Goal: Task Accomplishment & Management: Manage account settings

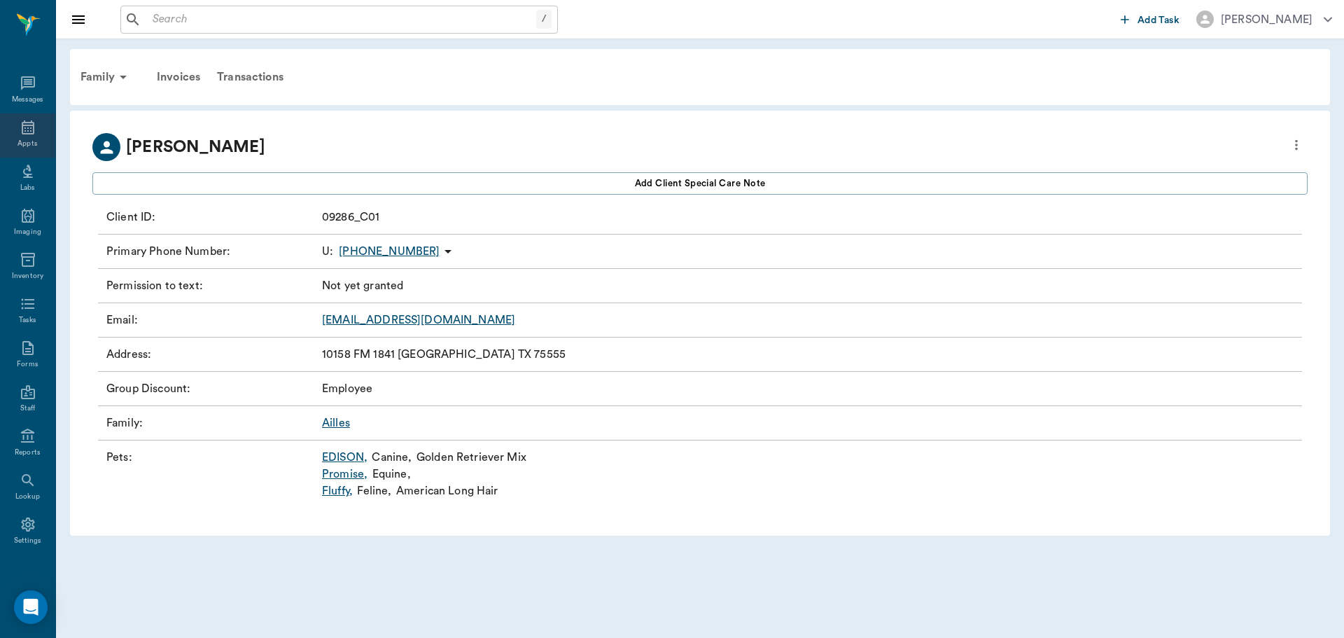
click at [22, 130] on icon at bounding box center [28, 127] width 13 height 14
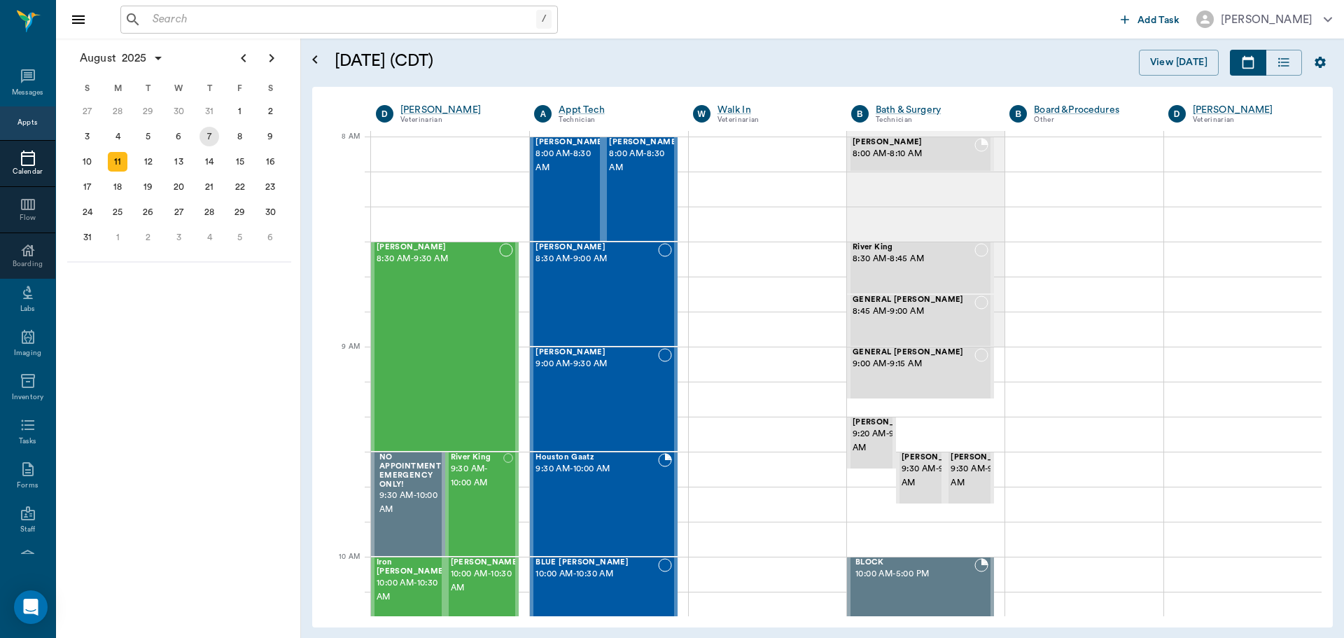
click at [209, 136] on div "7" at bounding box center [210, 137] width 20 height 20
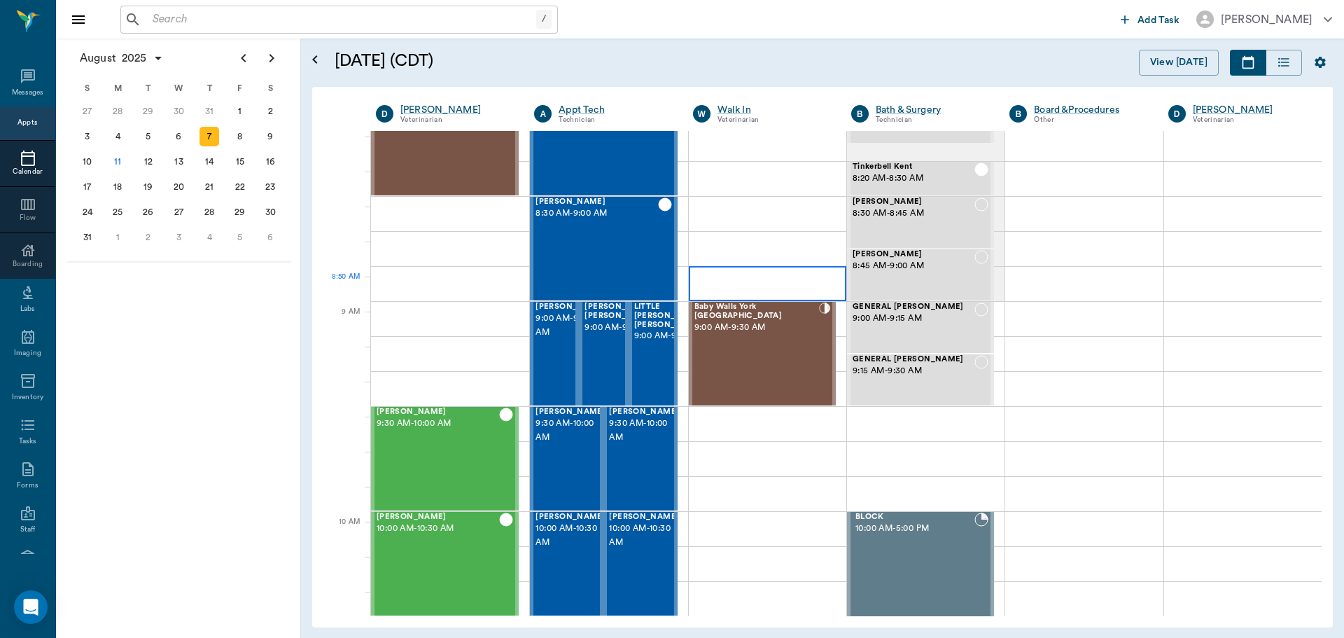
scroll to position [70, 0]
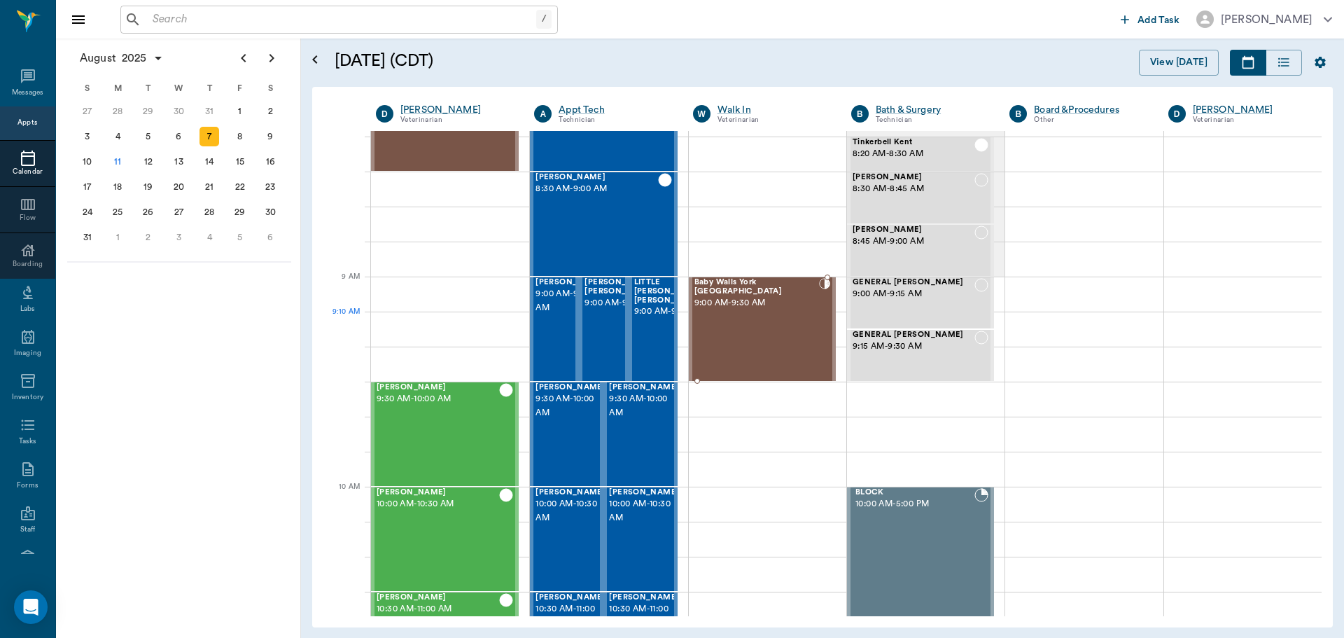
click at [749, 314] on div "Baby Walls York York 9:00 AM - 9:30 AM" at bounding box center [756, 329] width 125 height 102
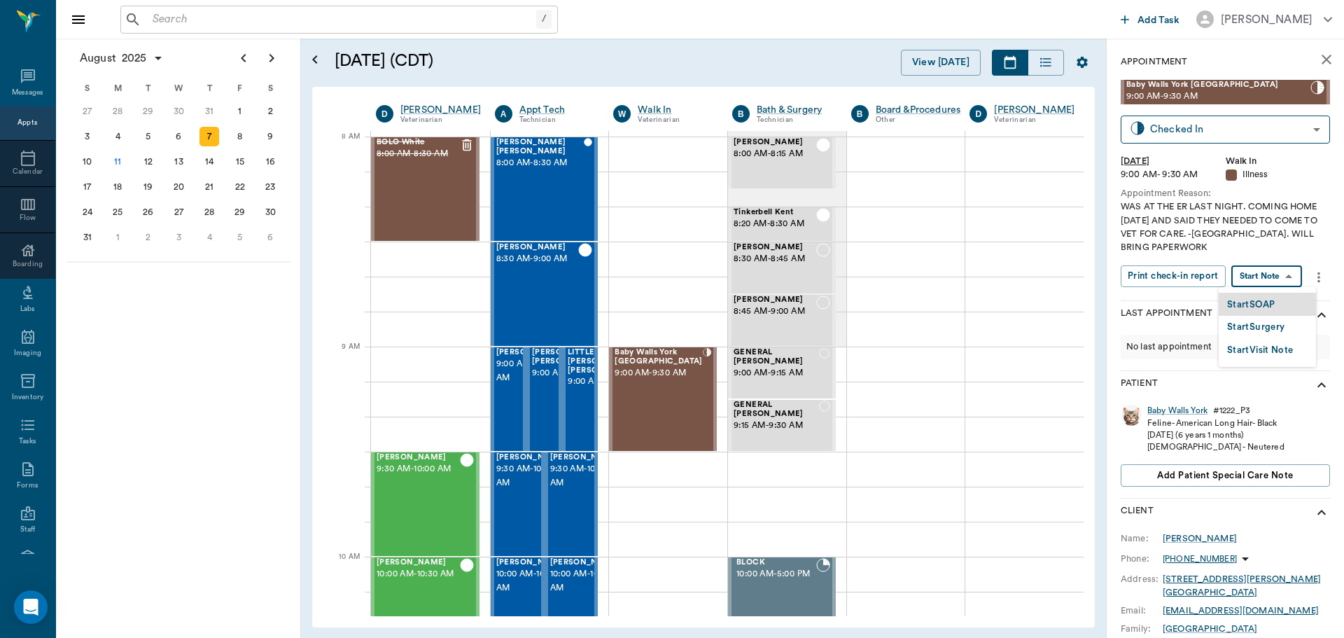
click at [1285, 278] on body "/ ​ Add Task Dr. Bert Ellsworth Nectar Messages Appts Calendar Flow Boarding La…" at bounding box center [672, 319] width 1344 height 638
click at [1278, 305] on li "Start SOAP" at bounding box center [1267, 304] width 97 height 23
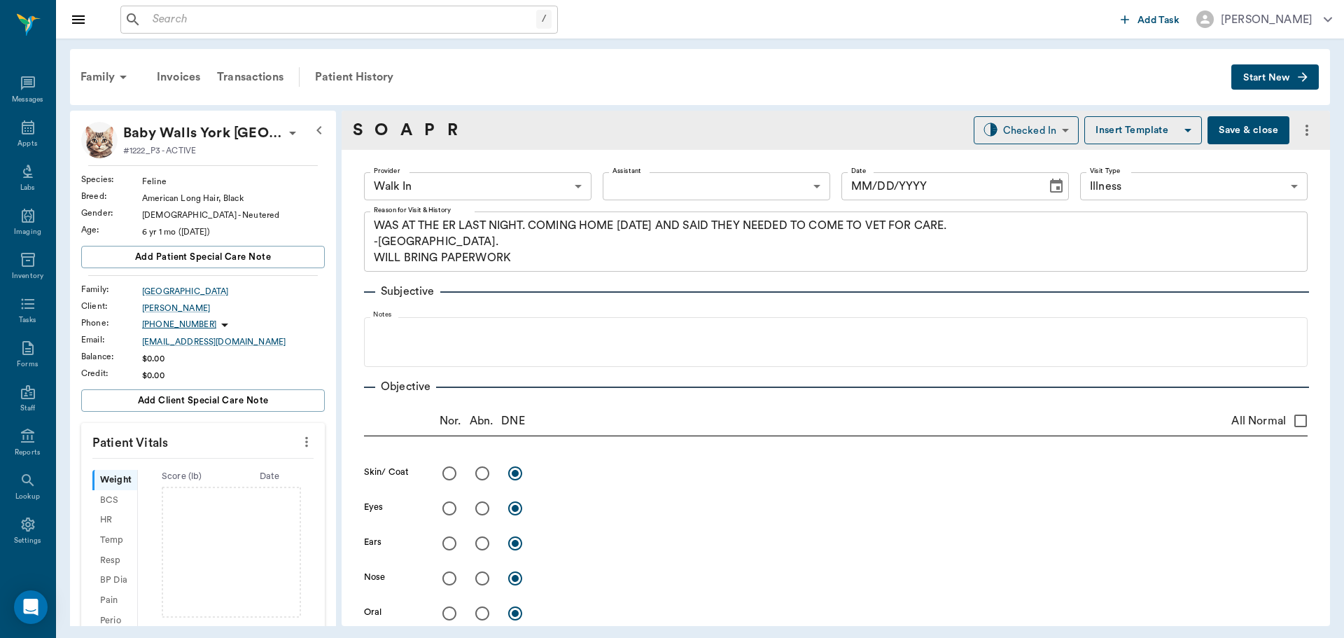
type input "63ee68728bdb516679580557"
type input "65d2be4f46e3a538d89b8c15"
type textarea "WAS AT THE ER LAST NIGHT. COMING HOME TODAY AND SAID THEY NEEDED TO COME TO VET…"
type input "[DATE]"
click at [573, 182] on body "/ ​ Add Task Dr. Bert Ellsworth Nectar Messages Appts Labs Imaging Inventory Ta…" at bounding box center [672, 319] width 1344 height 638
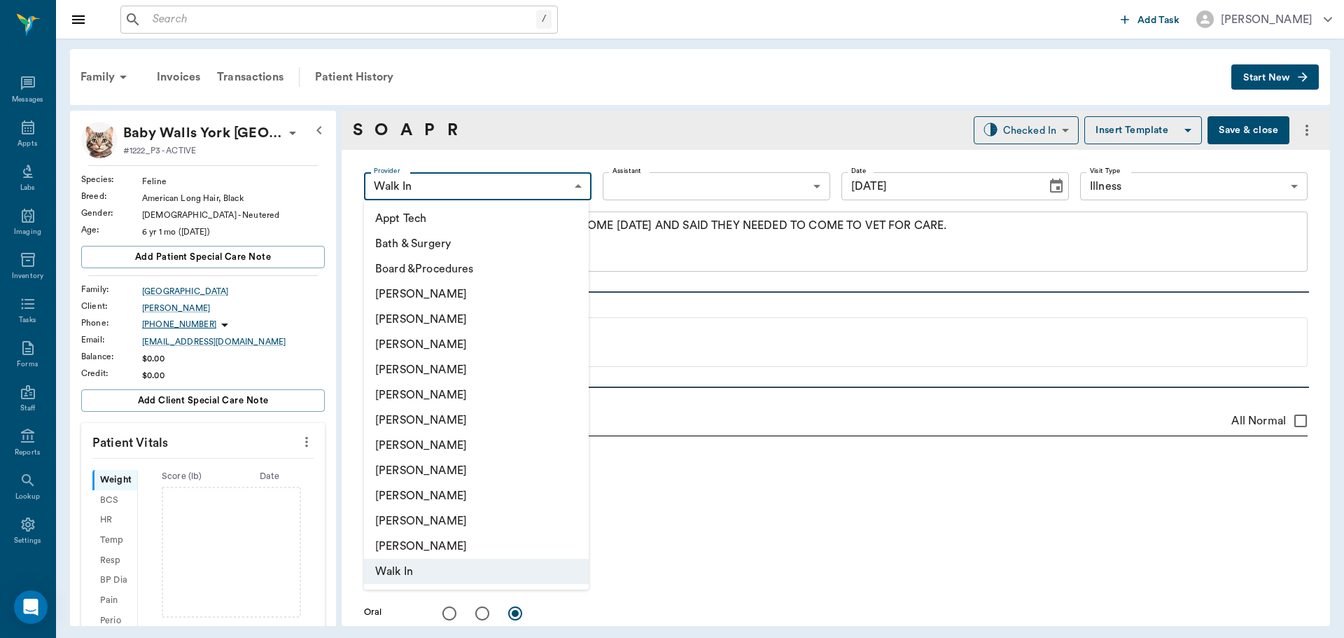
click at [474, 322] on li "[PERSON_NAME]" at bounding box center [476, 319] width 225 height 25
type input "63ec2f075fda476ae8351a4d"
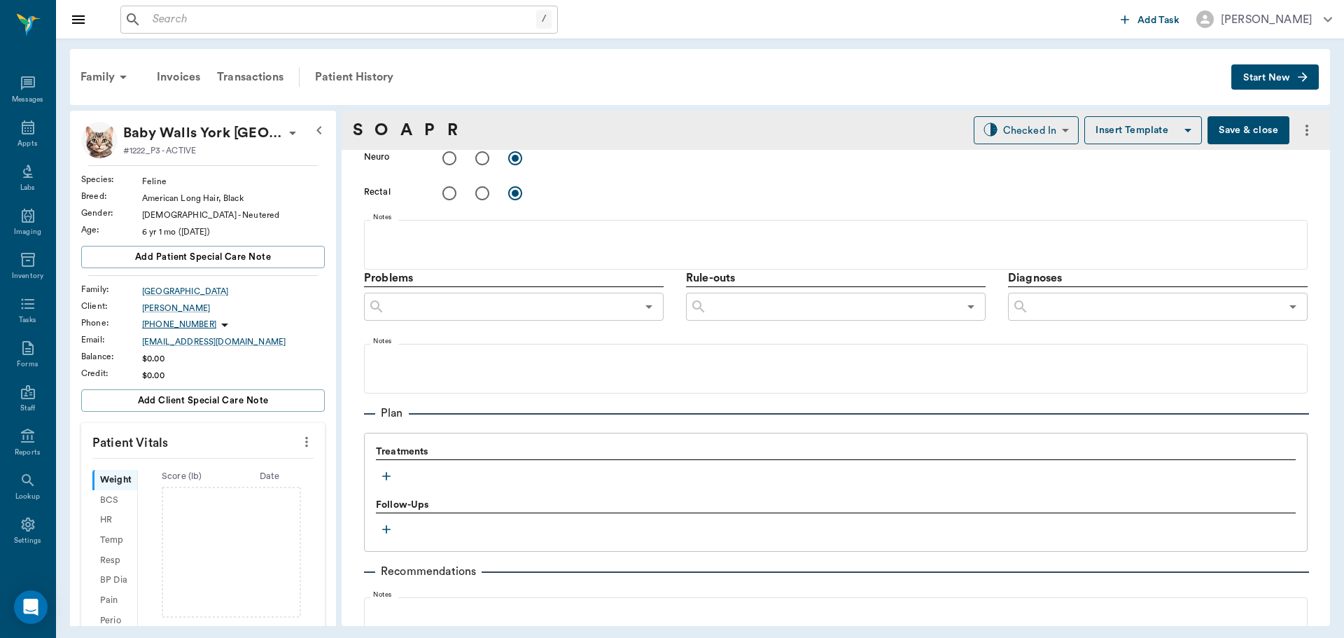
scroll to position [850, 0]
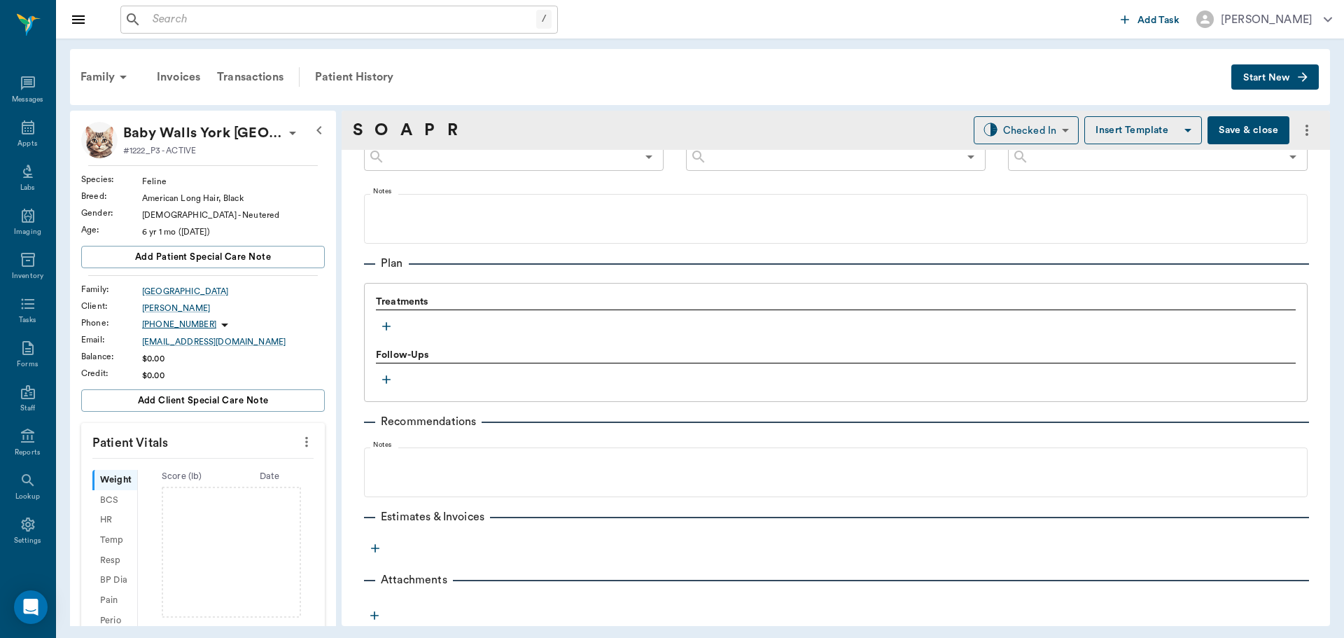
click at [380, 326] on icon "button" at bounding box center [386, 326] width 14 height 14
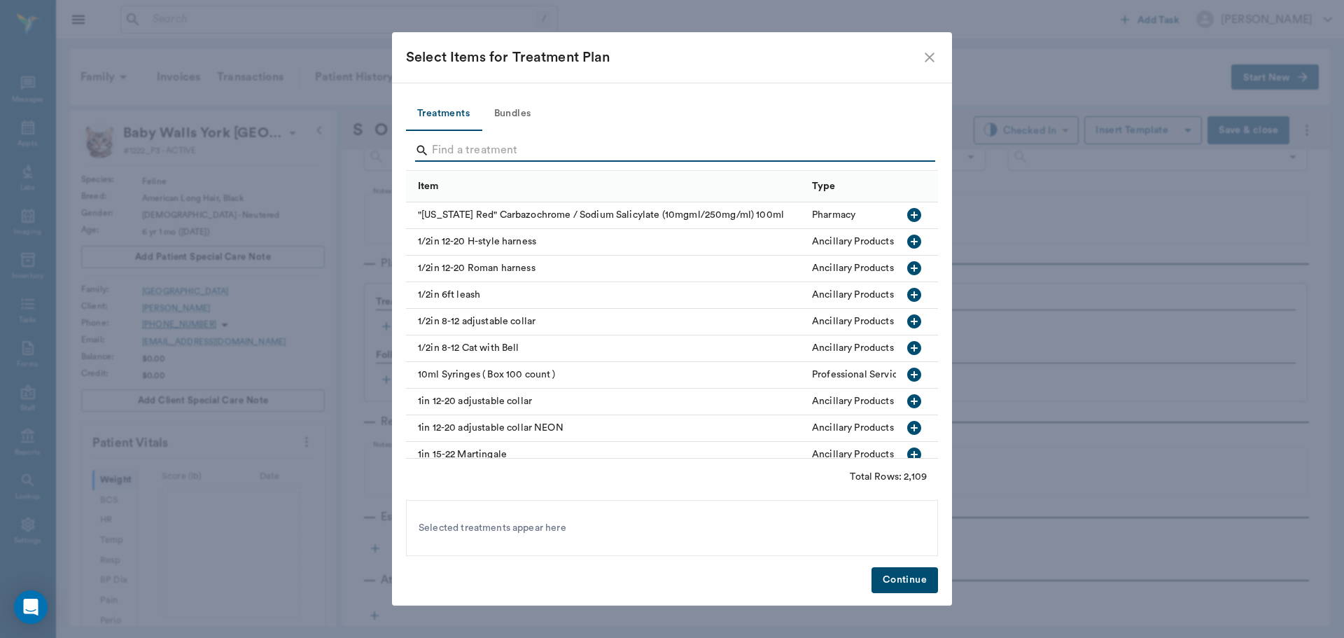
click at [488, 151] on input "Search" at bounding box center [673, 150] width 482 height 22
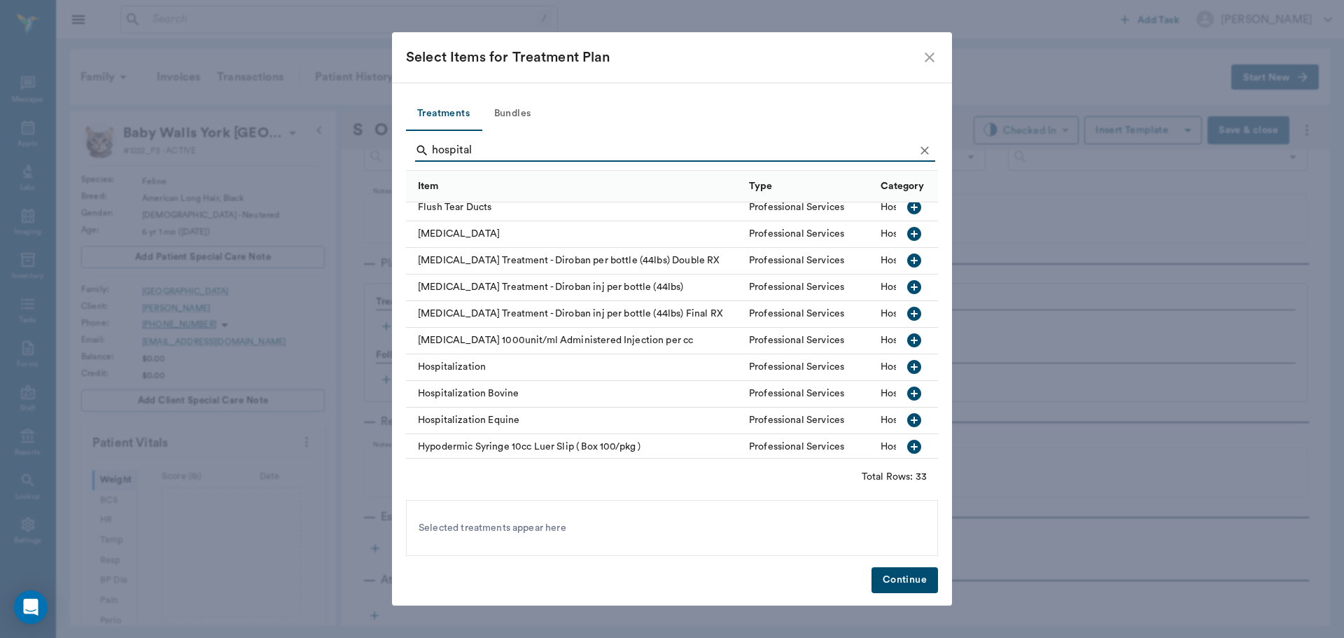
scroll to position [280, 0]
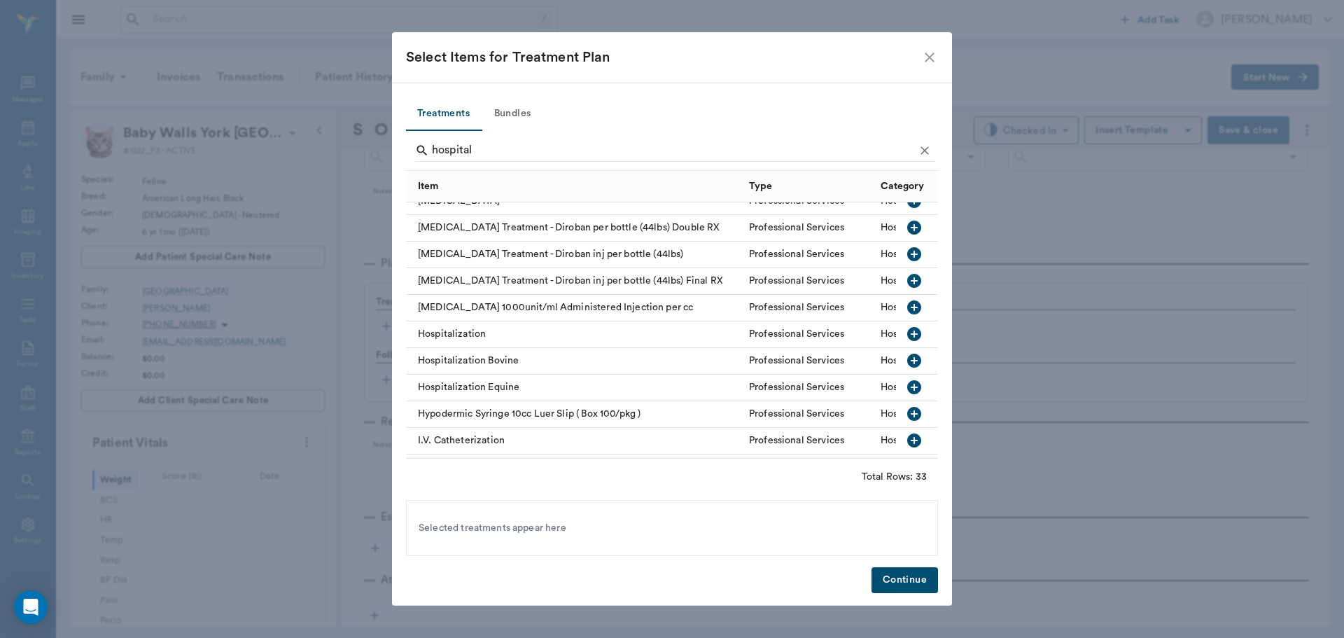
click at [907, 336] on icon "button" at bounding box center [914, 334] width 14 height 14
type input "h"
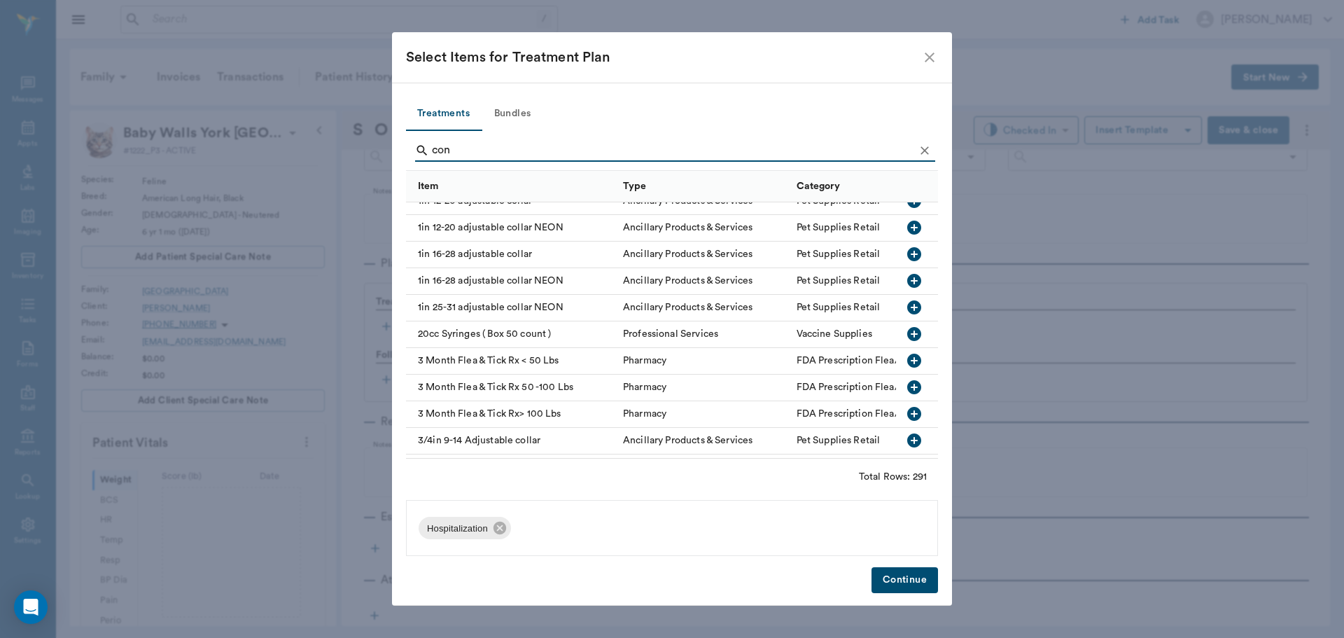
scroll to position [0, 0]
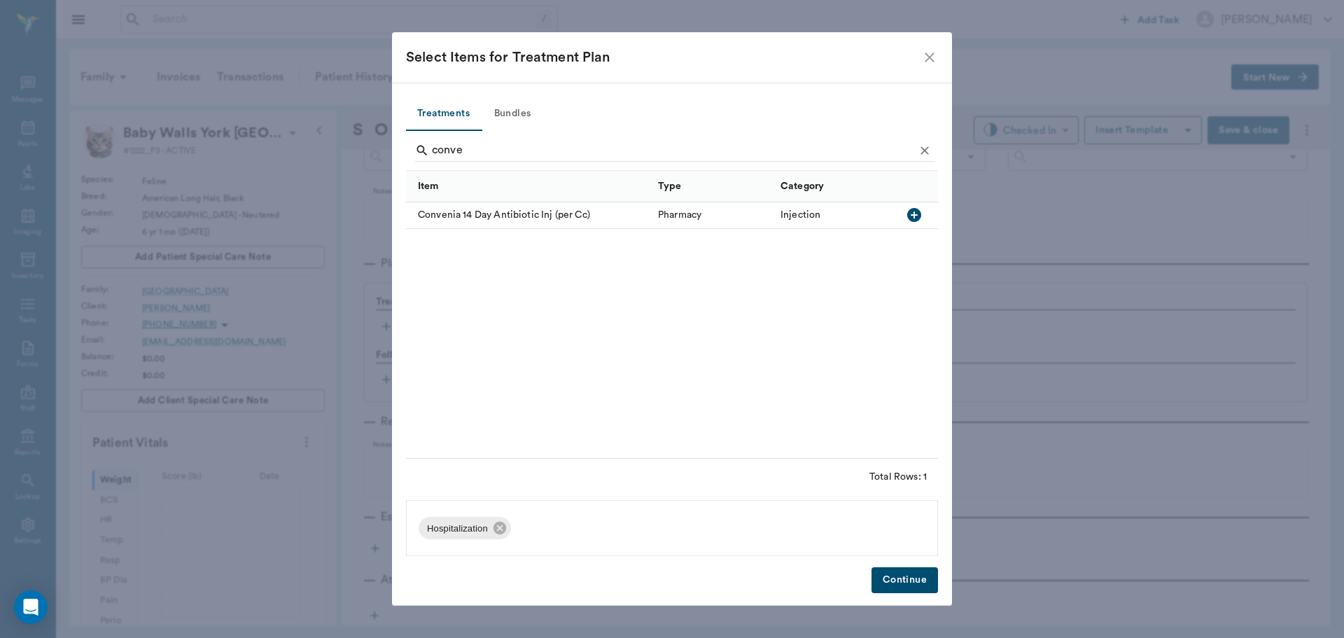
click at [911, 214] on icon "button" at bounding box center [914, 215] width 14 height 14
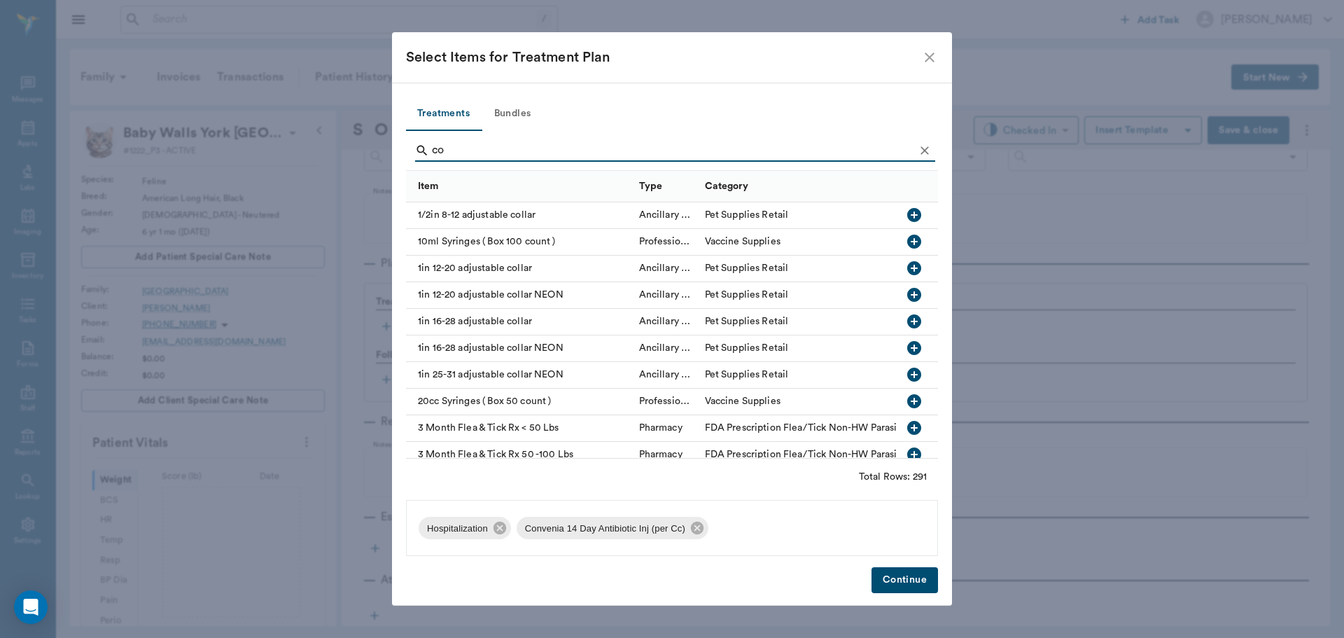
type input "c"
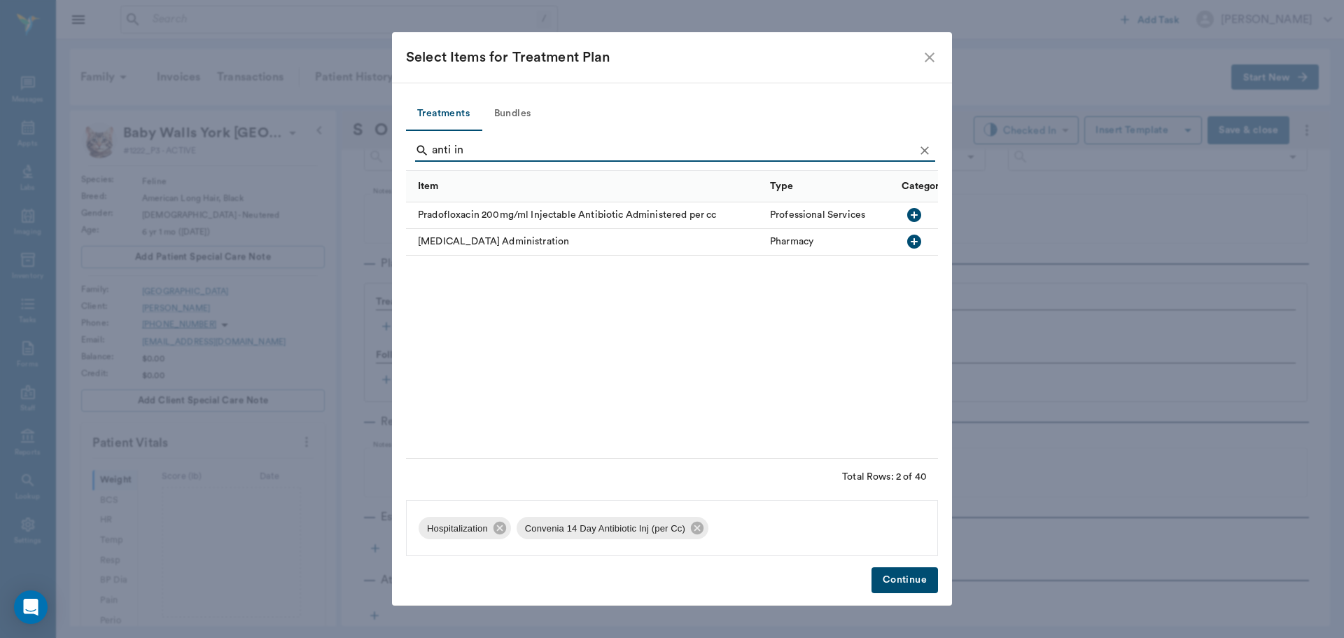
type input "anti in"
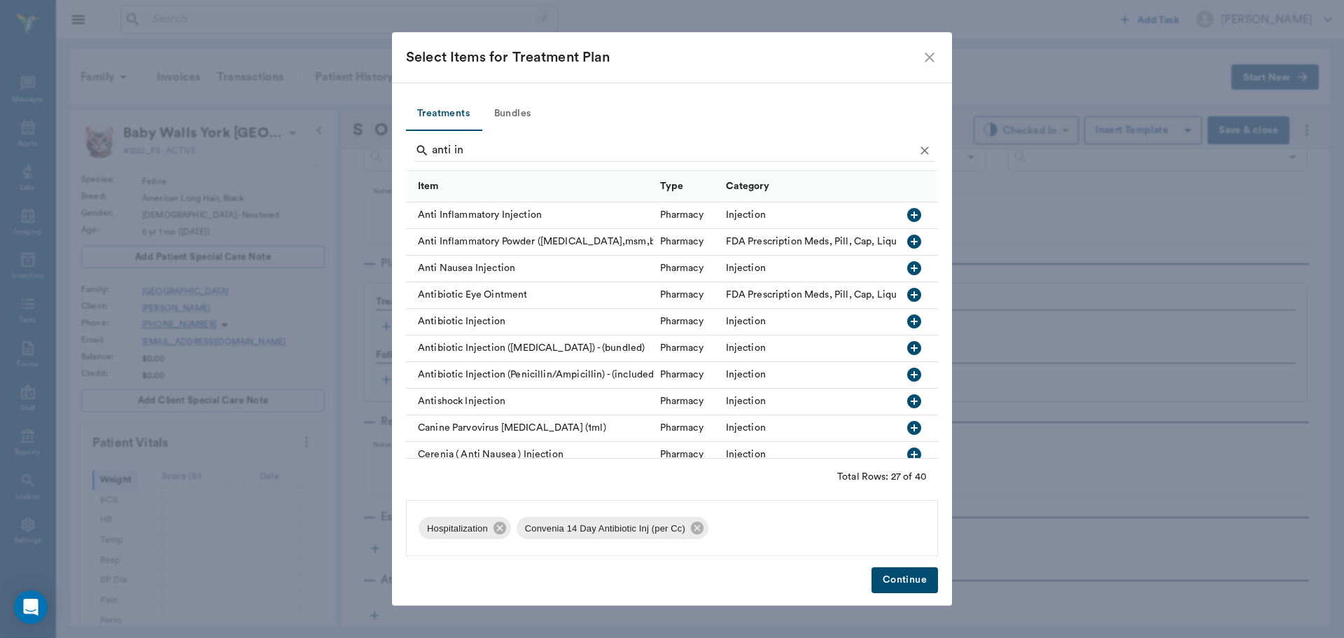
click at [907, 211] on icon "button" at bounding box center [914, 215] width 14 height 14
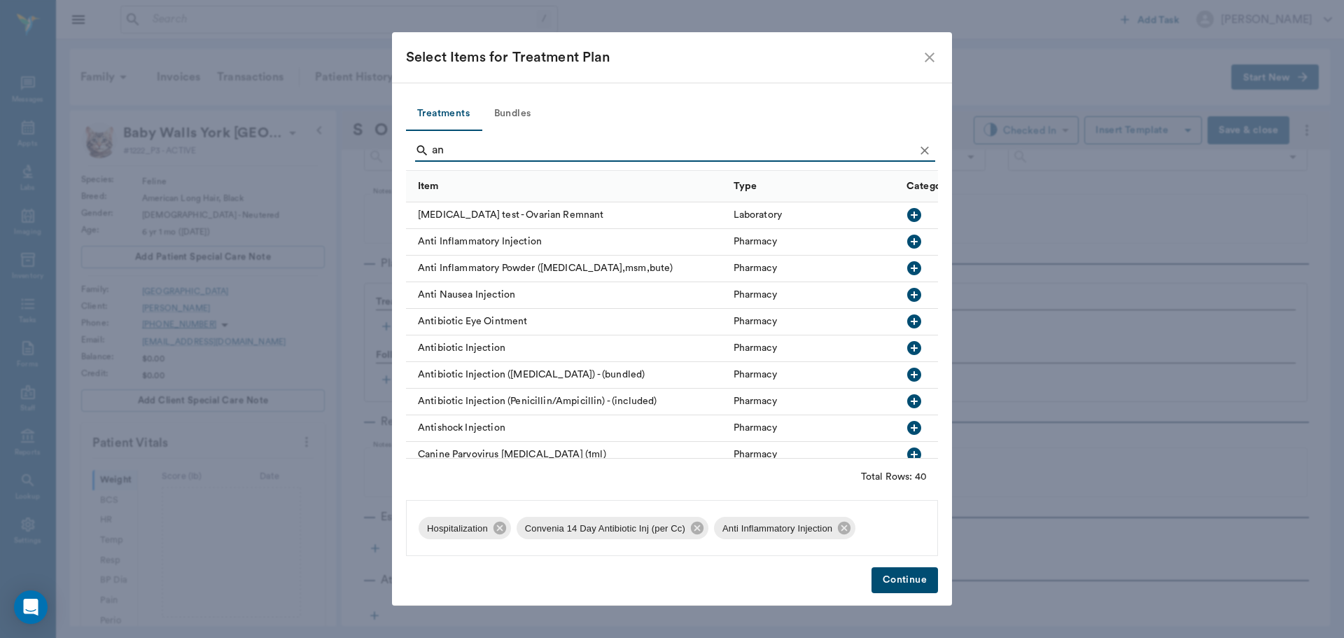
type input "a"
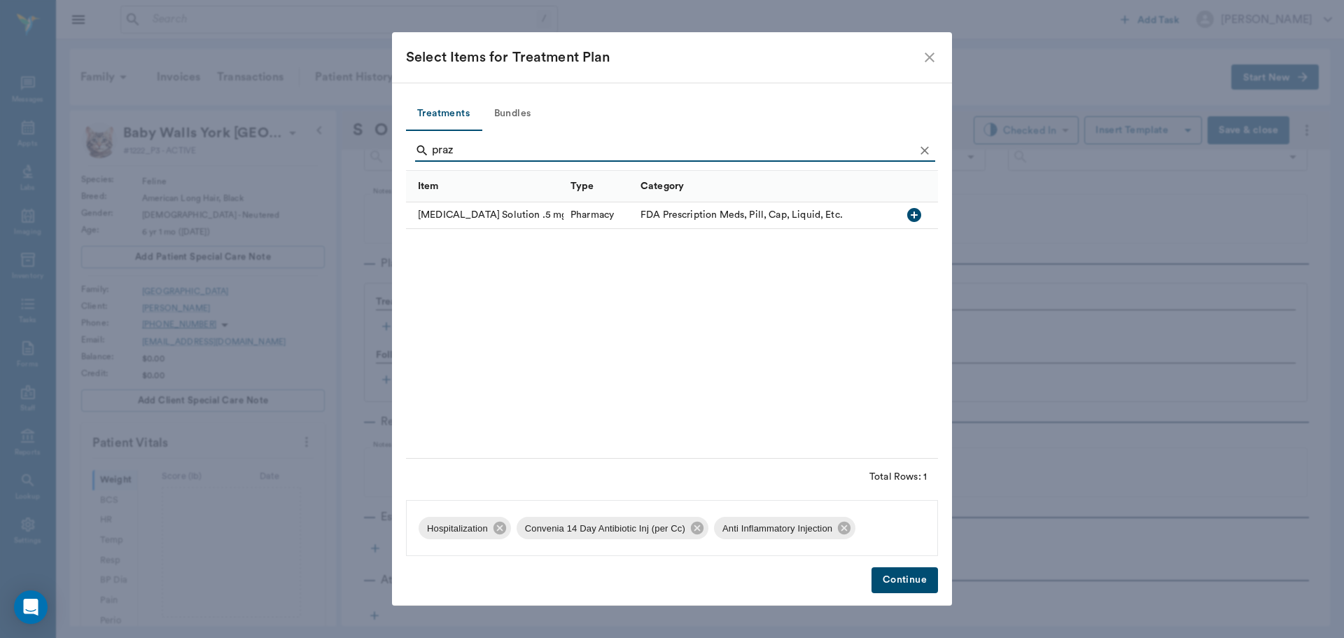
type input "praz"
click at [907, 217] on icon "button" at bounding box center [914, 215] width 17 height 17
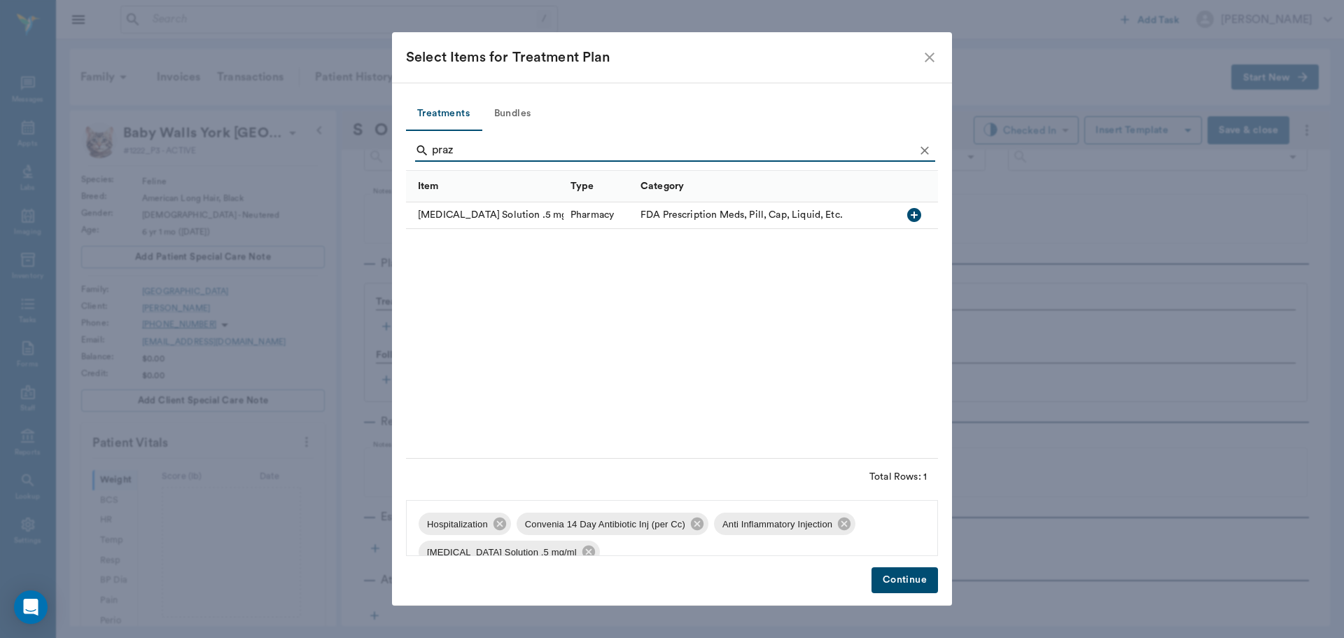
click at [900, 586] on button "Continue" at bounding box center [905, 580] width 67 height 26
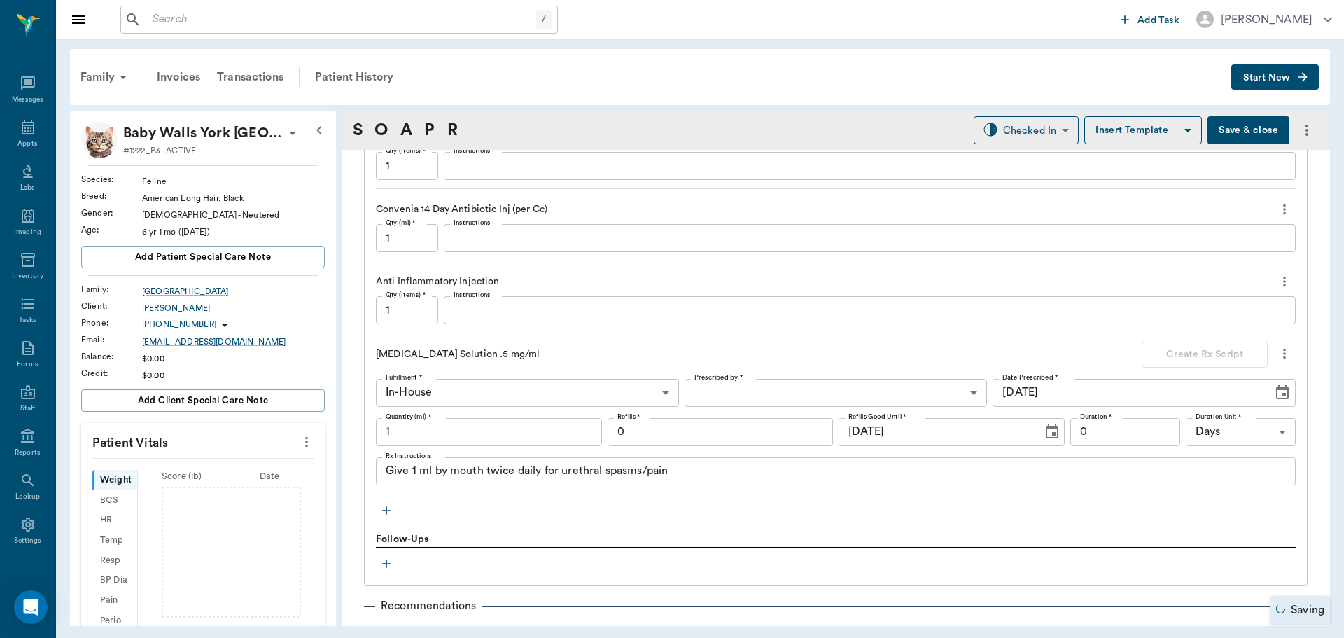
scroll to position [1130, 0]
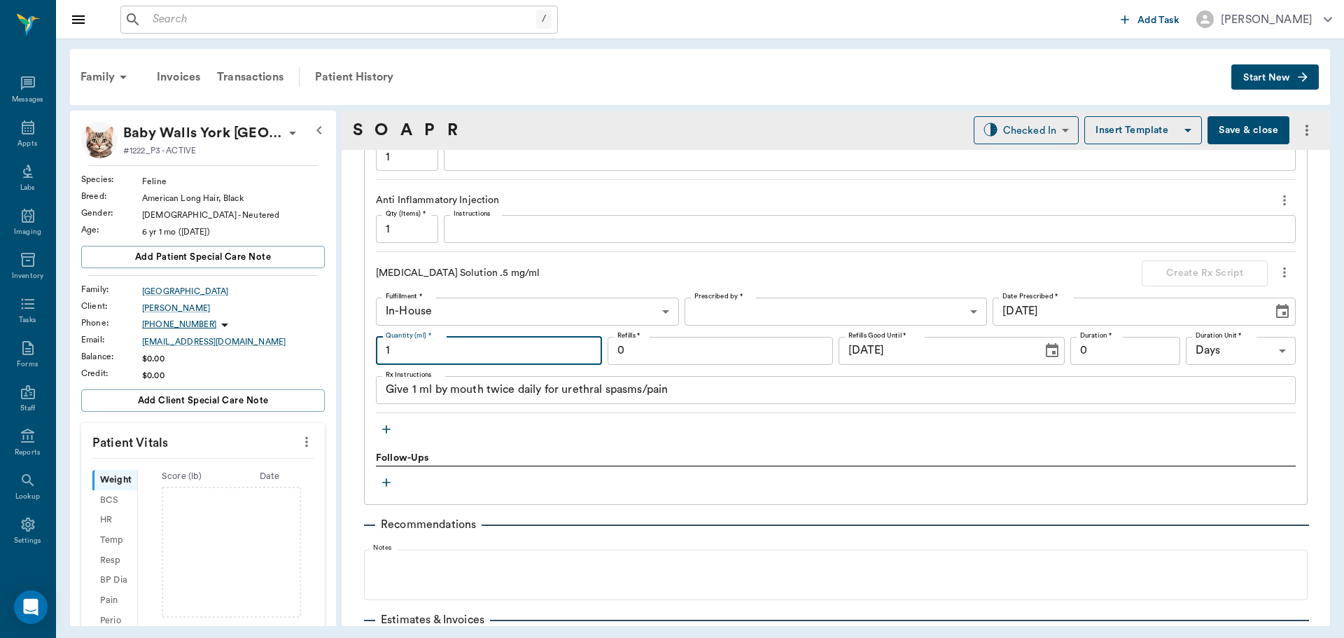
click at [473, 351] on input "1" at bounding box center [489, 351] width 226 height 28
type input "12"
click at [960, 312] on body "/ ​ Add Task Dr. Bert Ellsworth Nectar Messages Appts Labs Imaging Inventory Ta…" at bounding box center [672, 319] width 1344 height 638
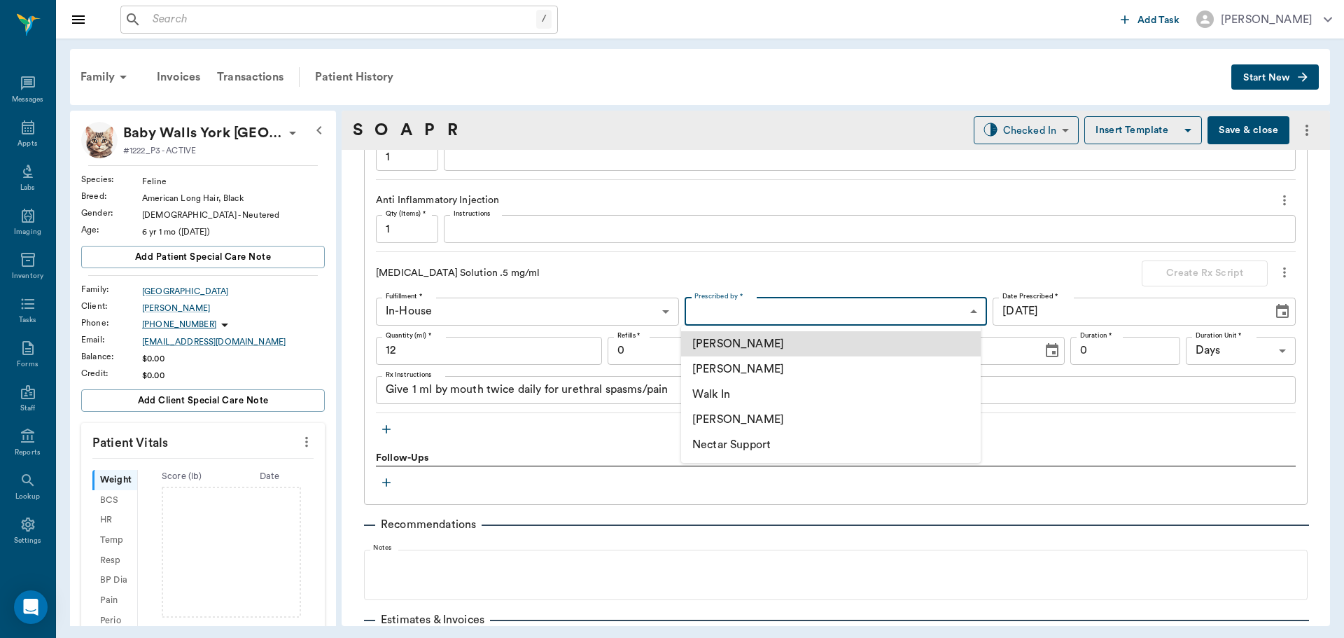
click at [766, 372] on li "[PERSON_NAME]" at bounding box center [831, 368] width 300 height 25
type input "63ec2f075fda476ae8351a4d"
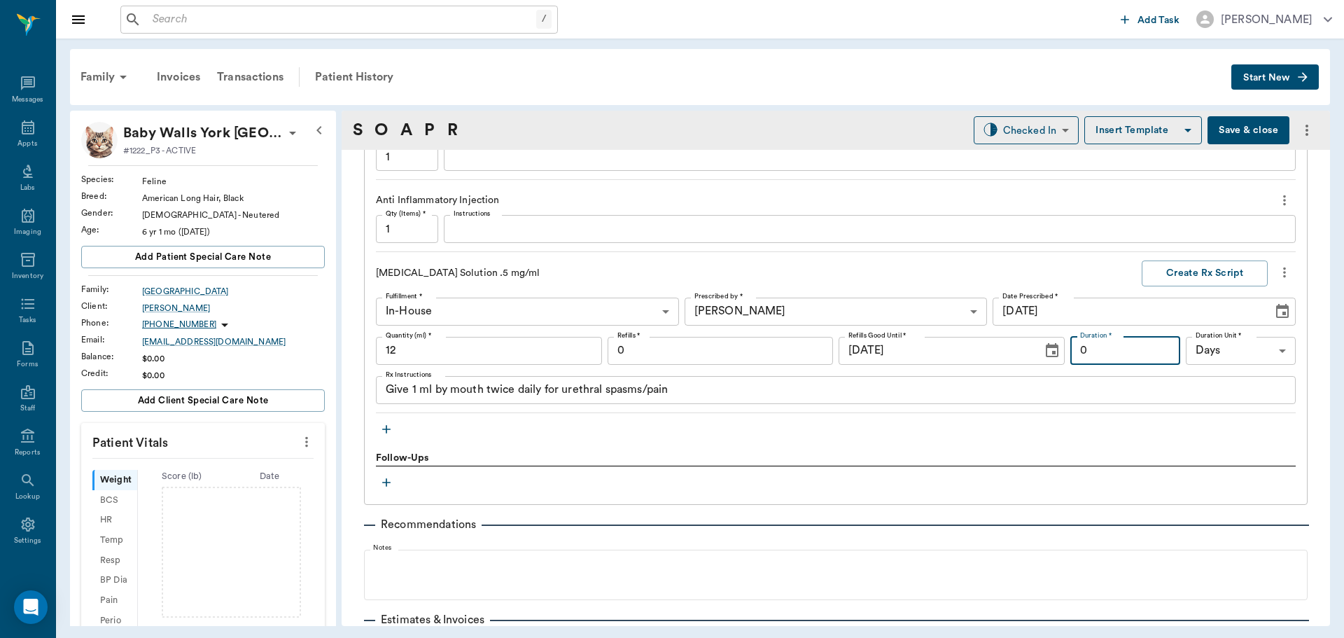
click at [1158, 354] on input "0" at bounding box center [1125, 351] width 110 height 28
type input "6"
click at [1199, 277] on button "Create Rx Script" at bounding box center [1205, 273] width 126 height 26
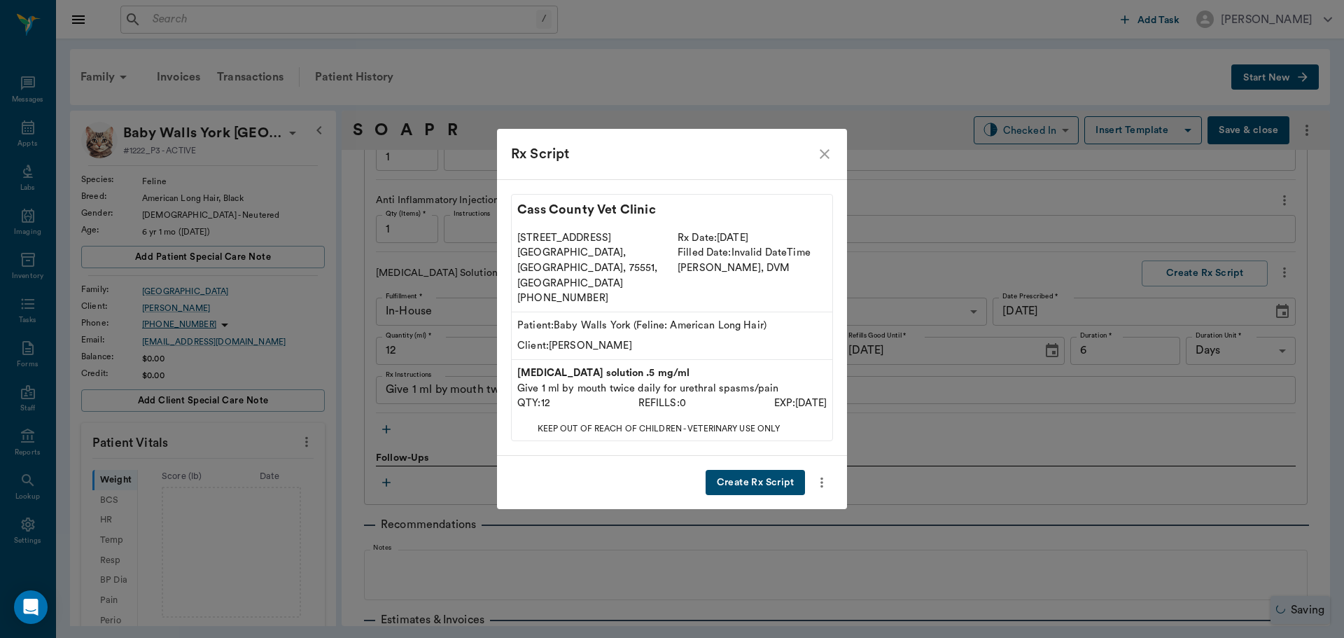
click at [762, 473] on button "Create Rx Script" at bounding box center [755, 483] width 99 height 26
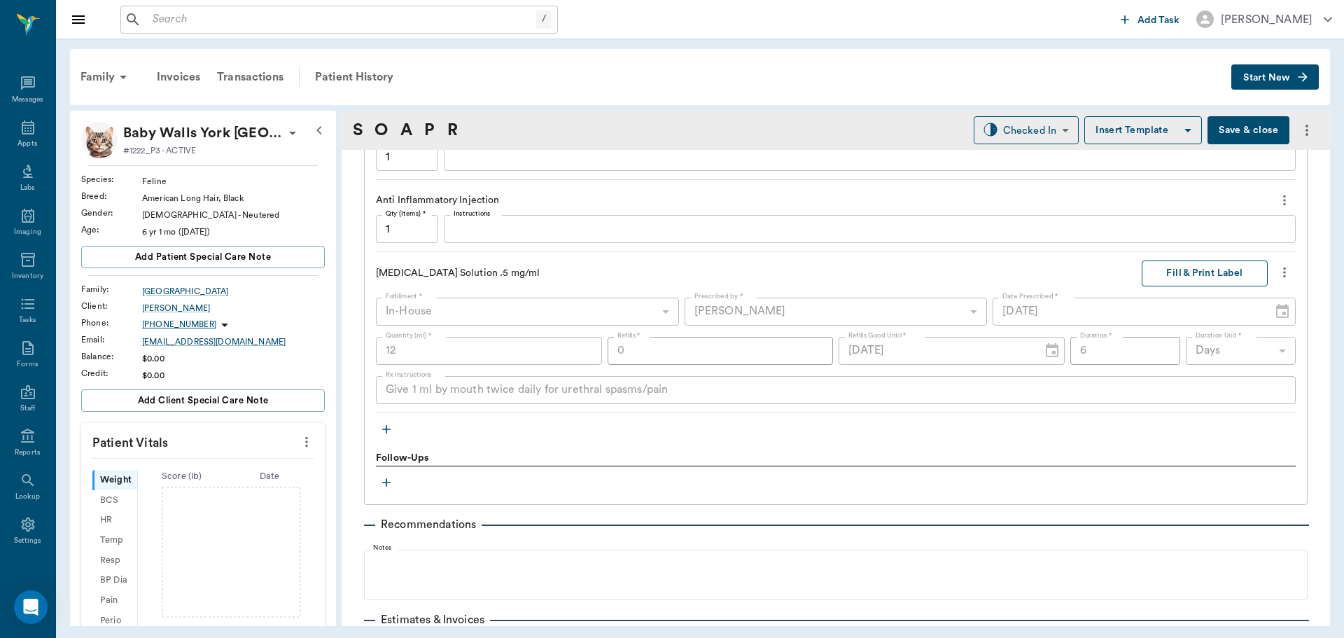
click at [1198, 266] on button "Fill & Print Label" at bounding box center [1205, 273] width 126 height 26
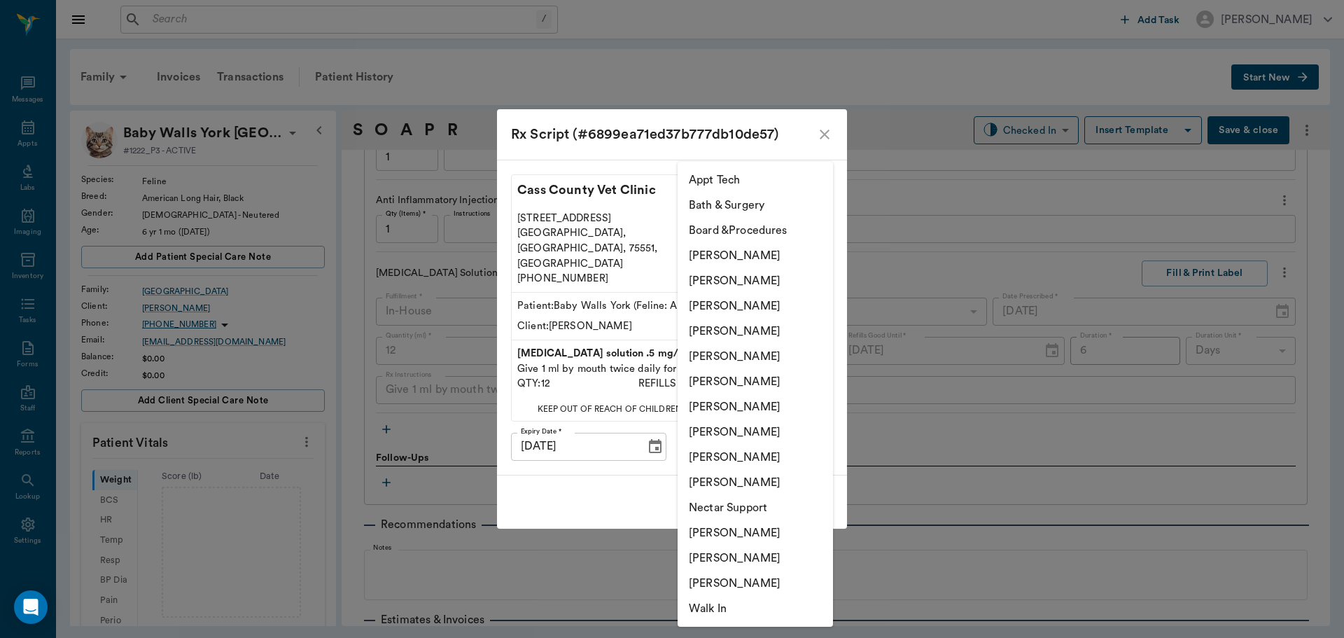
click at [809, 422] on body "/ ​ Add Task Dr. Bert Ellsworth Nectar Messages Appts Labs Imaging Inventory Ta…" at bounding box center [672, 319] width 1344 height 638
click at [771, 306] on li "[PERSON_NAME]" at bounding box center [755, 305] width 155 height 25
type input "63ec2f075fda476ae8351a4d"
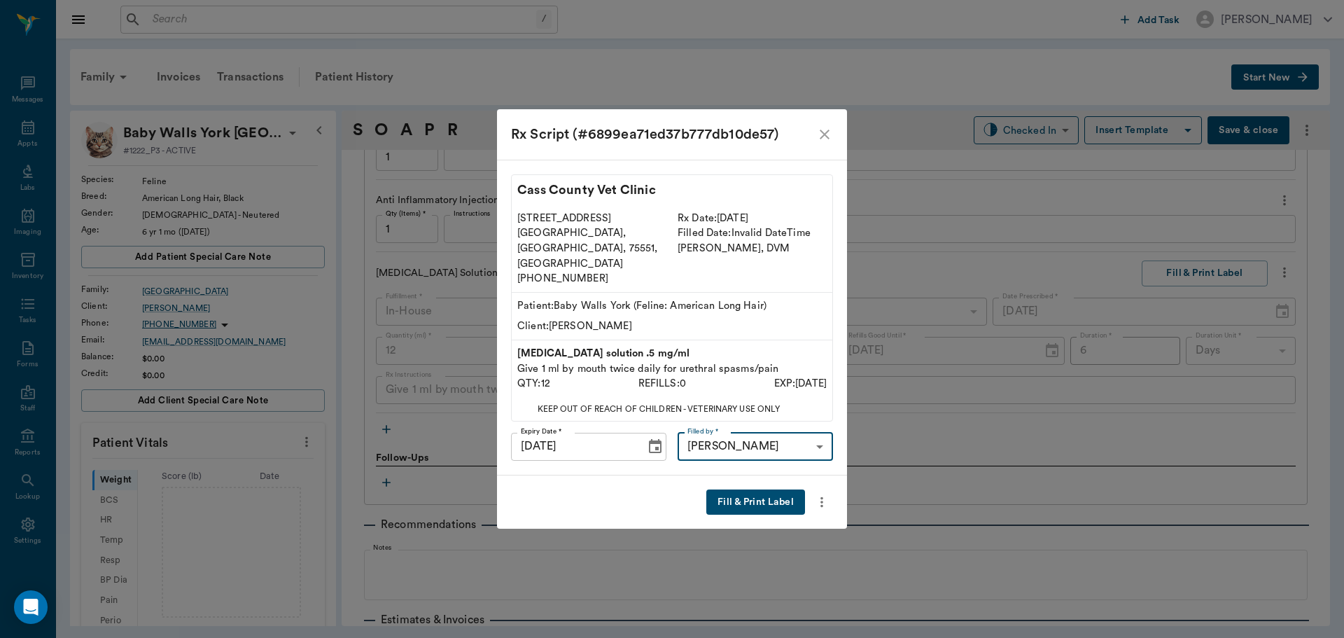
click at [751, 490] on button "Fill & Print Label" at bounding box center [755, 502] width 99 height 26
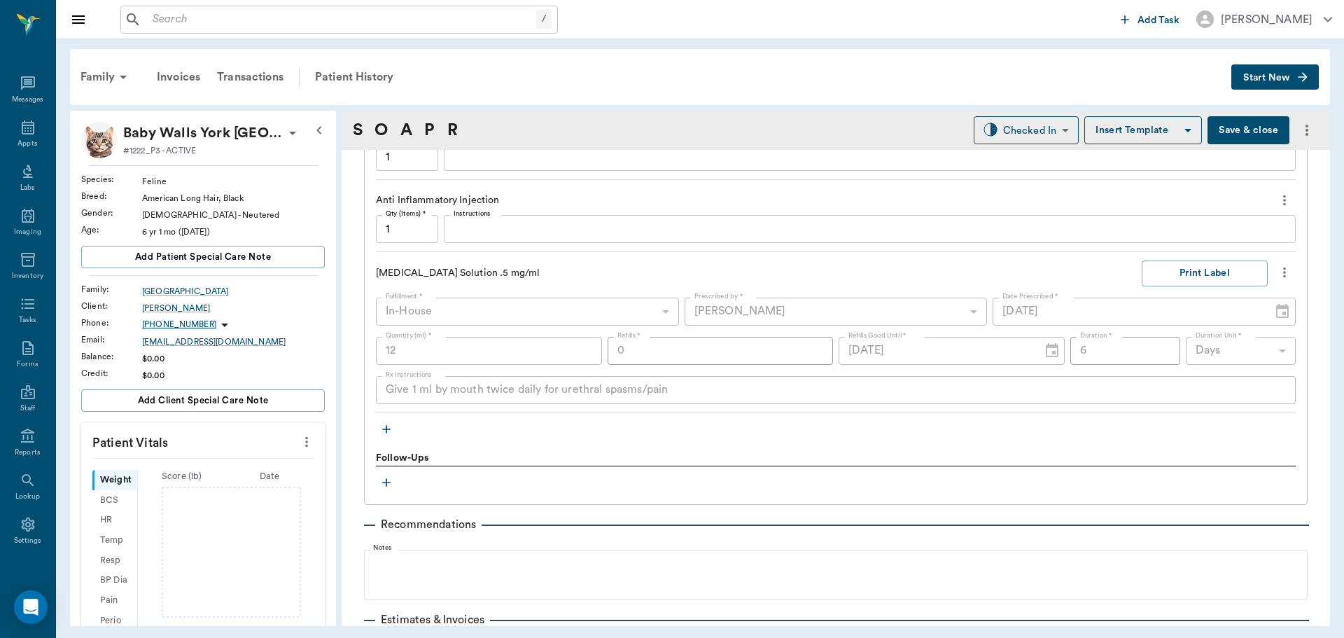
click at [486, 218] on label "Instructions" at bounding box center [472, 214] width 37 height 10
click at [486, 221] on textarea "Instructions" at bounding box center [870, 229] width 832 height 16
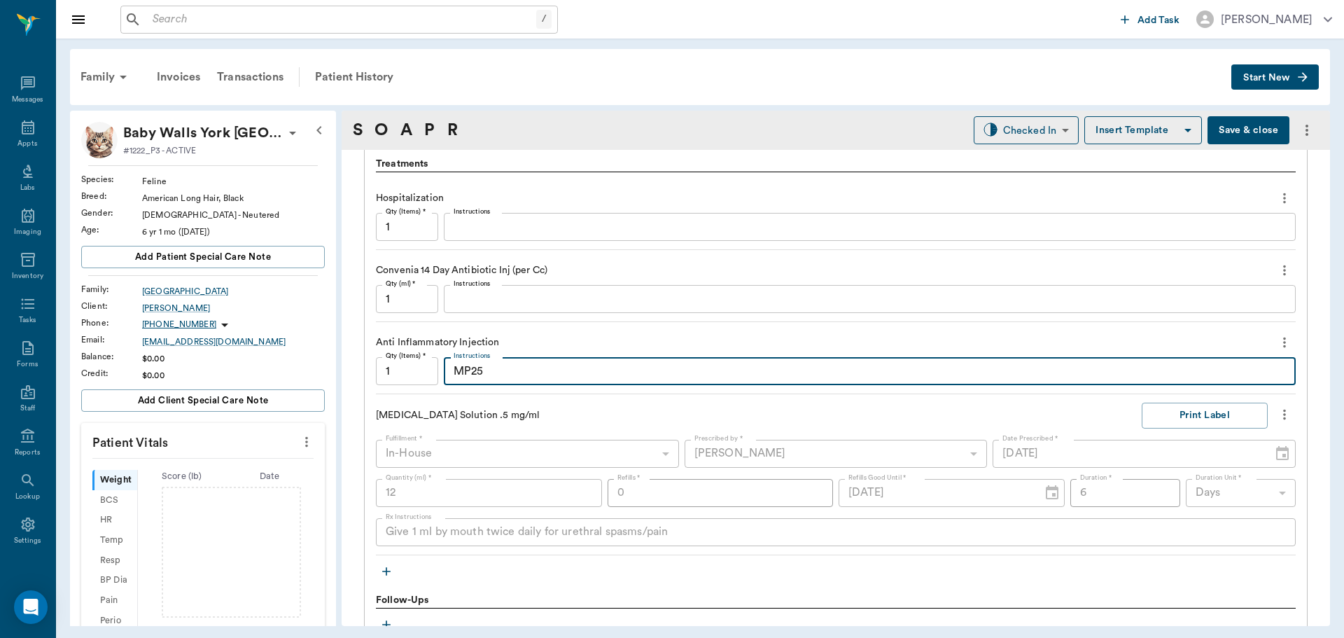
scroll to position [920, 0]
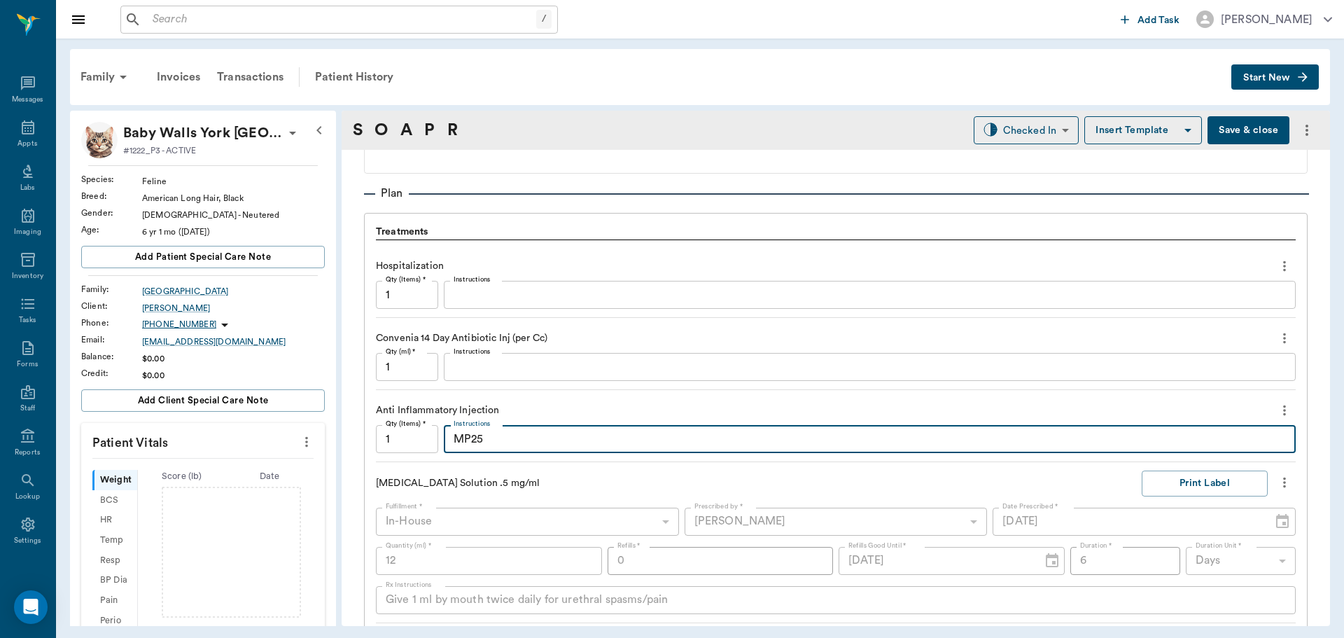
type textarea "MP25"
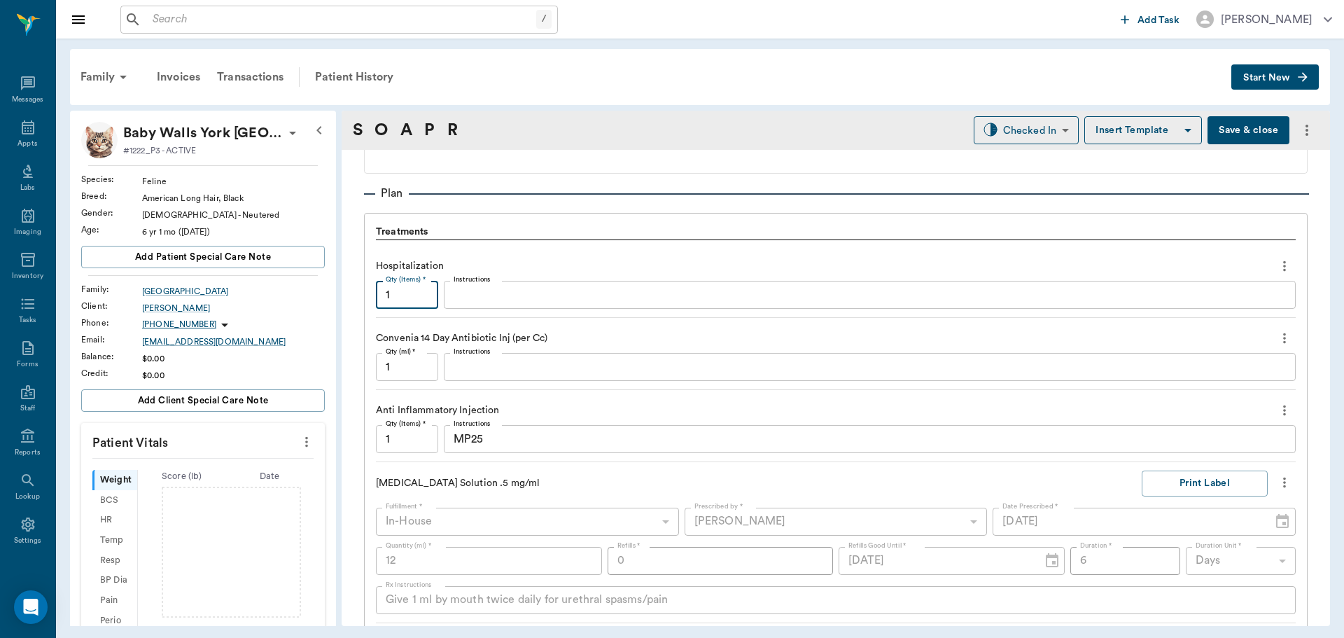
click at [419, 291] on input "1" at bounding box center [407, 295] width 62 height 28
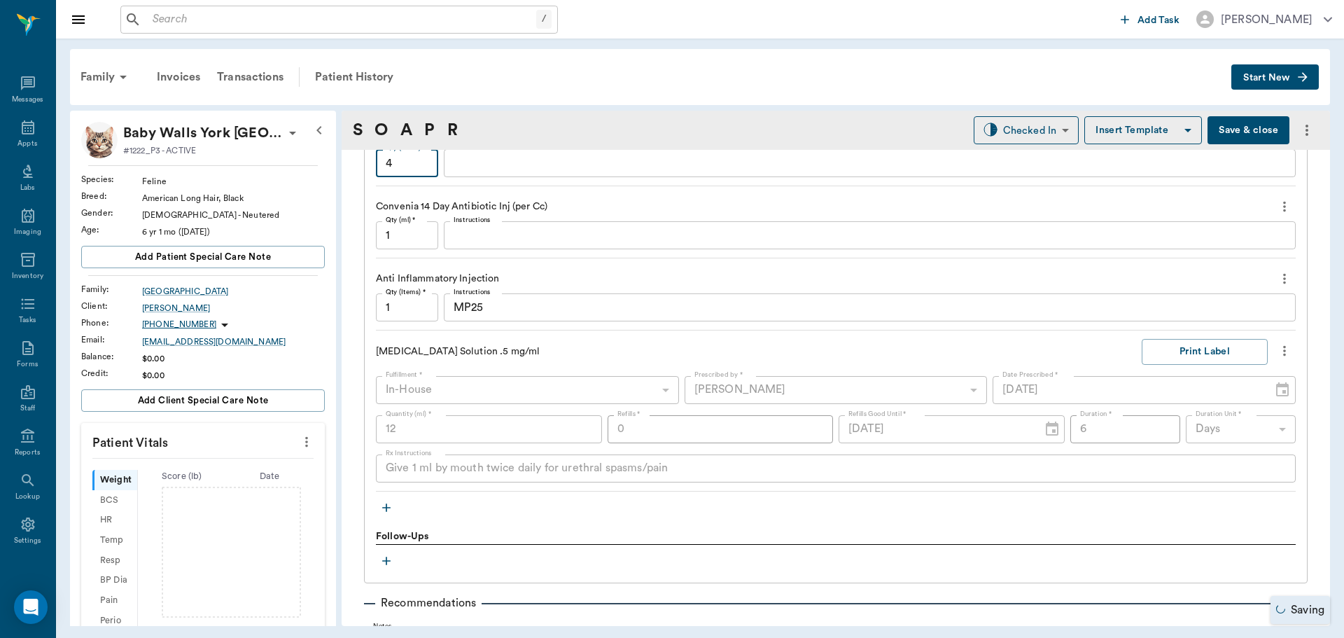
scroll to position [1060, 0]
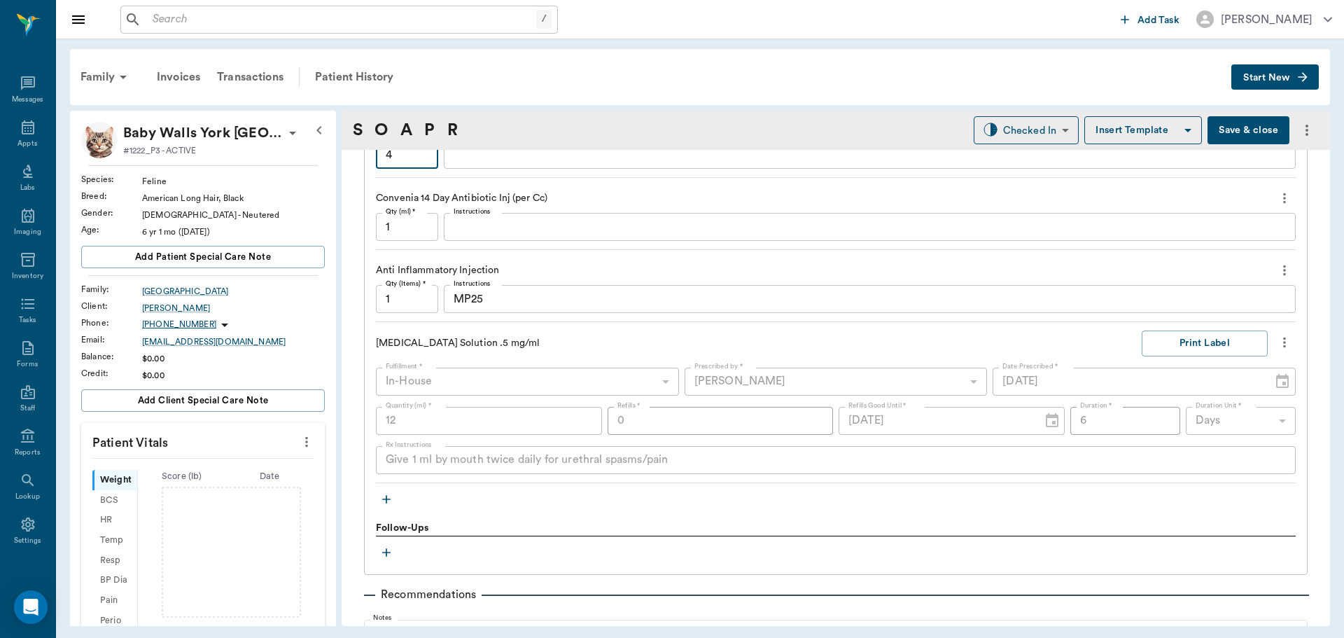
type input "4"
click at [384, 497] on icon "button" at bounding box center [386, 499] width 14 height 14
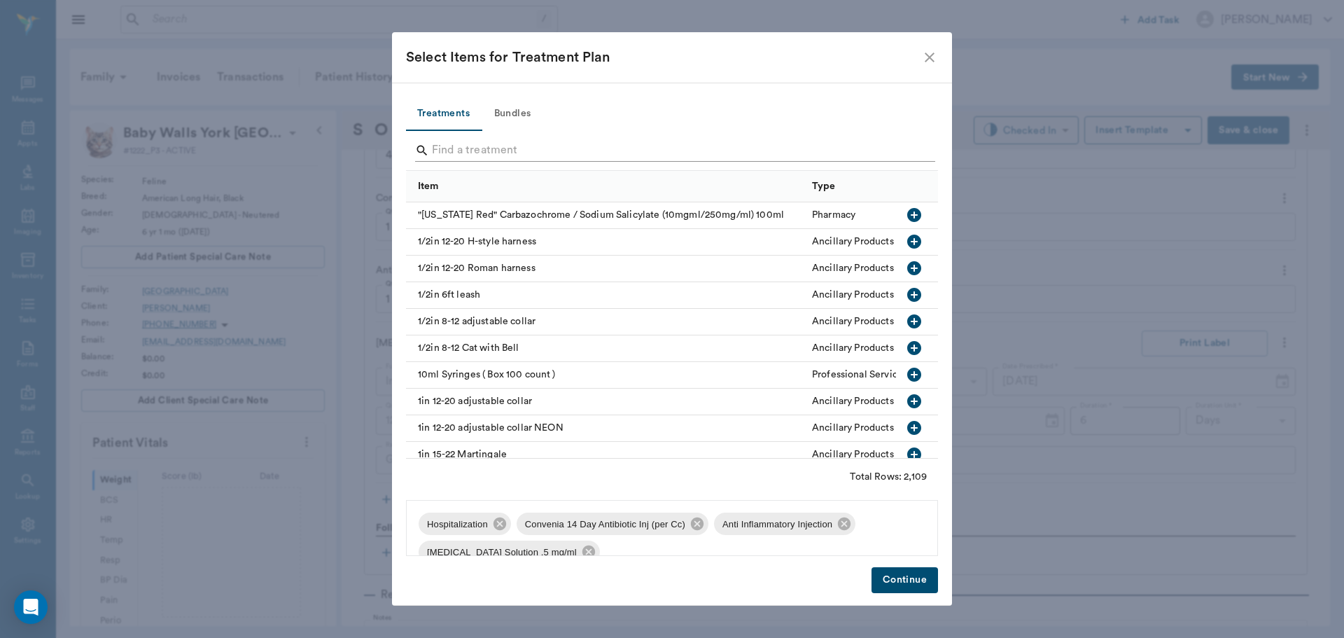
click at [474, 153] on input "Search" at bounding box center [673, 150] width 482 height 22
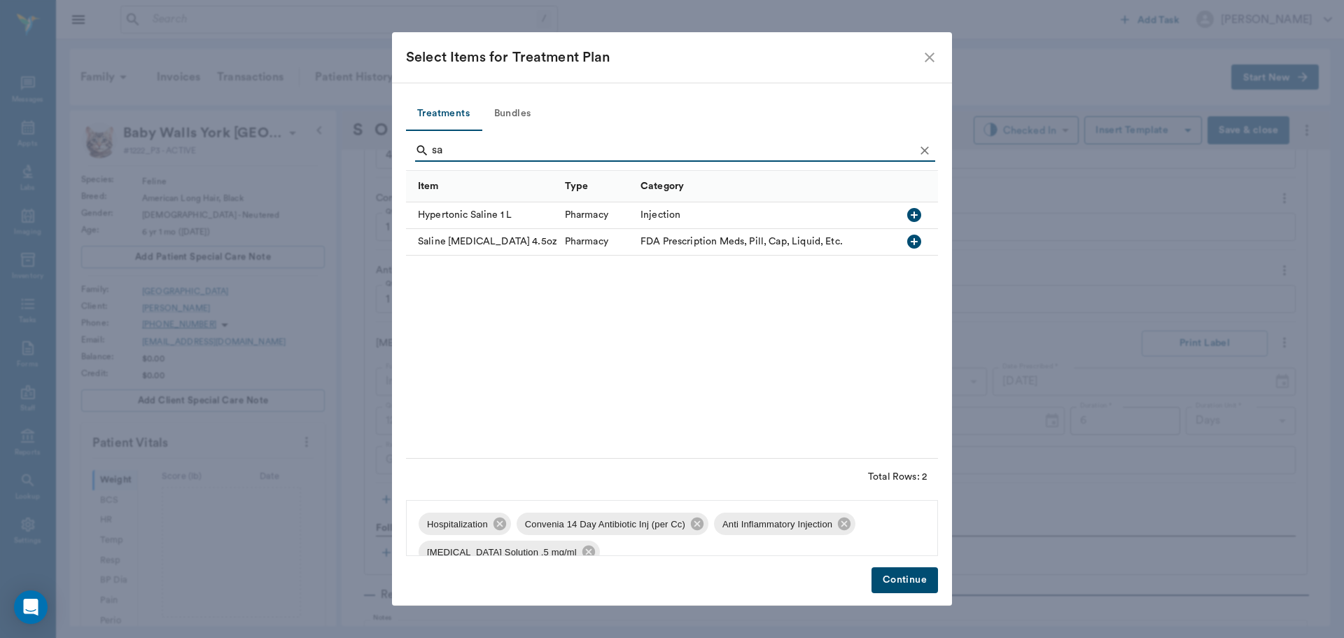
type input "s"
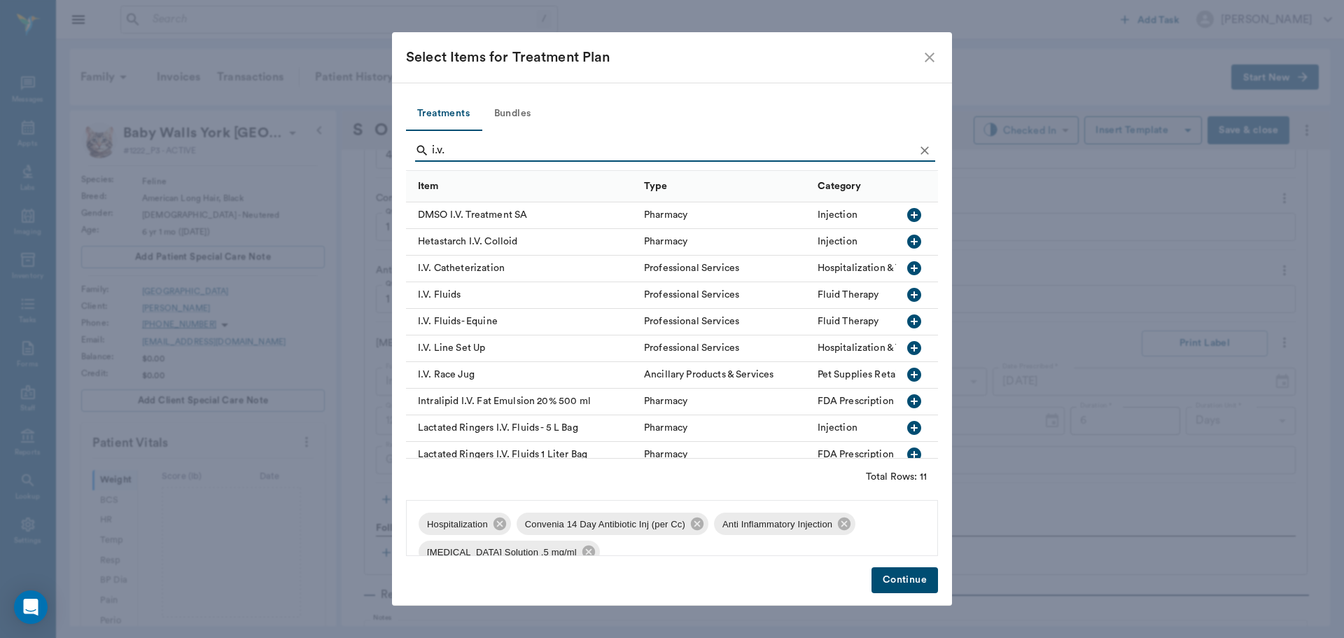
type input "i.v."
click at [907, 295] on icon "button" at bounding box center [914, 294] width 17 height 17
click at [914, 579] on button "Continue" at bounding box center [905, 580] width 67 height 26
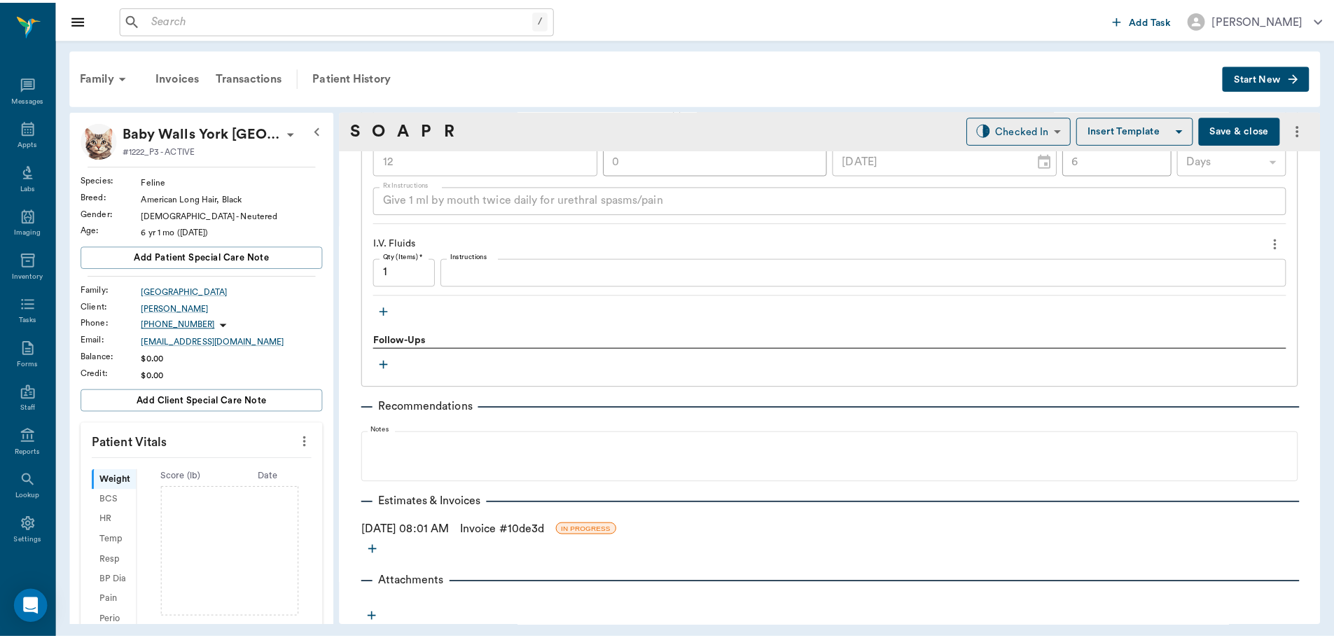
scroll to position [1322, 0]
click at [501, 527] on link "Invoice # 10de3d" at bounding box center [505, 527] width 85 height 17
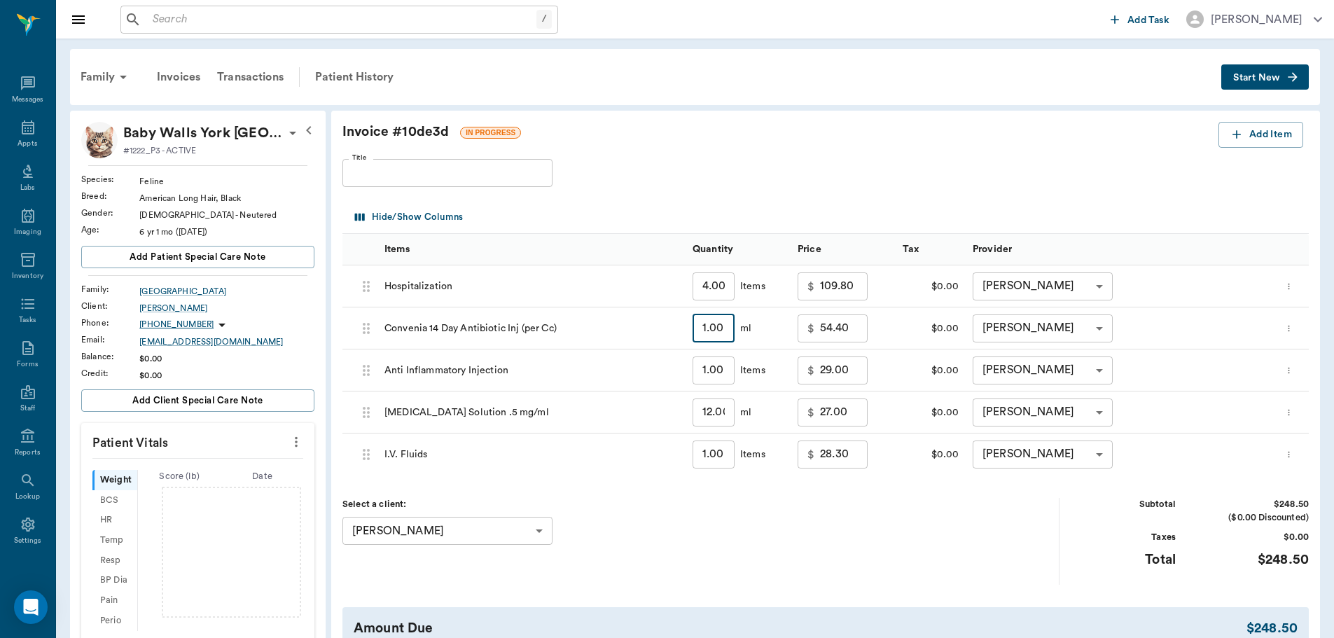
click at [727, 337] on input "1.00" at bounding box center [713, 328] width 42 height 28
type input "."
type input "0.00"
type input ".7"
type input "38.08"
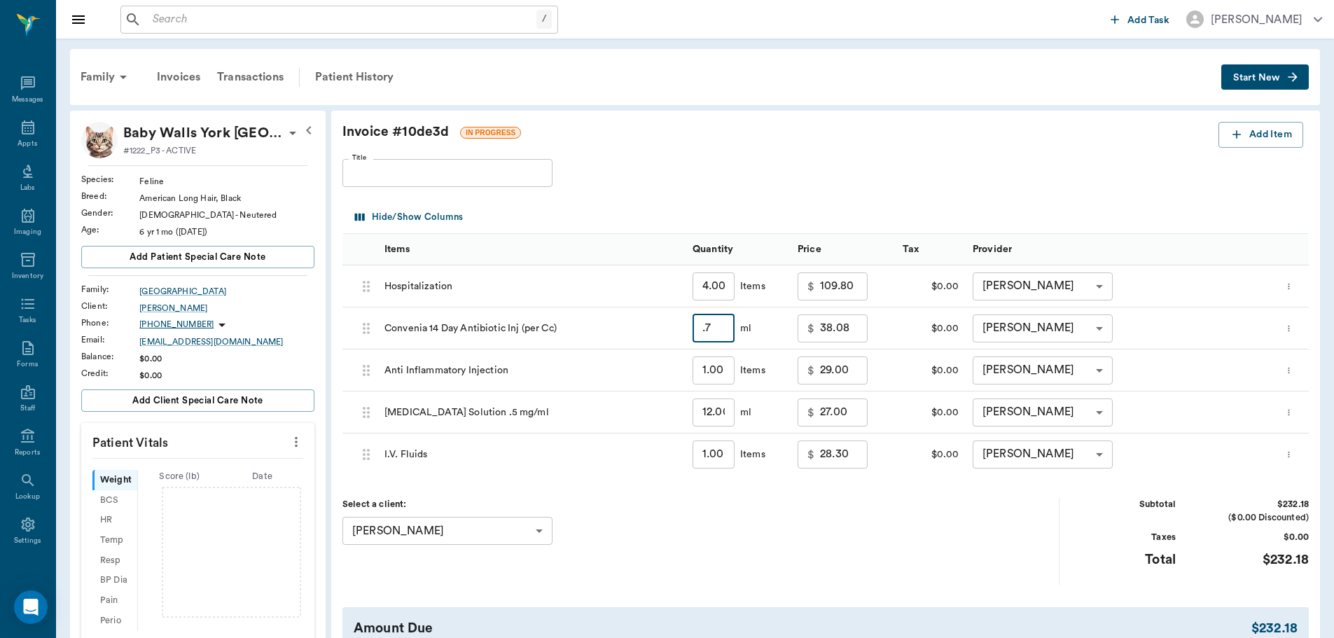
type input ".75"
type input "40.80"
type input ".75"
click at [807, 523] on div "Select a client: Jennifer York 63ec2df352e12b0ba11777cd ​" at bounding box center [700, 541] width 717 height 86
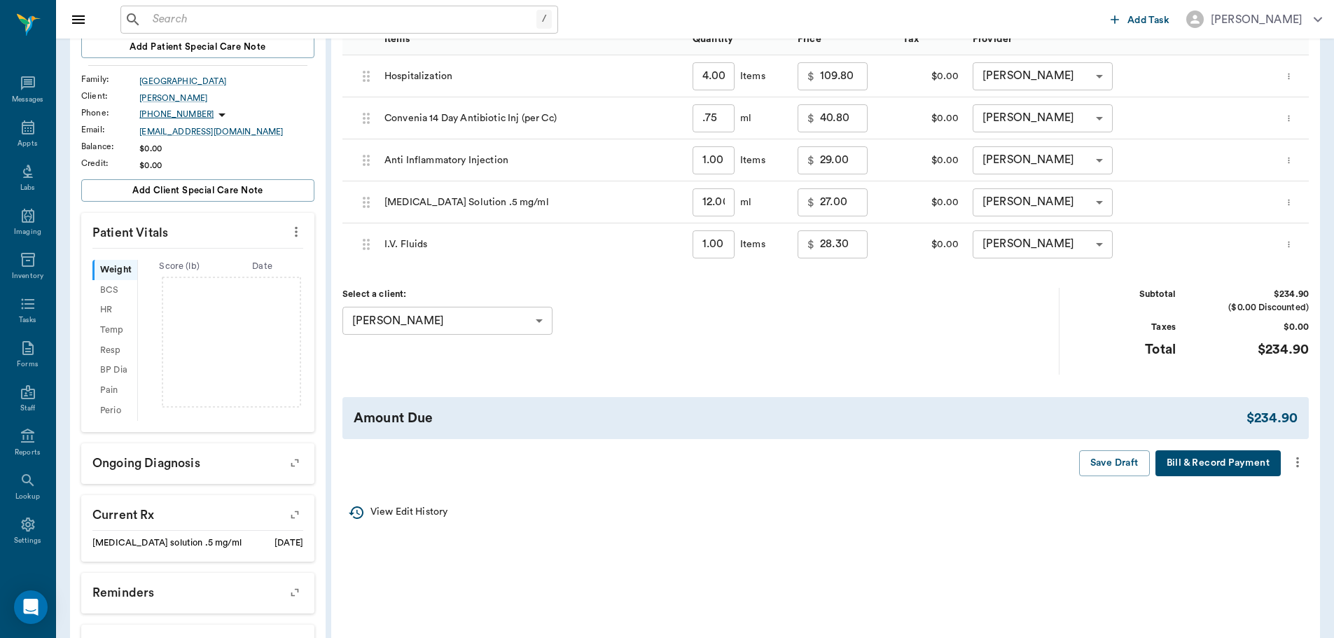
scroll to position [140, 0]
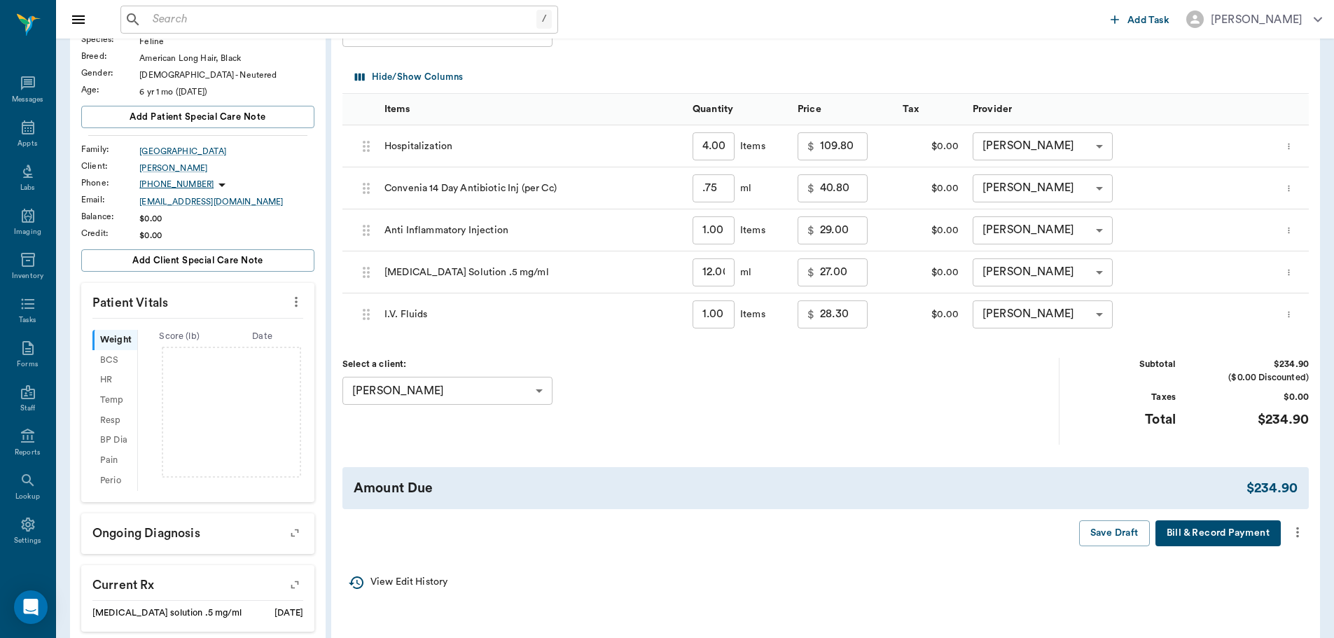
click at [860, 146] on input "109.80" at bounding box center [844, 146] width 48 height 28
type input "120.00"
click at [909, 411] on div "Select a client: Jennifer York 63ec2df352e12b0ba11777cd ​" at bounding box center [700, 401] width 717 height 86
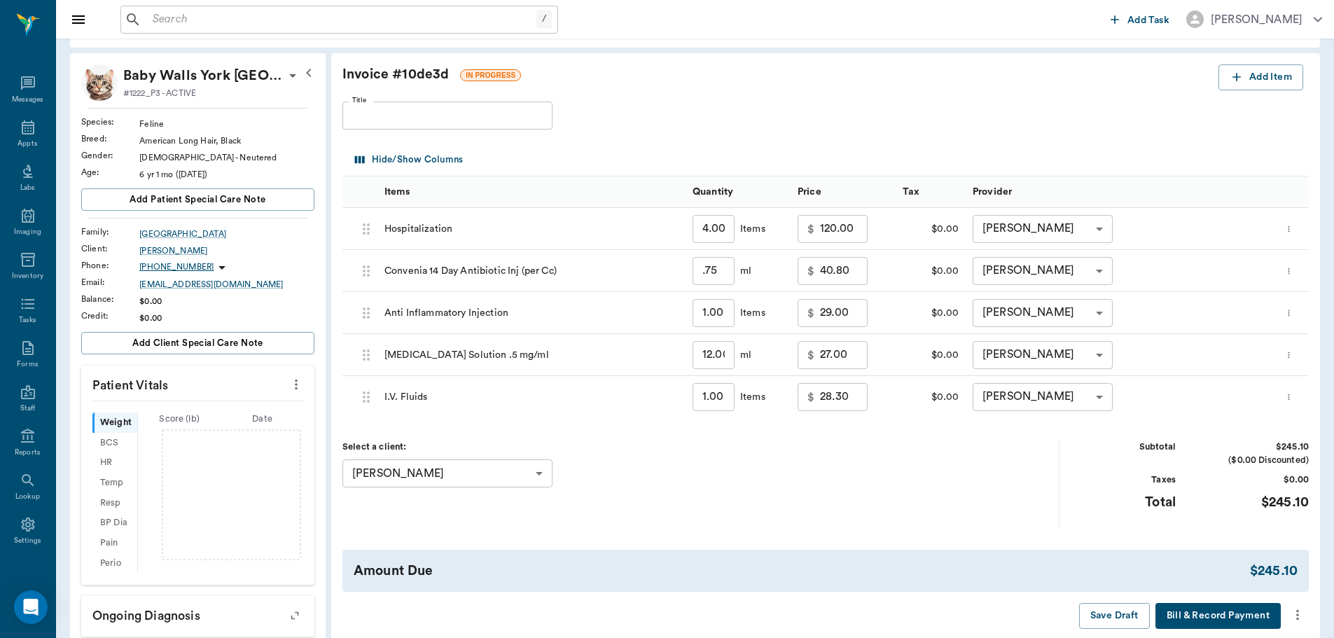
scroll to position [0, 0]
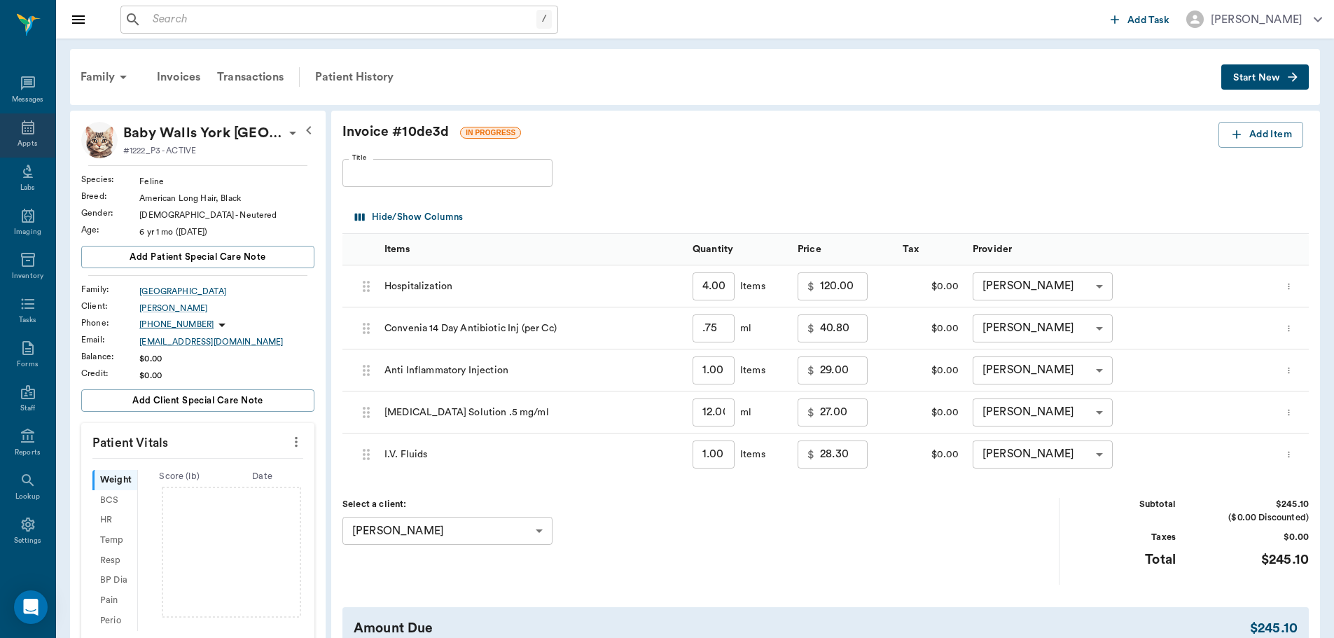
click at [20, 130] on icon at bounding box center [28, 127] width 17 height 17
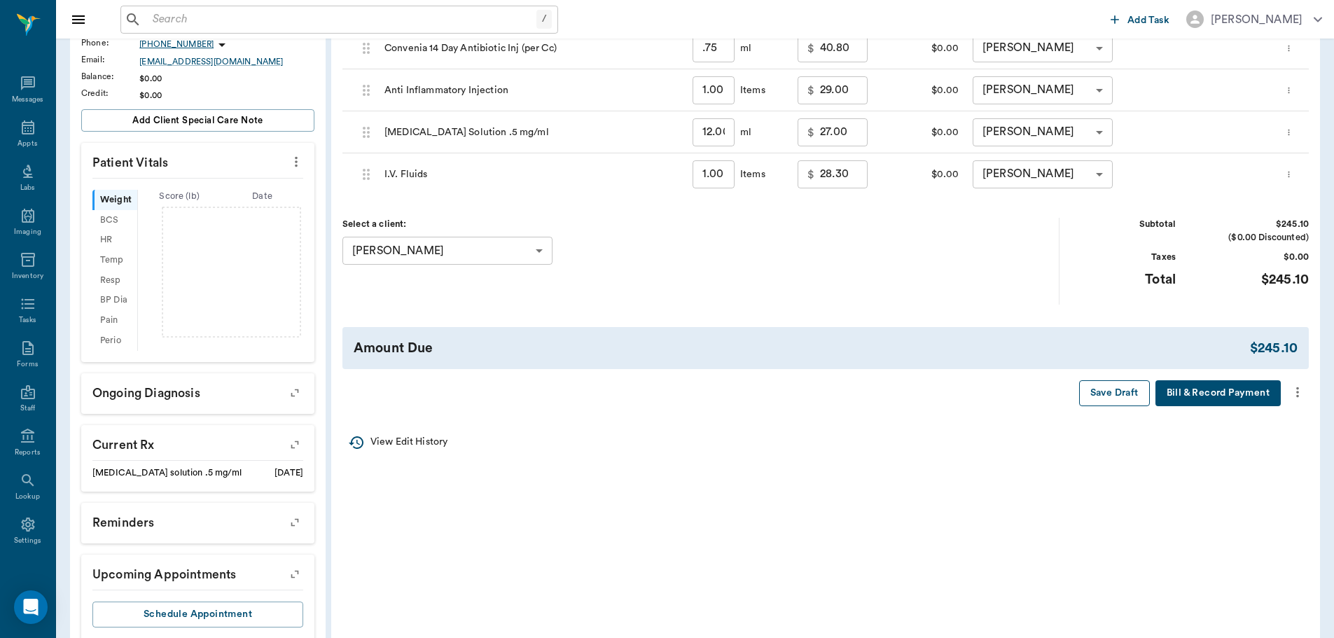
click at [1112, 396] on button "Save Draft" at bounding box center [1114, 393] width 71 height 26
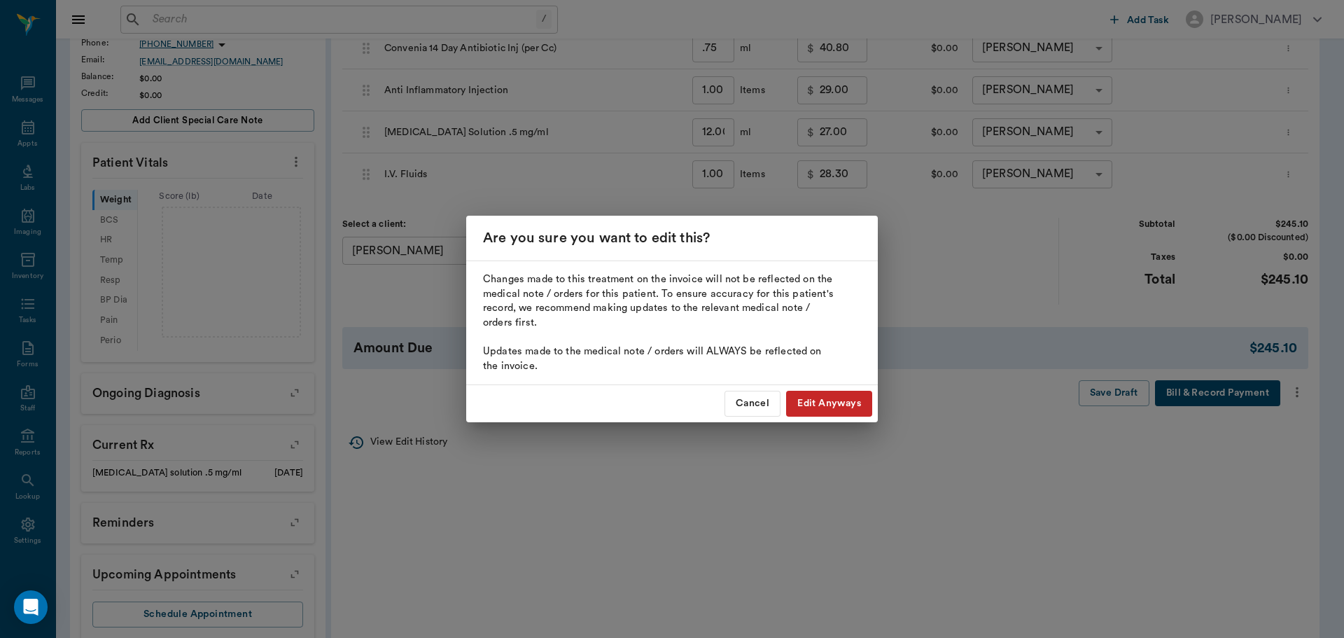
click at [811, 402] on button "Edit Anyways" at bounding box center [829, 404] width 86 height 26
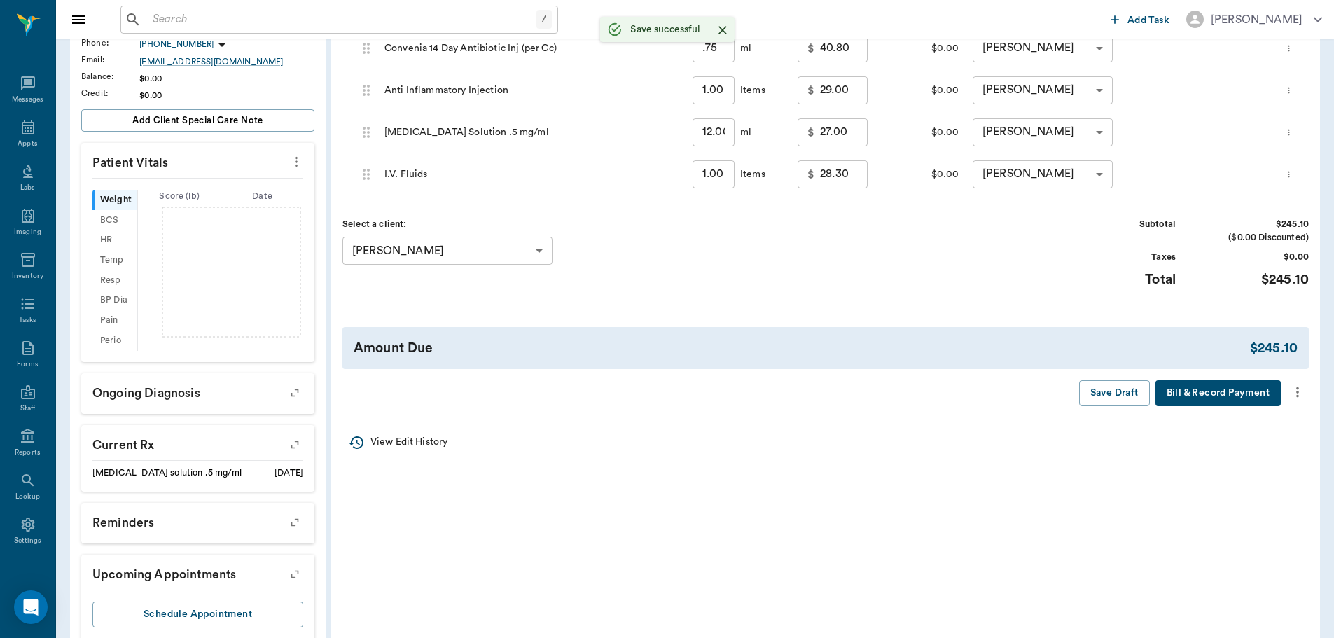
type input "0.75"
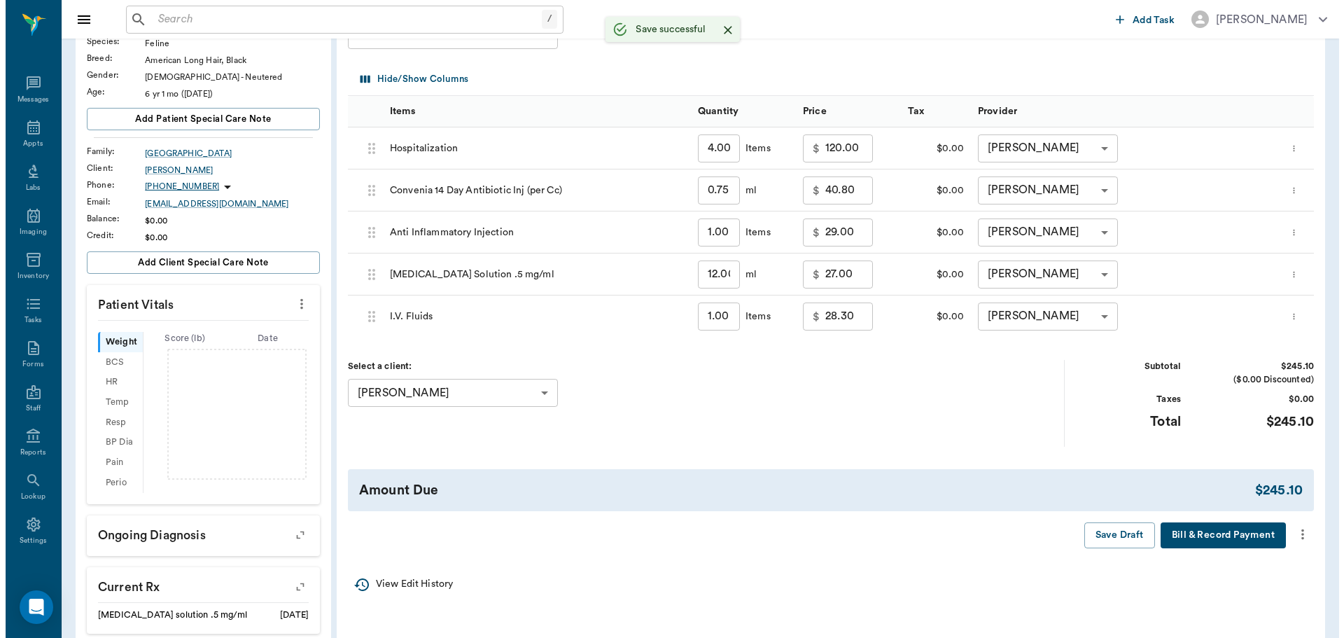
scroll to position [0, 0]
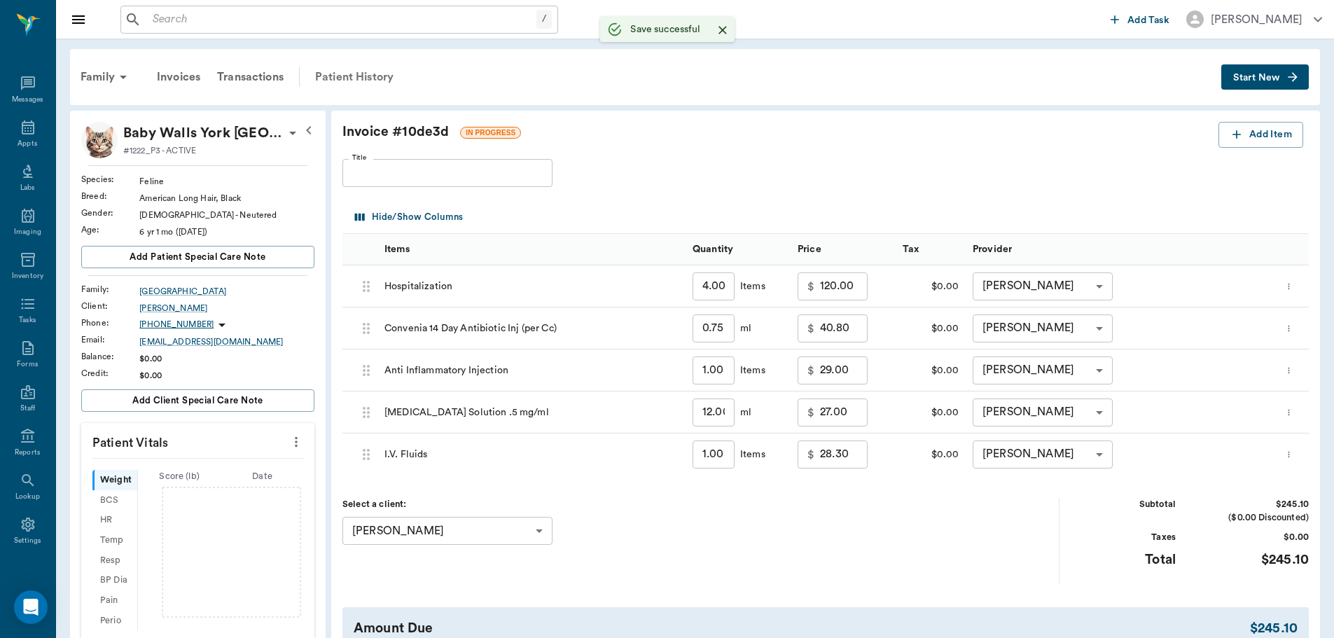
click at [333, 74] on div "Patient History" at bounding box center [354, 77] width 95 height 34
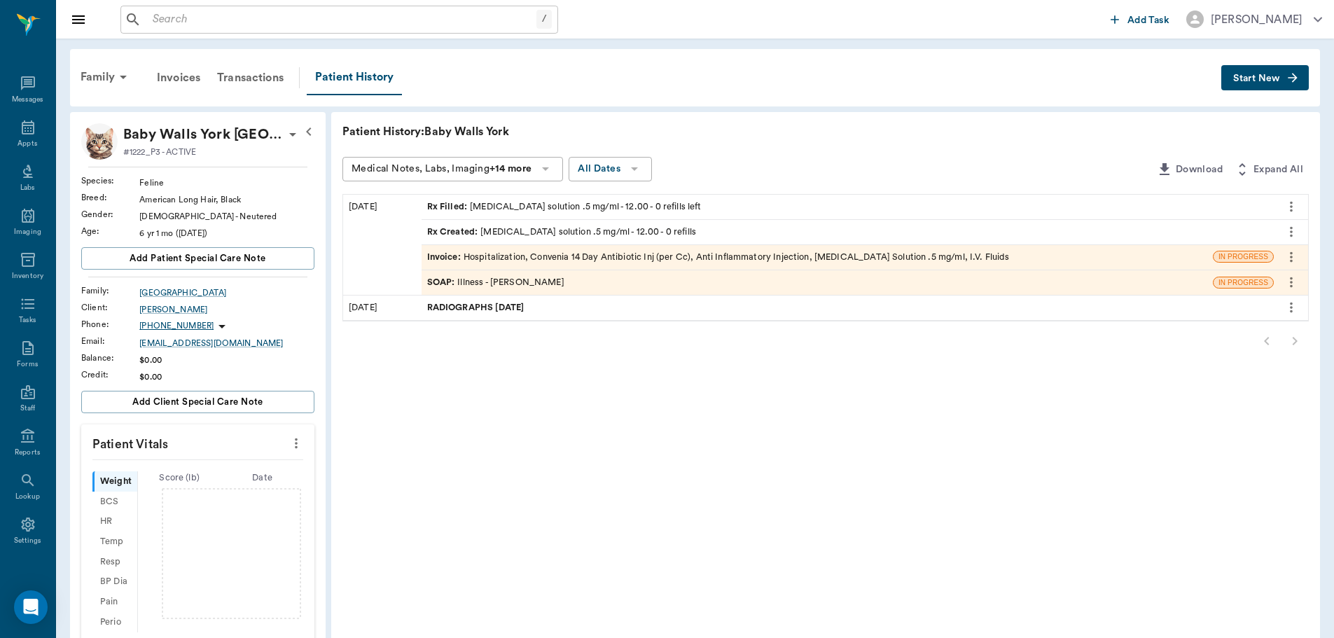
click at [477, 281] on div "SOAP : Illness - Dr. Bert Ellsworth" at bounding box center [495, 282] width 137 height 13
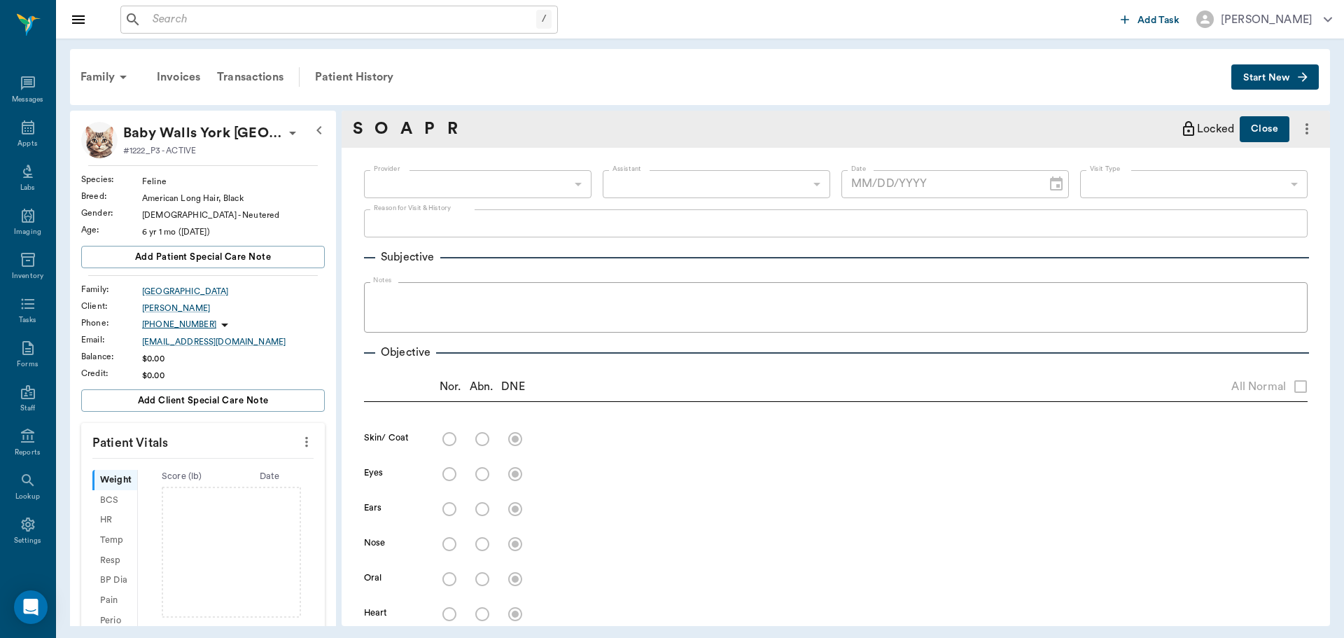
type input "63ec2f075fda476ae8351a4d"
type input "65d2be4f46e3a538d89b8c15"
type textarea "WAS AT THE ER LAST NIGHT. COMING HOME TODAY AND SAID THEY NEEDED TO COME TO VET…"
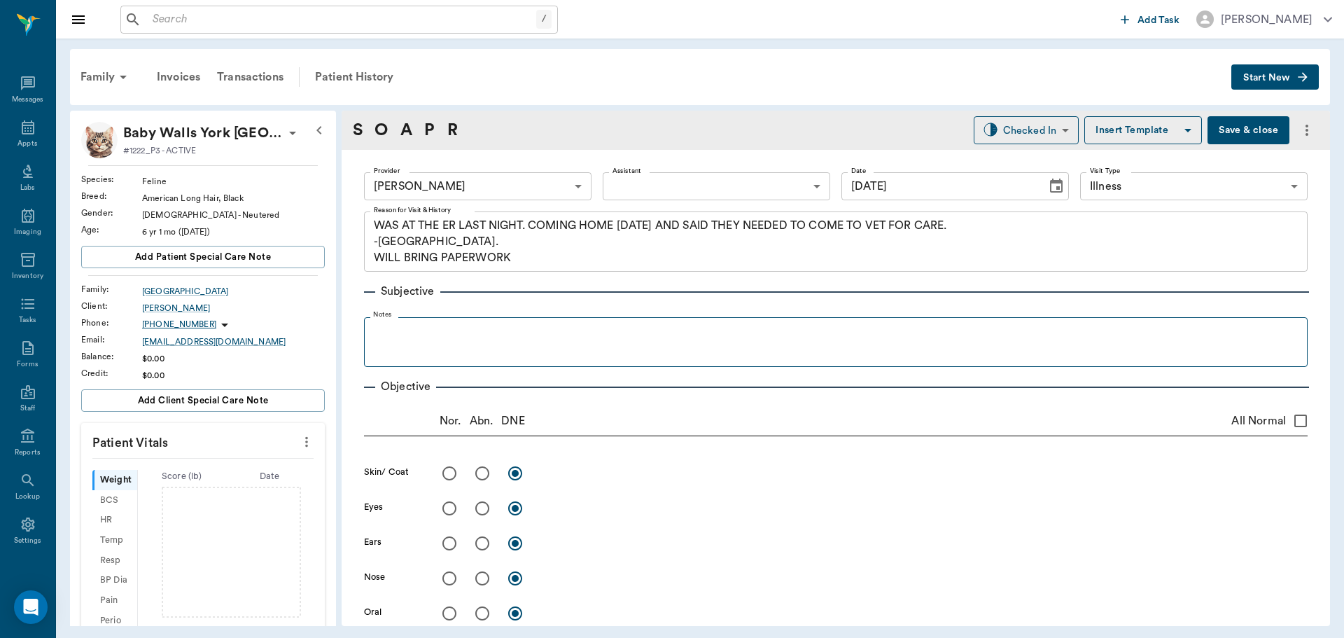
type input "[DATE]"
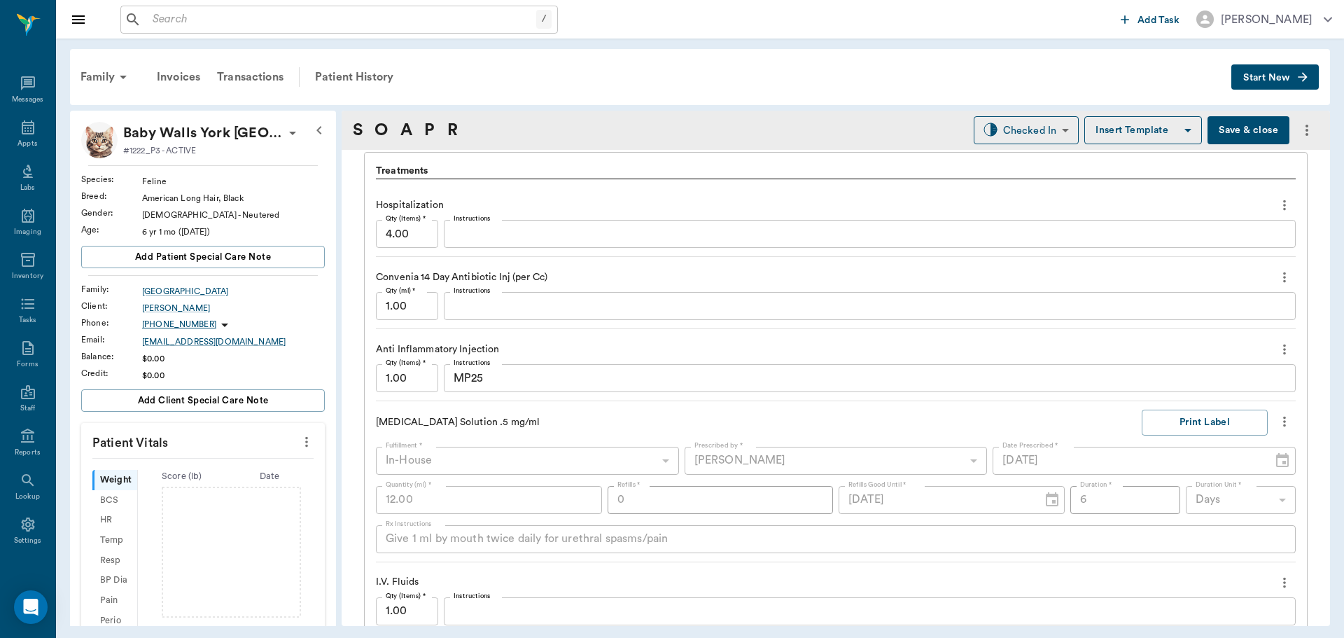
scroll to position [1050, 0]
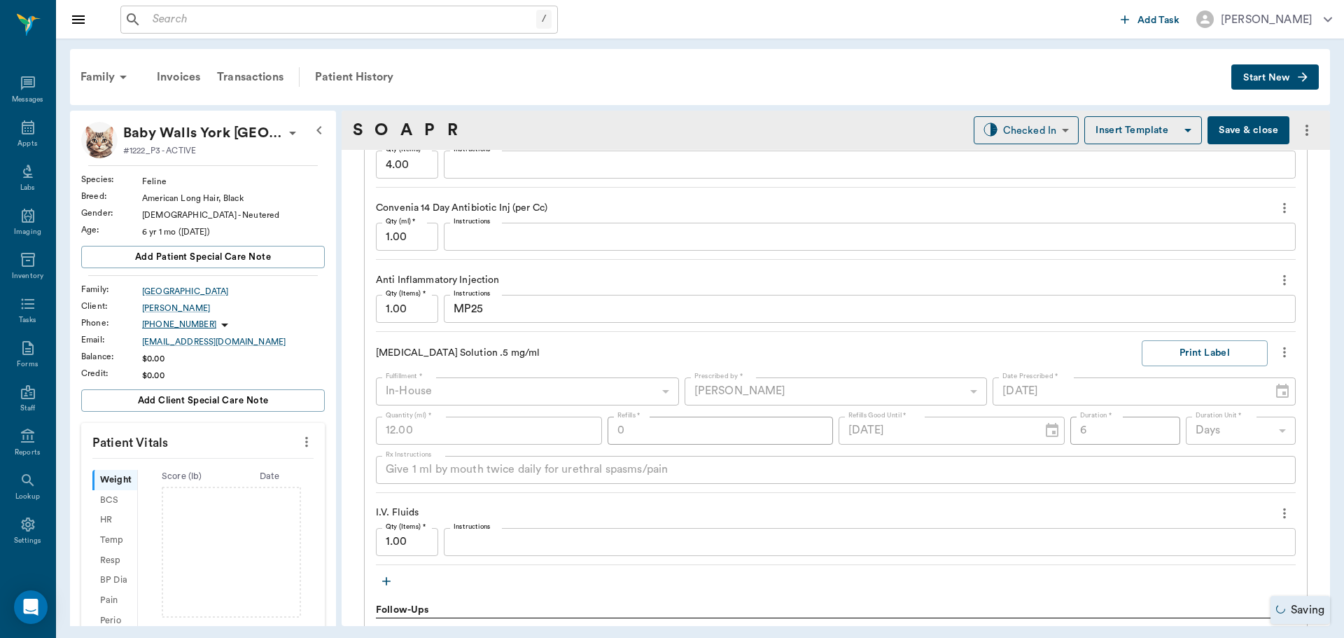
click at [428, 245] on input "1.00" at bounding box center [407, 237] width 62 height 28
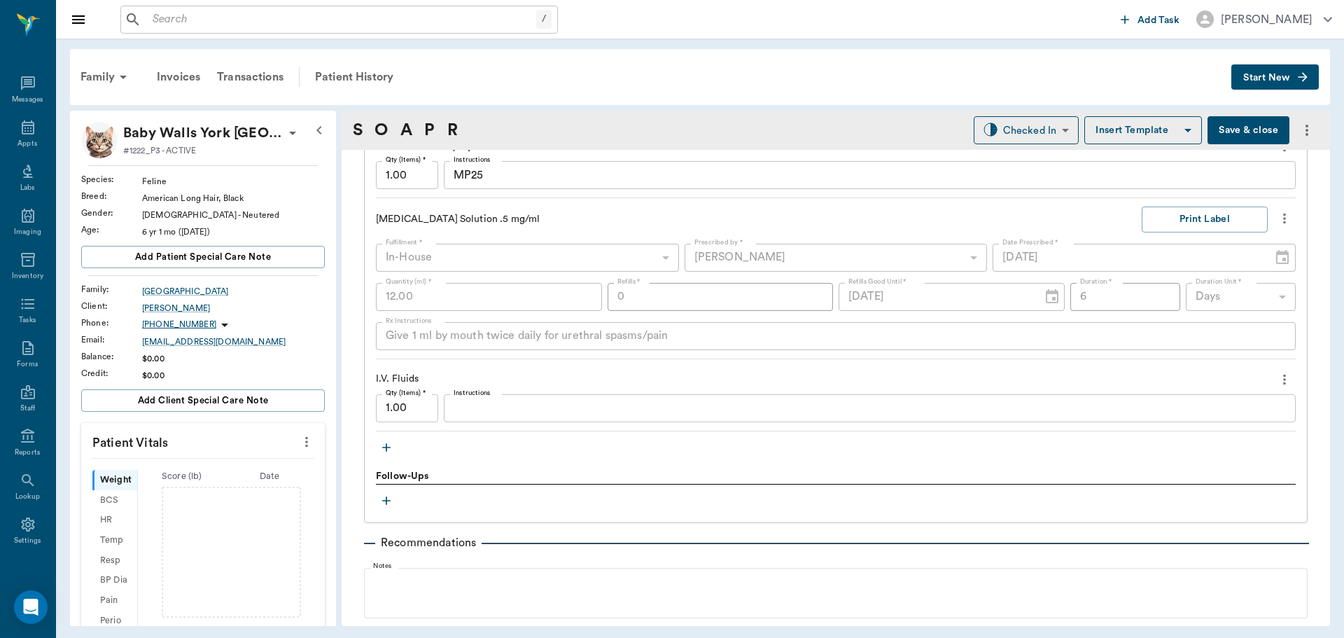
scroll to position [1190, 0]
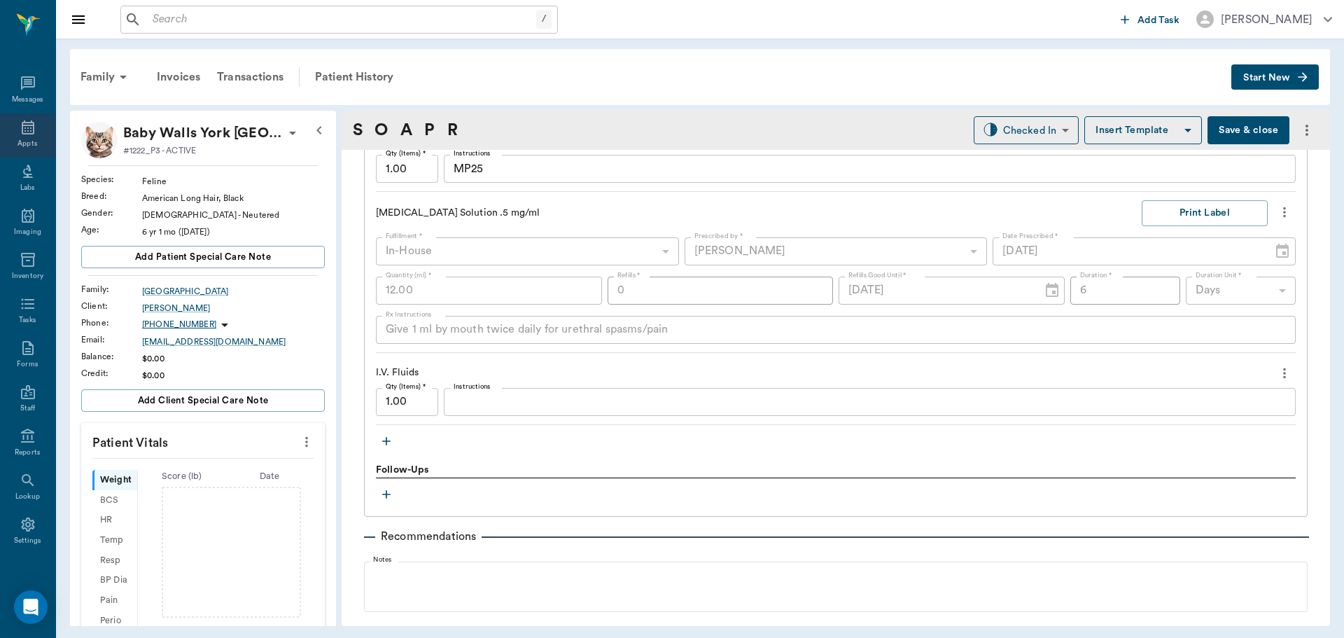
type input ".75"
click at [27, 133] on icon at bounding box center [28, 127] width 13 height 14
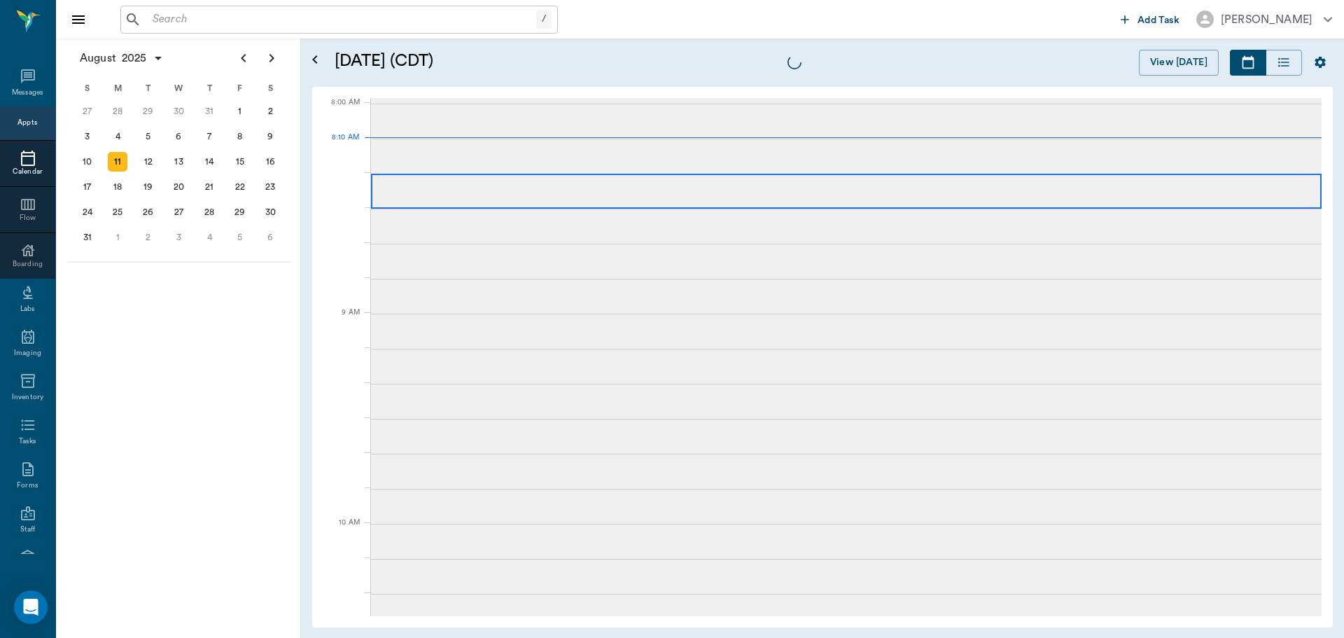
scroll to position [1, 0]
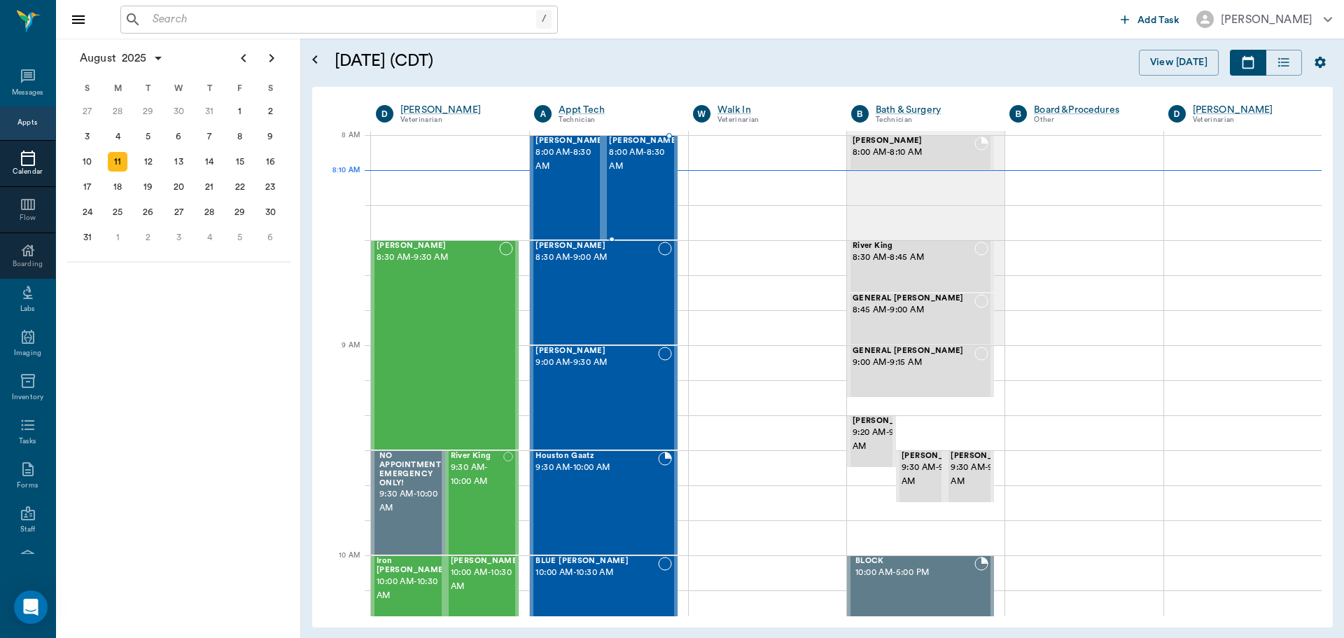
click at [635, 183] on div "Opal Soto 8:00 AM - 8:30 AM" at bounding box center [644, 188] width 70 height 102
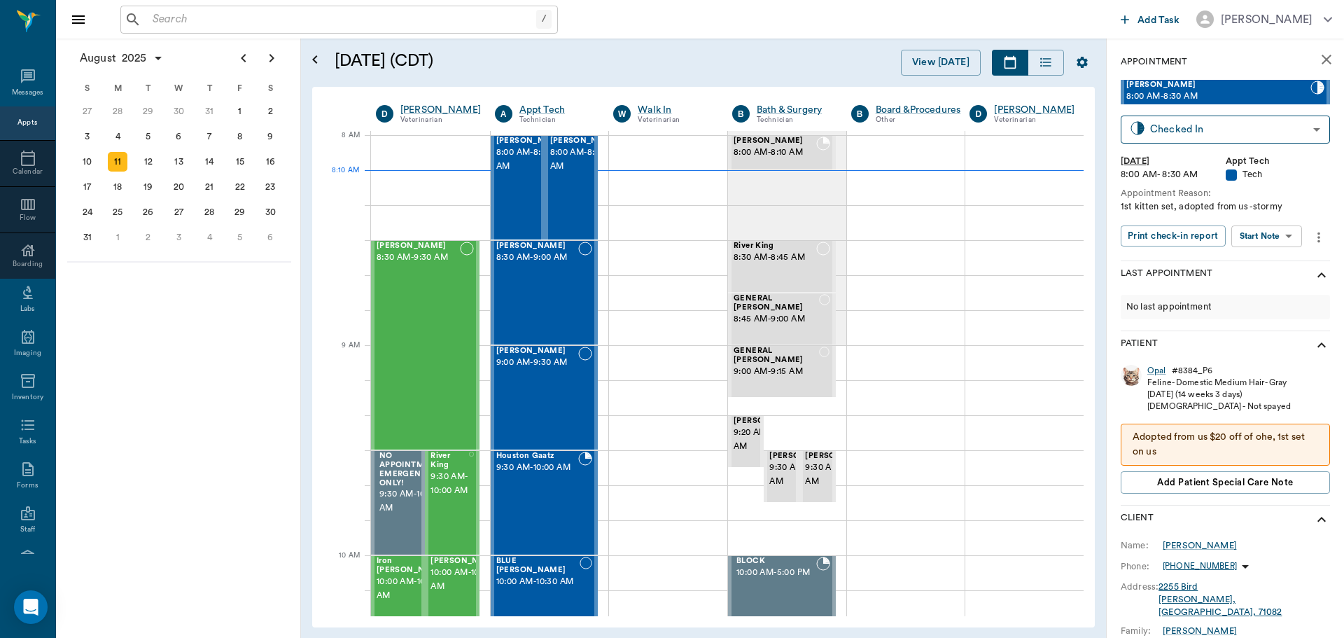
click at [1235, 235] on body "/ ​ Add Task Dr. Bert Ellsworth Nectar Messages Appts Calendar Flow Boarding La…" at bounding box center [672, 319] width 1344 height 638
click at [1257, 257] on button "Start SOAP" at bounding box center [1251, 265] width 48 height 16
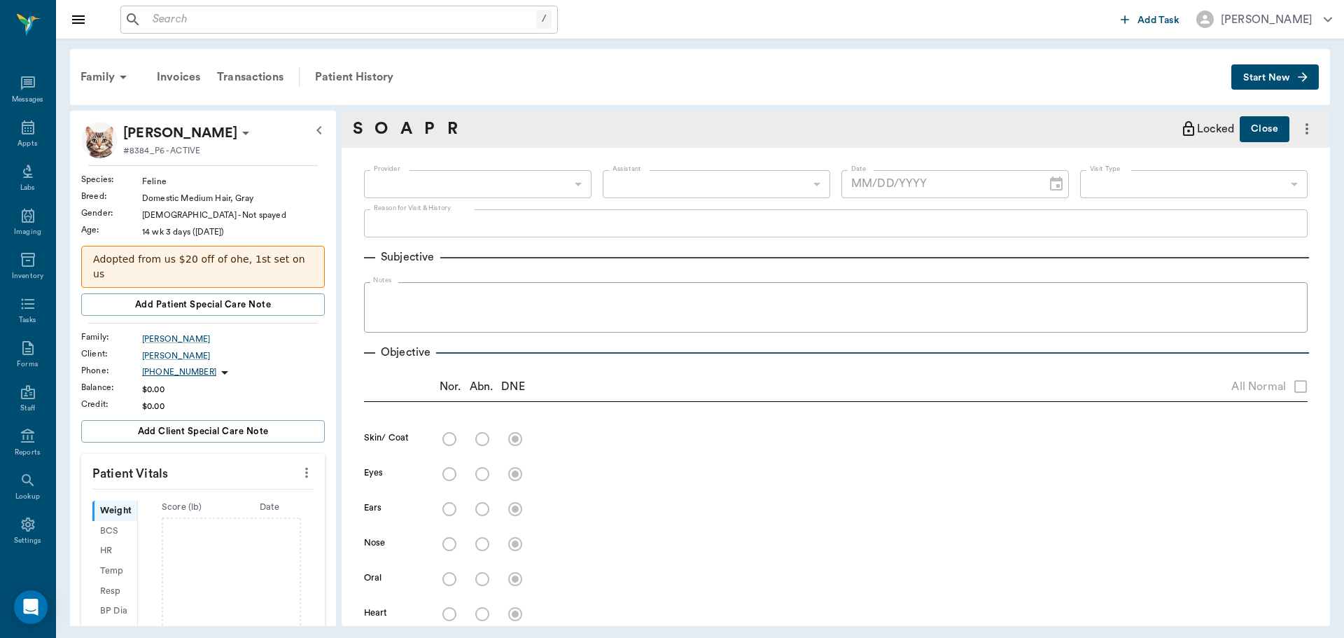
type input "63ec2f075fda476ae8351a4c"
type input "65d2be4f46e3a538d89b8c1a"
type textarea "1st kitten set, adopted from us -stormy"
type input "[DATE]"
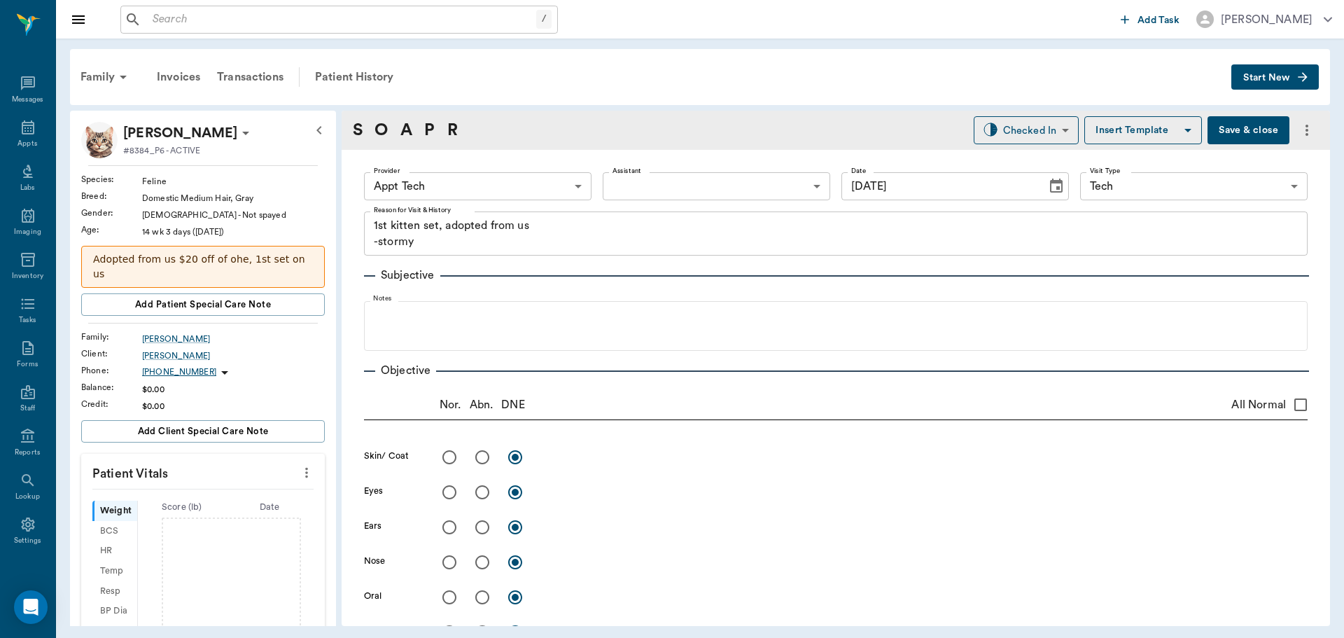
click at [305, 468] on icon "more" at bounding box center [306, 473] width 3 height 11
click at [274, 477] on span "Enter Vitals" at bounding box center [238, 482] width 118 height 15
click at [247, 501] on input "text" at bounding box center [202, 515] width 122 height 28
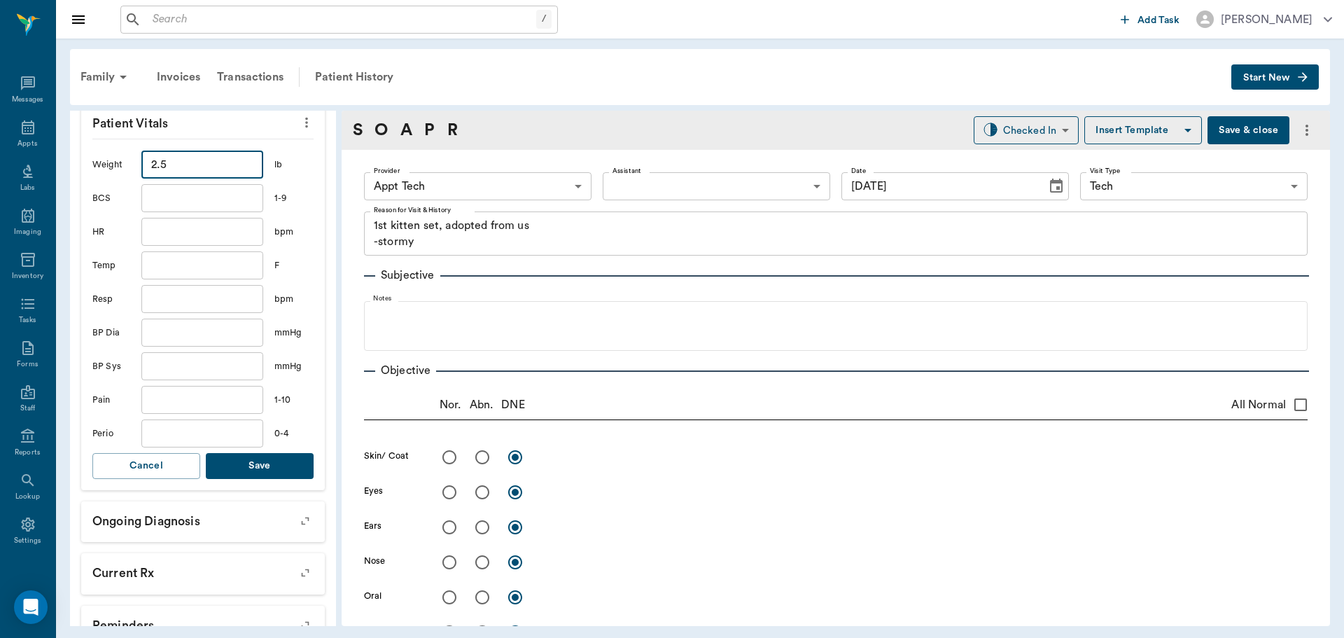
type input "2.5"
click at [258, 453] on button "Save" at bounding box center [260, 466] width 108 height 26
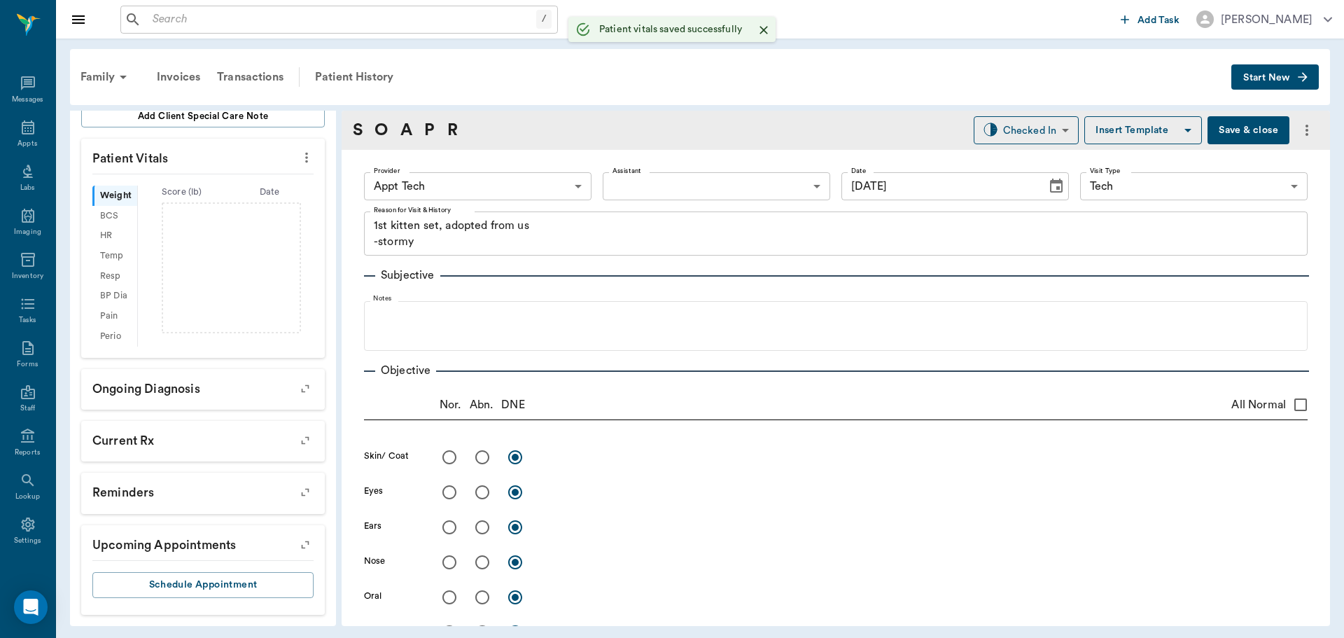
scroll to position [317, 0]
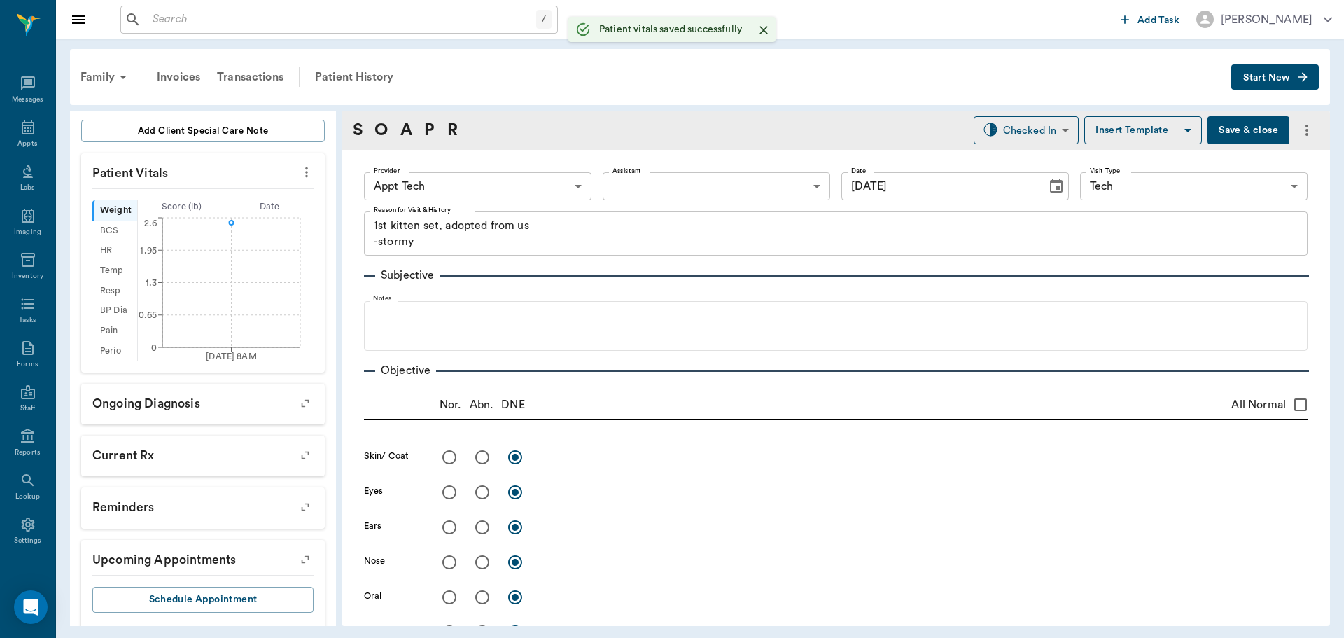
click at [501, 183] on body "/ ​ Add Task Dr. Bert Ellsworth Nectar Messages Appts Labs Imaging Inventory Ta…" at bounding box center [672, 319] width 1344 height 638
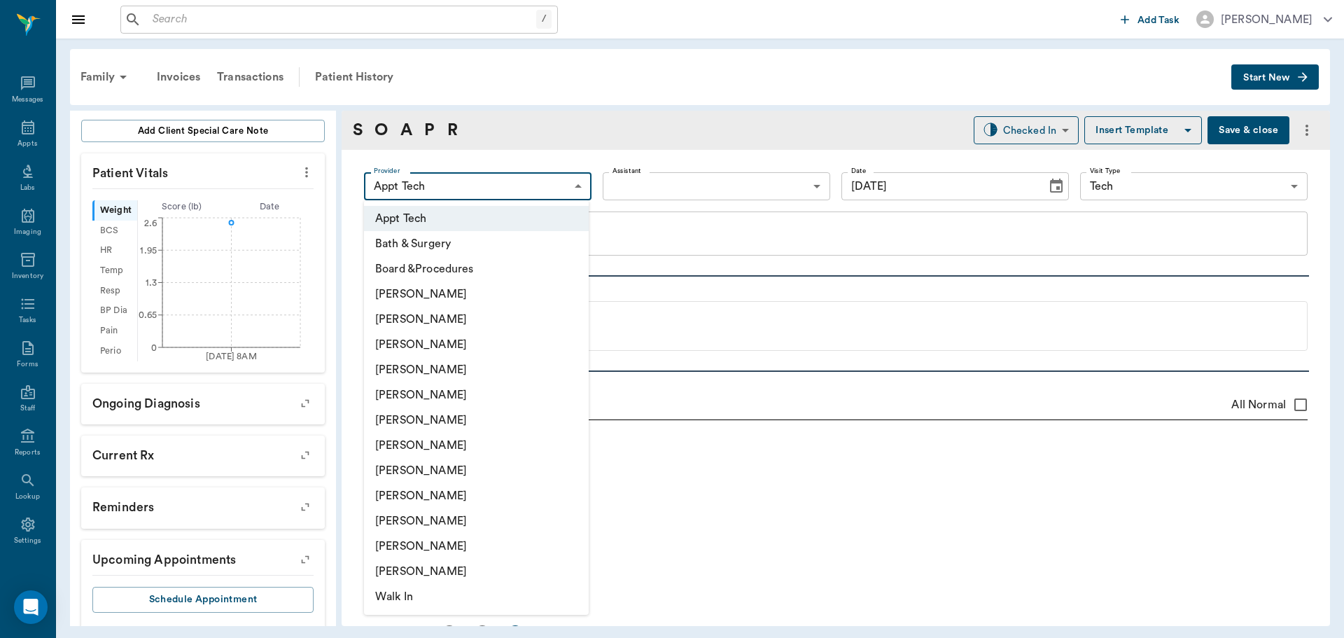
click at [443, 408] on li "[PERSON_NAME]" at bounding box center [476, 419] width 225 height 25
type input "682b670d8bdc6f7f8feef3db"
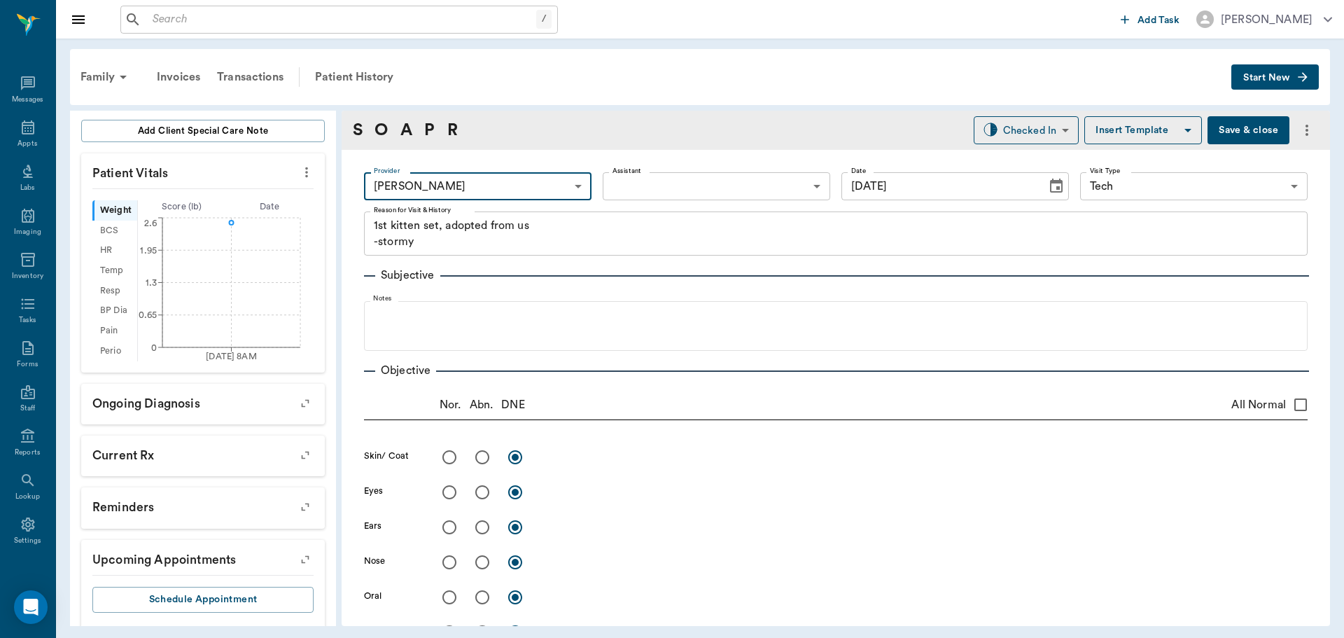
click at [637, 182] on body "/ ​ Add Task Dr. Bert Ellsworth Nectar Messages Appts Labs Imaging Inventory Ta…" at bounding box center [672, 319] width 1344 height 638
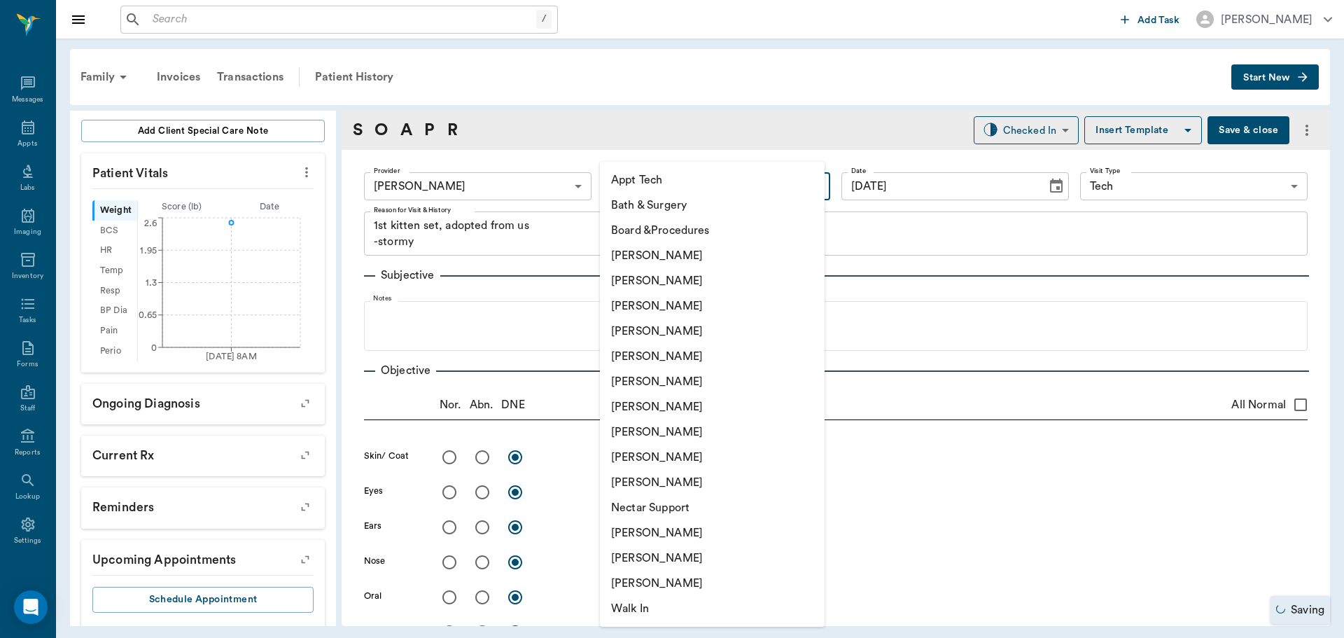
click at [645, 423] on li "[PERSON_NAME]" at bounding box center [712, 431] width 225 height 25
type input "63ec2e7e52e12b0ba117b124"
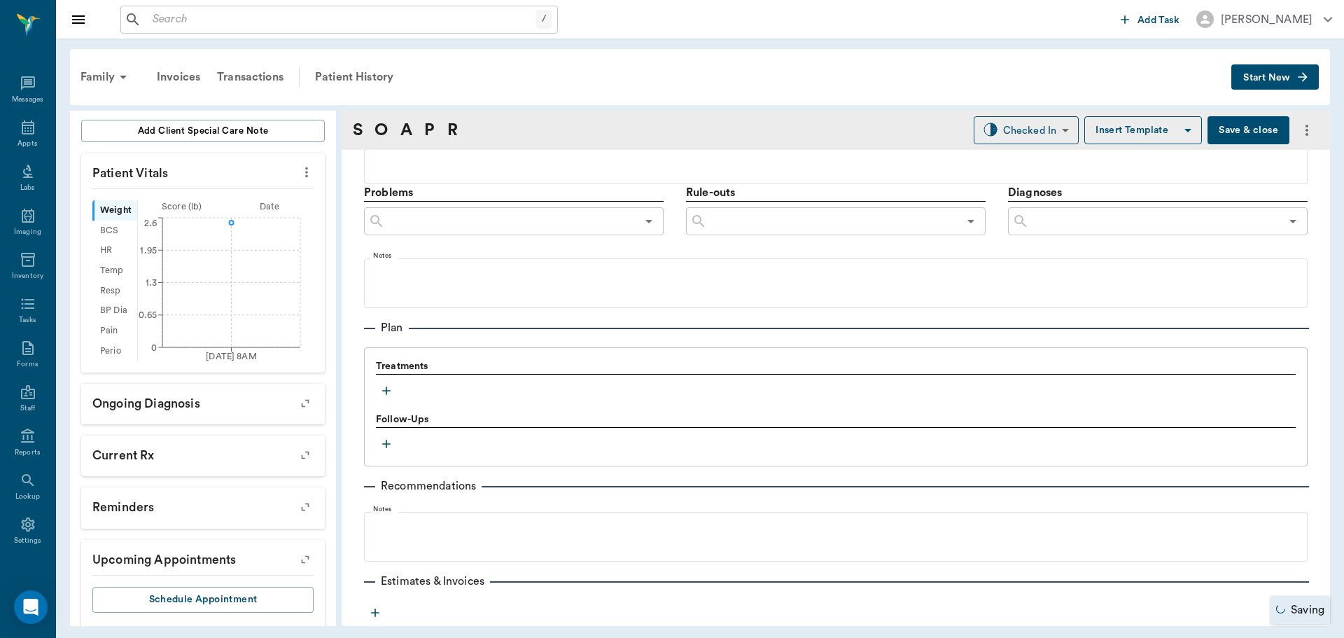
scroll to position [770, 0]
click at [389, 393] on icon "button" at bounding box center [386, 390] width 14 height 14
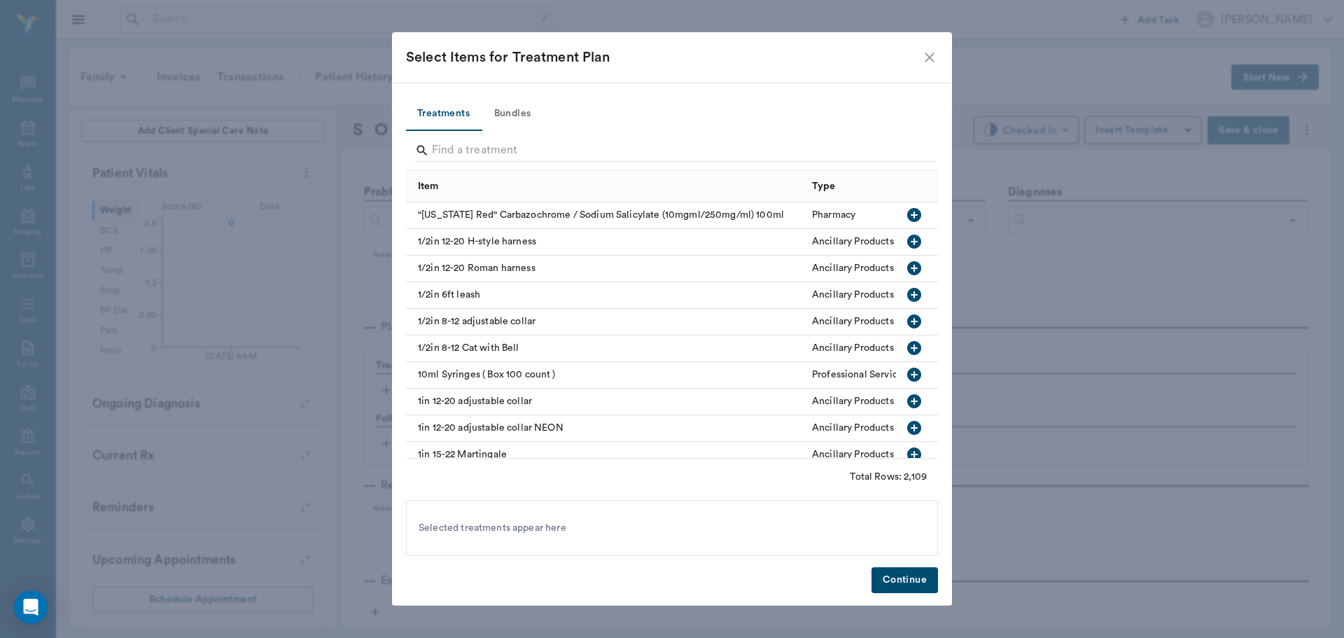
click at [495, 109] on button "Bundles" at bounding box center [512, 114] width 63 height 34
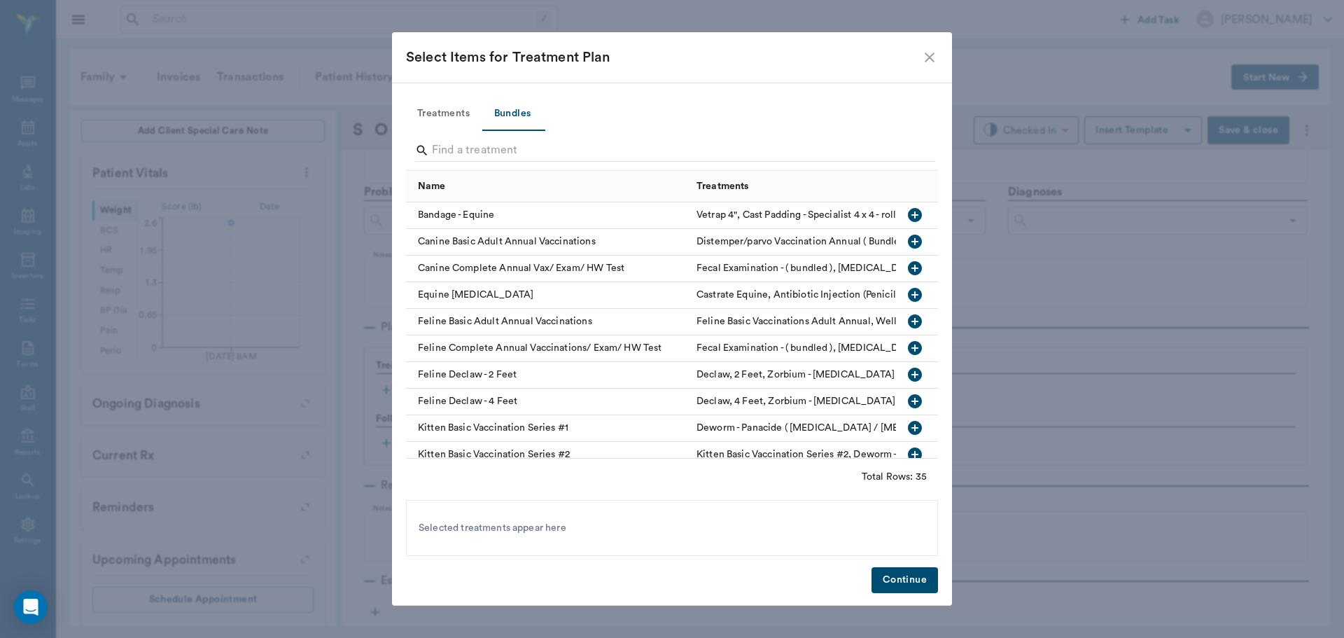
click at [478, 150] on input "Search" at bounding box center [673, 150] width 482 height 22
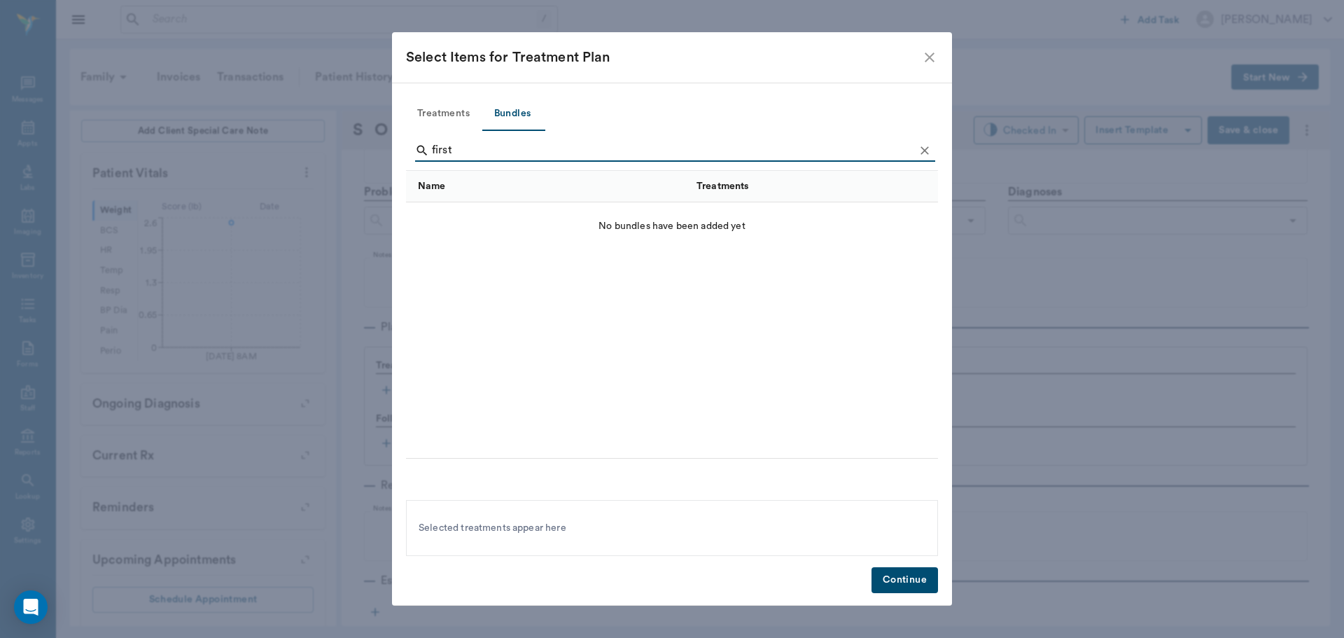
type input "first"
click at [920, 151] on icon "Clear" at bounding box center [925, 151] width 14 height 14
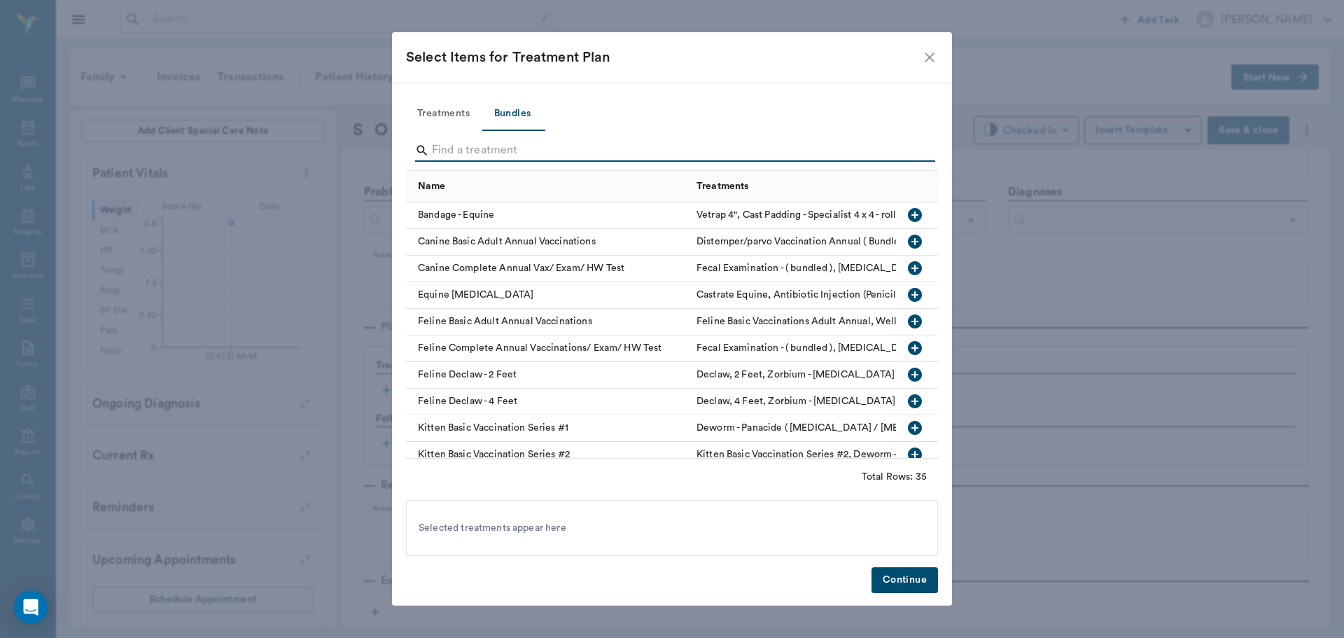
click at [899, 155] on input "Search" at bounding box center [673, 150] width 482 height 22
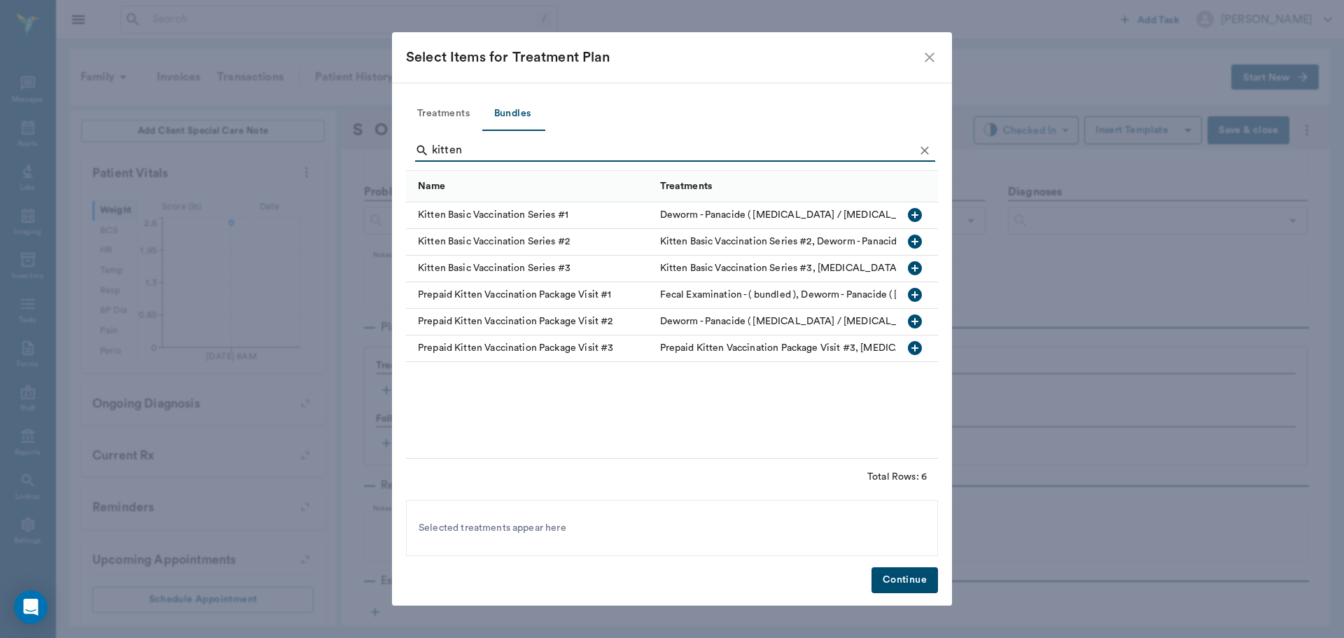
type input "kitten"
click at [912, 211] on icon "button" at bounding box center [915, 215] width 14 height 14
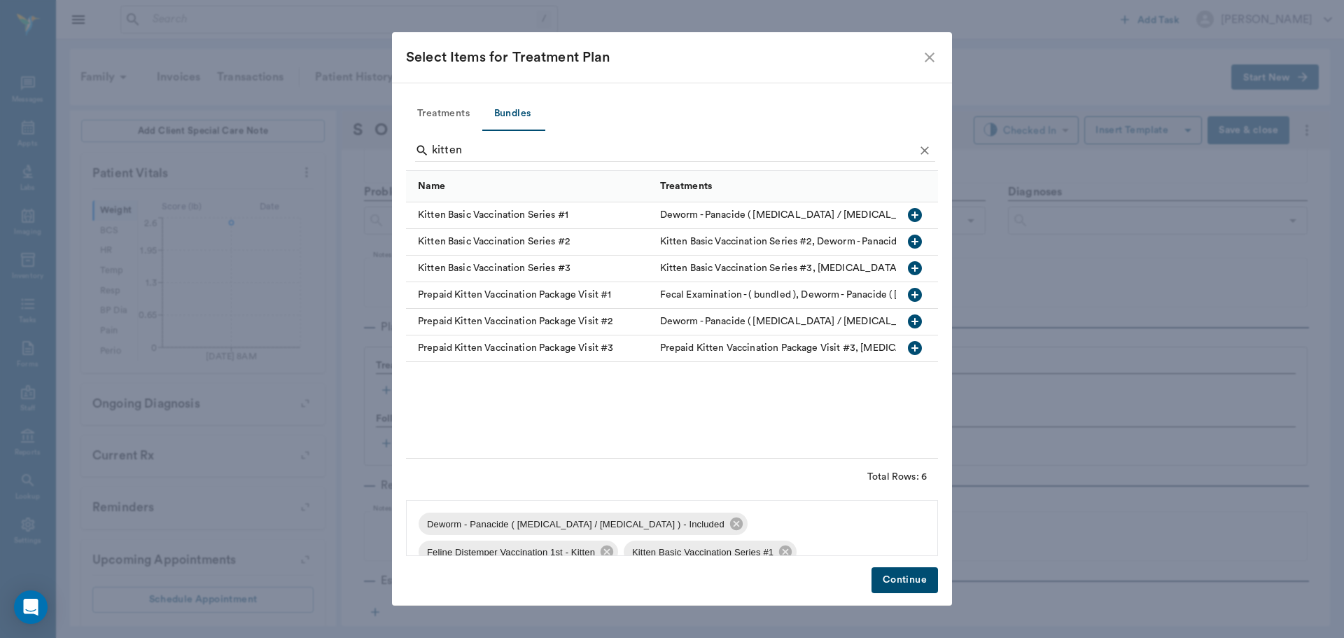
scroll to position [20, 0]
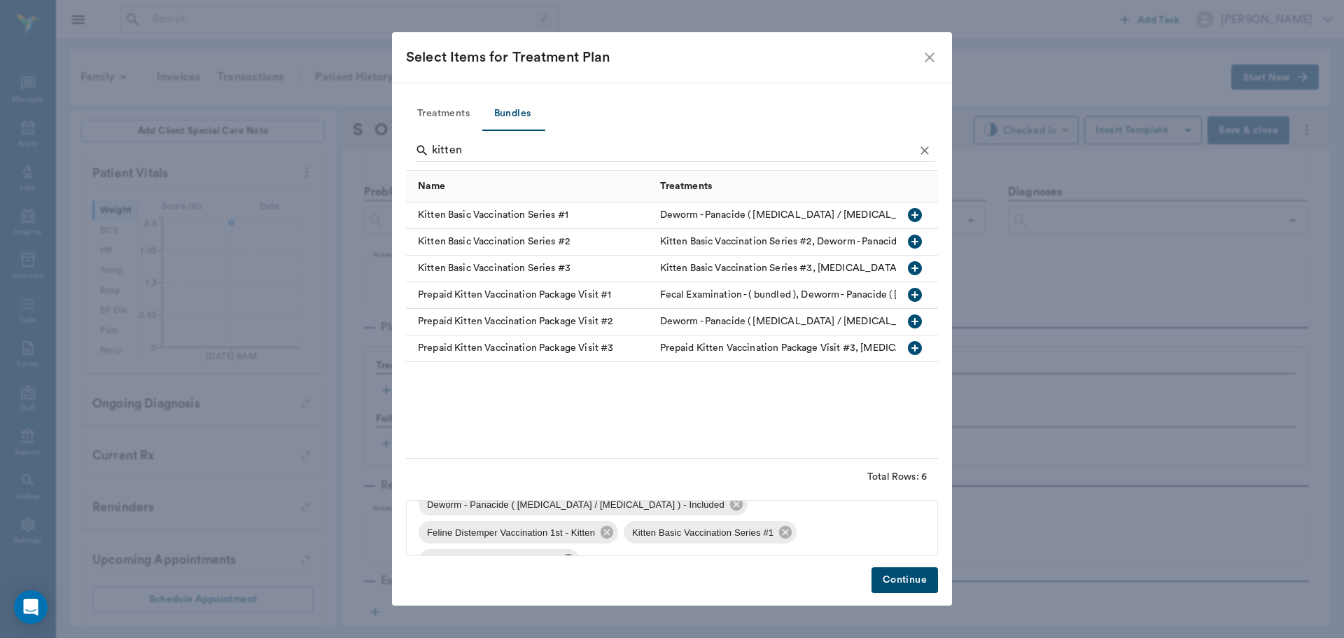
click at [575, 554] on icon at bounding box center [568, 560] width 13 height 13
click at [924, 584] on button "Continue" at bounding box center [905, 580] width 67 height 26
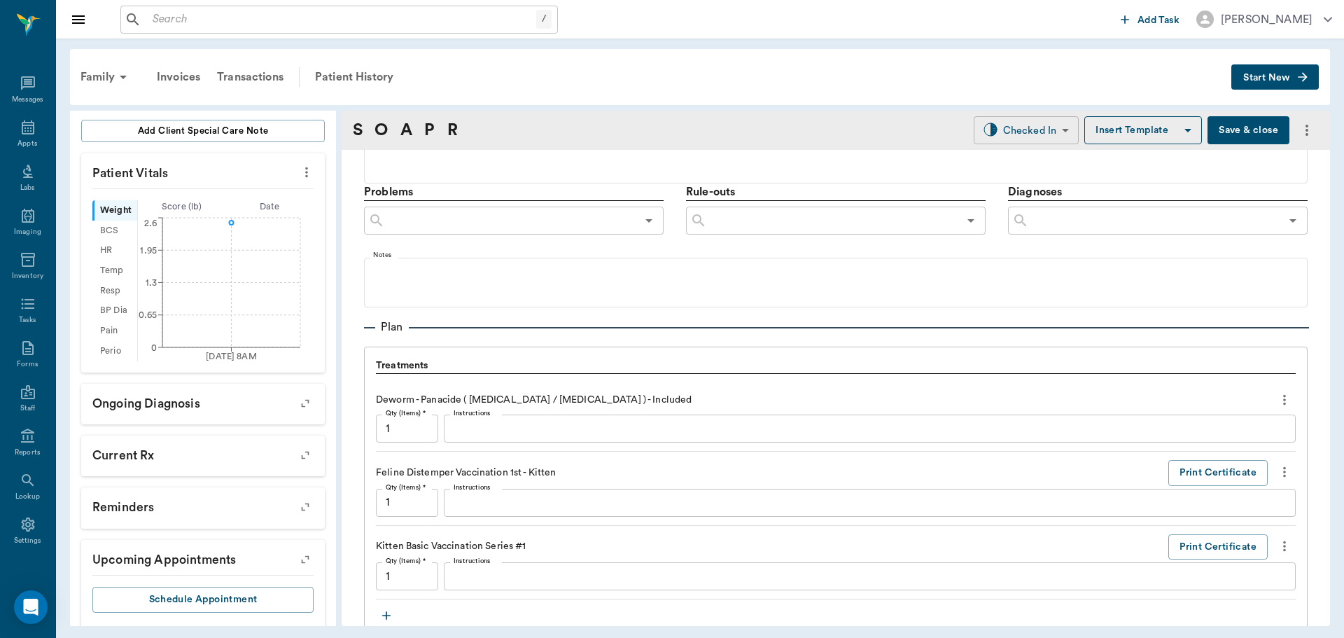
click at [1000, 137] on body "/ ​ Add Task Dr. Bert Ellsworth Nectar Messages Appts Labs Imaging Inventory Ta…" at bounding box center [672, 319] width 1344 height 638
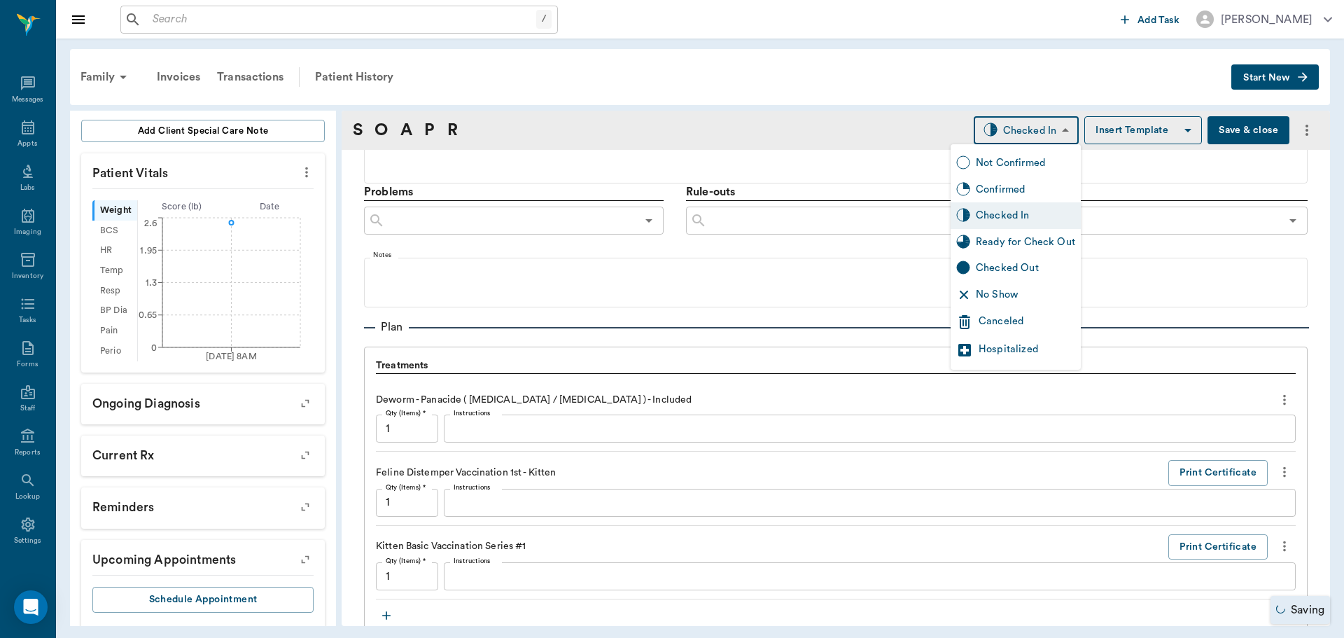
click at [998, 241] on div "Ready for Check Out" at bounding box center [1025, 242] width 99 height 15
type input "READY_TO_CHECKOUT"
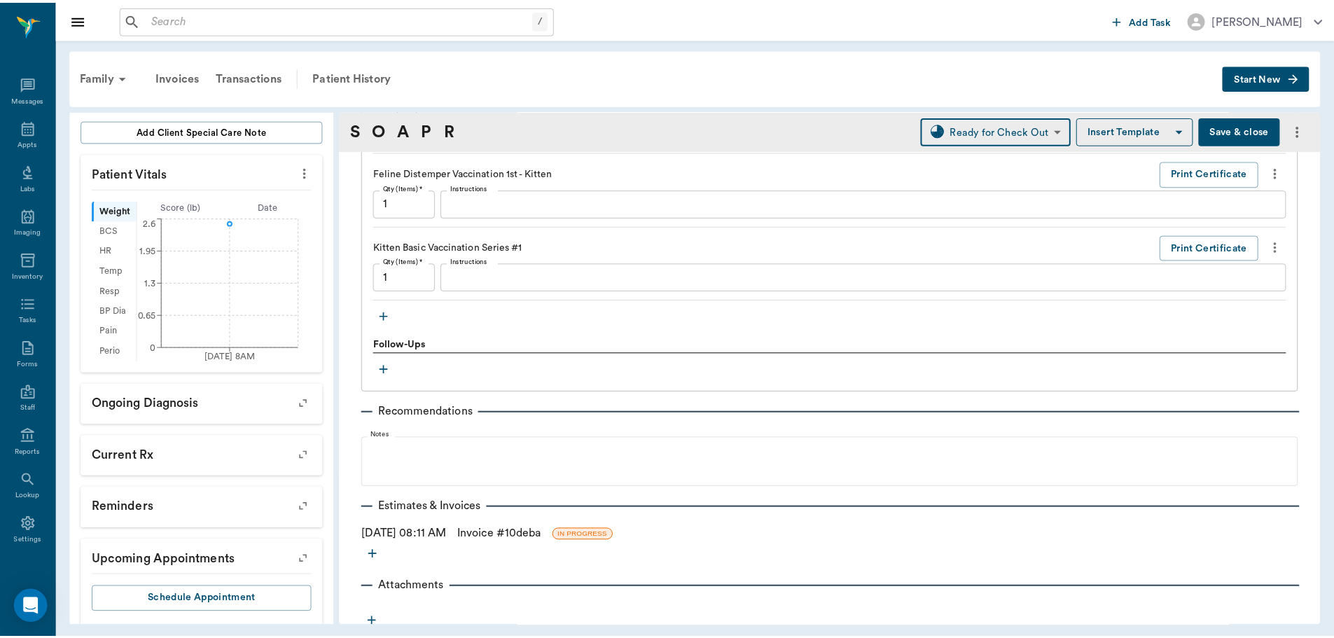
scroll to position [1076, 0]
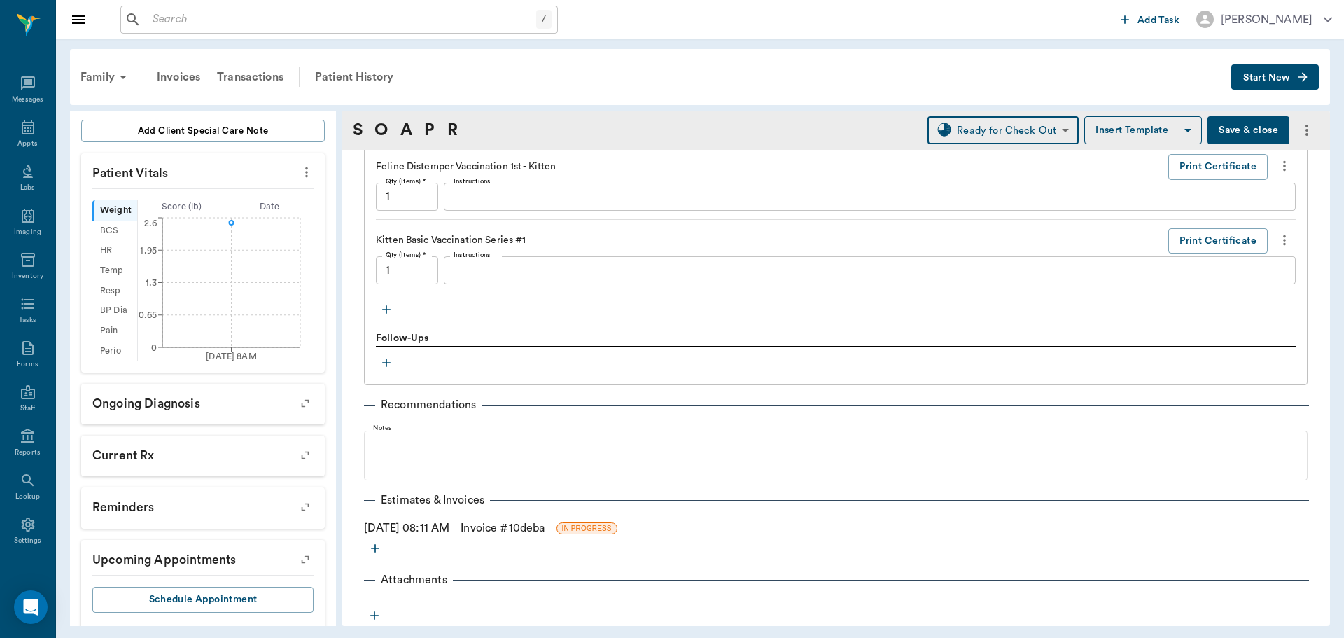
click at [529, 527] on link "Invoice # 10deba" at bounding box center [503, 527] width 84 height 17
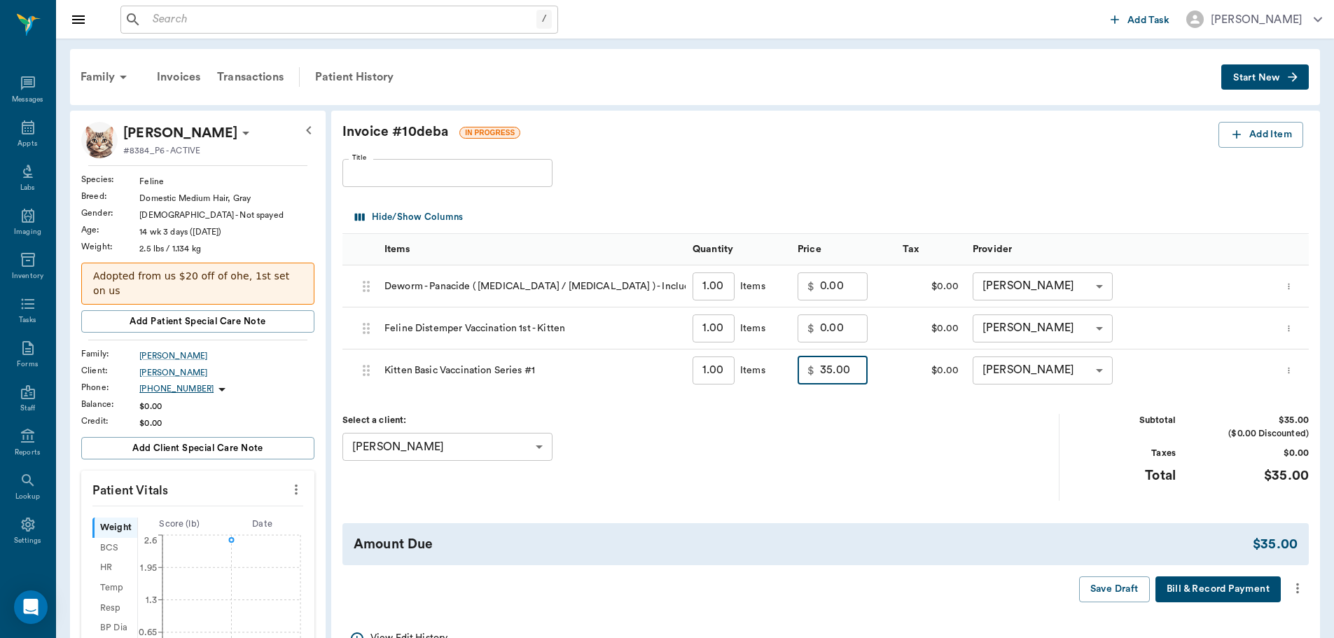
click at [841, 366] on input "35.00" at bounding box center [844, 370] width 48 height 28
type input "0.00"
click at [1290, 588] on icon "more" at bounding box center [1296, 588] width 15 height 17
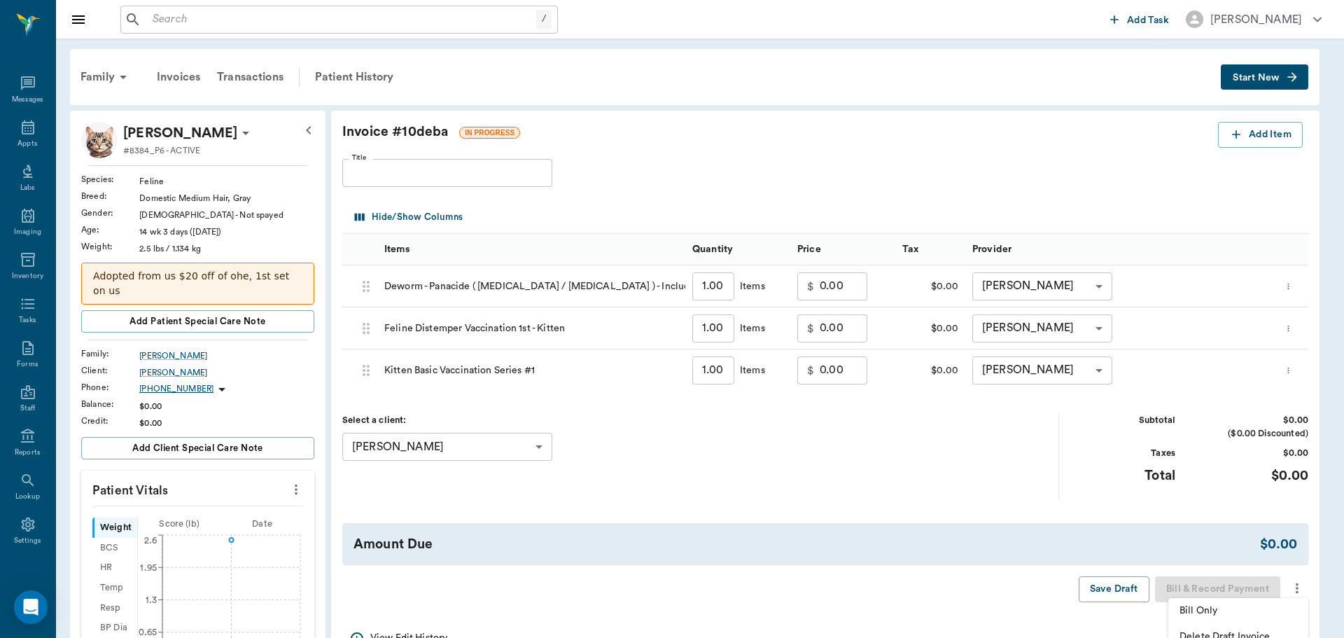
click at [1245, 608] on span "Bill Only" at bounding box center [1239, 610] width 118 height 15
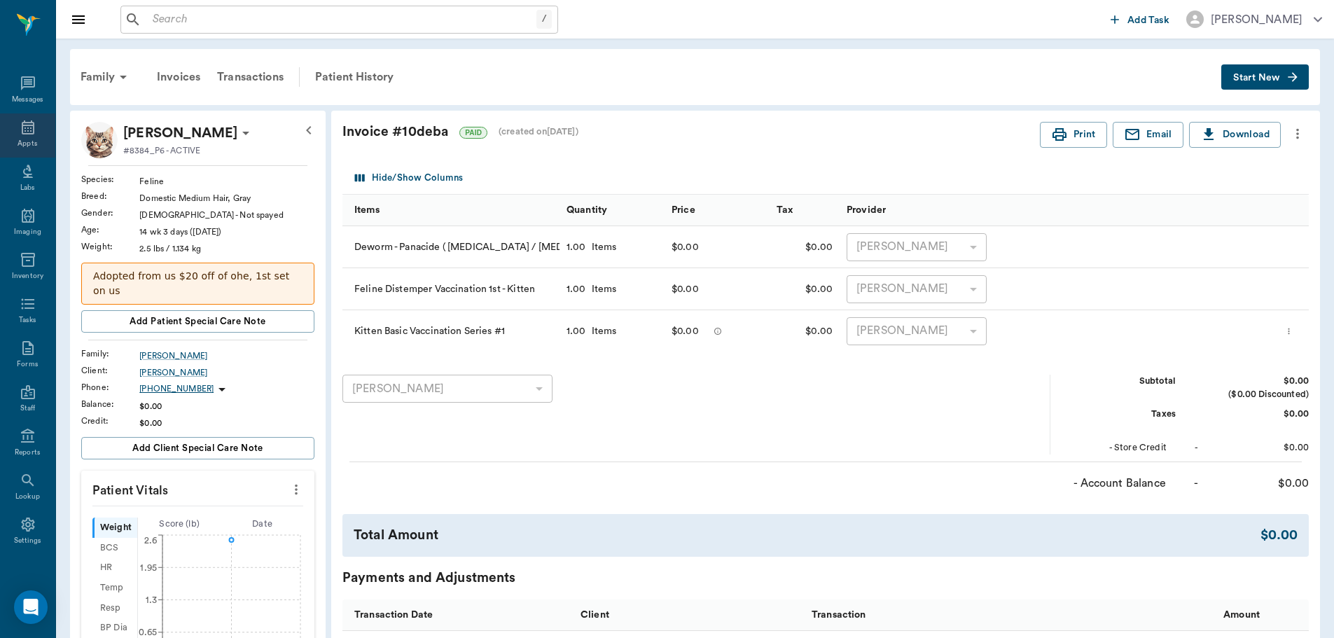
click at [29, 131] on icon at bounding box center [28, 127] width 13 height 14
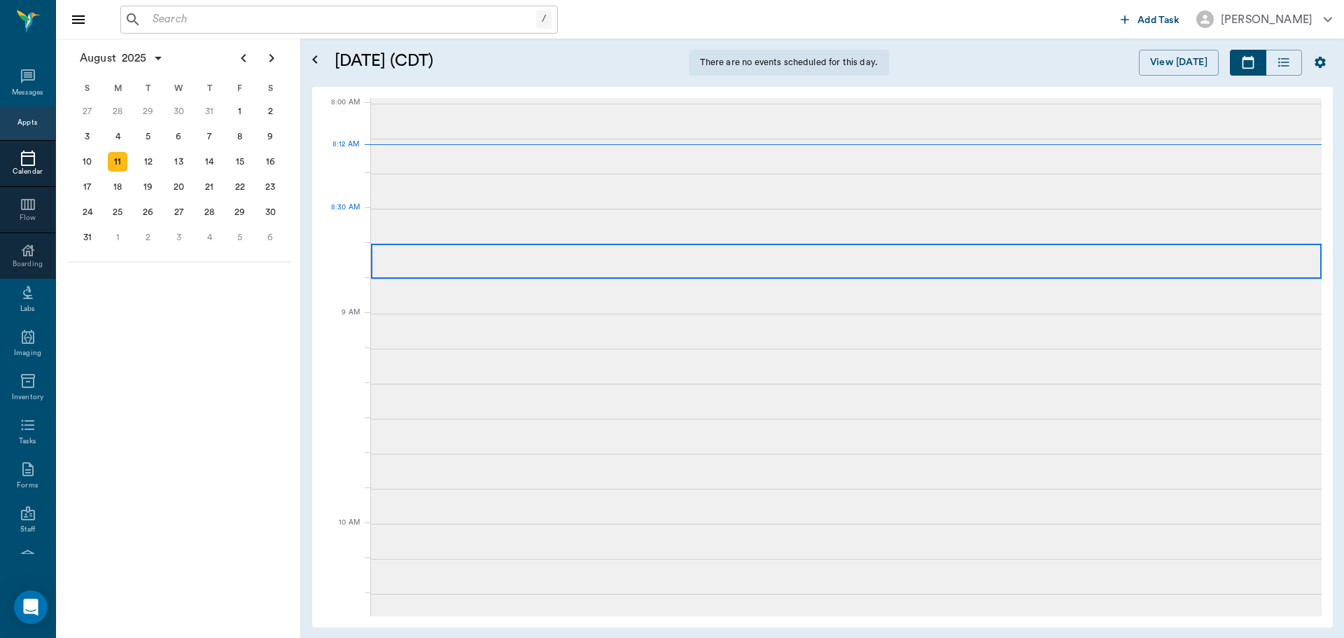
scroll to position [1, 0]
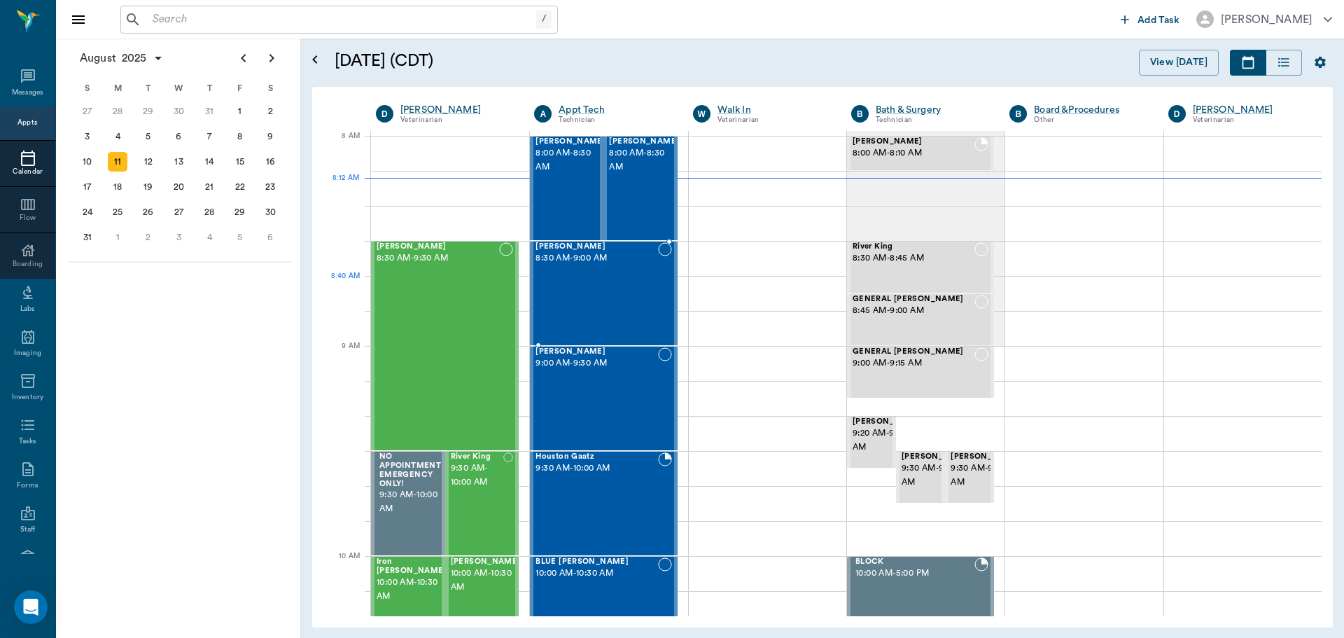
click at [596, 277] on div "Tipper McCasland 8:30 AM - 9:00 AM" at bounding box center [597, 293] width 122 height 102
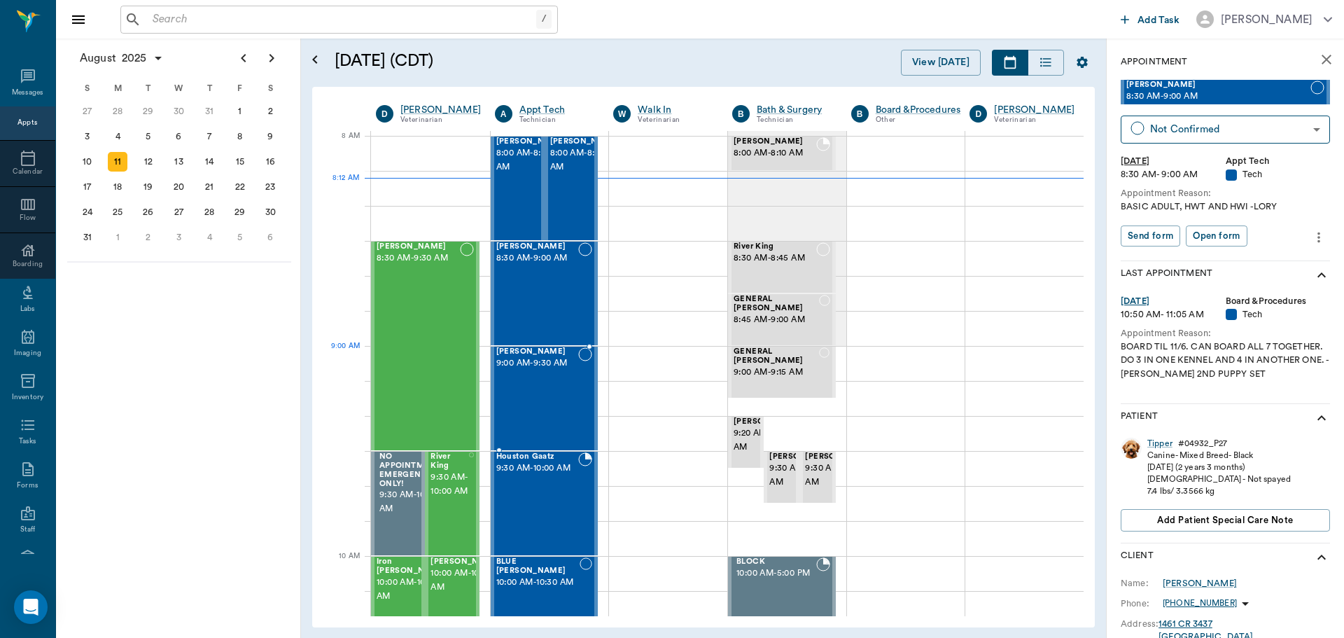
click at [531, 377] on div "Oreo Dickon 9:00 AM - 9:30 AM" at bounding box center [537, 398] width 83 height 102
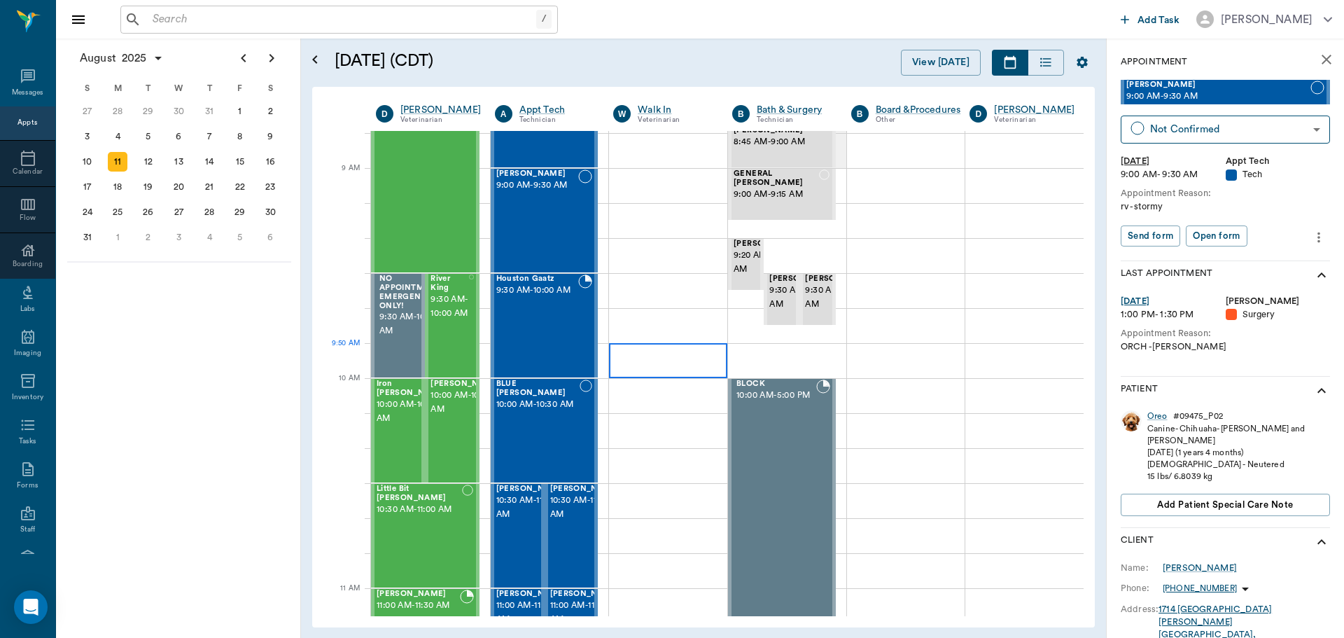
scroll to position [211, 0]
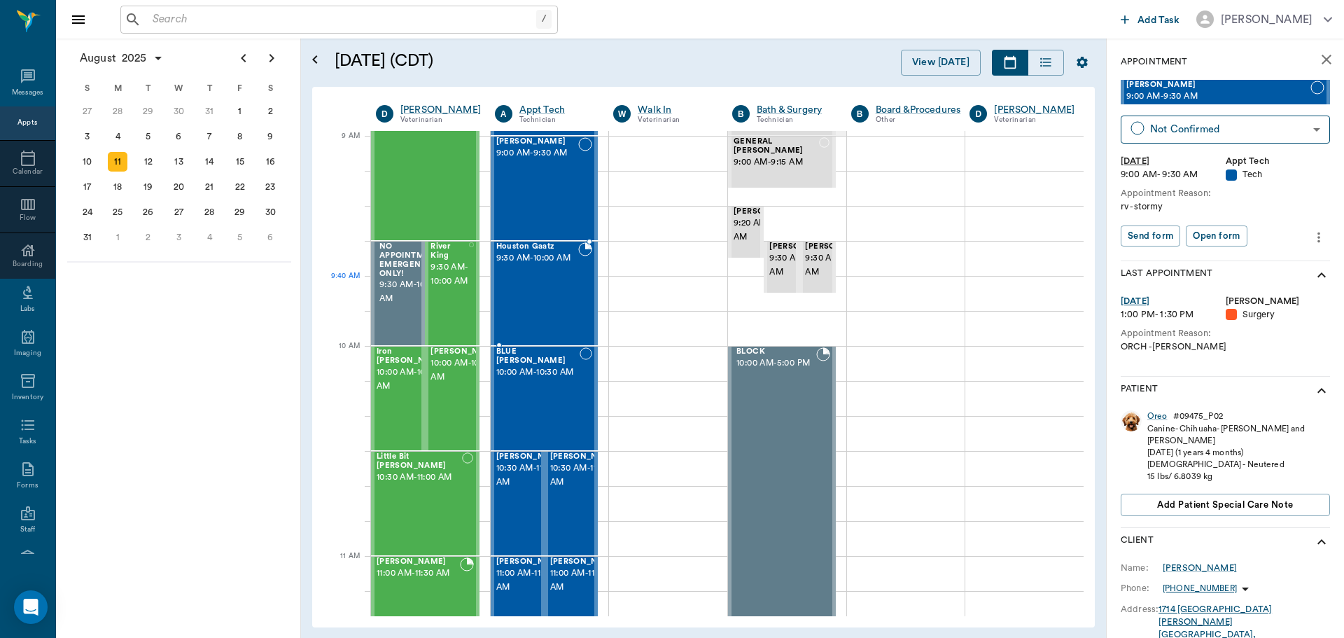
click at [558, 300] on div "Houston Gaatz 9:30 AM - 10:00 AM" at bounding box center [537, 293] width 83 height 102
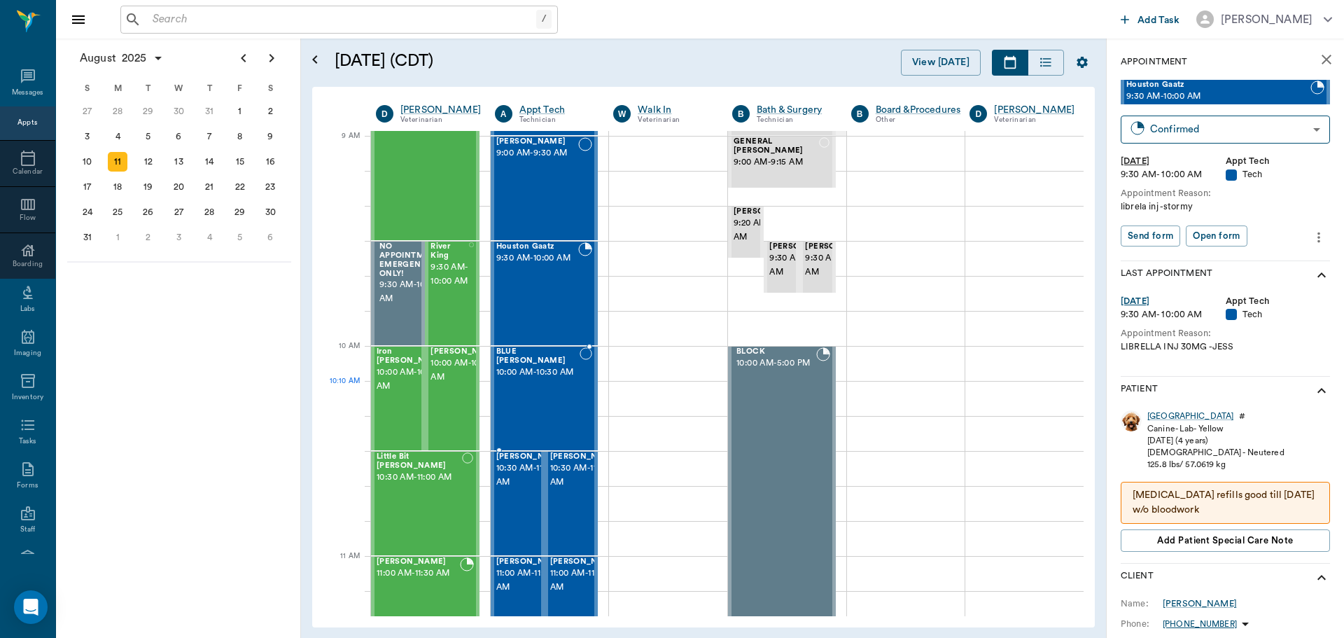
click at [550, 392] on div "BLUE BELL Allen 10:00 AM - 10:30 AM" at bounding box center [538, 398] width 84 height 102
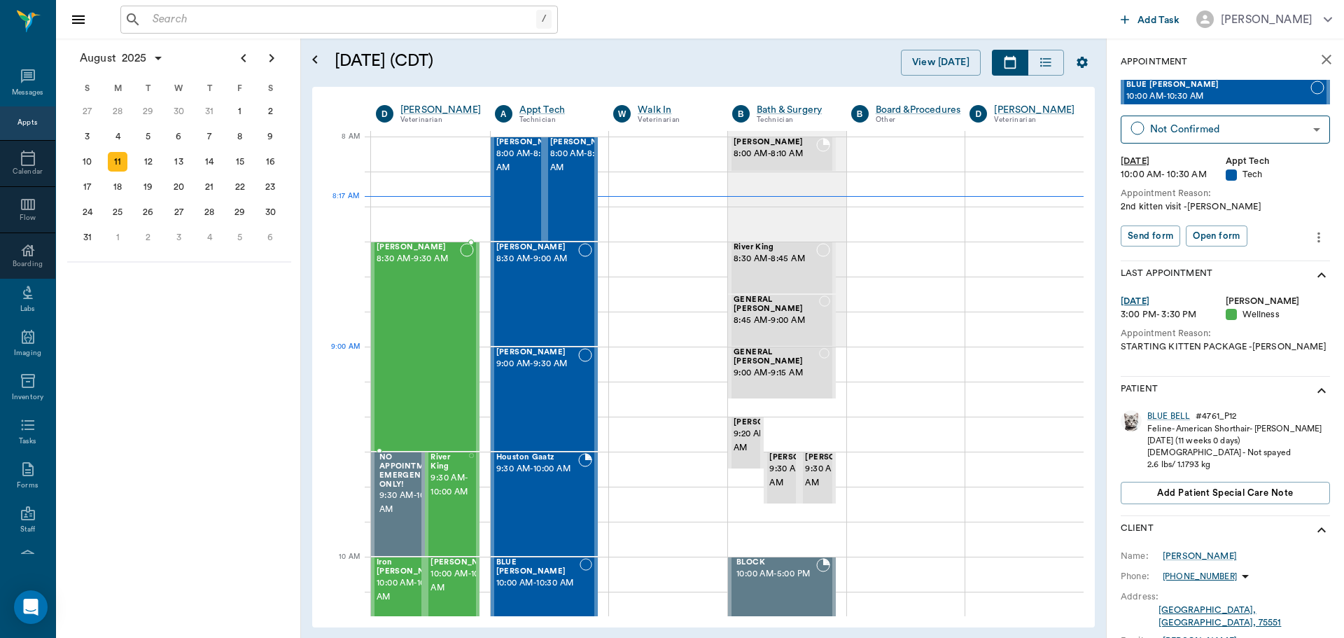
click at [421, 348] on div "Bovine Smith 8:30 AM - 9:30 AM" at bounding box center [418, 346] width 83 height 207
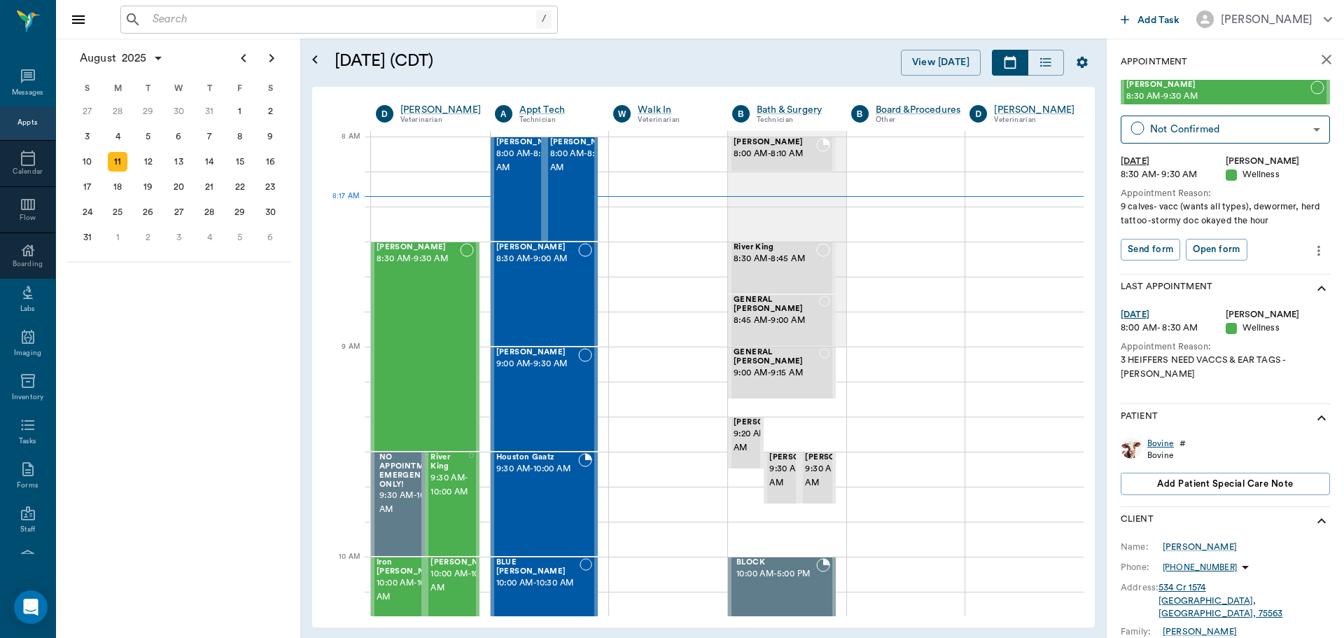
click at [1160, 438] on div "Bovine" at bounding box center [1160, 444] width 27 height 12
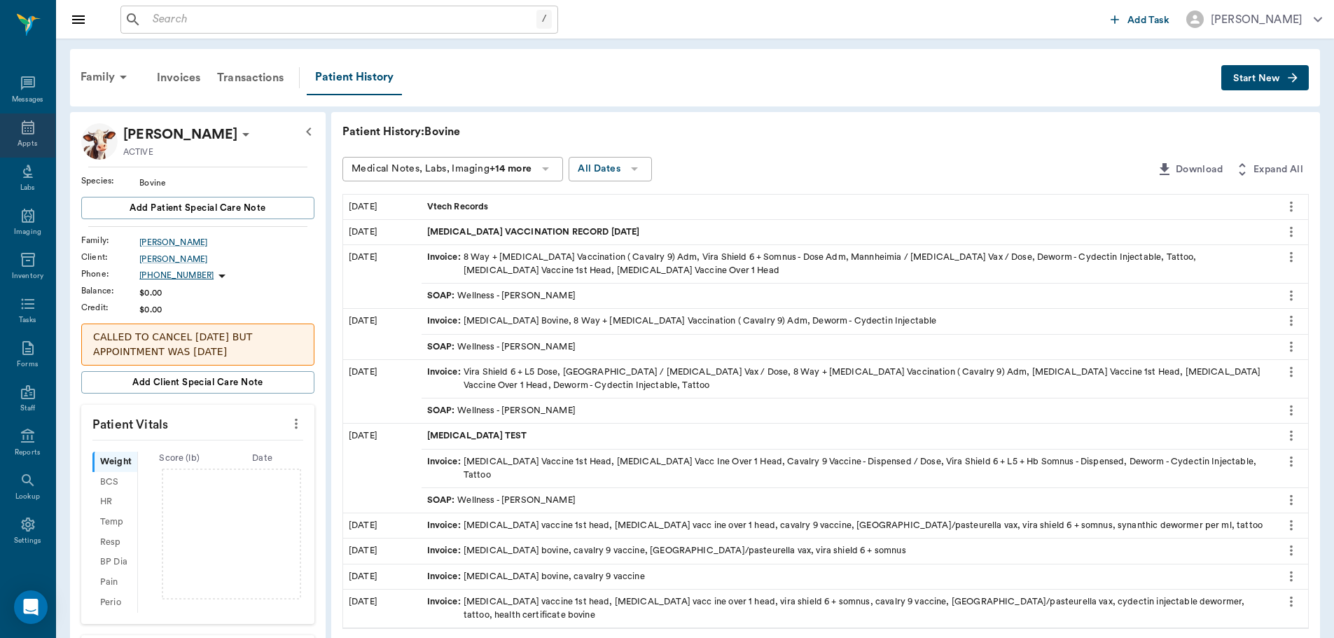
click at [16, 136] on div "Appts" at bounding box center [27, 135] width 55 height 44
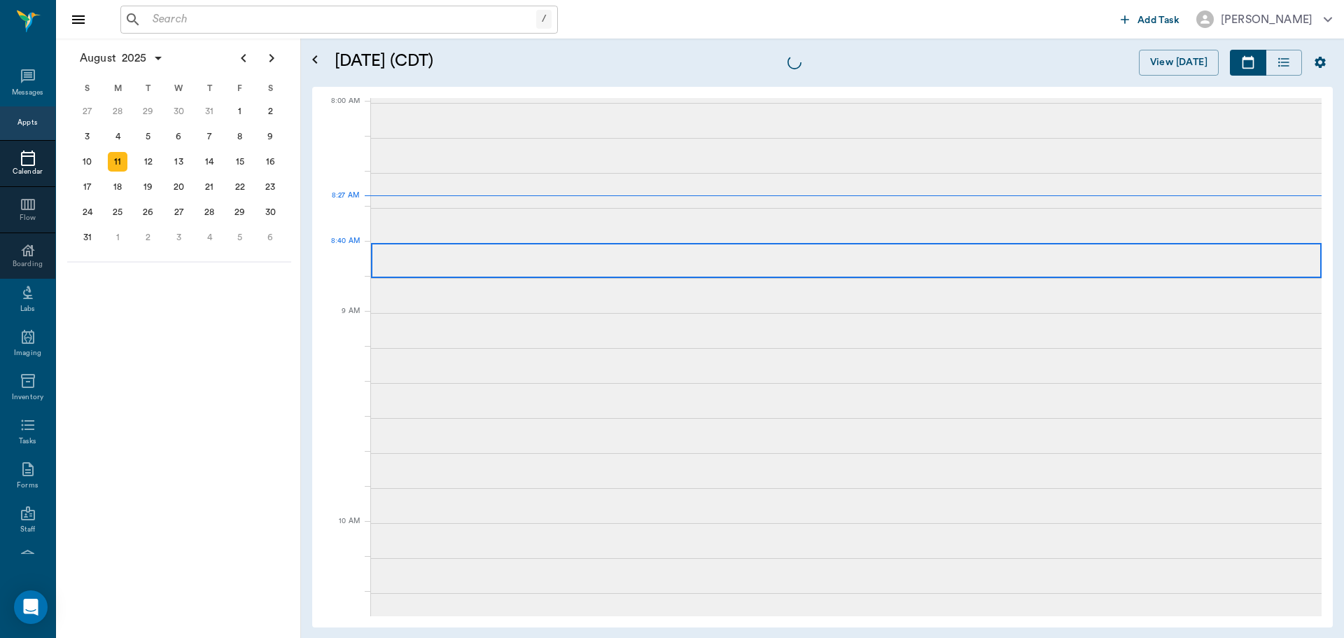
scroll to position [3, 0]
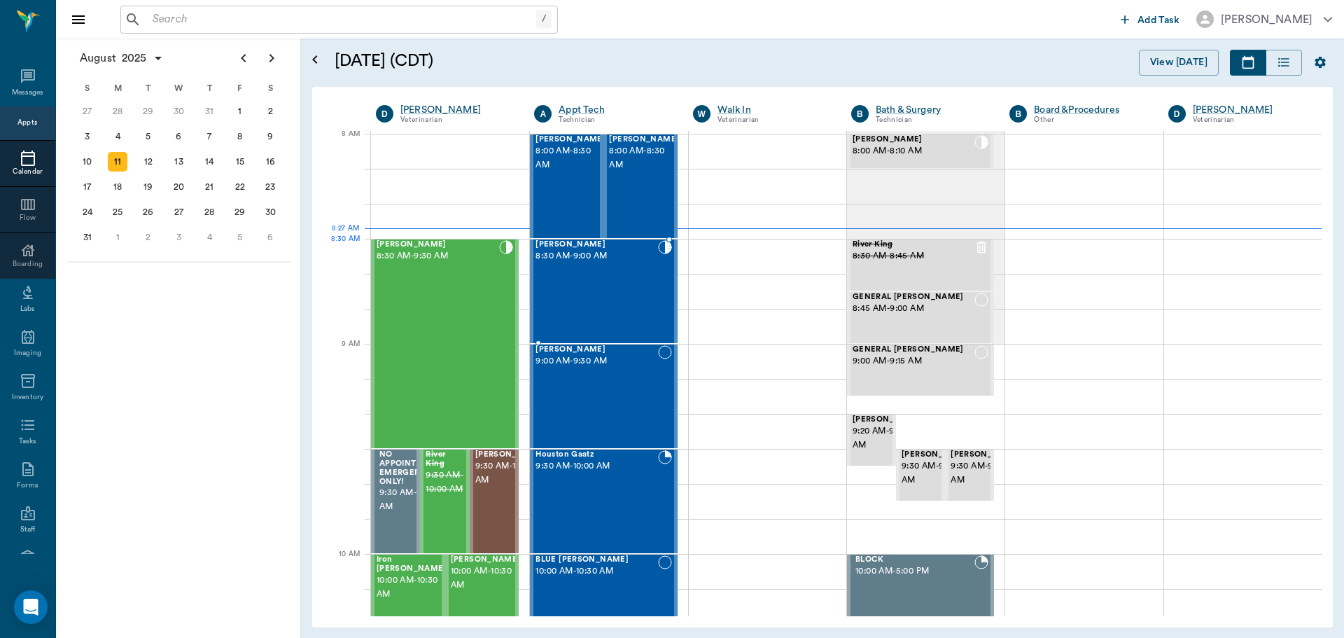
click at [587, 257] on span "8:30 AM - 9:00 AM" at bounding box center [597, 256] width 122 height 14
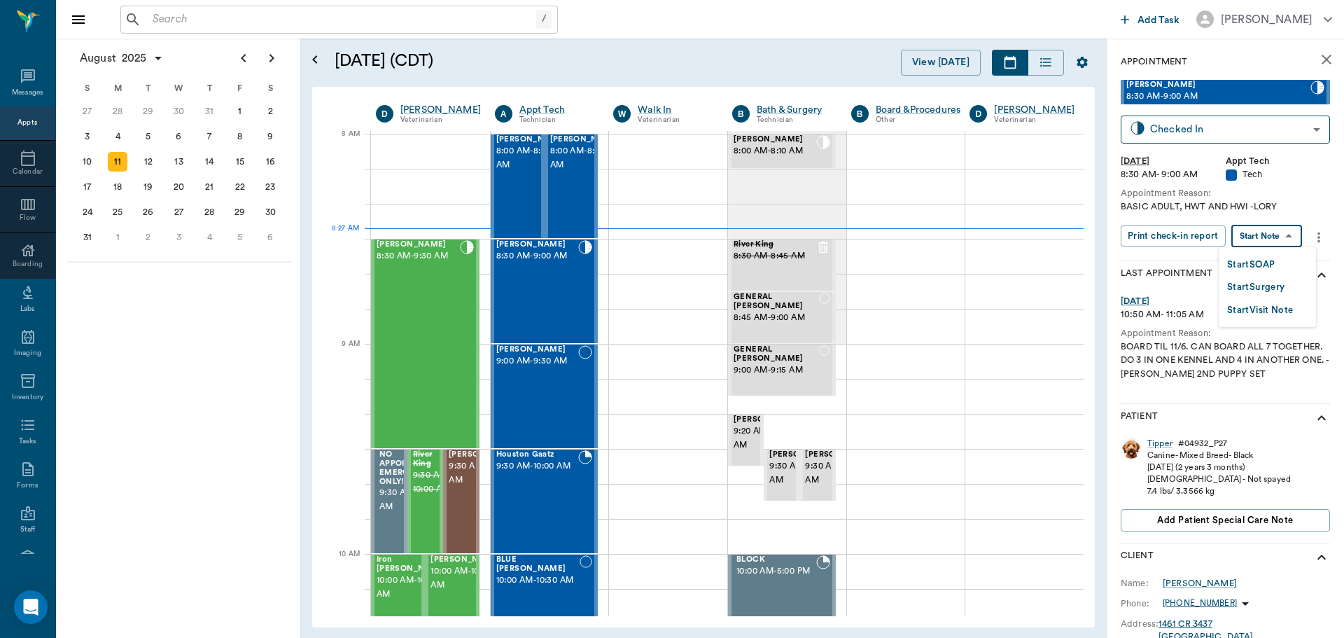
click at [1276, 232] on body "/ ​ Add Task Dr. Bert Ellsworth Nectar Messages Appts Calendar Flow Boarding La…" at bounding box center [672, 319] width 1344 height 638
click at [1267, 264] on button "Start SOAP" at bounding box center [1251, 265] width 48 height 16
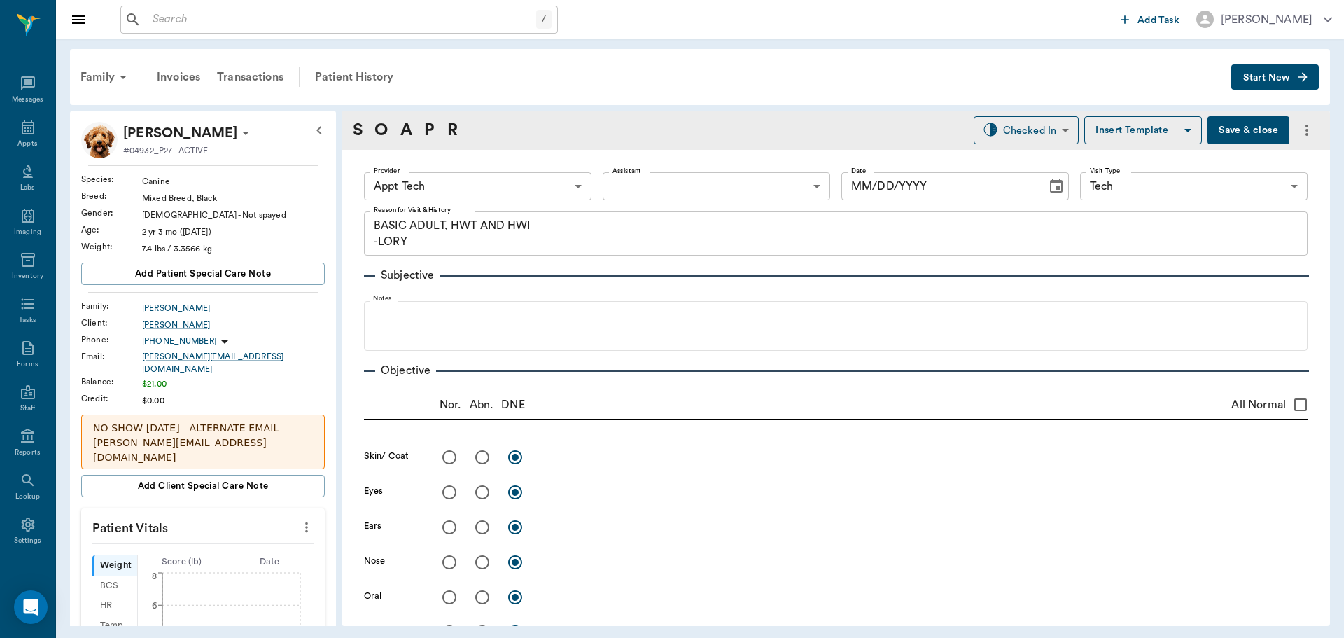
type input "63ec2f075fda476ae8351a4c"
type input "65d2be4f46e3a538d89b8c1a"
type textarea "BASIC ADULT, HWT AND HWI -LORY"
type input "[DATE]"
drag, startPoint x: 295, startPoint y: 519, endPoint x: 277, endPoint y: 523, distance: 19.2
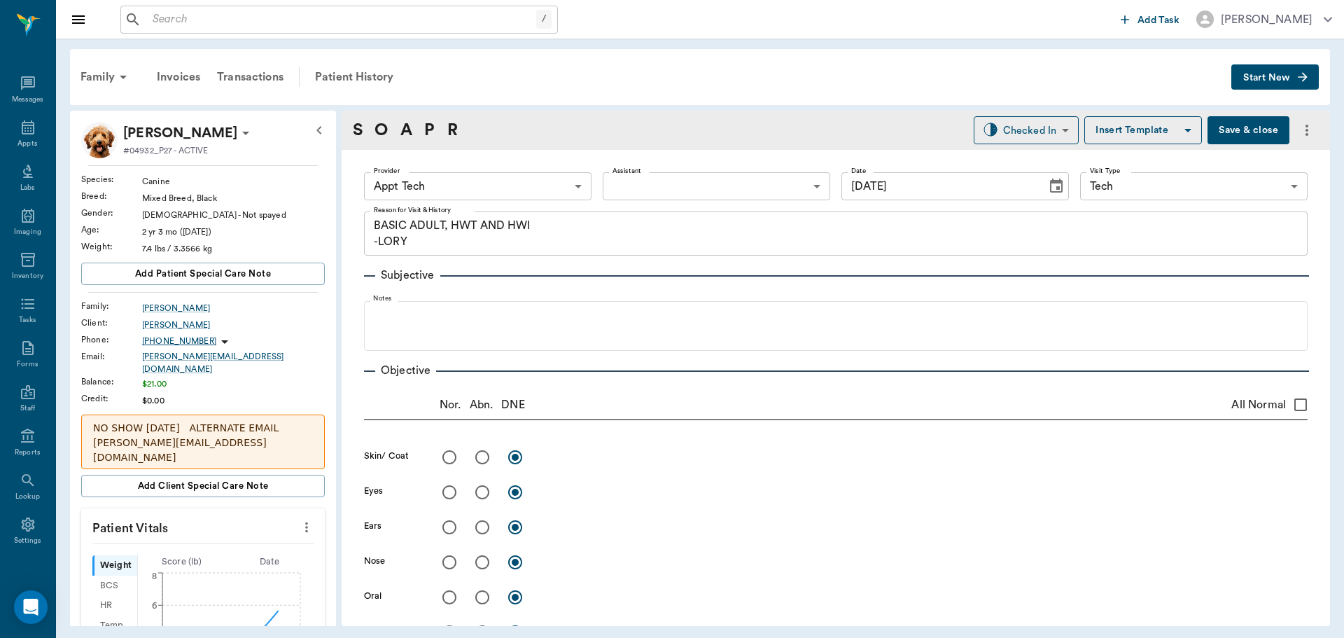
click at [299, 519] on icon "more" at bounding box center [306, 527] width 15 height 17
click at [217, 542] on span "Enter Vitals" at bounding box center [238, 543] width 118 height 15
click at [186, 558] on input "text" at bounding box center [202, 569] width 122 height 28
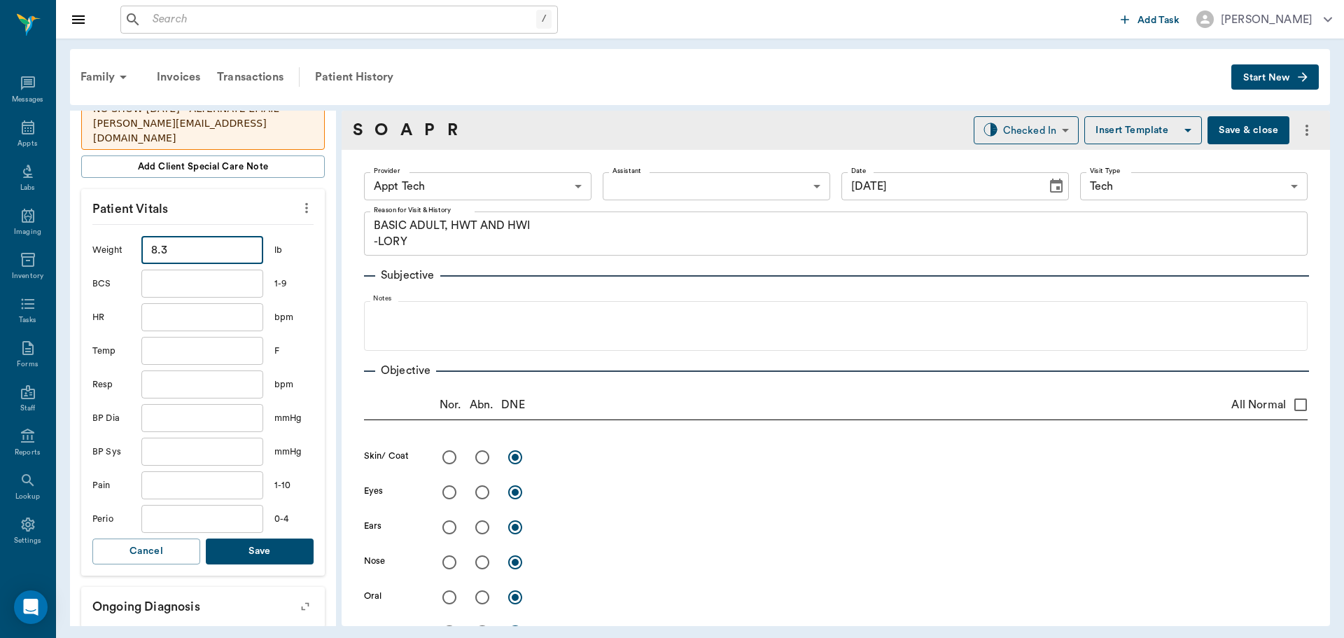
scroll to position [350, 0]
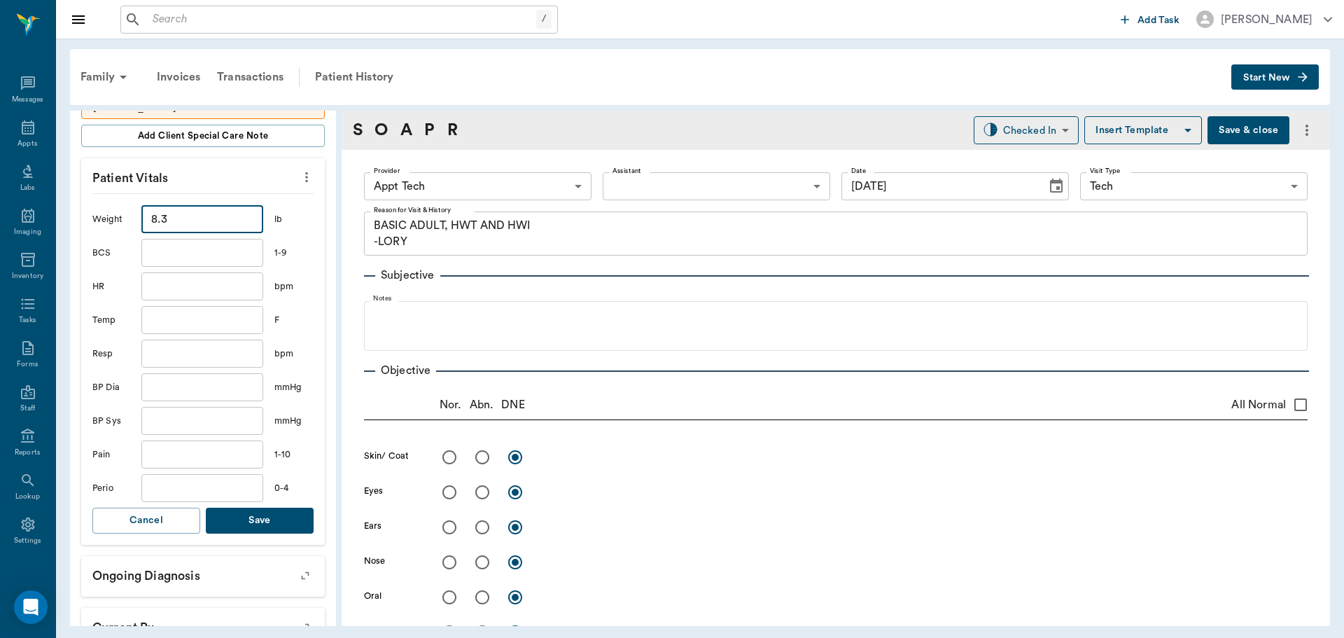
type input "8.3"
click at [234, 512] on button "Save" at bounding box center [260, 521] width 108 height 26
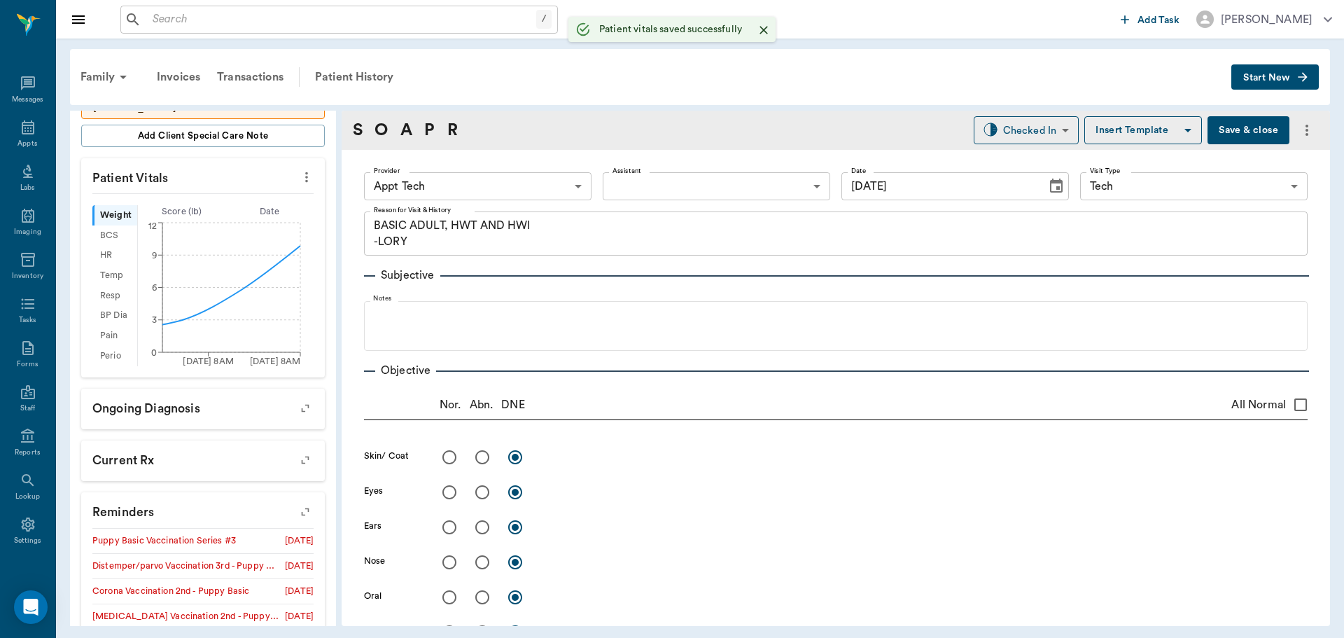
click at [471, 193] on body "/ ​ Add Task Dr. Bert Ellsworth Nectar Messages Appts Labs Imaging Inventory Ta…" at bounding box center [672, 319] width 1344 height 638
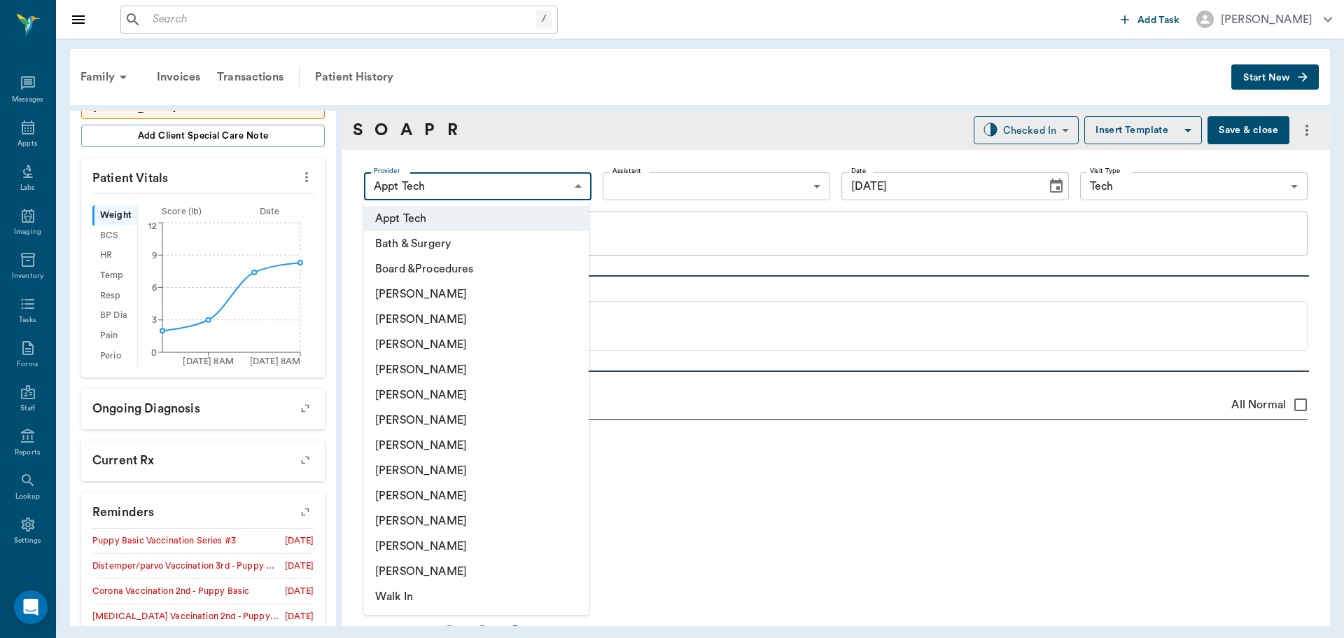
click at [421, 471] on li "[PERSON_NAME]" at bounding box center [476, 470] width 225 height 25
type input "63ec2e7e52e12b0ba117b124"
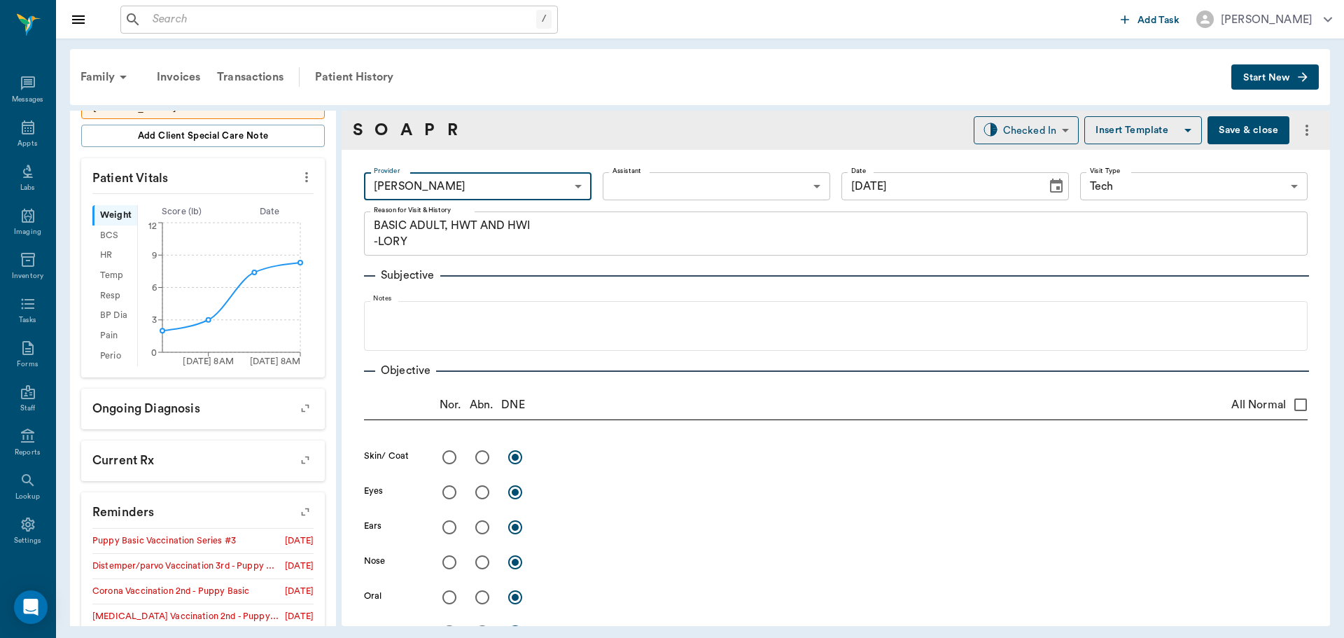
click at [698, 182] on body "/ ​ Add Task Dr. Bert Ellsworth Nectar Messages Appts Labs Imaging Inventory Ta…" at bounding box center [672, 319] width 1344 height 638
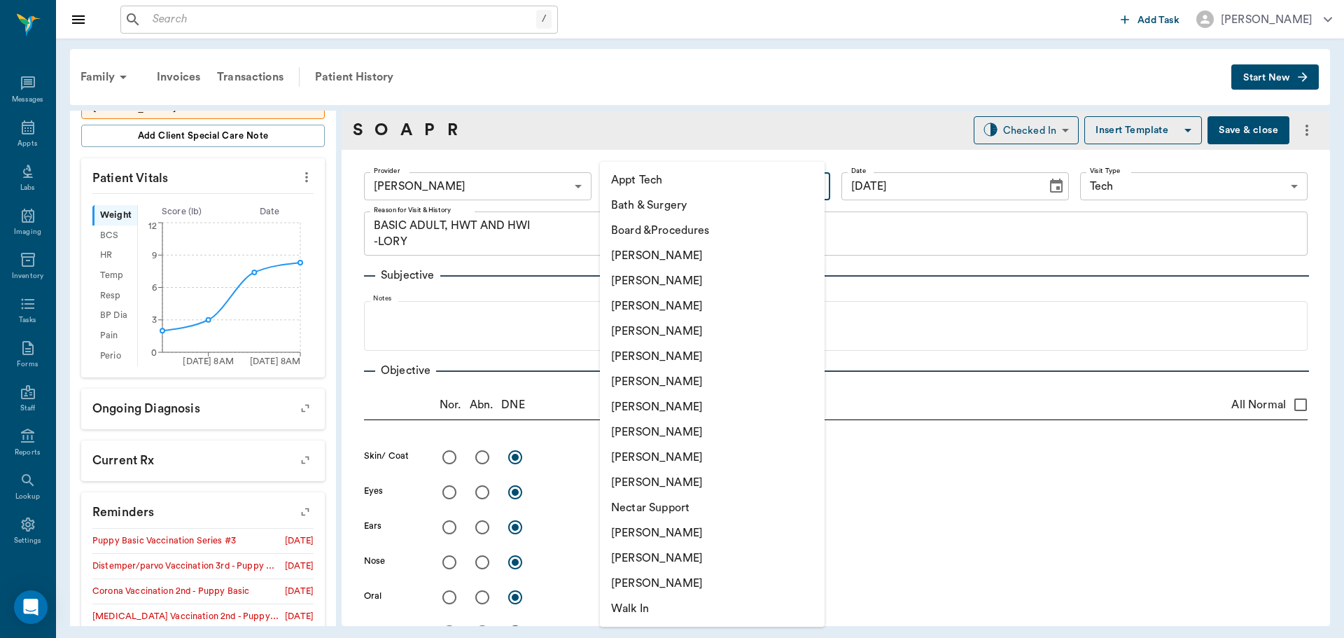
click at [707, 98] on div at bounding box center [672, 319] width 1344 height 638
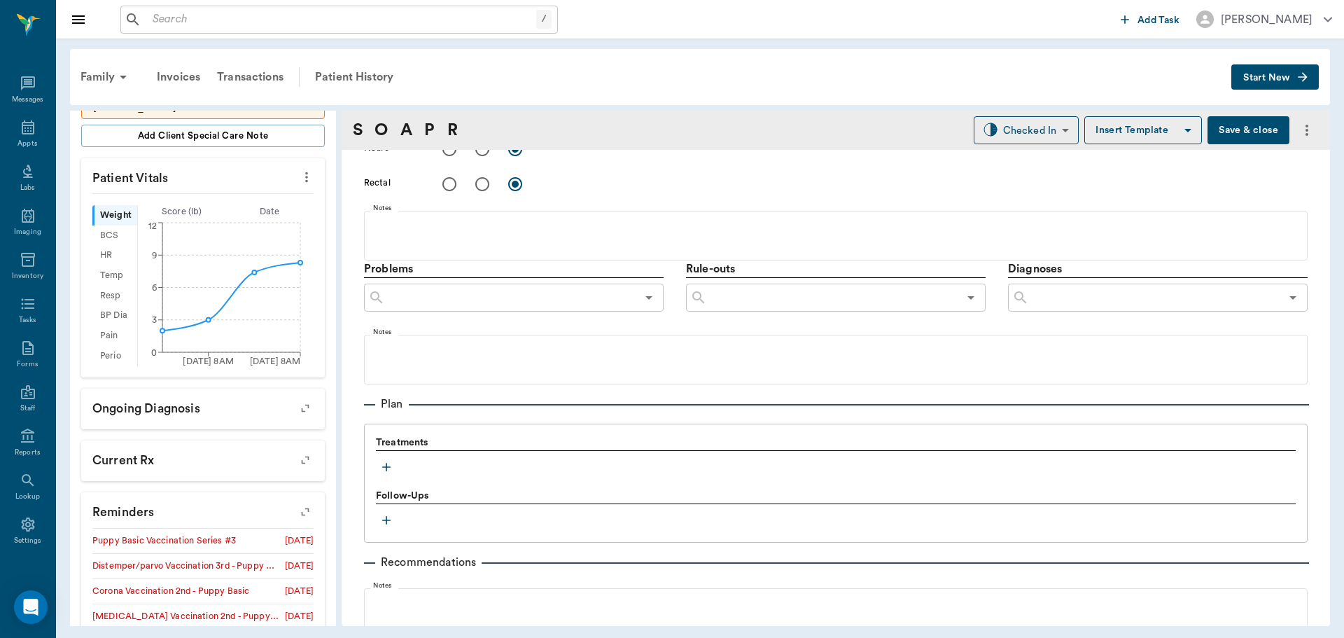
scroll to position [700, 0]
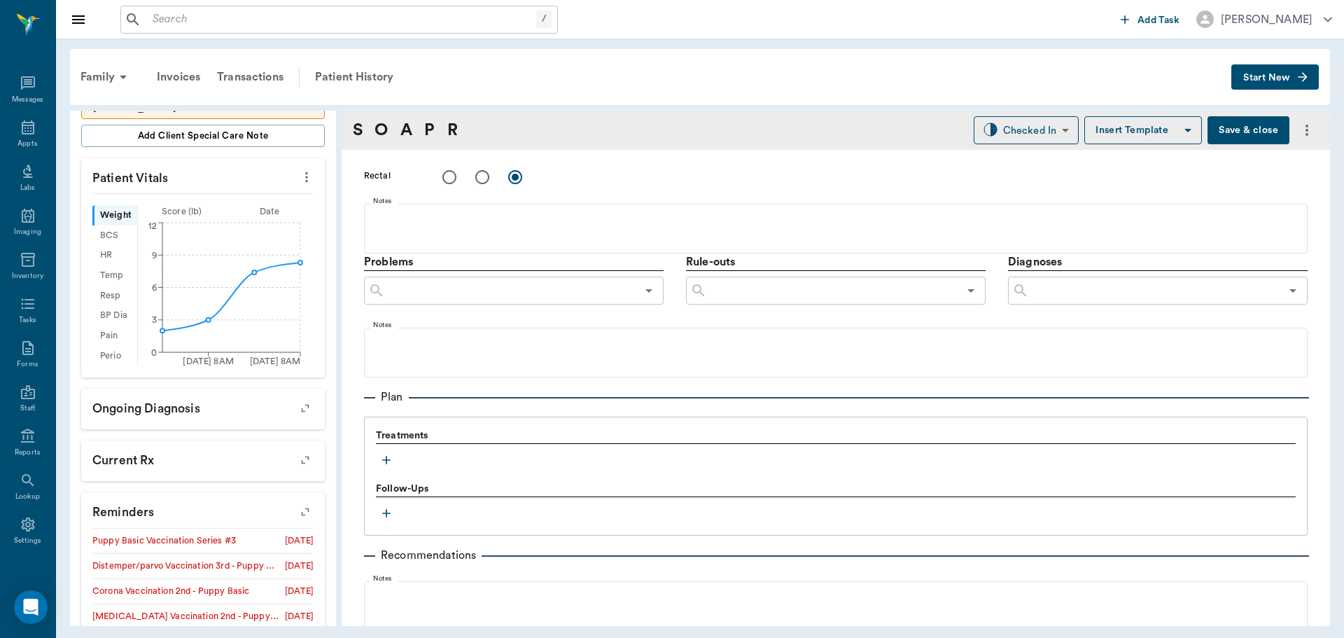
click at [383, 462] on icon "button" at bounding box center [386, 460] width 14 height 14
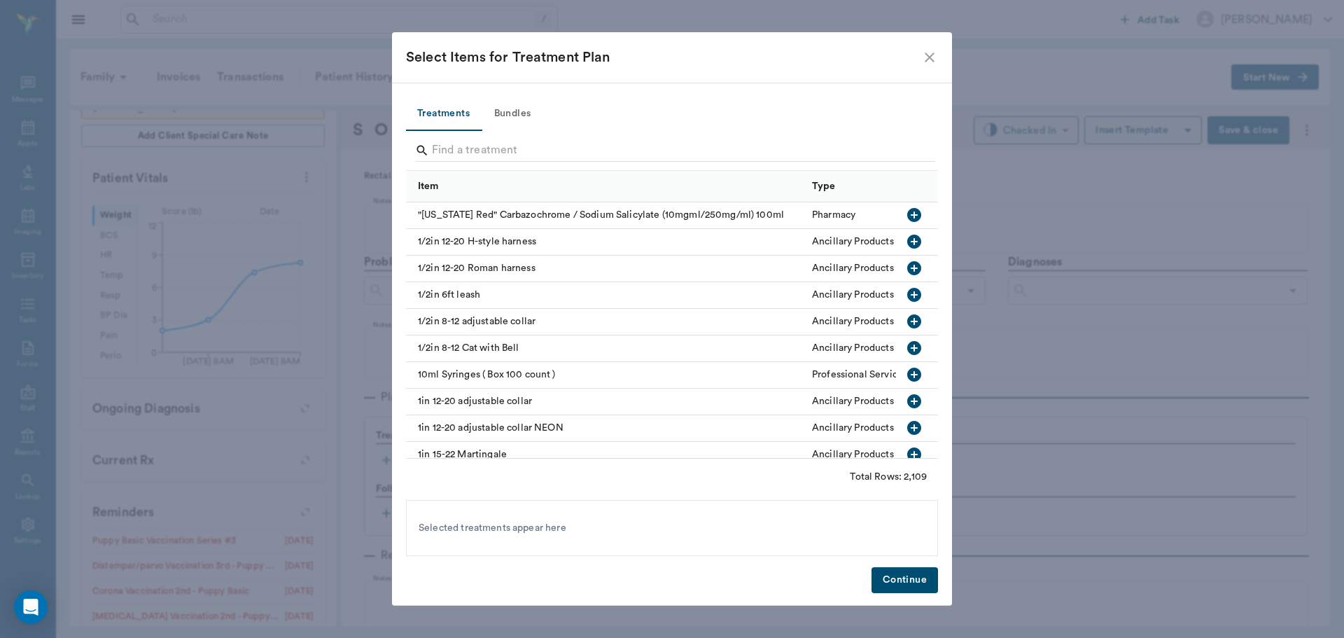
click at [526, 110] on button "Bundles" at bounding box center [512, 114] width 63 height 34
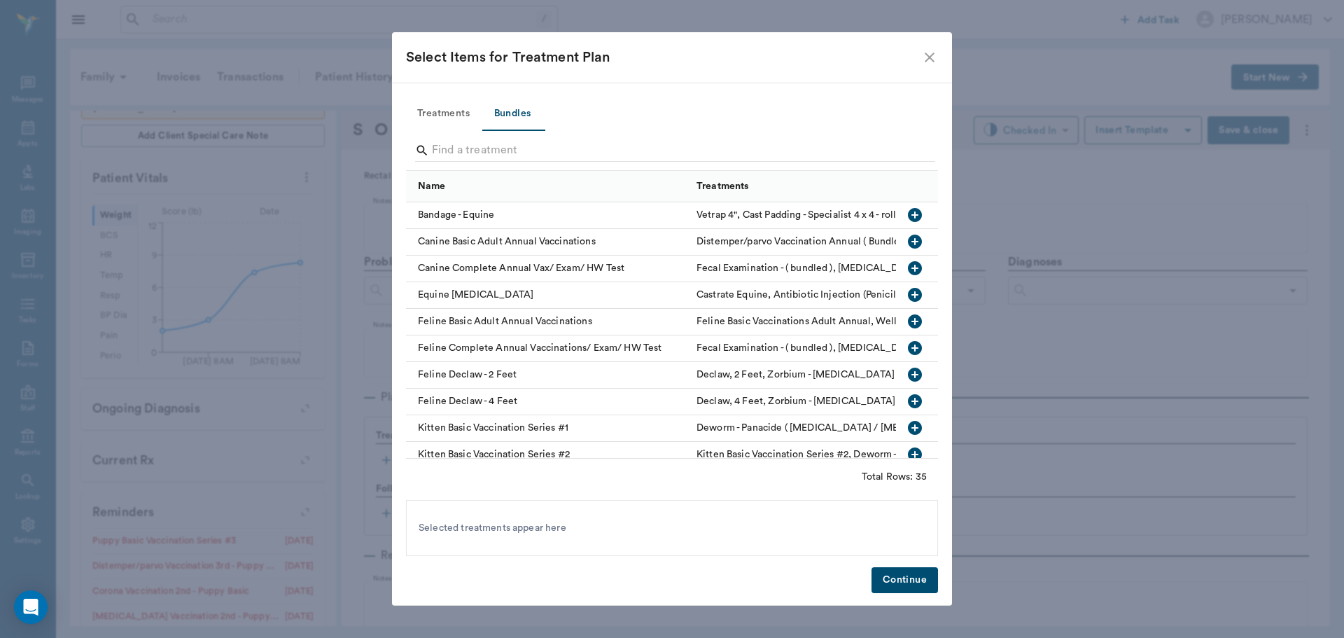
click at [908, 236] on icon "button" at bounding box center [915, 242] width 14 height 14
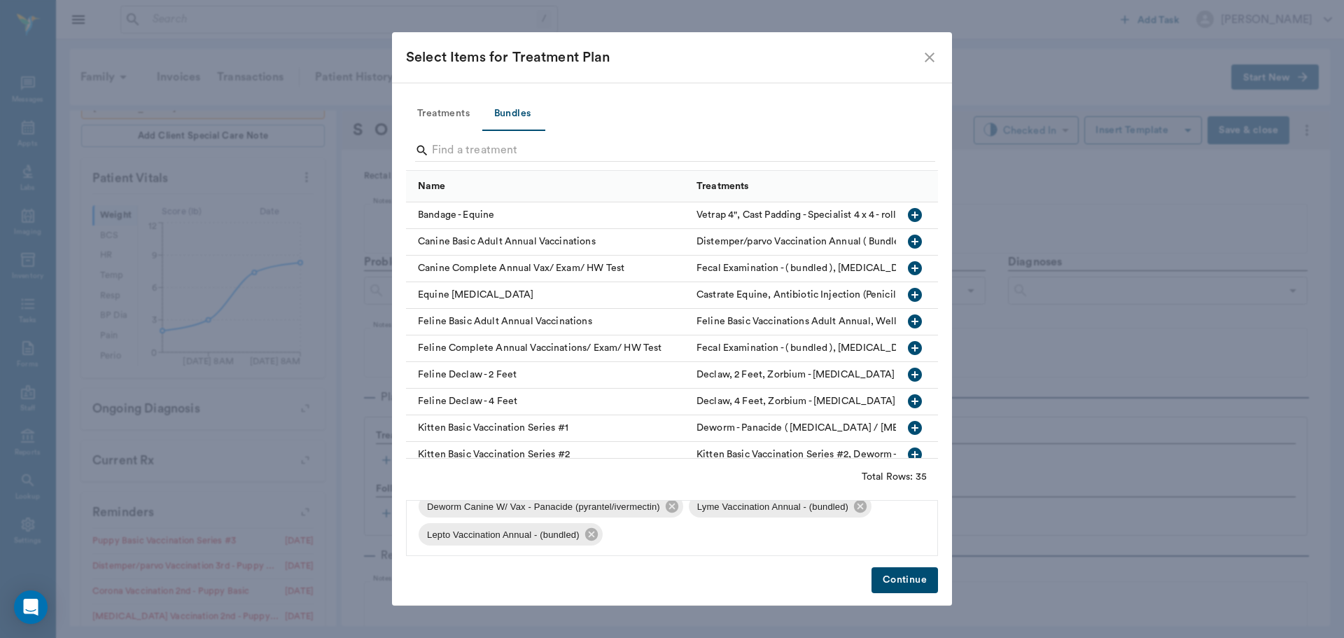
scroll to position [104, 0]
click at [596, 533] on icon at bounding box center [591, 532] width 13 height 13
click at [858, 530] on icon at bounding box center [860, 531] width 15 height 15
click at [904, 568] on button "Continue" at bounding box center [905, 580] width 67 height 26
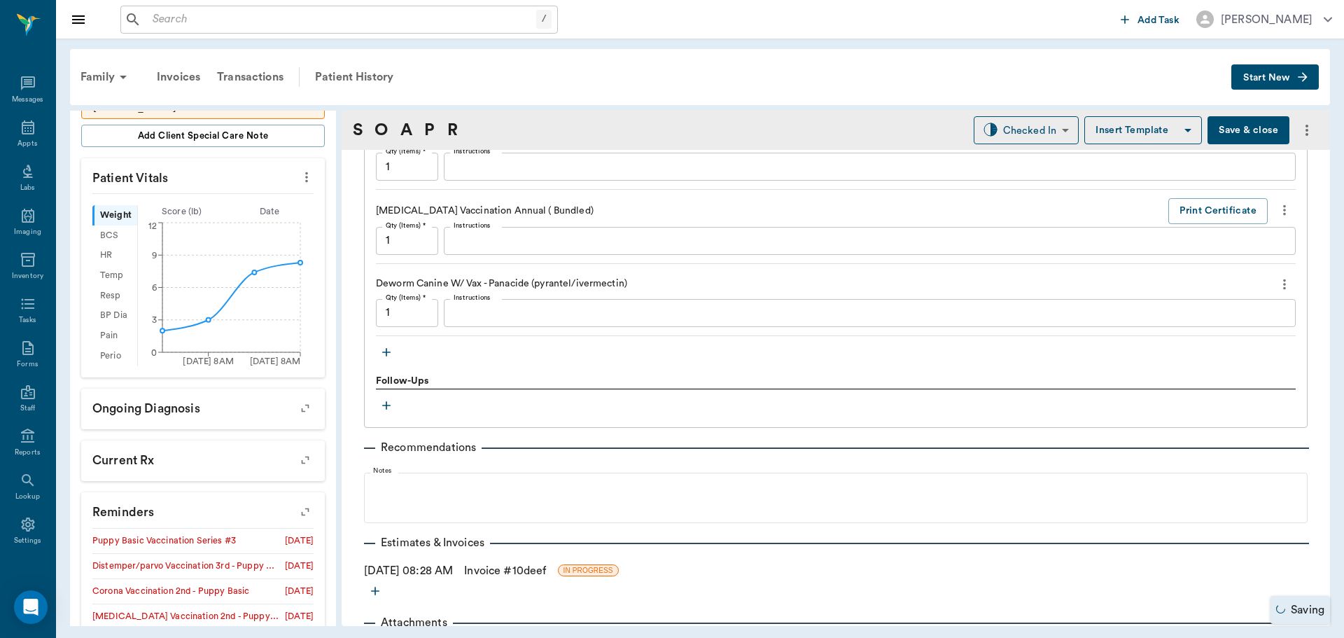
scroll to position [1330, 0]
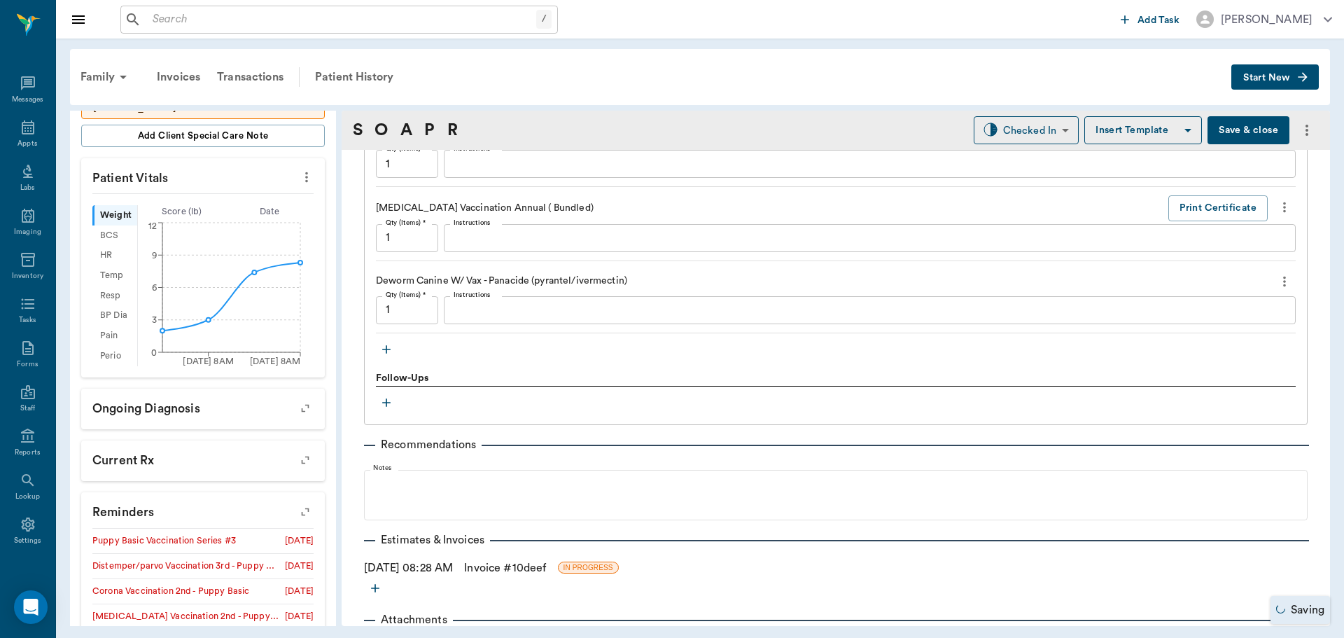
click at [386, 345] on icon "button" at bounding box center [386, 349] width 8 height 8
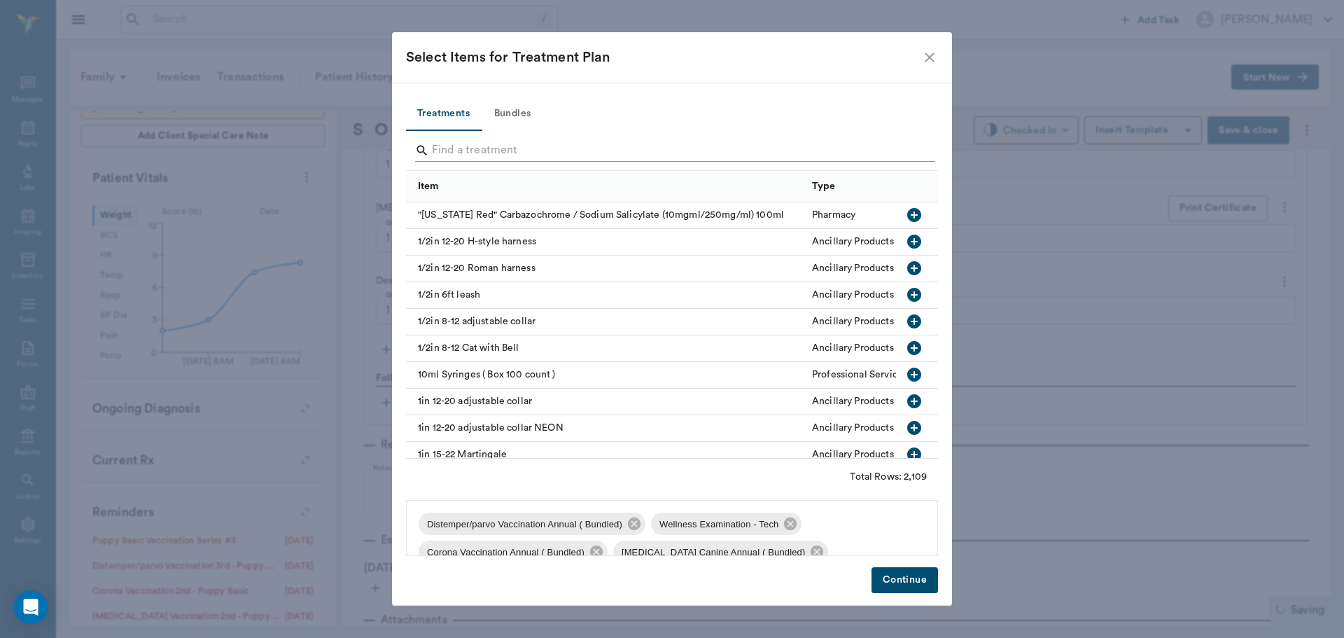
click at [480, 155] on input "Search" at bounding box center [673, 150] width 482 height 22
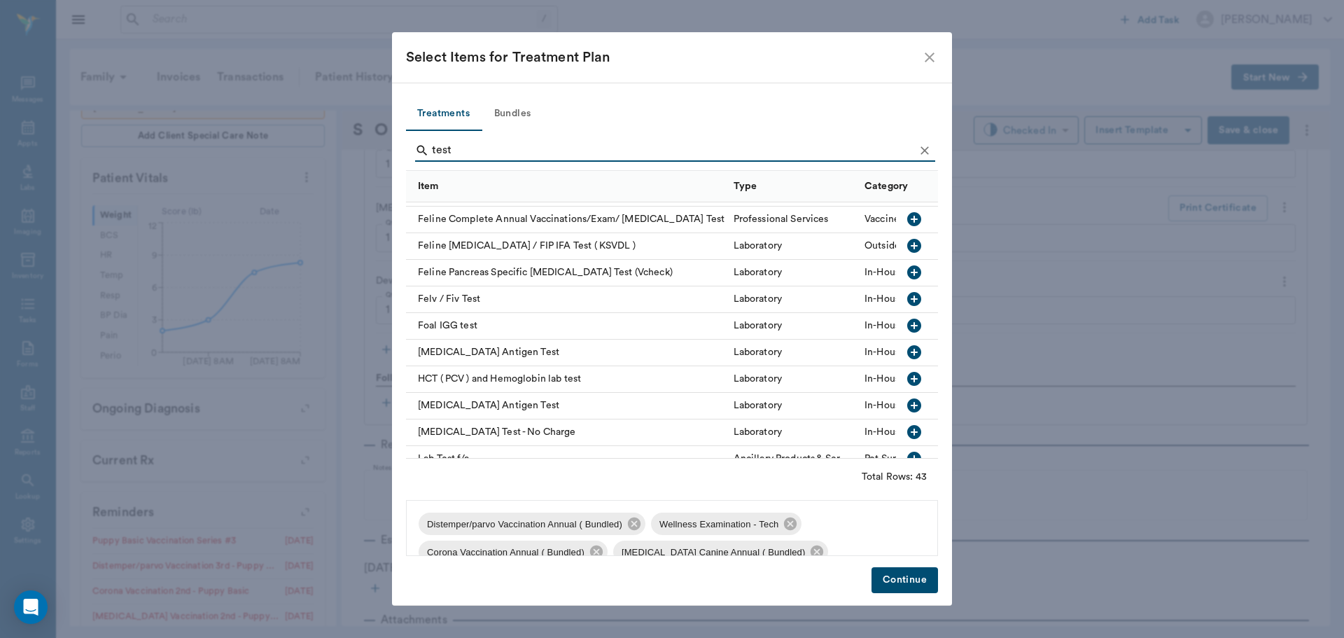
scroll to position [420, 0]
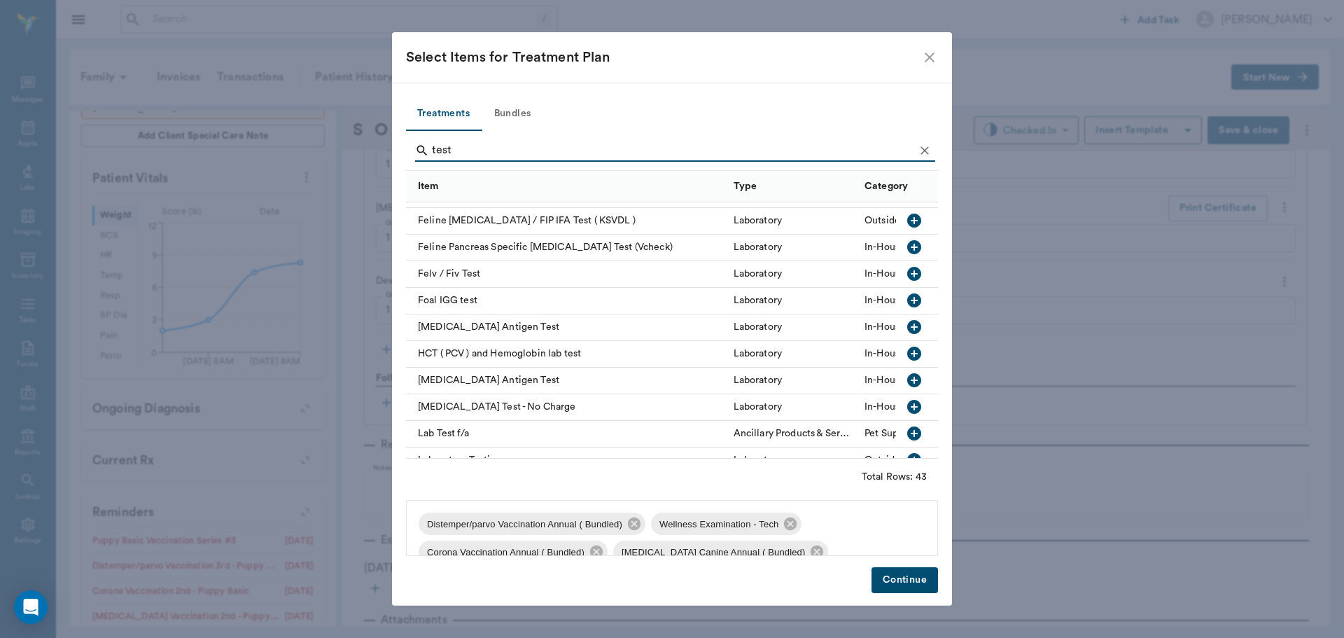
type input "test"
click at [907, 379] on icon "button" at bounding box center [914, 380] width 14 height 14
drag, startPoint x: 928, startPoint y: 575, endPoint x: 928, endPoint y: 557, distance: 17.5
click at [928, 571] on button "Continue" at bounding box center [905, 580] width 67 height 26
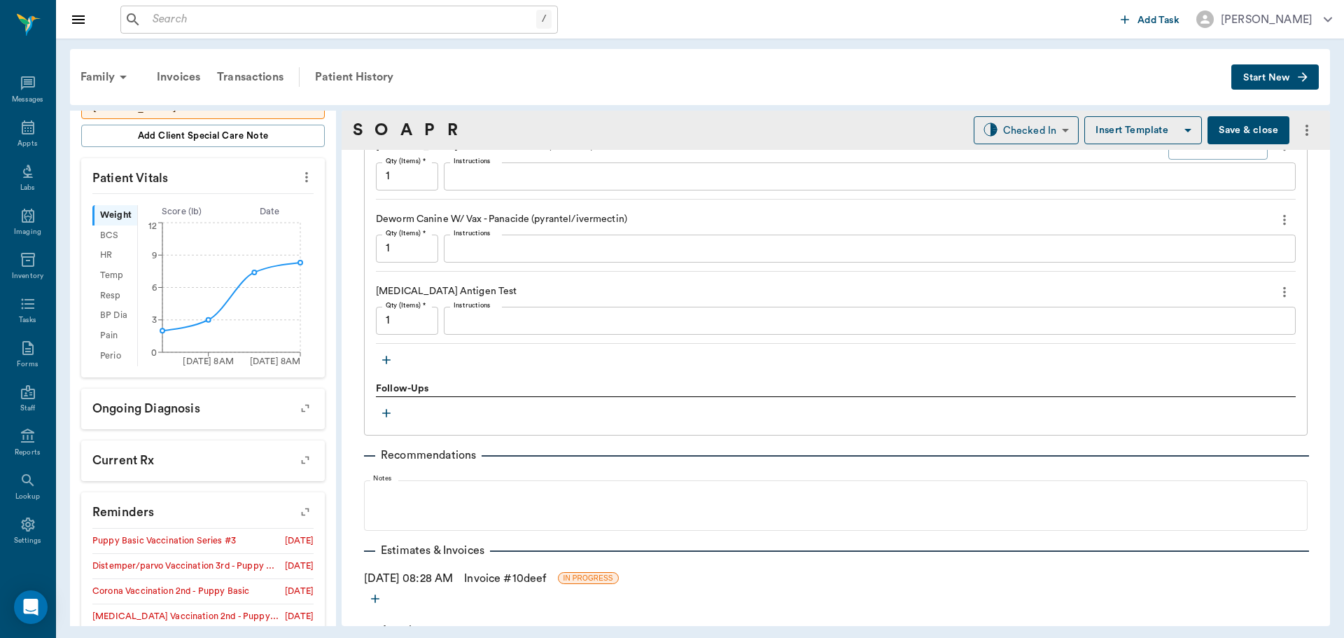
scroll to position [1400, 0]
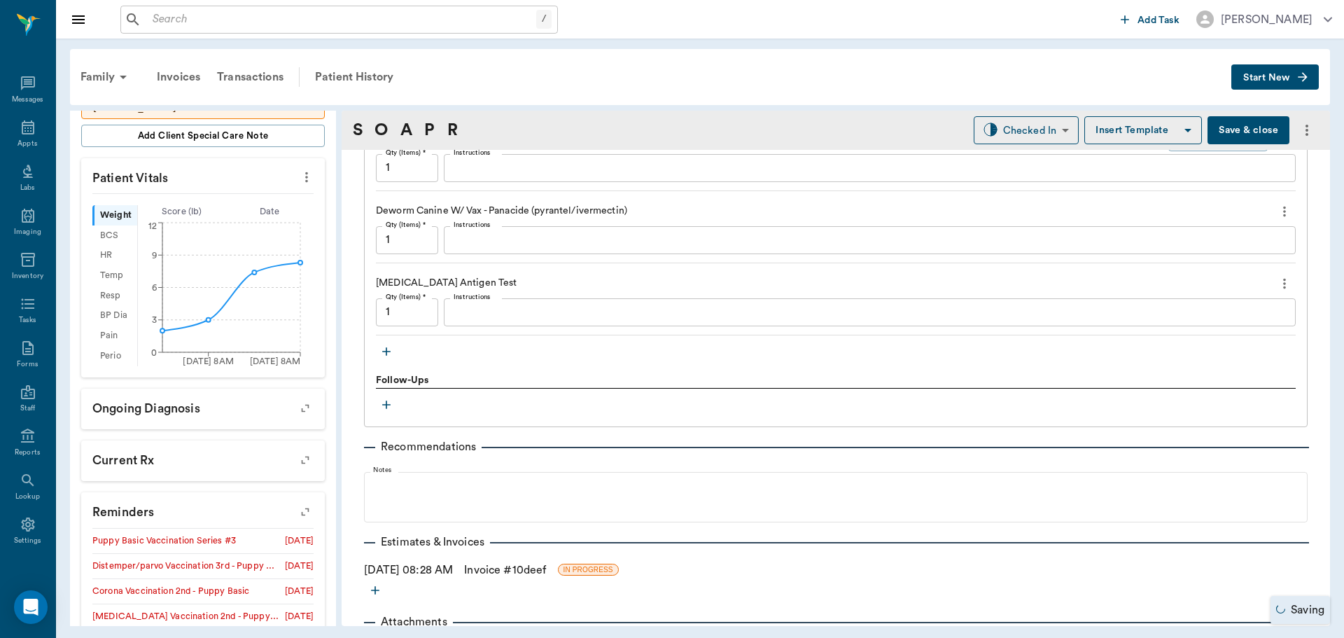
click at [476, 306] on textarea "Instructions" at bounding box center [870, 312] width 832 height 16
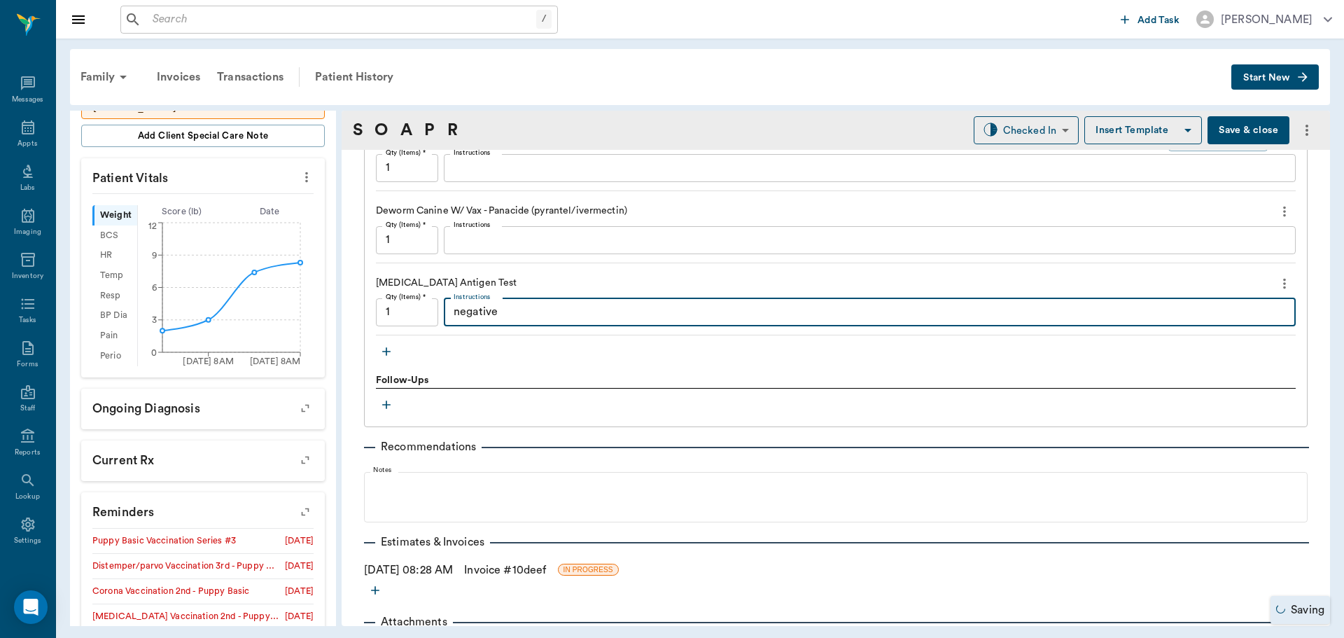
type textarea "negative"
click at [382, 354] on icon "button" at bounding box center [386, 351] width 14 height 14
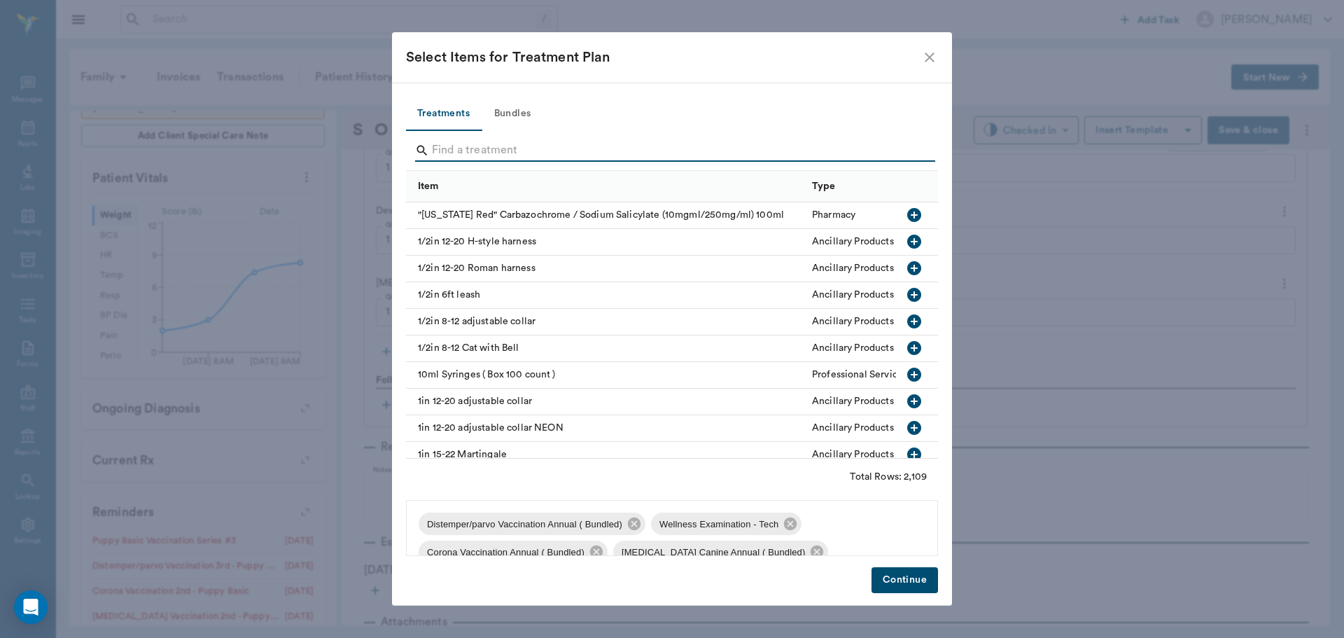
click at [464, 139] on input "Search" at bounding box center [673, 150] width 482 height 22
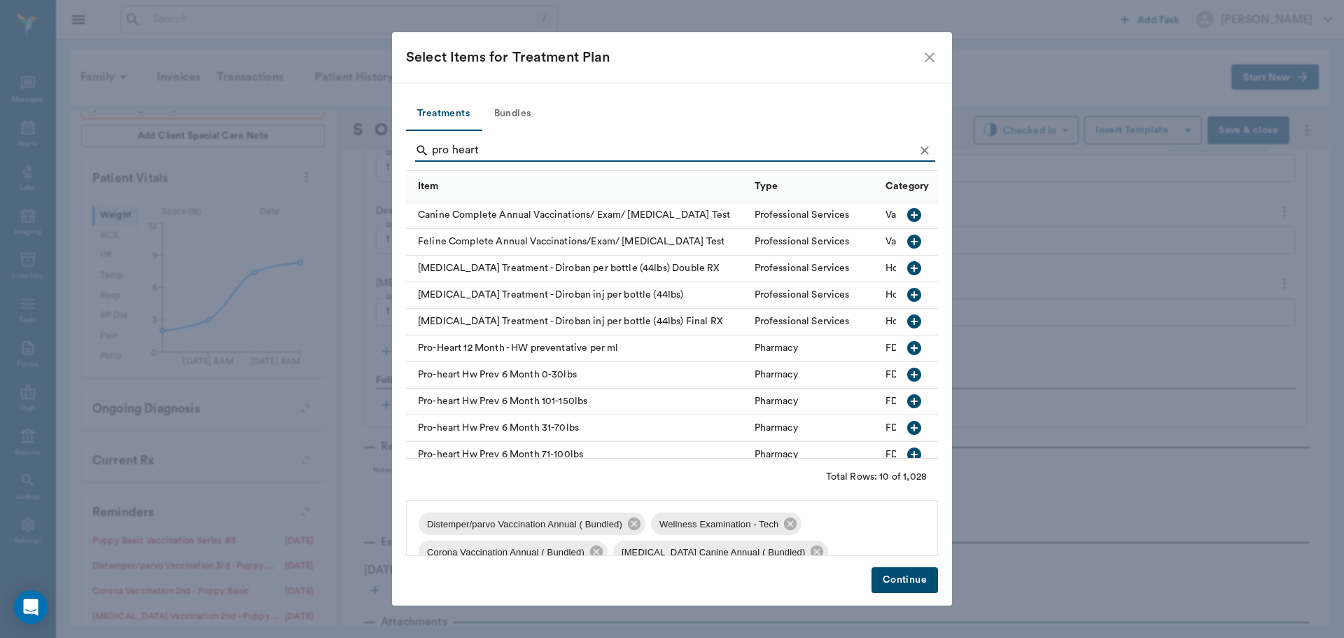
type input "pro heart"
click at [906, 372] on icon "button" at bounding box center [914, 374] width 17 height 17
click at [888, 581] on button "Continue" at bounding box center [905, 580] width 67 height 26
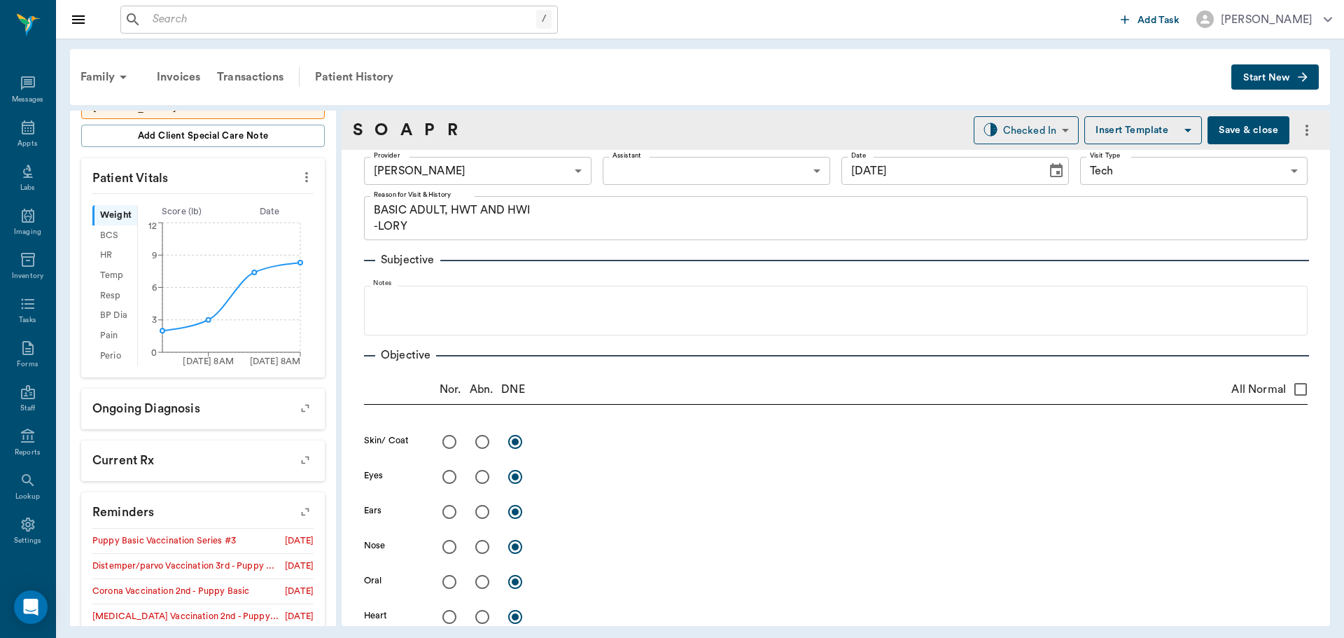
scroll to position [0, 0]
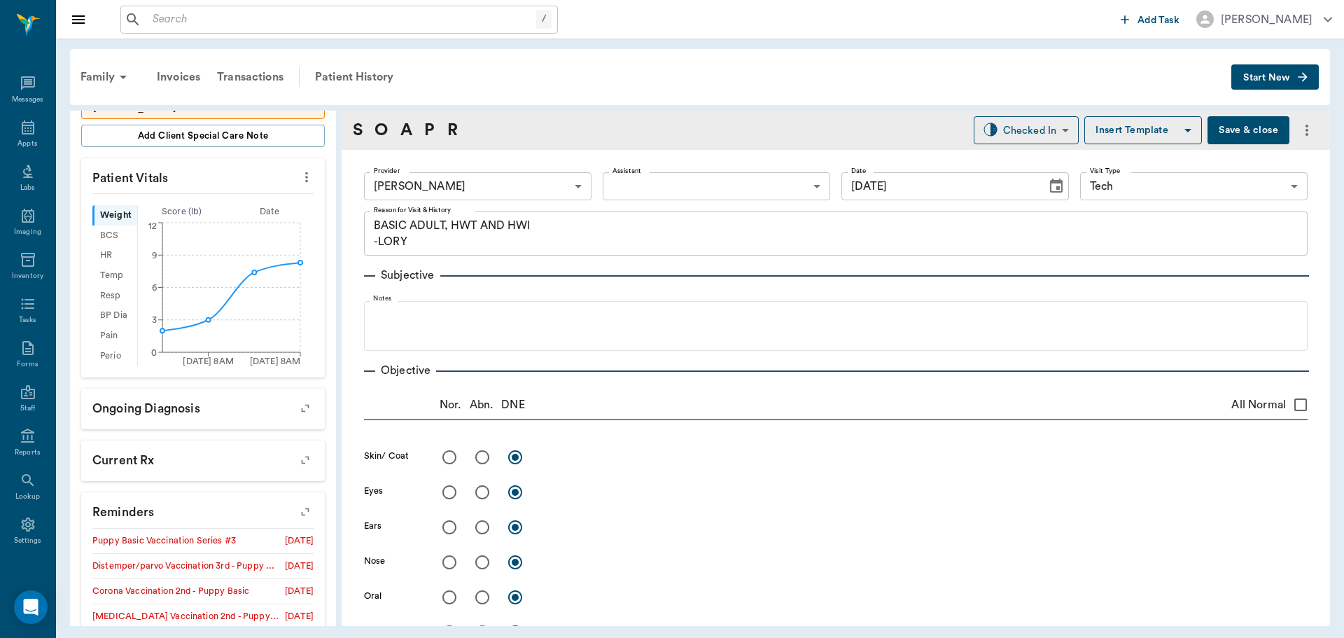
click at [540, 193] on body "/ ​ Add Task Dr. Bert Ellsworth Nectar Messages Appts Labs Imaging Inventory Ta…" at bounding box center [672, 319] width 1344 height 638
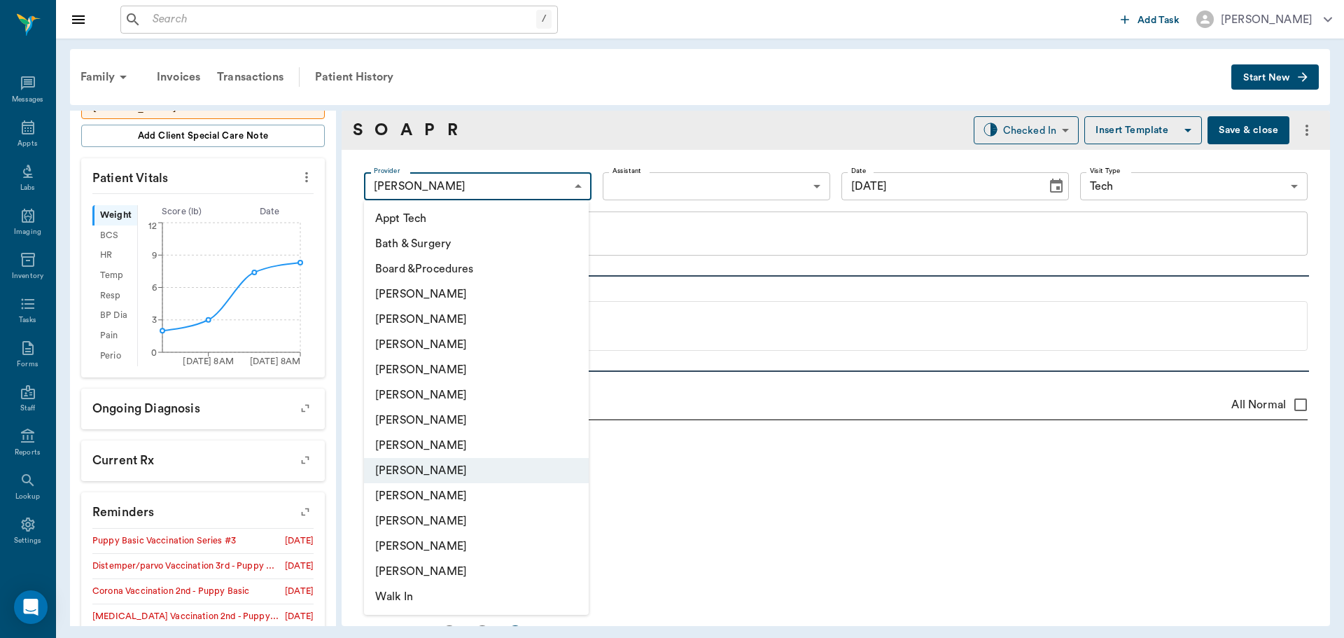
click at [454, 415] on li "[PERSON_NAME]" at bounding box center [476, 419] width 225 height 25
type input "682b670d8bdc6f7f8feef3db"
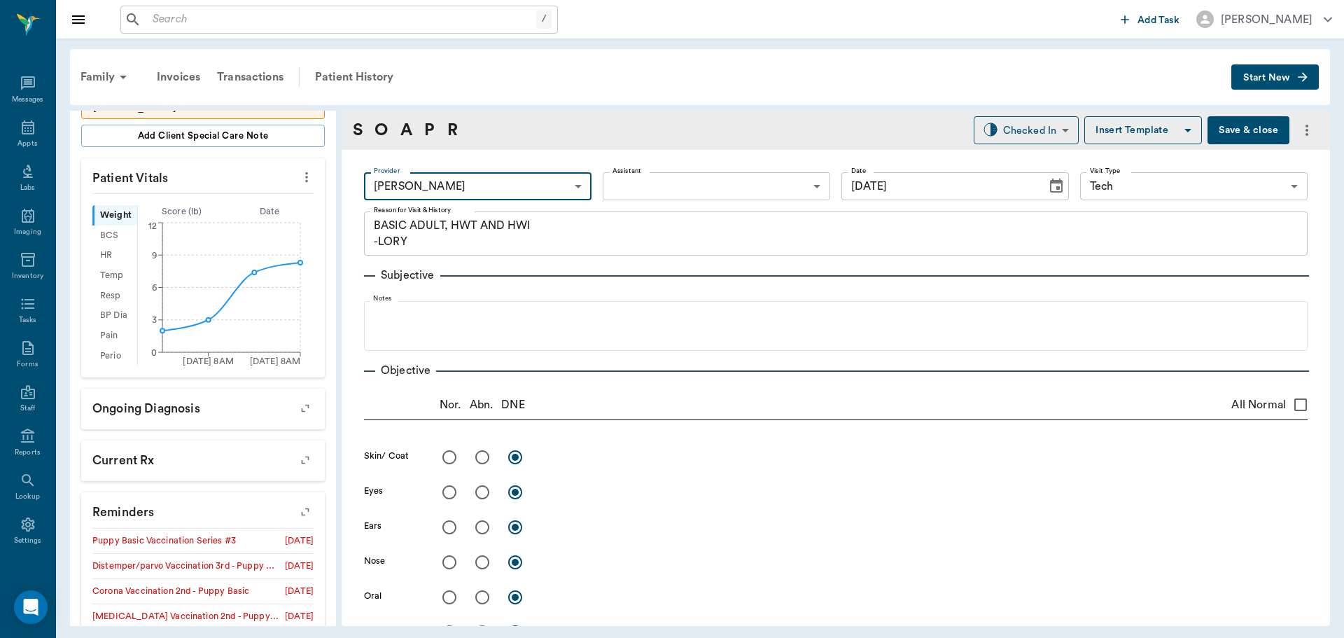
click at [697, 195] on body "/ ​ Add Task Dr. Bert Ellsworth Nectar Messages Appts Labs Imaging Inventory Ta…" at bounding box center [672, 319] width 1344 height 638
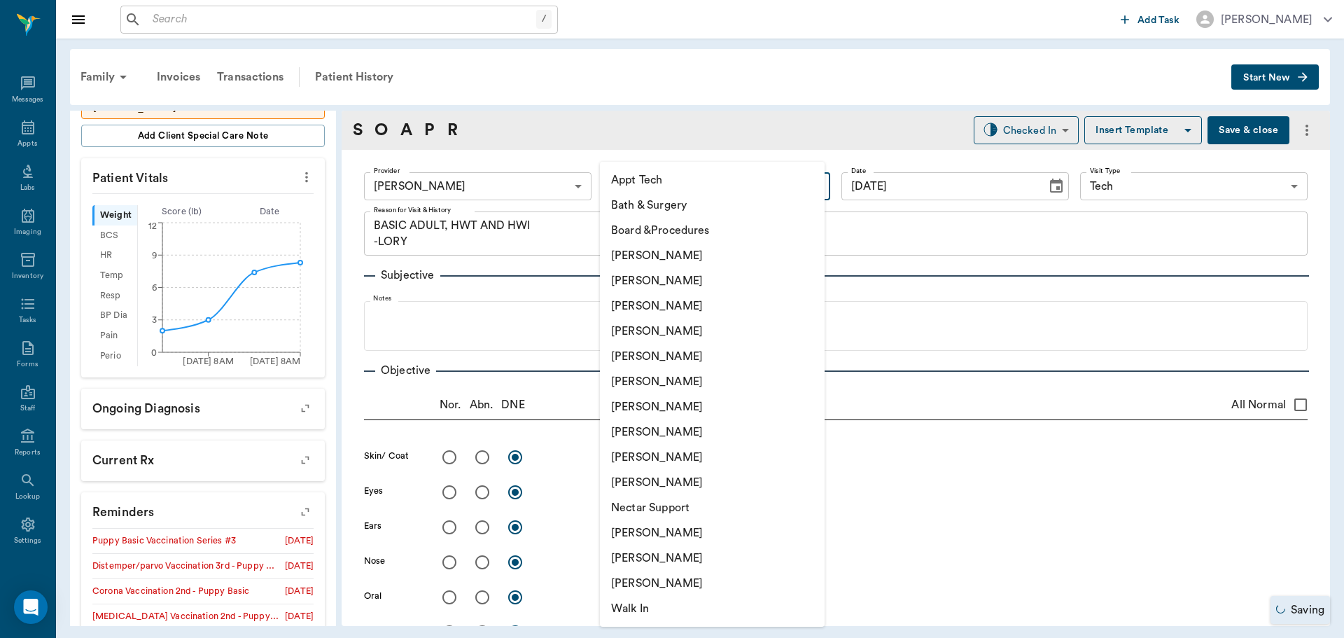
click at [666, 431] on li "[PERSON_NAME]" at bounding box center [712, 431] width 225 height 25
type input "63ec2e7e52e12b0ba117b124"
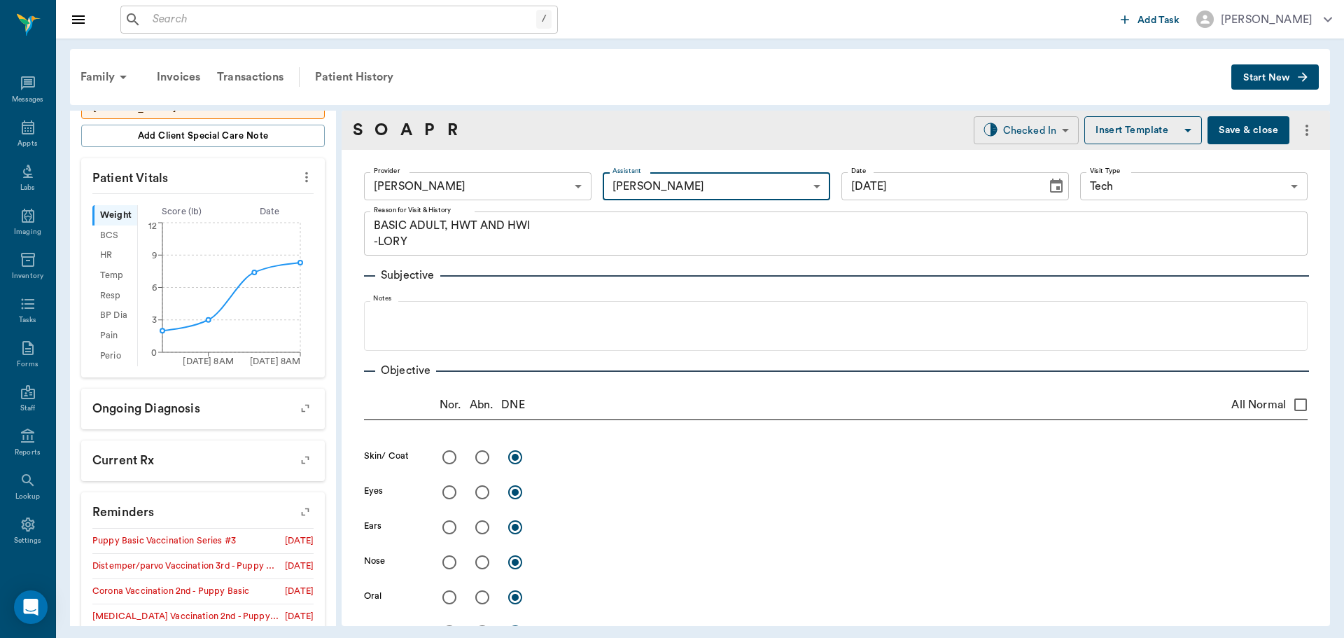
click at [1021, 124] on body "/ ​ Add Task Dr. Bert Ellsworth Nectar Messages Appts Labs Imaging Inventory Ta…" at bounding box center [672, 319] width 1344 height 638
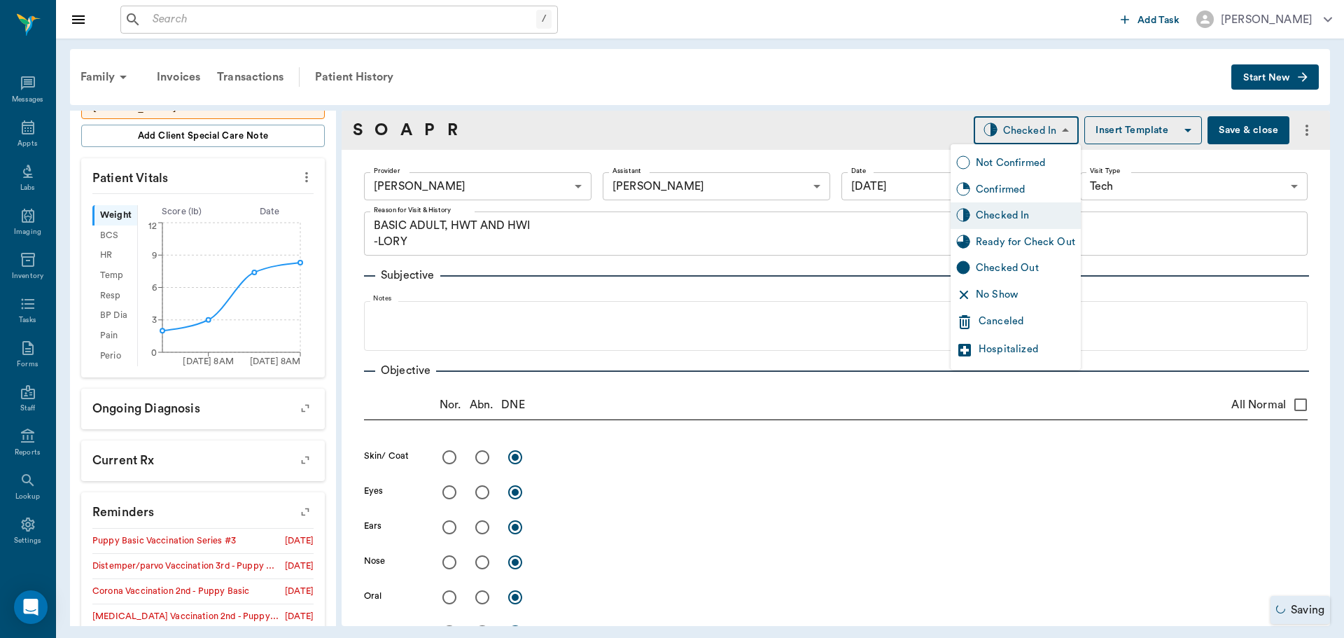
drag, startPoint x: 998, startPoint y: 237, endPoint x: 939, endPoint y: 262, distance: 63.7
click at [998, 239] on div "Ready for Check Out" at bounding box center [1025, 242] width 99 height 15
type input "READY_TO_CHECKOUT"
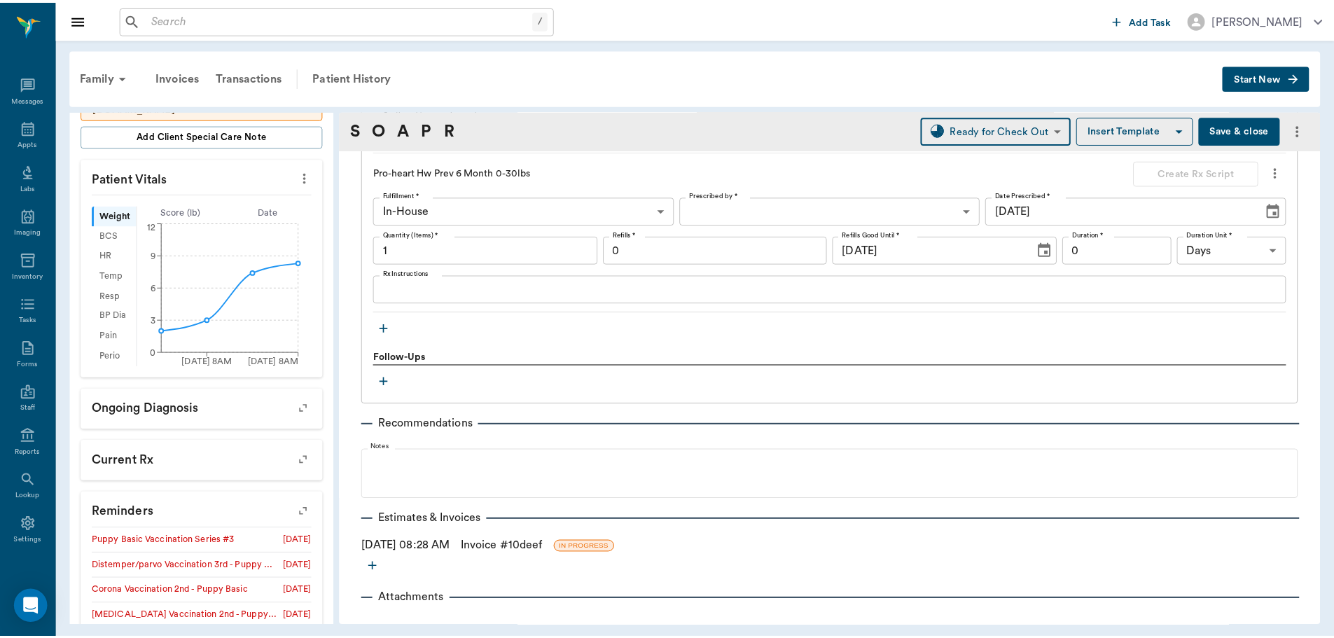
scroll to position [1602, 0]
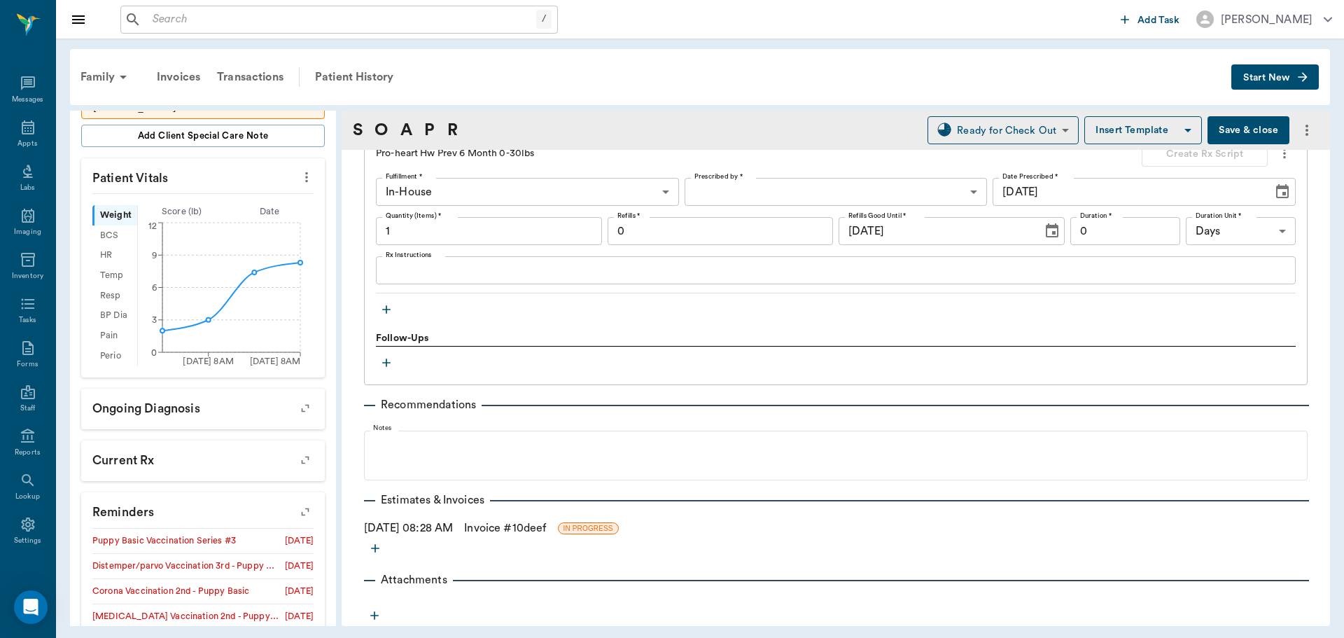
click at [517, 526] on link "Invoice # 10deef" at bounding box center [505, 527] width 82 height 17
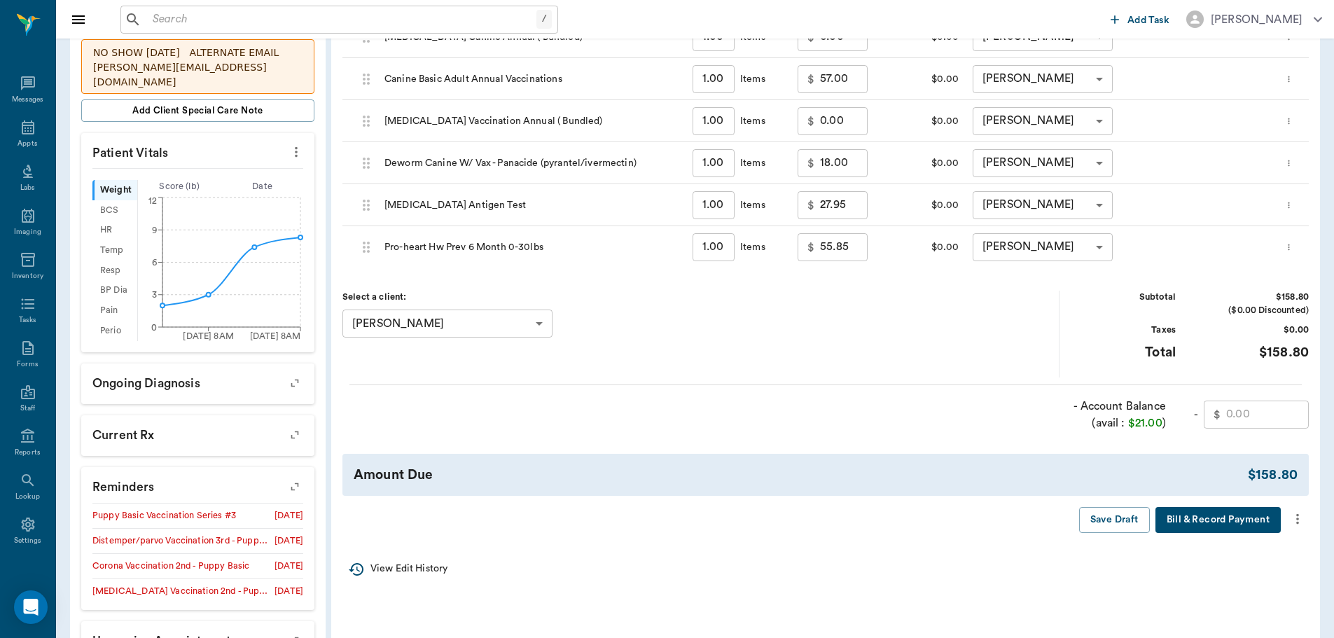
scroll to position [490, 0]
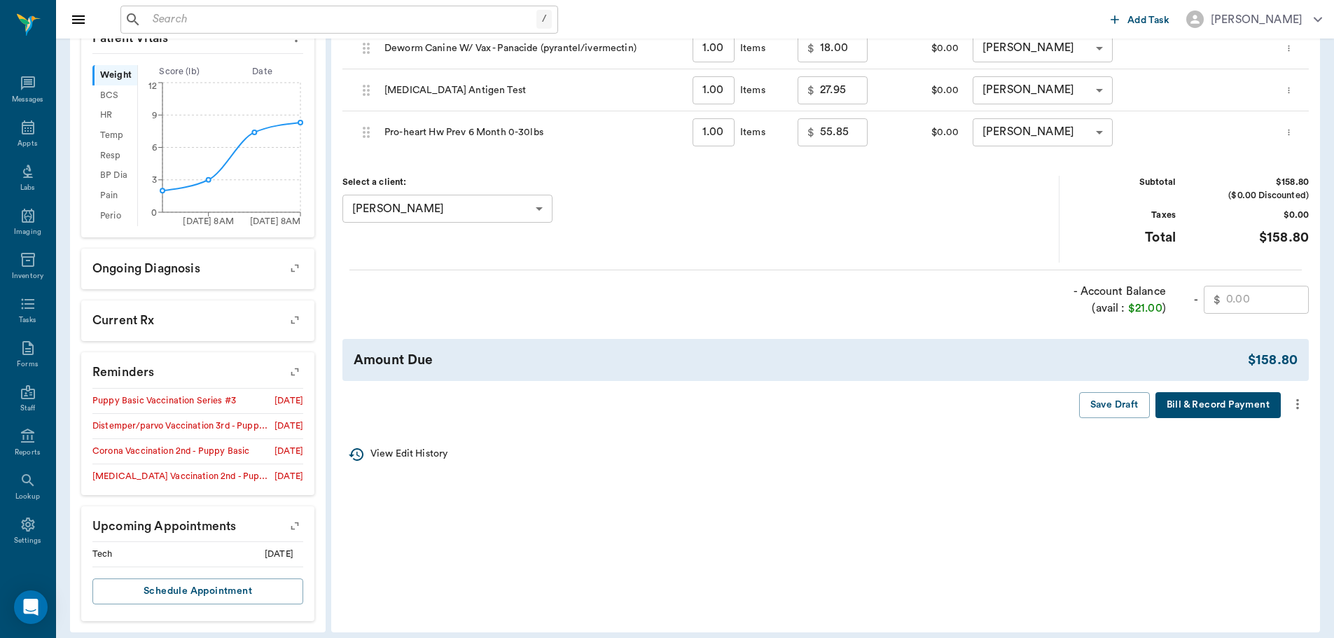
click at [1303, 398] on icon "more" at bounding box center [1296, 404] width 15 height 17
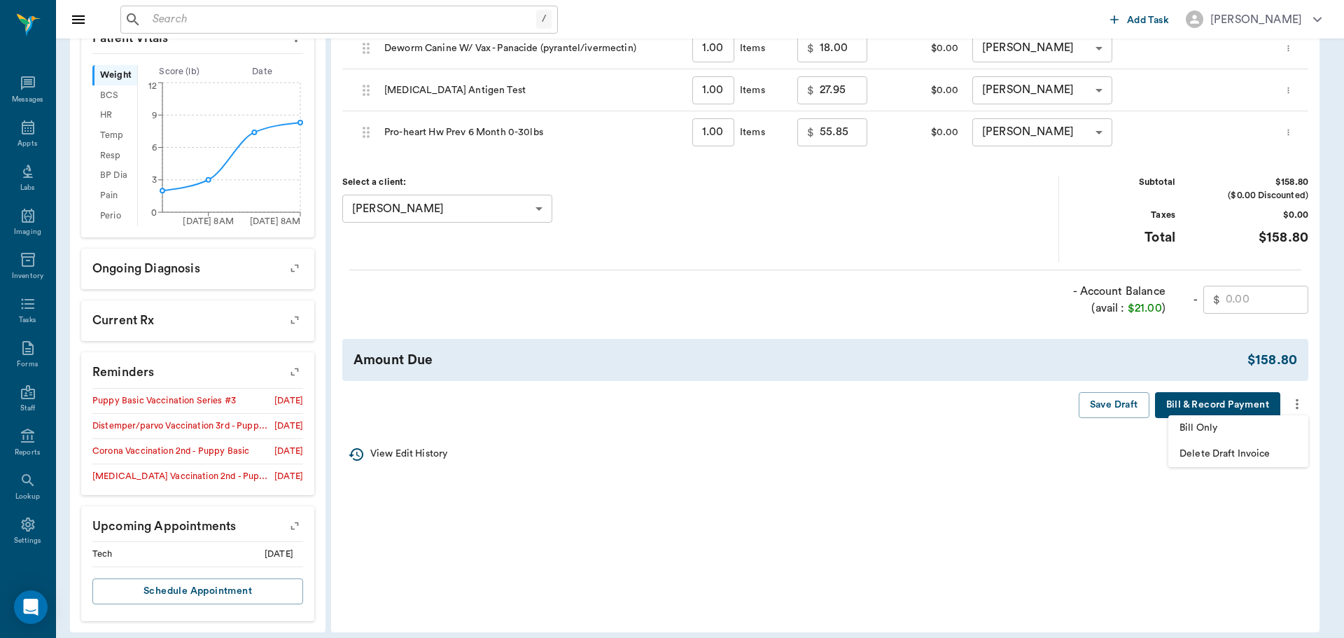
click at [1229, 426] on span "Bill Only" at bounding box center [1239, 428] width 118 height 15
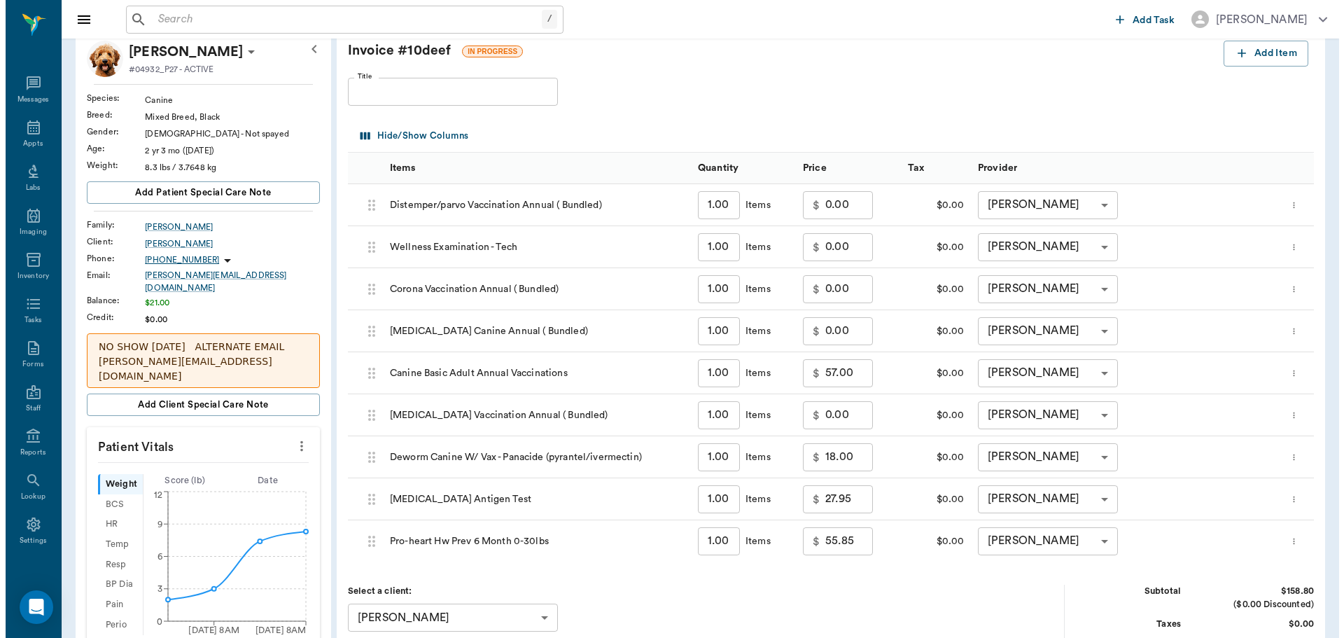
scroll to position [0, 0]
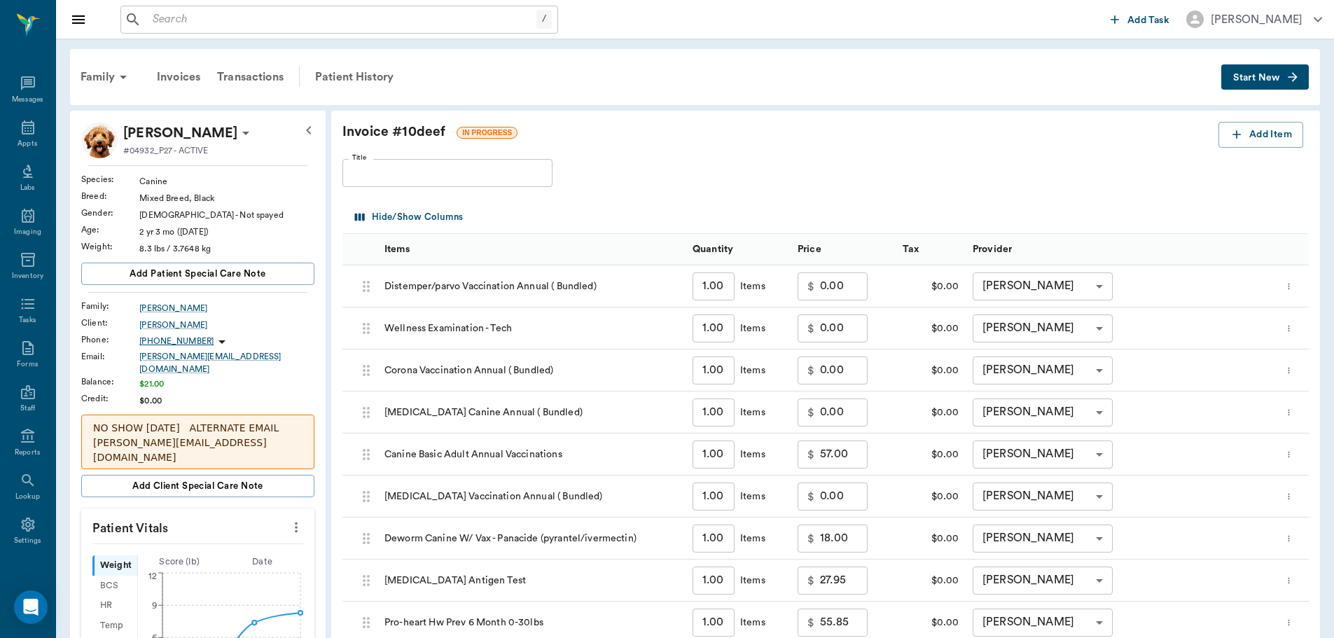
click at [836, 198] on div "Hide/Show Columns" at bounding box center [825, 216] width 966 height 36
click at [20, 140] on div "Appts" at bounding box center [28, 144] width 20 height 11
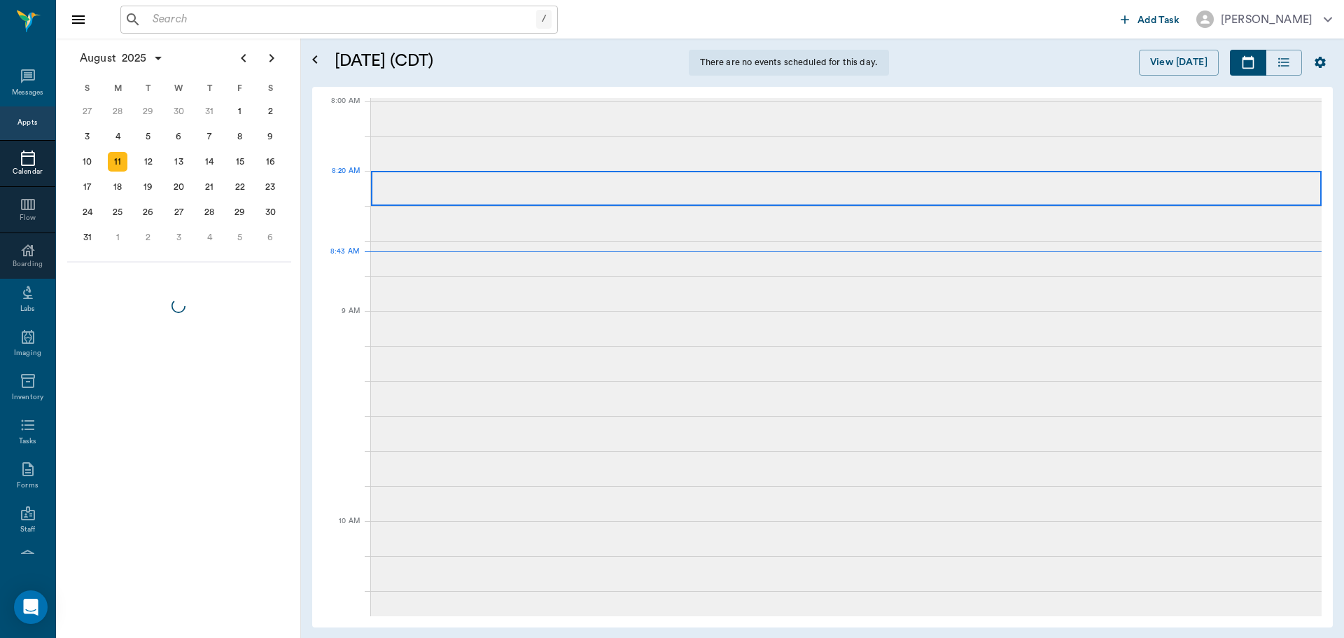
scroll to position [1, 0]
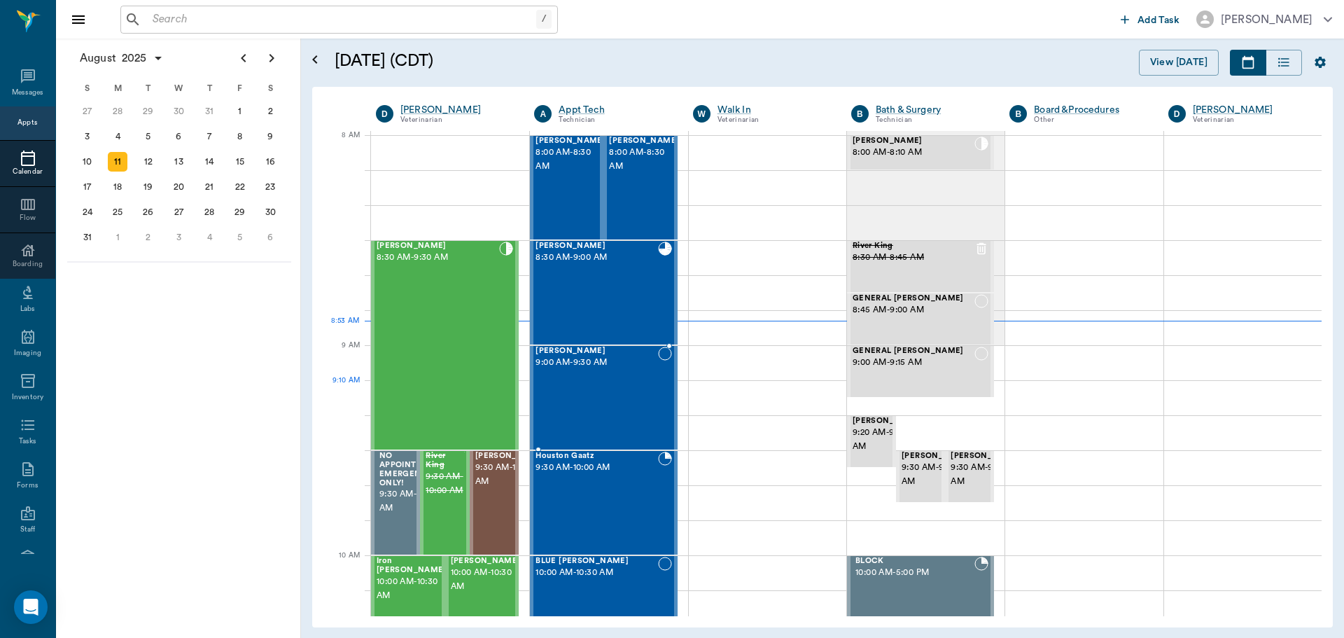
click at [590, 386] on div "Oreo Dickon 9:00 AM - 9:30 AM" at bounding box center [597, 398] width 122 height 102
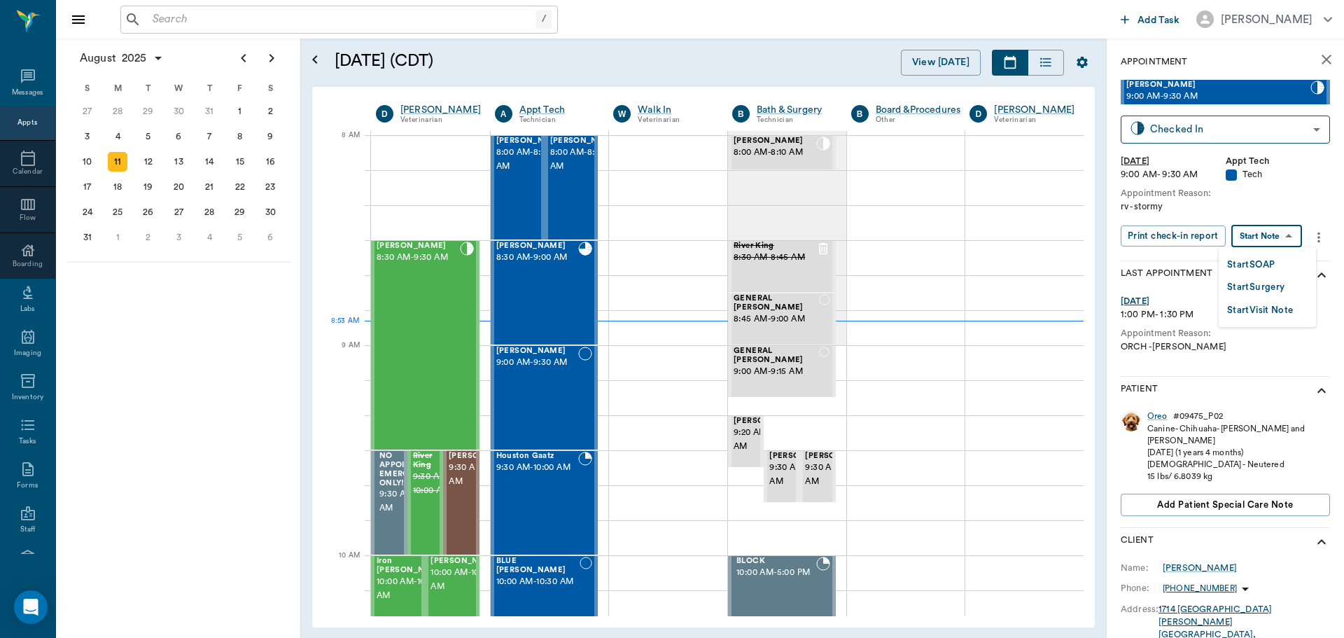
click at [1265, 240] on body "/ ​ Add Task Dr. Bert Ellsworth Nectar Messages Appts Calendar Flow Boarding La…" at bounding box center [672, 319] width 1344 height 638
click at [1259, 265] on button "Start SOAP" at bounding box center [1251, 265] width 48 height 16
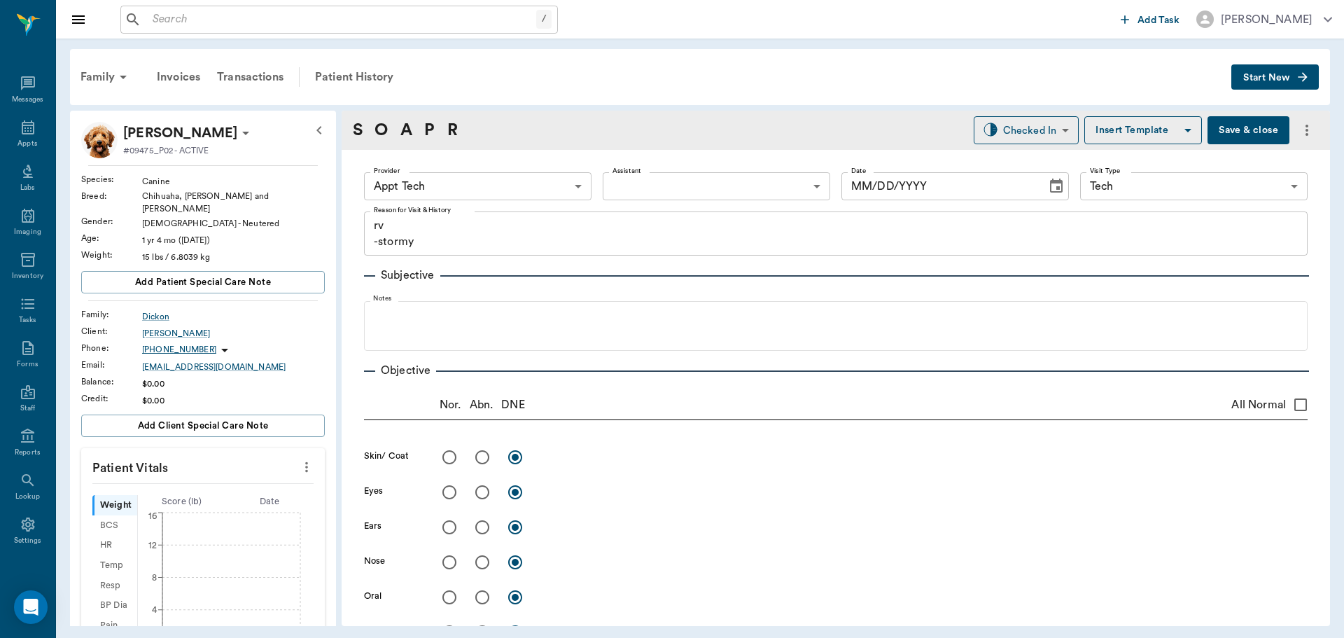
type input "63ec2f075fda476ae8351a4c"
type input "65d2be4f46e3a538d89b8c1a"
type textarea "rv -stormy"
type input "[DATE]"
click at [299, 462] on icon "more" at bounding box center [306, 467] width 15 height 17
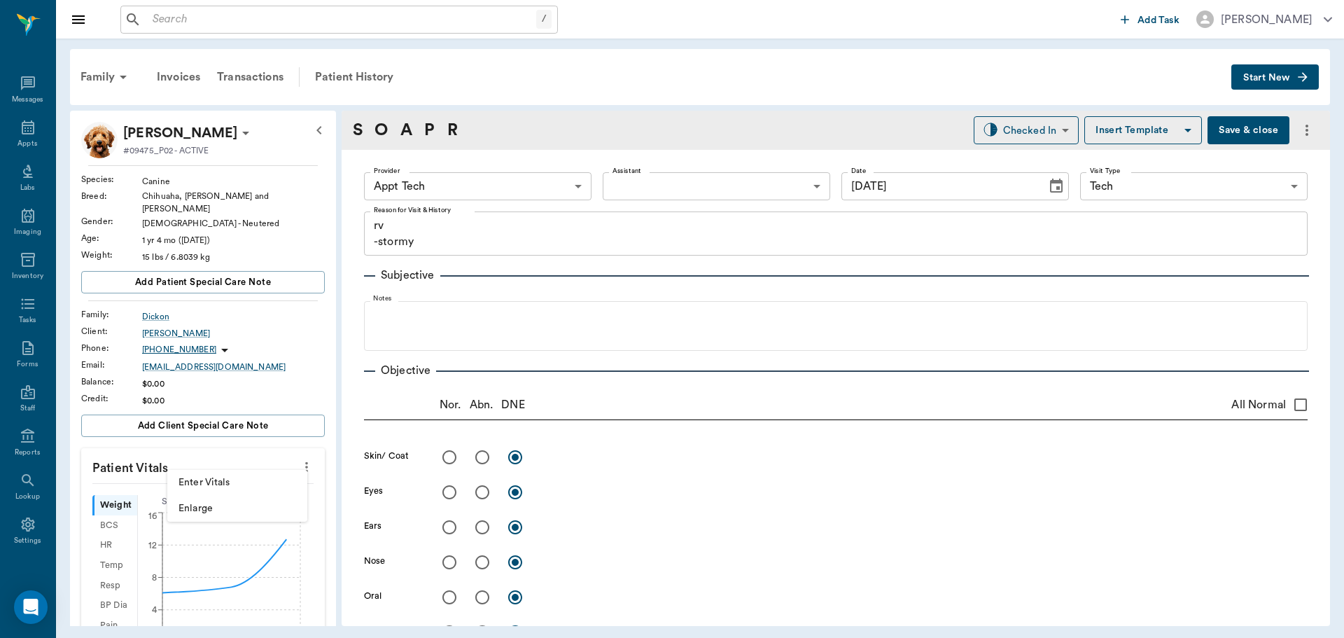
drag, startPoint x: 237, startPoint y: 480, endPoint x: 255, endPoint y: 461, distance: 26.3
click at [250, 475] on li "Enter Vitals" at bounding box center [237, 483] width 140 height 26
click at [230, 498] on input "text" at bounding box center [202, 509] width 122 height 28
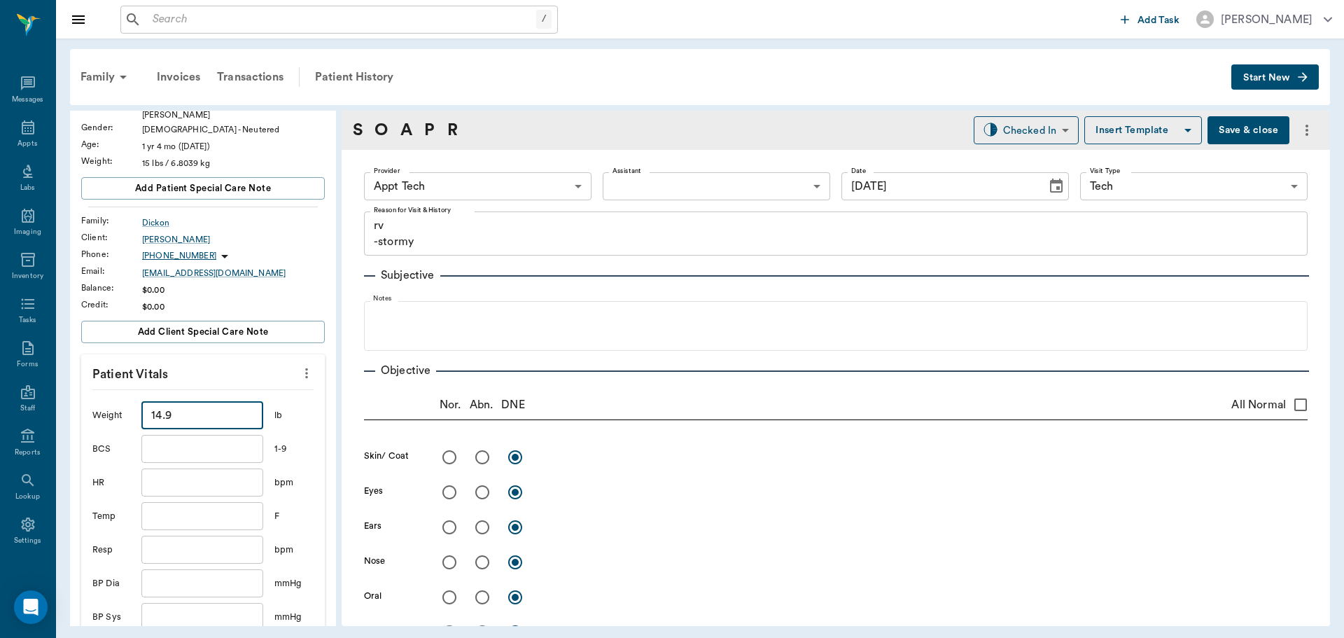
scroll to position [280, 0]
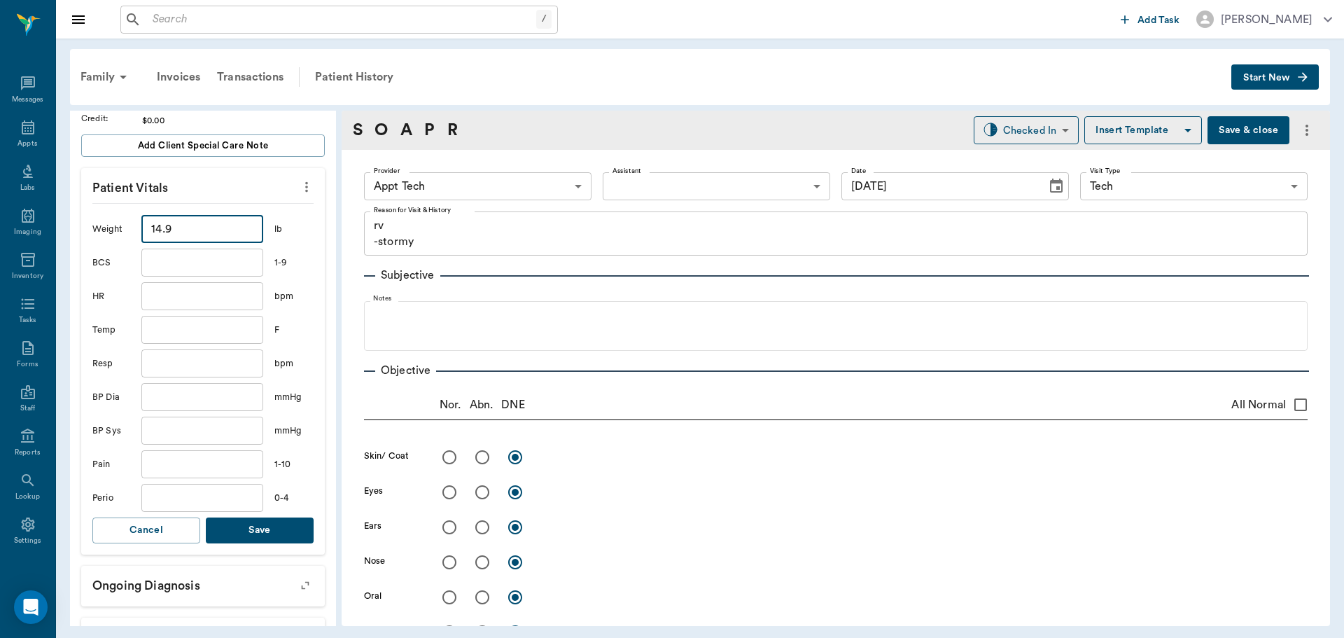
type input "14.9"
click at [291, 521] on button "Save" at bounding box center [260, 530] width 108 height 26
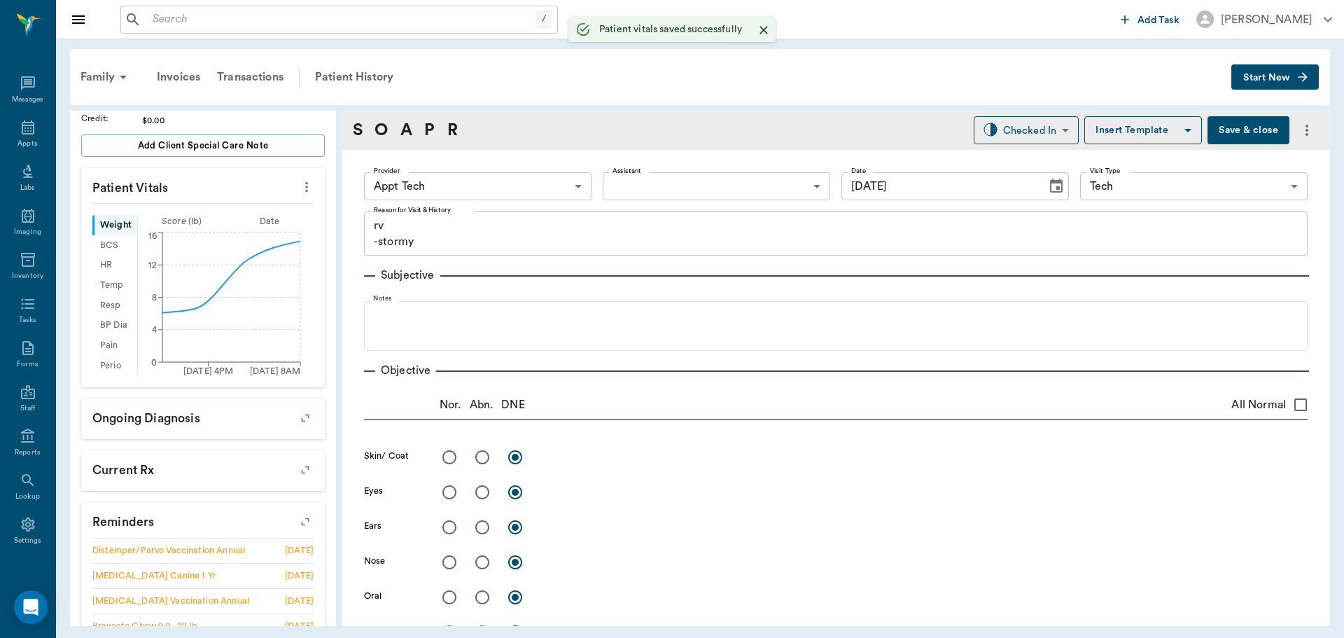
click at [480, 183] on body "/ ​ Add Task Dr. Bert Ellsworth Nectar Messages Appts Labs Imaging Inventory Ta…" at bounding box center [672, 319] width 1344 height 638
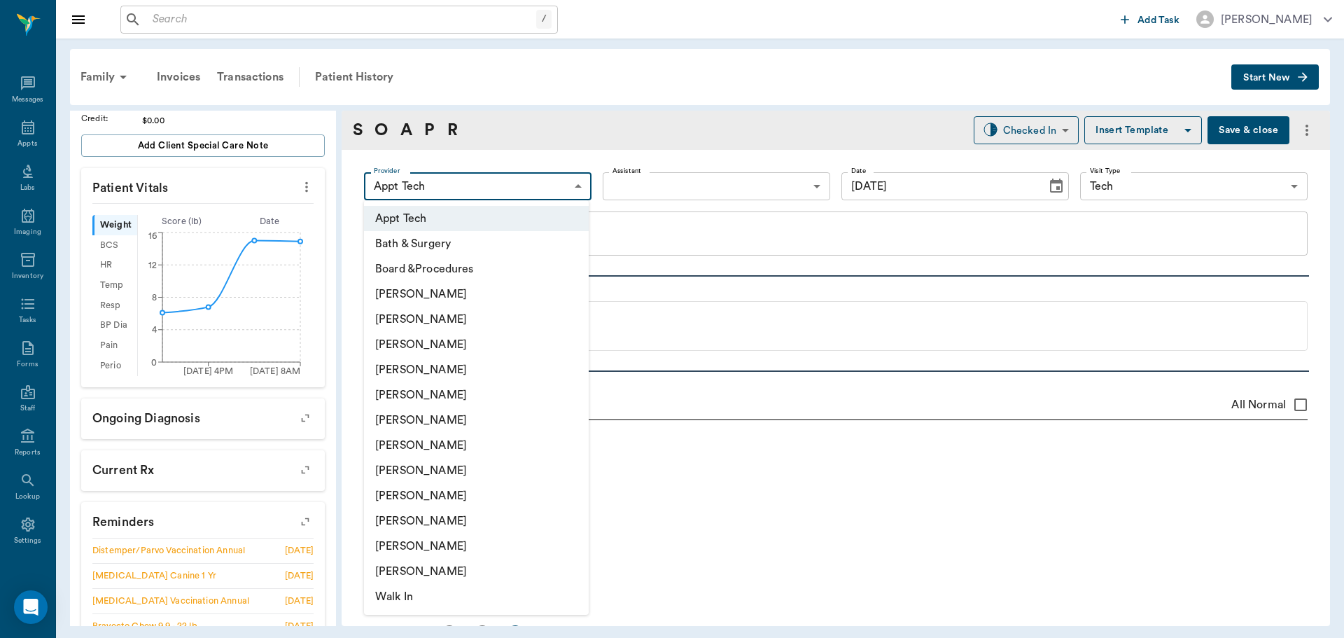
click at [440, 475] on li "[PERSON_NAME]" at bounding box center [476, 470] width 225 height 25
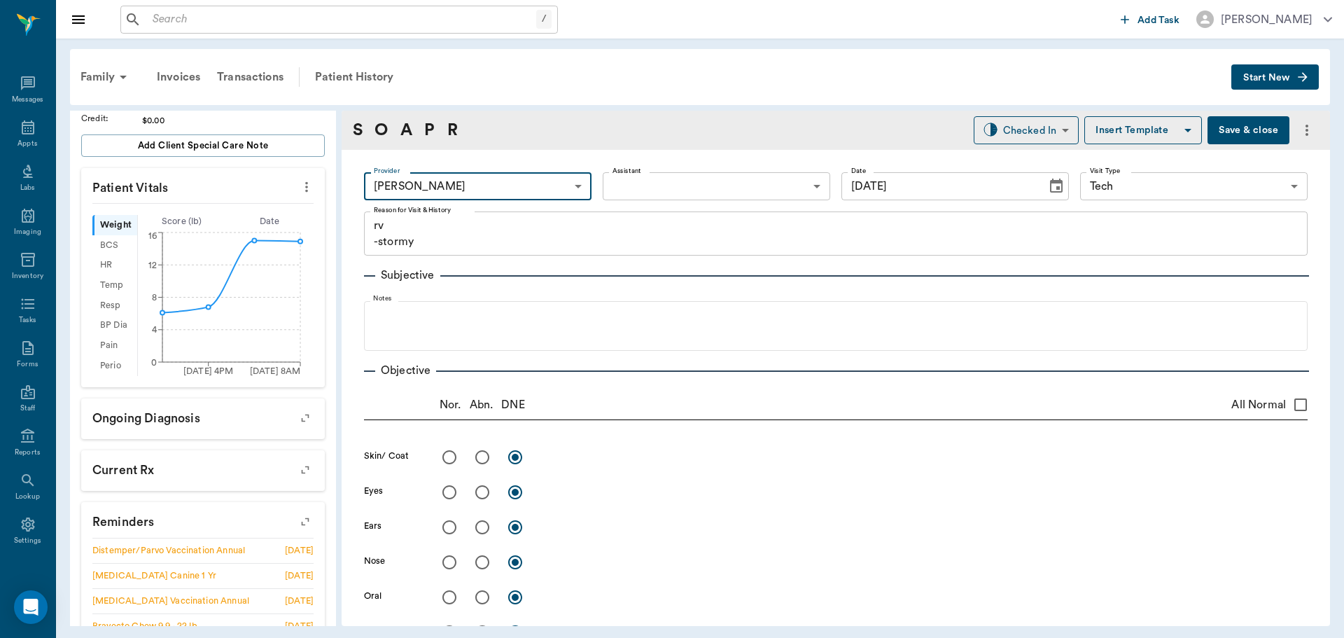
type input "63ec2e7e52e12b0ba117b124"
click at [426, 128] on link "P" at bounding box center [429, 130] width 11 height 25
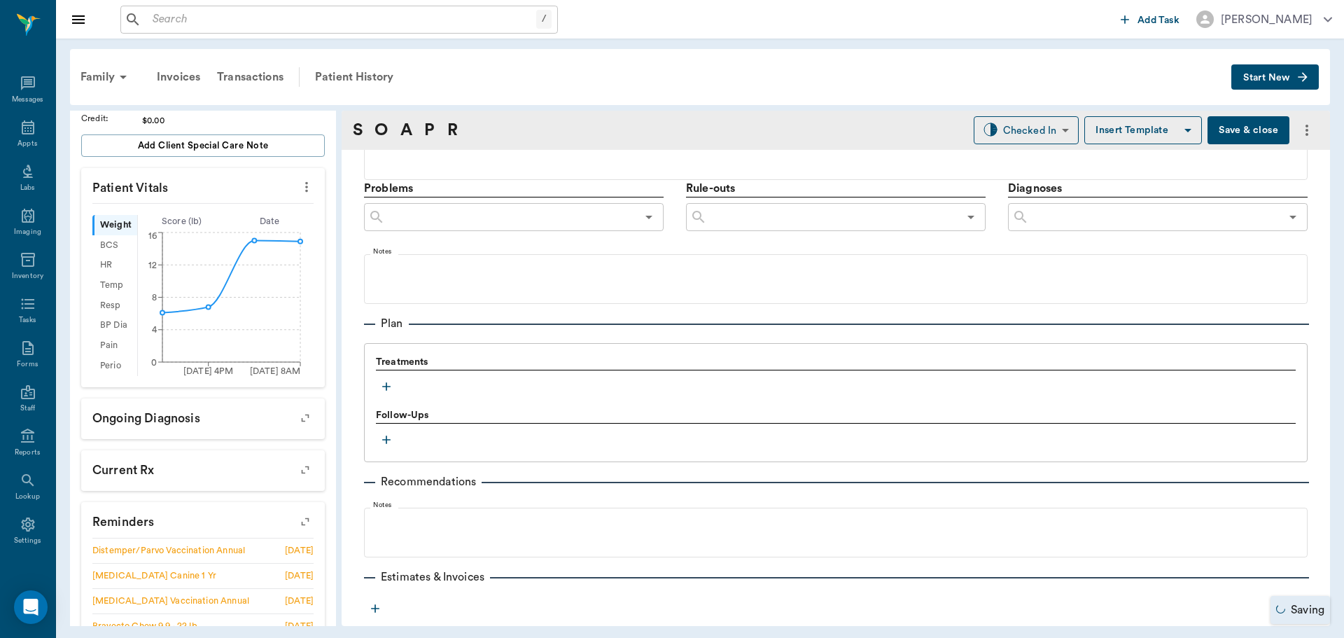
scroll to position [834, 0]
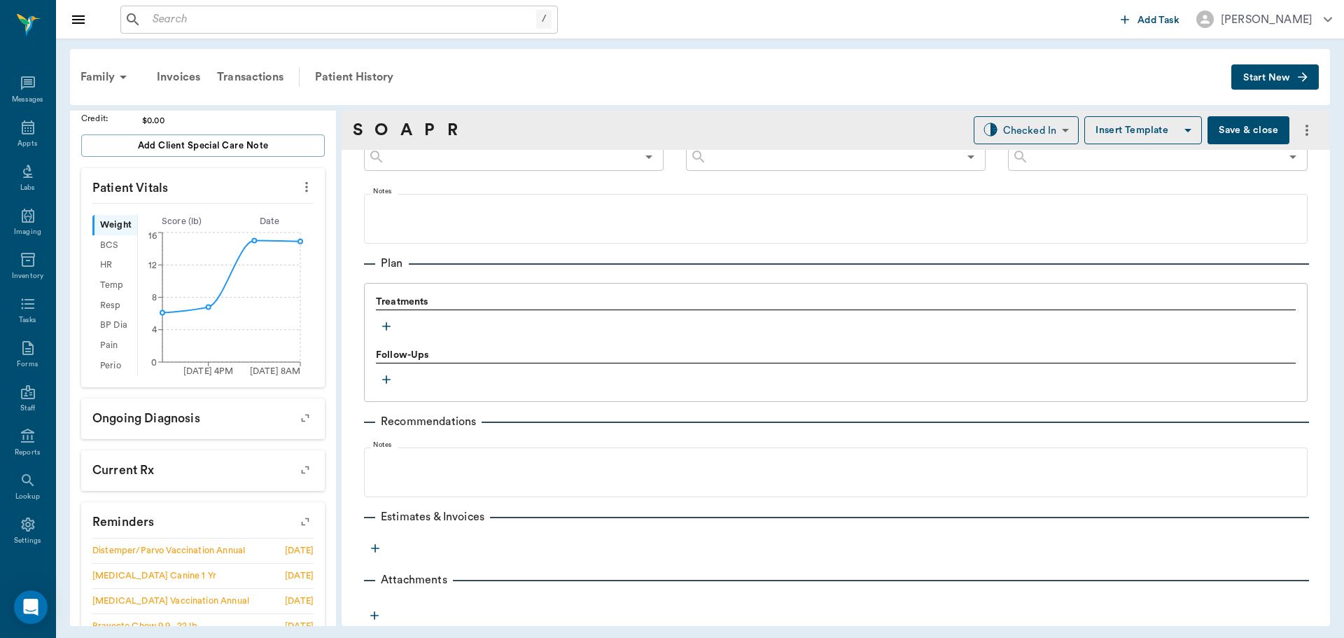
click at [389, 321] on icon "button" at bounding box center [386, 326] width 14 height 14
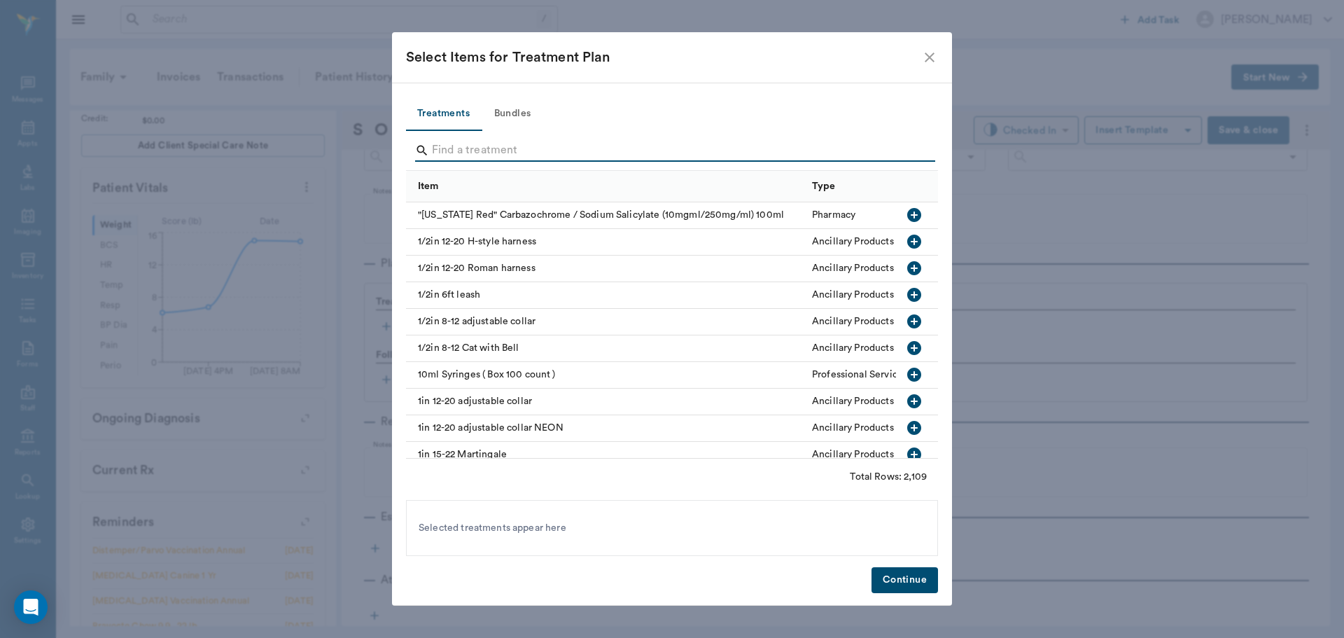
click at [481, 158] on input "Search" at bounding box center [673, 150] width 482 height 22
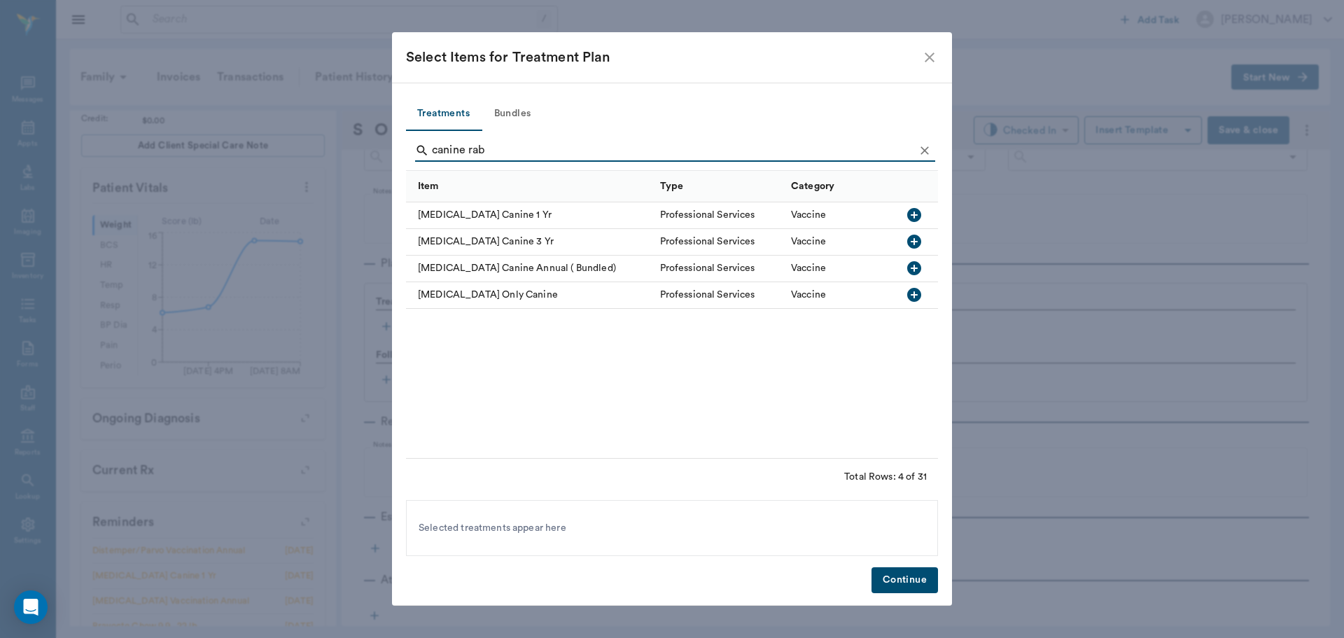
type input "canine rab"
click at [913, 295] on icon "button" at bounding box center [914, 294] width 17 height 17
click at [894, 575] on button "Continue" at bounding box center [905, 580] width 67 height 26
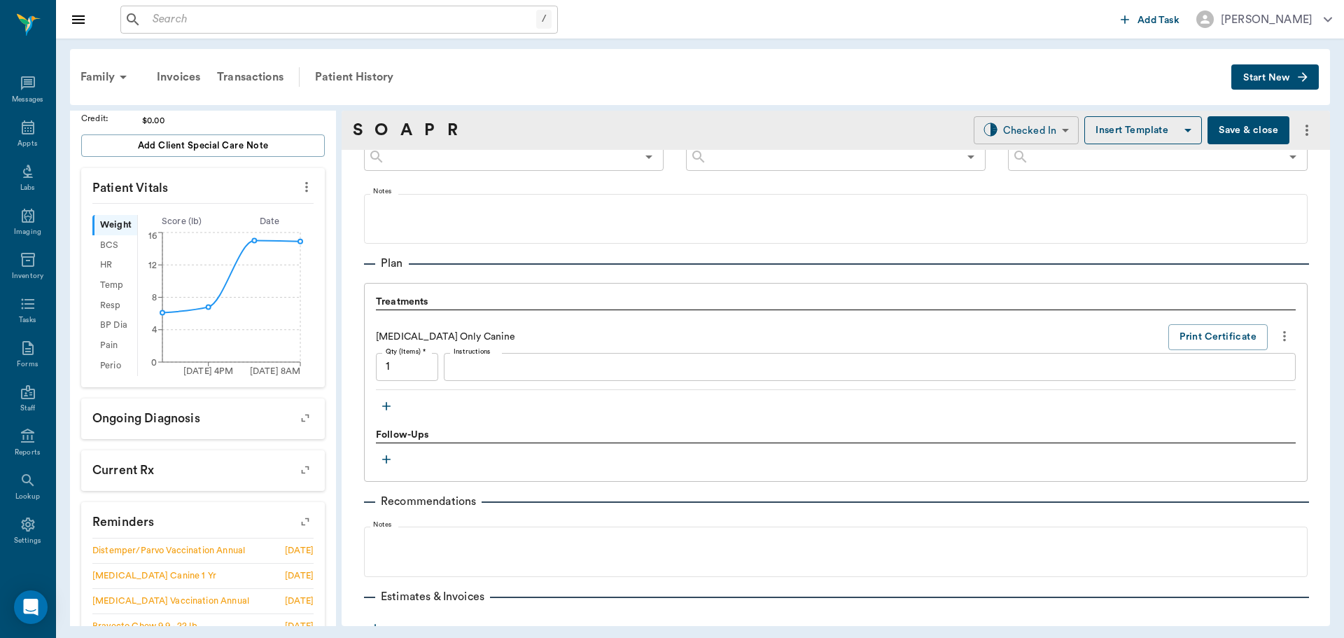
click at [1017, 140] on body "/ ​ Add Task Dr. Bert Ellsworth Nectar Messages Appts Labs Imaging Inventory Ta…" at bounding box center [672, 319] width 1344 height 638
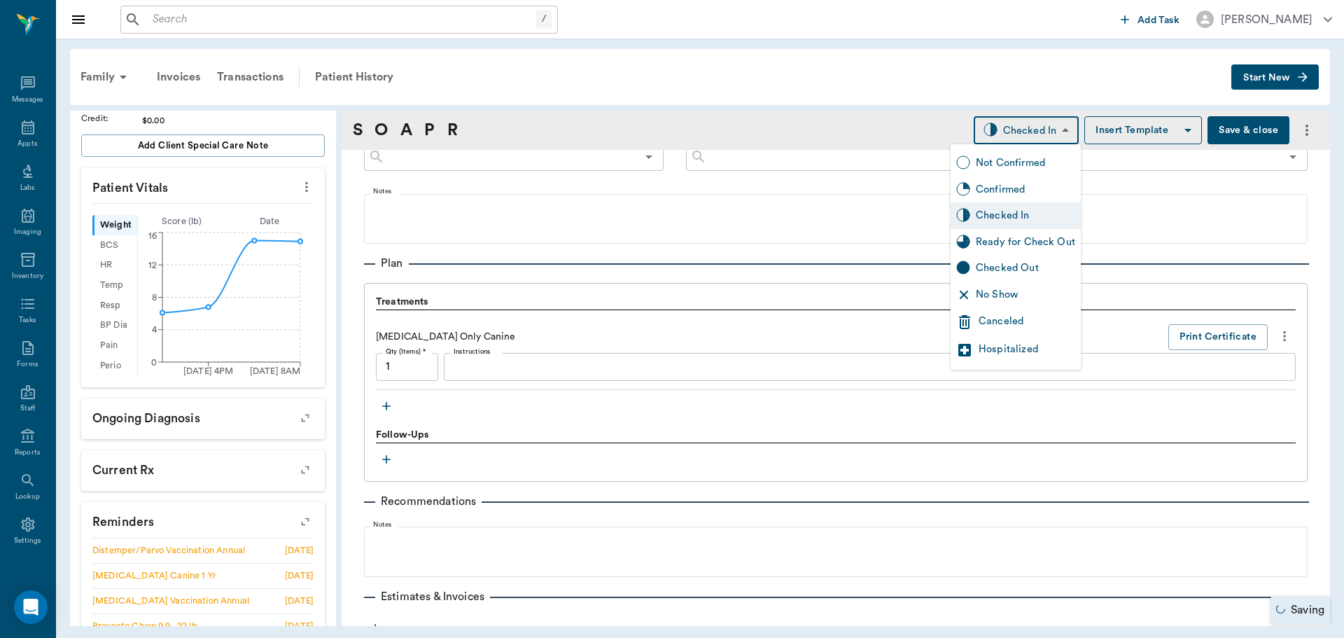
drag, startPoint x: 1006, startPoint y: 246, endPoint x: 962, endPoint y: 263, distance: 47.2
click at [1003, 246] on div "Ready for Check Out" at bounding box center [1025, 242] width 99 height 15
type input "READY_TO_CHECKOUT"
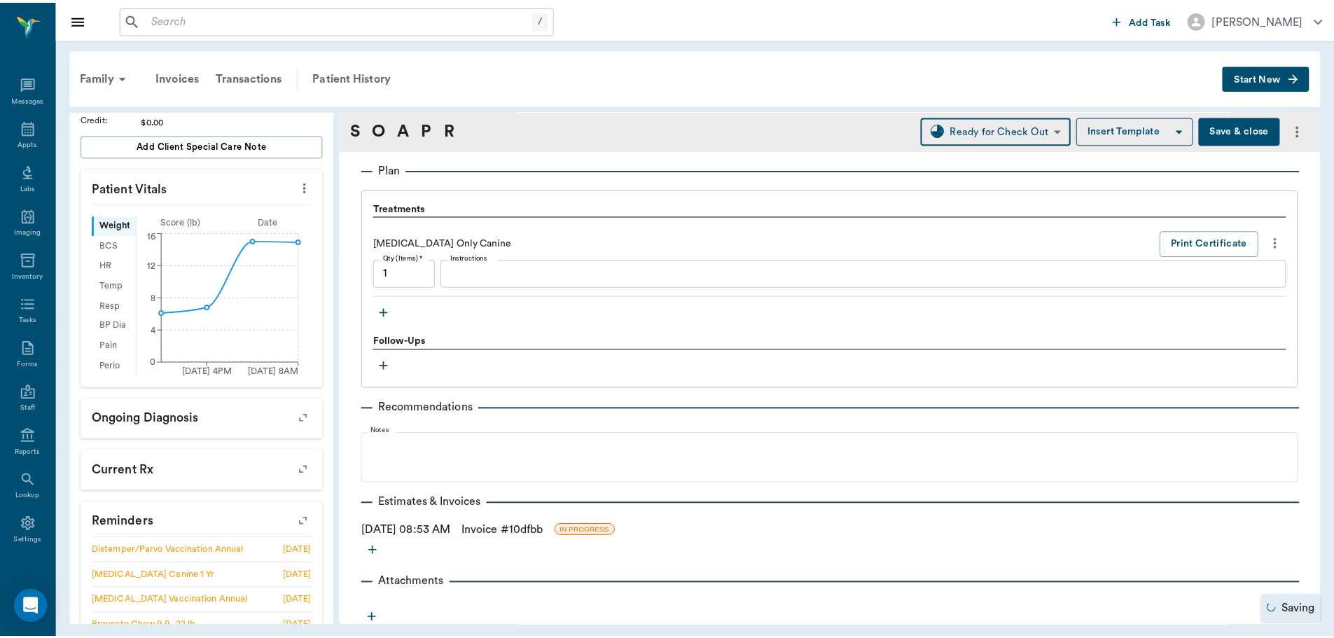
scroll to position [930, 0]
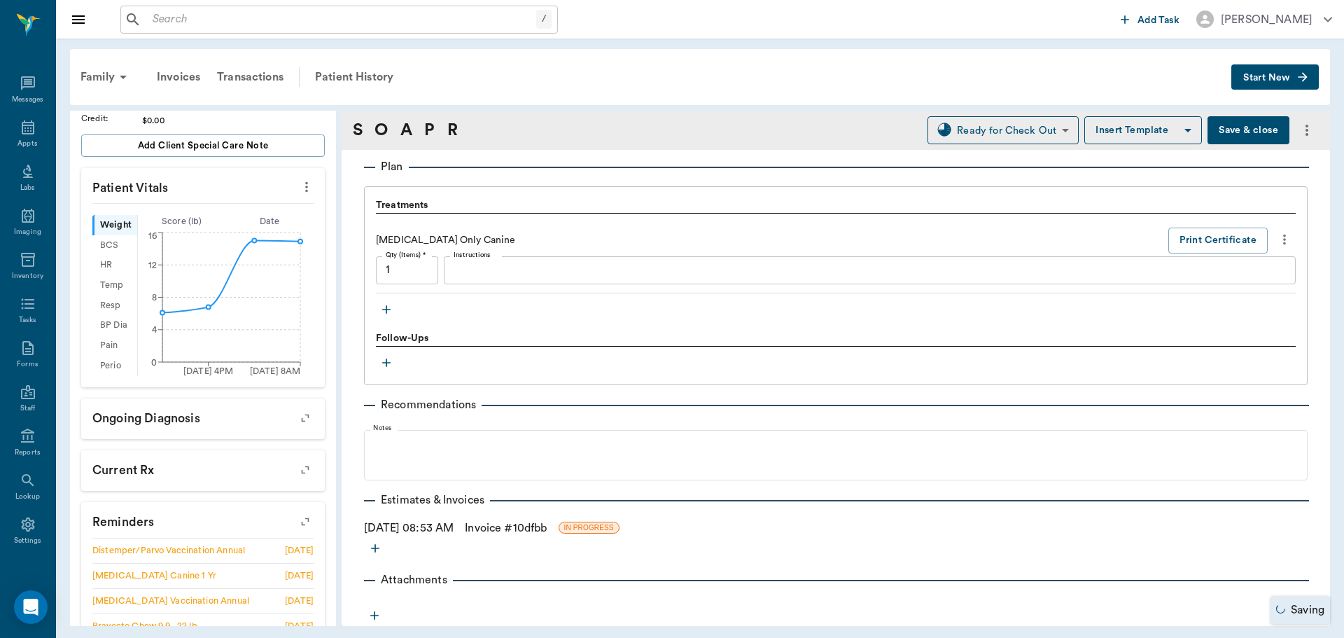
click at [544, 527] on link "Invoice # 10dfbb" at bounding box center [506, 527] width 82 height 17
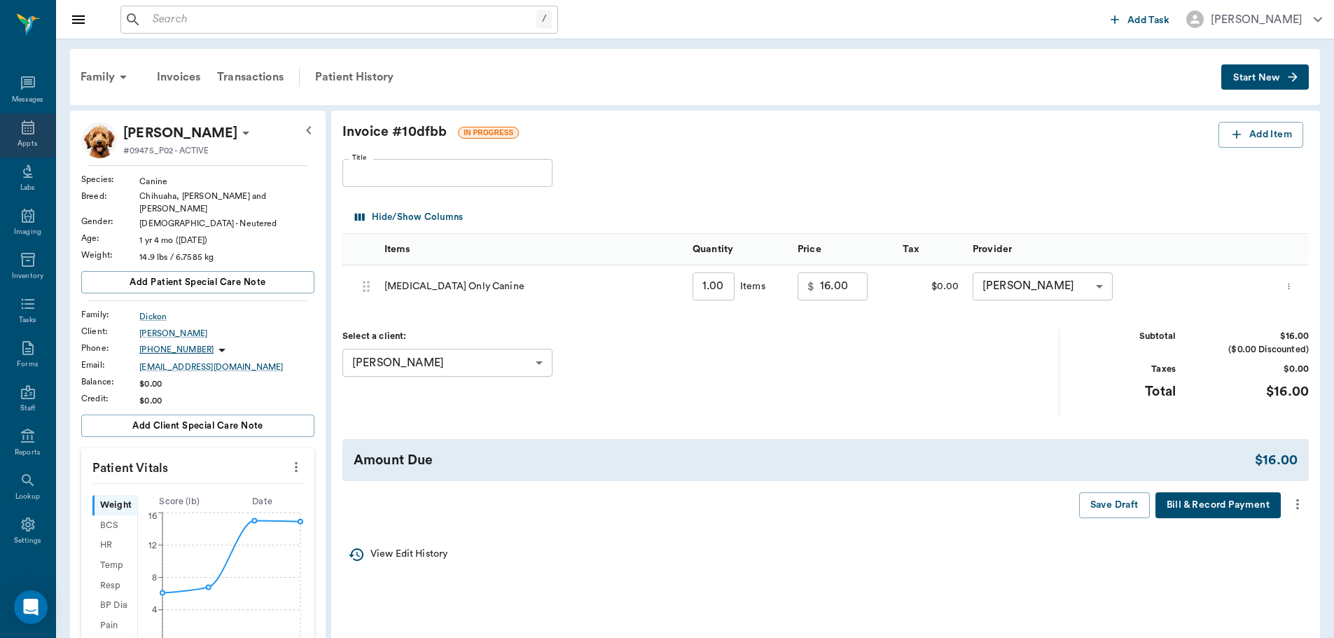
click at [25, 129] on icon at bounding box center [28, 127] width 17 height 17
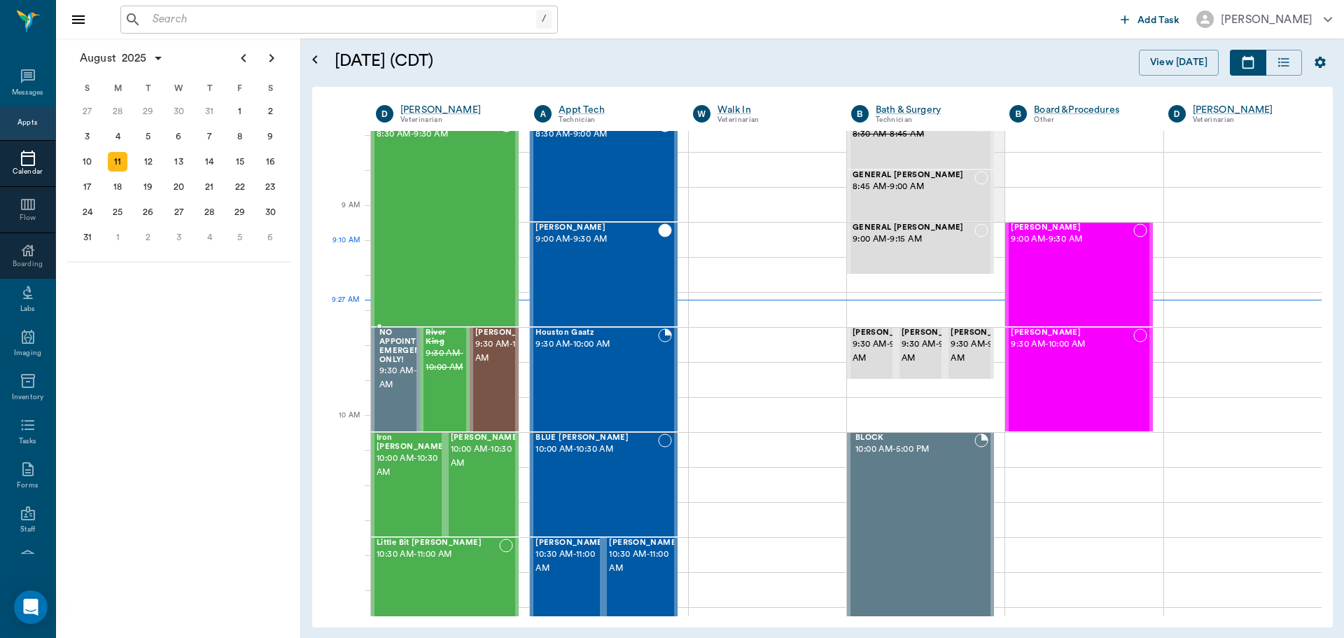
scroll to position [72, 0]
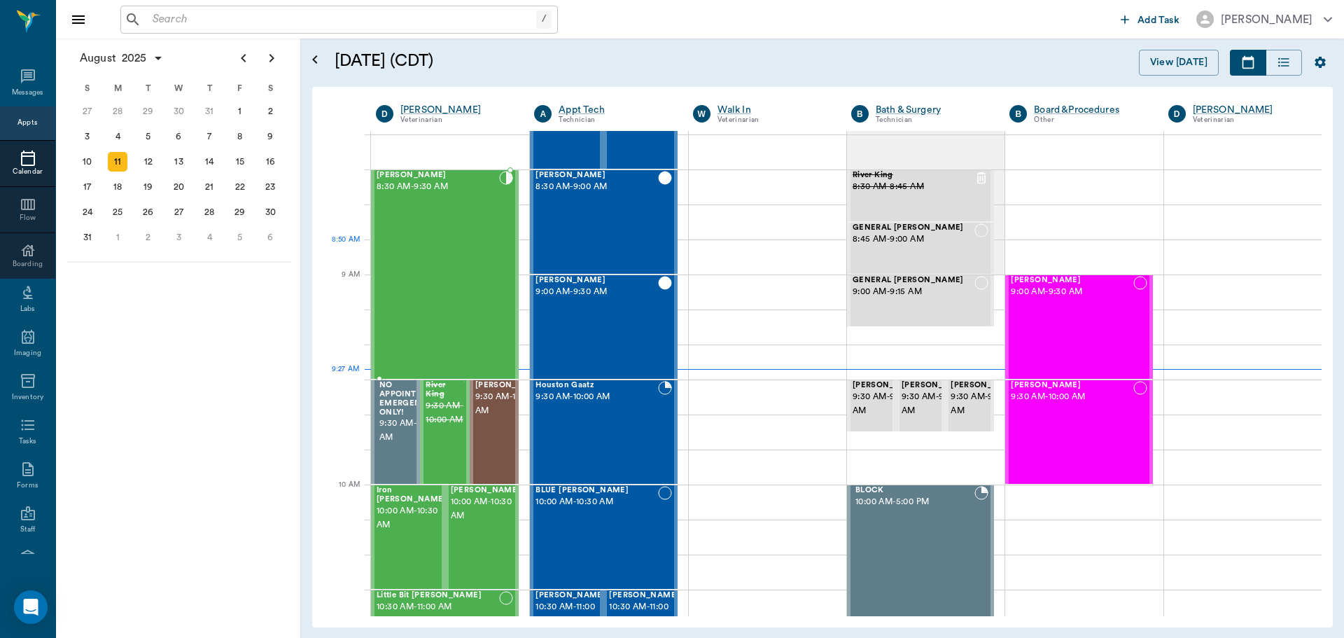
click at [436, 253] on div "[PERSON_NAME] 8:30 AM - 9:30 AM" at bounding box center [438, 274] width 123 height 207
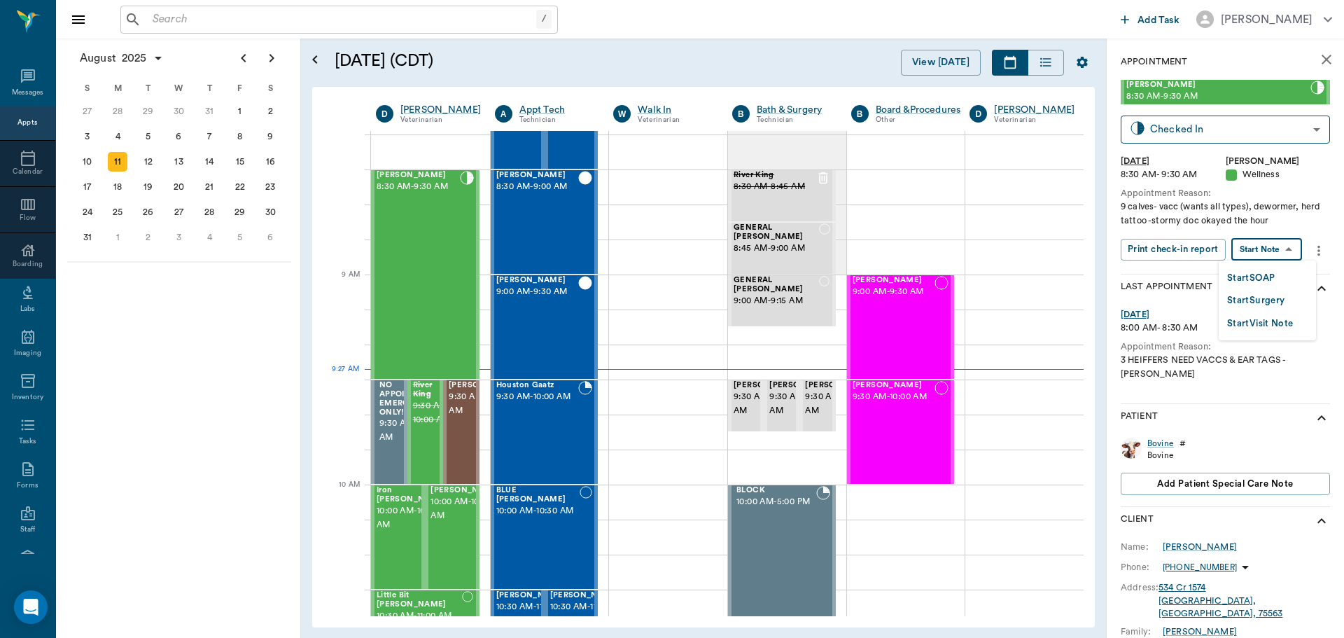
click at [1263, 243] on body "/ ​ Add Task [PERSON_NAME] Nectar Messages Appts Calendar Flow Boarding Labs Im…" at bounding box center [672, 319] width 1344 height 638
click at [1257, 277] on button "Start SOAP" at bounding box center [1251, 278] width 48 height 16
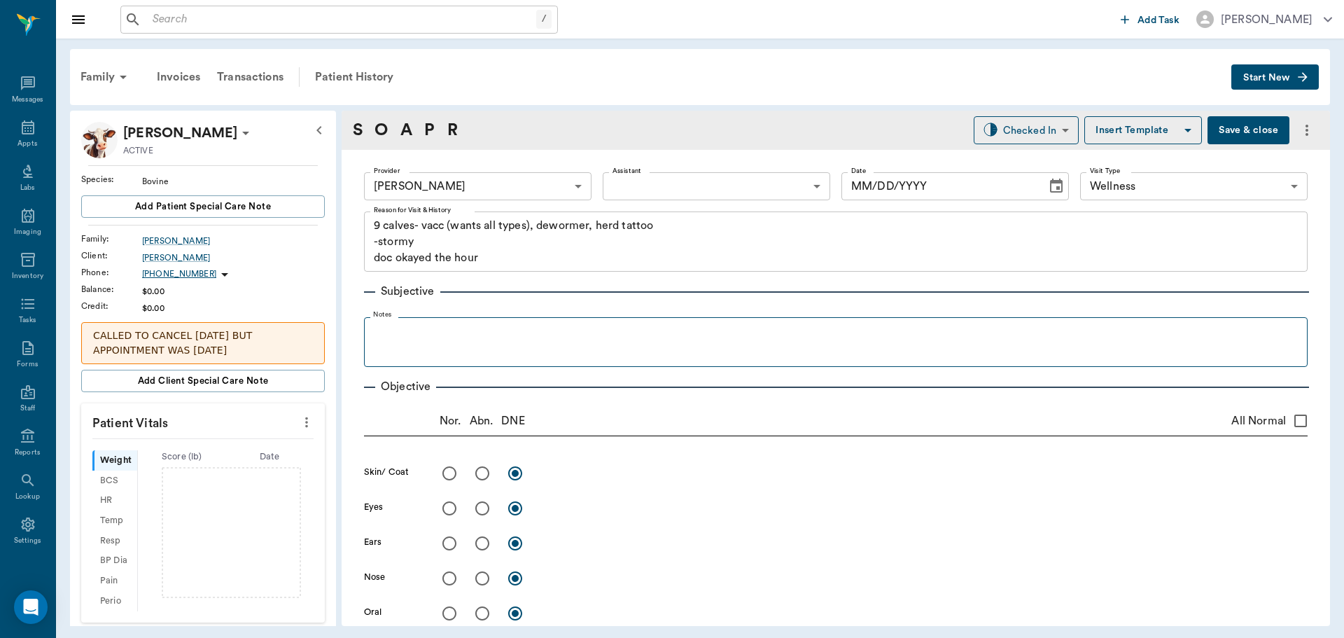
type input "63ec2f075fda476ae8351a4d"
type input "65d2be4f46e3a538d89b8c14"
type textarea "9 calves- vacc (wants all types), dewormer, herd tattoo -stormy doc okayed the …"
type input "[DATE]"
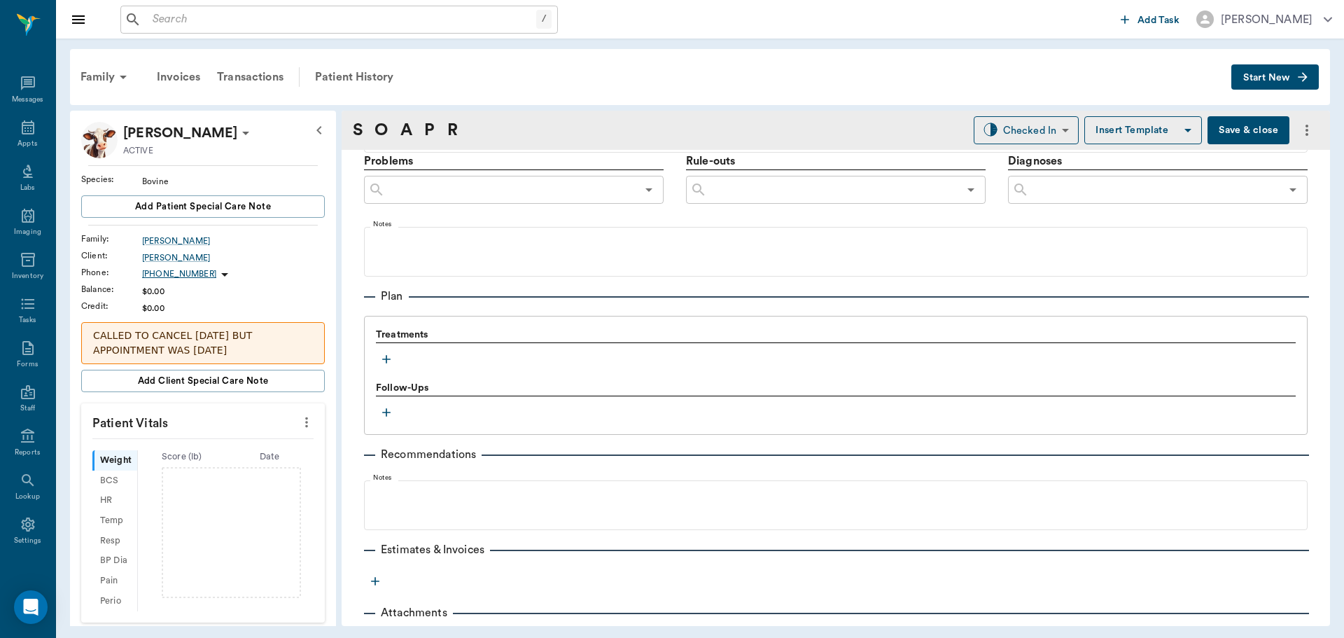
scroll to position [850, 0]
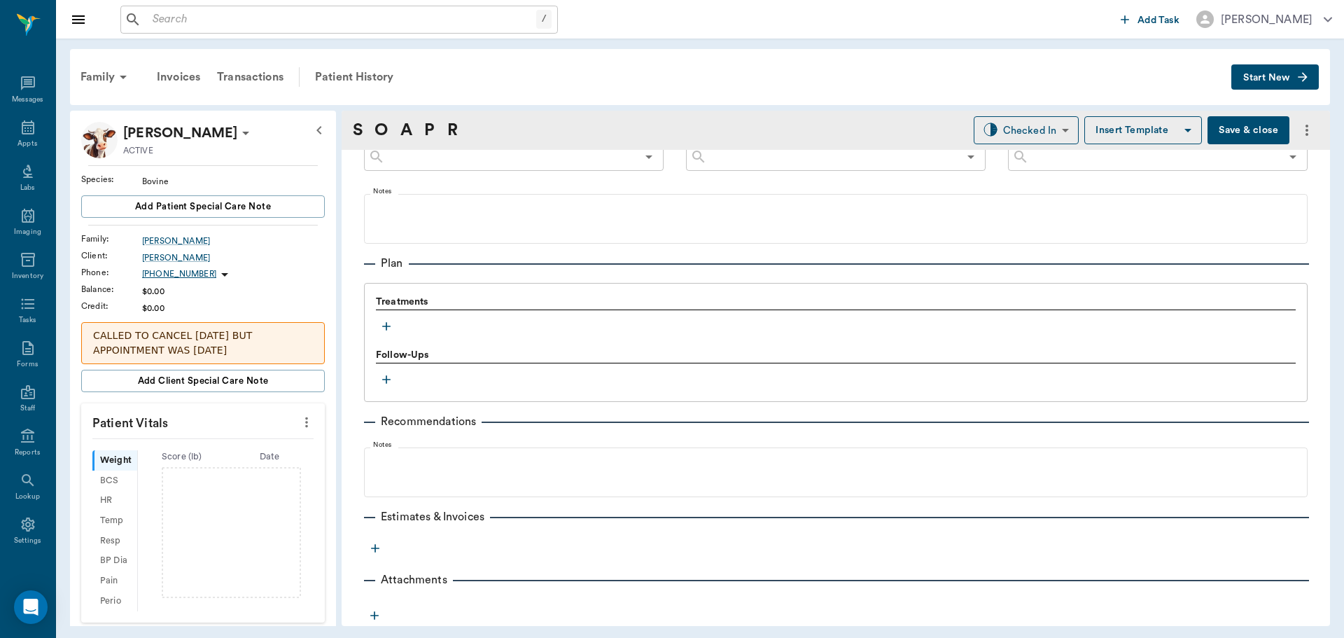
click at [386, 328] on icon "button" at bounding box center [386, 326] width 14 height 14
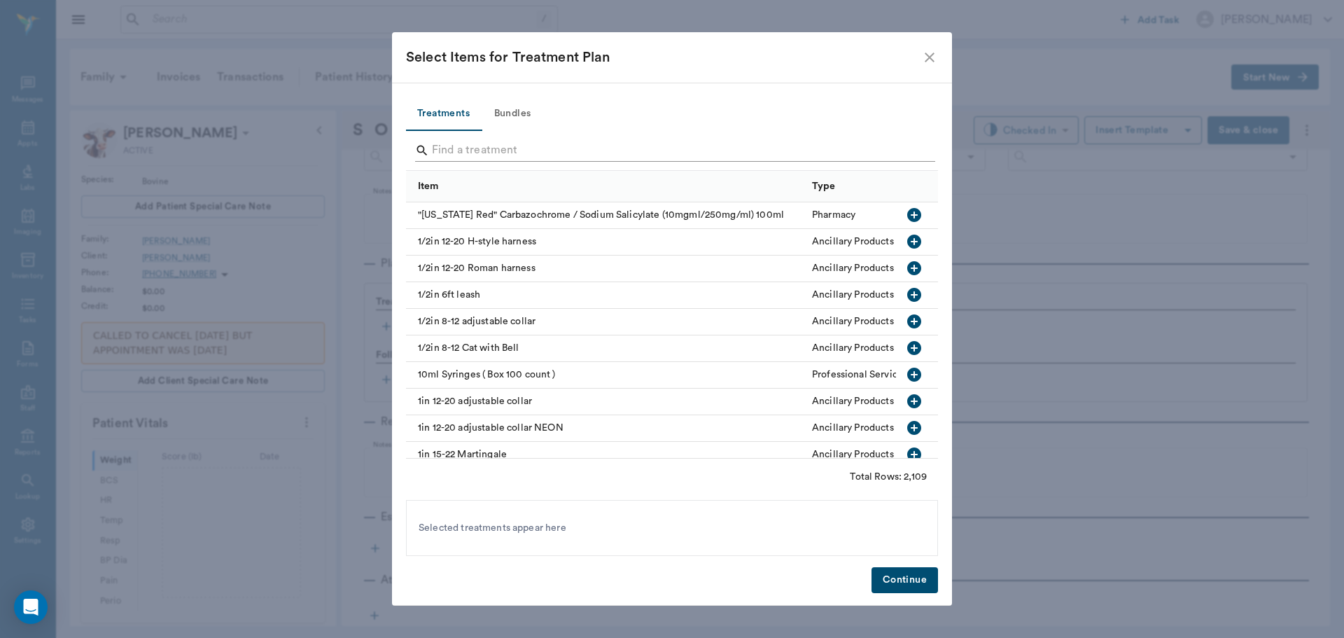
click at [505, 148] on input "Search" at bounding box center [673, 150] width 482 height 22
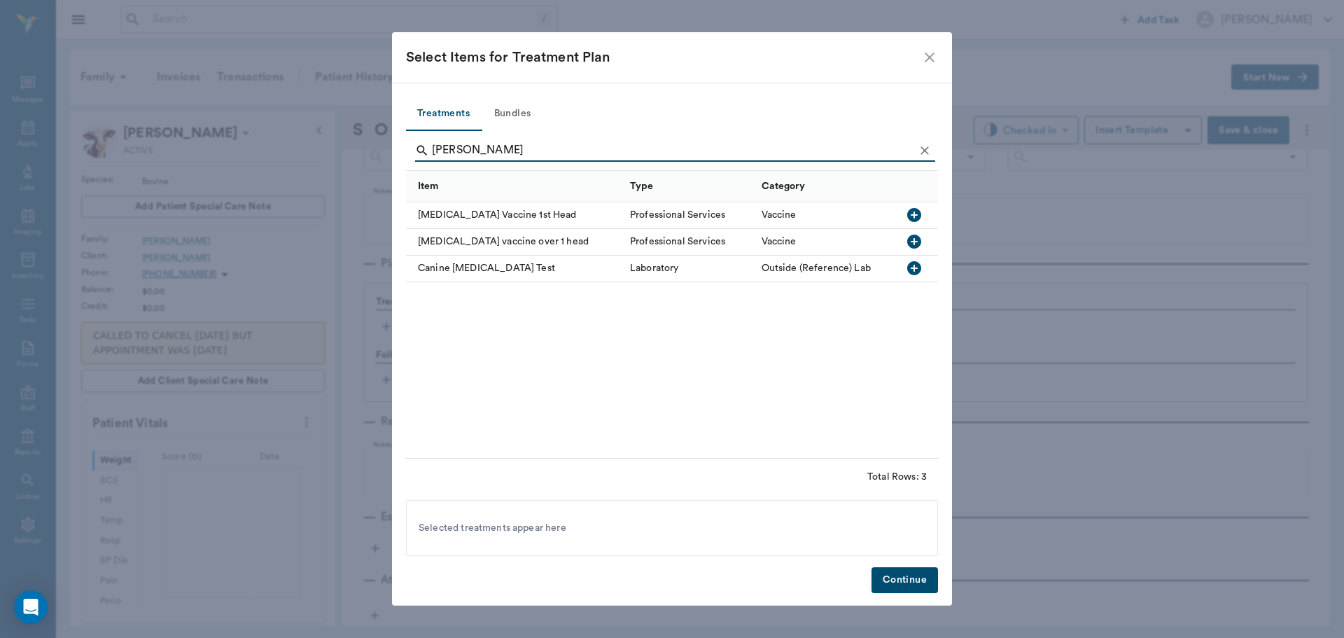
click at [916, 212] on icon "button" at bounding box center [914, 215] width 14 height 14
click at [916, 245] on icon "button" at bounding box center [914, 242] width 14 height 14
type input "b"
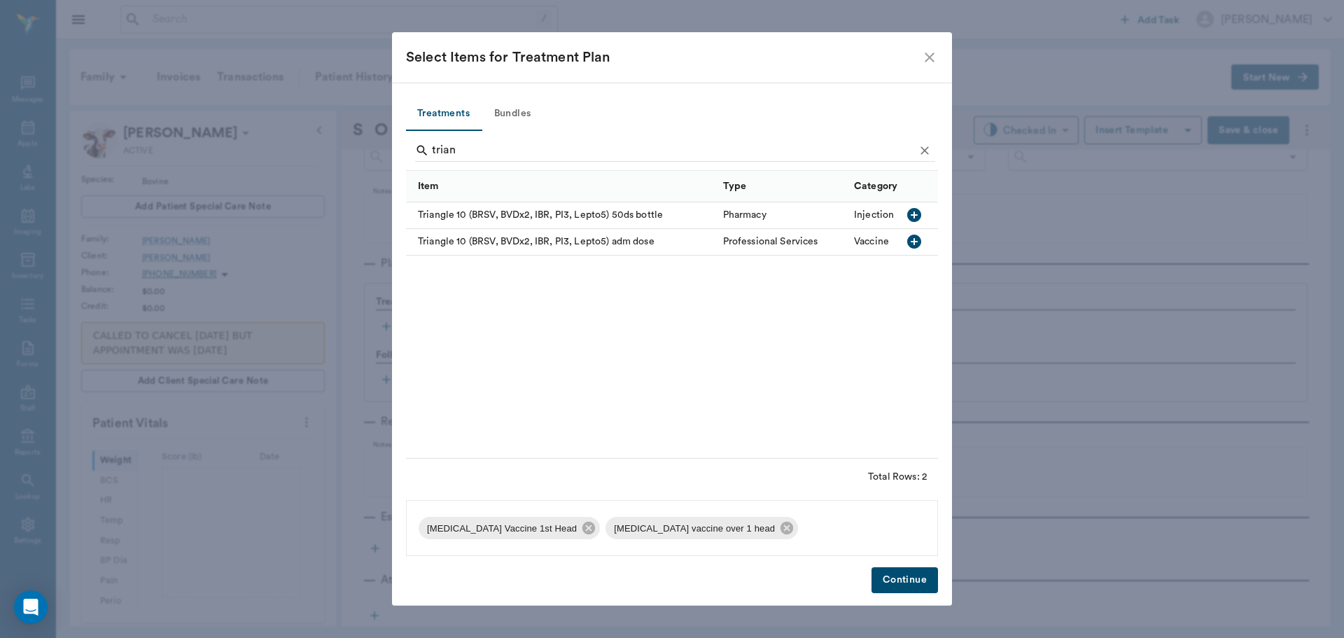
click at [913, 241] on icon "button" at bounding box center [914, 242] width 14 height 14
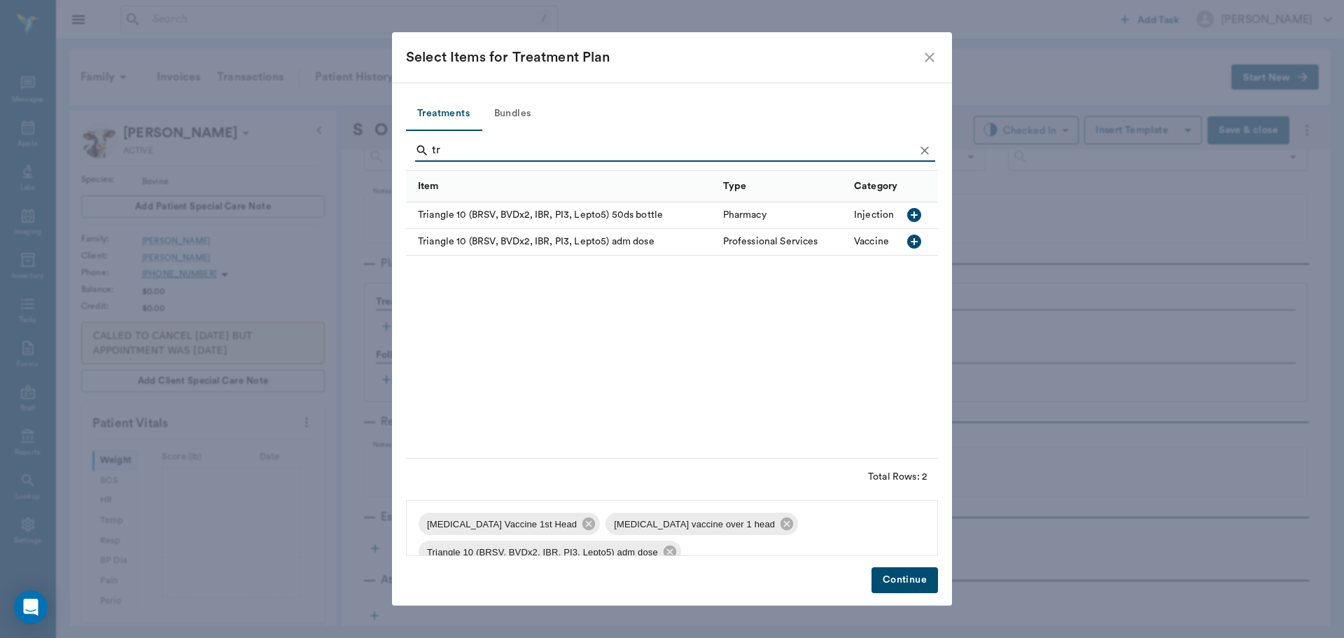
type input "t"
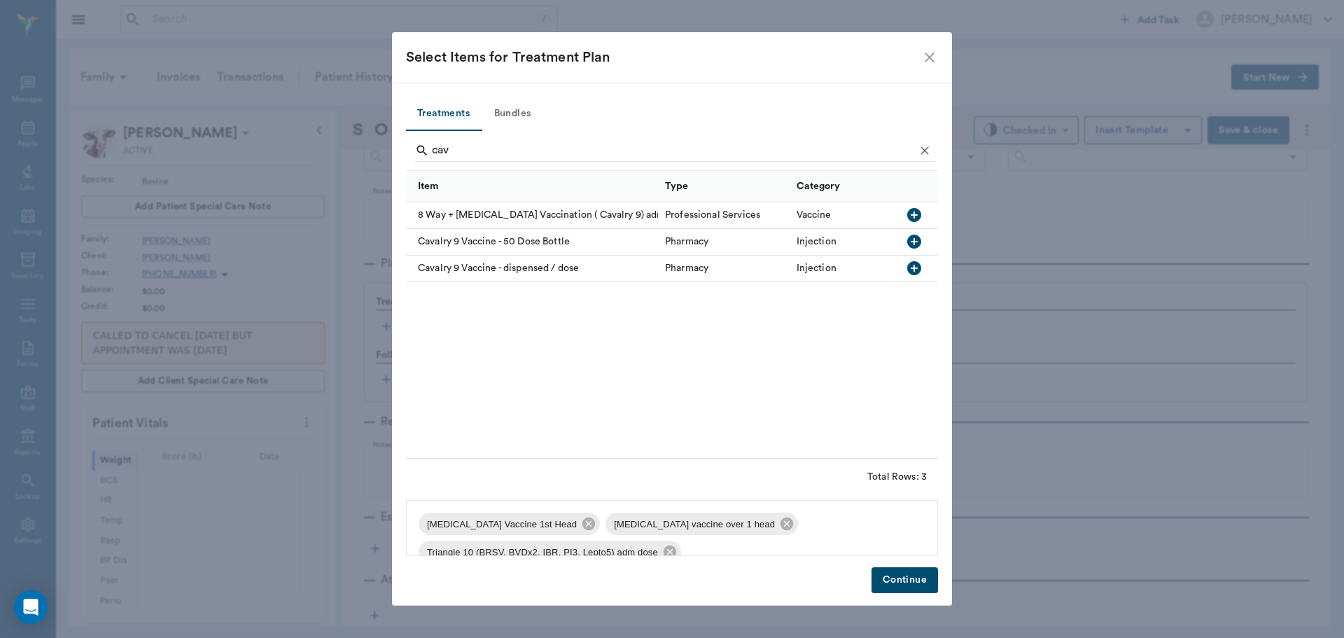
click at [911, 211] on icon "button" at bounding box center [914, 215] width 14 height 14
type input "c"
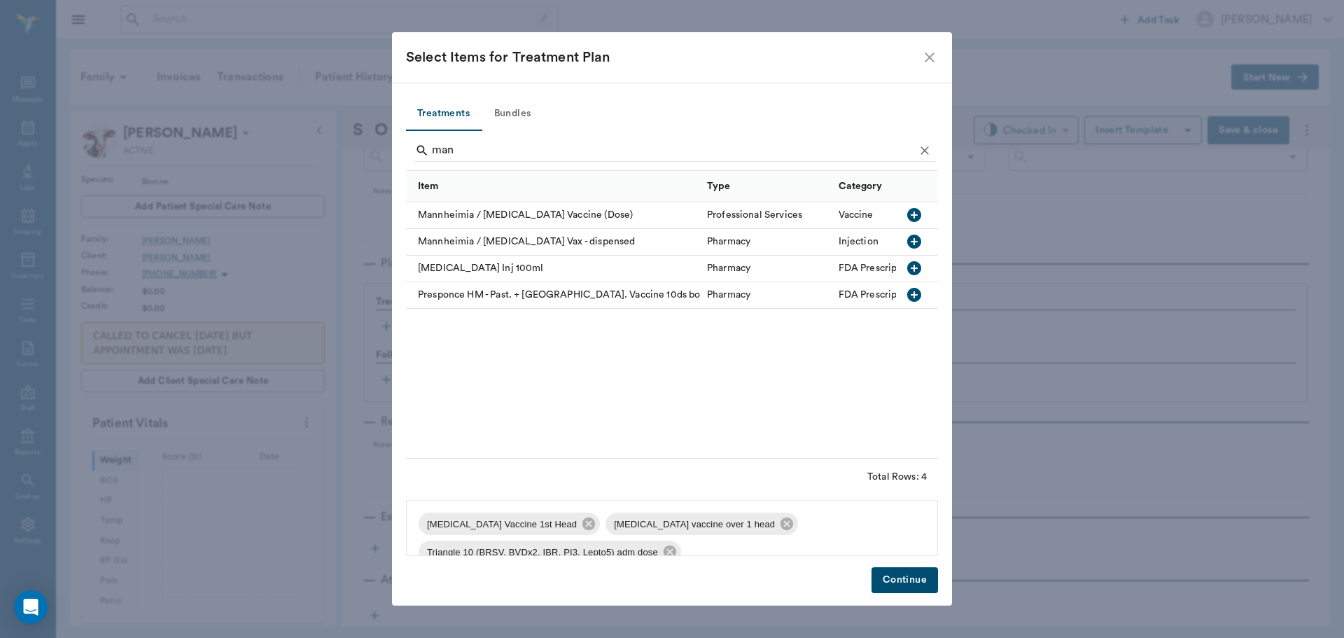
click at [918, 211] on icon "button" at bounding box center [914, 215] width 14 height 14
type input "m"
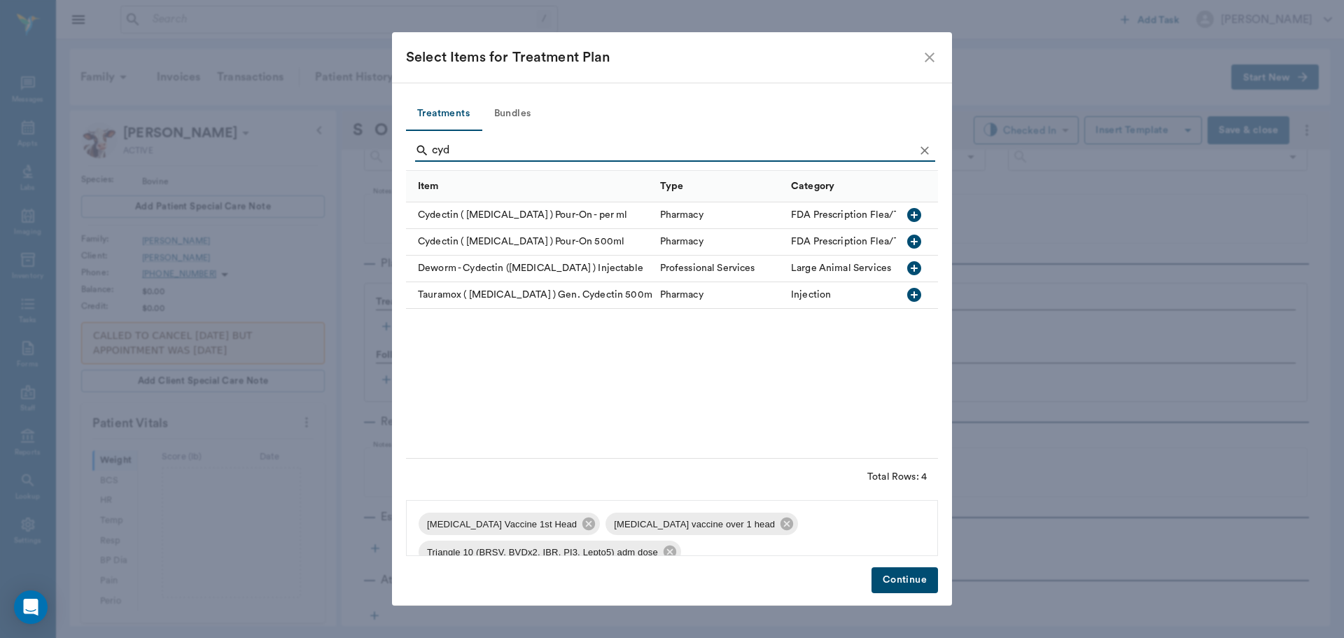
click at [916, 266] on icon "button" at bounding box center [914, 268] width 14 height 14
type input "c"
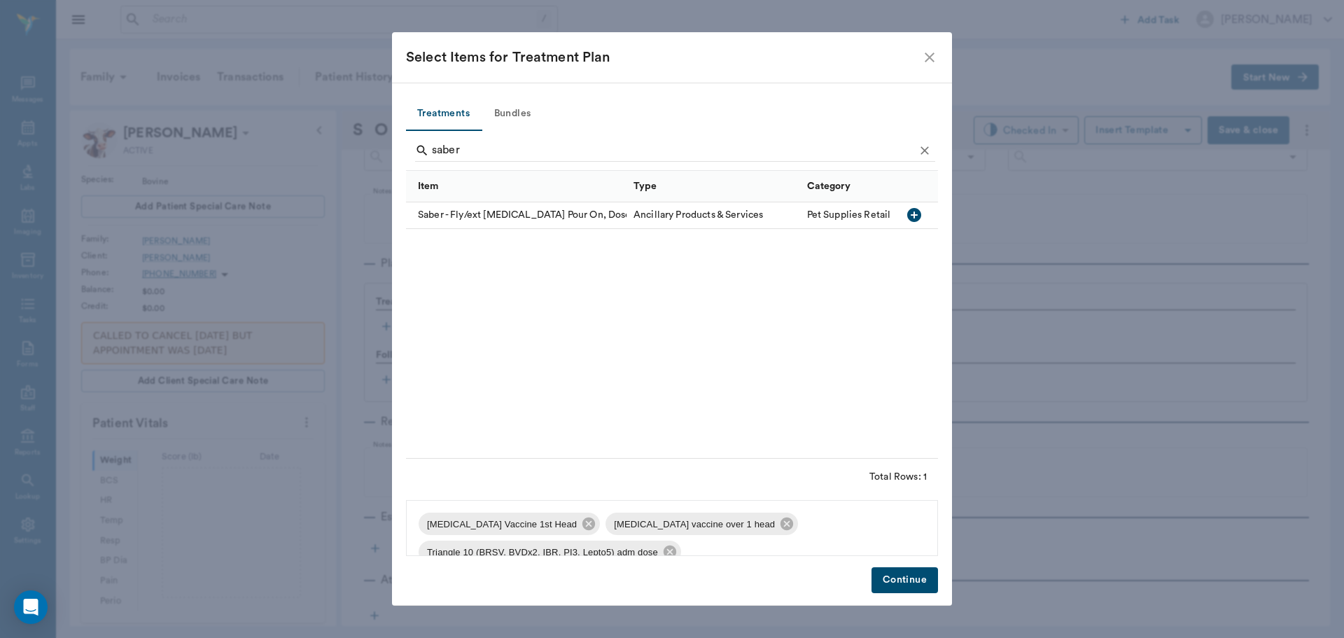
click at [914, 220] on icon "button" at bounding box center [914, 215] width 14 height 14
type input "s"
type input "tat"
click at [908, 217] on icon "button" at bounding box center [914, 215] width 14 height 14
click at [904, 572] on button "Continue" at bounding box center [905, 580] width 67 height 26
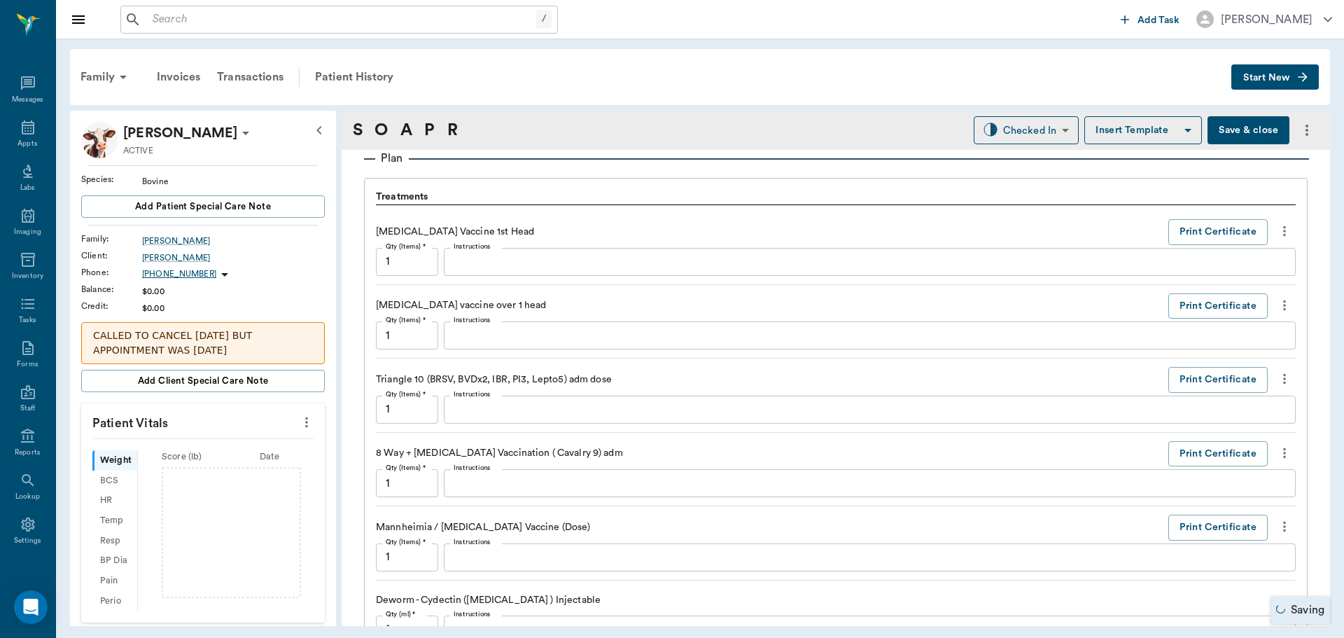
scroll to position [990, 0]
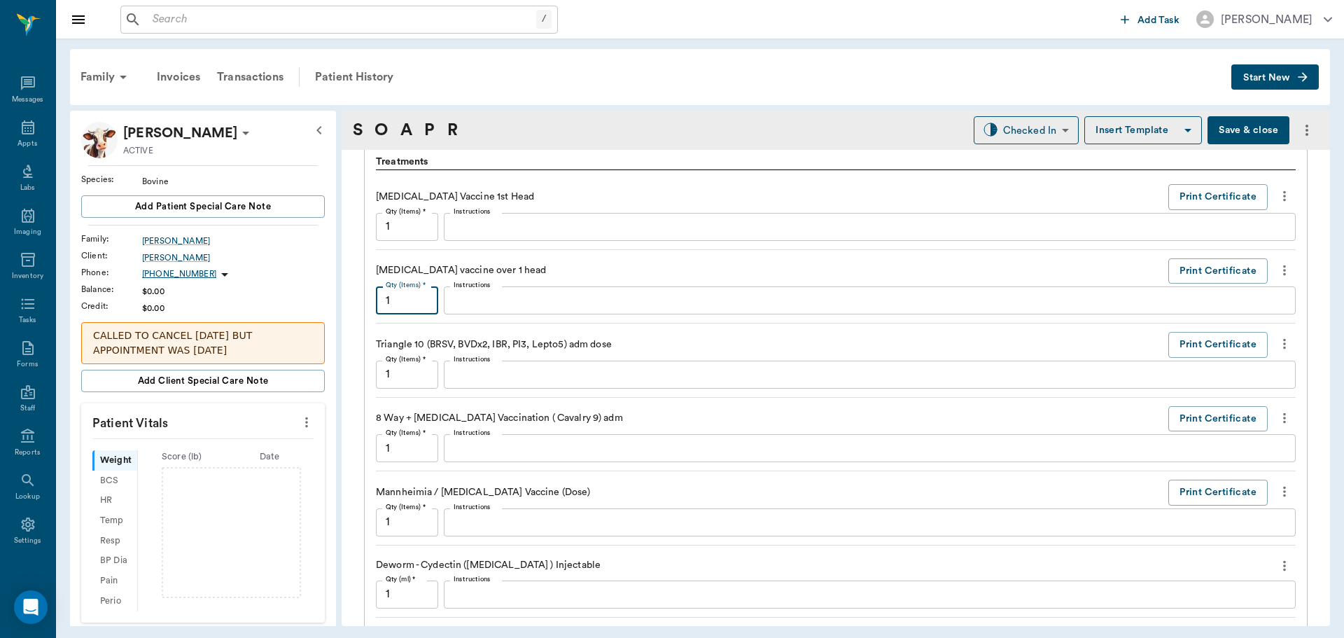
click at [420, 299] on input "1" at bounding box center [407, 300] width 62 height 28
type input "7"
click at [407, 377] on input "1" at bounding box center [407, 375] width 62 height 28
type input "8"
click at [424, 444] on input "1" at bounding box center [407, 448] width 62 height 28
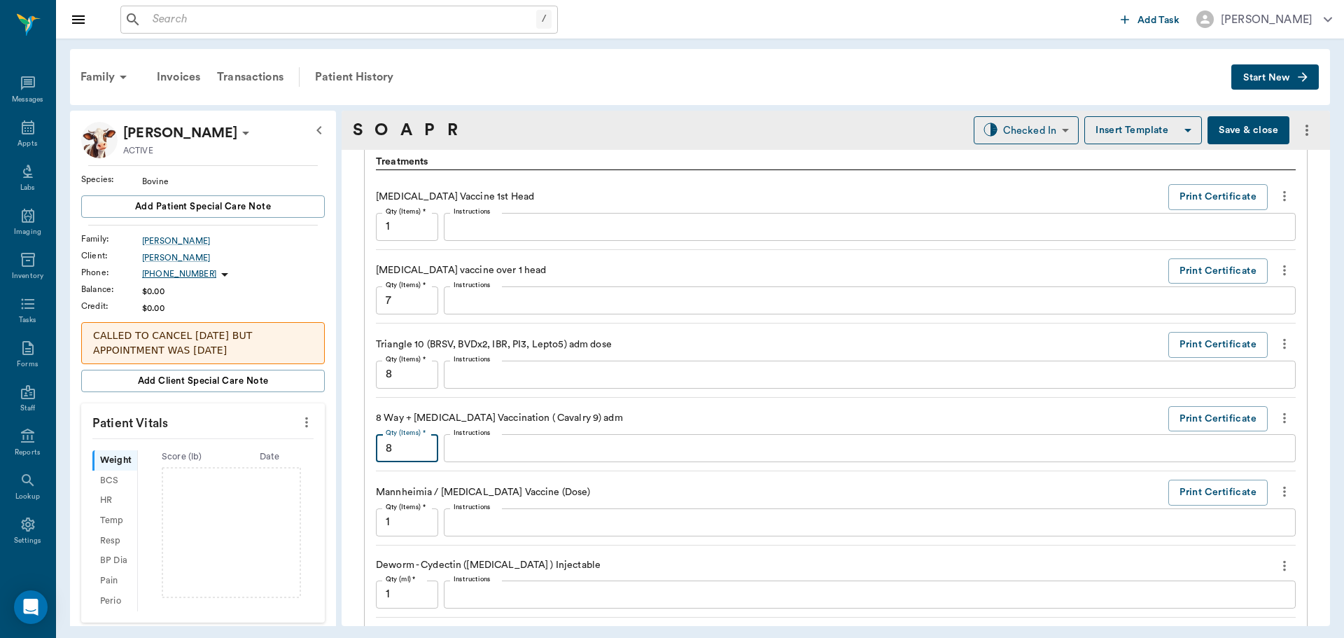
type input "8"
click at [421, 526] on input "1" at bounding box center [407, 522] width 62 height 28
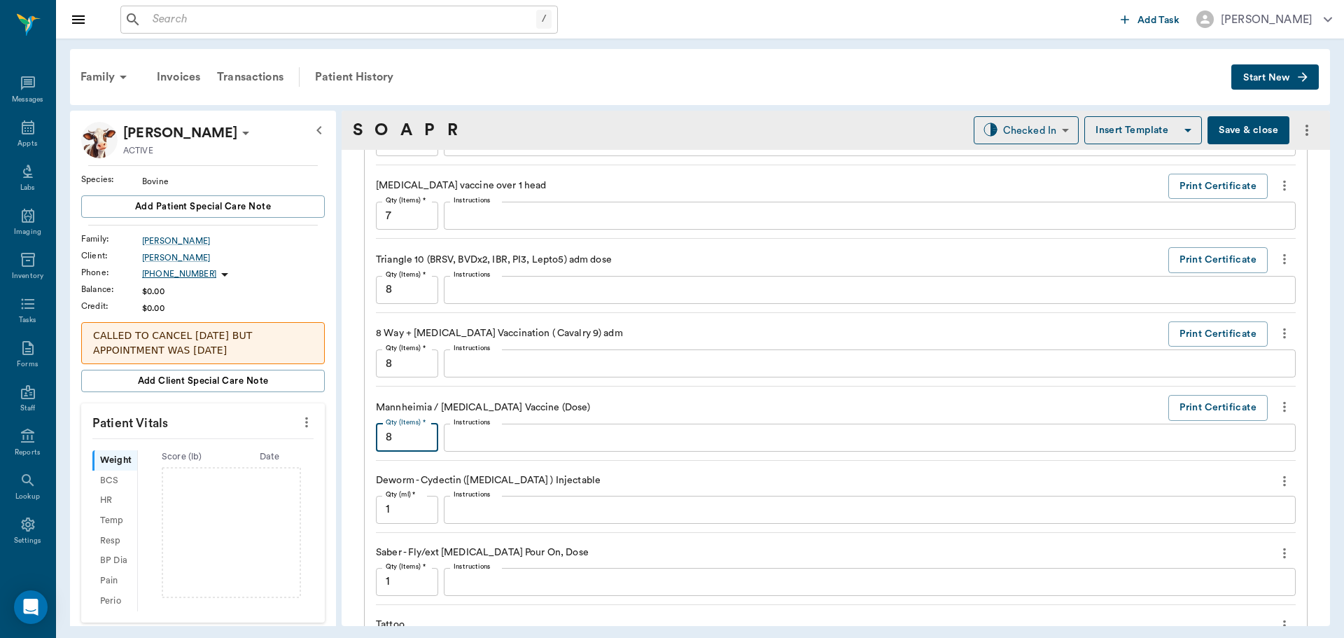
scroll to position [1130, 0]
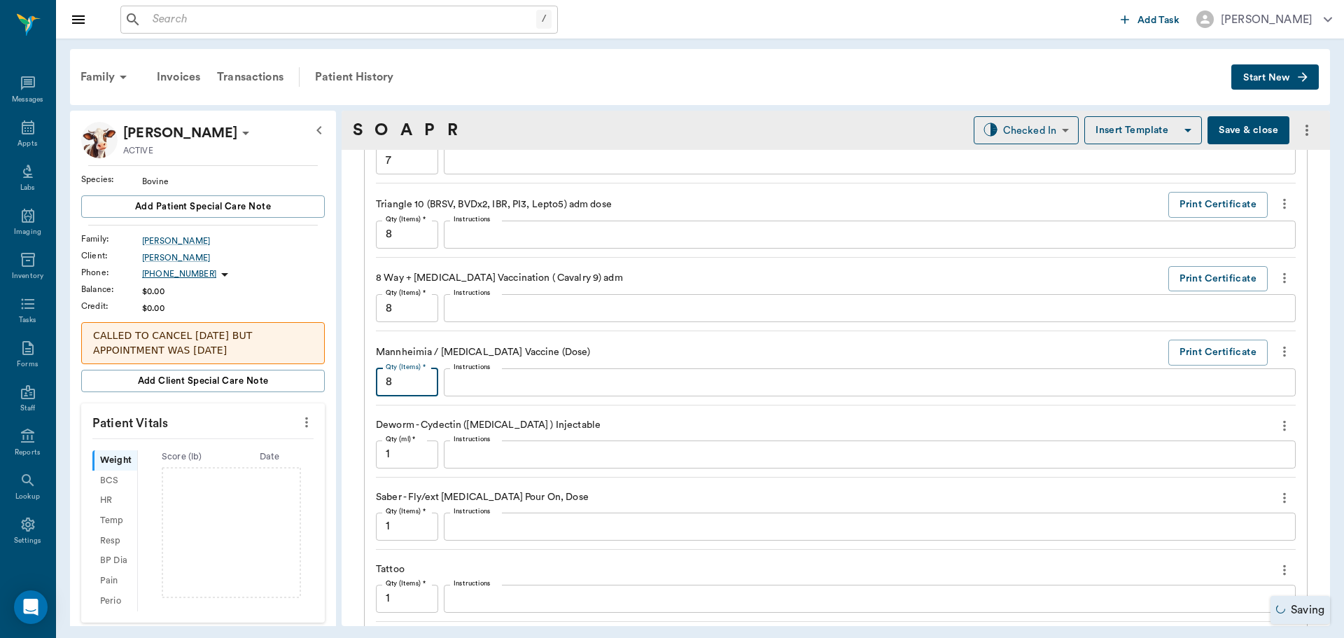
type input "8"
click at [410, 460] on input "1" at bounding box center [407, 454] width 62 height 28
type input "4"
type input "50"
click at [418, 531] on input "1" at bounding box center [407, 526] width 62 height 28
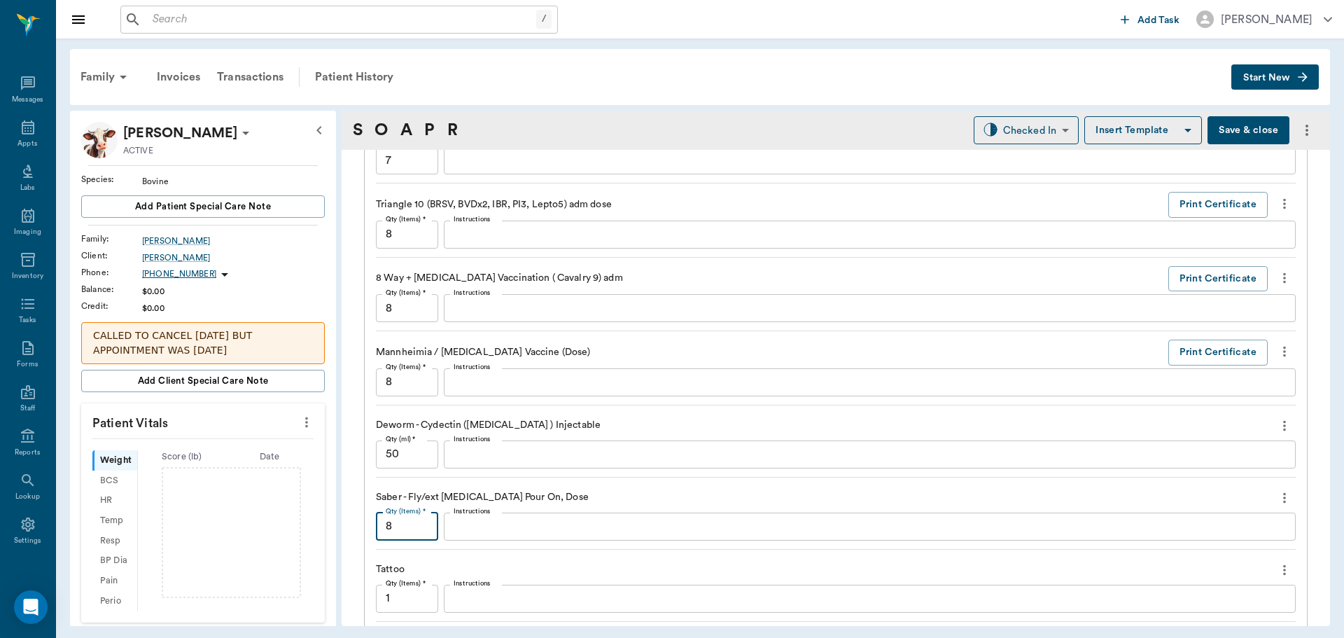
type input "8"
click at [410, 592] on input "1" at bounding box center [407, 599] width 62 height 28
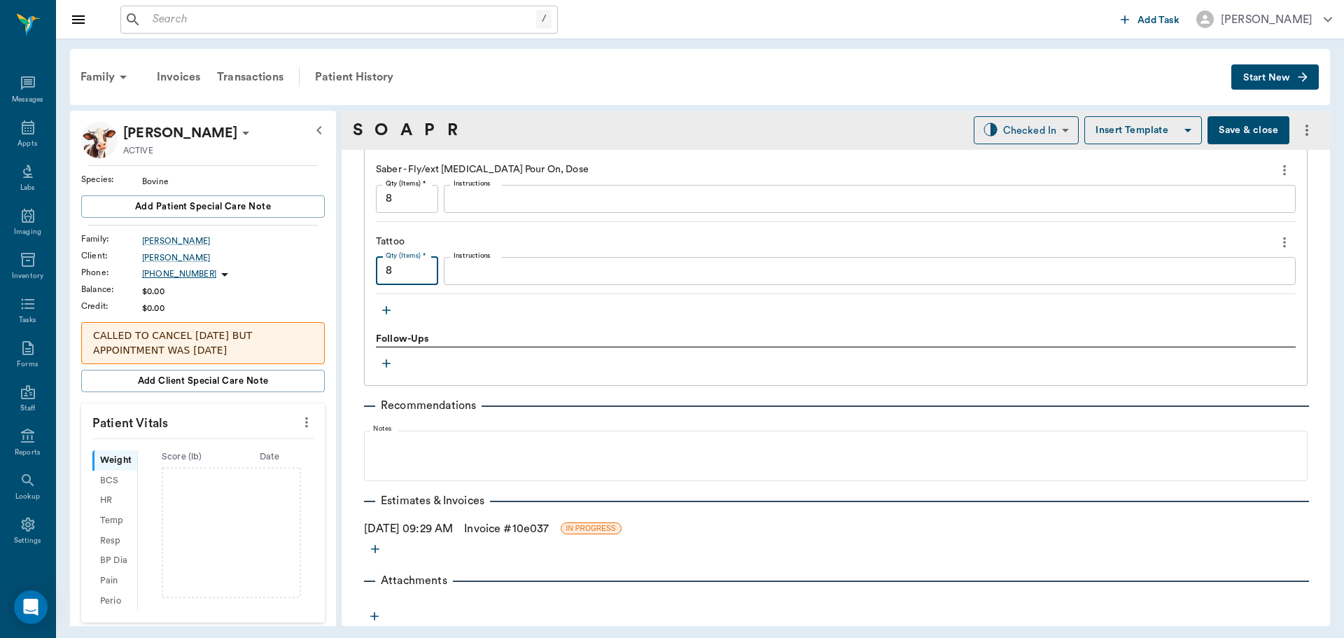
scroll to position [1458, 0]
type input "8"
click at [1023, 132] on body "/ ​ Add Task Dr. Bert Ellsworth Nectar Messages Appts Labs Imaging Inventory Ta…" at bounding box center [672, 319] width 1344 height 638
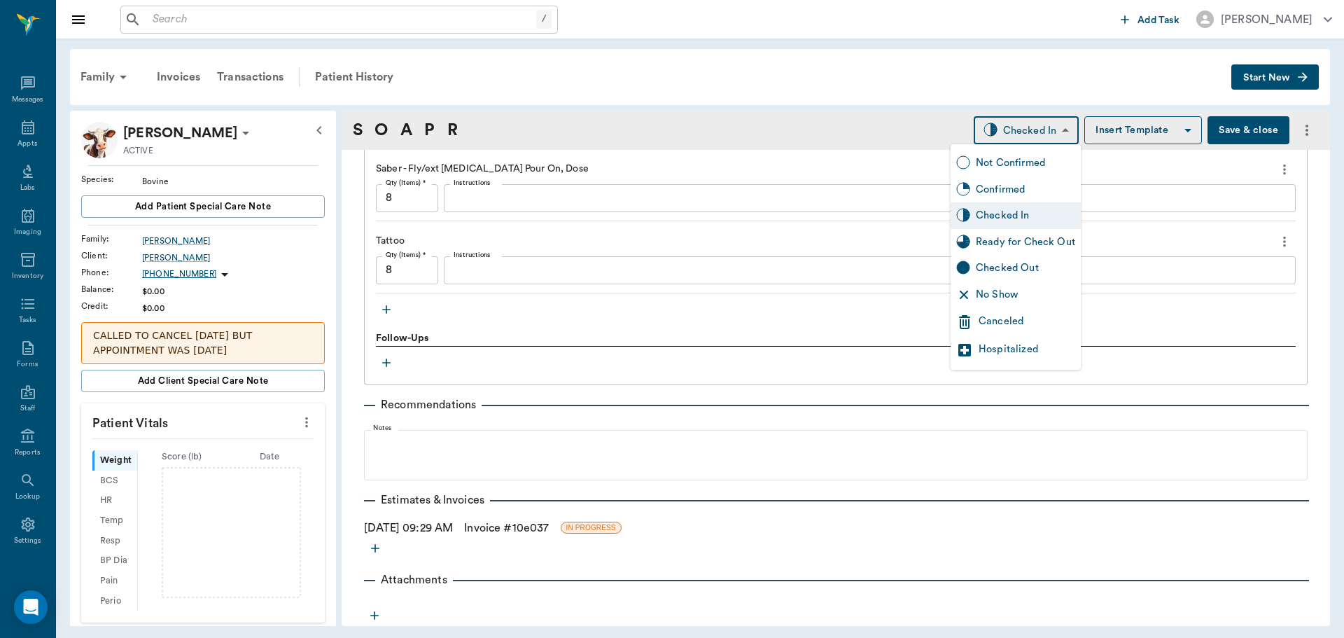
click at [992, 239] on div "Ready for Check Out" at bounding box center [1025, 242] width 99 height 15
type input "READY_TO_CHECKOUT"
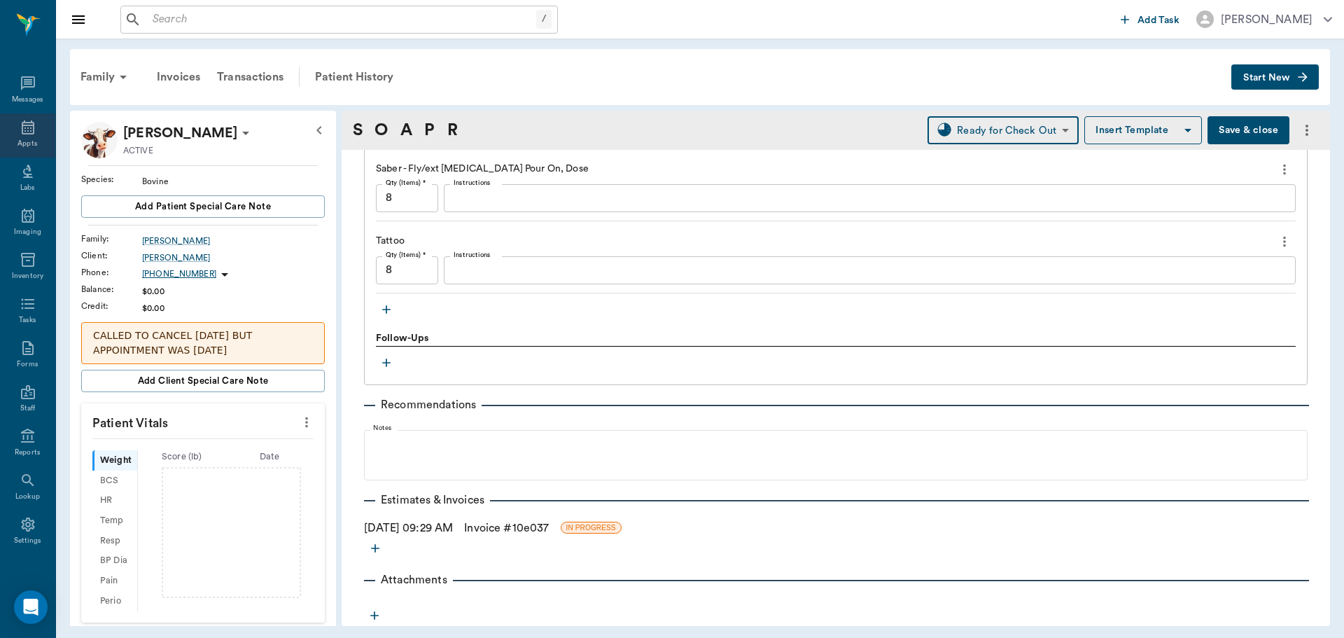
click at [30, 122] on icon at bounding box center [28, 127] width 17 height 17
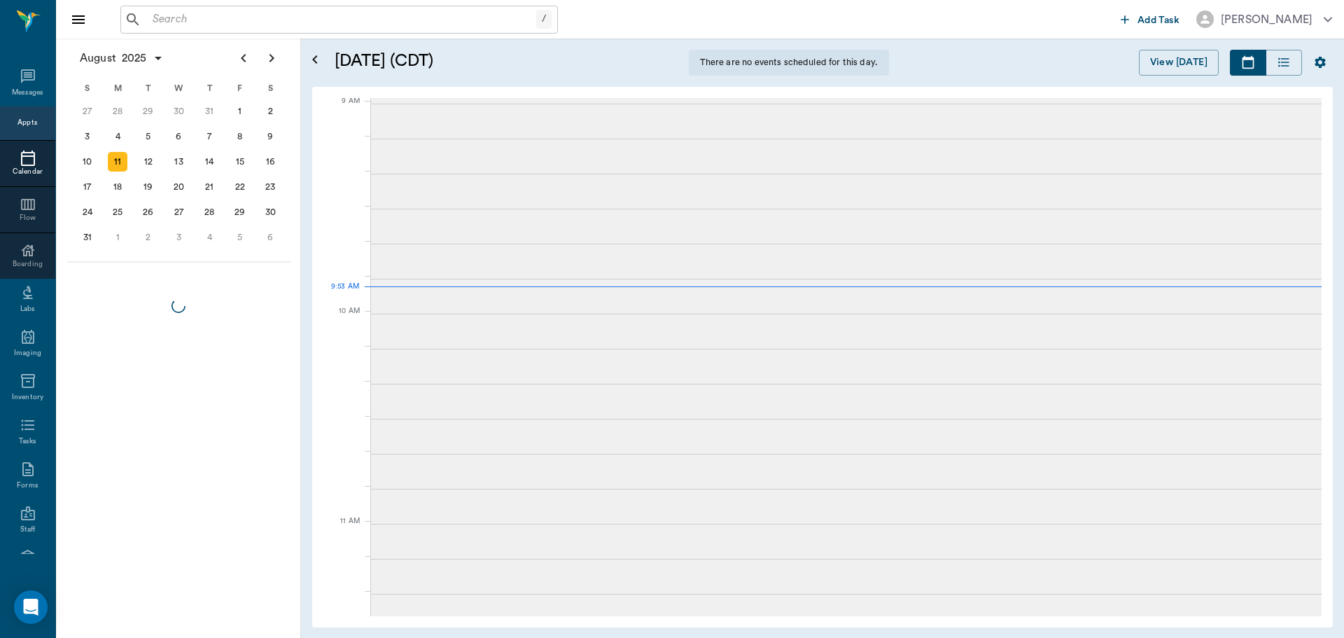
scroll to position [213, 0]
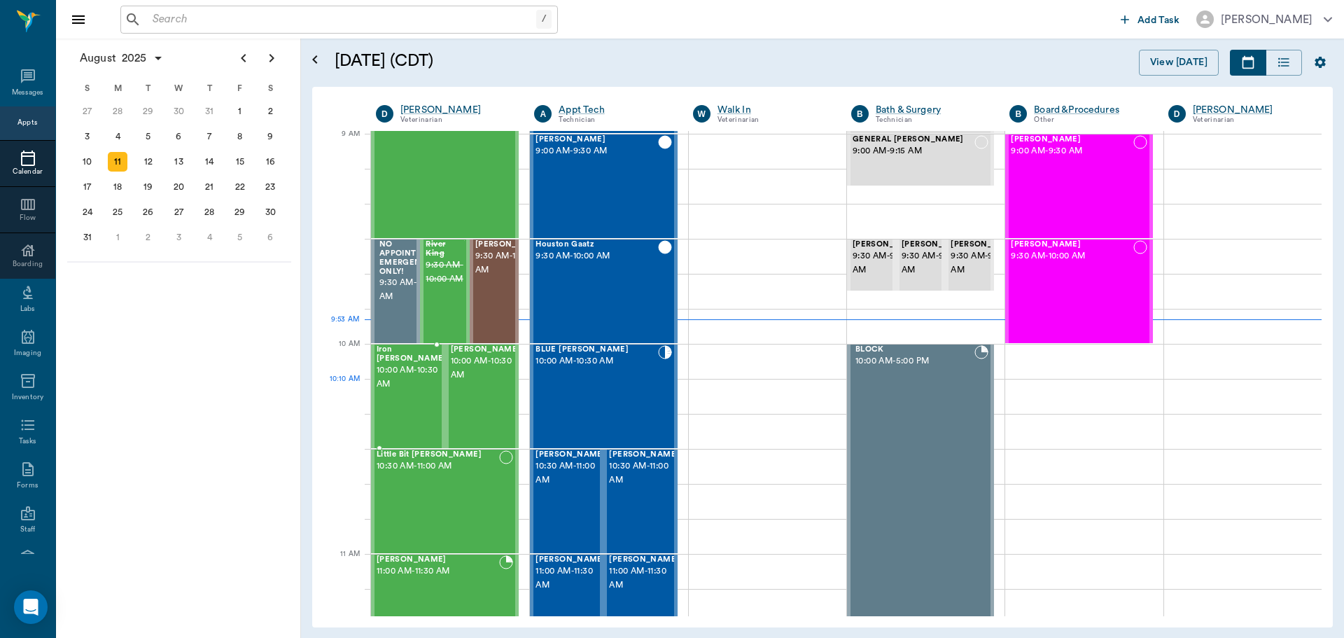
click at [420, 384] on div "Iron Hawkins 10:00 AM - 10:30 AM" at bounding box center [412, 396] width 70 height 102
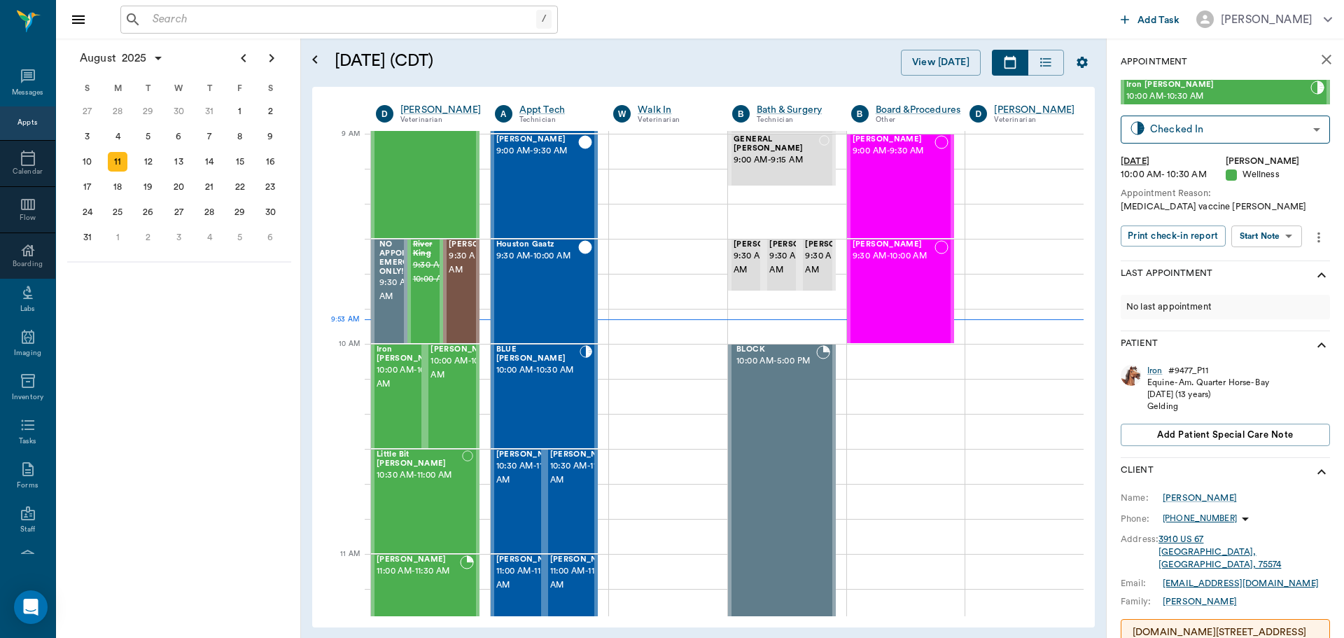
click at [1264, 234] on body "/ ​ Add Task Dr. Bert Ellsworth Nectar Messages Appts Calendar Flow Boarding La…" at bounding box center [672, 319] width 1344 height 638
click at [1275, 265] on button "Start SOAP" at bounding box center [1251, 265] width 48 height 16
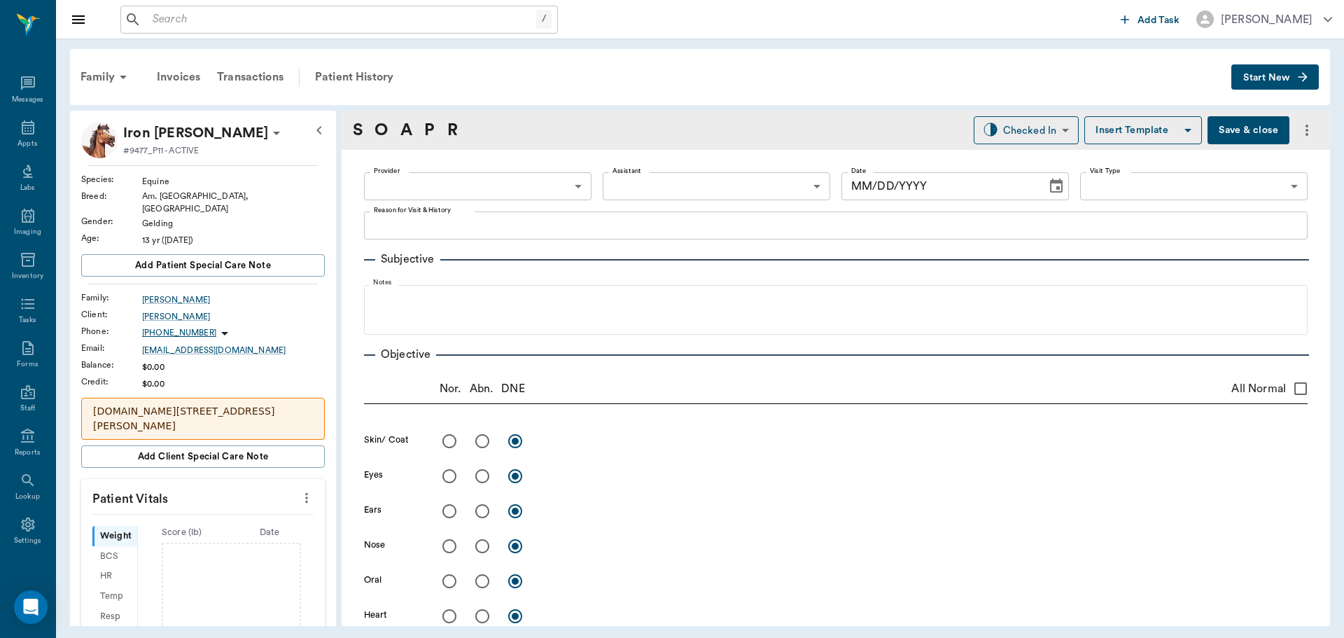
type input "63ec2f075fda476ae8351a4d"
type input "65d2be4f46e3a538d89b8c14"
type textarea "strangles vaccine lory"
type input "[DATE]"
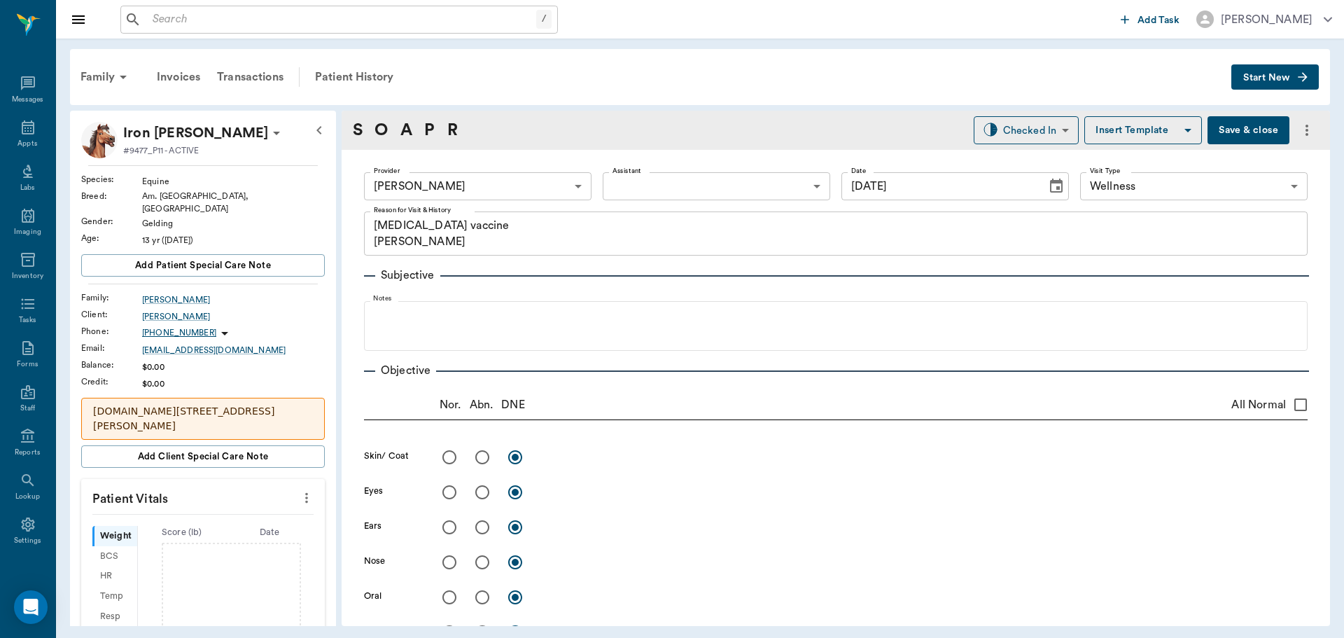
click at [552, 178] on body "/ ​ Add Task Dr. Bert Ellsworth Nectar Messages Appts Labs Imaging Inventory Ta…" at bounding box center [672, 319] width 1344 height 638
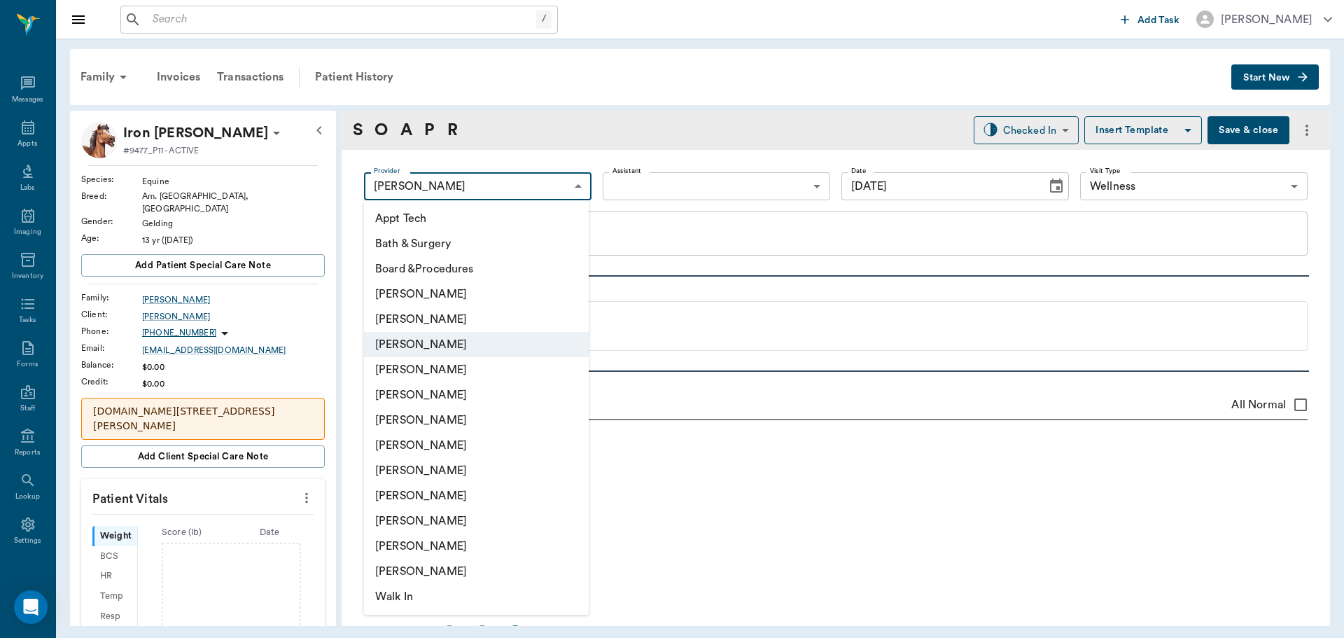
click at [490, 412] on li "[PERSON_NAME]" at bounding box center [476, 419] width 225 height 25
type input "682b670d8bdc6f7f8feef3db"
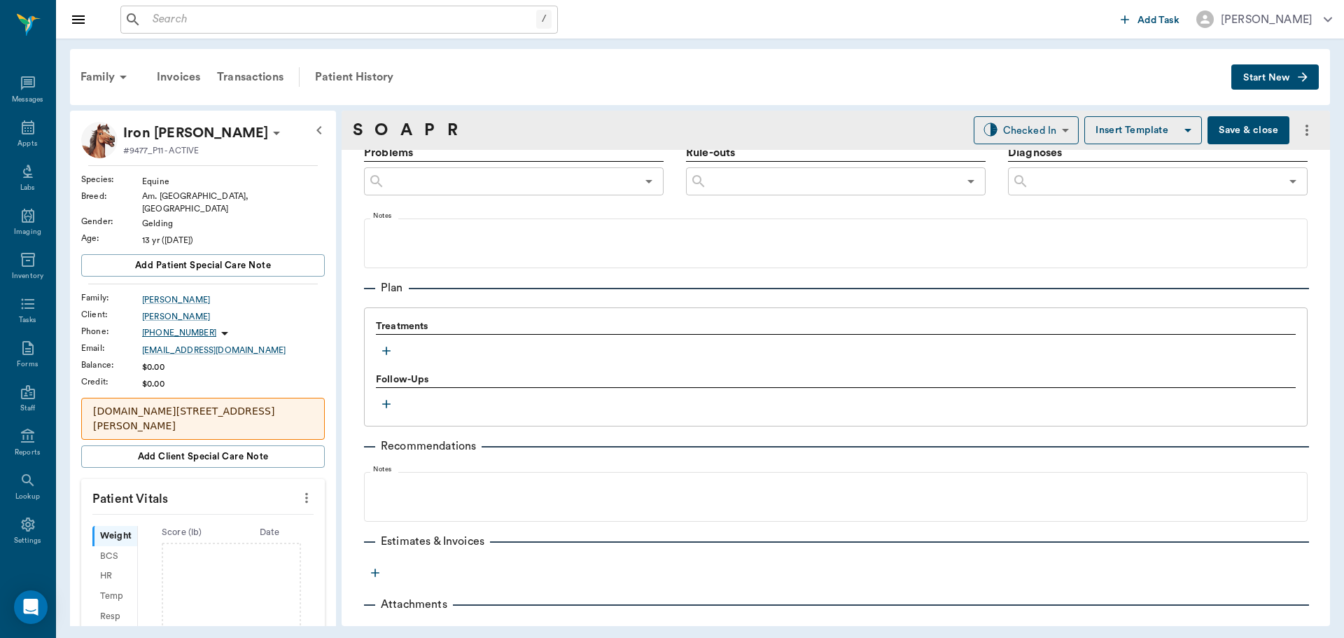
scroll to position [834, 0]
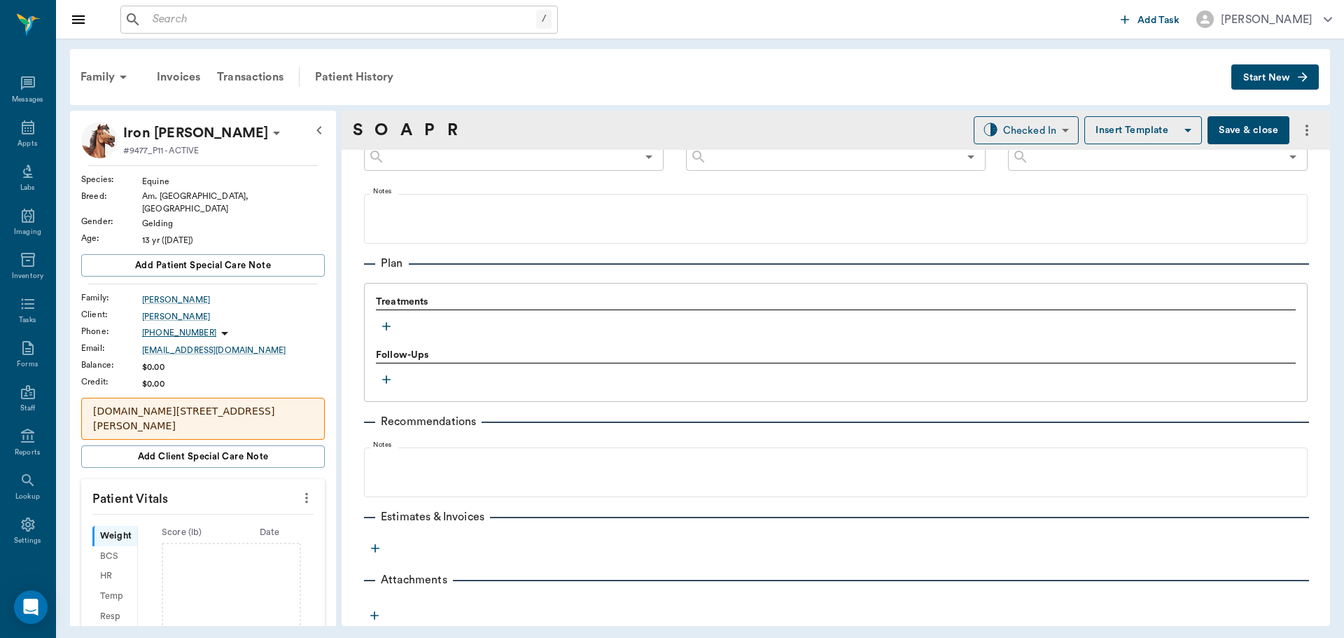
click at [389, 328] on icon "button" at bounding box center [386, 326] width 14 height 14
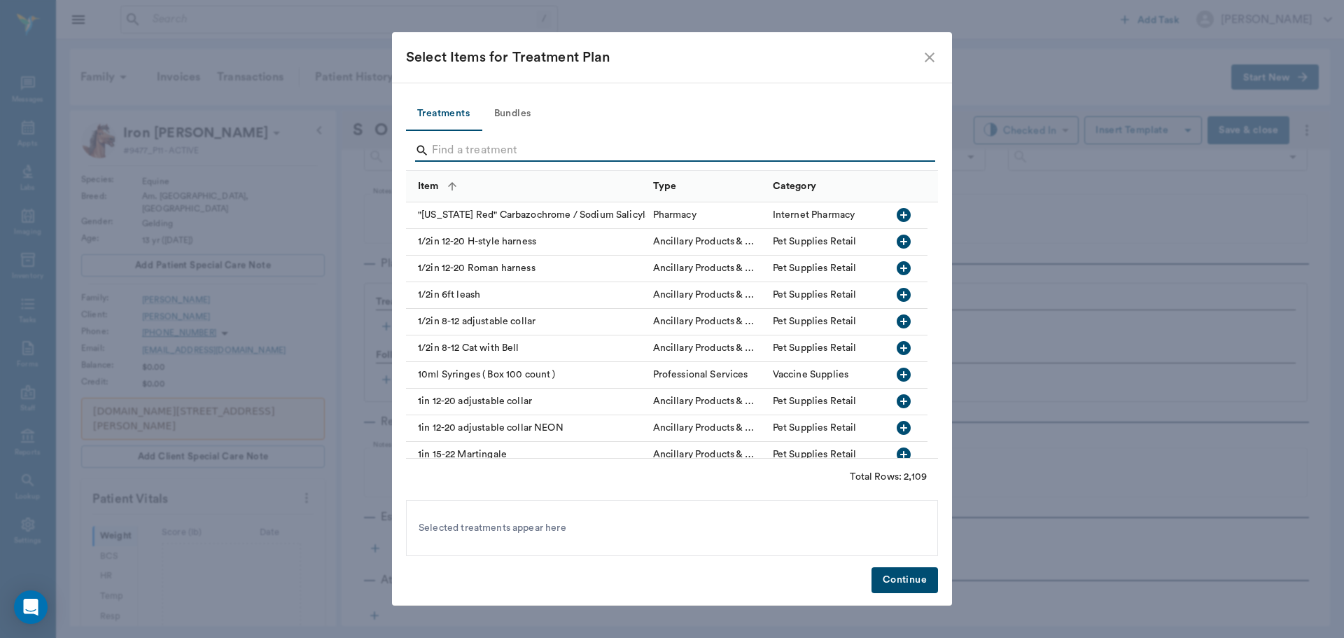
click at [555, 147] on input "Search" at bounding box center [673, 150] width 482 height 22
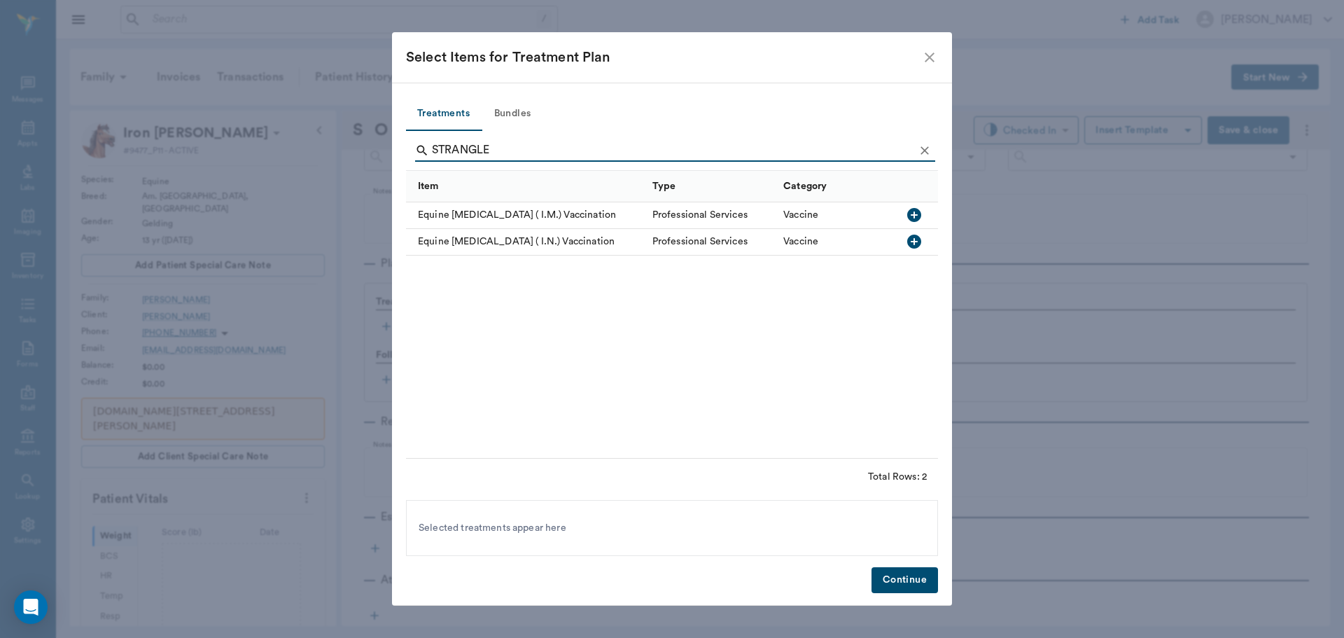
type input "STRANGLE"
click at [914, 244] on icon "button" at bounding box center [914, 241] width 17 height 17
click at [900, 580] on button "Continue" at bounding box center [905, 580] width 67 height 26
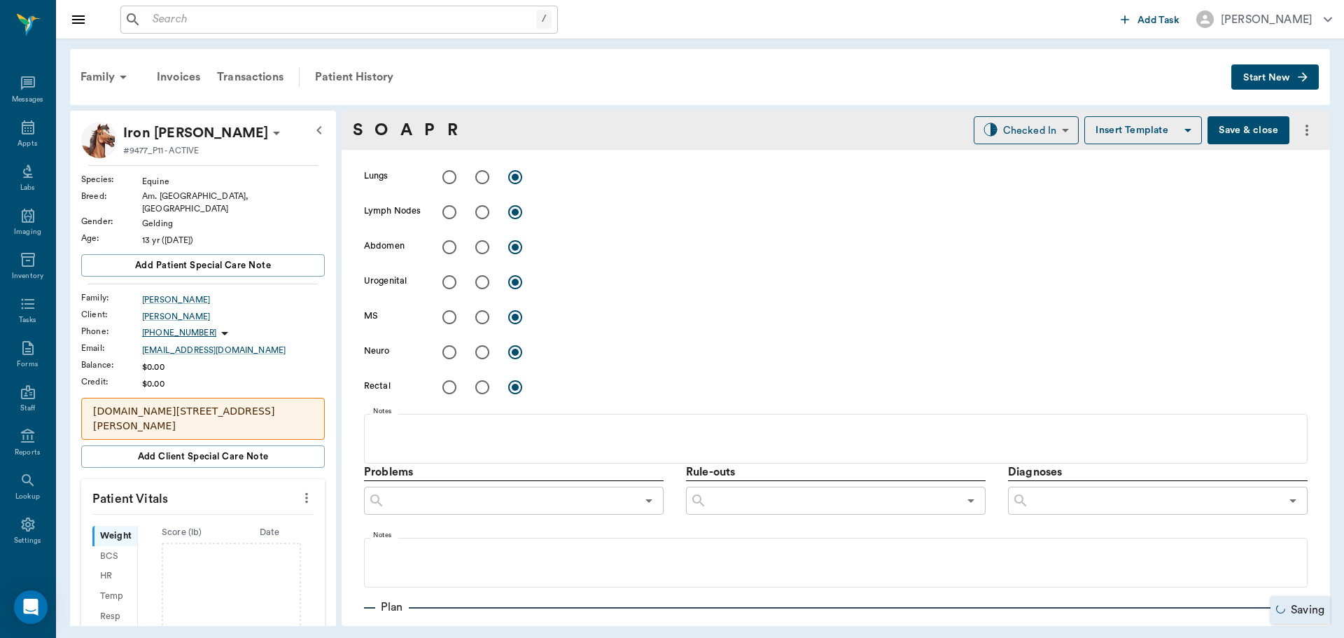
scroll to position [930, 0]
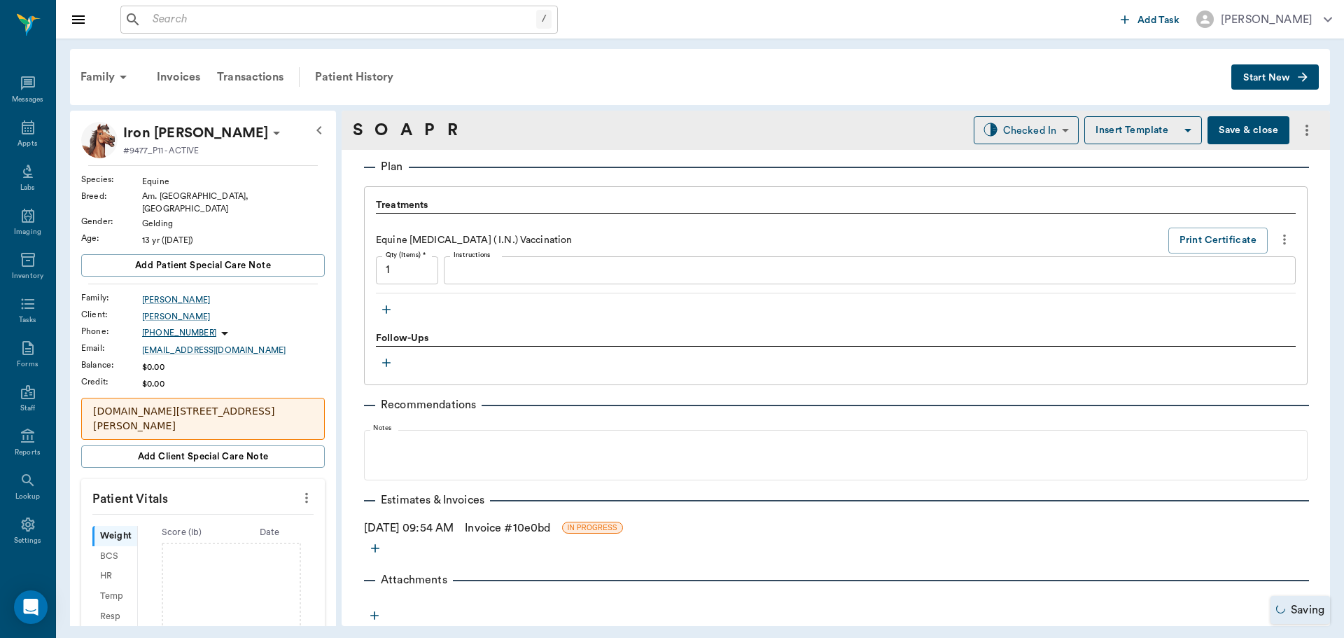
click at [550, 529] on link "Invoice # 10e0bd" at bounding box center [507, 527] width 85 height 17
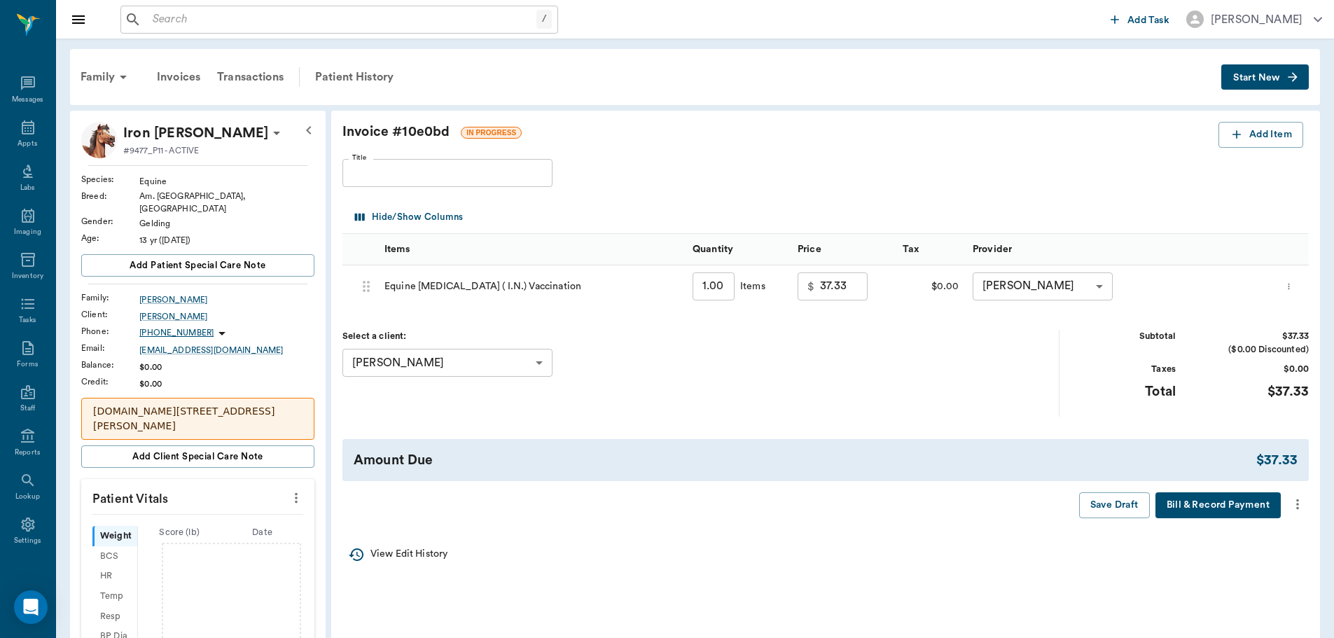
click at [1301, 508] on icon "more" at bounding box center [1296, 504] width 15 height 17
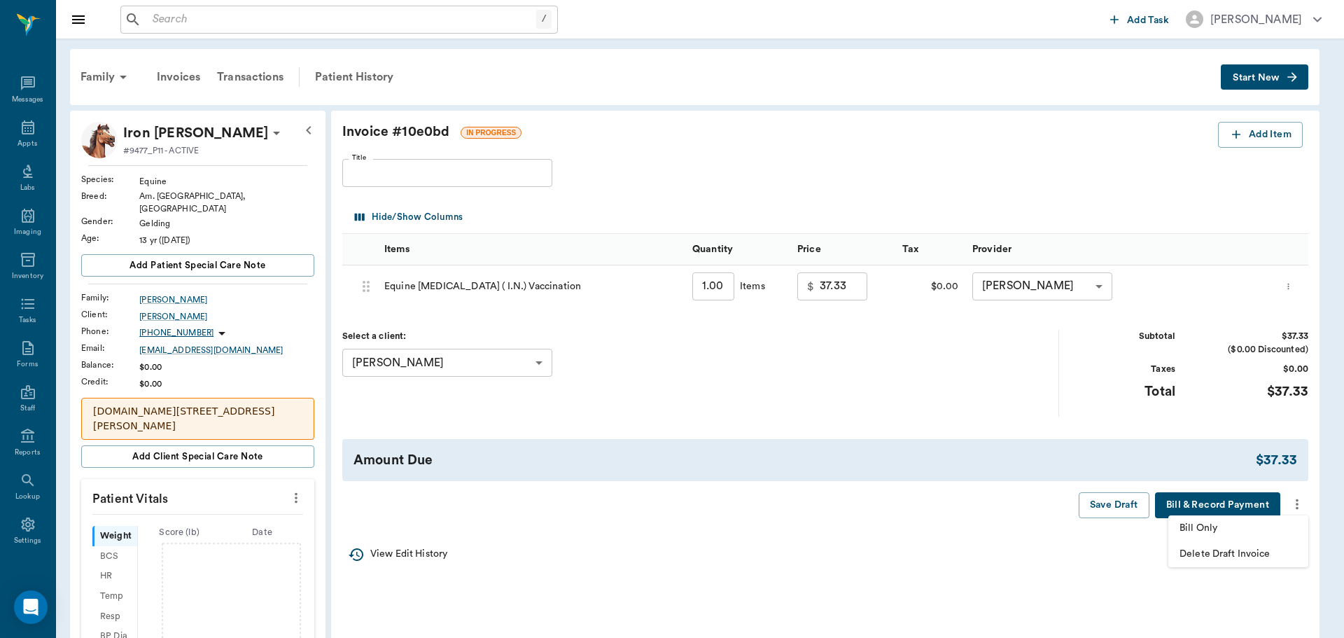
click at [1245, 521] on span "Bill Only" at bounding box center [1239, 528] width 118 height 15
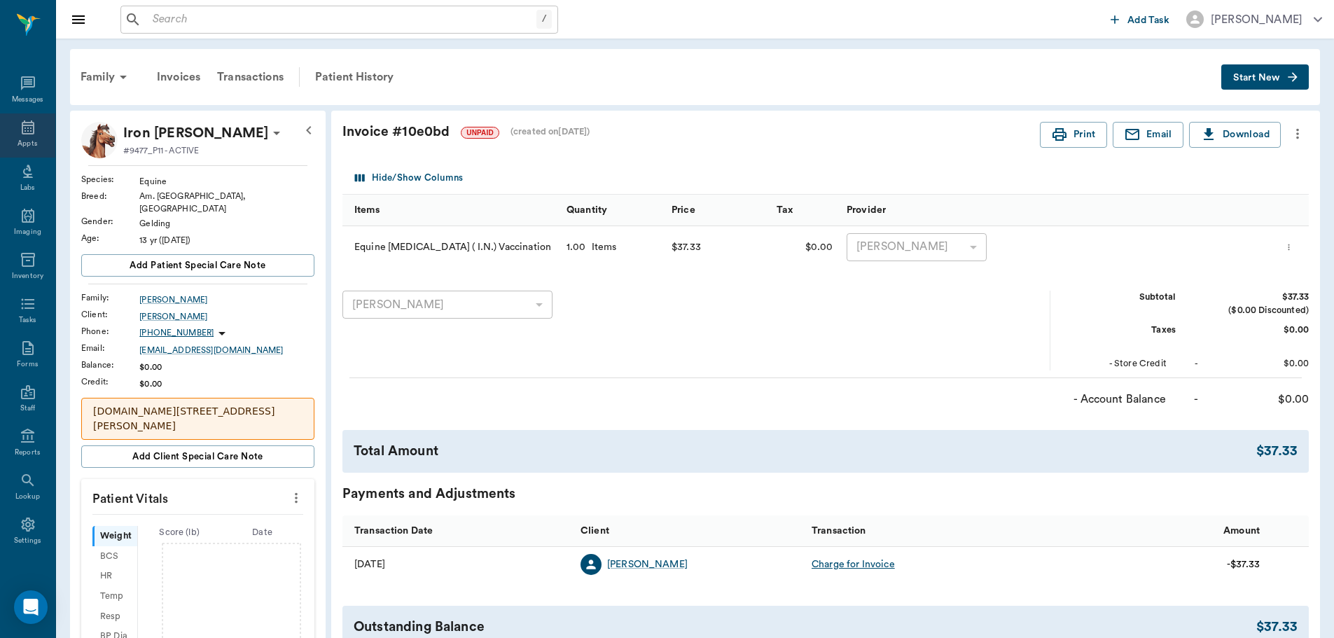
click at [30, 131] on icon at bounding box center [28, 127] width 17 height 17
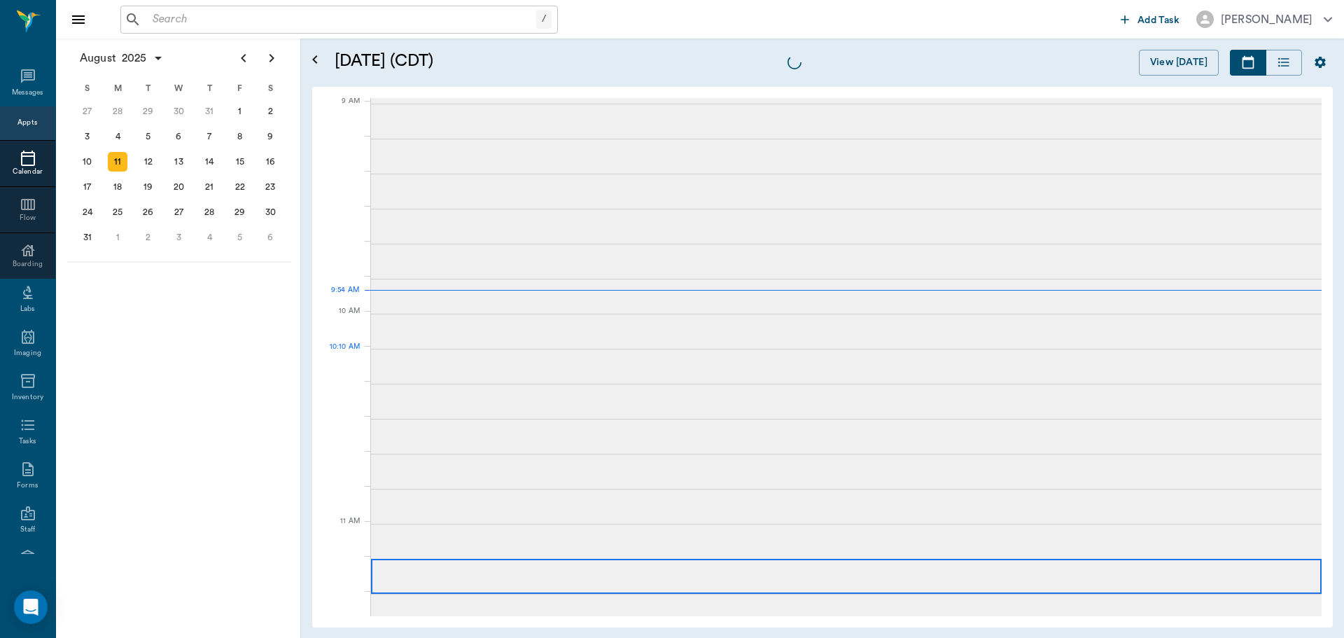
scroll to position [211, 0]
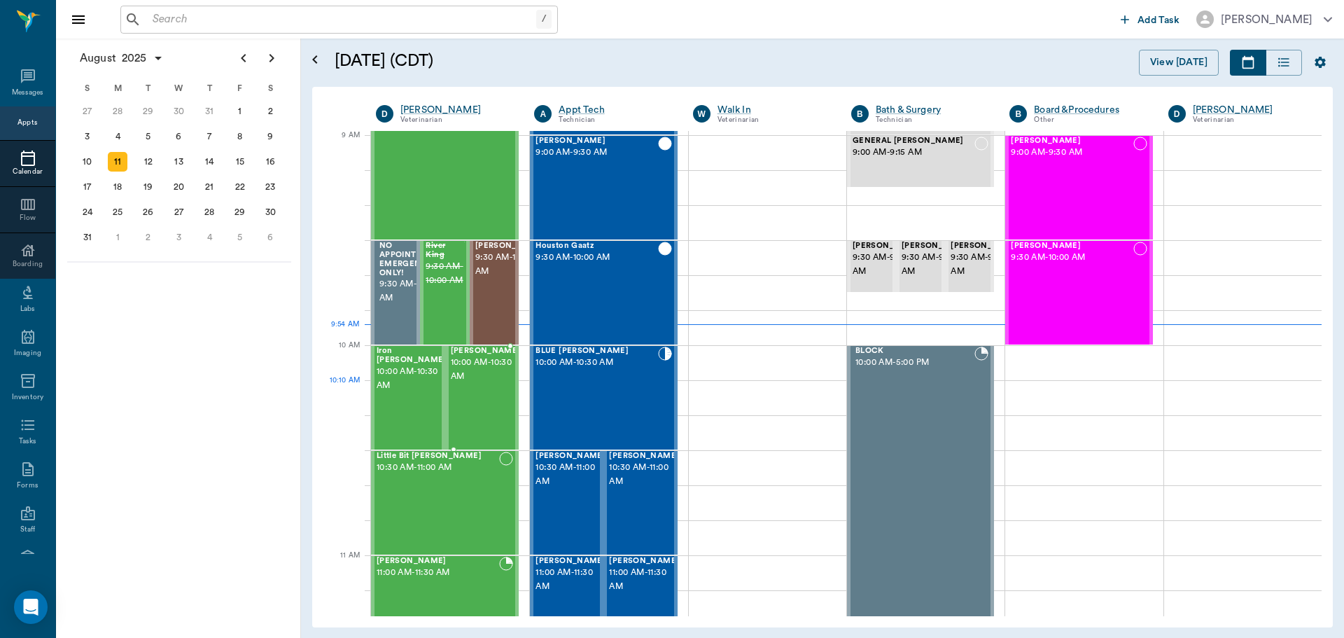
click at [478, 384] on span "10:00 AM - 10:30 AM" at bounding box center [486, 370] width 70 height 28
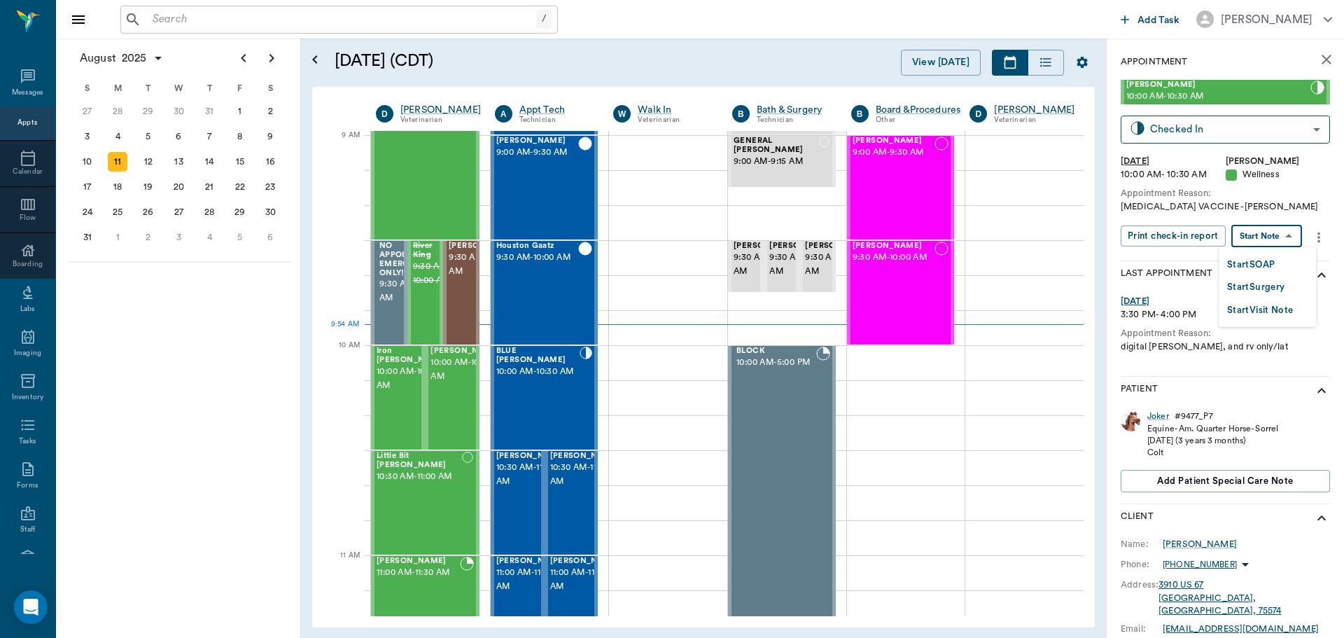
click at [1290, 242] on body "/ ​ Add Task Dr. Bert Ellsworth Nectar Messages Appts Calendar Flow Boarding La…" at bounding box center [672, 319] width 1344 height 638
click at [1283, 261] on li "Start SOAP" at bounding box center [1267, 264] width 97 height 23
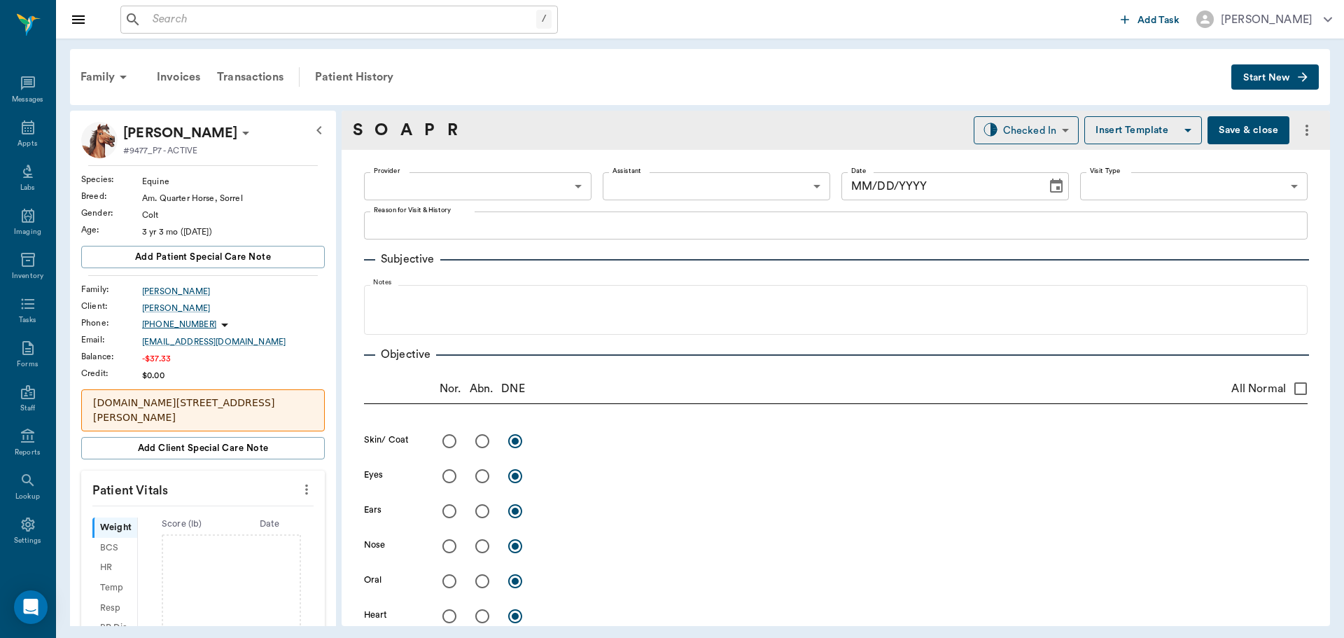
type input "63ec2f075fda476ae8351a4d"
type input "65d2be4f46e3a538d89b8c14"
type textarea "STRANGLES VACCINE -LORY"
type input "[DATE]"
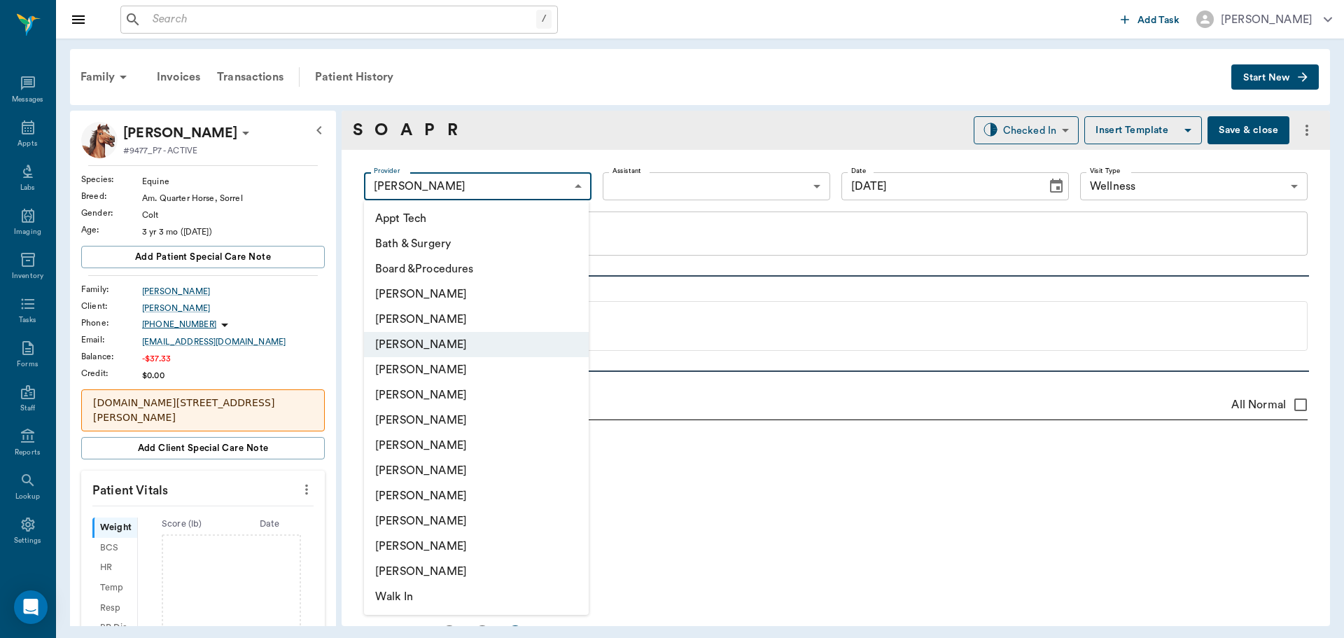
click at [520, 186] on body "/ ​ Add Task Dr. Bert Ellsworth Nectar Messages Appts Labs Imaging Inventory Ta…" at bounding box center [672, 319] width 1344 height 638
click at [438, 323] on li "[PERSON_NAME]" at bounding box center [476, 319] width 225 height 25
type input "642ef10e332a41444de2bad1"
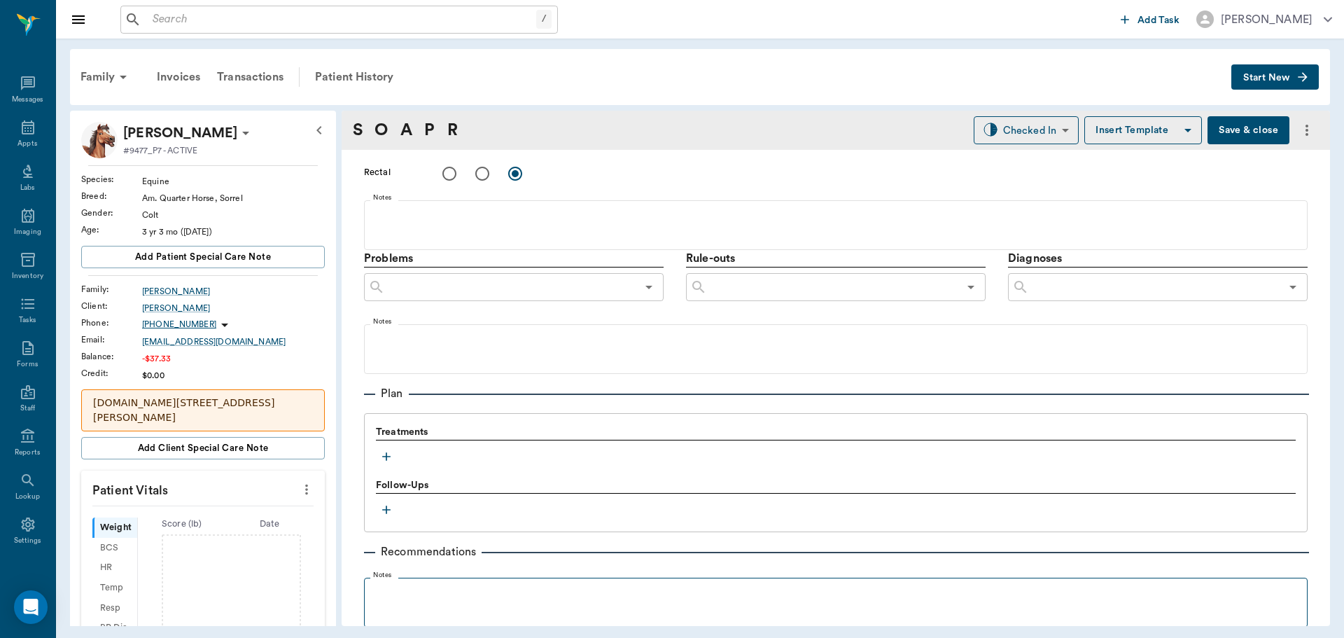
scroll to position [834, 0]
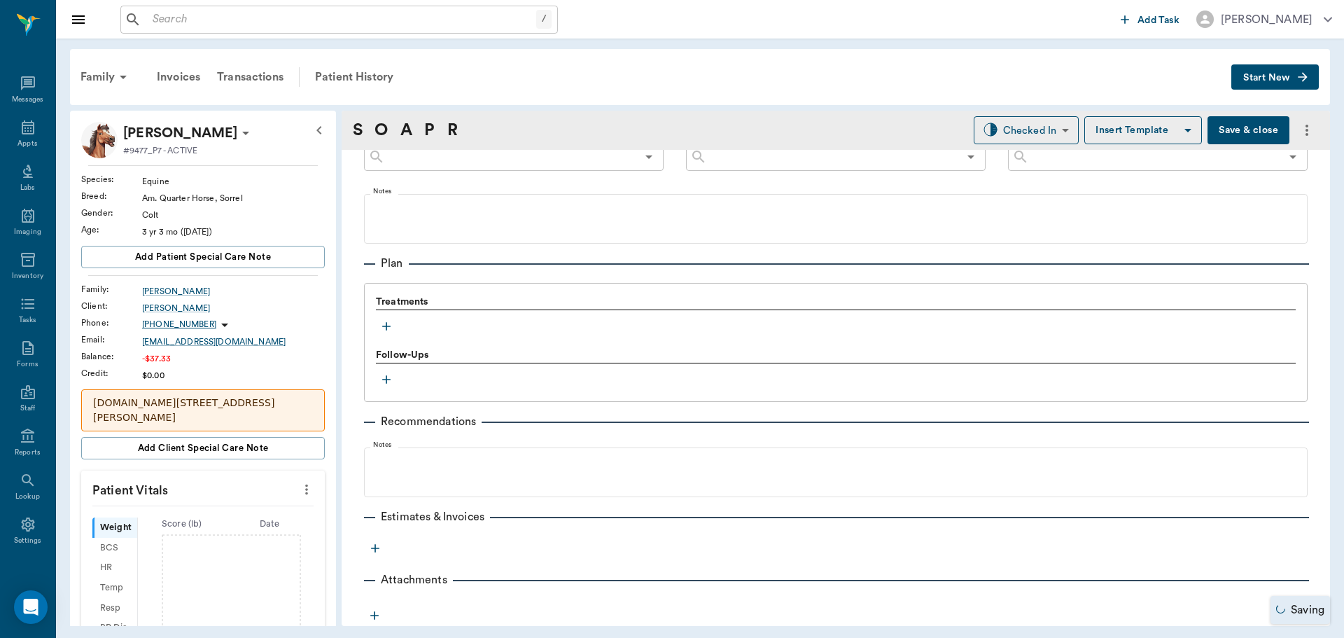
click at [389, 333] on icon "button" at bounding box center [386, 326] width 14 height 14
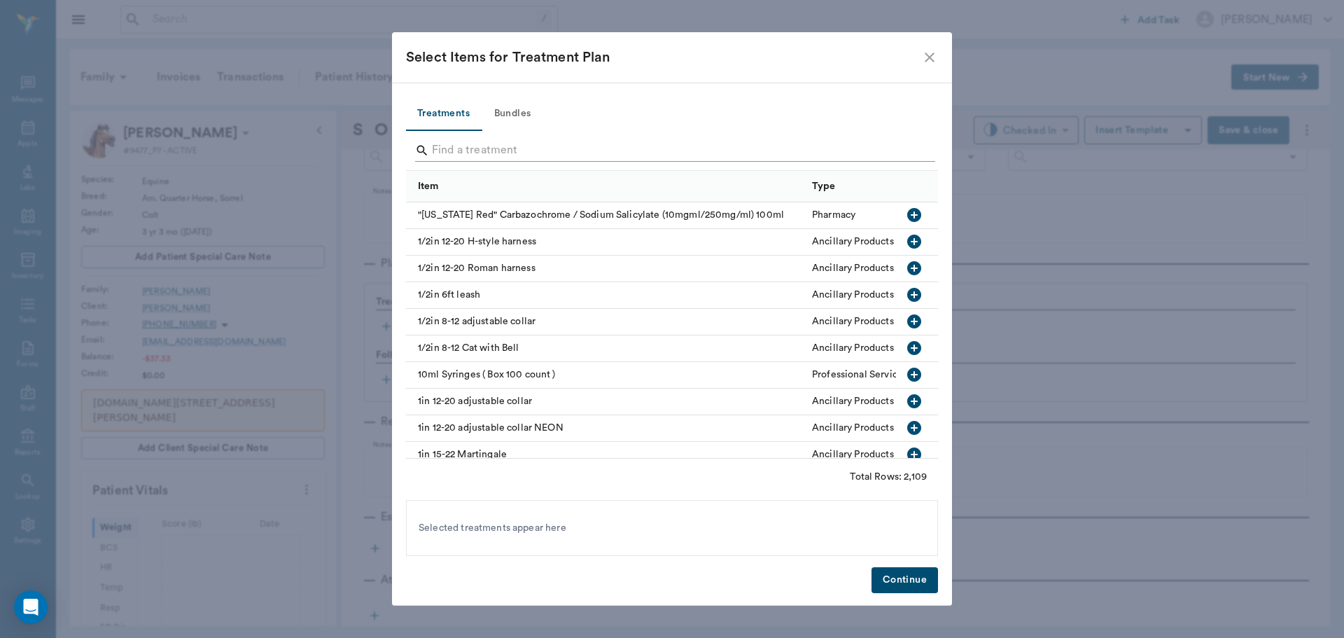
click at [537, 145] on input "Search" at bounding box center [673, 150] width 482 height 22
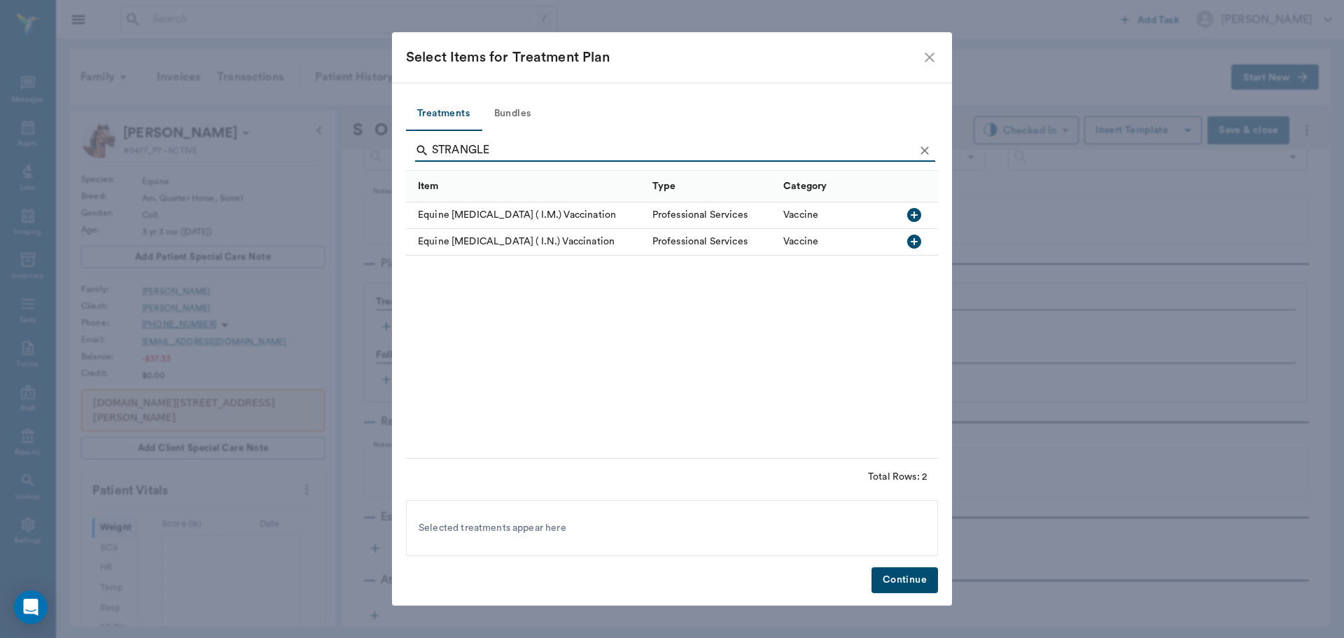
type input "STRANGLE"
click at [907, 239] on icon "button" at bounding box center [914, 241] width 17 height 17
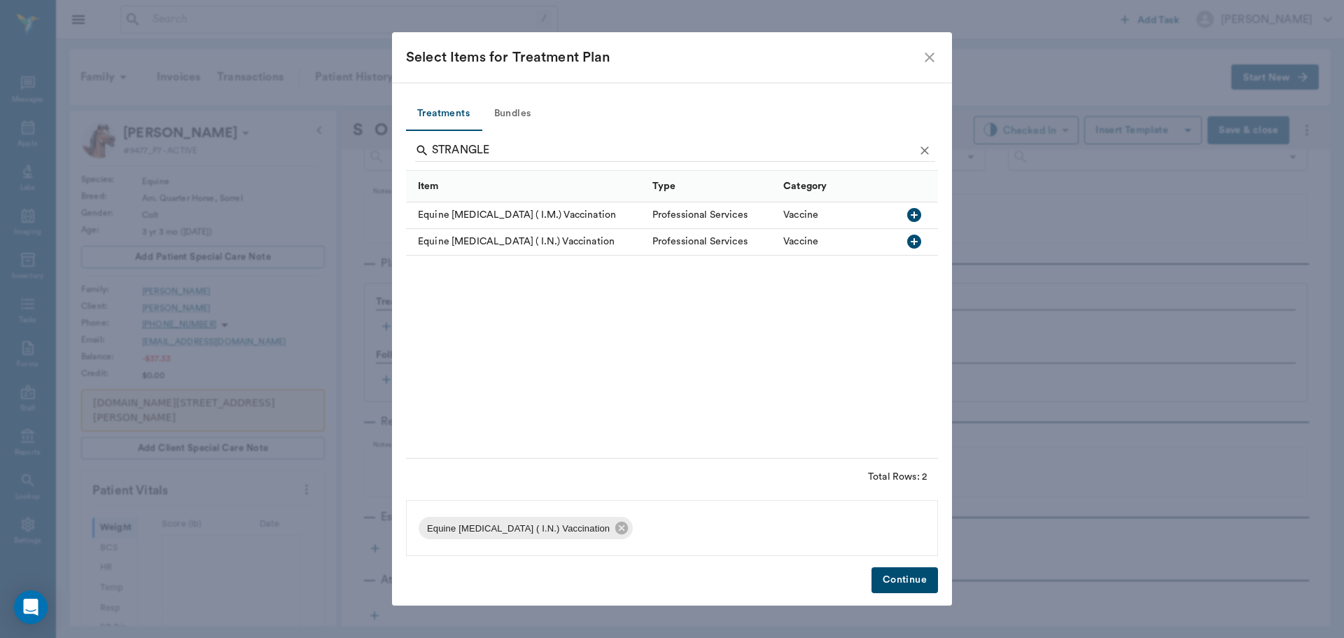
click at [920, 586] on button "Continue" at bounding box center [905, 580] width 67 height 26
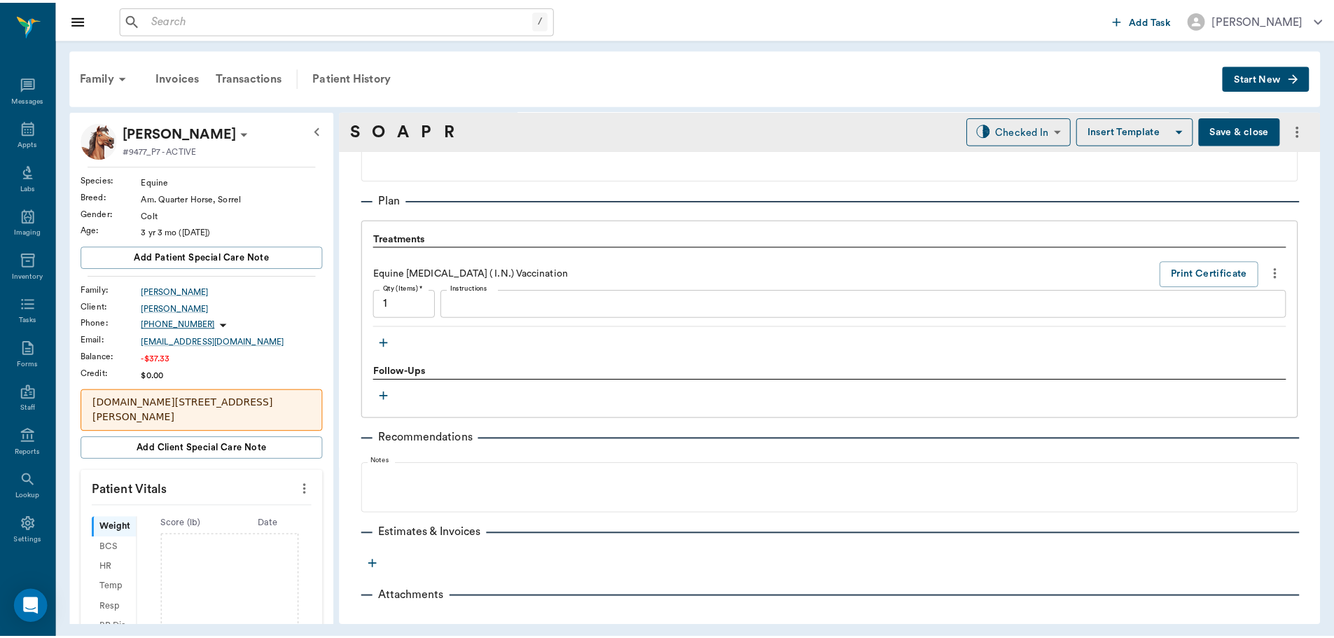
scroll to position [914, 0]
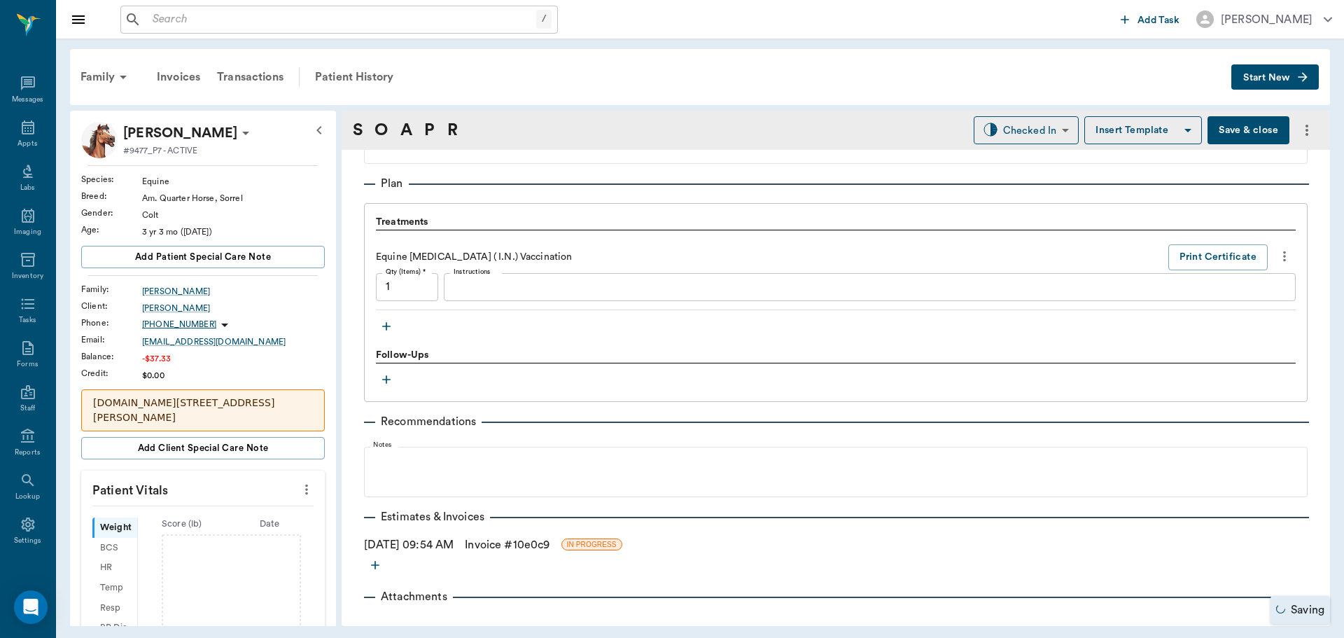
click at [522, 540] on link "Invoice # 10e0c9" at bounding box center [507, 544] width 85 height 17
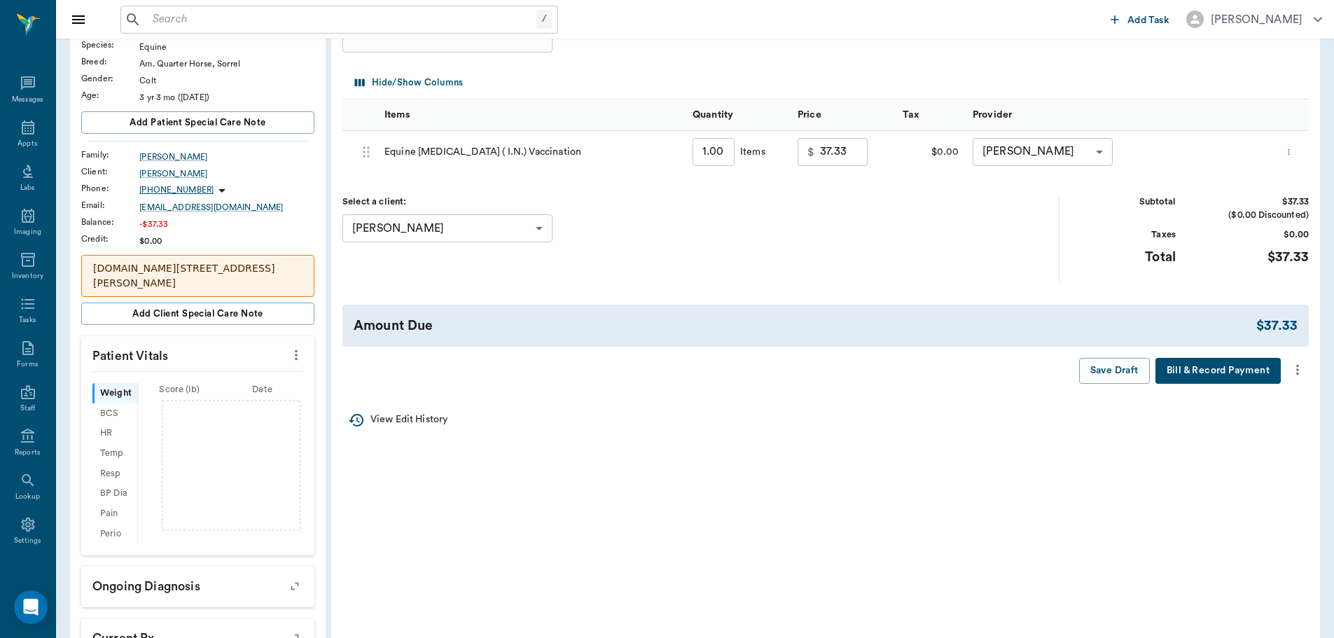
scroll to position [140, 0]
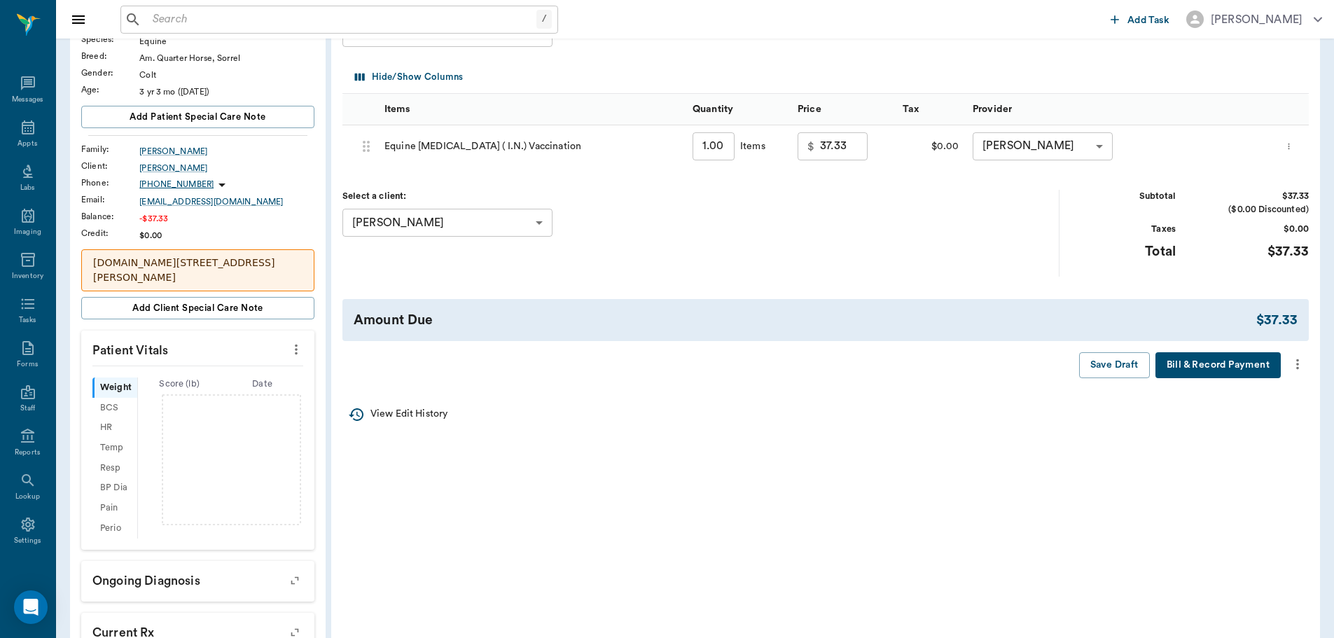
click at [1300, 370] on icon "more" at bounding box center [1296, 364] width 15 height 17
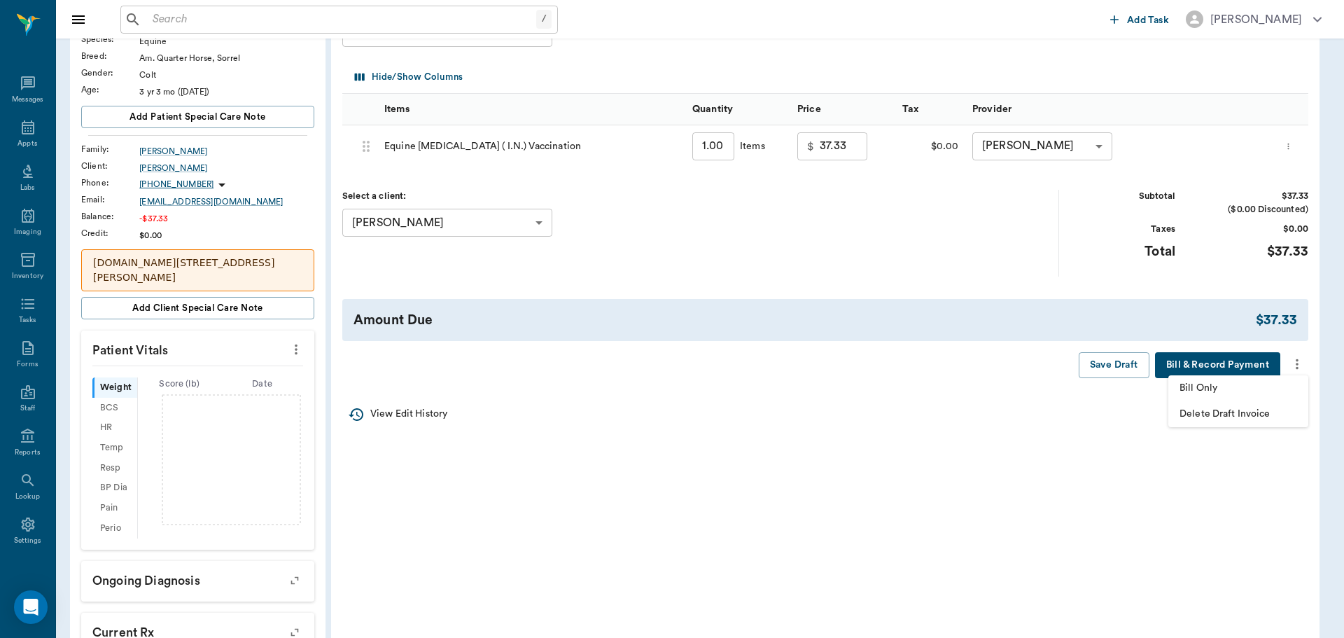
click at [1270, 389] on span "Bill Only" at bounding box center [1239, 388] width 118 height 15
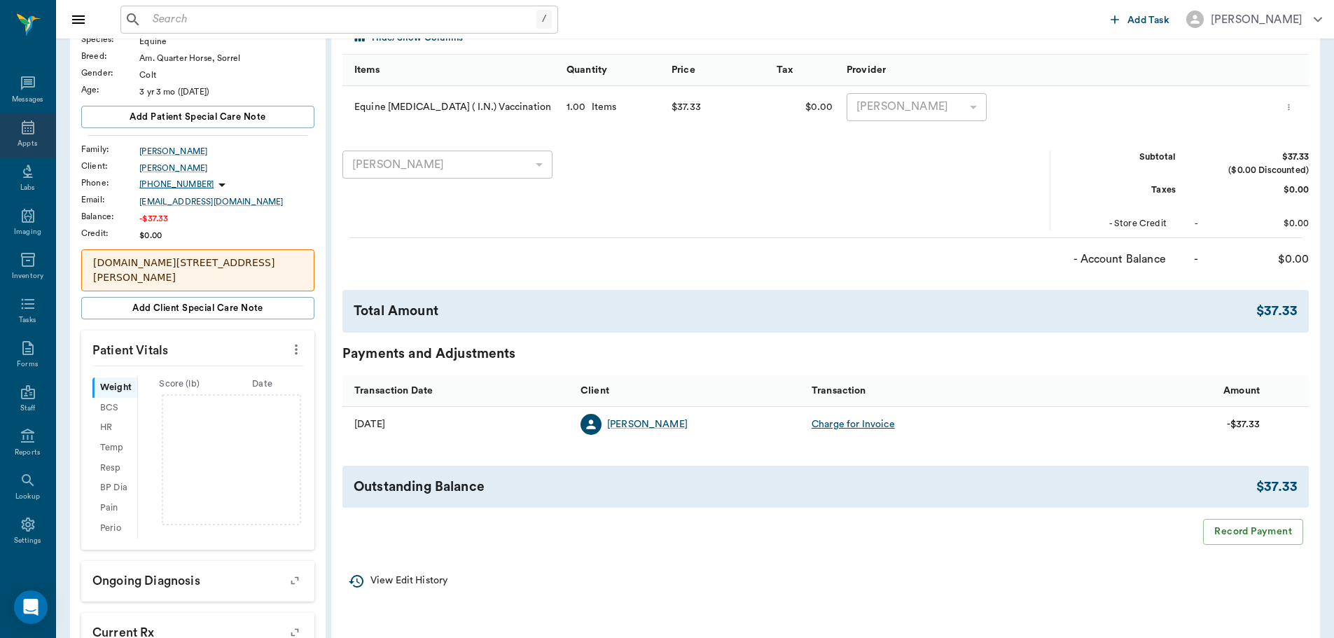
click at [26, 137] on div "Appts" at bounding box center [27, 135] width 55 height 44
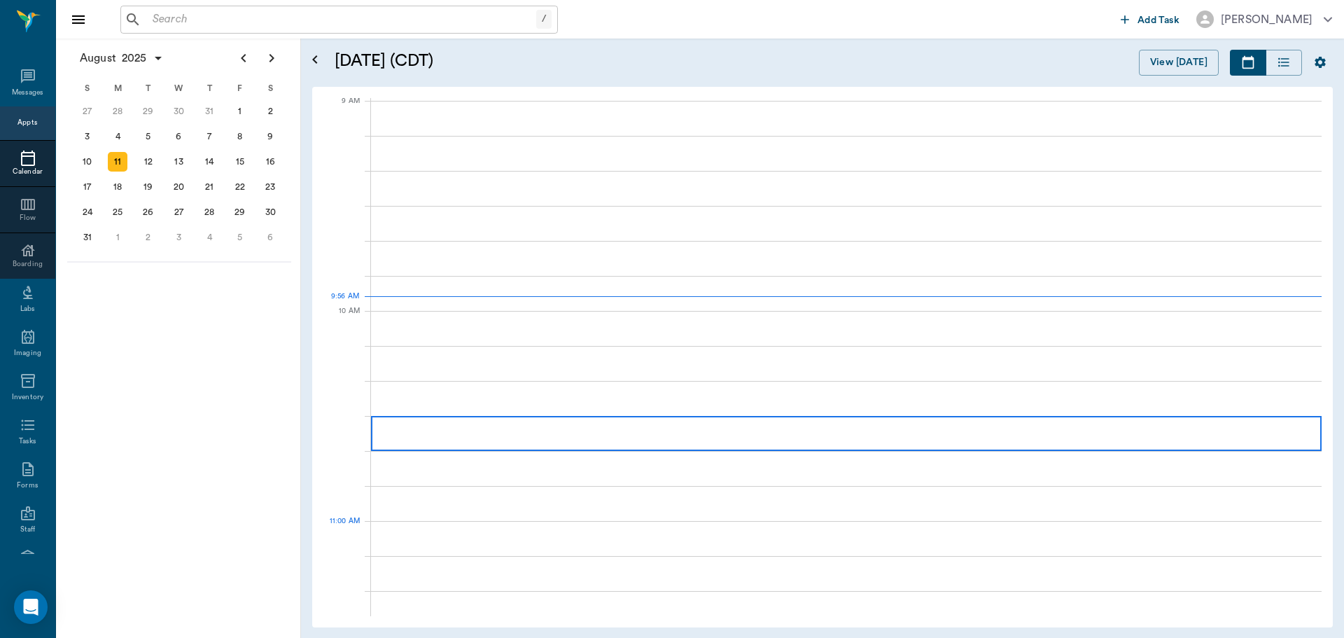
scroll to position [212, 0]
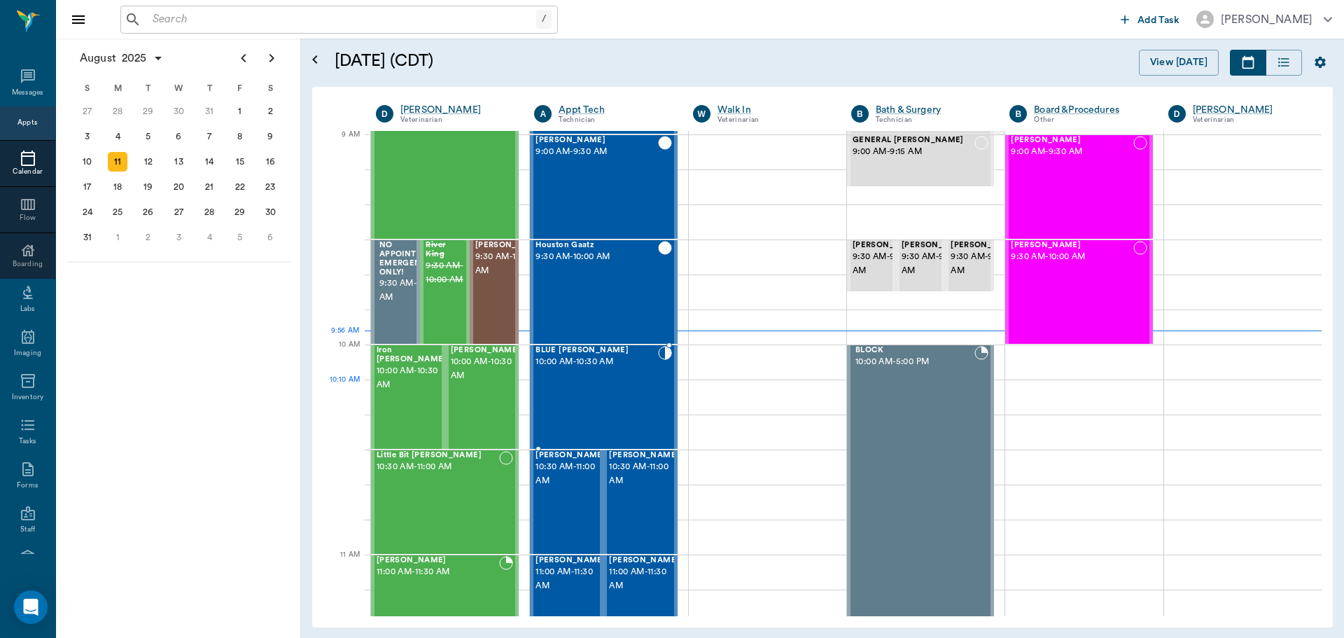
click at [579, 382] on div "BLUE BELL Allen 10:00 AM - 10:30 AM" at bounding box center [597, 397] width 122 height 102
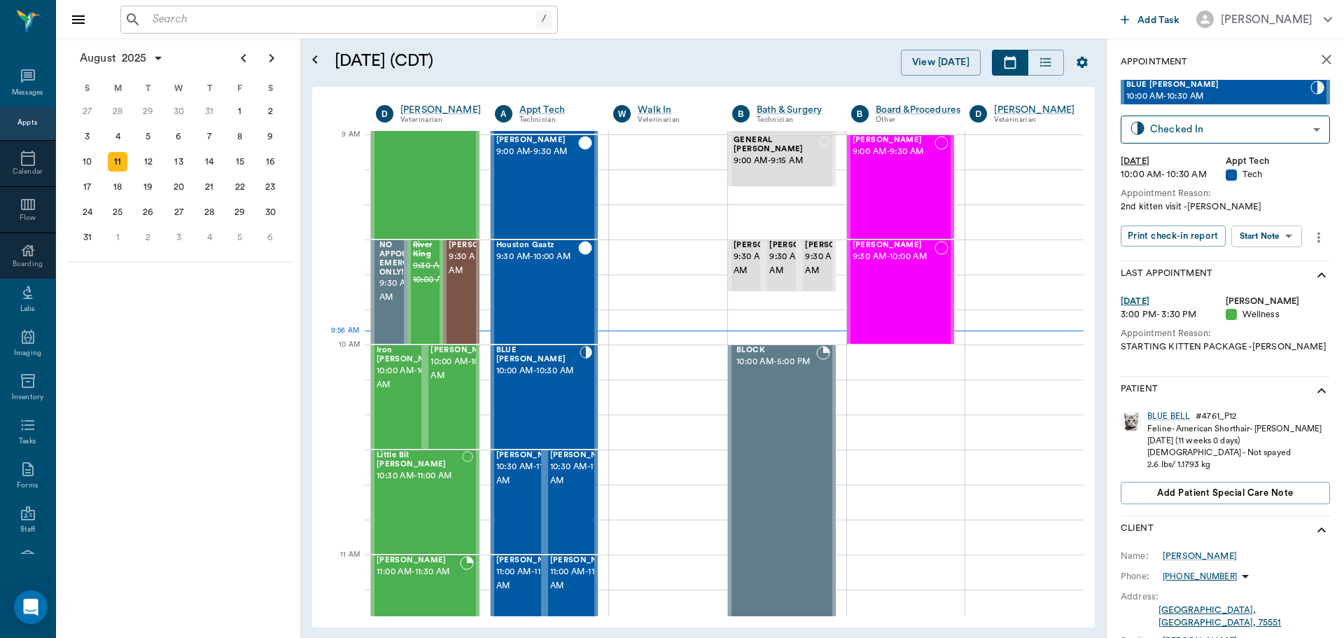
click at [1274, 225] on body "/ ​ Add Task Dr. Bert Ellsworth Nectar Messages Appts Calendar Flow Boarding La…" at bounding box center [672, 319] width 1344 height 638
click at [1292, 262] on li "Start SOAP" at bounding box center [1267, 264] width 97 height 23
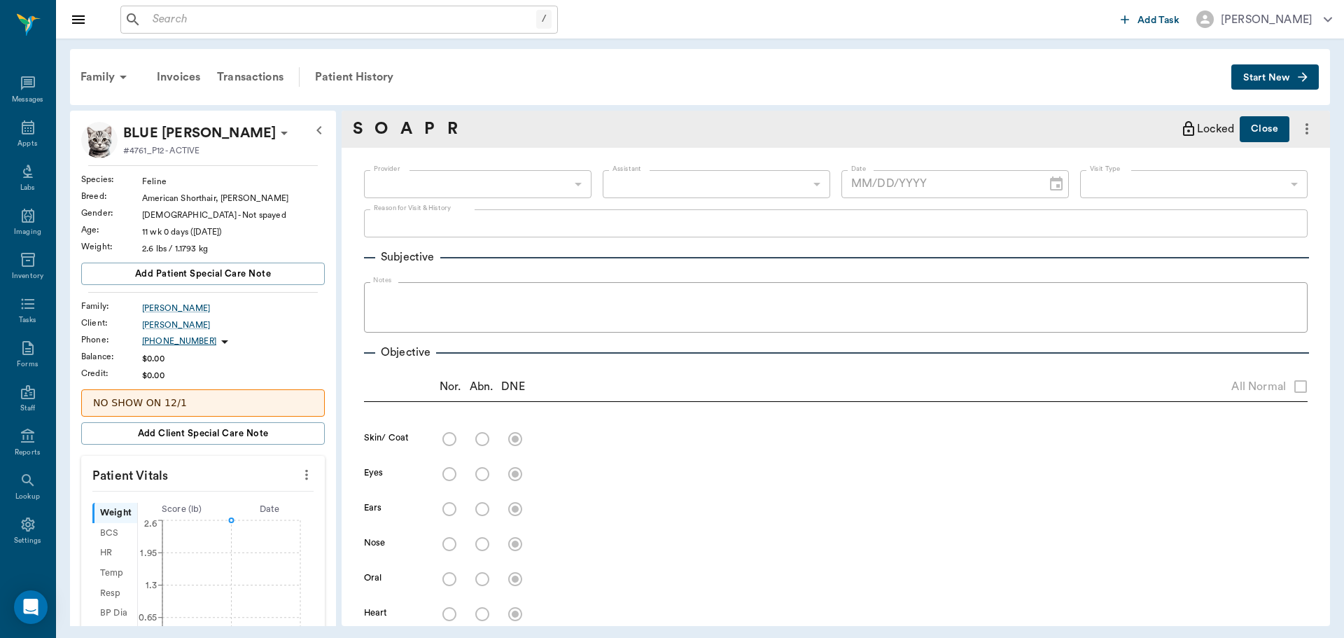
type input "63ec2f075fda476ae8351a4c"
type input "65d2be4f46e3a538d89b8c1a"
type textarea "2nd kitten visit -jess"
type input "[DATE]"
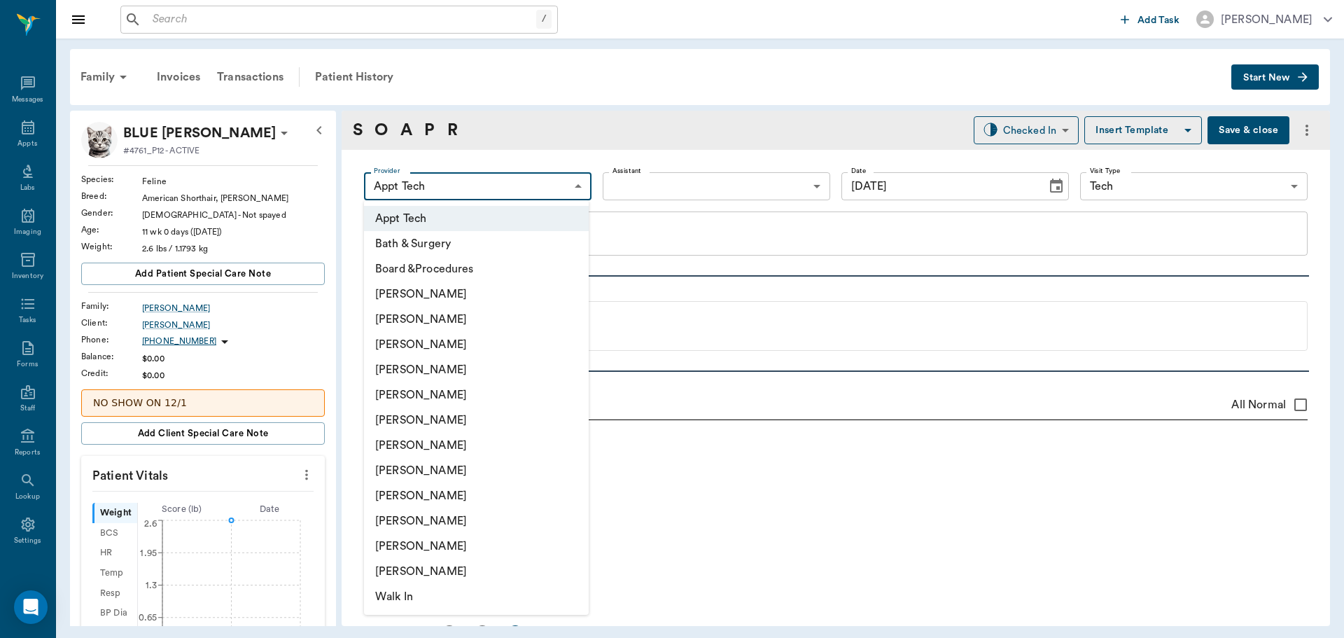
click at [529, 181] on body "/ ​ Add Task Dr. Bert Ellsworth Nectar Messages Appts Labs Imaging Inventory Ta…" at bounding box center [672, 319] width 1344 height 638
click at [477, 427] on li "[PERSON_NAME]" at bounding box center [476, 419] width 225 height 25
type input "682b670d8bdc6f7f8feef3db"
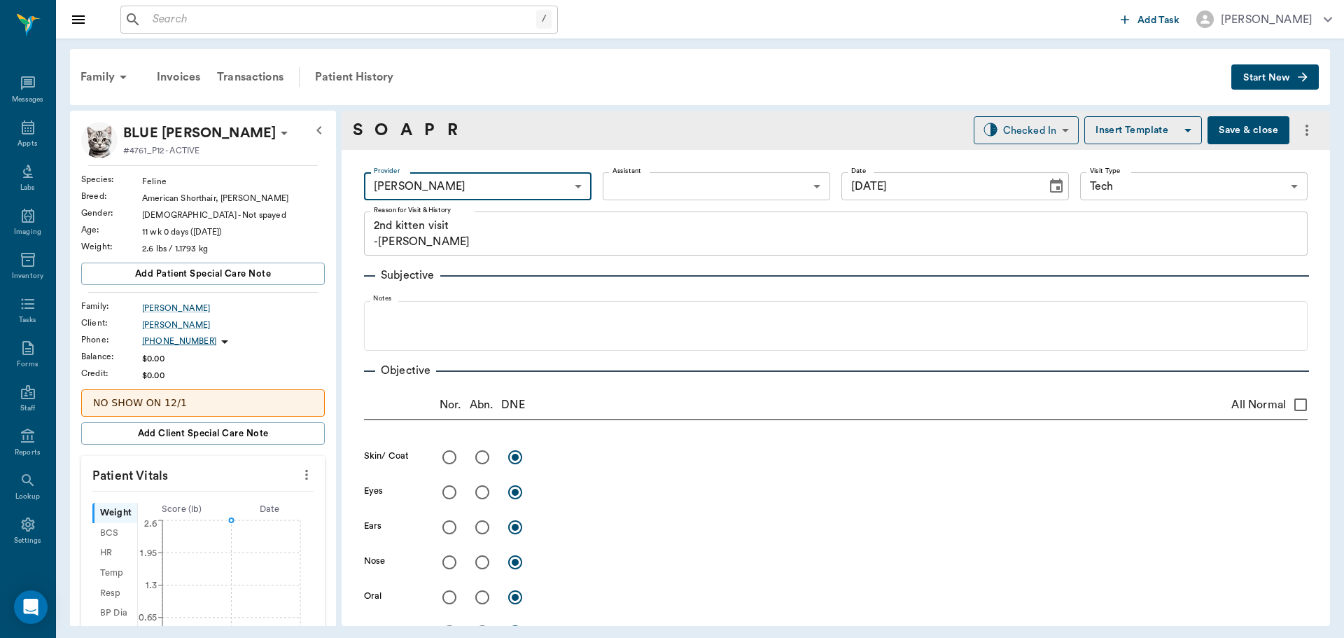
click at [301, 477] on icon "more" at bounding box center [306, 474] width 15 height 17
click at [246, 493] on span "Enter Vitals" at bounding box center [238, 498] width 118 height 15
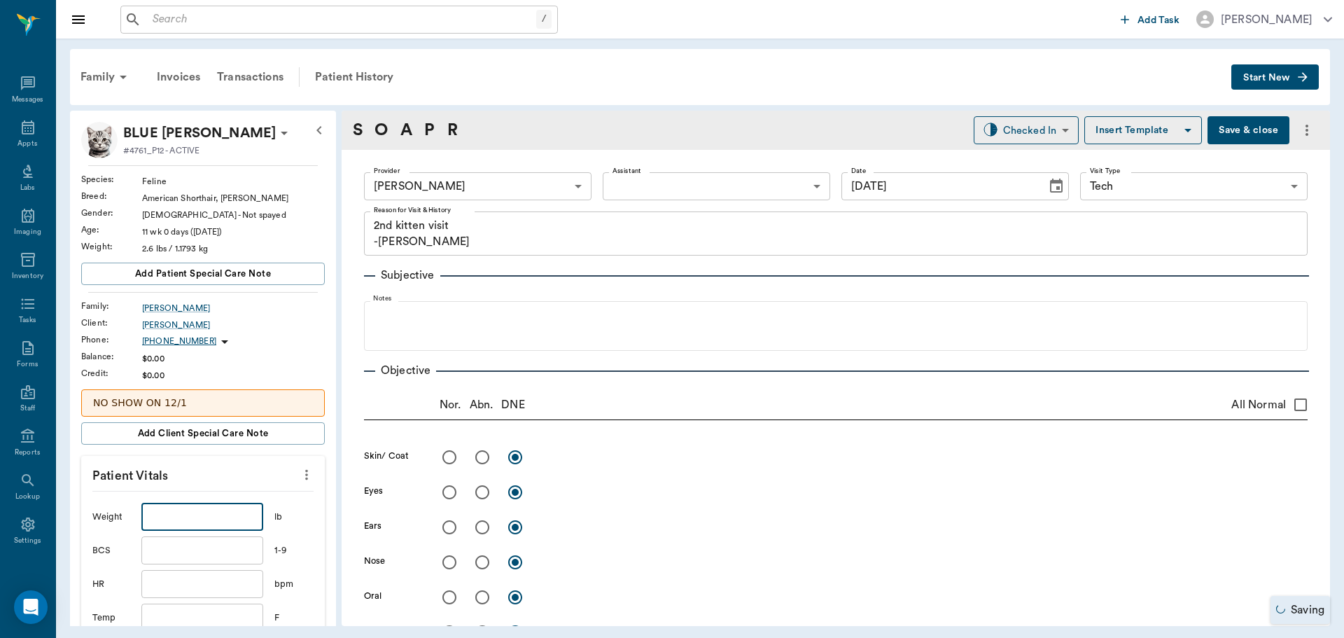
click at [221, 522] on input "text" at bounding box center [202, 517] width 122 height 28
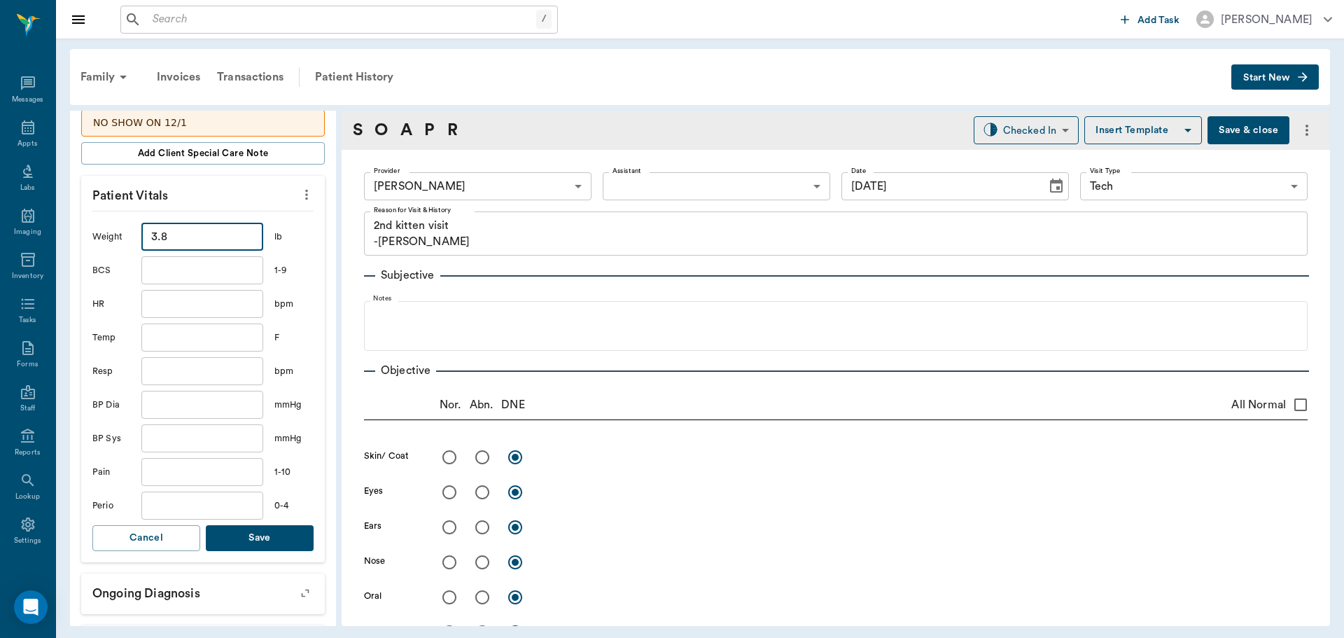
type input "3.8"
click at [271, 545] on button "Save" at bounding box center [260, 538] width 108 height 26
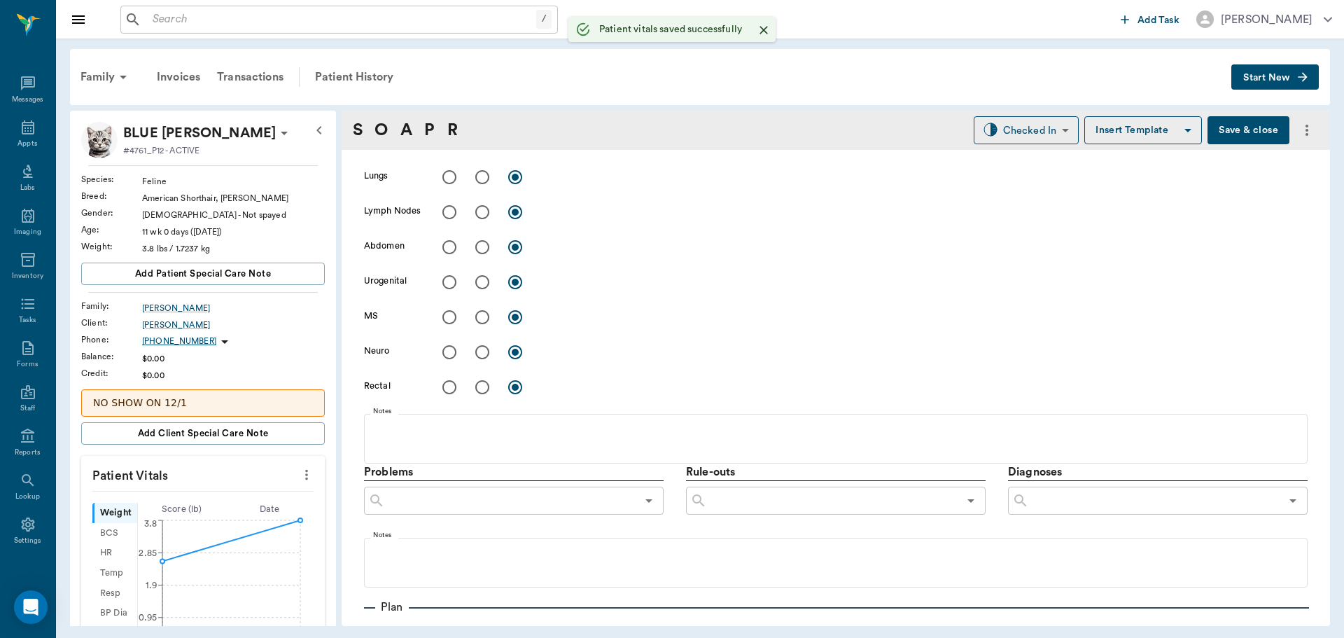
scroll to position [834, 0]
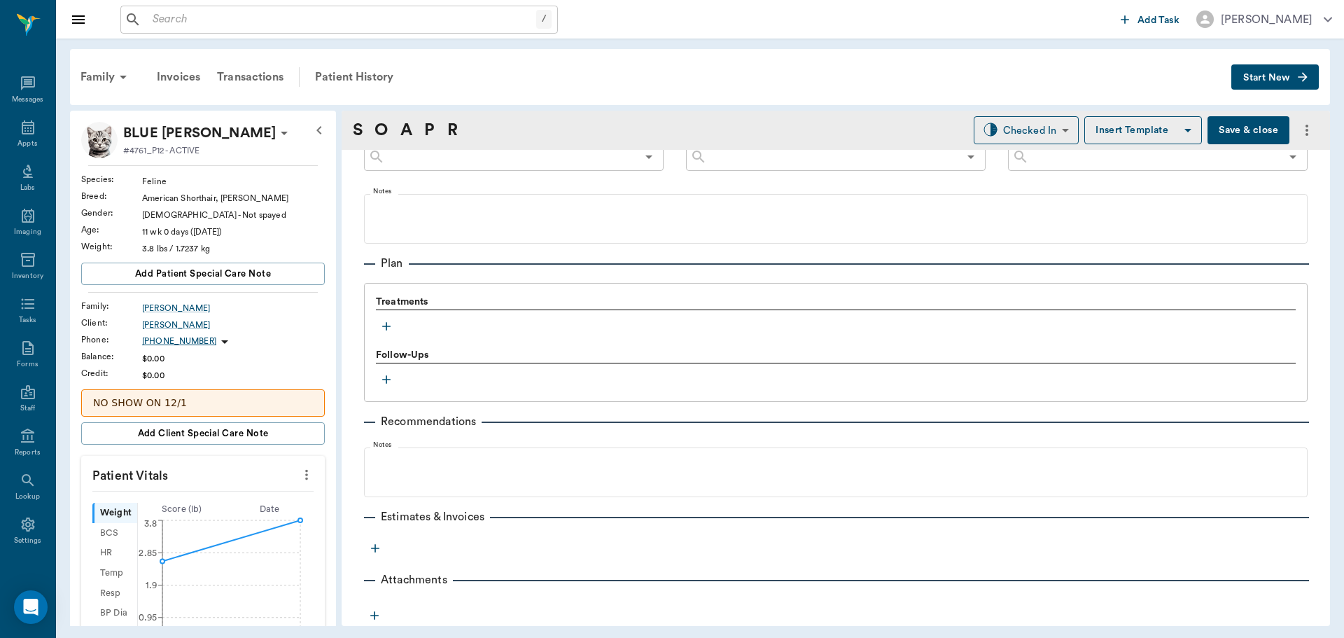
click at [384, 326] on icon "button" at bounding box center [386, 326] width 8 height 8
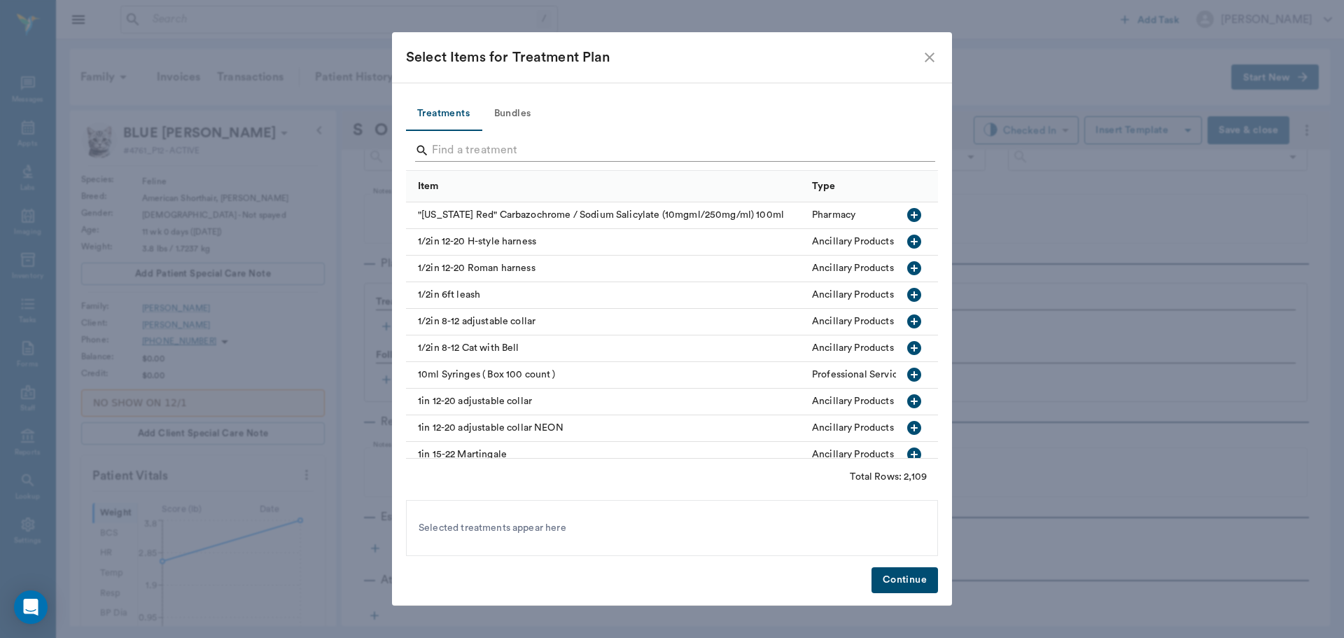
click at [565, 148] on input "Search" at bounding box center [673, 150] width 482 height 22
click at [523, 114] on button "Bundles" at bounding box center [512, 114] width 63 height 34
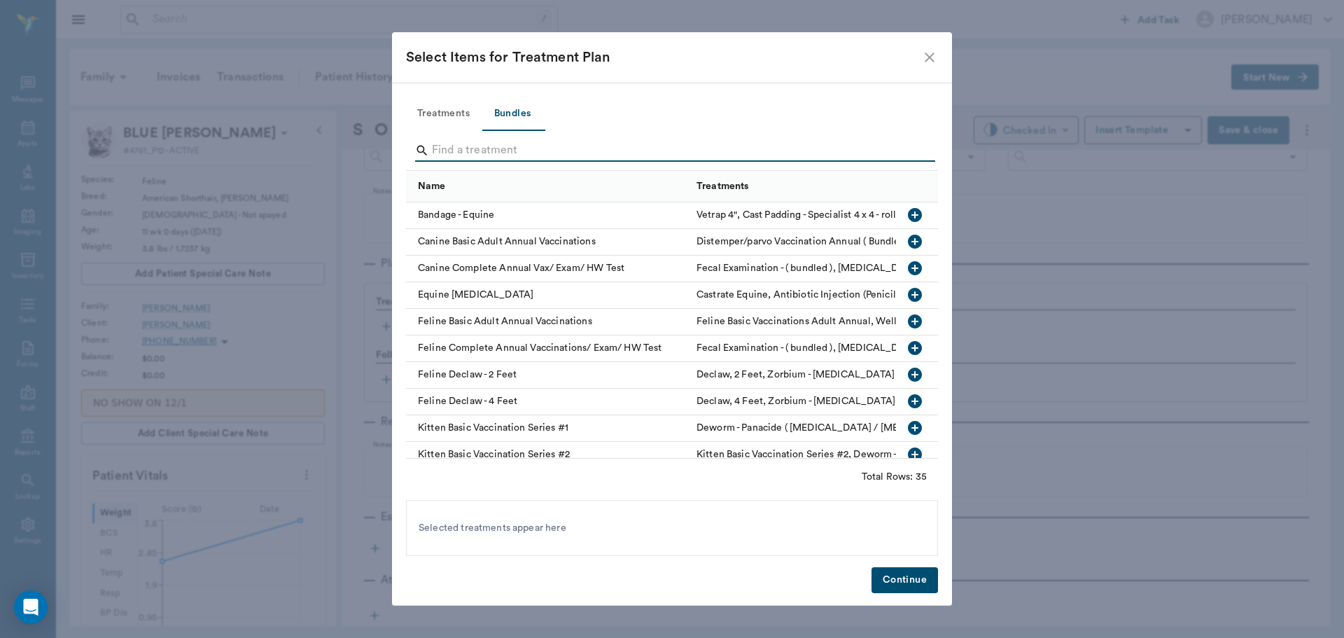
click at [557, 151] on input "Search" at bounding box center [673, 150] width 482 height 22
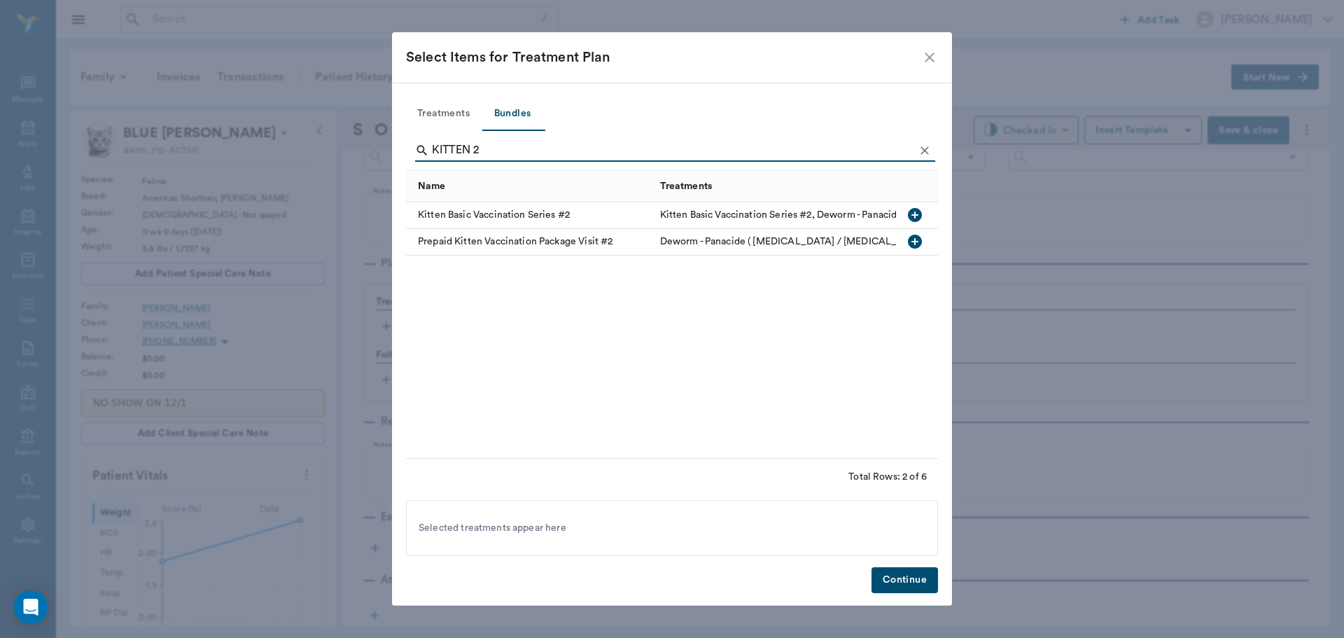
type input "KITTEN 2"
click at [916, 215] on icon "button" at bounding box center [915, 215] width 17 height 17
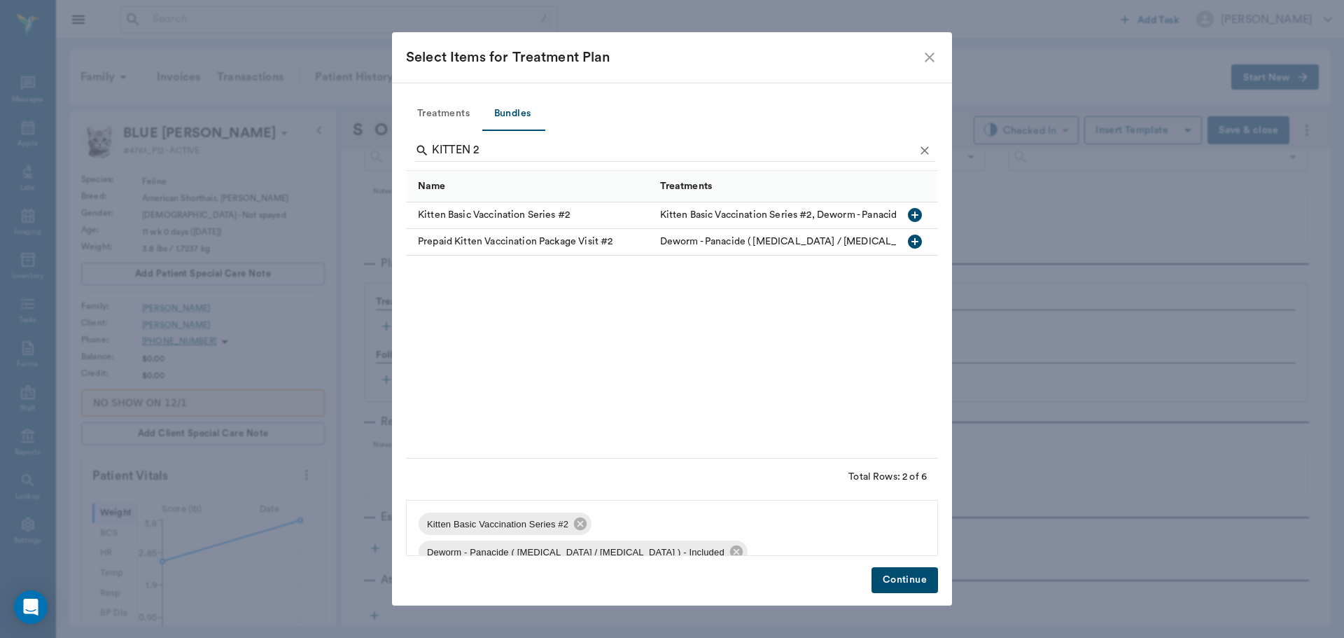
click at [917, 583] on button "Continue" at bounding box center [905, 580] width 67 height 26
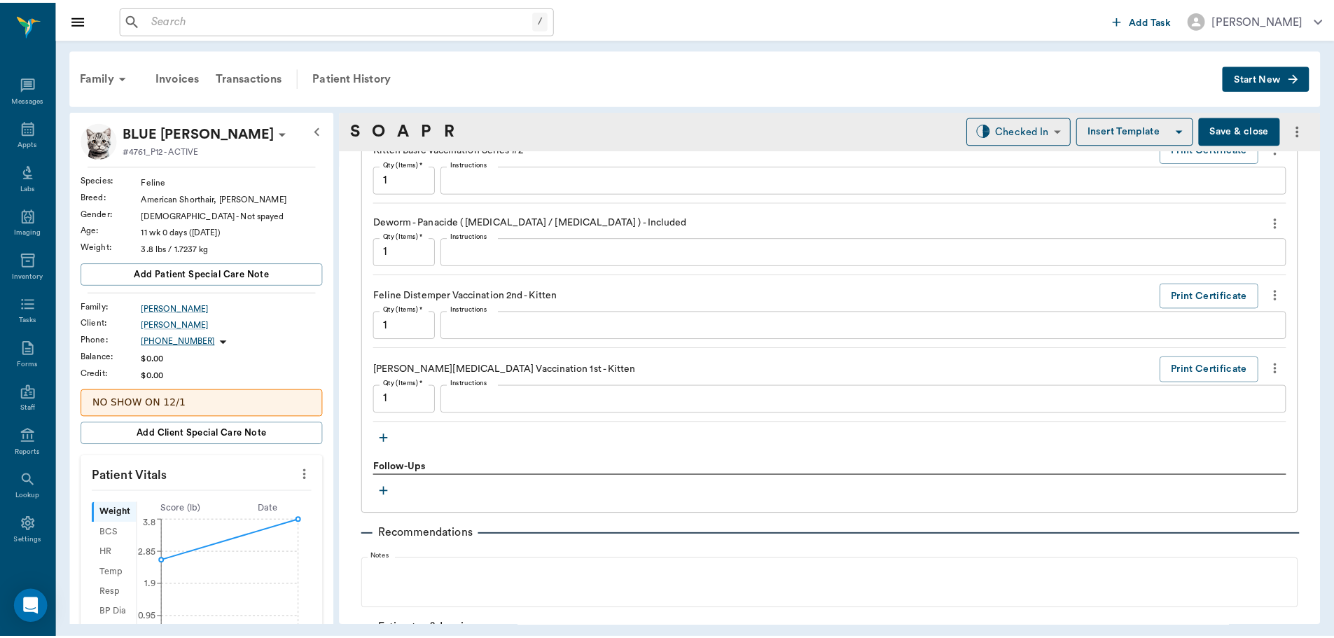
scroll to position [1133, 0]
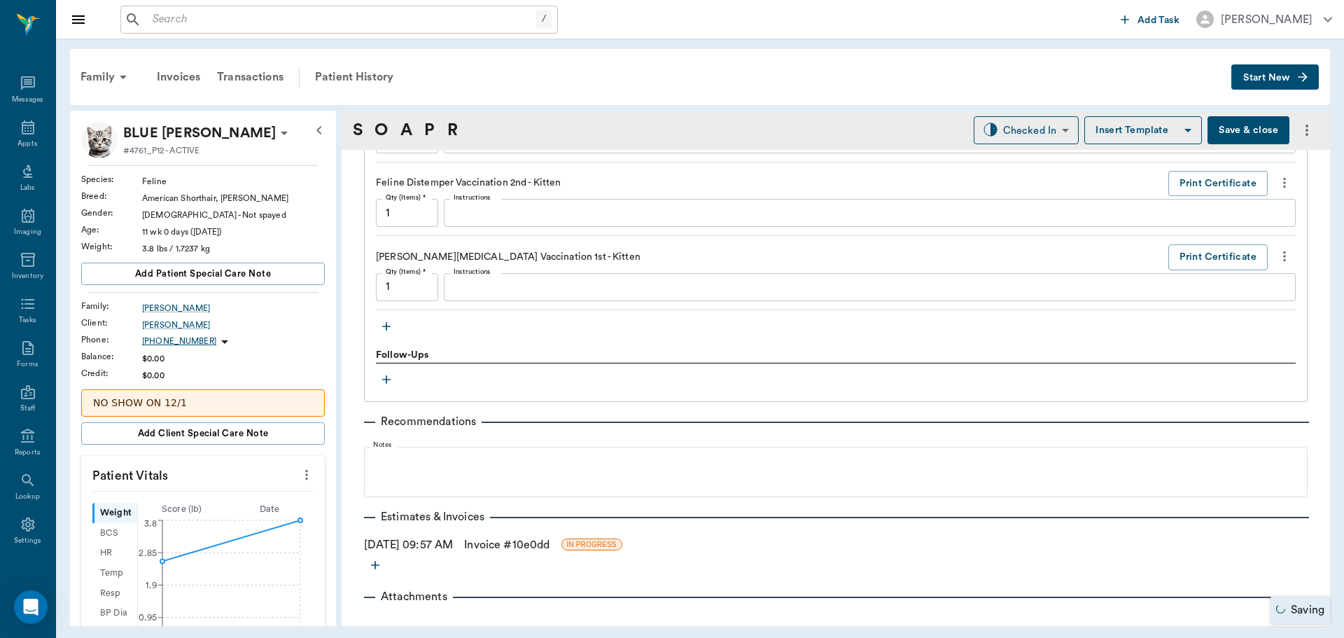
click at [507, 548] on link "Invoice # 10e0dd" at bounding box center [506, 544] width 85 height 17
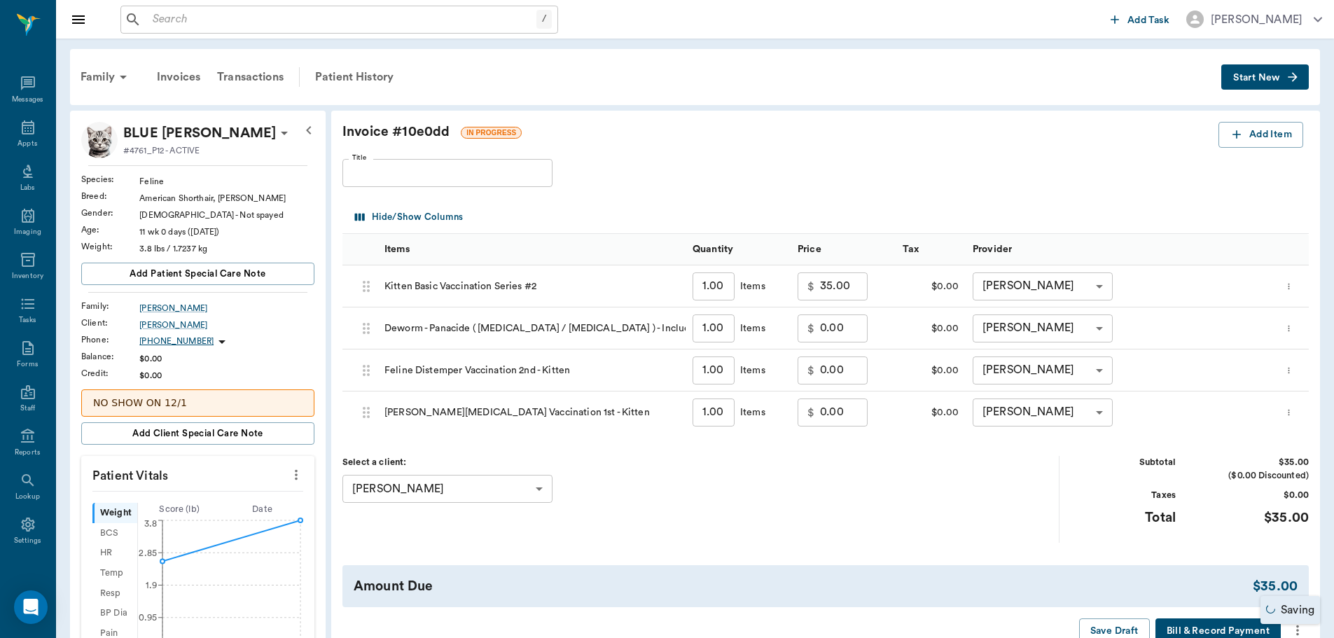
scroll to position [350, 0]
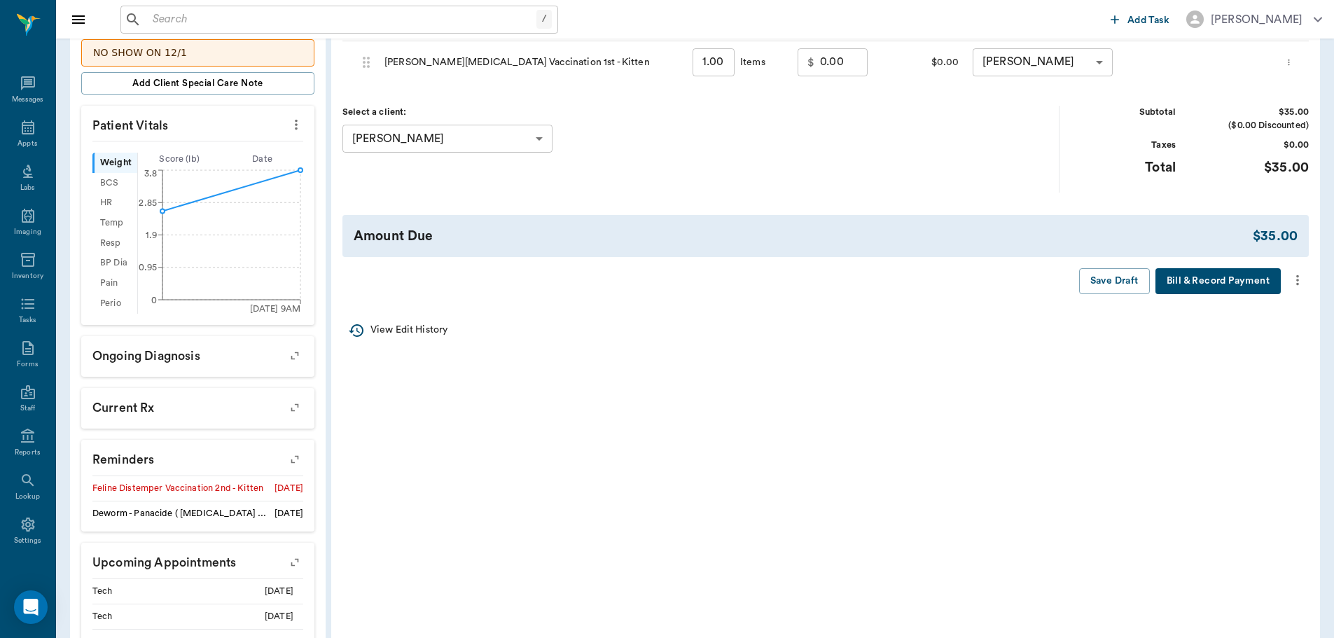
click at [1299, 284] on icon "more" at bounding box center [1296, 280] width 15 height 17
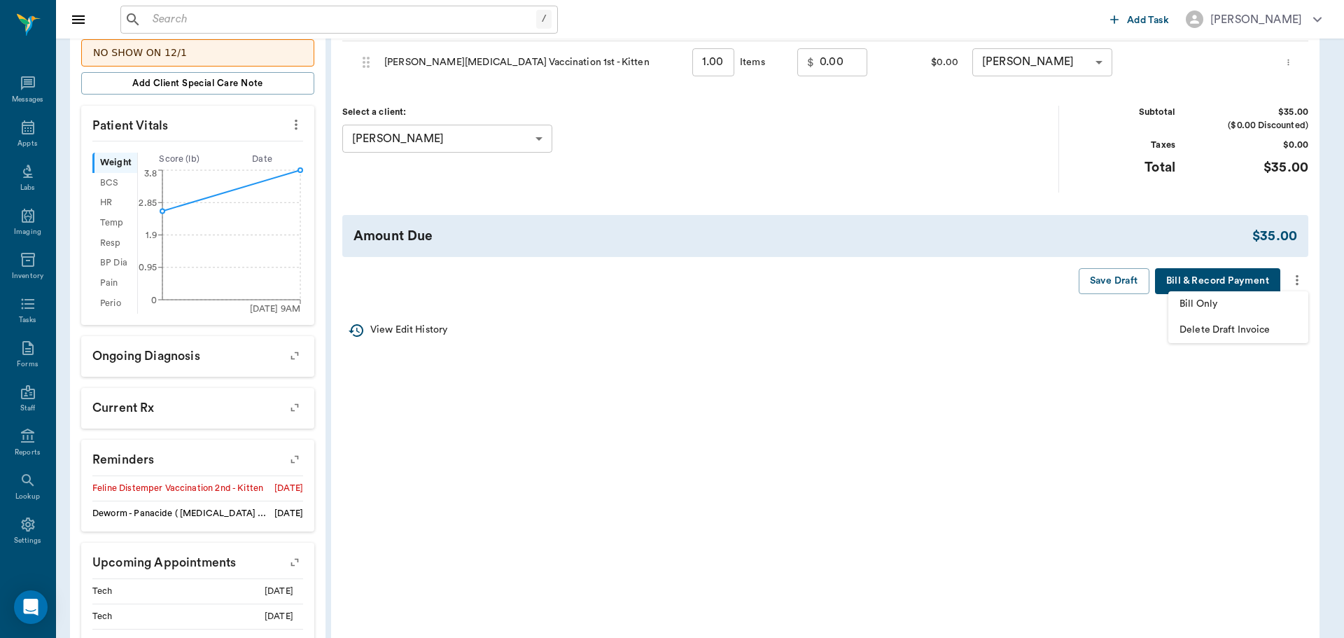
click at [1276, 315] on li "Bill Only" at bounding box center [1238, 304] width 140 height 26
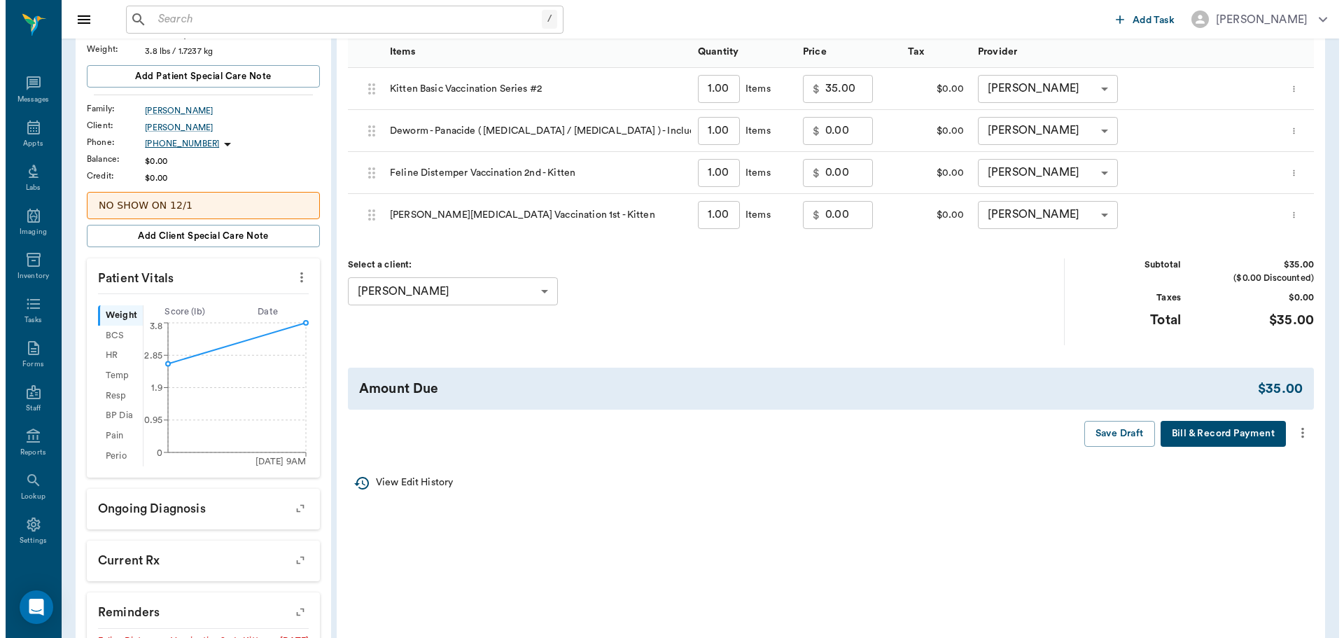
scroll to position [0, 0]
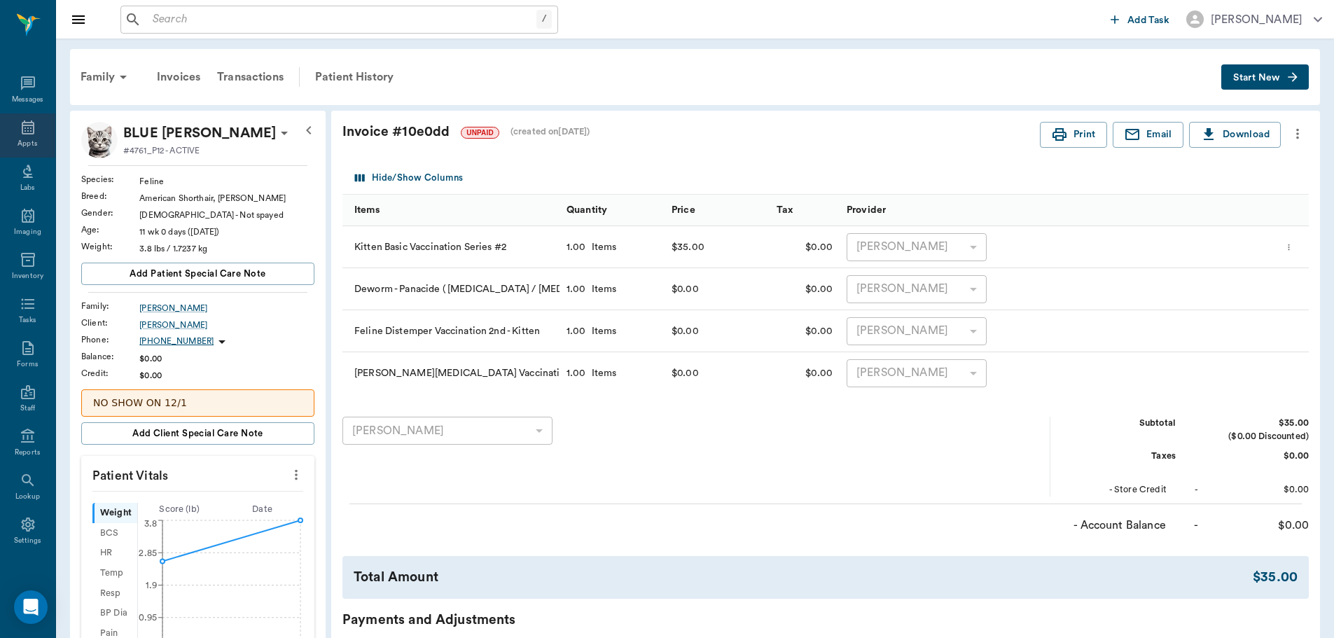
click at [22, 127] on icon at bounding box center [28, 127] width 13 height 14
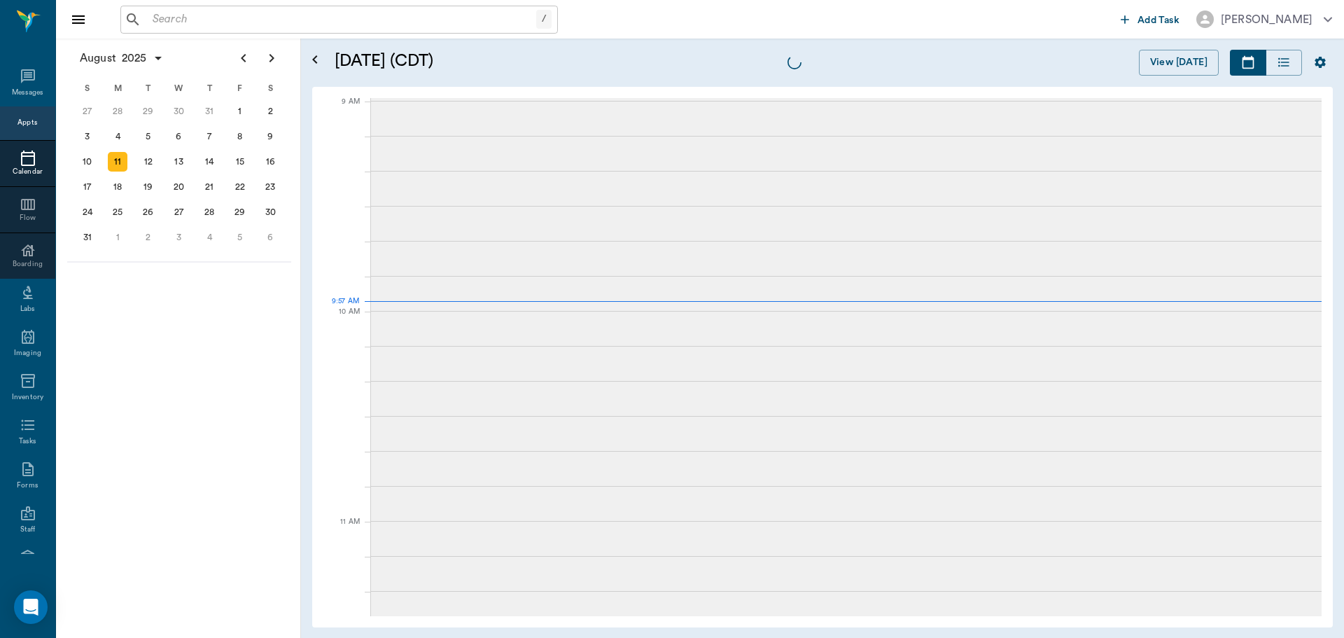
scroll to position [212, 0]
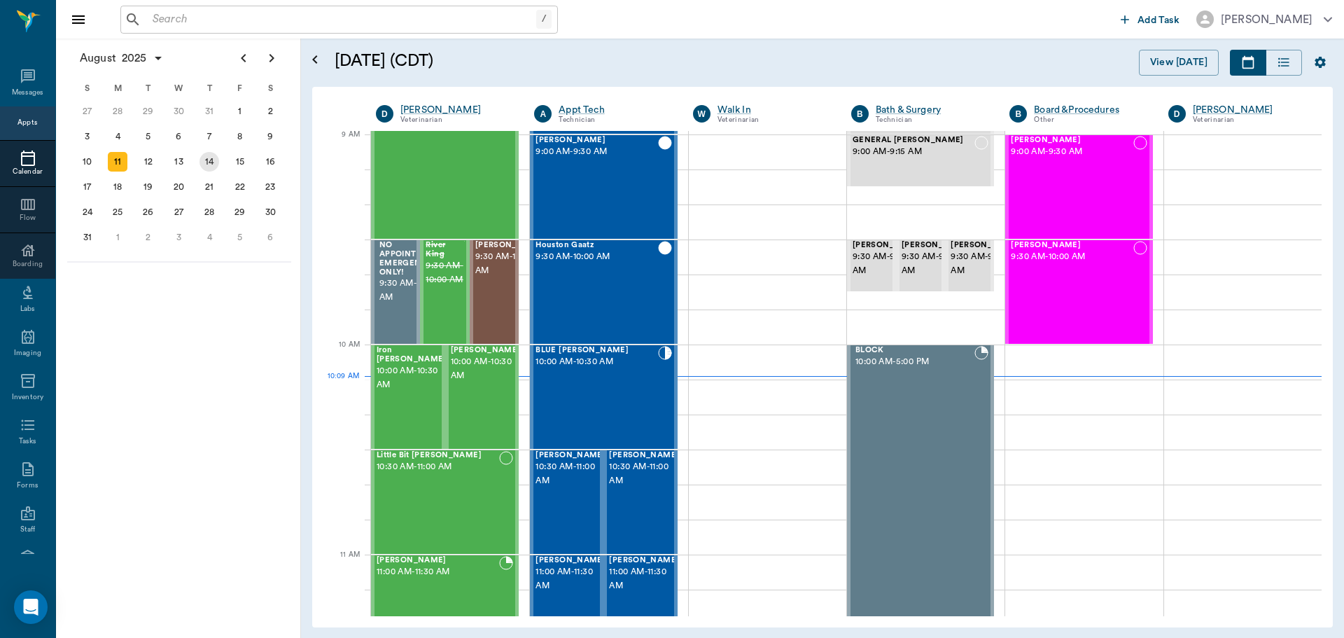
click at [213, 164] on div "14" at bounding box center [210, 162] width 20 height 20
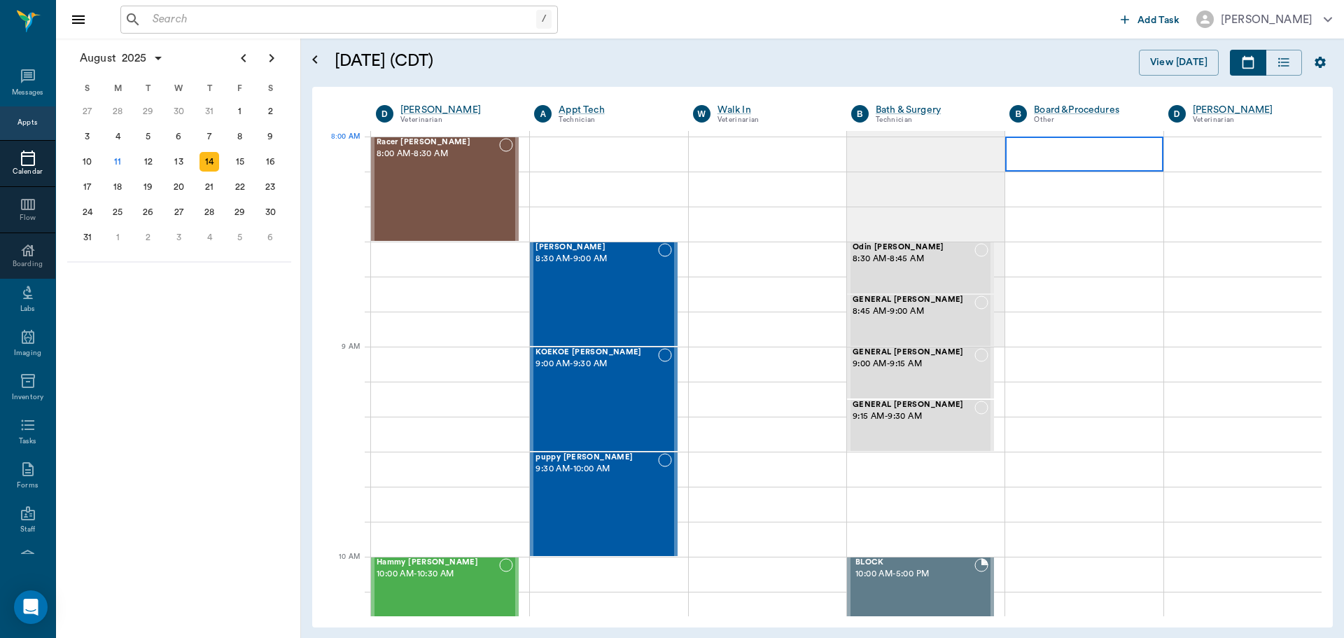
click at [1072, 150] on div at bounding box center [1084, 154] width 158 height 35
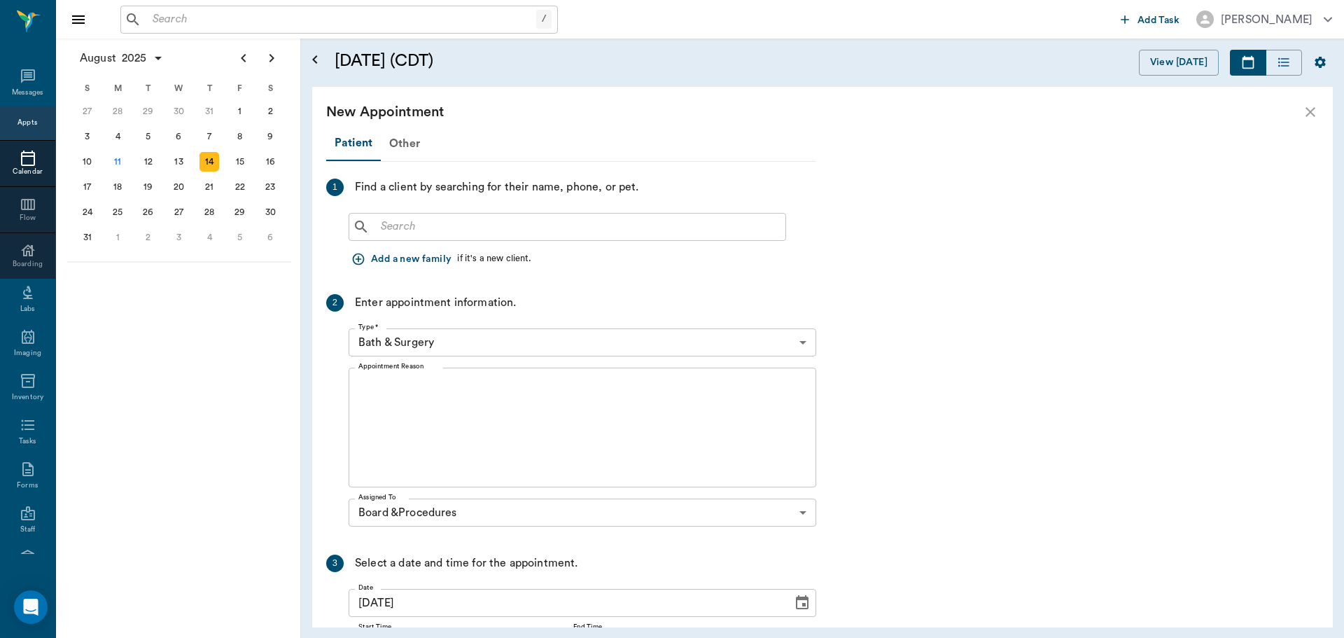
click at [1313, 108] on icon "close" at bounding box center [1310, 112] width 17 height 17
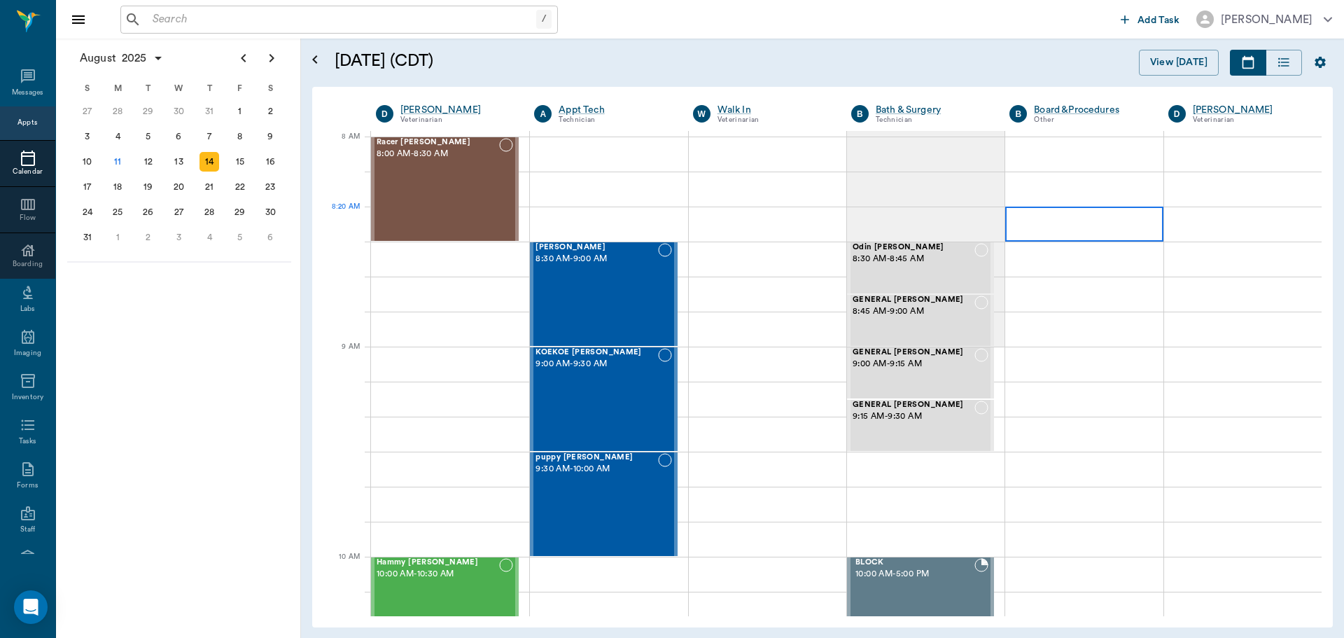
click at [1026, 218] on div at bounding box center [1084, 224] width 158 height 35
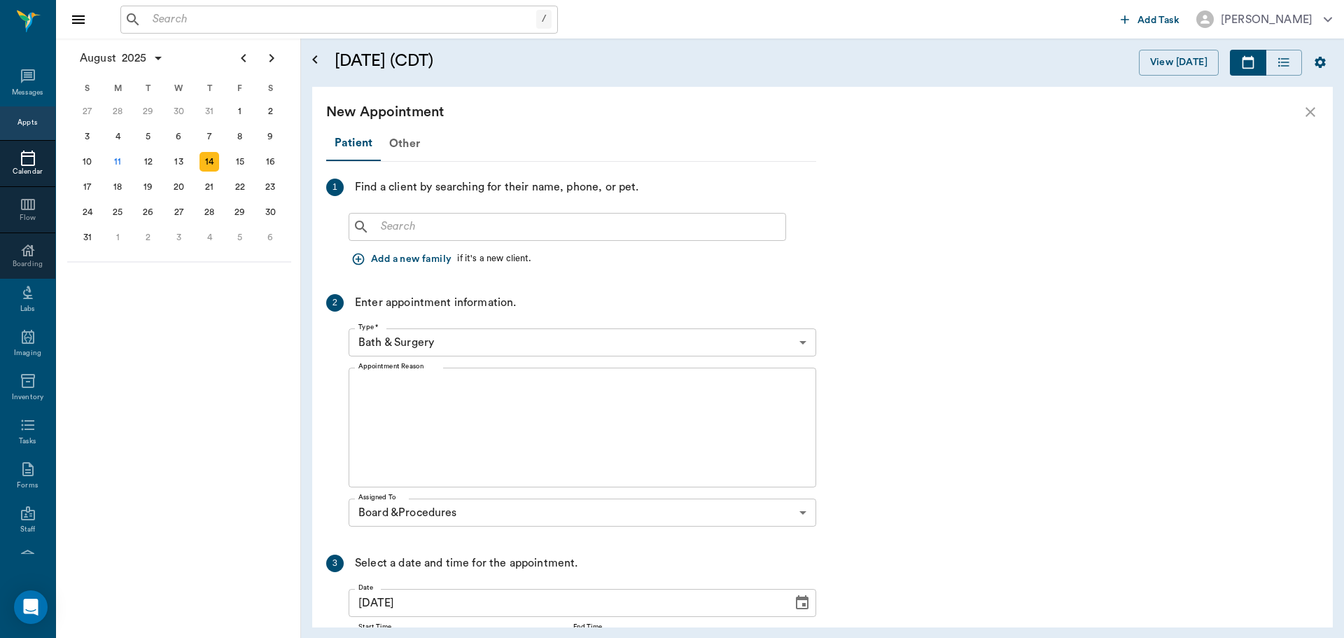
click at [643, 225] on input "text" at bounding box center [577, 227] width 405 height 20
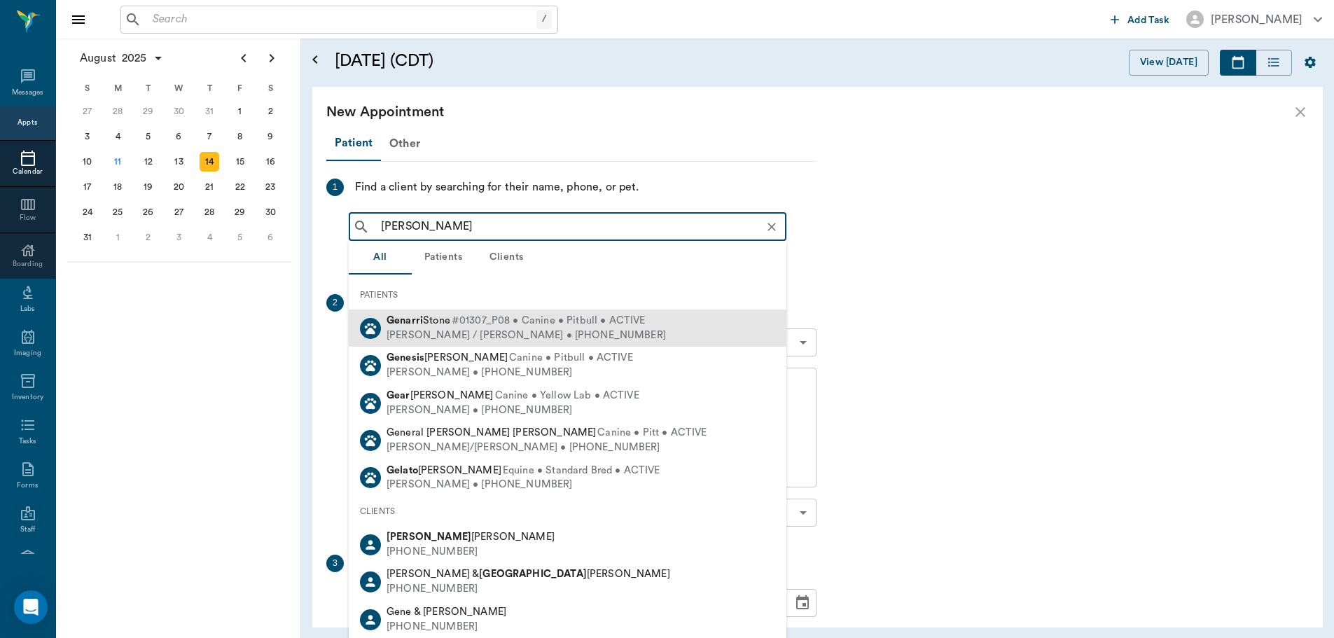
click at [645, 324] on div "Genarri Stone #01307_P08 • Canine • Pitbull • ACTIVE Amanda / Carlton Stone • (…" at bounding box center [568, 327] width 438 height 37
type input "GENA"
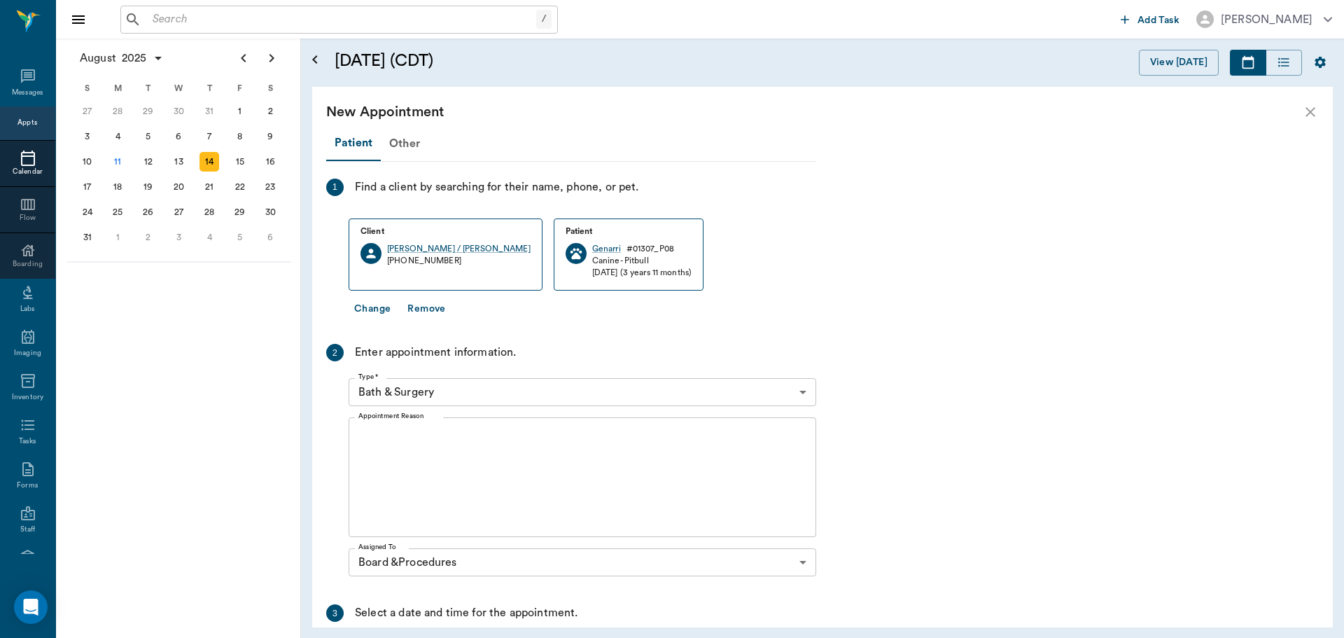
click at [511, 386] on body "/ ​ Add Task Dr. Bert Ellsworth Nectar Messages Appts Calendar Flow Boarding La…" at bounding box center [672, 319] width 1344 height 638
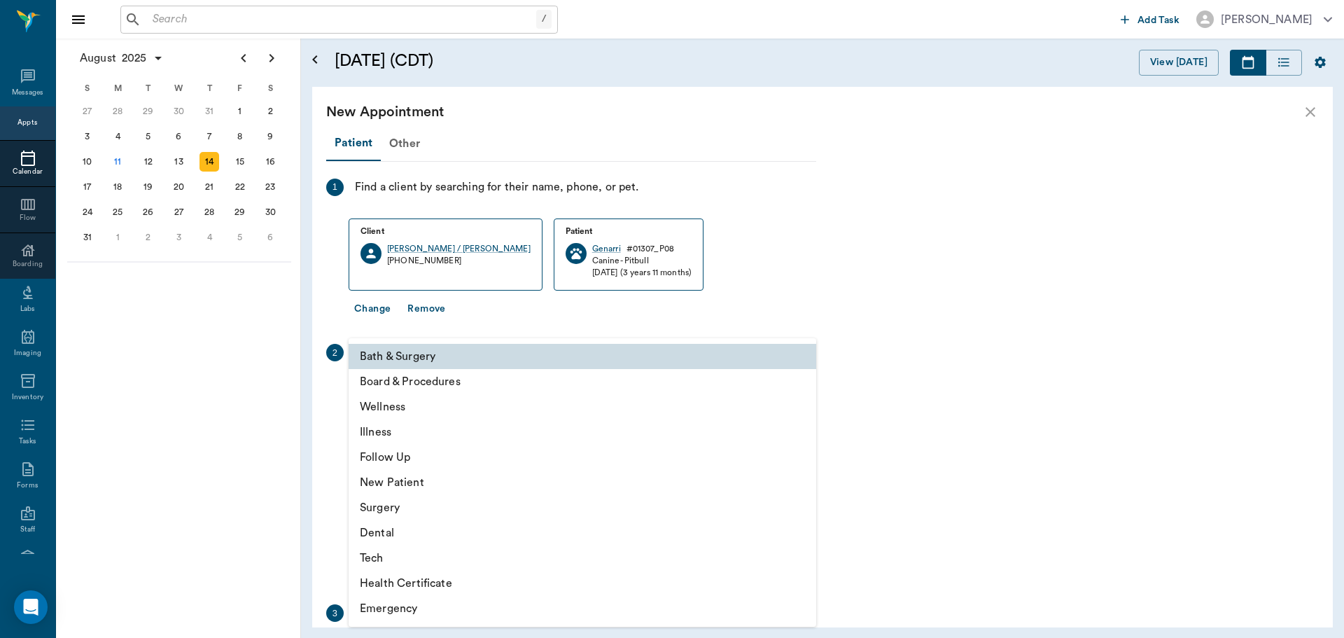
click at [496, 381] on li "Board & Procedures" at bounding box center [583, 381] width 468 height 25
type input "67816c1cf444b6f7d0a603e8"
type input "08:50 AM"
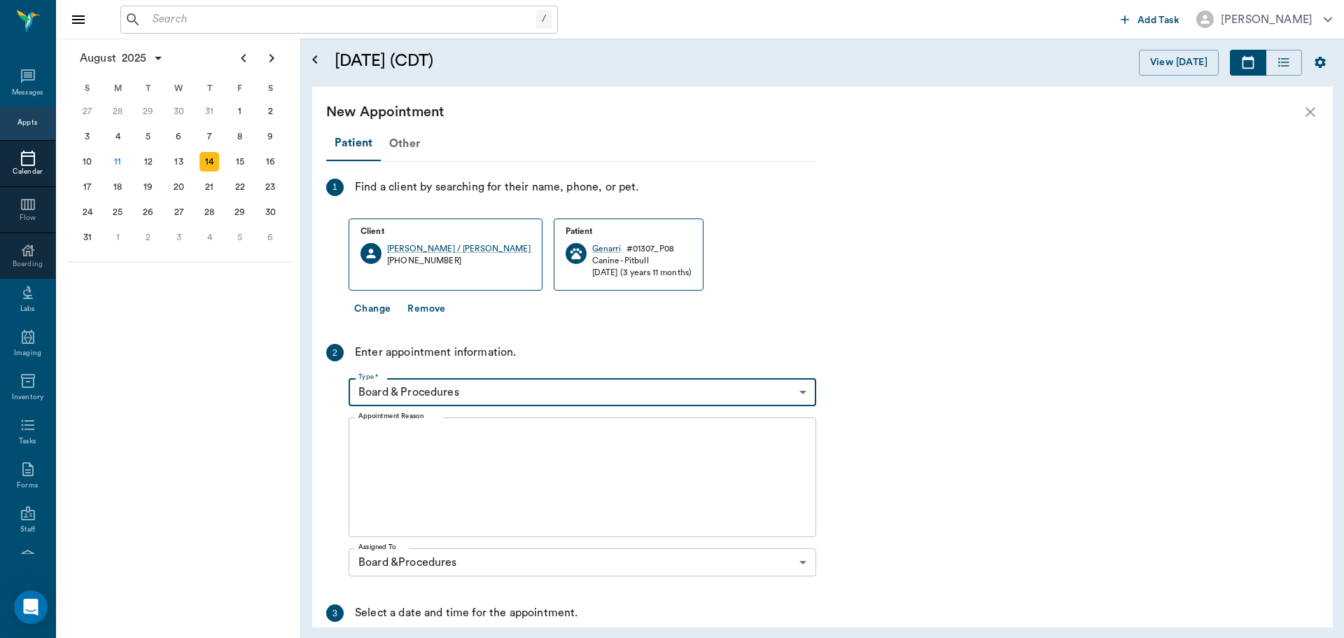
click at [449, 454] on textarea "Appointment Reason" at bounding box center [582, 477] width 448 height 97
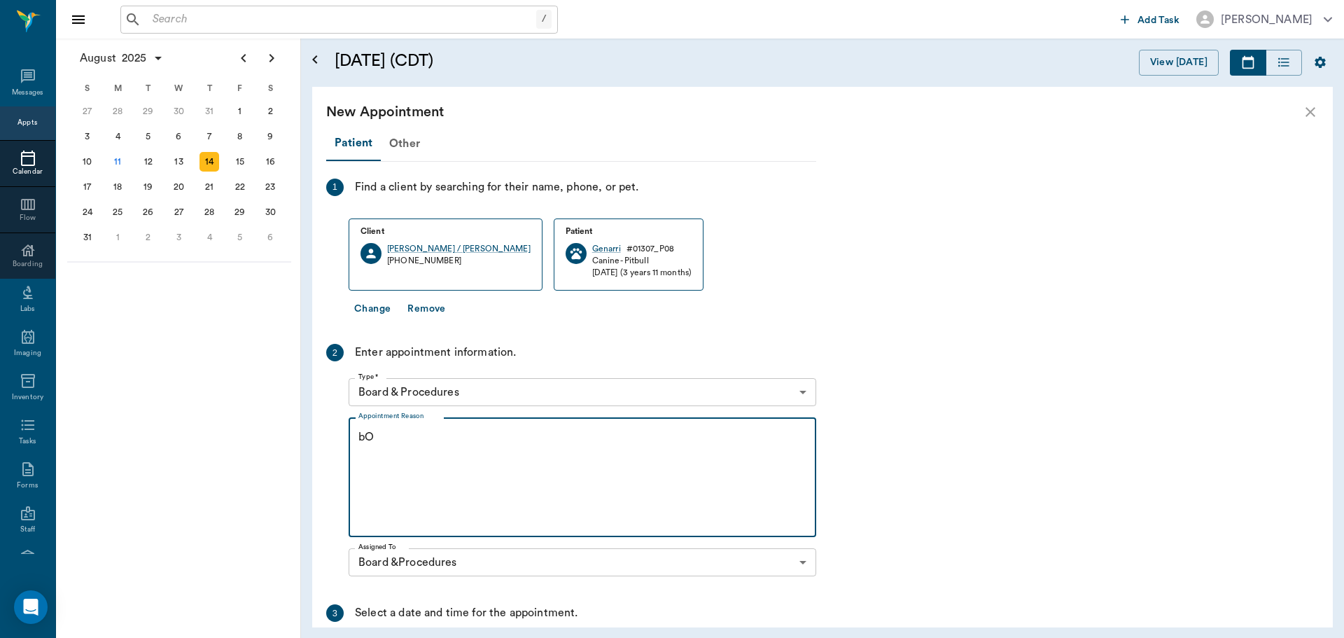
type textarea "b"
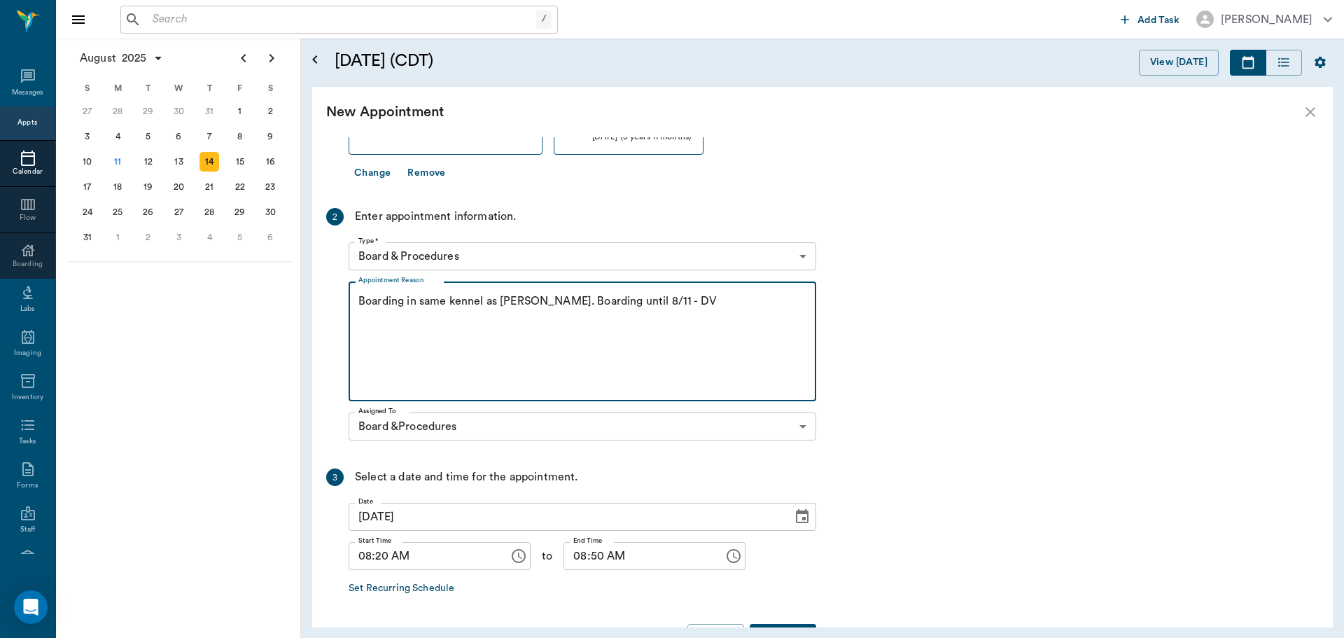
scroll to position [183, 0]
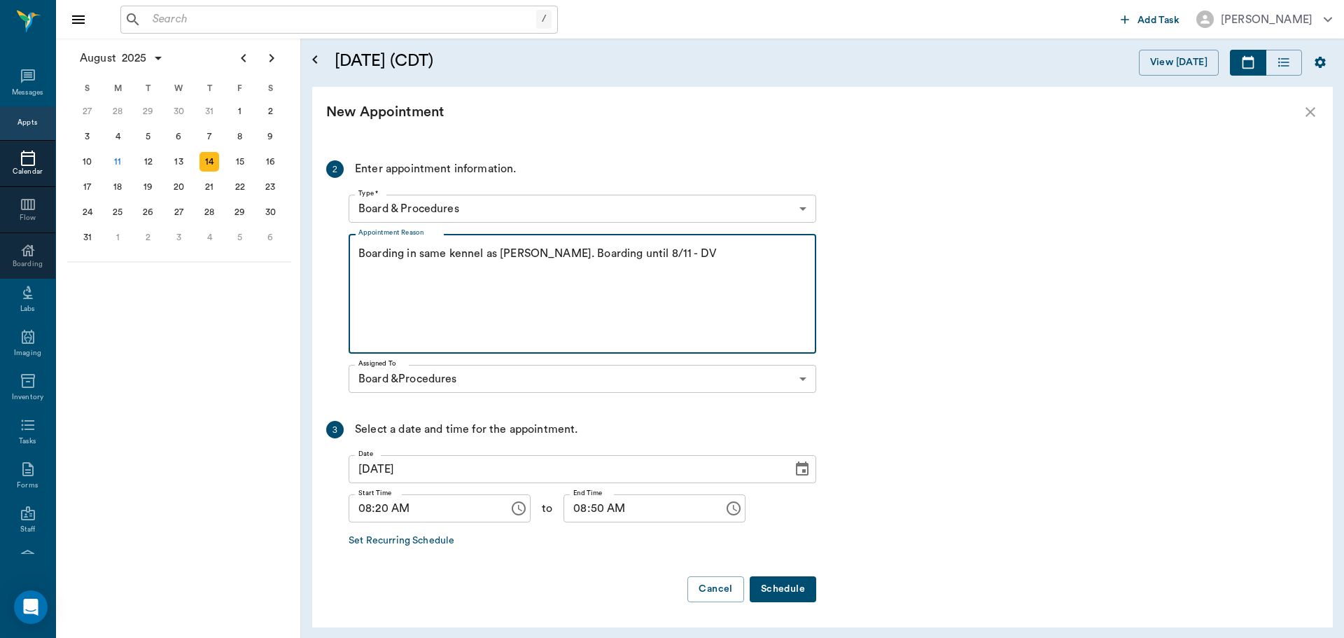
type textarea "Boarding in same kennel as Tyberious. Boarding until 8/11 - DV"
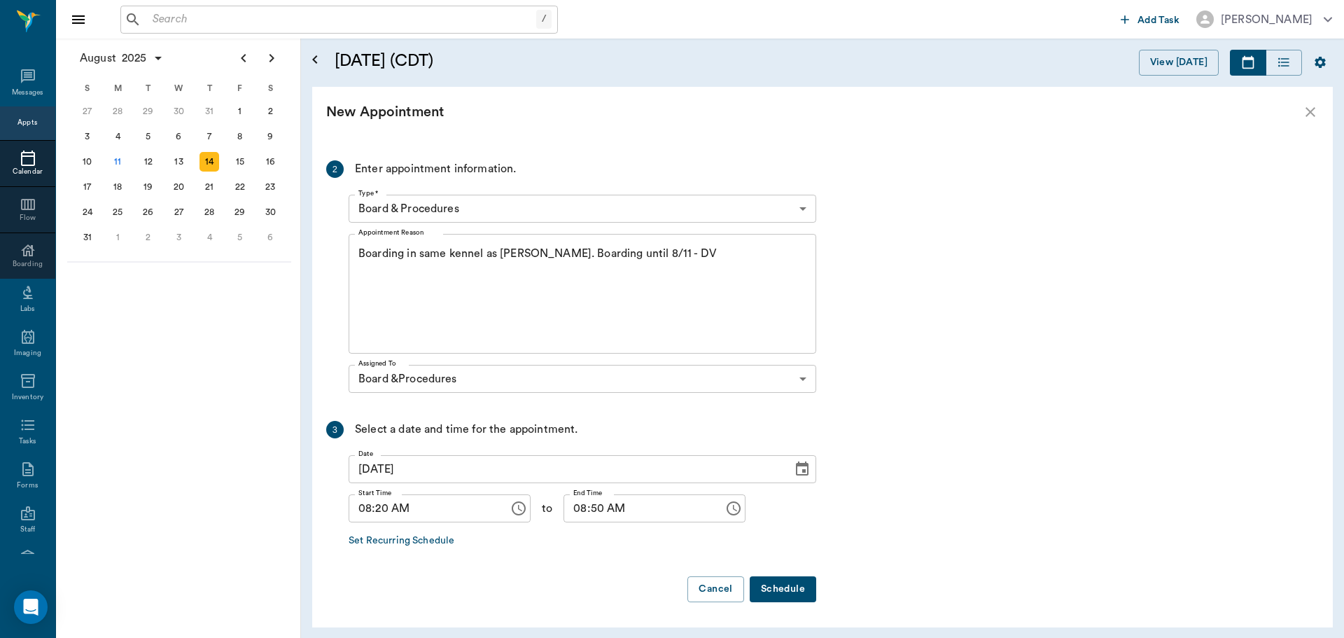
click at [785, 589] on button "Schedule" at bounding box center [783, 589] width 67 height 26
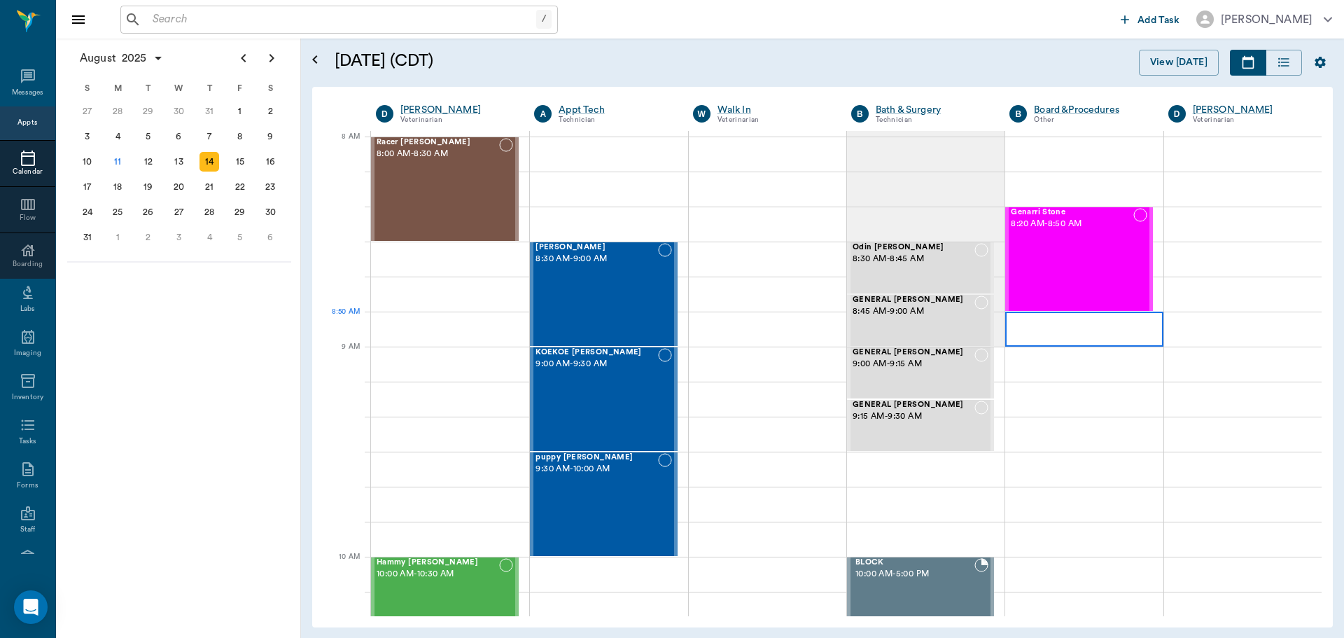
click at [1030, 337] on div at bounding box center [1084, 329] width 158 height 35
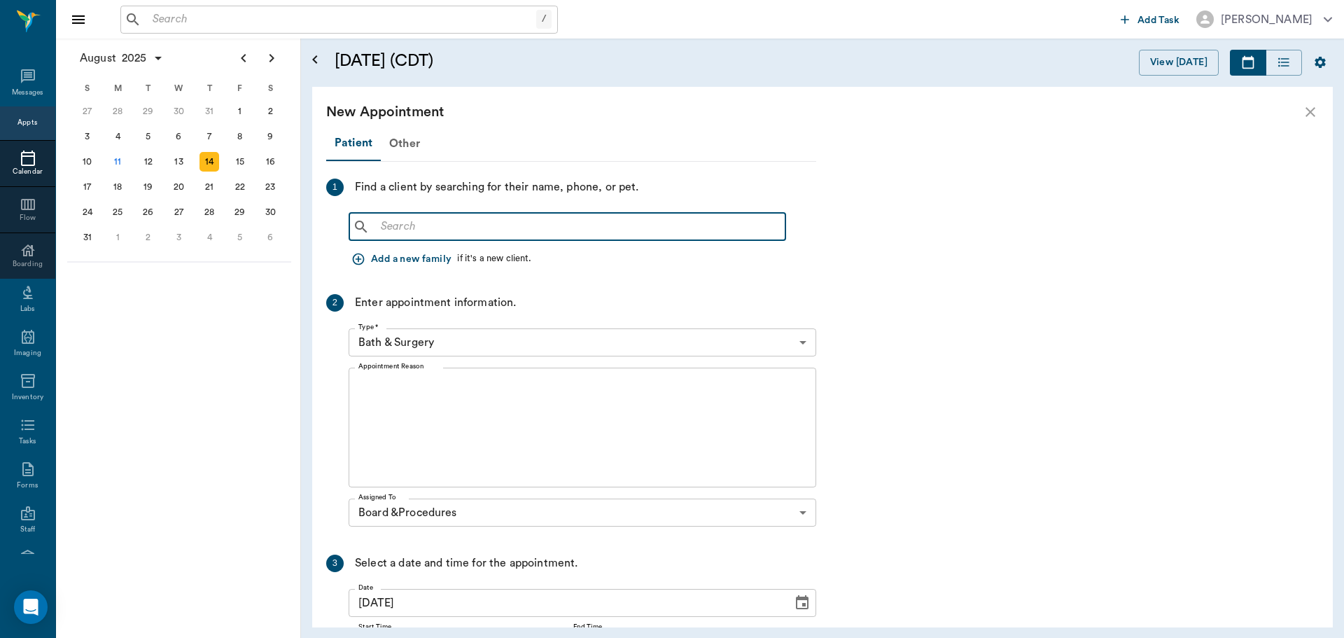
click at [578, 223] on input "text" at bounding box center [577, 227] width 405 height 20
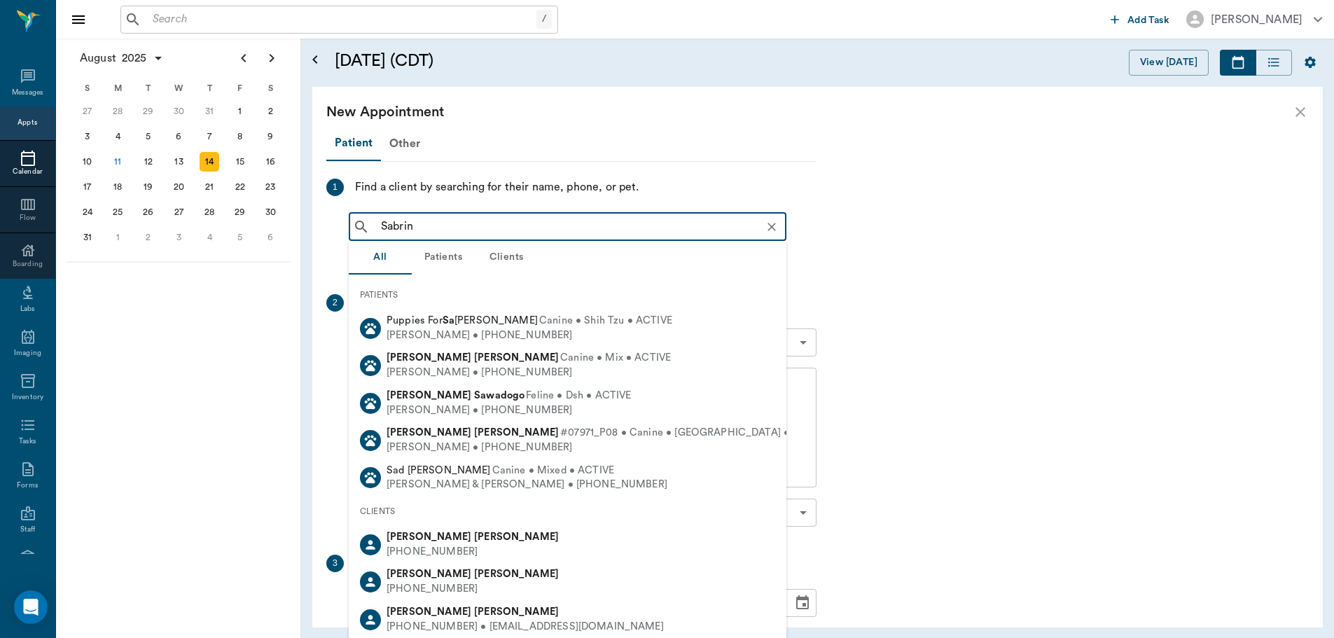
type input "Sabrina"
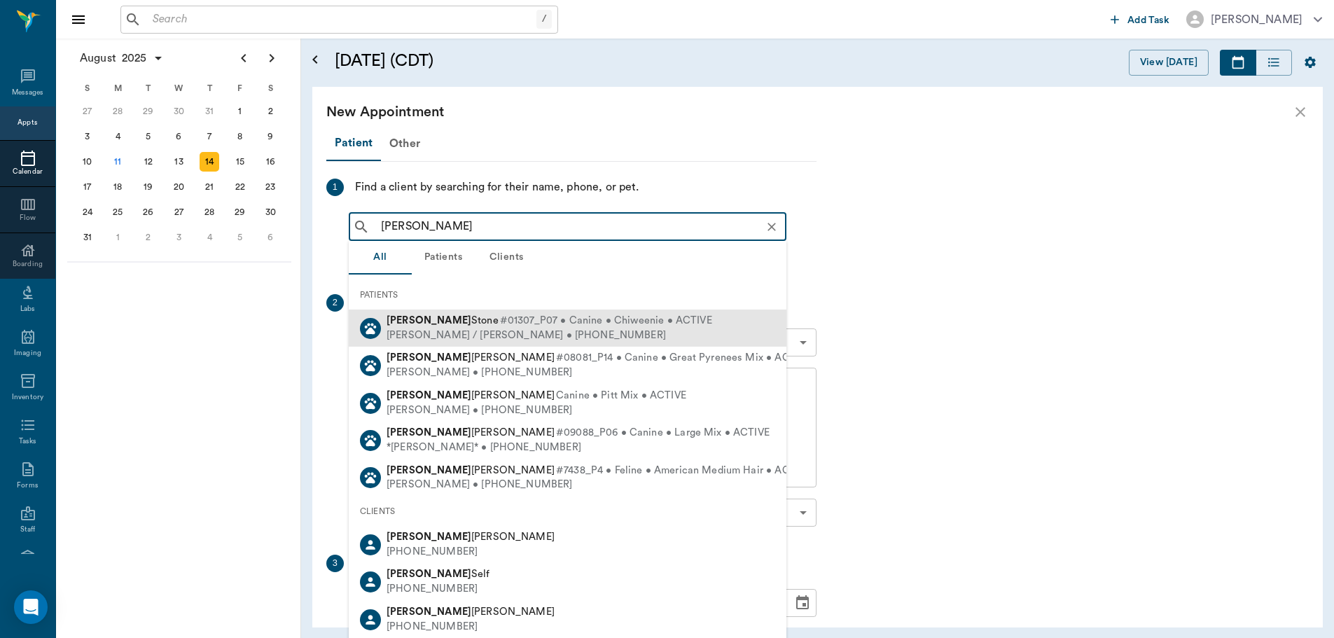
click at [614, 313] on div "Sabrina Stone #01307_P07 • Canine • Chiweenie • ACTIVE Amanda / Carlton Stone •…" at bounding box center [568, 327] width 438 height 37
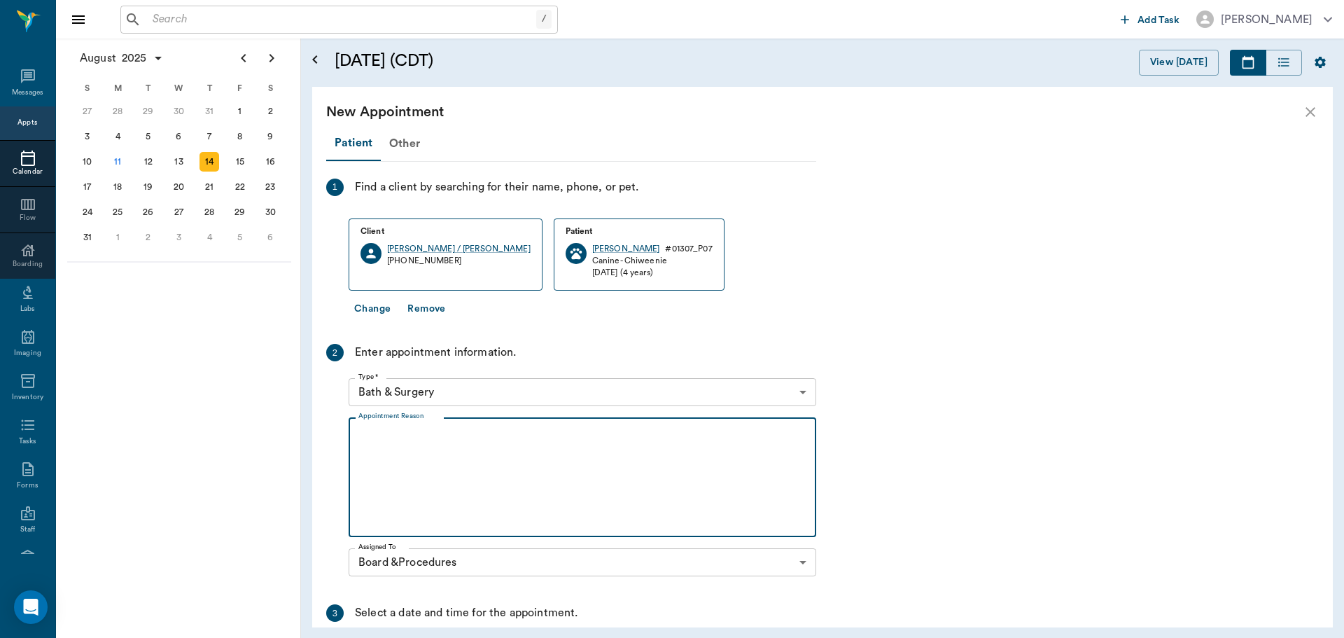
click at [470, 454] on textarea "Appointment Reason" at bounding box center [582, 477] width 448 height 97
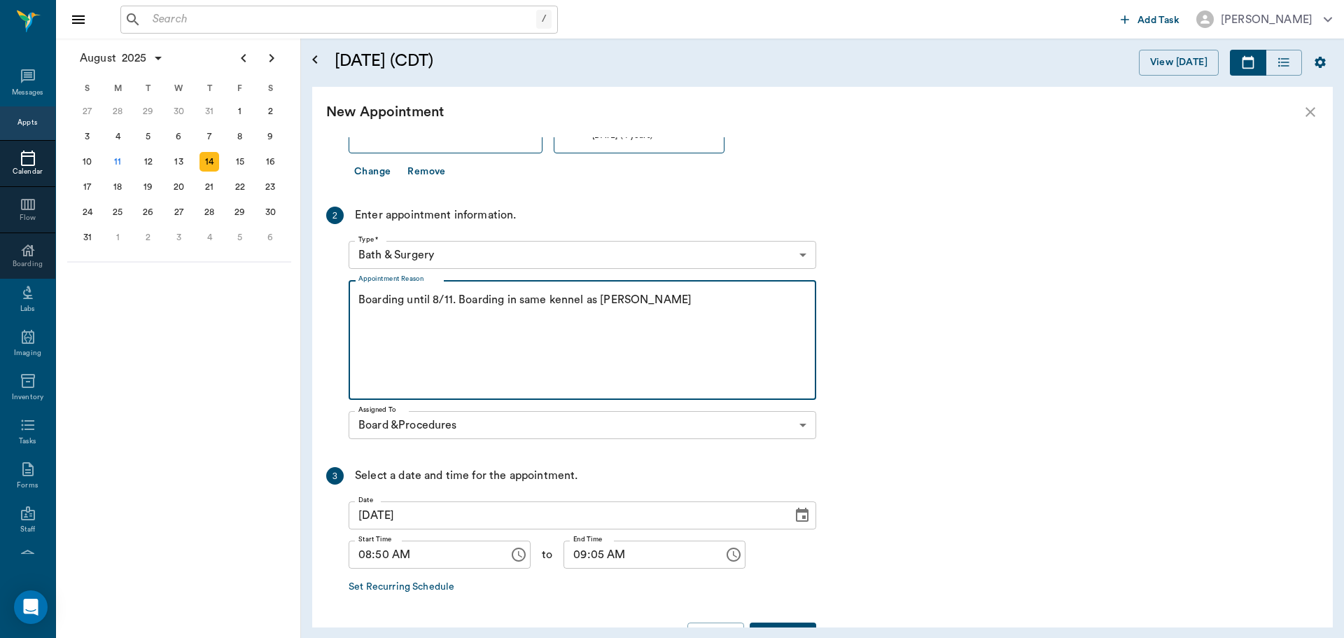
scroll to position [183, 0]
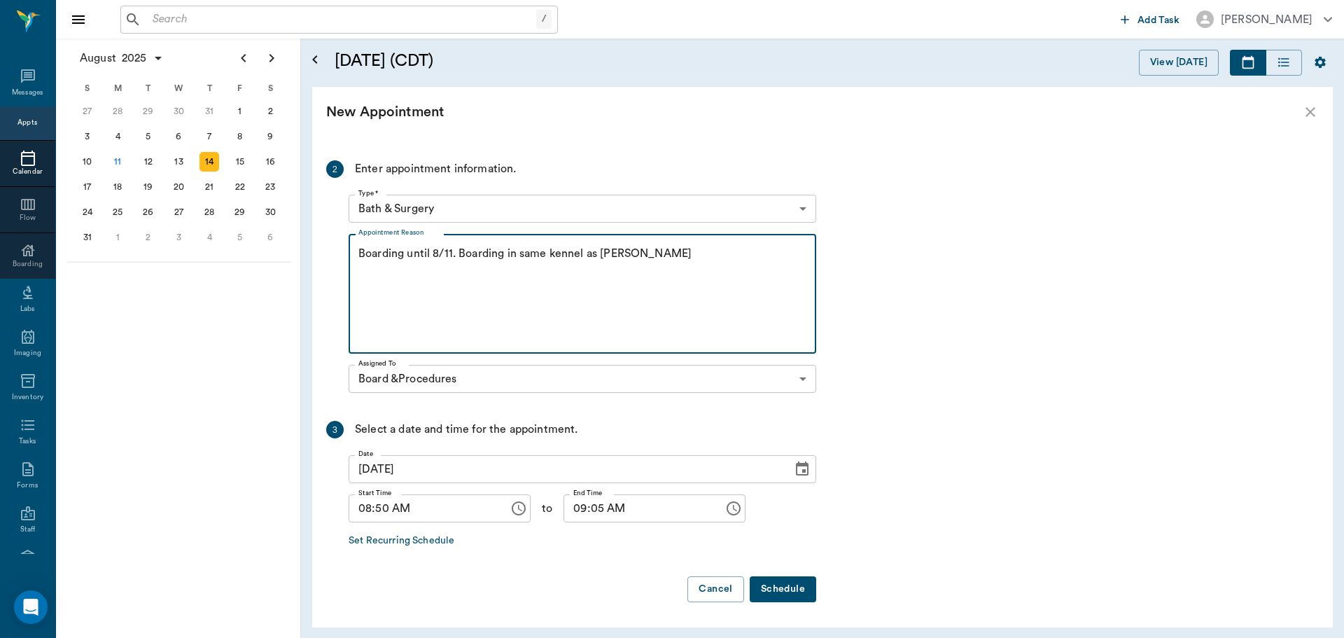
type textarea "Boarding until 8/11. Boarding in same kennel as Linus - DV"
click at [800, 216] on body "/ ​ Add Task Dr. Bert Ellsworth Nectar Messages Appts Calendar Flow Boarding La…" at bounding box center [672, 319] width 1344 height 638
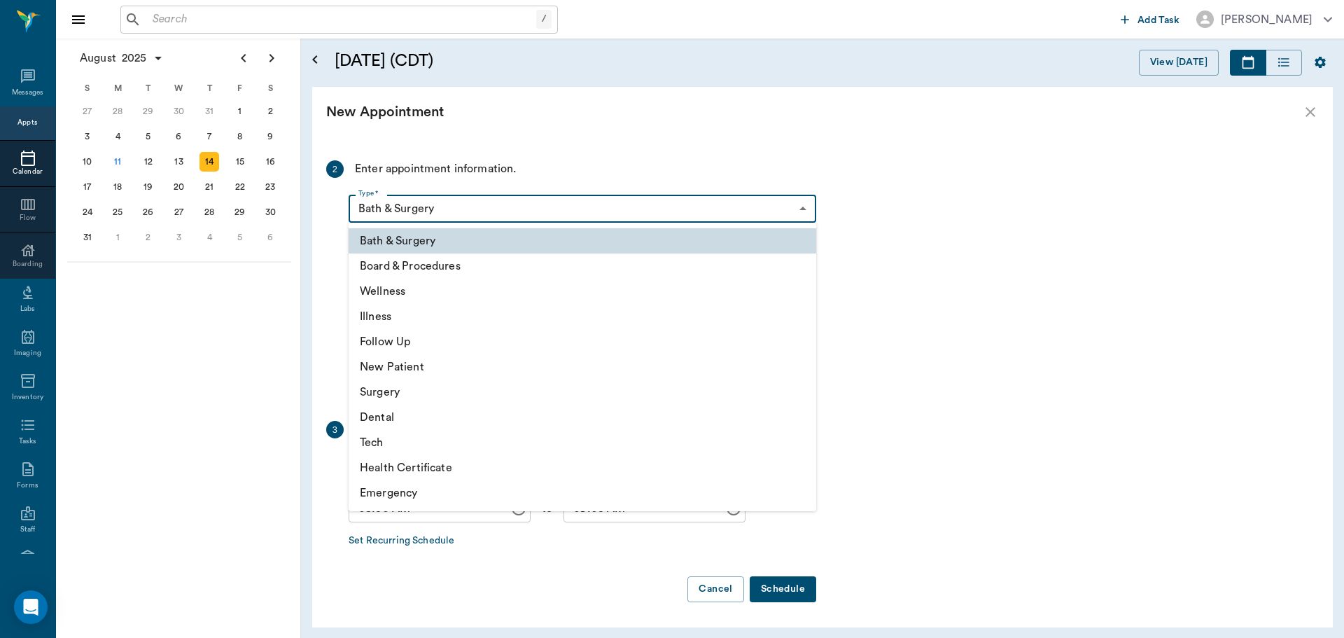
click at [613, 267] on li "Board & Procedures" at bounding box center [583, 265] width 468 height 25
type input "67816c1cf444b6f7d0a603e8"
type input "09:20 AM"
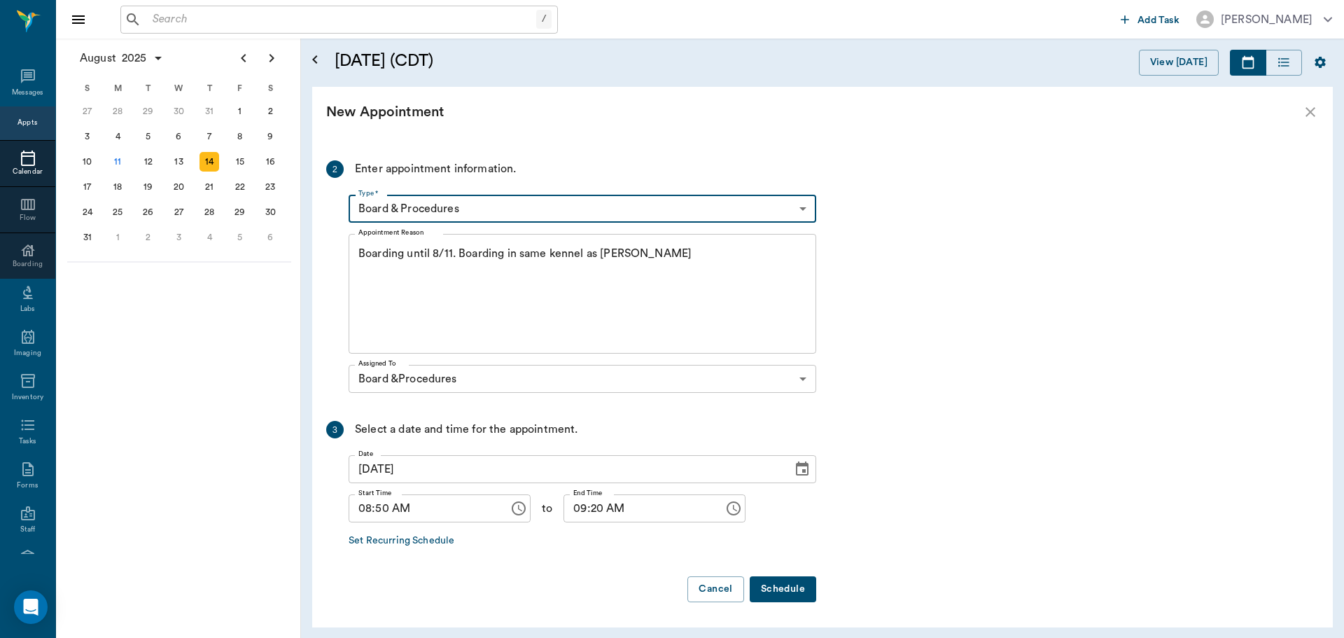
click at [781, 587] on button "Schedule" at bounding box center [783, 589] width 67 height 26
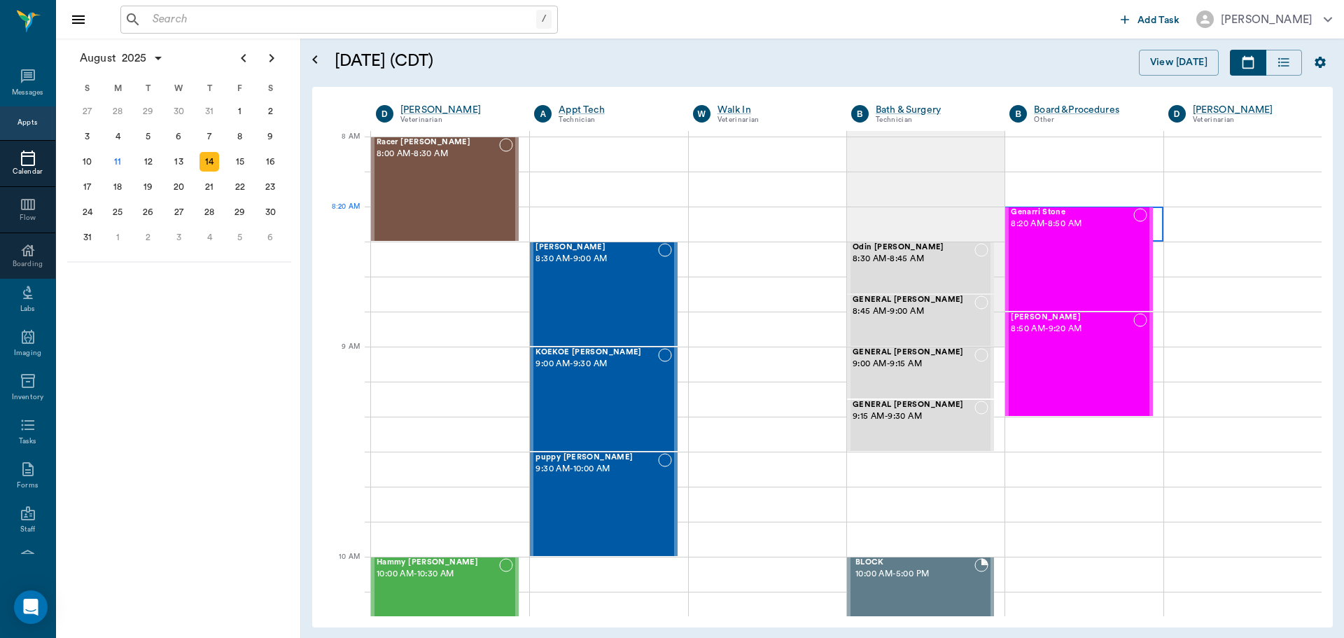
click at [1150, 218] on div at bounding box center [1084, 224] width 158 height 35
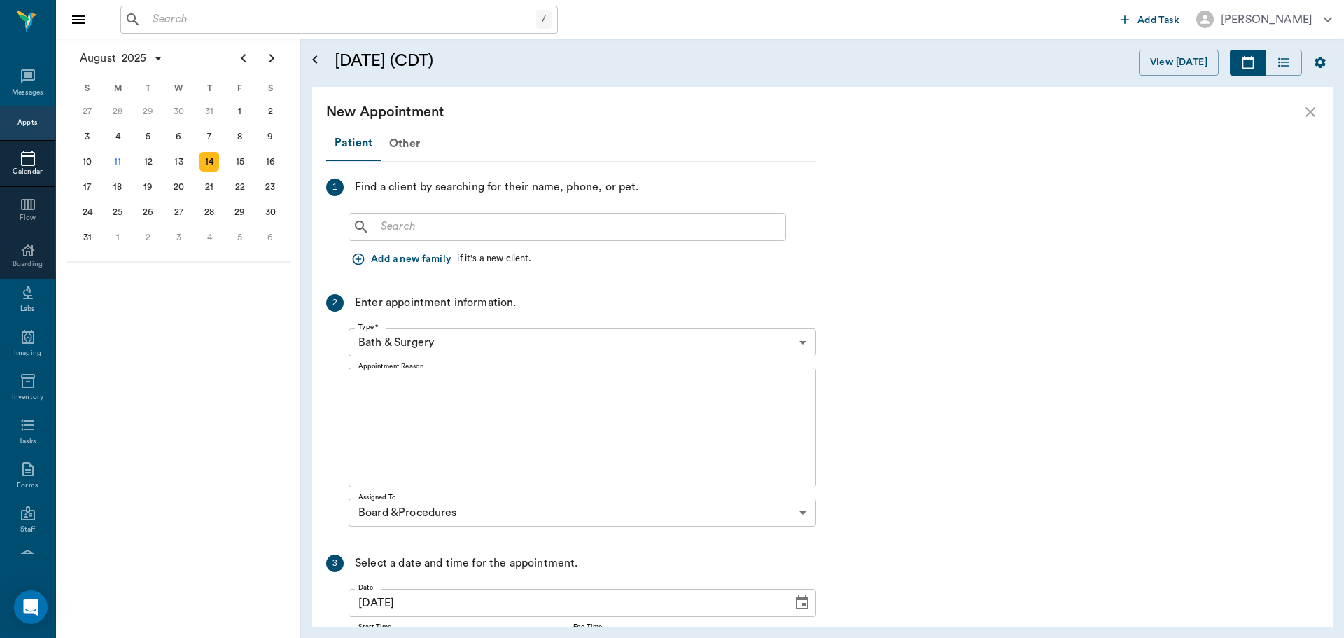
click at [596, 221] on input "text" at bounding box center [577, 227] width 405 height 20
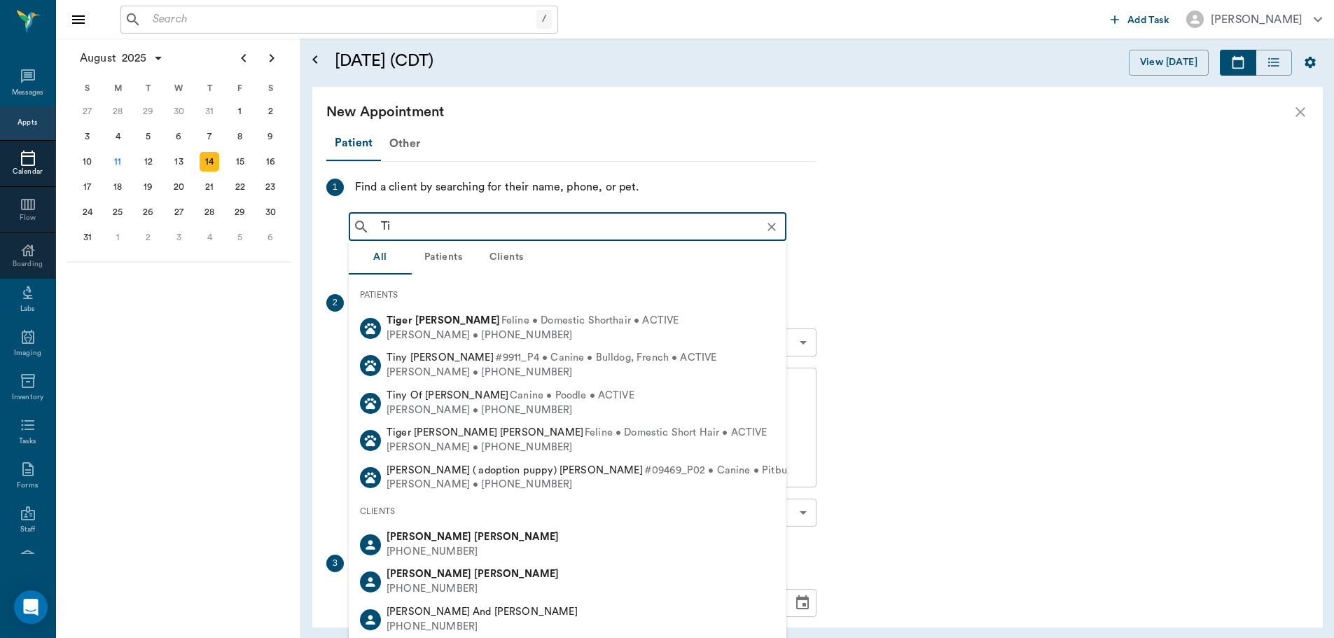
type input "Tib"
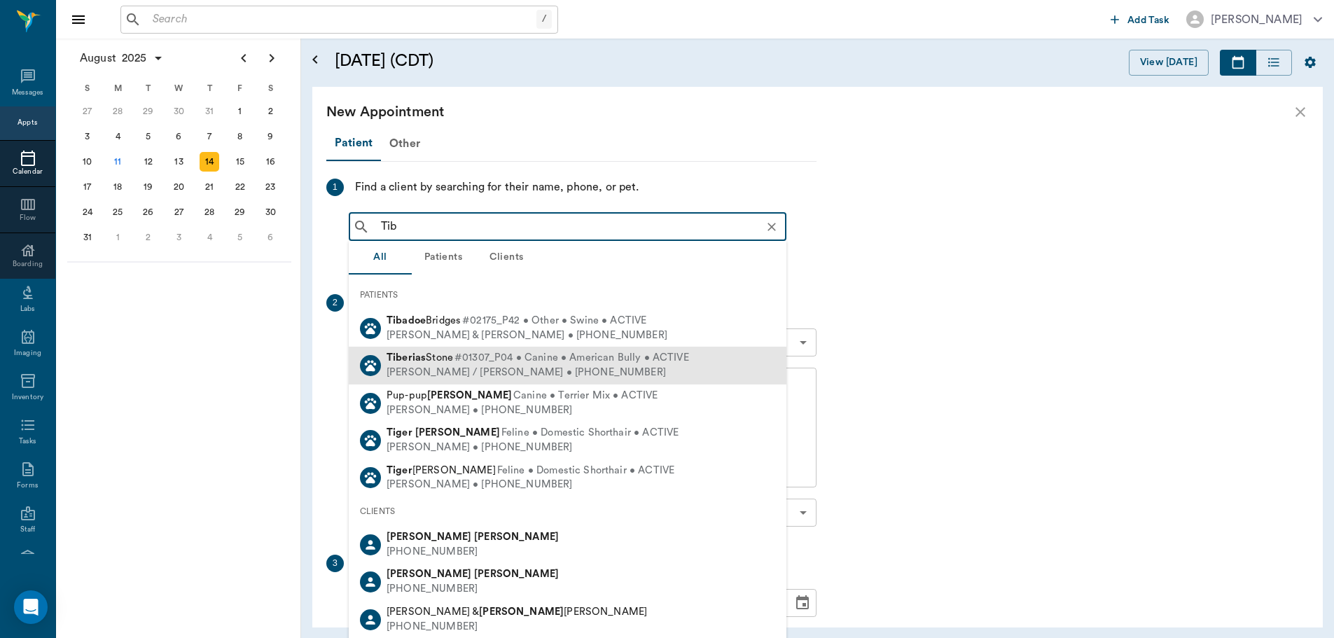
click at [589, 351] on span "#01307_P04 • Canine • American Bully • ACTIVE" at bounding box center [571, 358] width 235 height 15
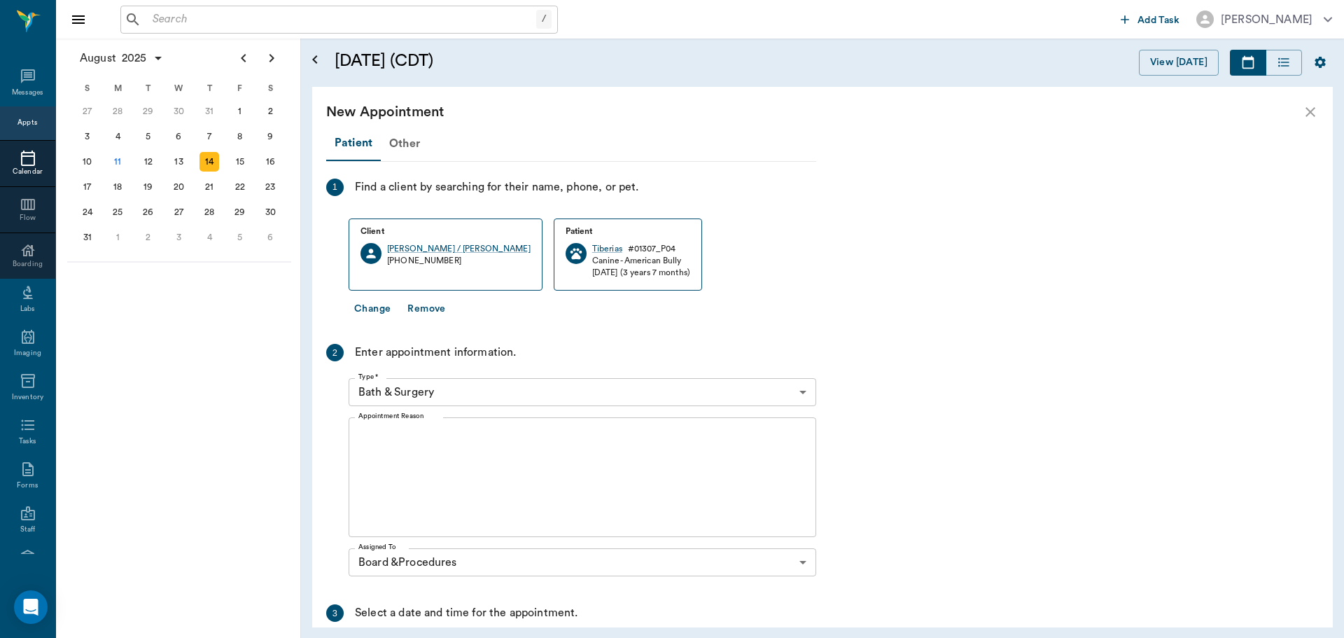
click at [608, 388] on body "/ ​ Add Task Dr. Bert Ellsworth Nectar Messages Appts Calendar Flow Boarding La…" at bounding box center [672, 319] width 1344 height 638
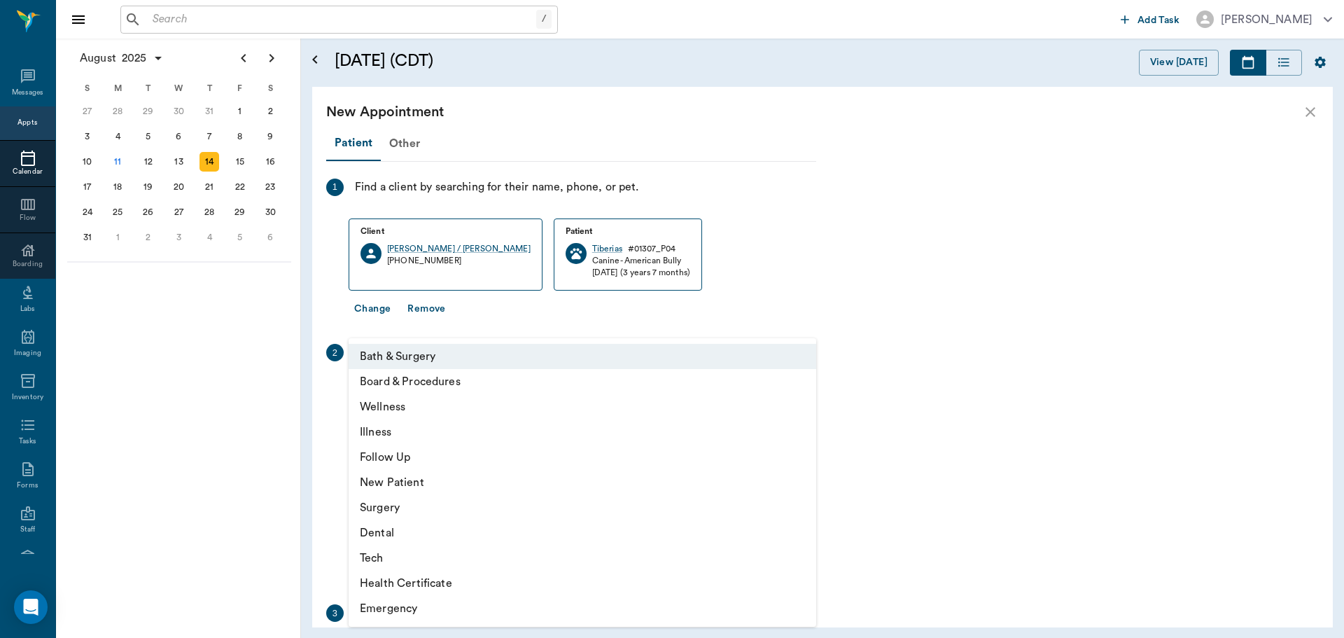
click at [524, 389] on li "Board & Procedures" at bounding box center [583, 381] width 468 height 25
type input "67816c1cf444b6f7d0a603e8"
type input "08:50 AM"
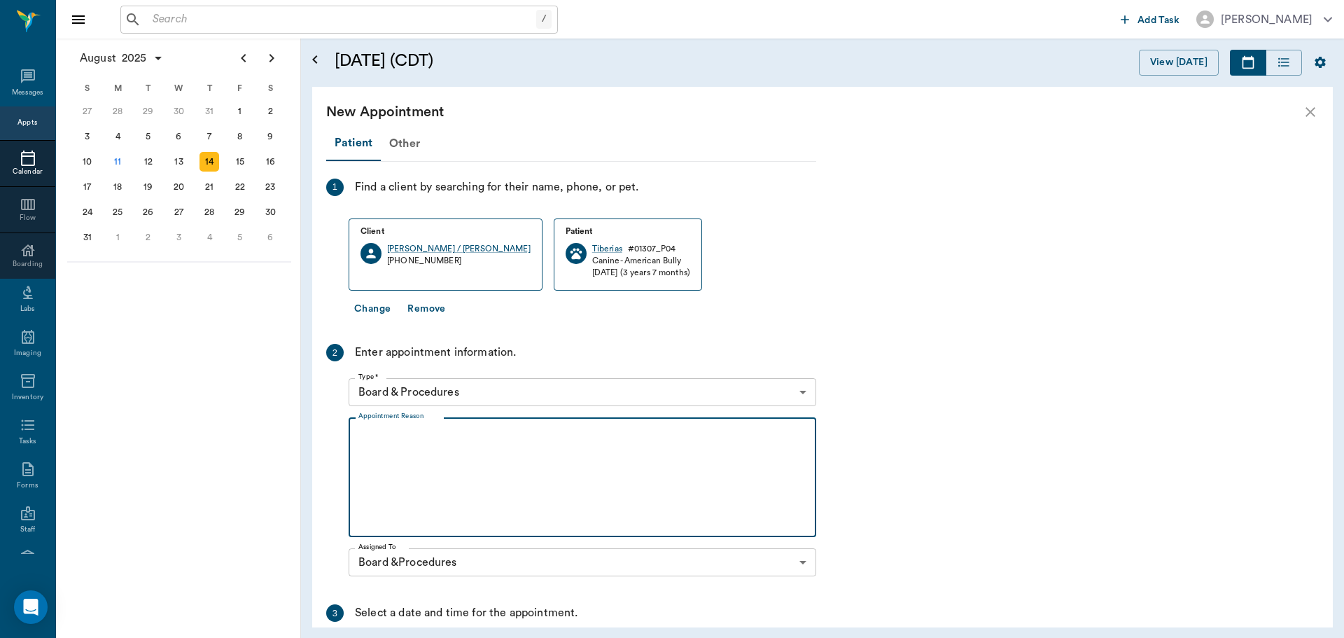
click at [505, 445] on textarea "Appointment Reason" at bounding box center [582, 477] width 448 height 97
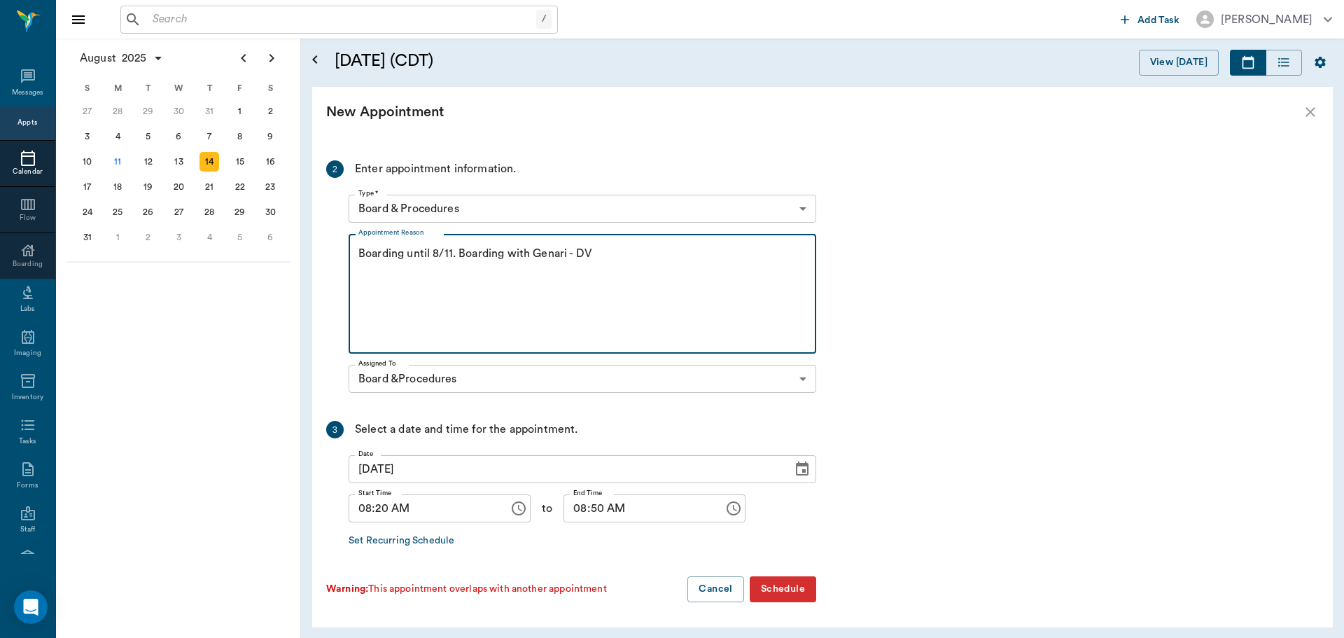
type textarea "Boarding until 8/11. Boarding with Genari - DV"
click at [785, 594] on button "Schedule" at bounding box center [783, 589] width 67 height 26
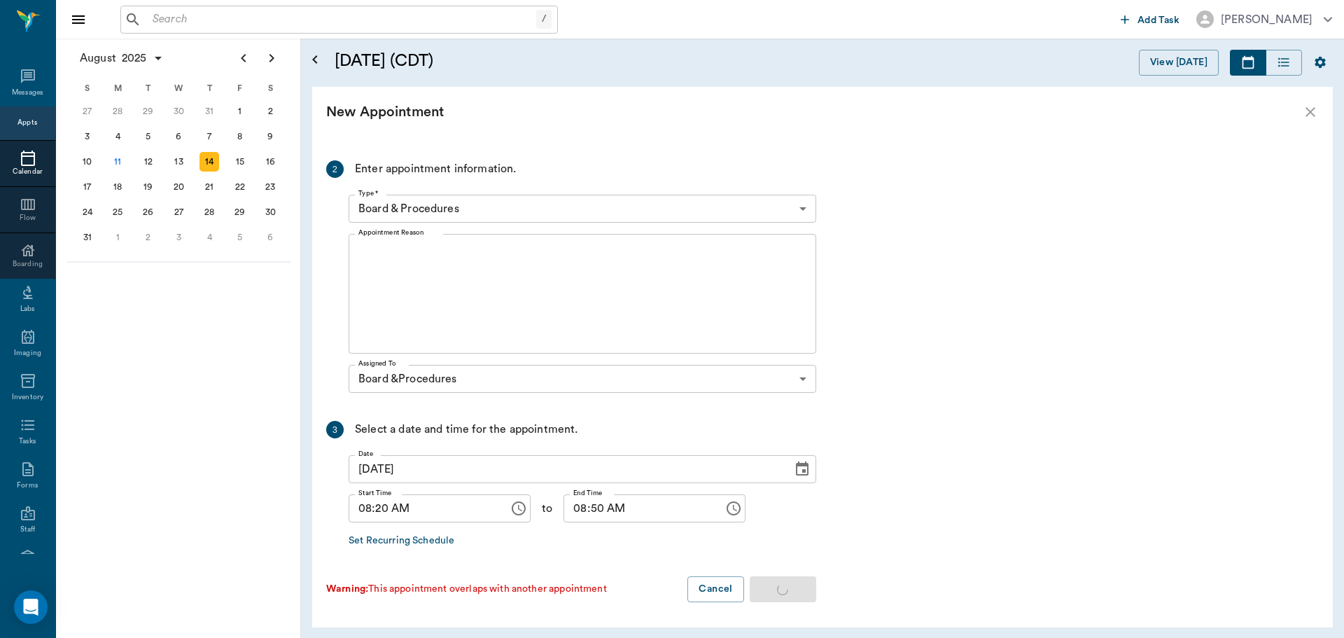
scroll to position [0, 0]
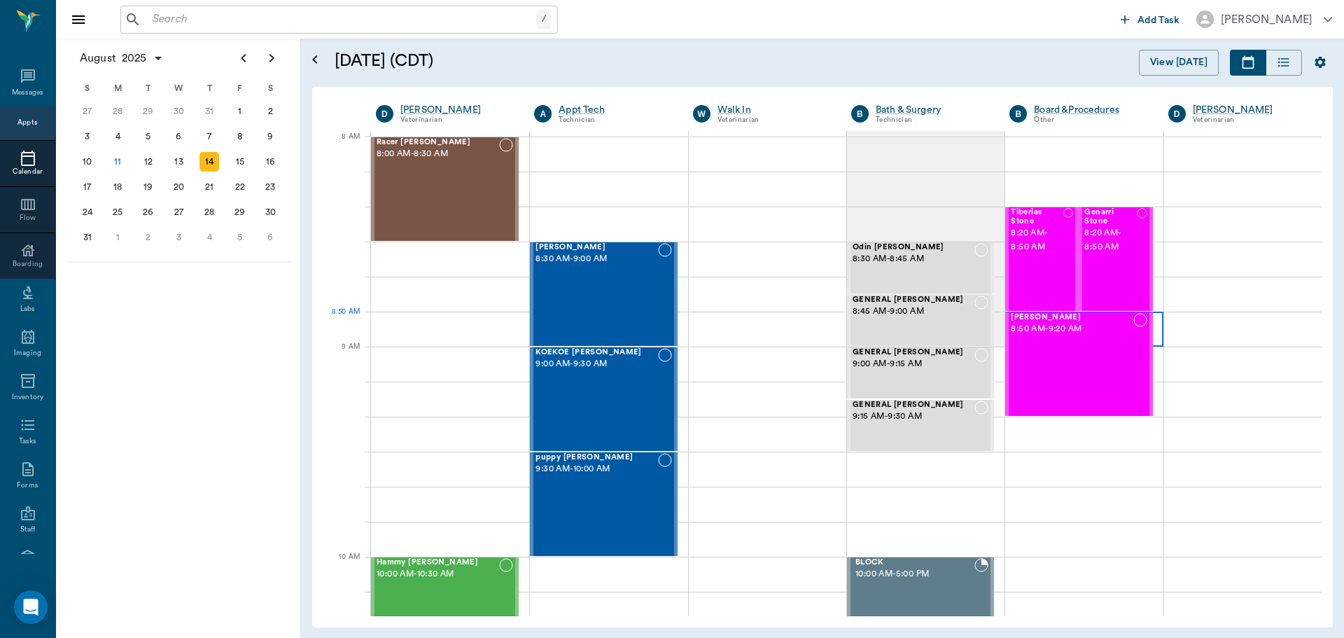
click at [1152, 328] on div at bounding box center [1084, 329] width 158 height 35
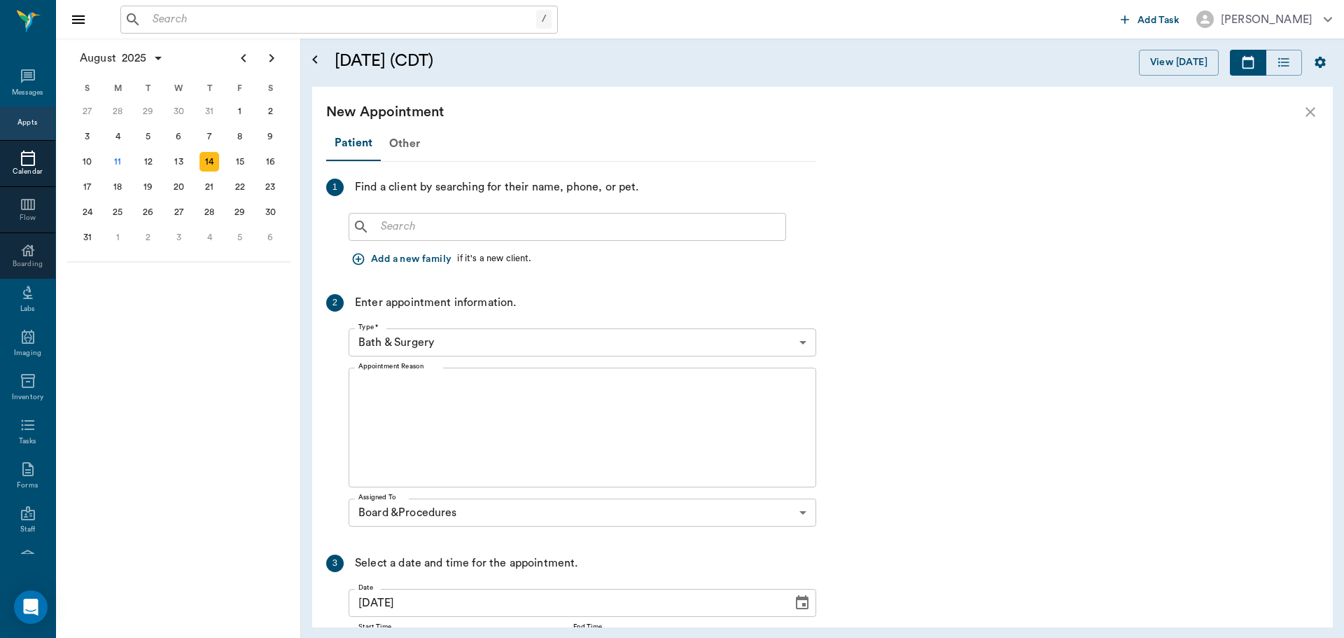
click at [676, 222] on input "text" at bounding box center [577, 227] width 405 height 20
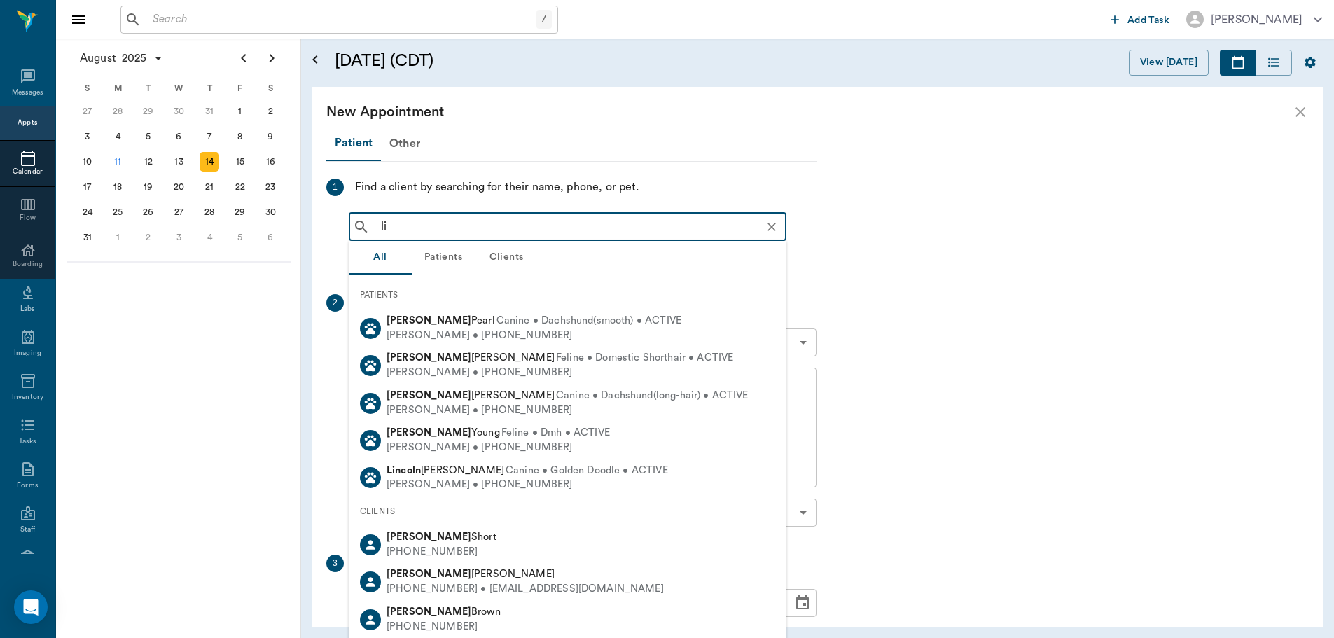
type input "l"
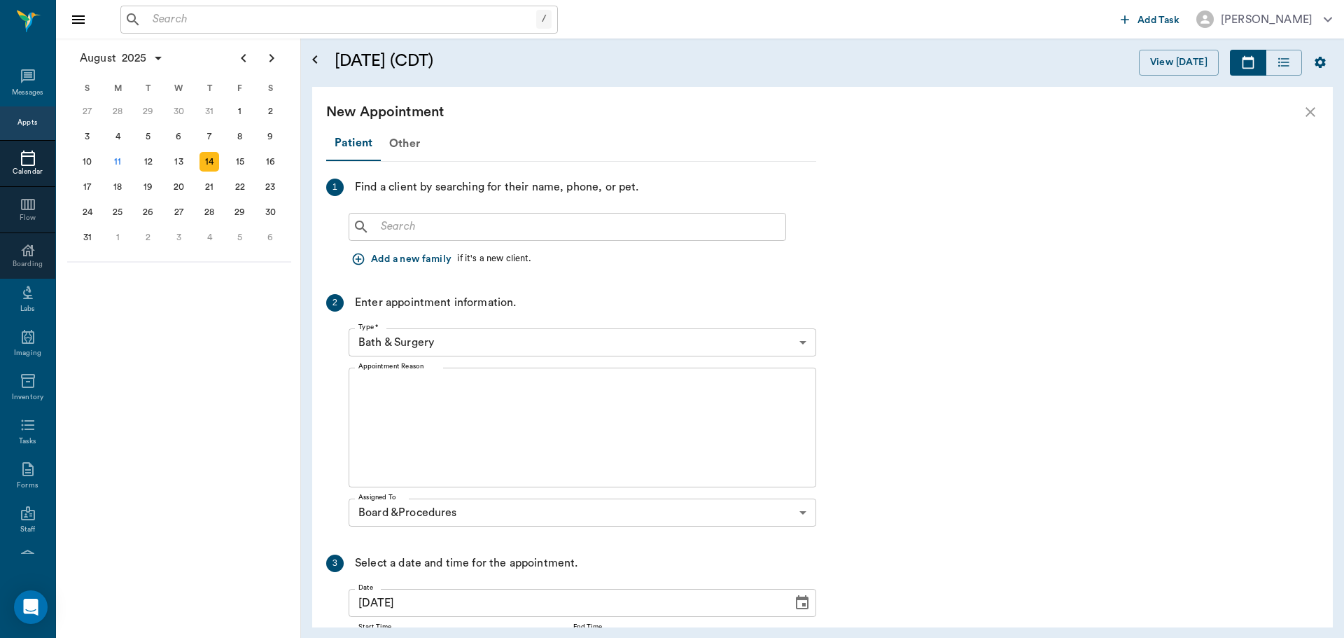
click at [1309, 113] on icon "close" at bounding box center [1311, 112] width 10 height 10
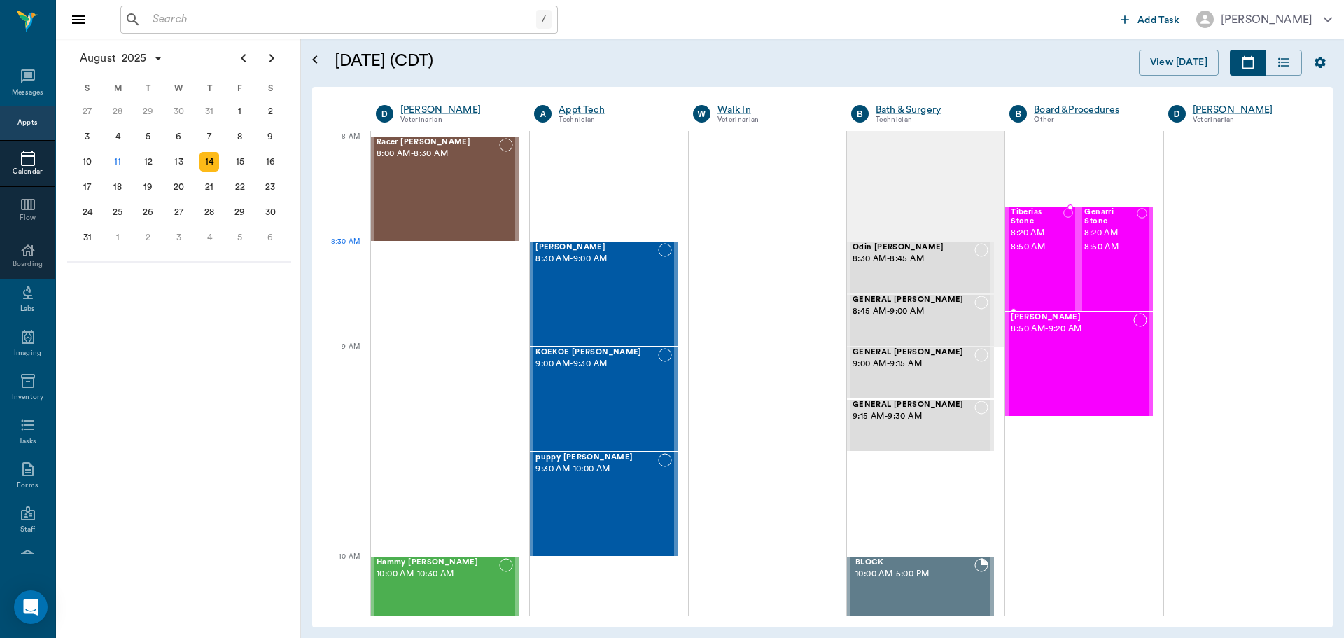
click at [1011, 244] on span "8:20 AM - 8:50 AM" at bounding box center [1037, 240] width 52 height 28
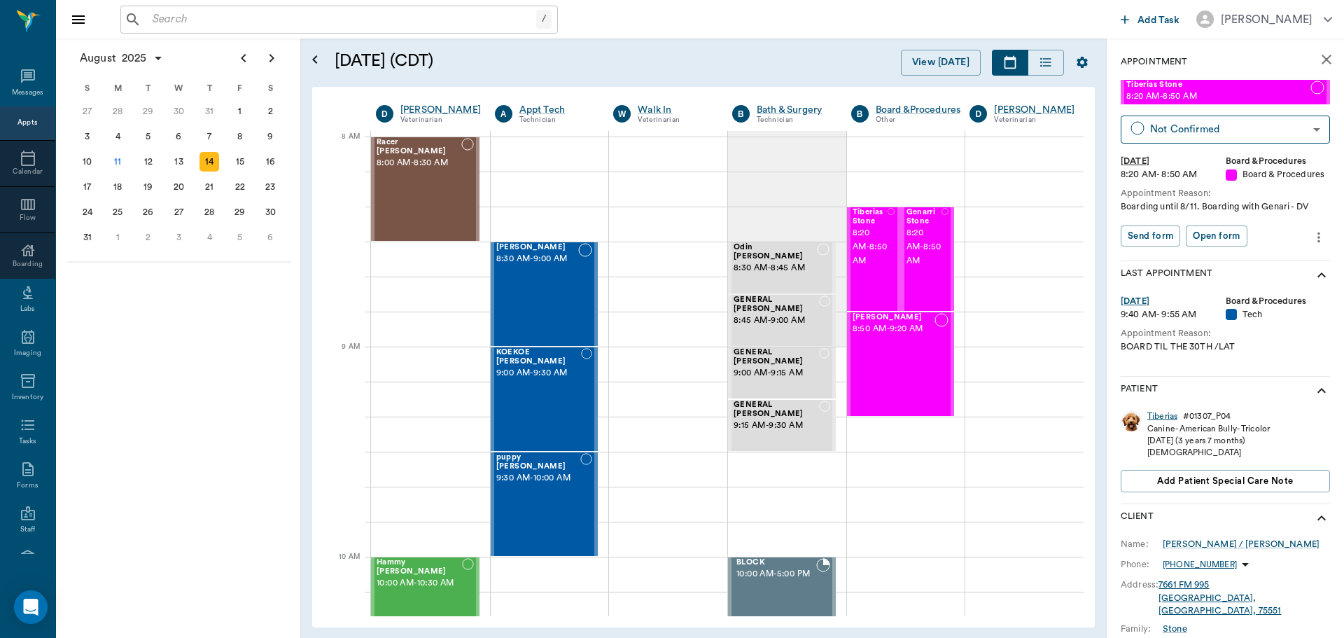
click at [1169, 417] on div "Tiberias" at bounding box center [1162, 416] width 30 height 12
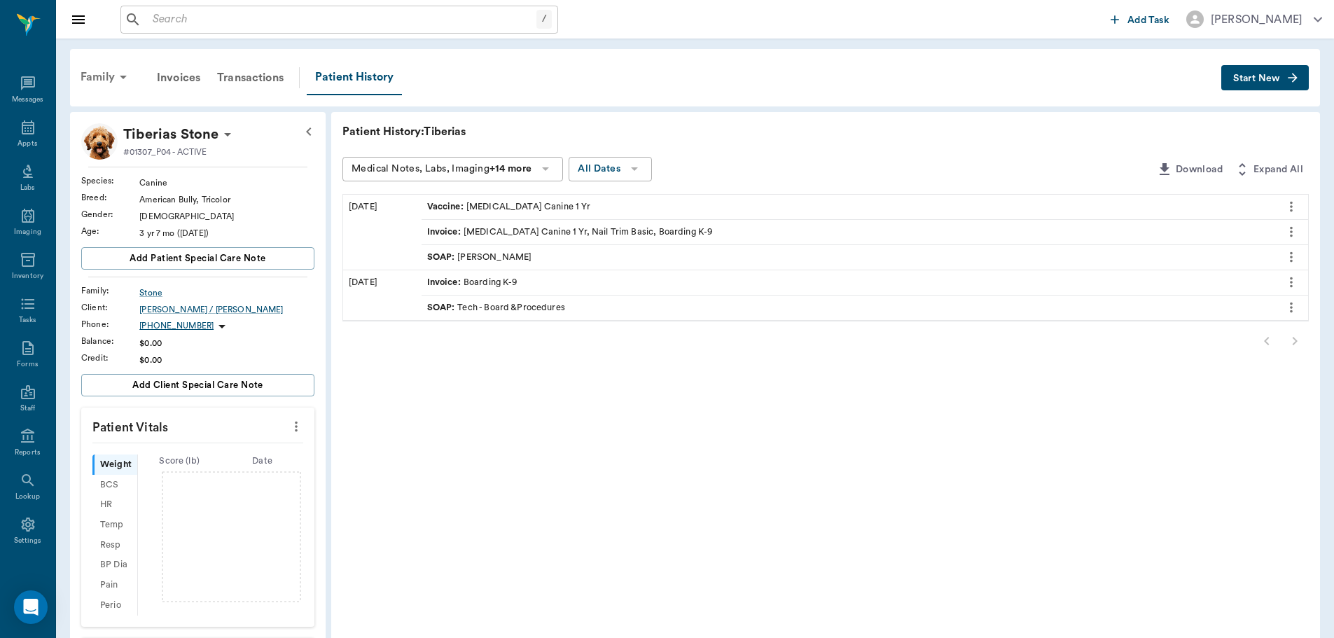
click at [109, 77] on div "Family" at bounding box center [106, 77] width 68 height 34
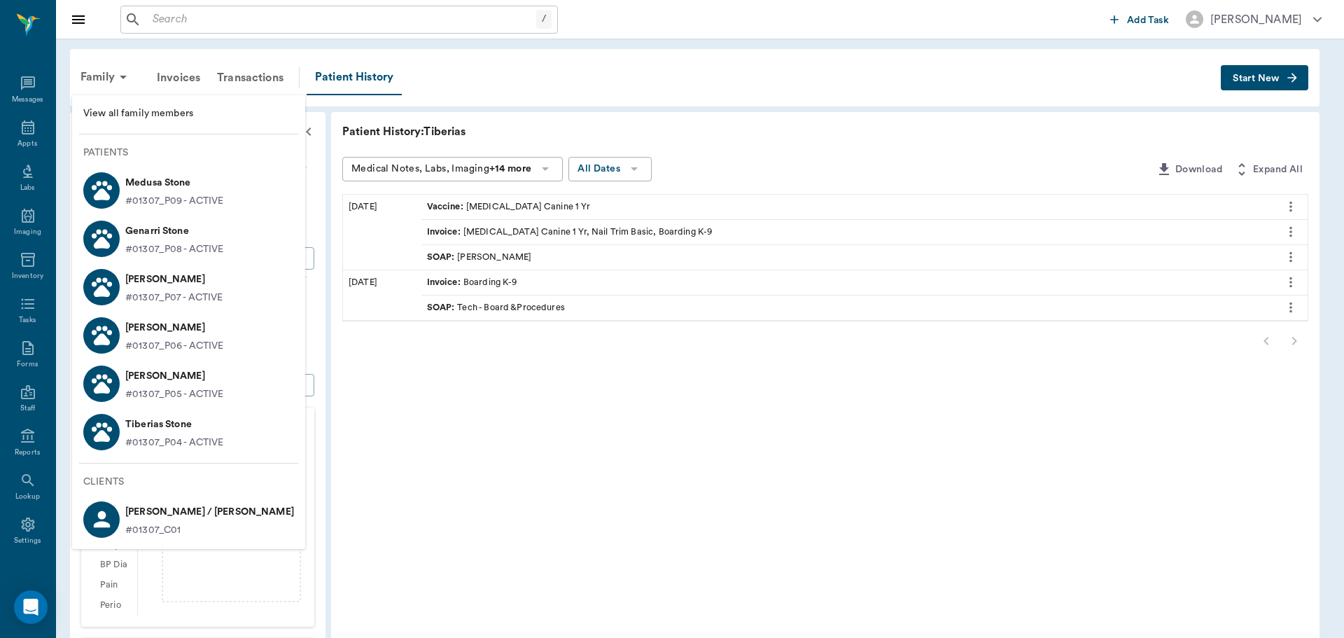
click at [195, 113] on span "View all family members" at bounding box center [188, 113] width 211 height 15
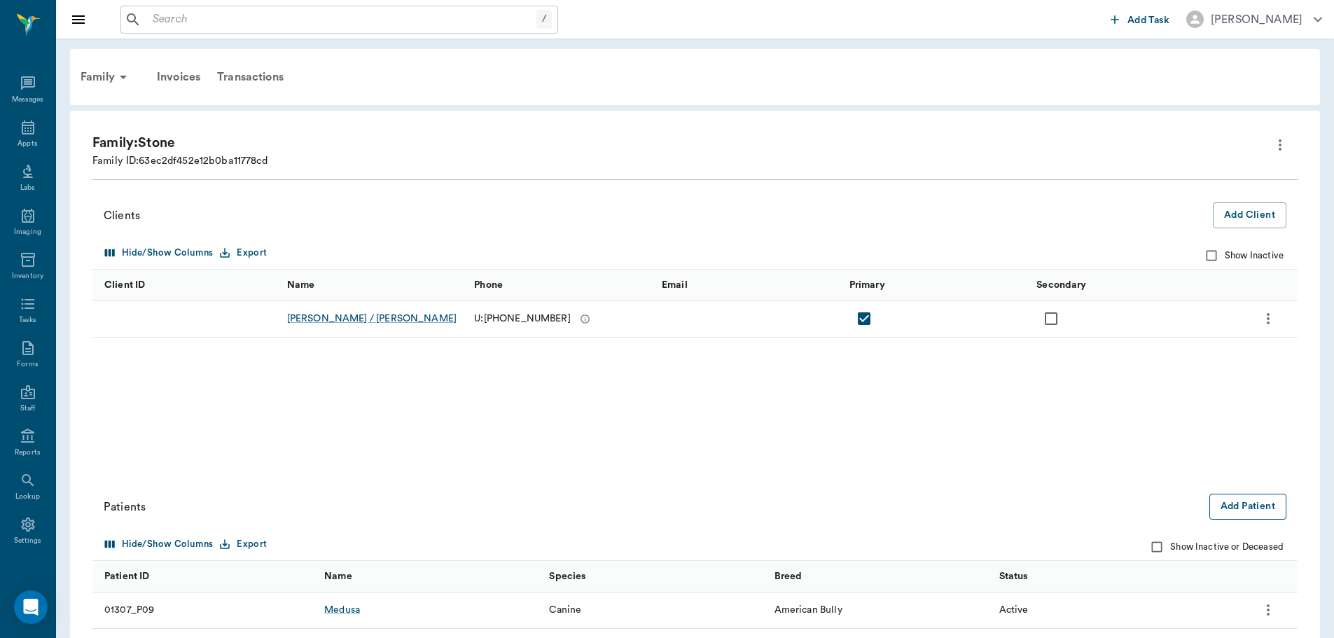
click at [1243, 502] on button "Add Patient" at bounding box center [1247, 507] width 77 height 26
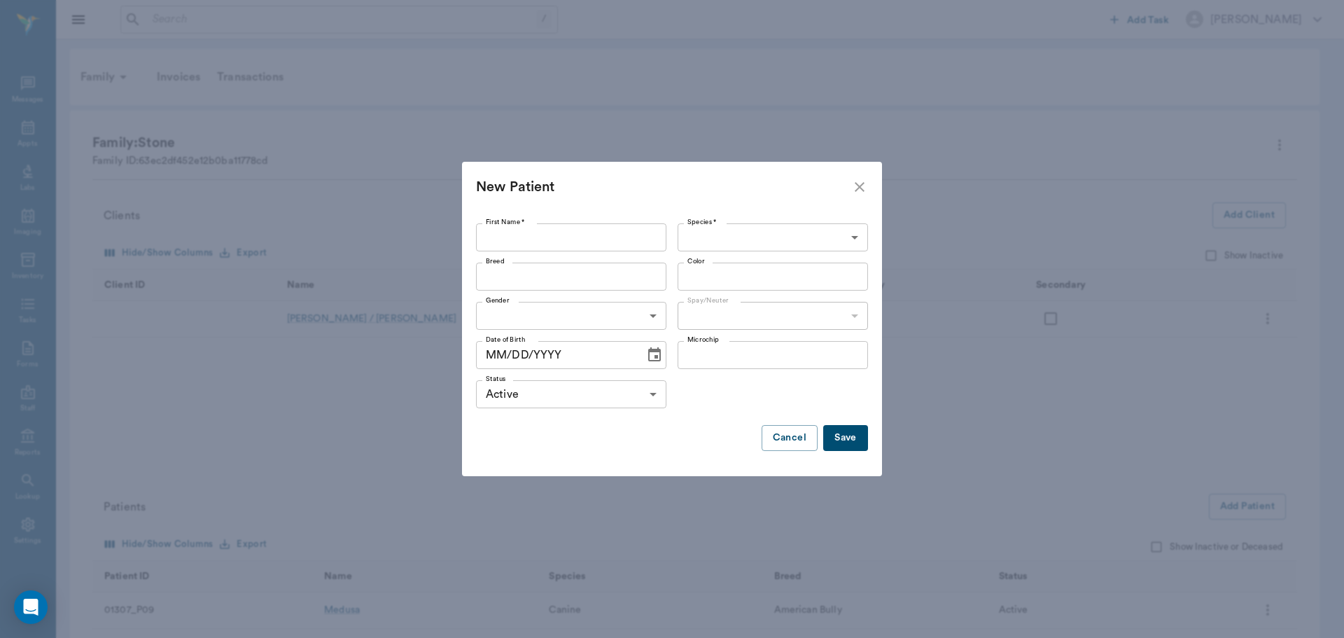
click at [596, 245] on input "First Name *" at bounding box center [571, 237] width 190 height 28
type input "A"
type input "Linus"
click at [838, 243] on body "/ ​ Add Task Dr. Bert Ellsworth Nectar Messages Appts Labs Imaging Inventory Ta…" at bounding box center [672, 419] width 1344 height 838
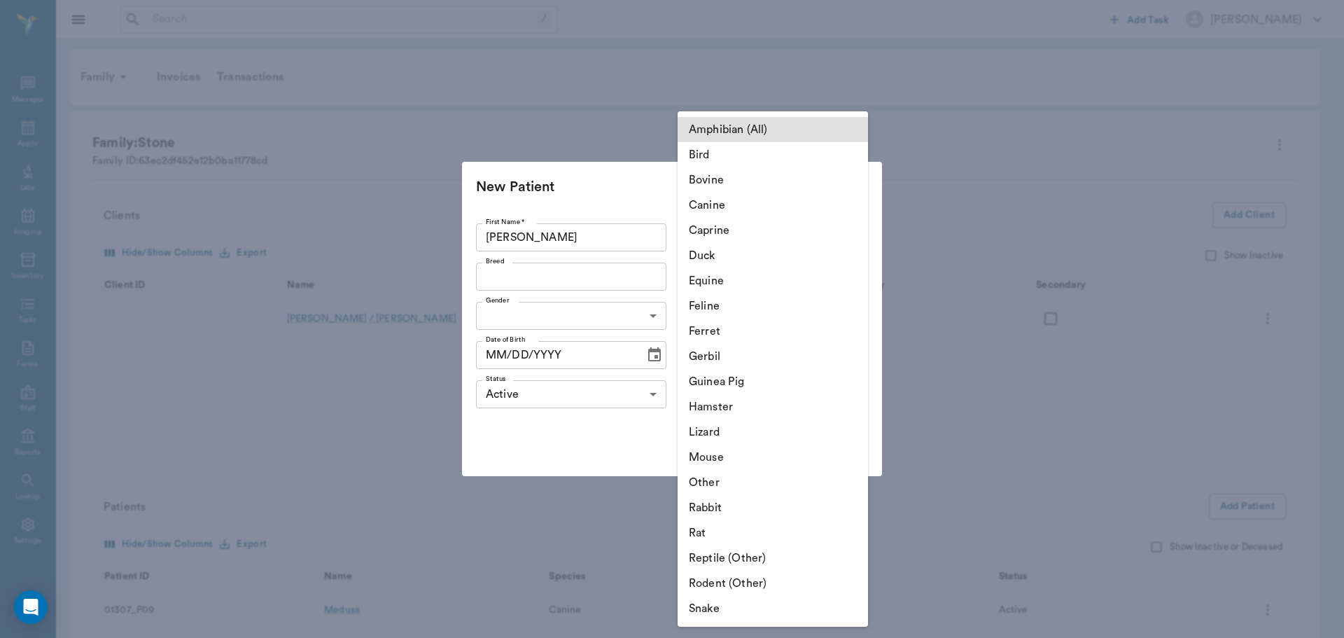
click at [591, 138] on div at bounding box center [672, 319] width 1344 height 638
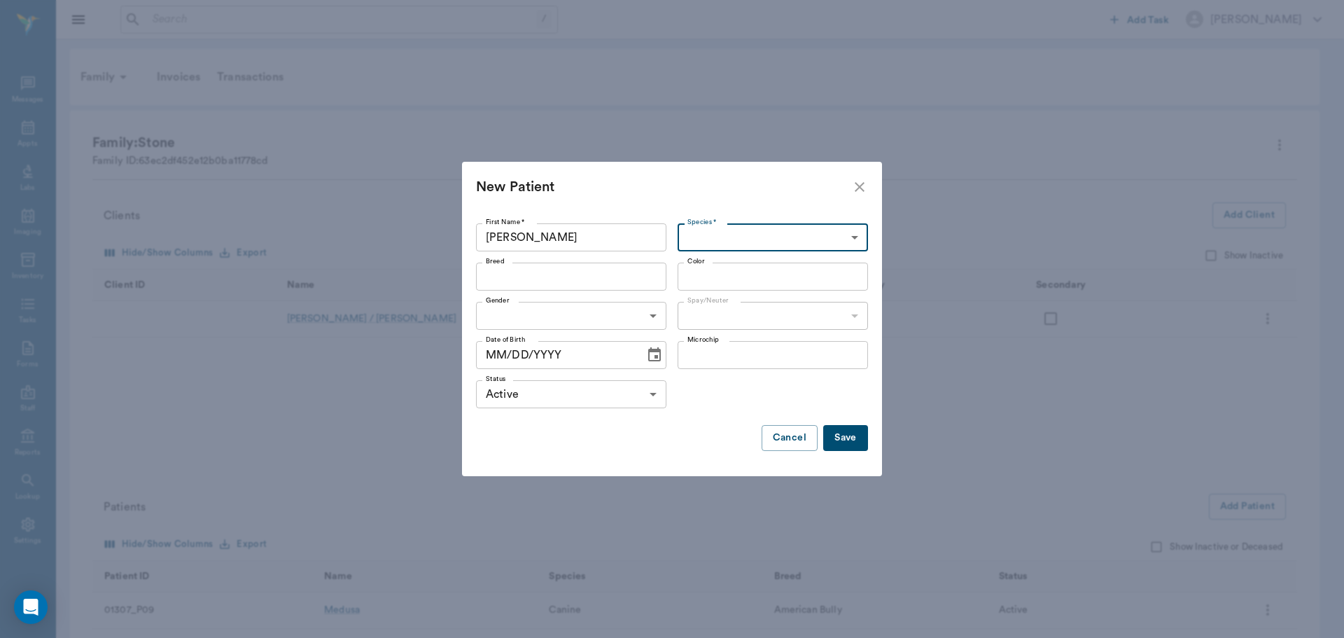
click at [771, 242] on body "/ ​ Add Task Dr. Bert Ellsworth Nectar Messages Appts Labs Imaging Inventory Ta…" at bounding box center [672, 419] width 1344 height 838
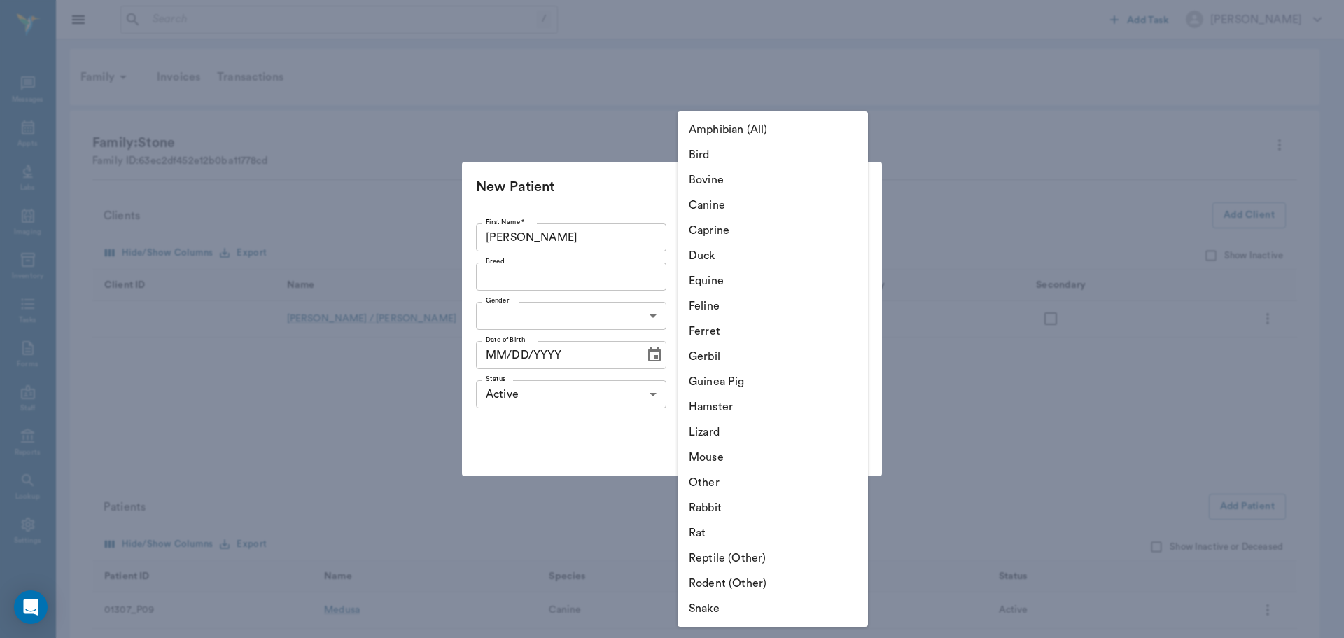
click at [765, 203] on li "Canine" at bounding box center [773, 205] width 190 height 25
type input "Canine"
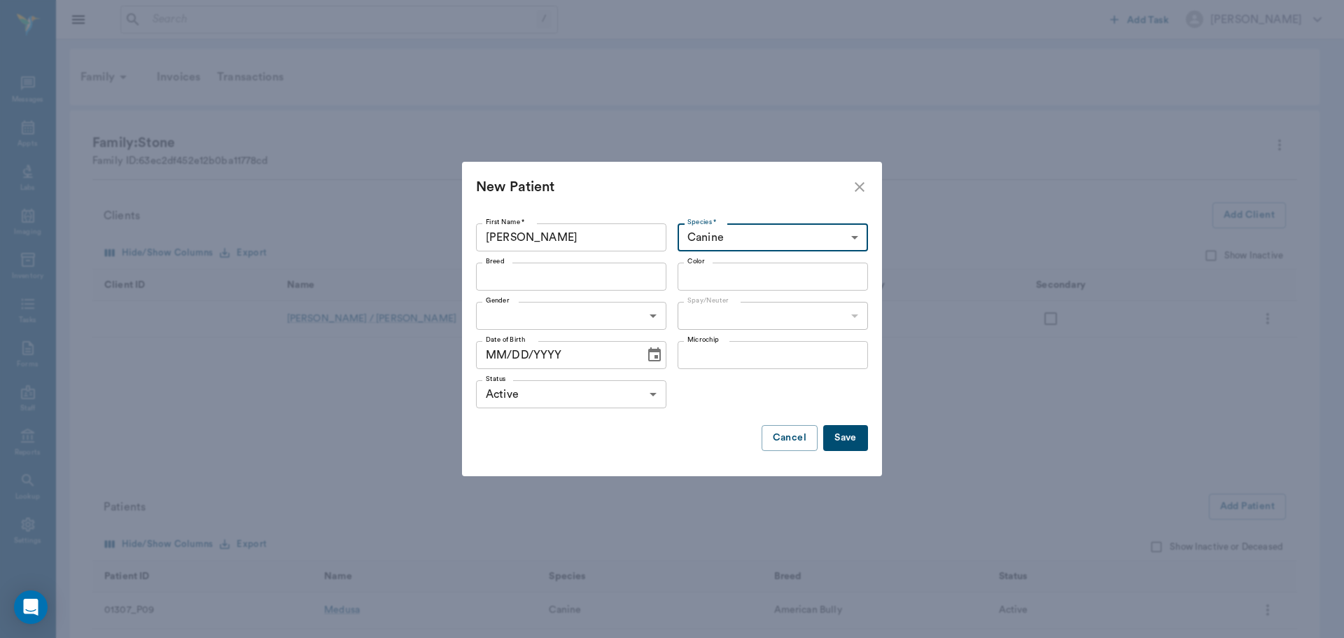
click at [587, 283] on input "Breed" at bounding box center [559, 277] width 159 height 20
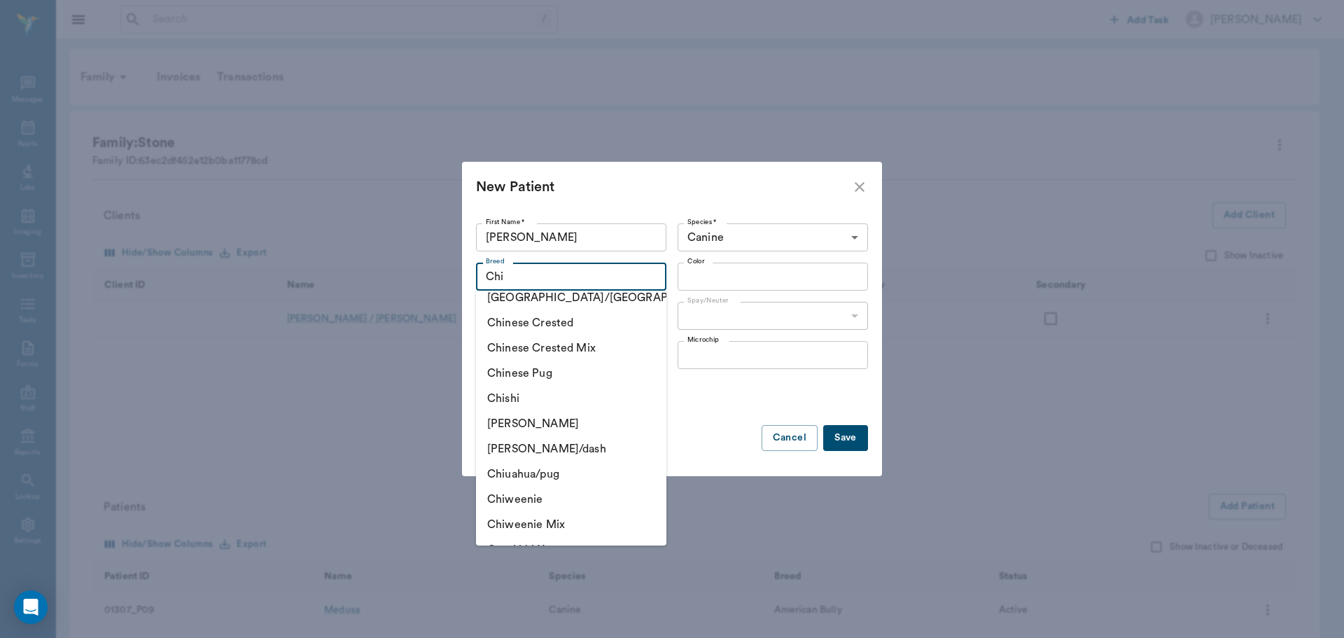
scroll to position [1190, 0]
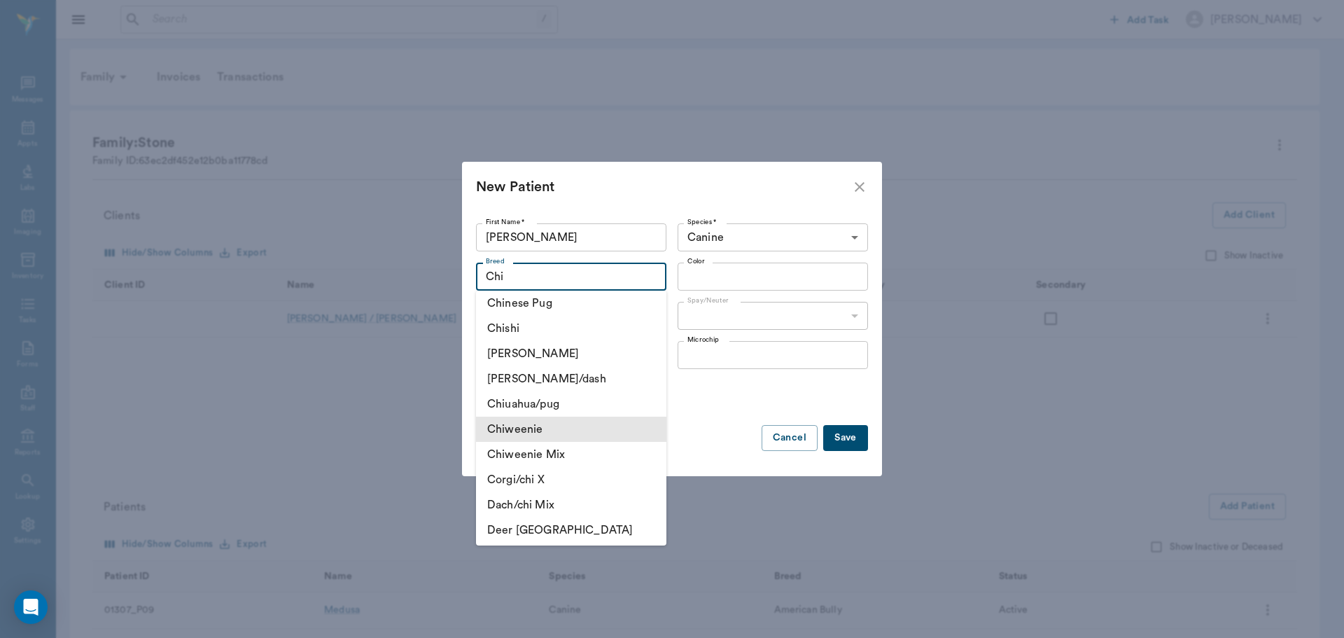
click at [577, 423] on li "Chiweenie" at bounding box center [571, 429] width 190 height 25
type input "Chiweenie"
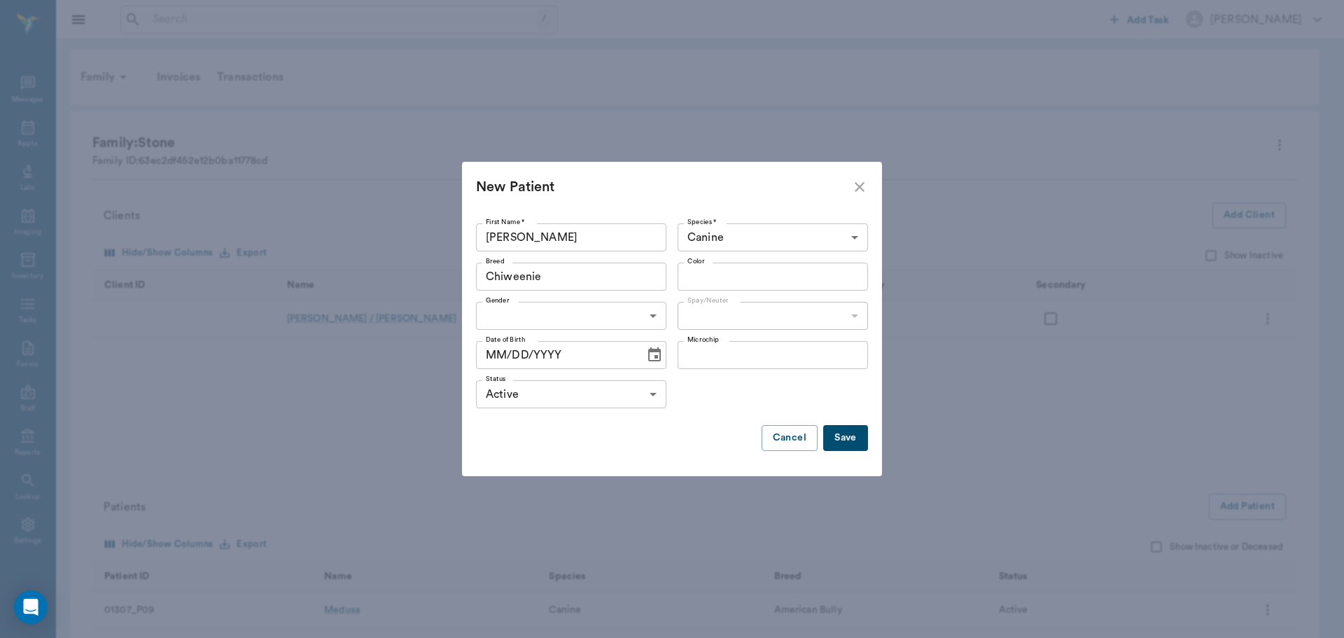
click at [804, 274] on input "Color" at bounding box center [761, 277] width 159 height 20
click at [622, 308] on body "/ ​ Add Task Dr. Bert Ellsworth Nectar Messages Appts Labs Imaging Inventory Ta…" at bounding box center [672, 419] width 1344 height 838
click at [553, 357] on li "Male" at bounding box center [571, 347] width 190 height 25
type input "MALE"
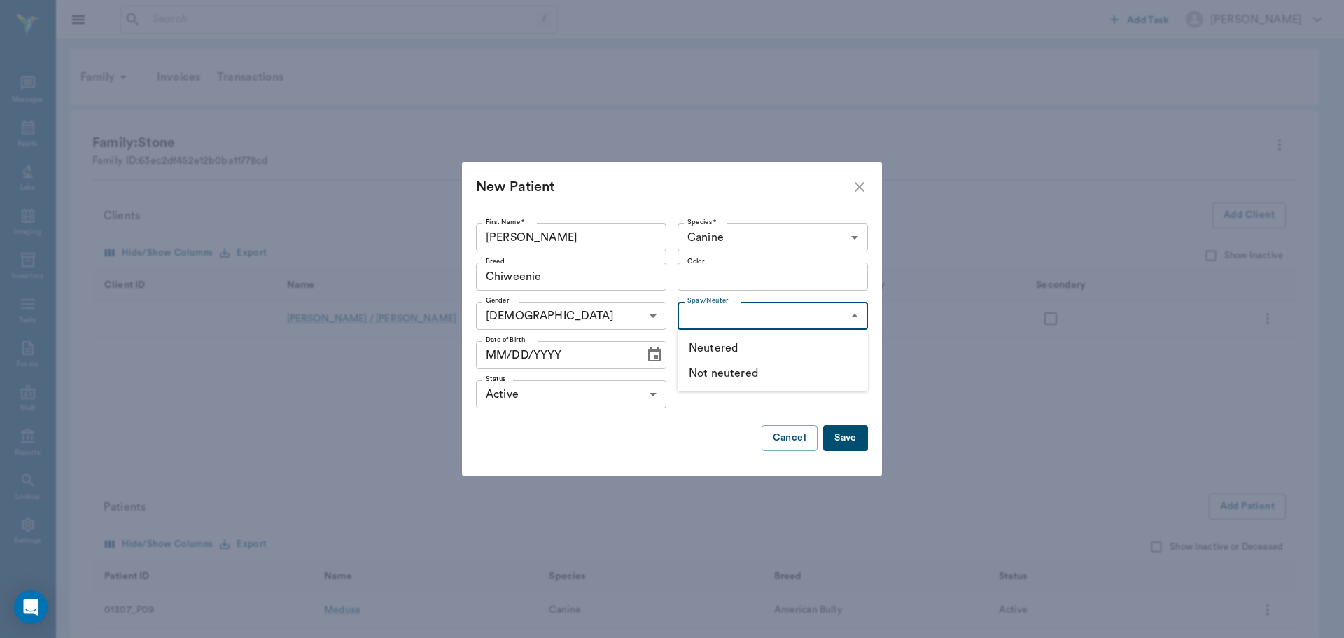
click at [841, 311] on body "/ ​ Add Task Dr. Bert Ellsworth Nectar Messages Appts Labs Imaging Inventory Ta…" at bounding box center [672, 419] width 1344 height 838
click at [781, 377] on li "Not neutered" at bounding box center [773, 373] width 190 height 25
type input "false"
click at [648, 353] on icon "Choose date" at bounding box center [654, 354] width 13 height 14
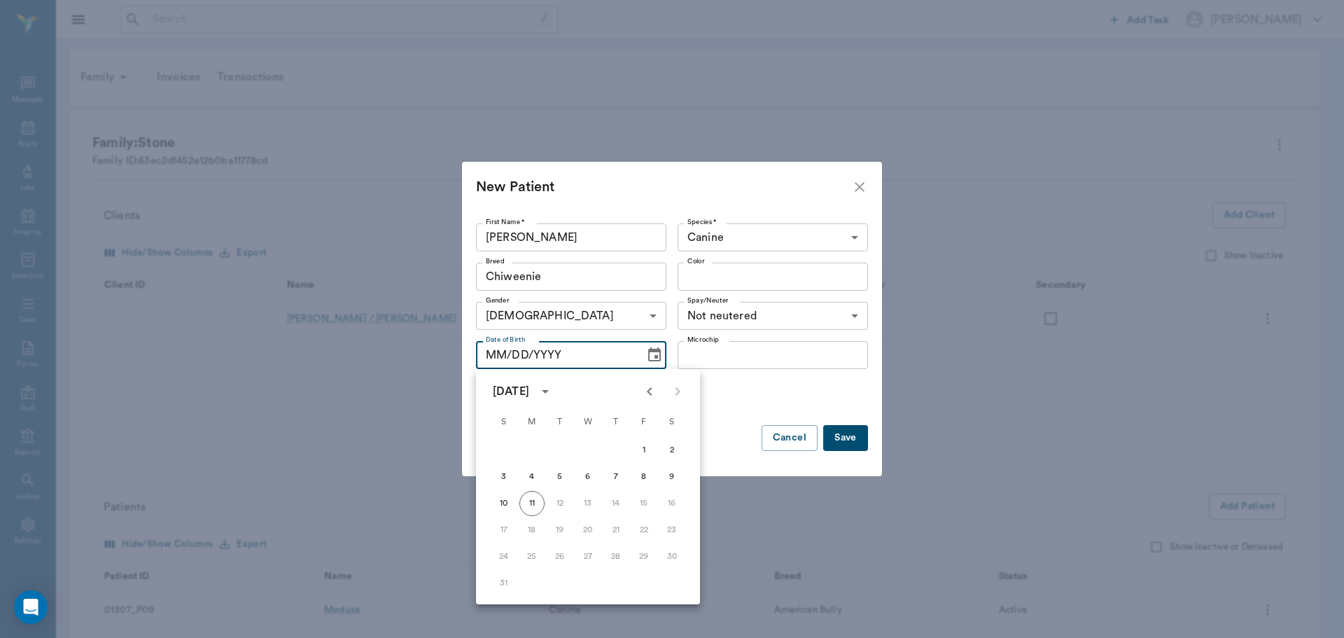
click at [549, 391] on icon "calendar view is open, switch to year view" at bounding box center [545, 392] width 7 height 4
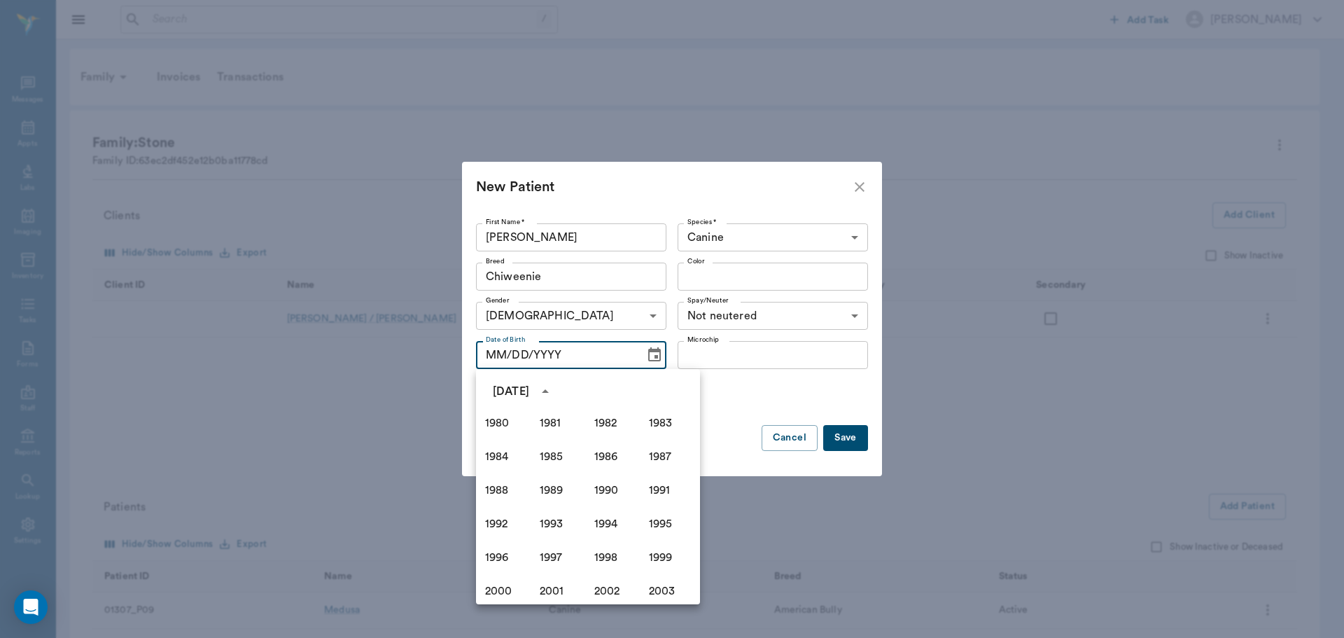
scroll to position [980, 0]
click at [563, 489] on button "2025" at bounding box center [561, 486] width 50 height 25
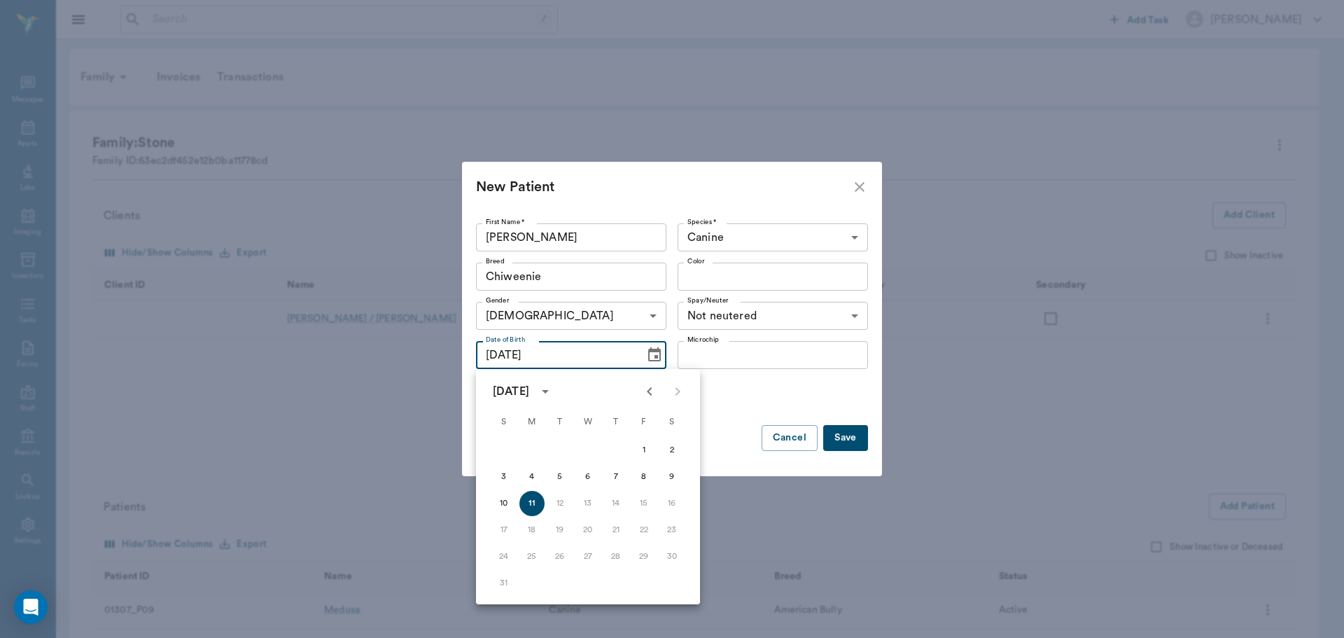
click at [517, 387] on div "August 2025" at bounding box center [511, 391] width 36 height 17
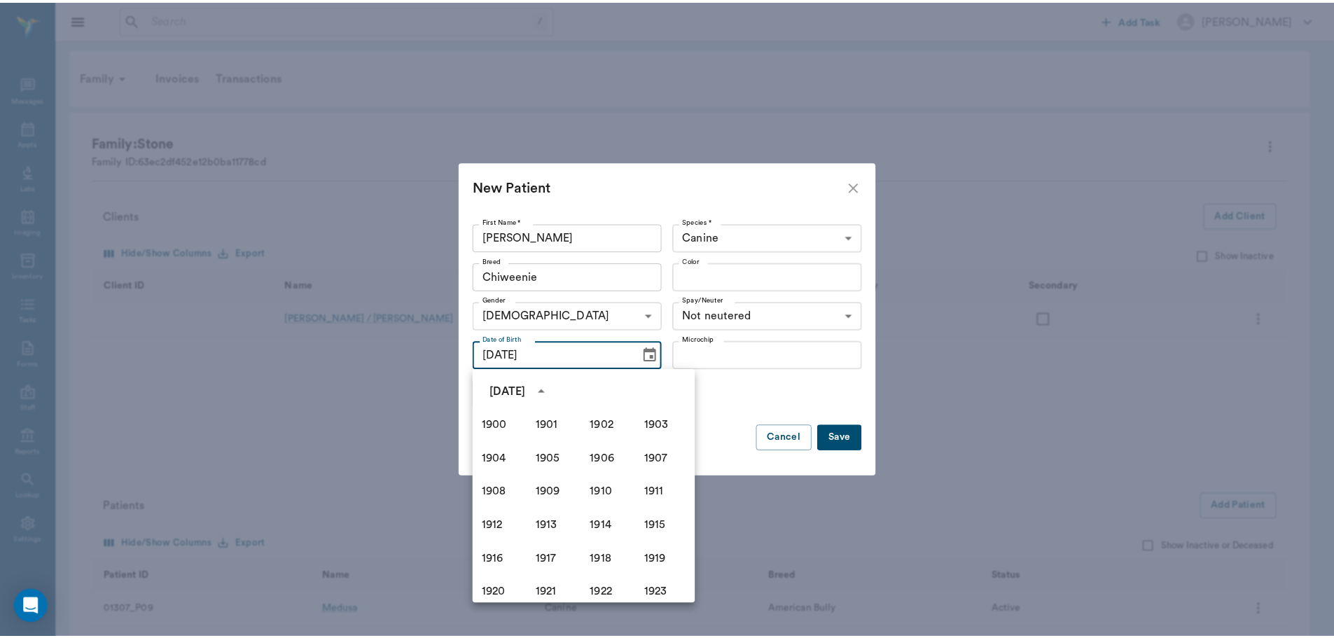
scroll to position [960, 0]
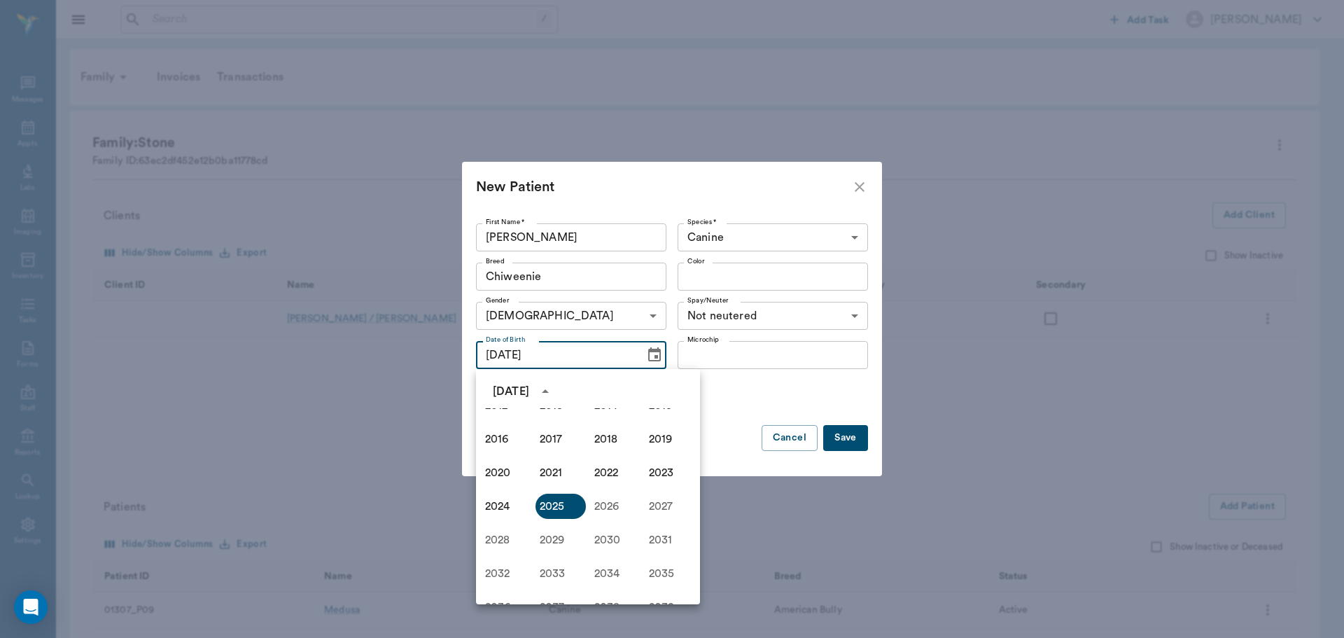
click at [517, 387] on div "August 2025" at bounding box center [511, 391] width 36 height 17
click at [654, 392] on icon "Previous month" at bounding box center [649, 391] width 17 height 17
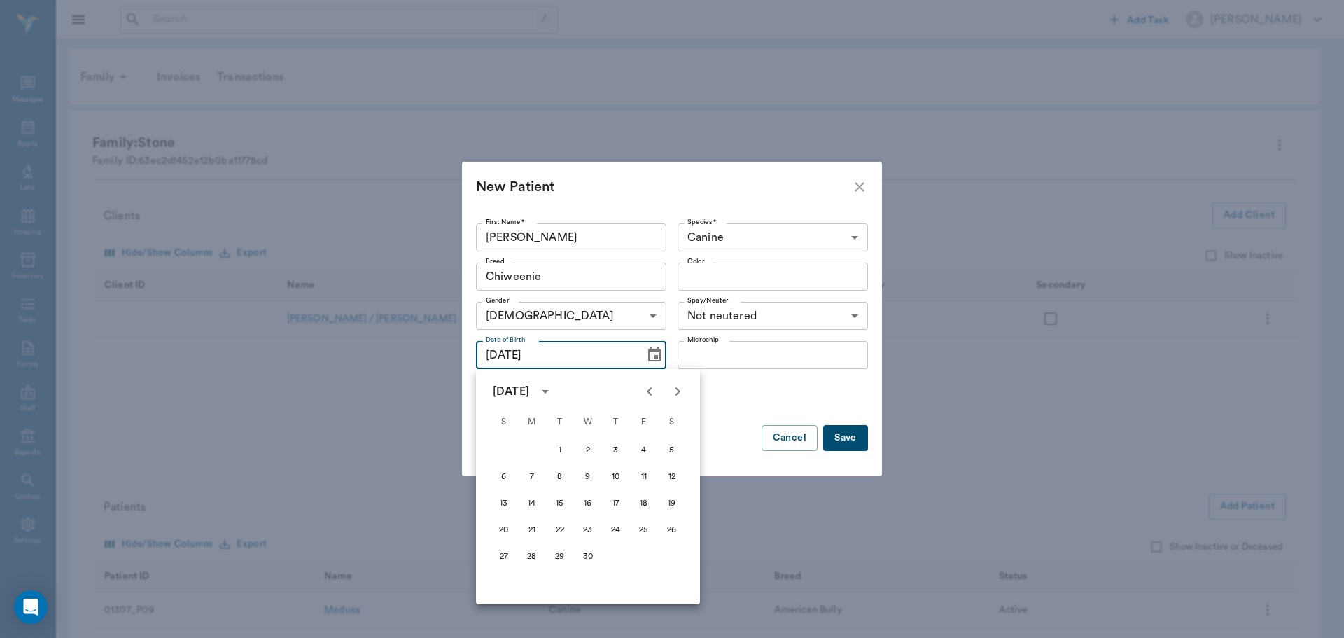
click at [654, 392] on icon "Previous month" at bounding box center [649, 391] width 17 height 17
click at [645, 504] on button "14" at bounding box center [643, 503] width 25 height 25
type input "02/14/2025"
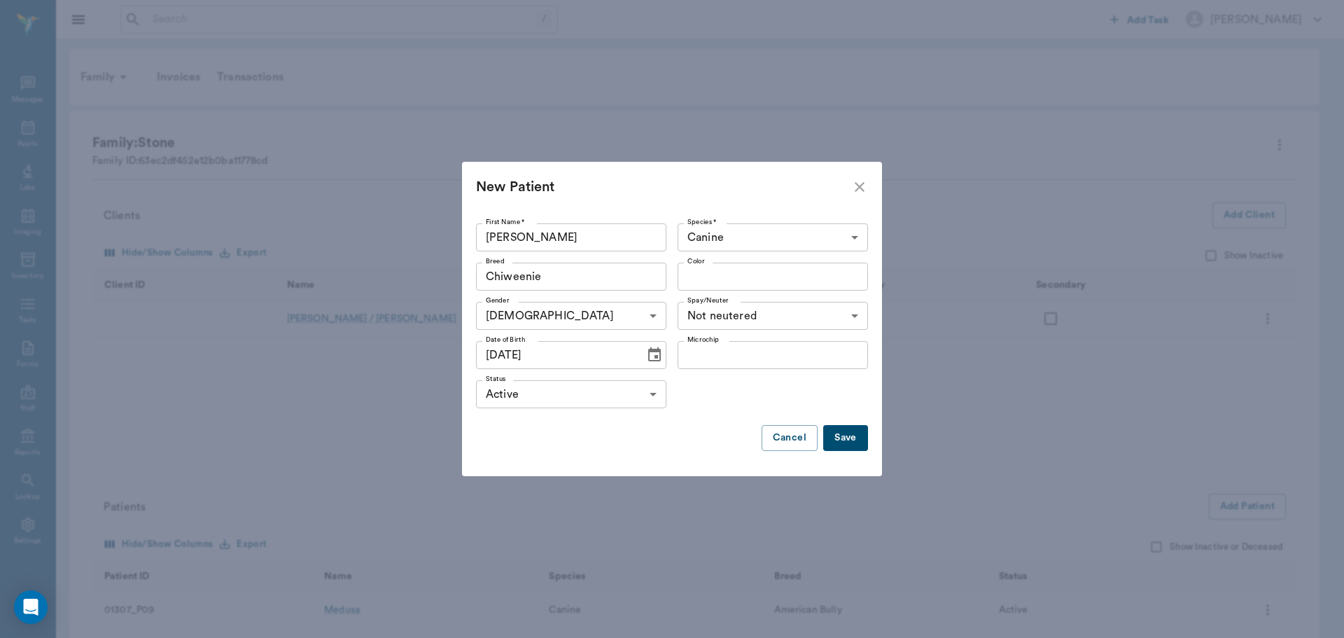
click at [846, 439] on button "Save" at bounding box center [845, 438] width 45 height 26
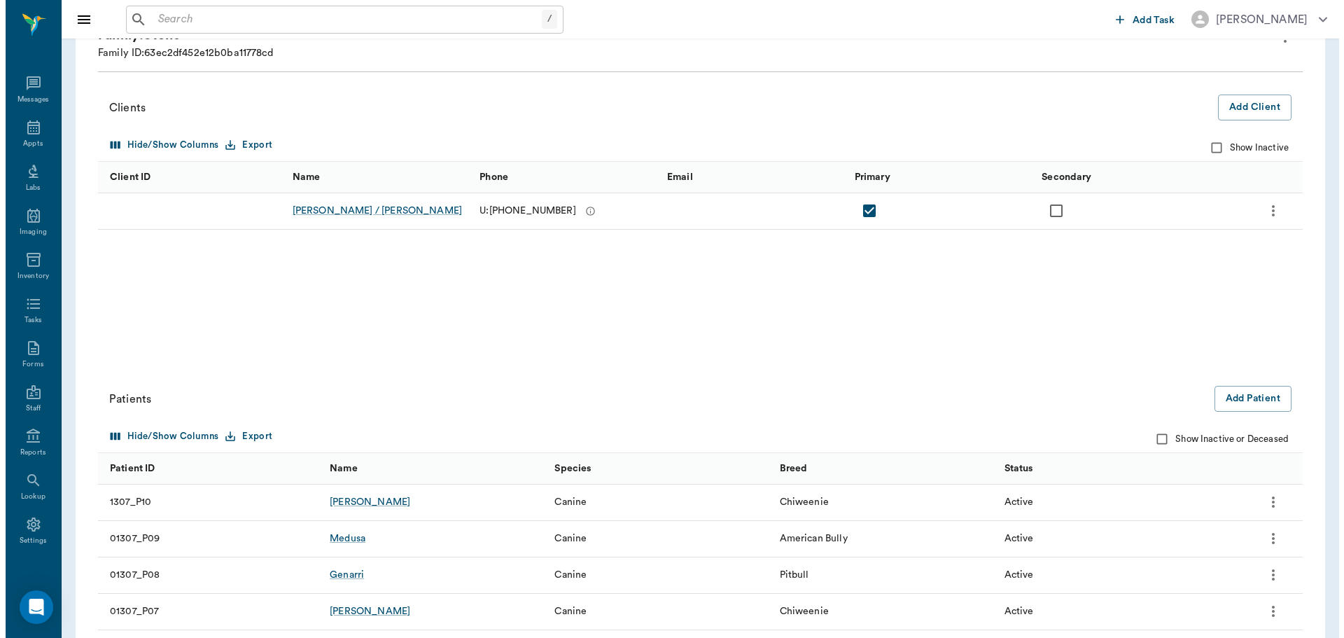
scroll to position [0, 0]
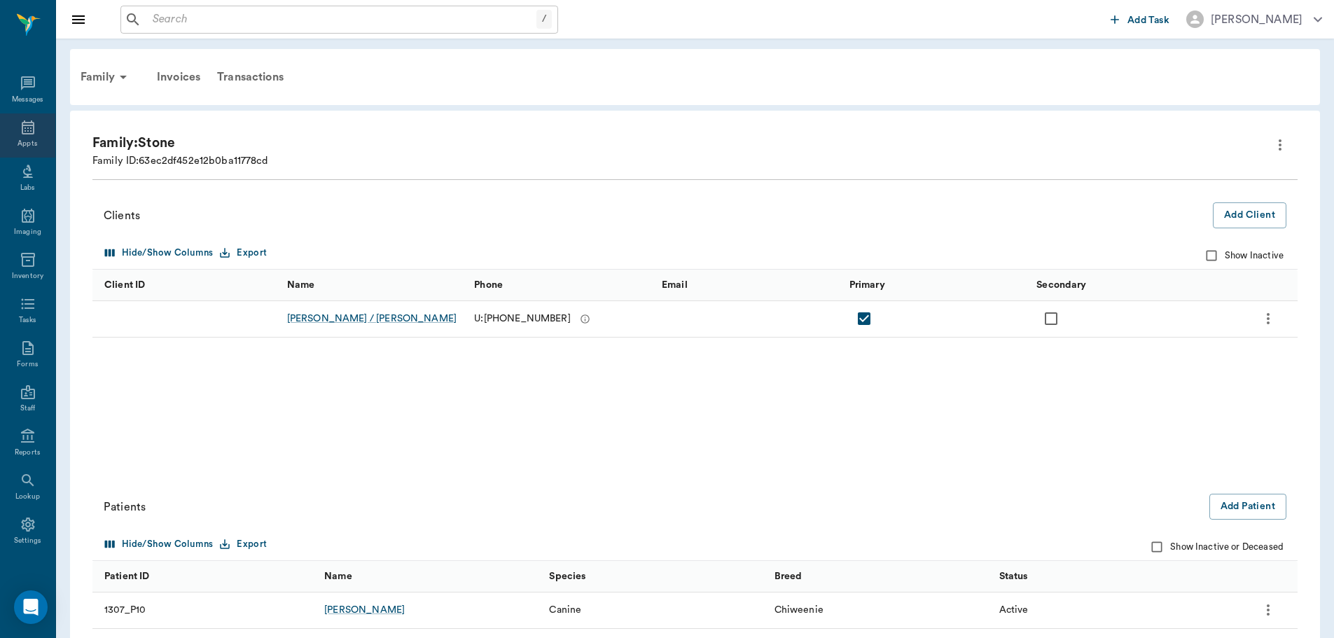
click at [12, 134] on div "Appts" at bounding box center [27, 135] width 55 height 44
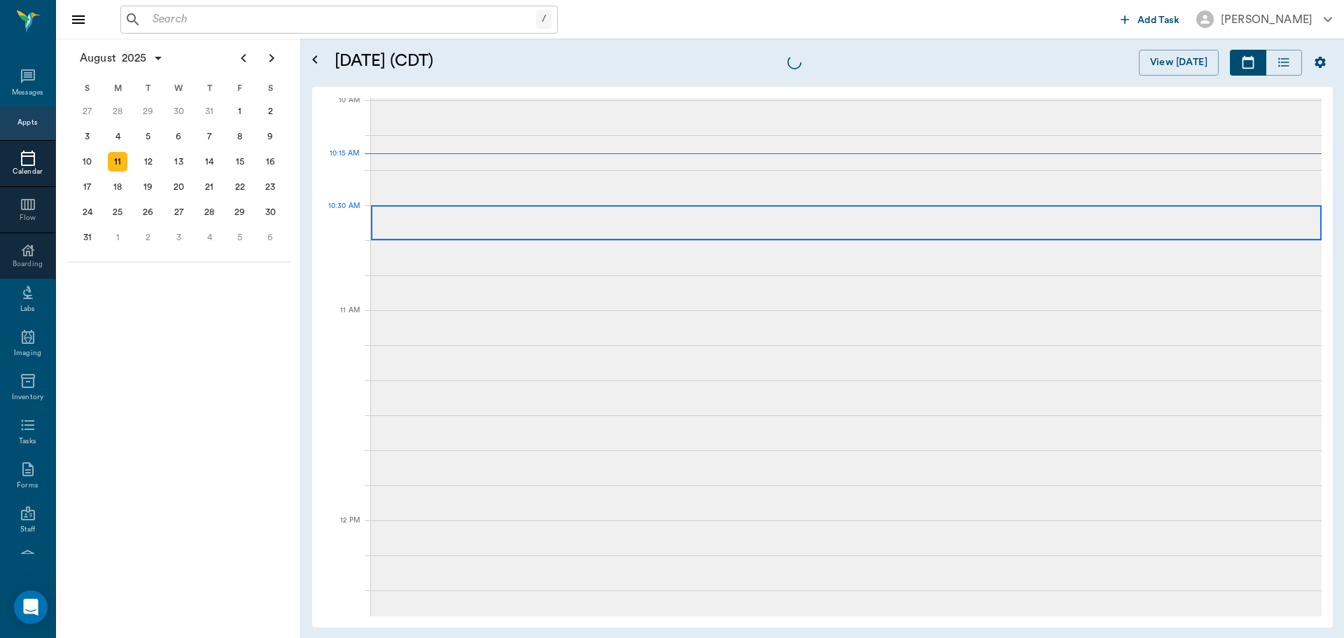
scroll to position [423, 0]
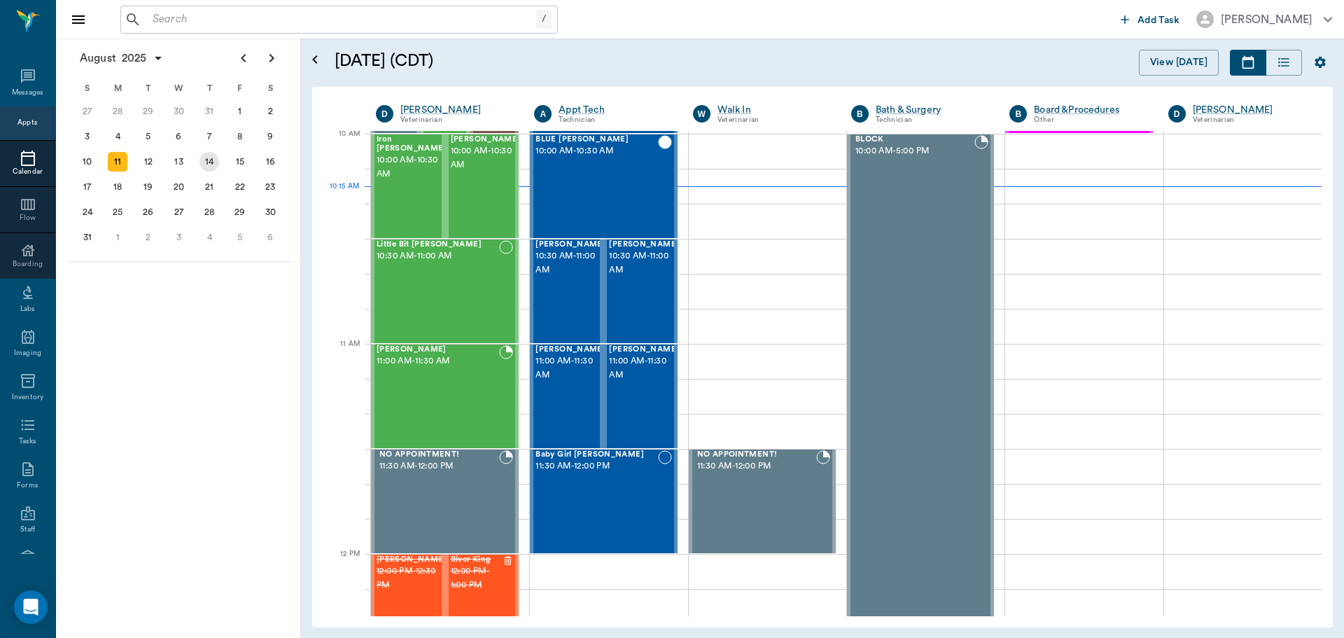
click at [204, 166] on div "14" at bounding box center [210, 162] width 20 height 20
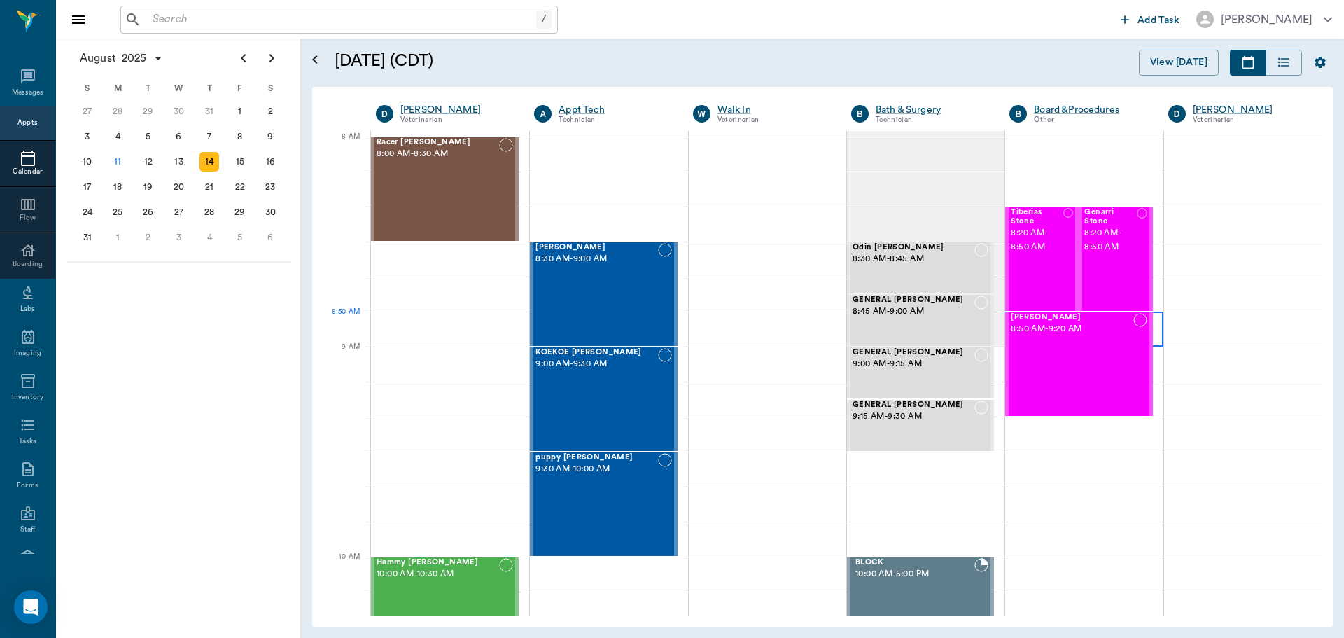
click at [1149, 328] on div at bounding box center [1084, 329] width 158 height 35
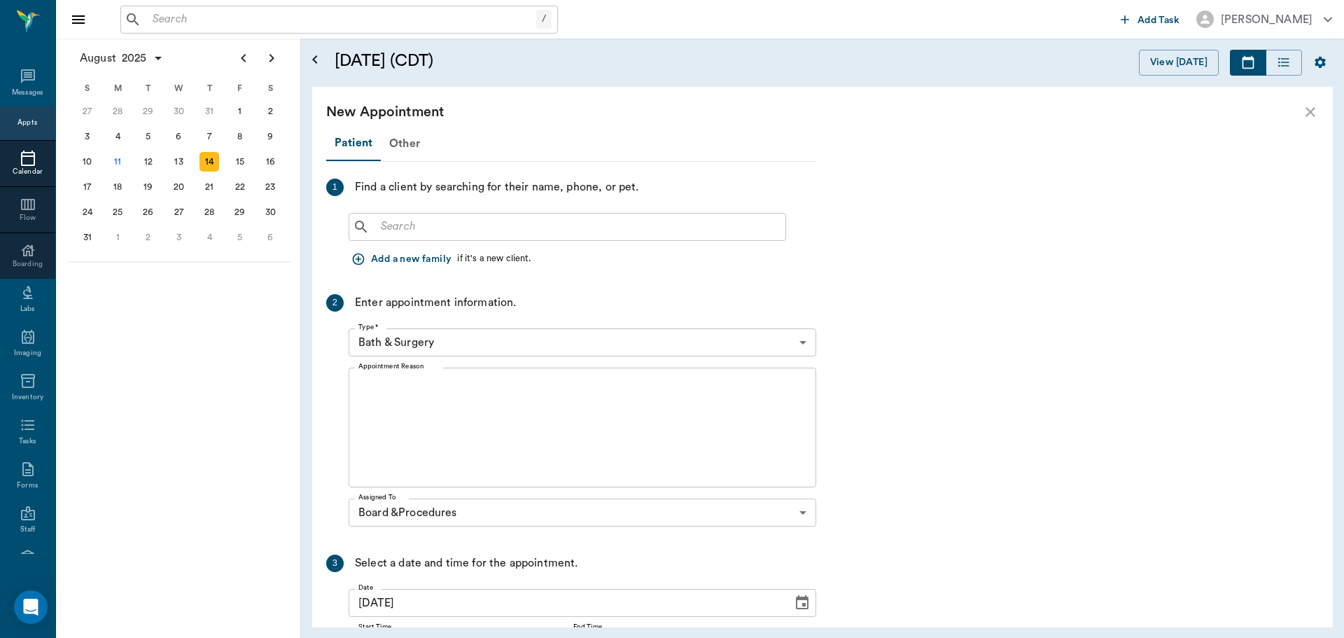
click at [443, 414] on textarea "Appointment Reason" at bounding box center [582, 427] width 448 height 97
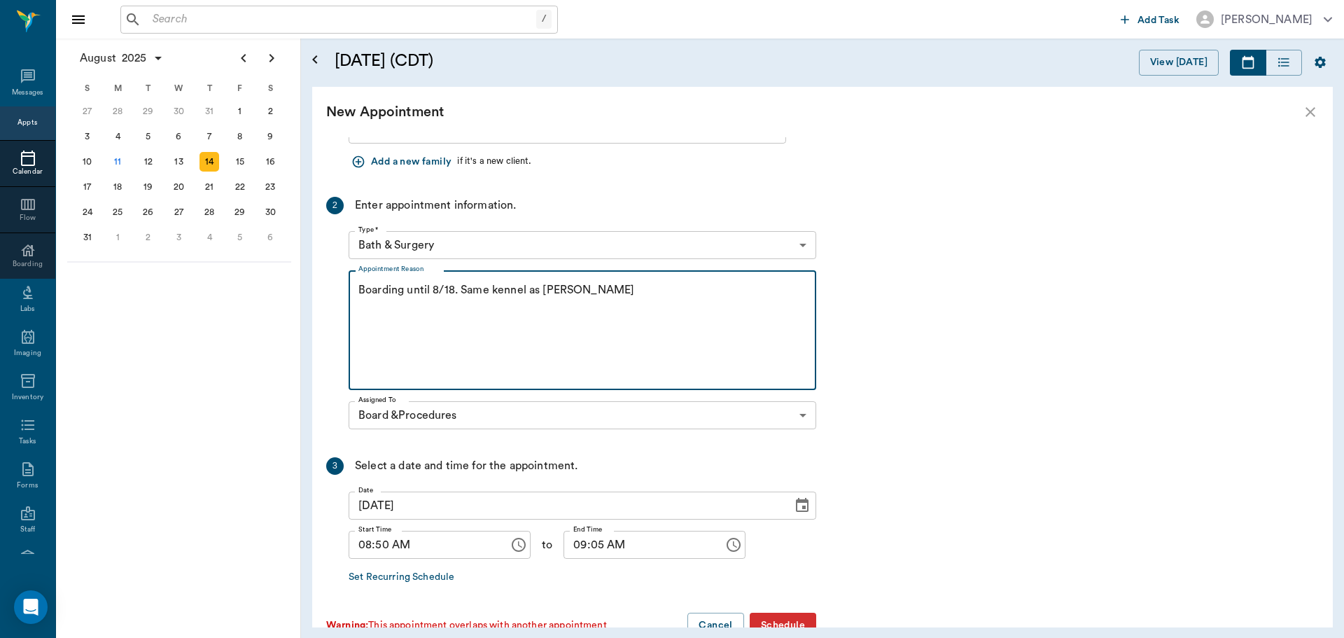
scroll to position [134, 0]
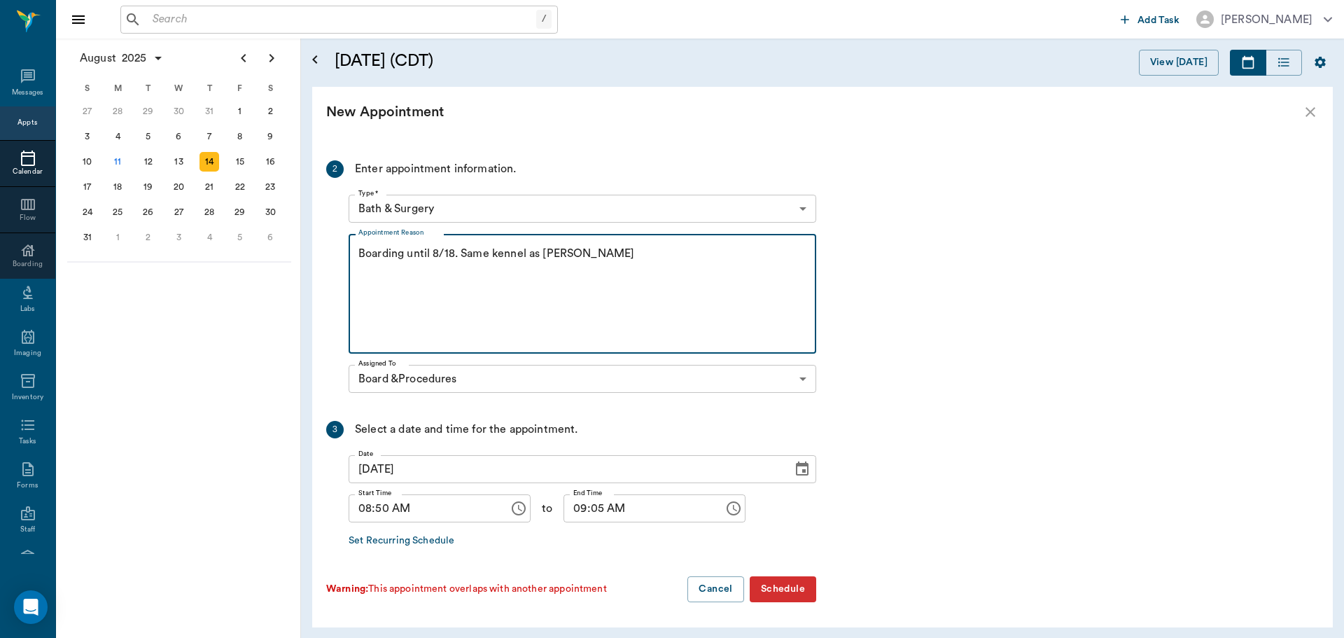
type textarea "Boarding until 8/18. Same kennel as Sabrina - DV"
click at [741, 217] on body "/ ​ Add Task Dr. Bert Ellsworth Nectar Messages Appts Calendar Flow Boarding La…" at bounding box center [672, 319] width 1344 height 638
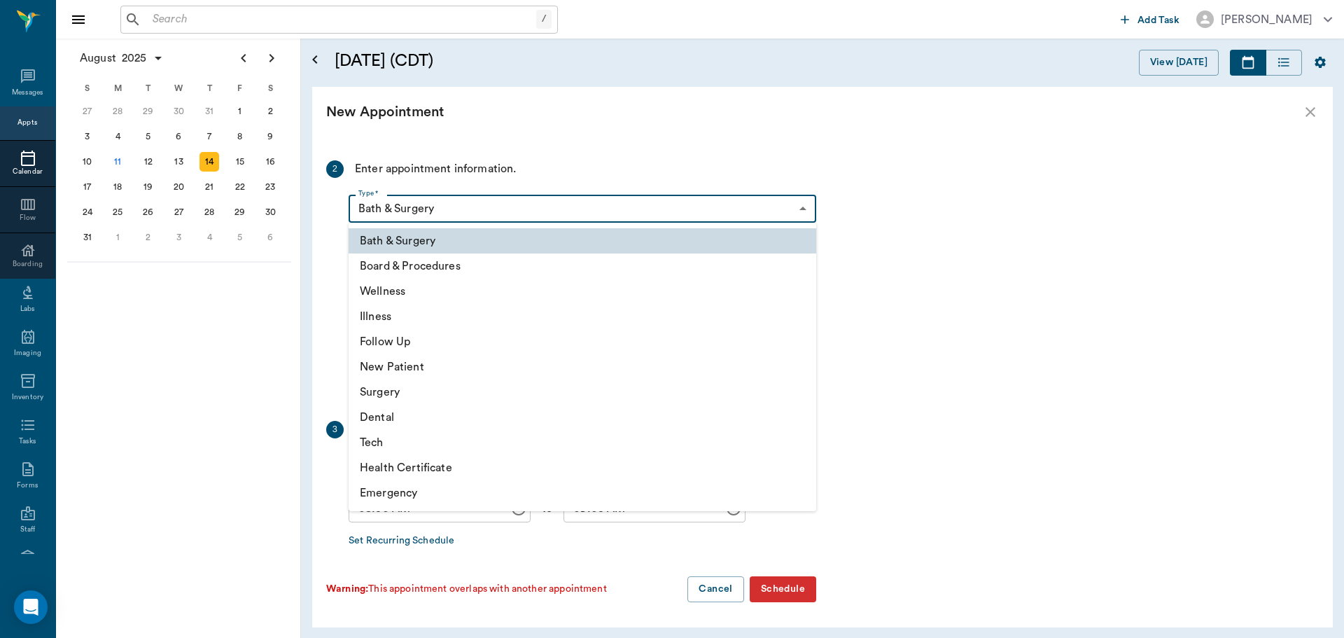
click at [597, 267] on li "Board & Procedures" at bounding box center [583, 265] width 468 height 25
type input "67816c1cf444b6f7d0a603e8"
type input "09:20 AM"
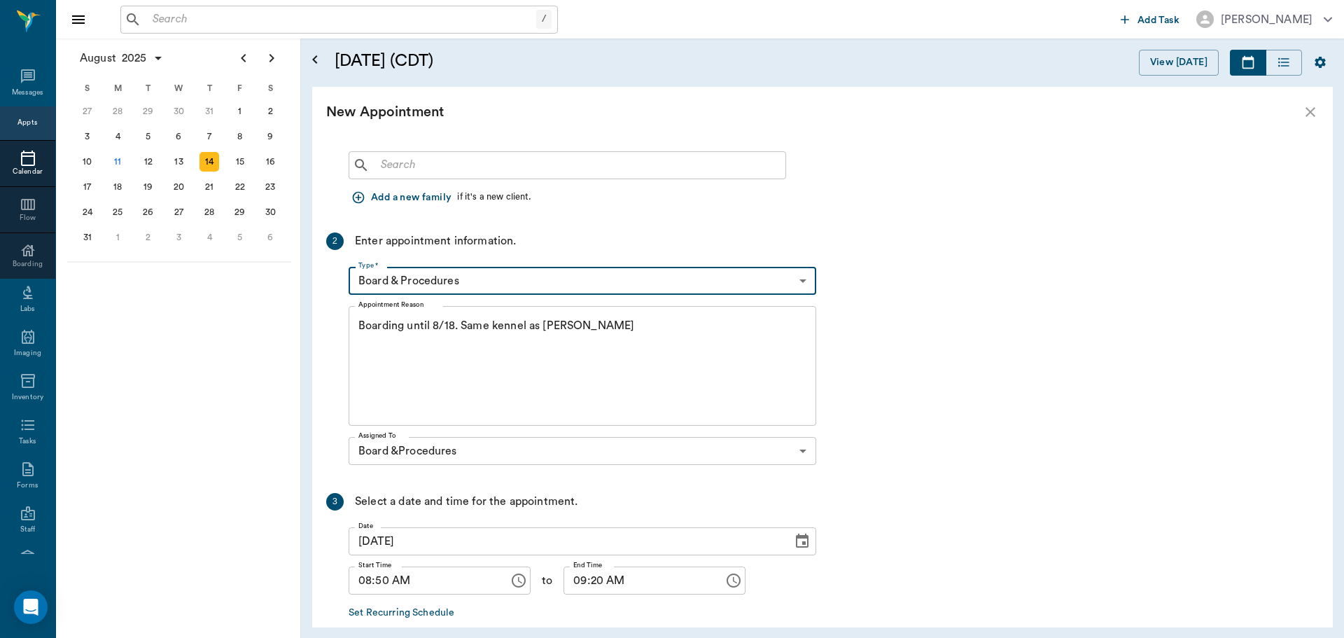
scroll to position [0, 0]
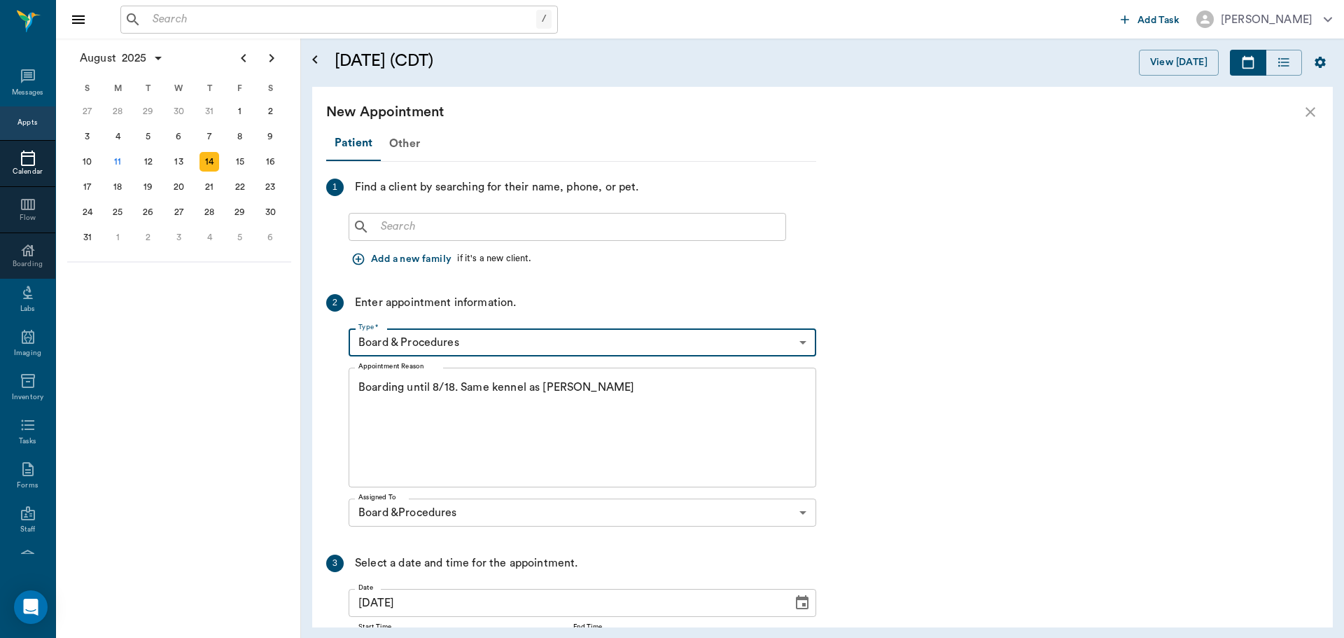
click at [637, 216] on div "​" at bounding box center [568, 227] width 438 height 28
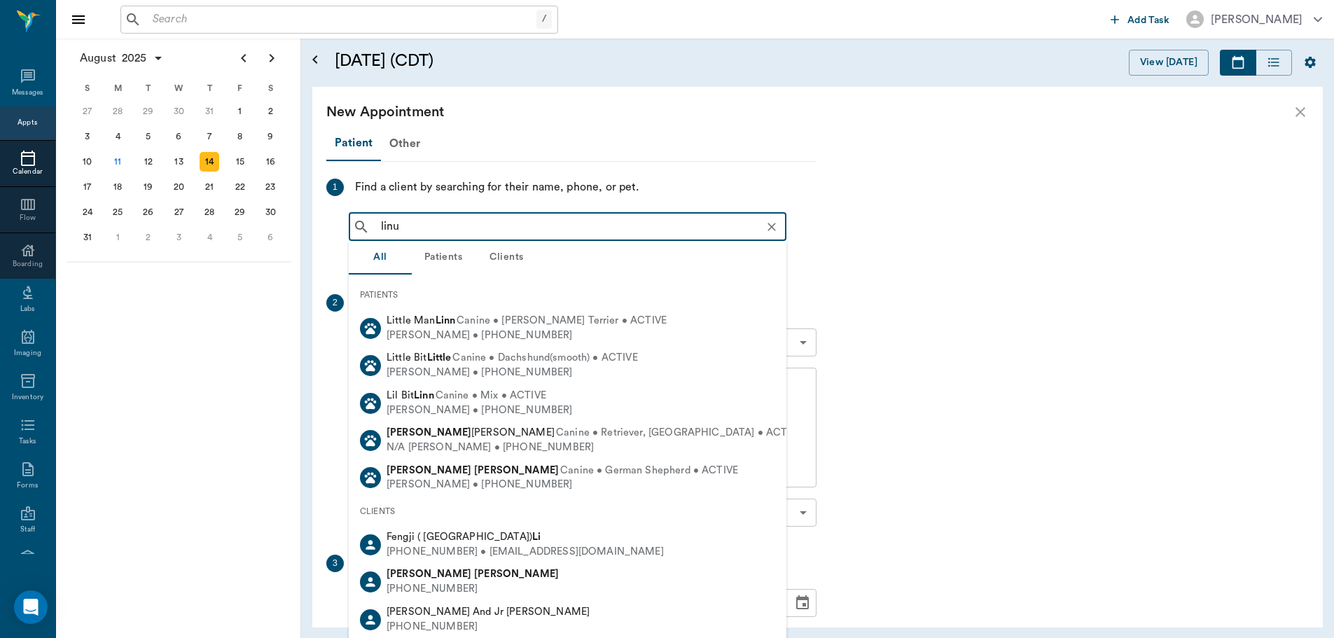
type input "linus"
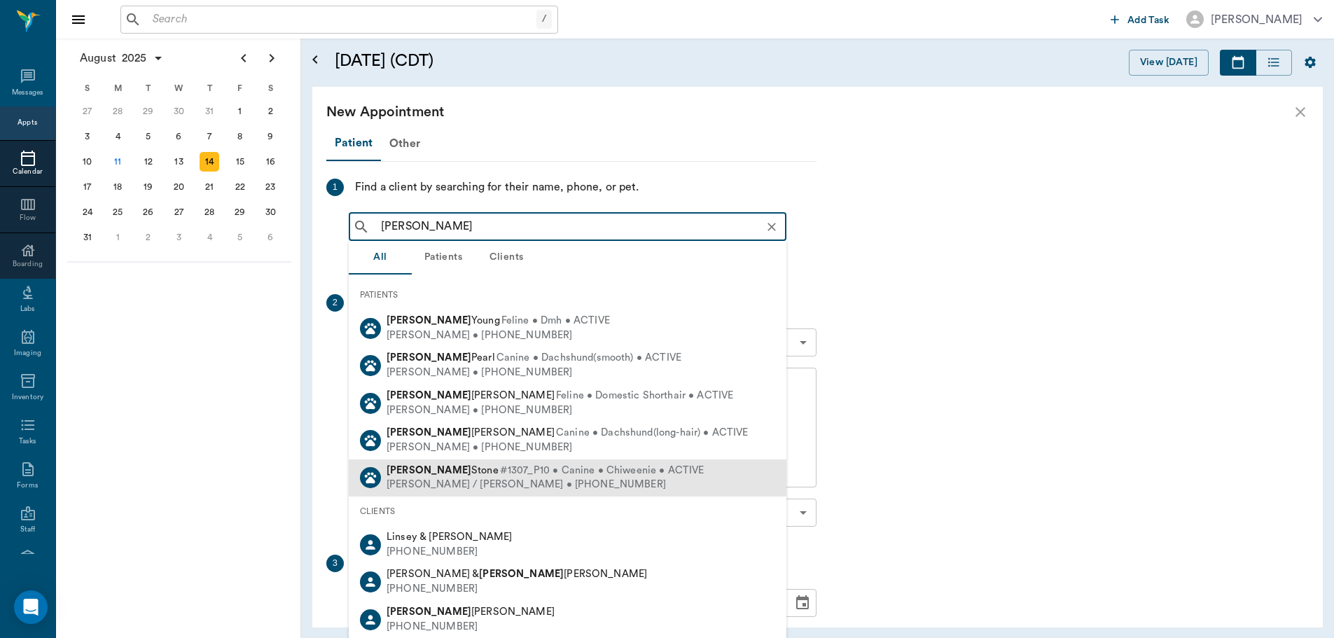
click at [543, 473] on span "#1307_P10 • Canine • Chiweenie • ACTIVE" at bounding box center [602, 470] width 204 height 15
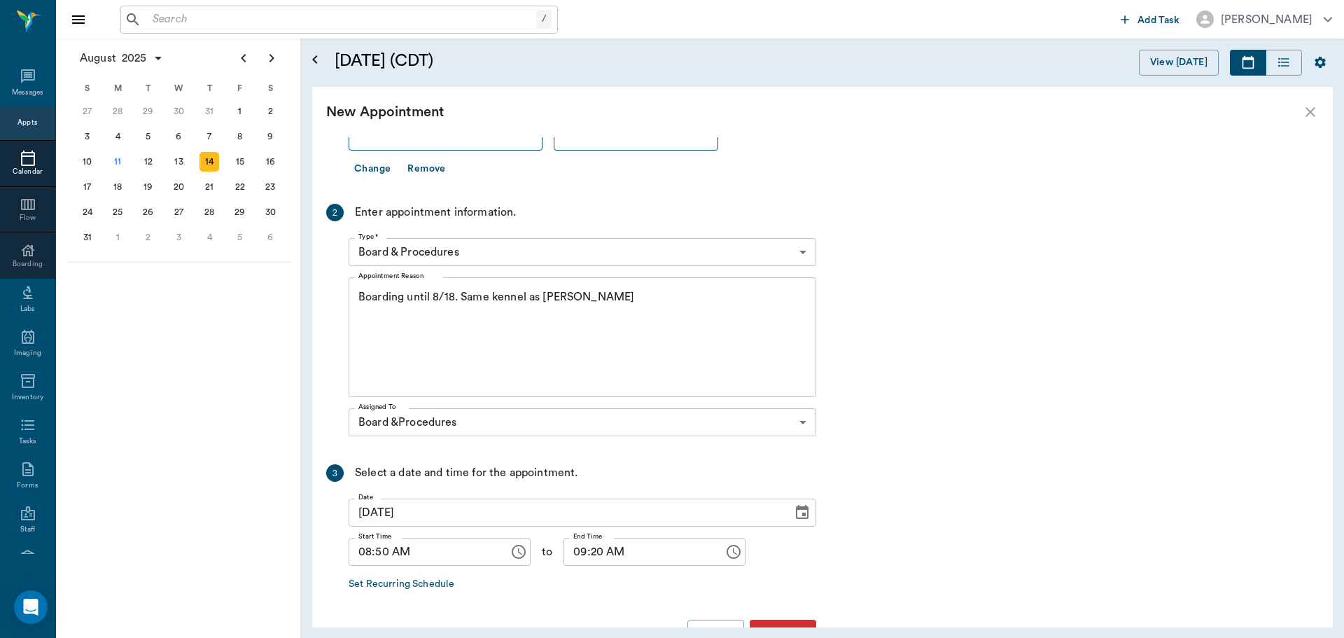
scroll to position [183, 0]
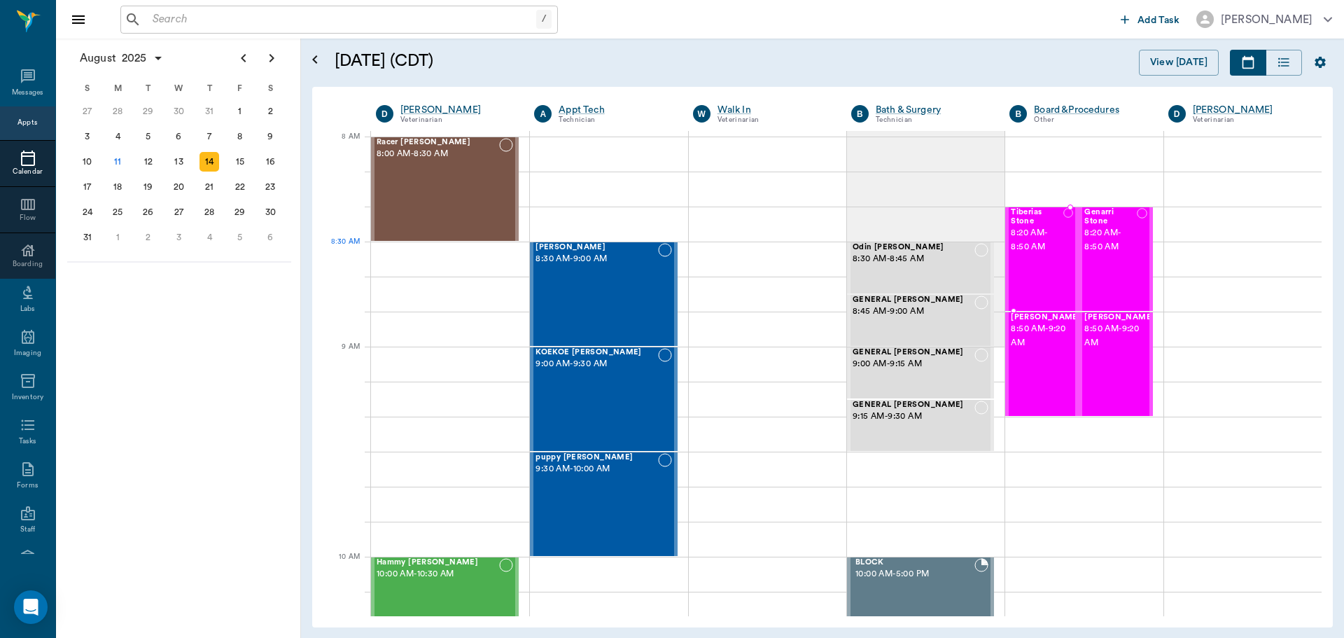
click at [1014, 248] on span "8:20 AM - 8:50 AM" at bounding box center [1037, 240] width 52 height 28
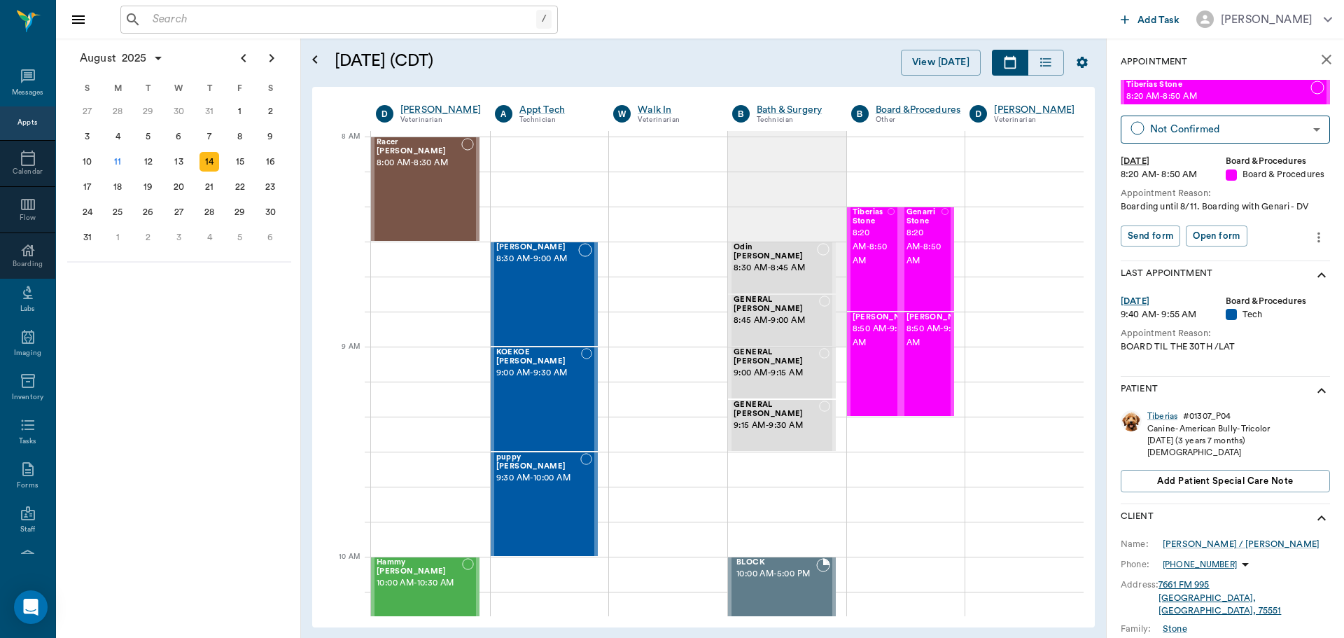
click at [1312, 236] on icon "more" at bounding box center [1318, 237] width 15 height 17
click at [1266, 258] on span "Edit appointment" at bounding box center [1250, 261] width 118 height 15
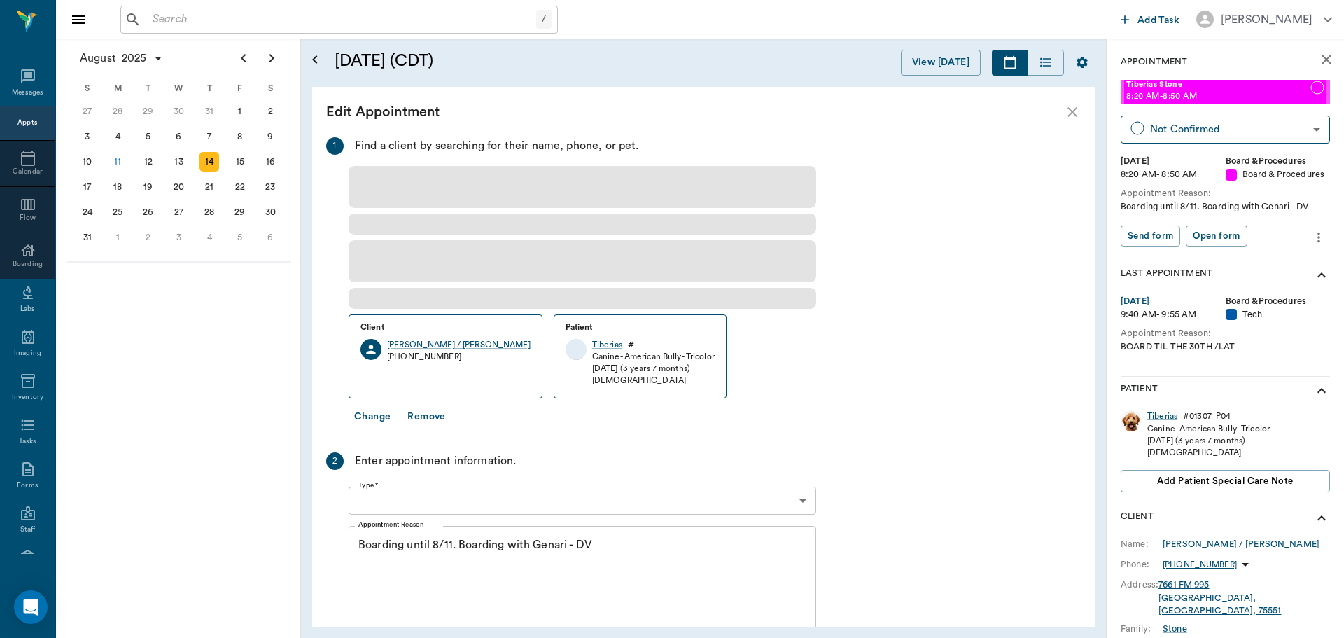
type input "08/14/2025"
type input "08:20 AM"
type input "08:50 AM"
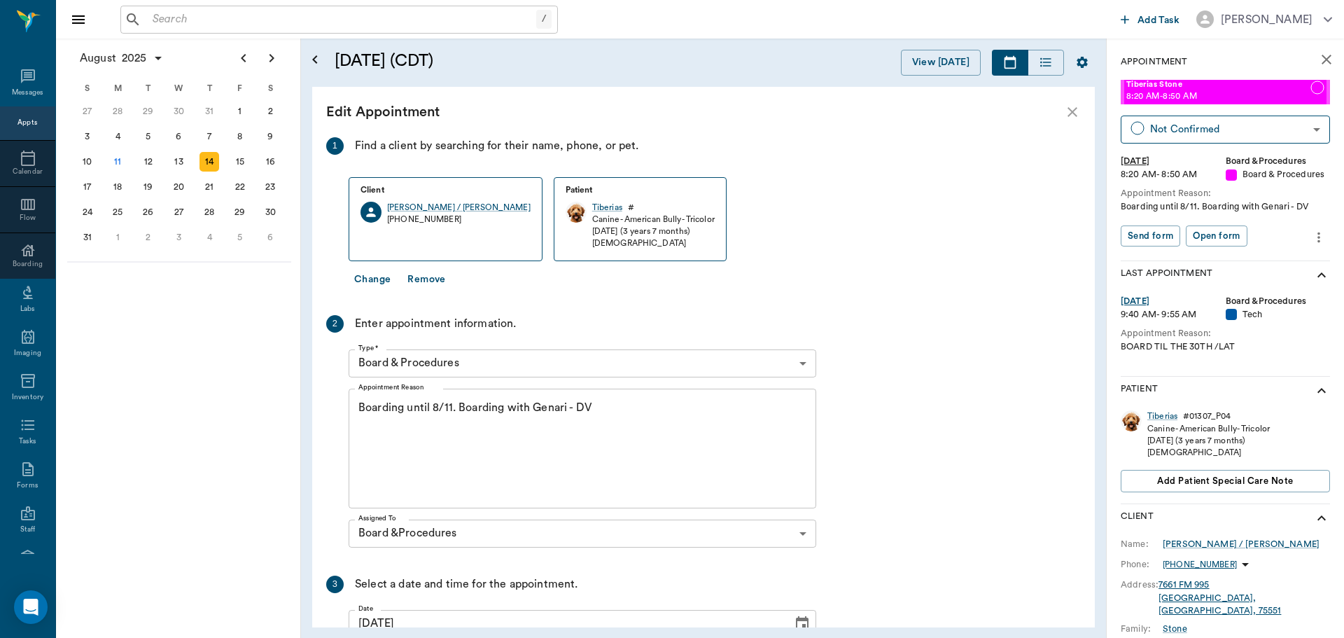
click at [449, 403] on textarea "Boarding until 8/11. Boarding with Genari - DV" at bounding box center [582, 448] width 448 height 97
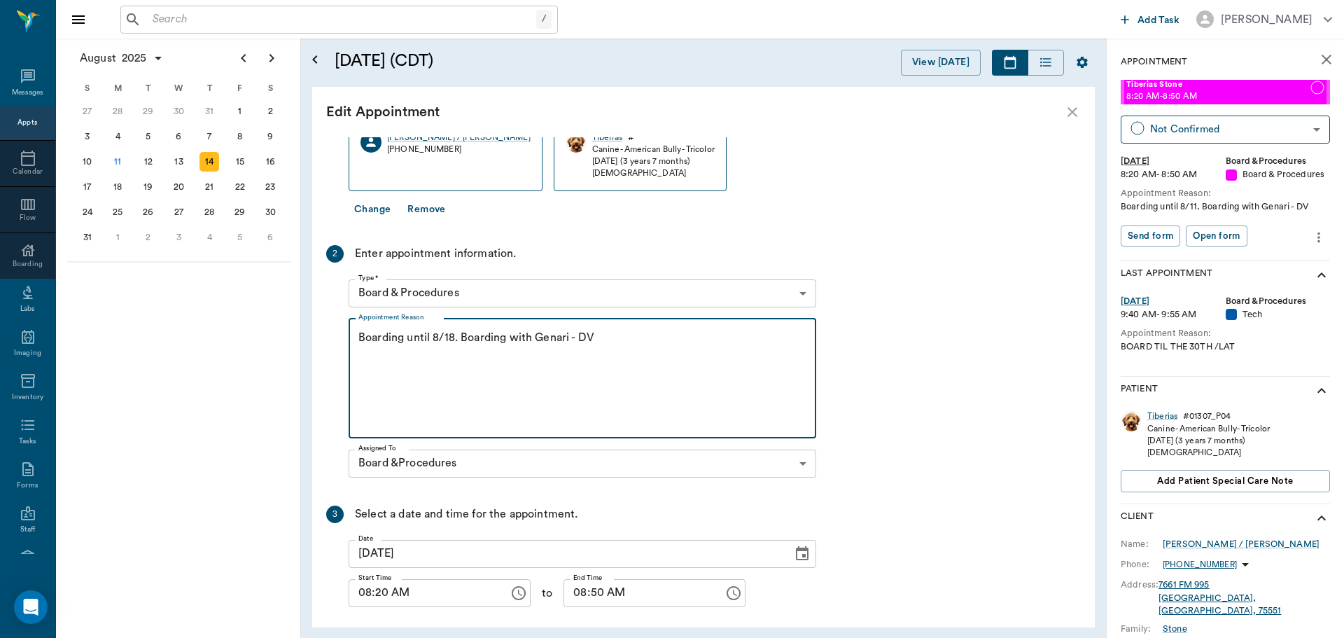
scroll to position [128, 0]
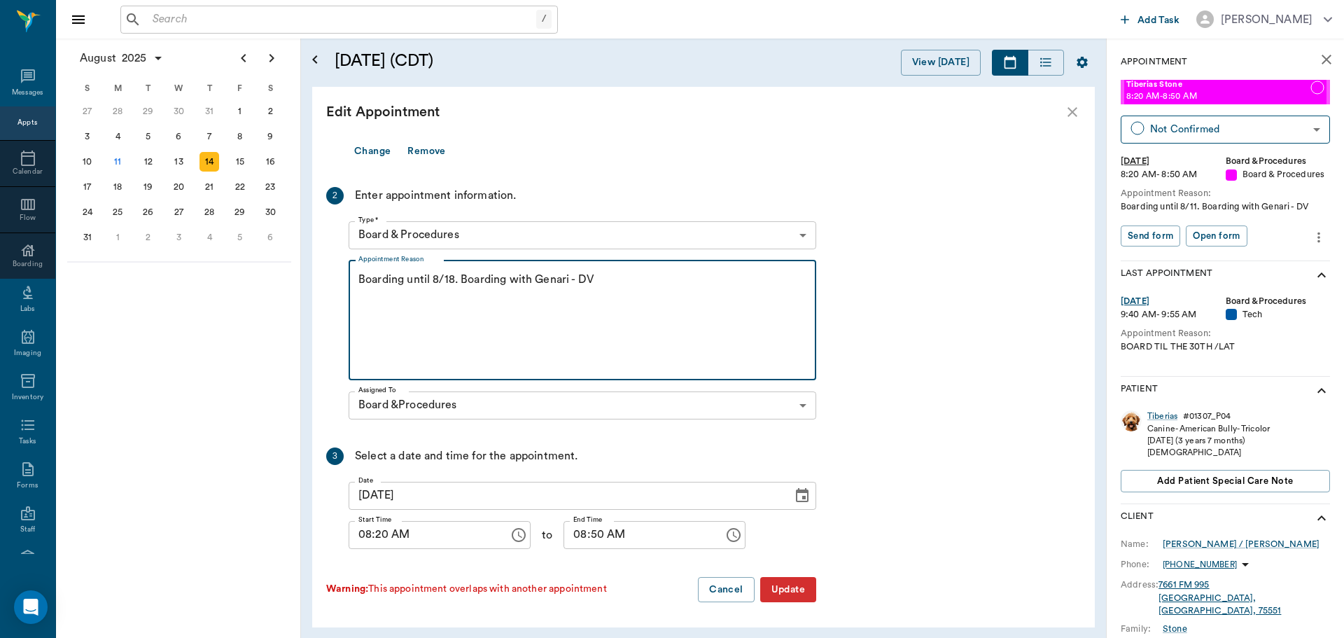
type textarea "Boarding until 8/18. Boarding with Genari - DV"
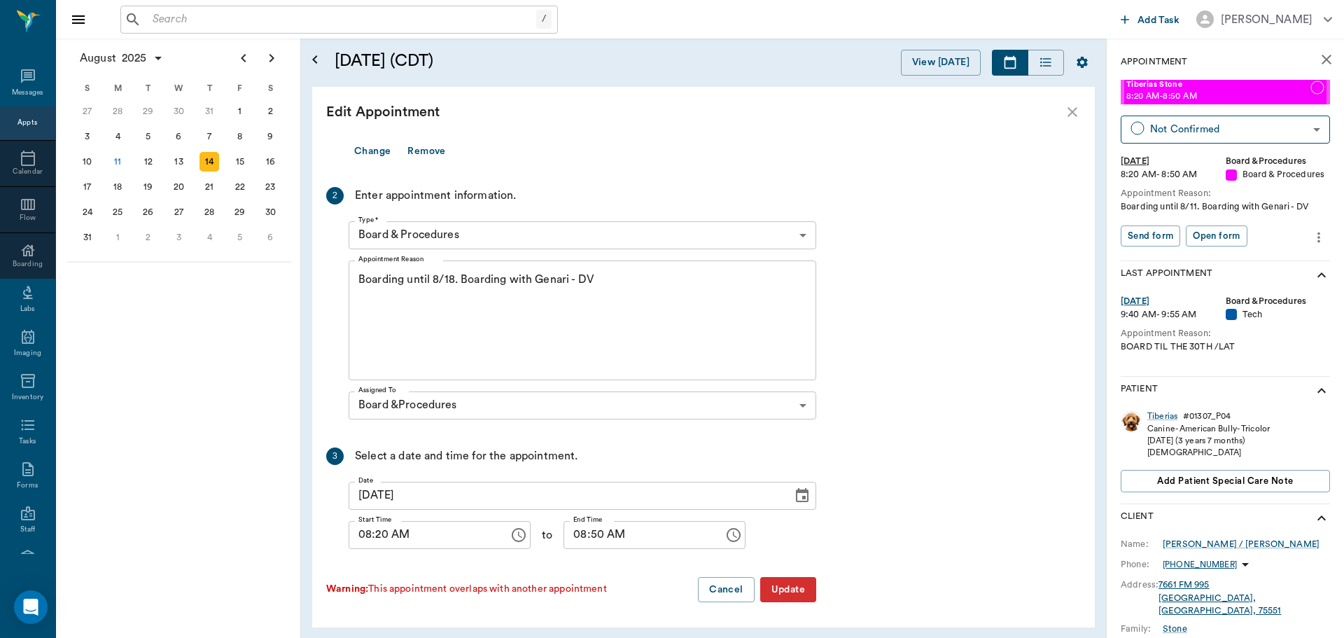
click at [800, 589] on button "Update" at bounding box center [788, 590] width 56 height 26
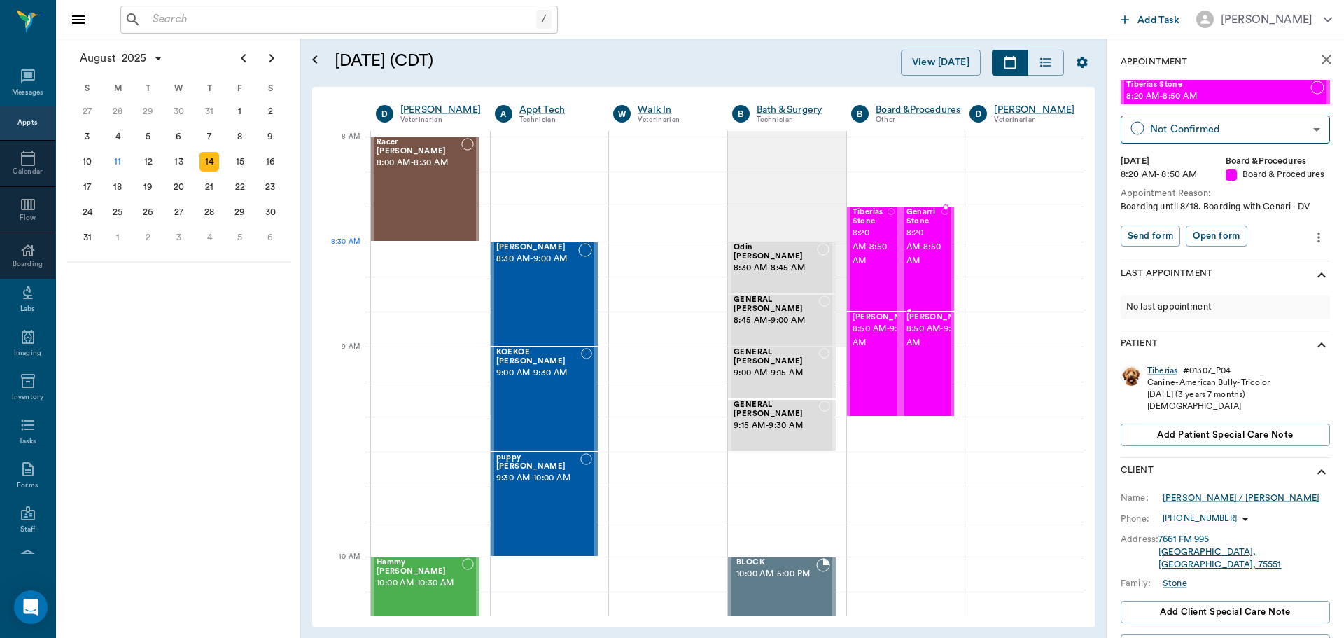
click at [919, 252] on span "8:20 AM - 8:50 AM" at bounding box center [925, 247] width 36 height 42
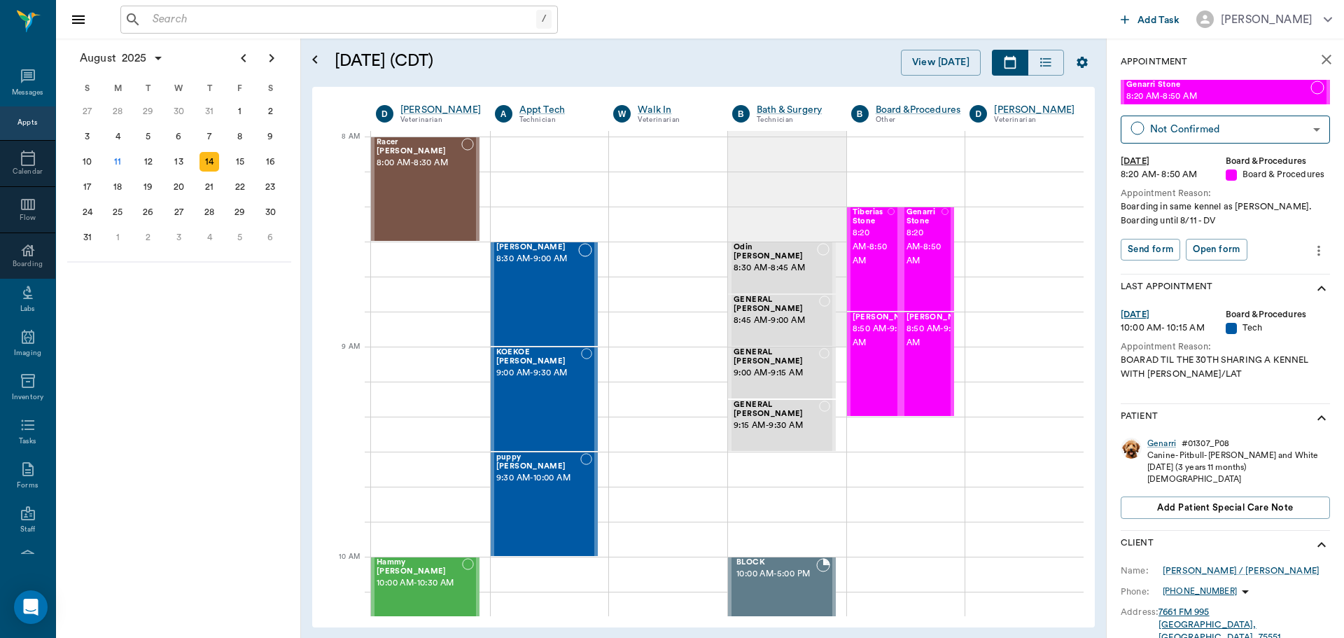
click at [1311, 249] on icon "more" at bounding box center [1318, 250] width 15 height 17
click at [1255, 275] on span "Edit appointment" at bounding box center [1250, 274] width 118 height 15
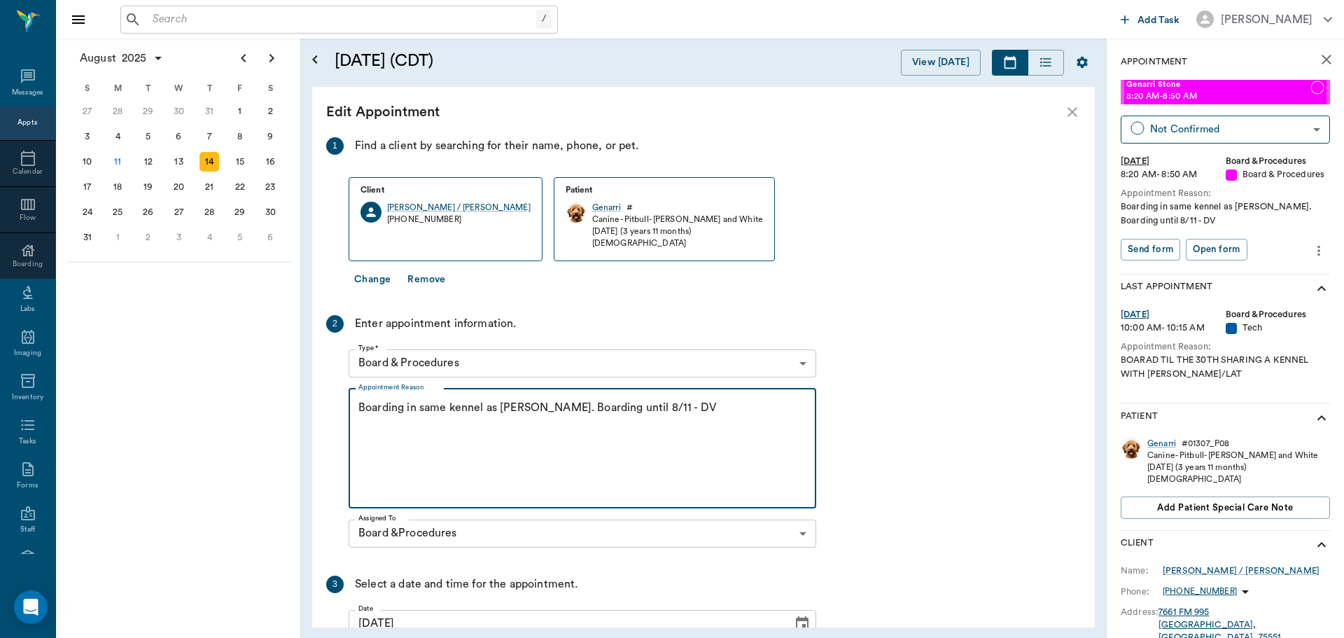
click at [512, 405] on textarea "Boarding in same kennel as Tyberious. Boarding until 8/11 - DV" at bounding box center [582, 448] width 448 height 97
click at [641, 400] on textarea "Boarding in same kennel as Tiberias. Boarding until 8/11 - DV" at bounding box center [582, 448] width 448 height 97
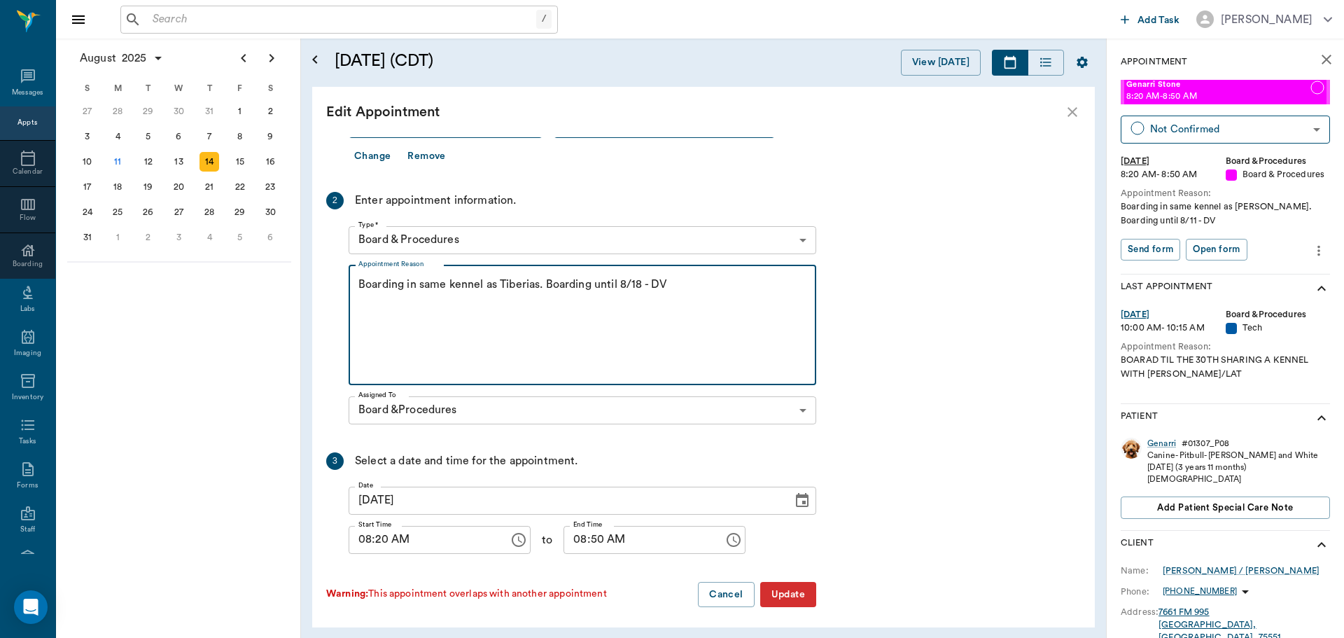
scroll to position [128, 0]
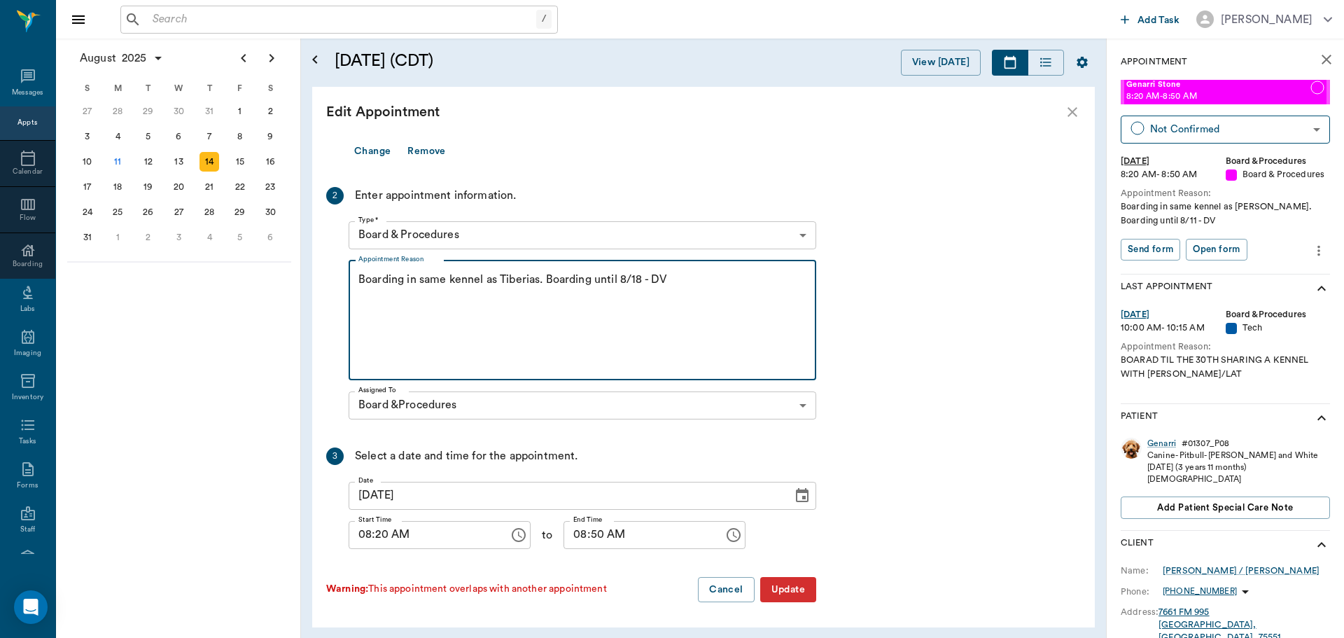
type textarea "Boarding in same kennel as Tiberias. Boarding until 8/18 - DV"
click at [787, 594] on button "Update" at bounding box center [788, 590] width 56 height 26
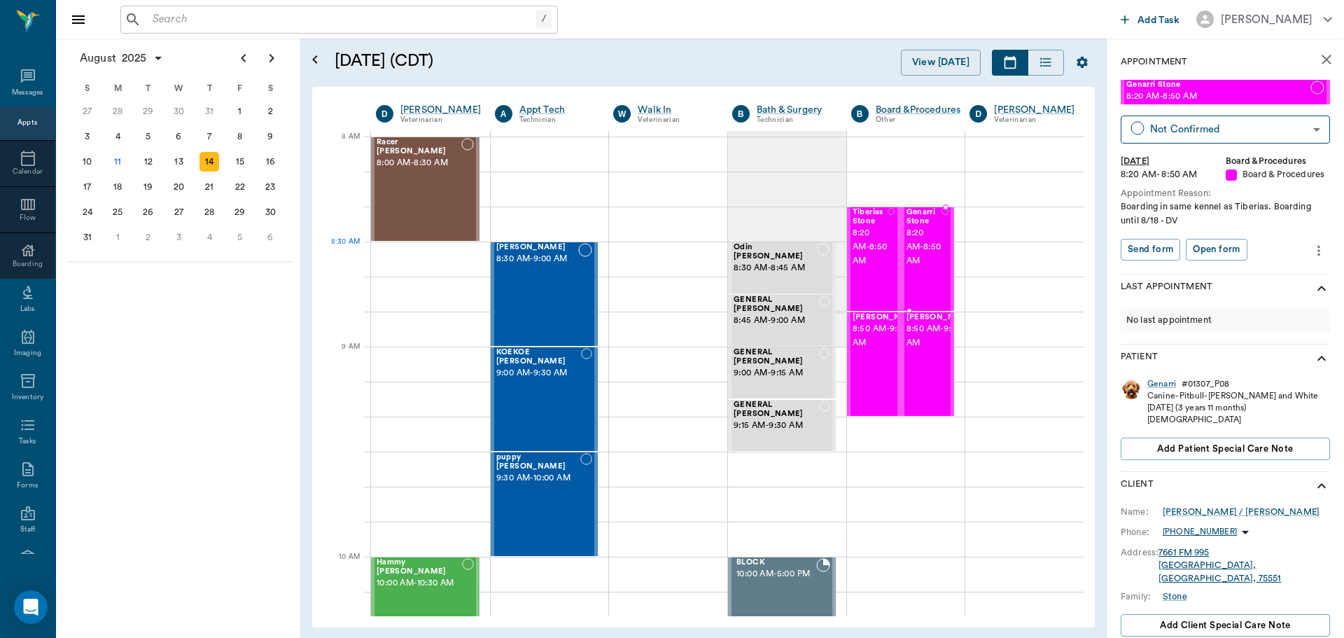
click at [907, 258] on span "8:20 AM - 8:50 AM" at bounding box center [925, 247] width 36 height 42
click at [919, 350] on span "8:50 AM - 9:20 AM" at bounding box center [942, 336] width 70 height 28
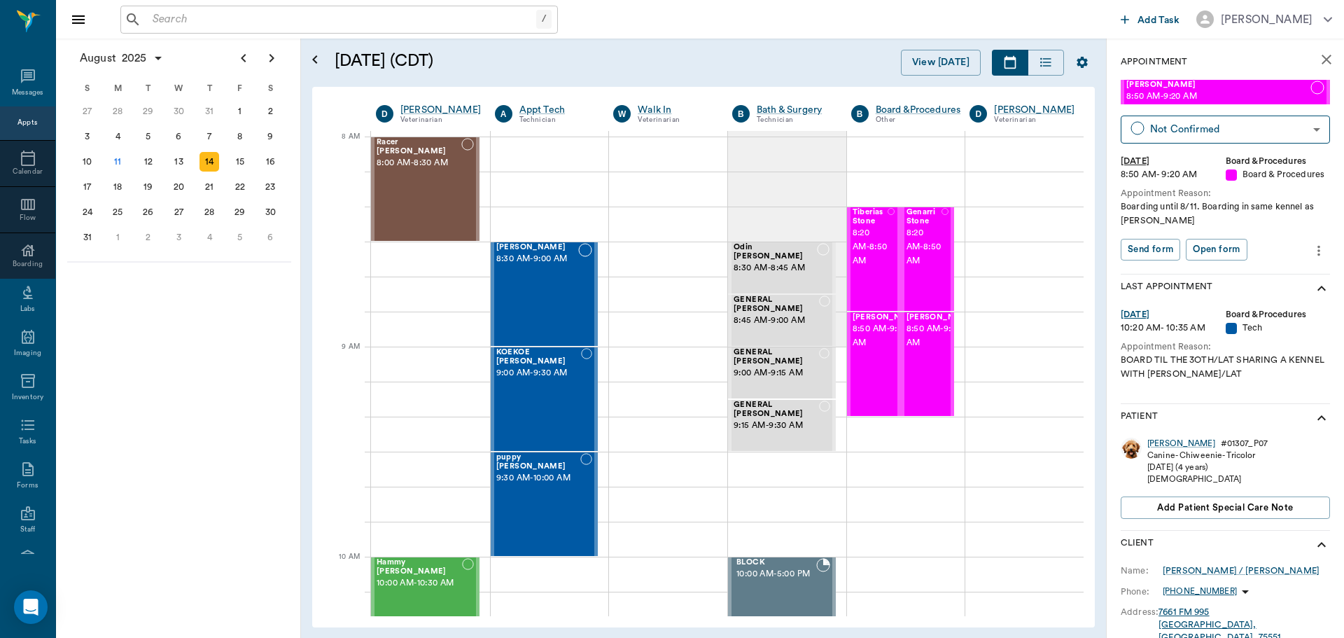
click at [1313, 249] on icon "more" at bounding box center [1318, 250] width 15 height 17
click at [1286, 285] on li "Edit appointment" at bounding box center [1250, 275] width 140 height 26
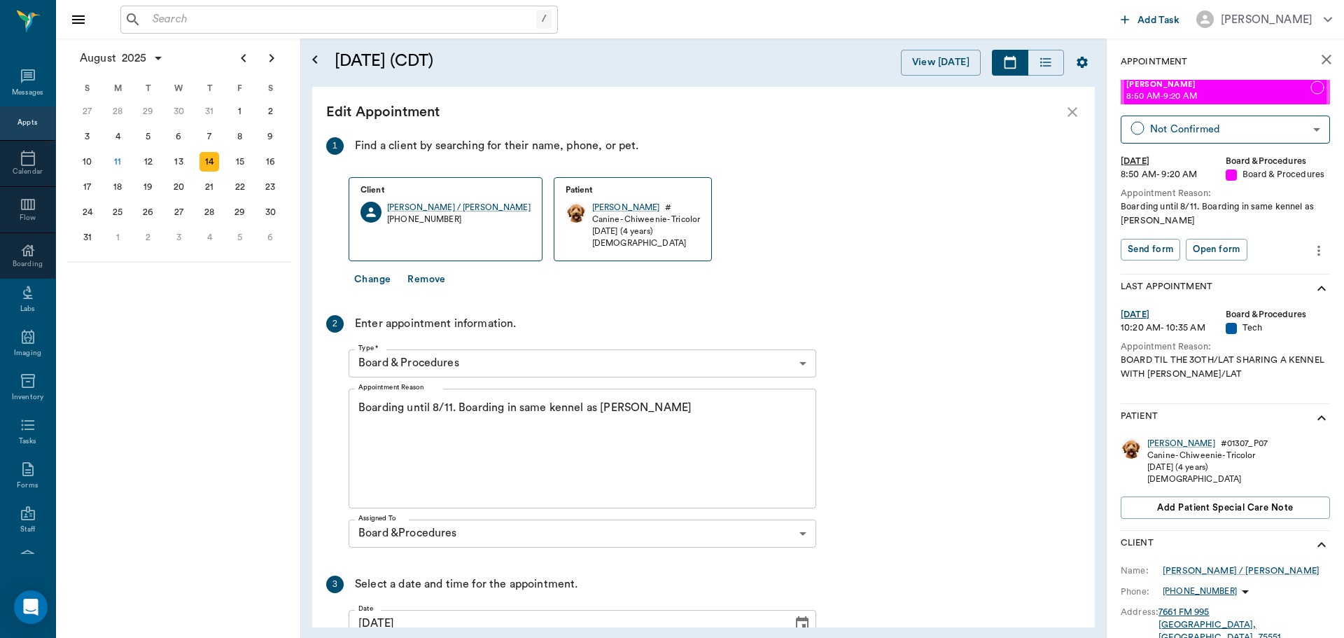
click at [450, 407] on textarea "Boarding until 8/11. Boarding in same kennel as Linus - DV" at bounding box center [582, 448] width 448 height 97
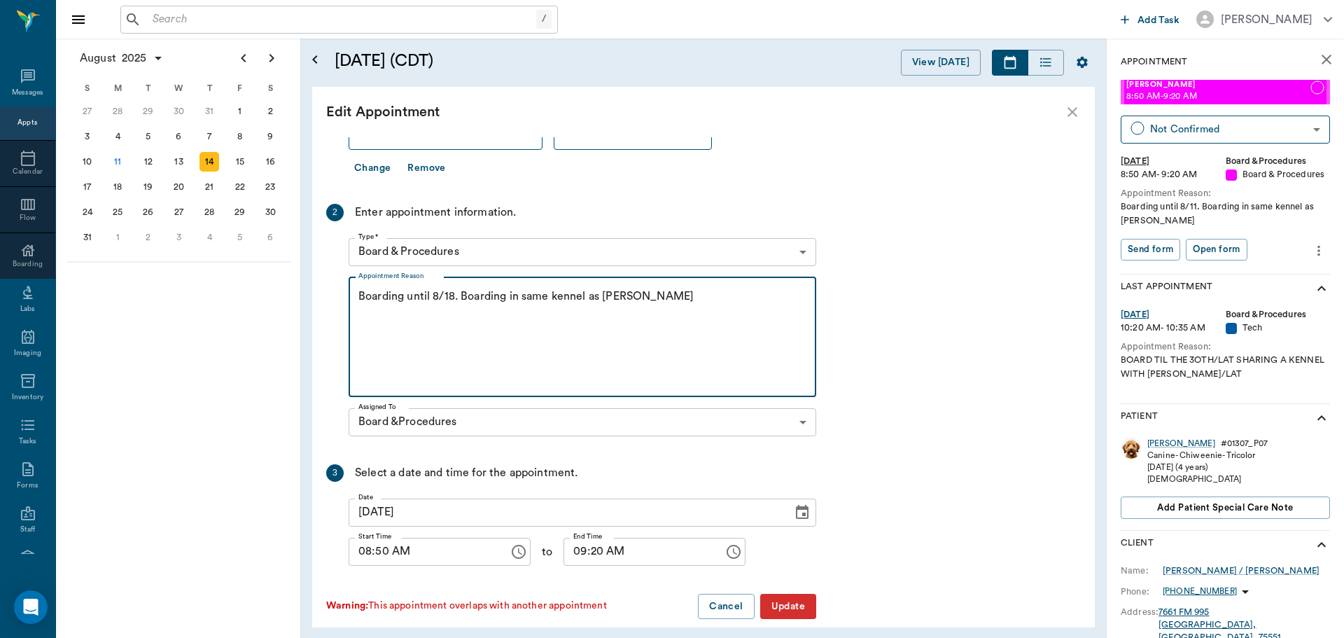
scroll to position [128, 0]
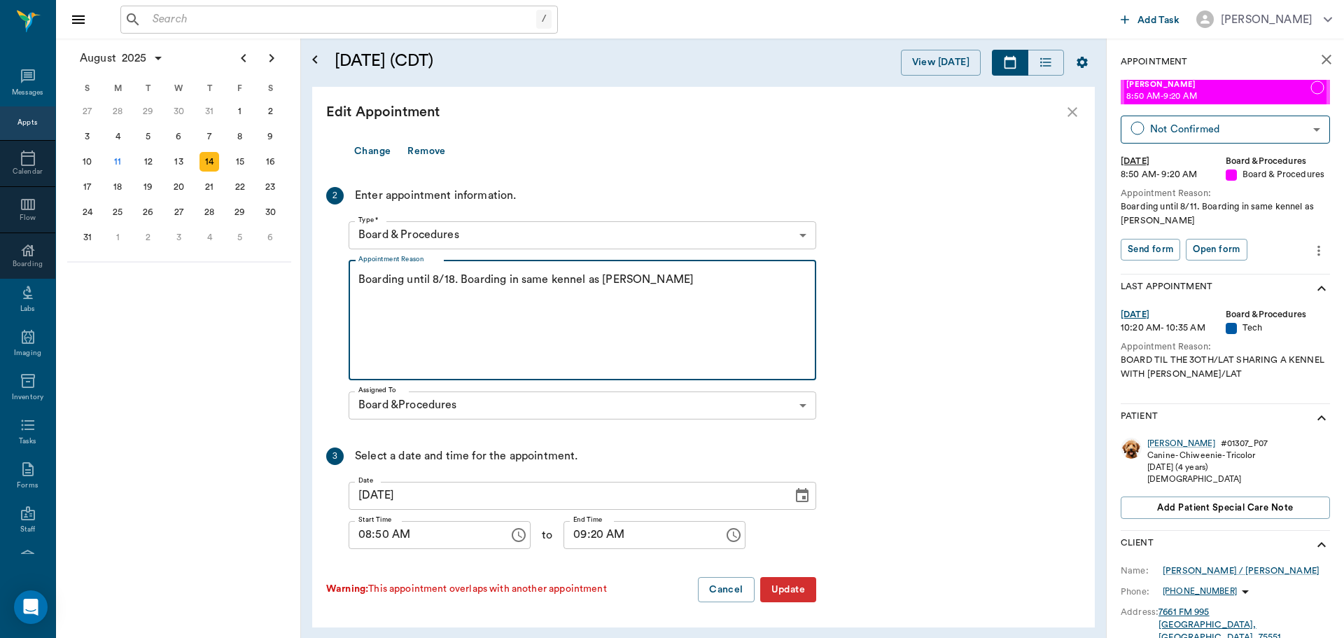
type textarea "Boarding until 8/18. Boarding in same kennel as Linus - DV"
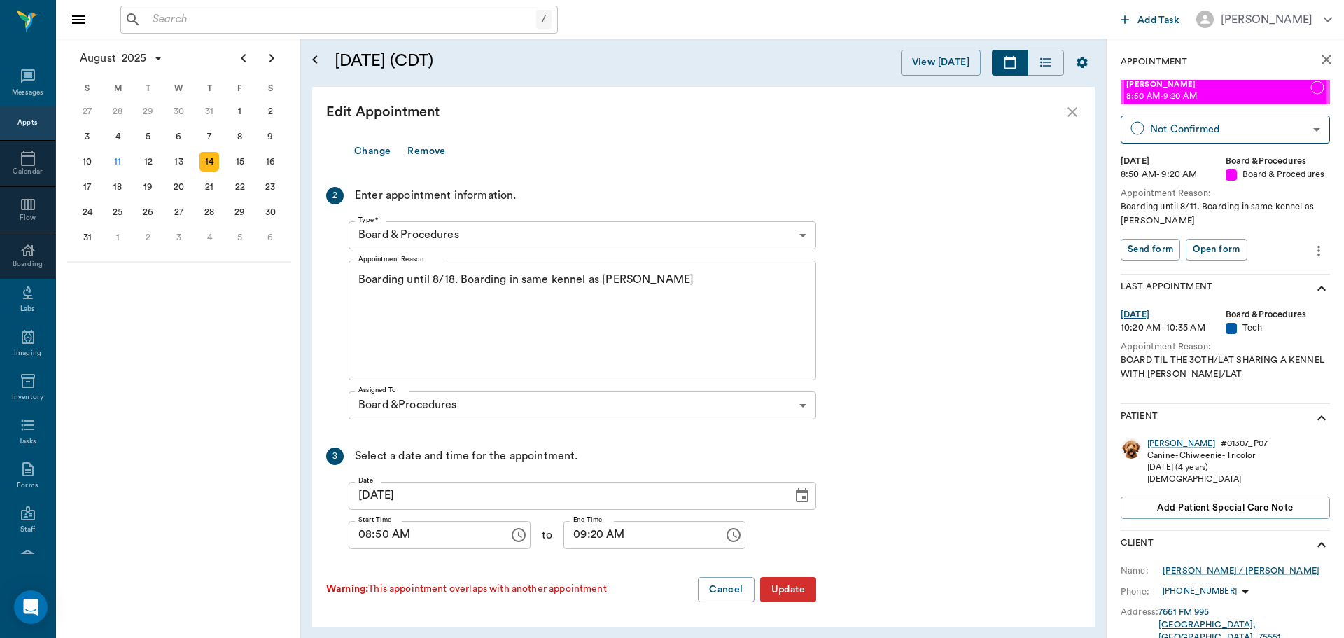
click at [803, 589] on button "Update" at bounding box center [788, 590] width 56 height 26
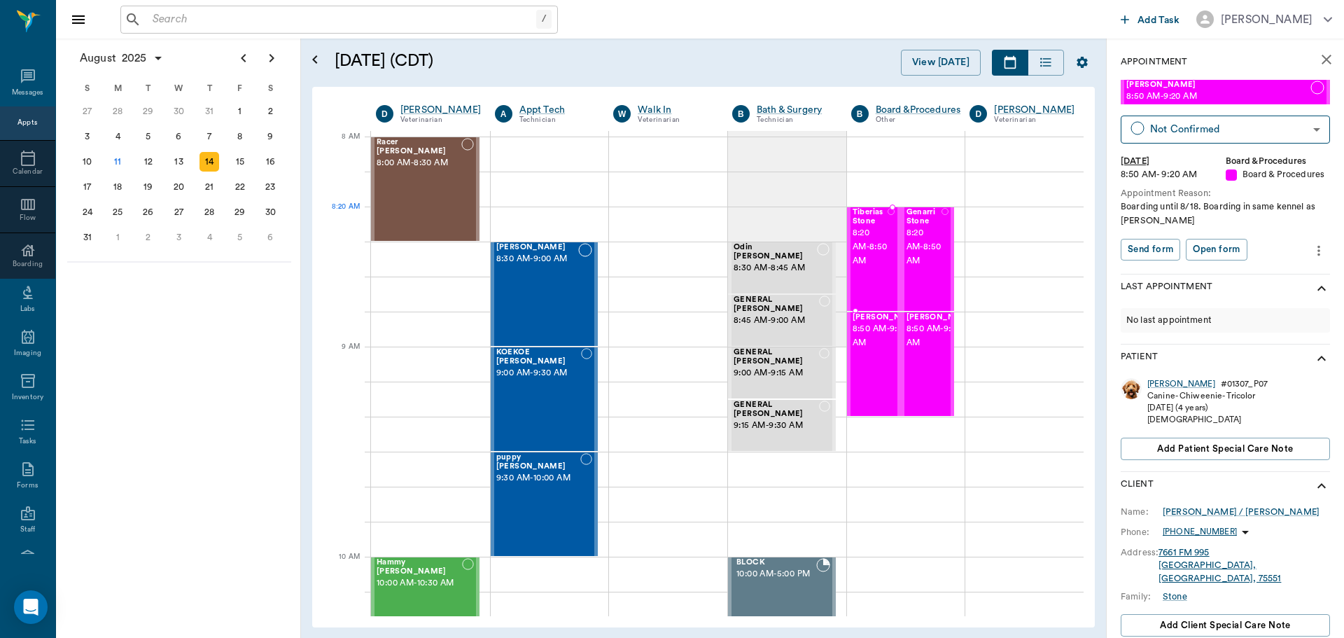
click at [874, 234] on span "8:20 AM - 8:50 AM" at bounding box center [871, 247] width 36 height 42
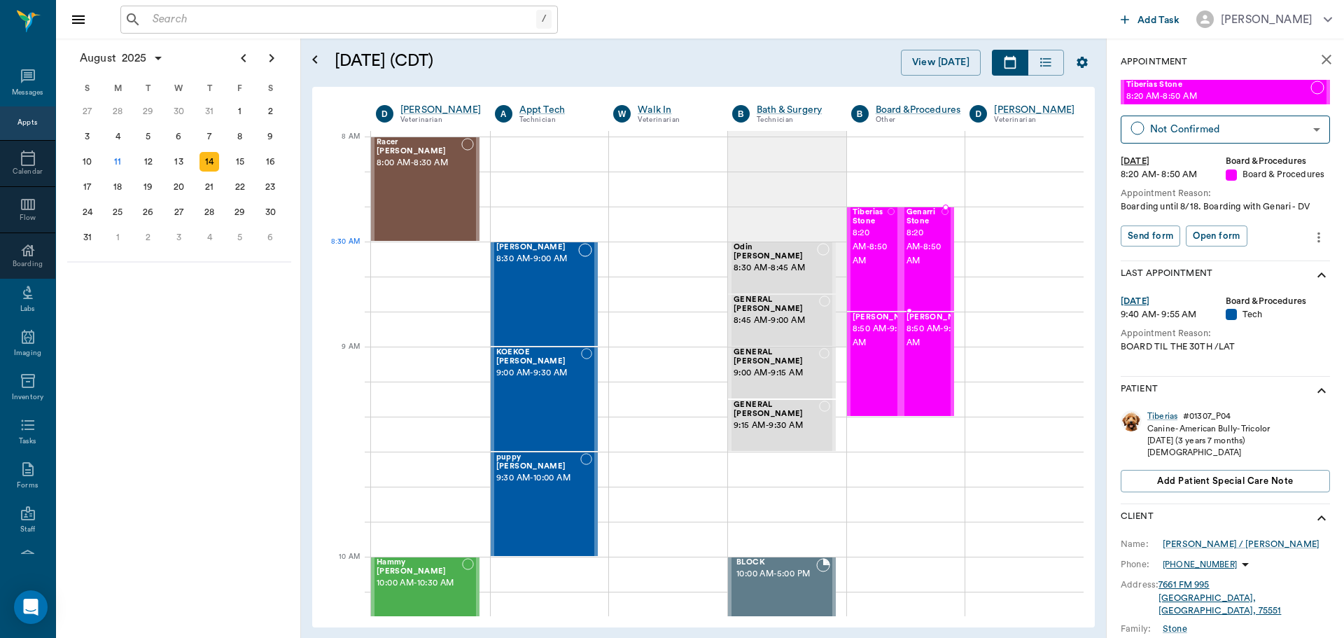
click at [921, 256] on span "8:20 AM - 8:50 AM" at bounding box center [925, 247] width 36 height 42
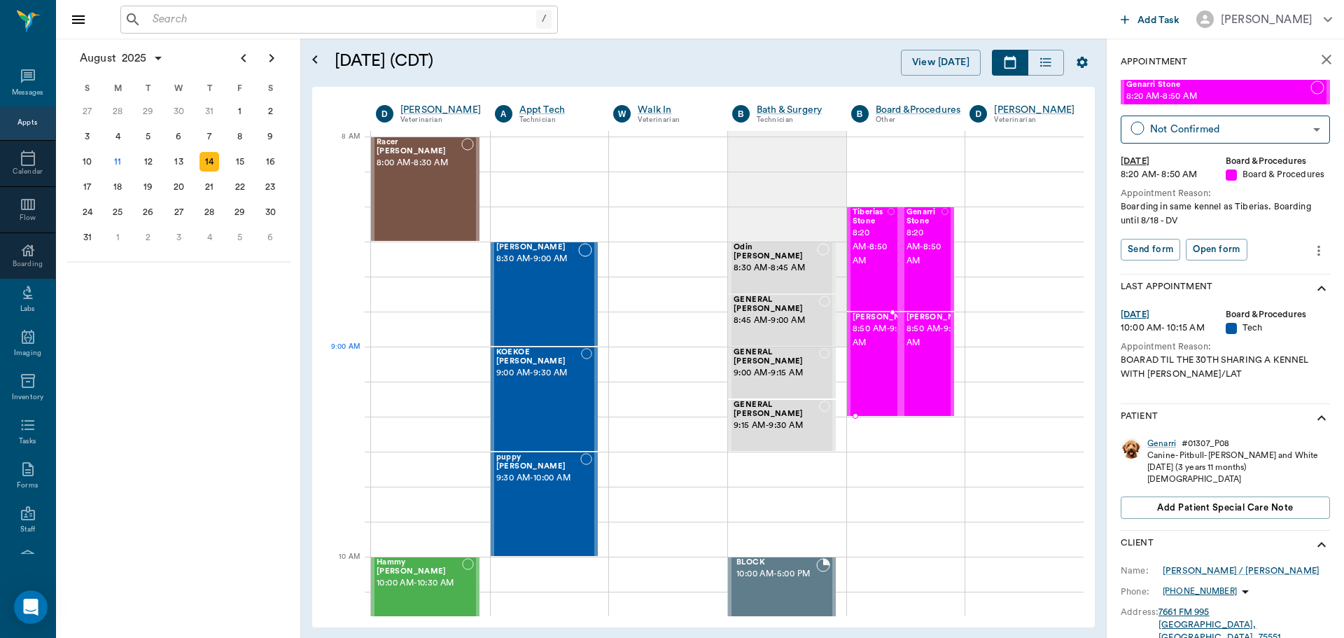
click at [869, 350] on span "8:50 AM - 9:20 AM" at bounding box center [888, 336] width 70 height 28
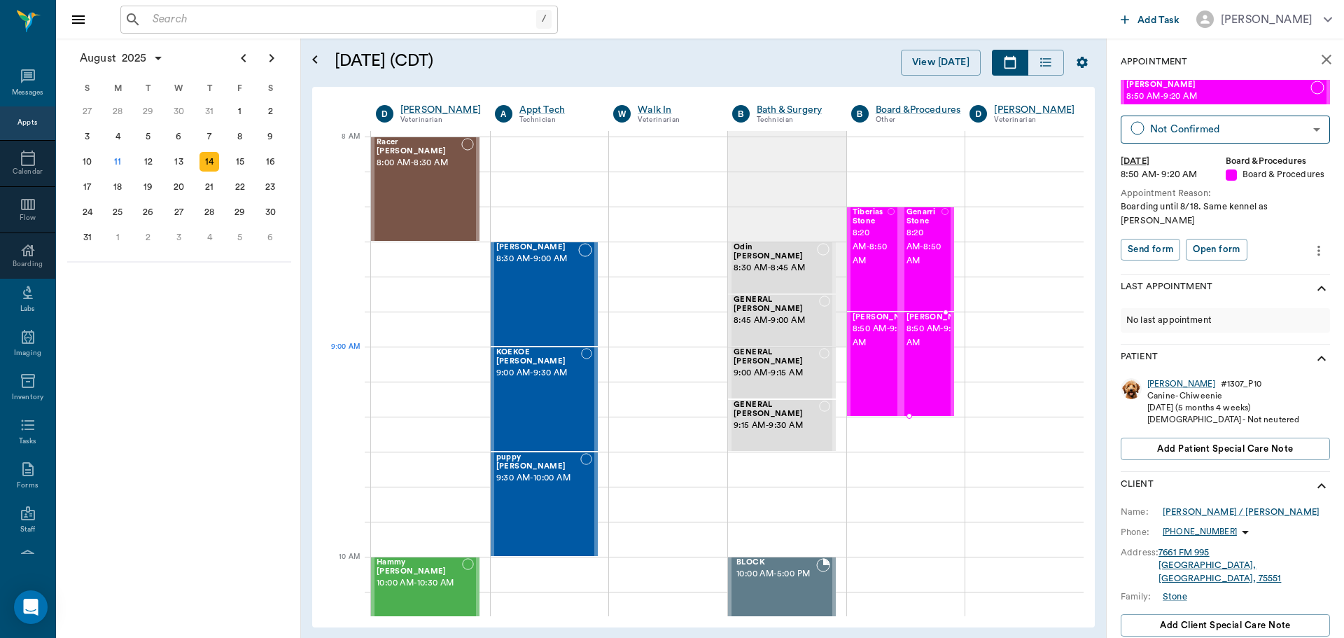
click at [918, 350] on span "8:50 AM - 9:20 AM" at bounding box center [942, 336] width 70 height 28
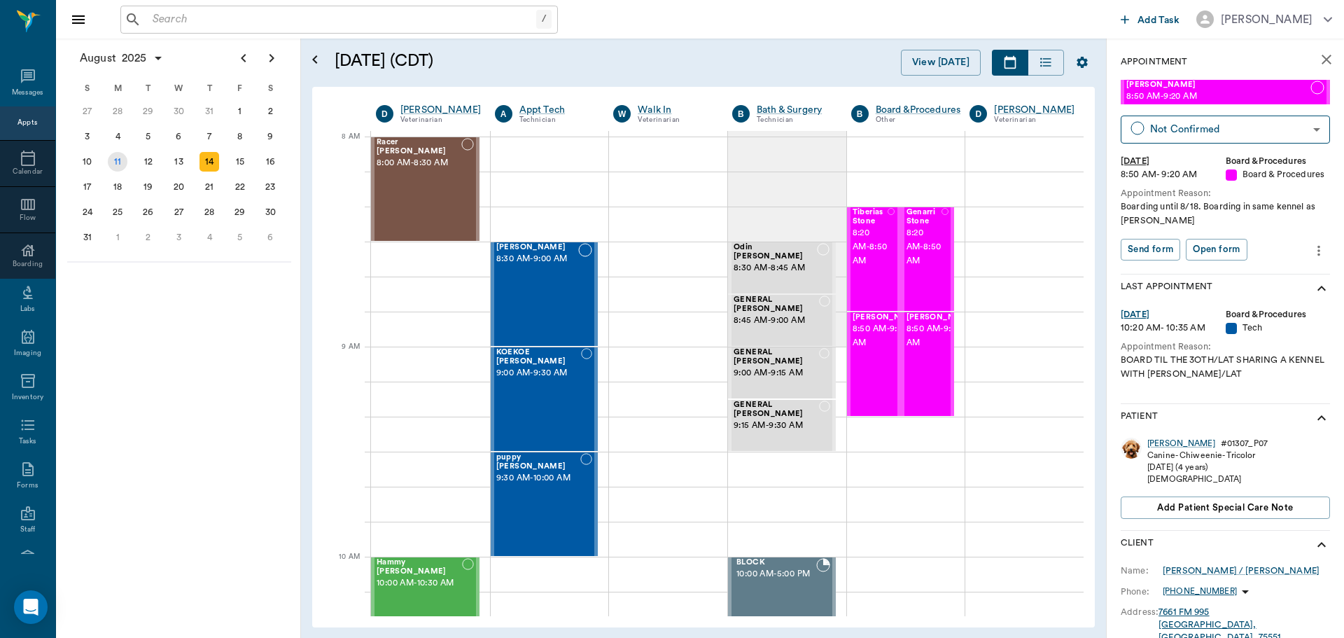
click at [120, 162] on div "11" at bounding box center [118, 162] width 20 height 20
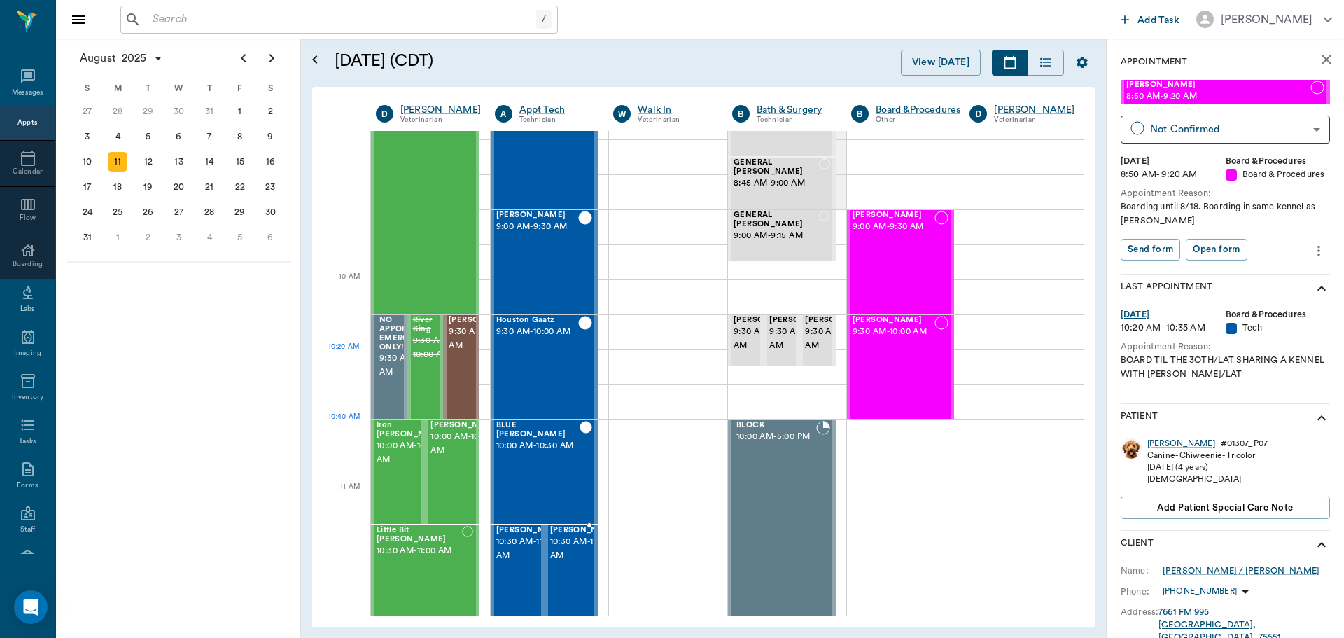
scroll to position [280, 0]
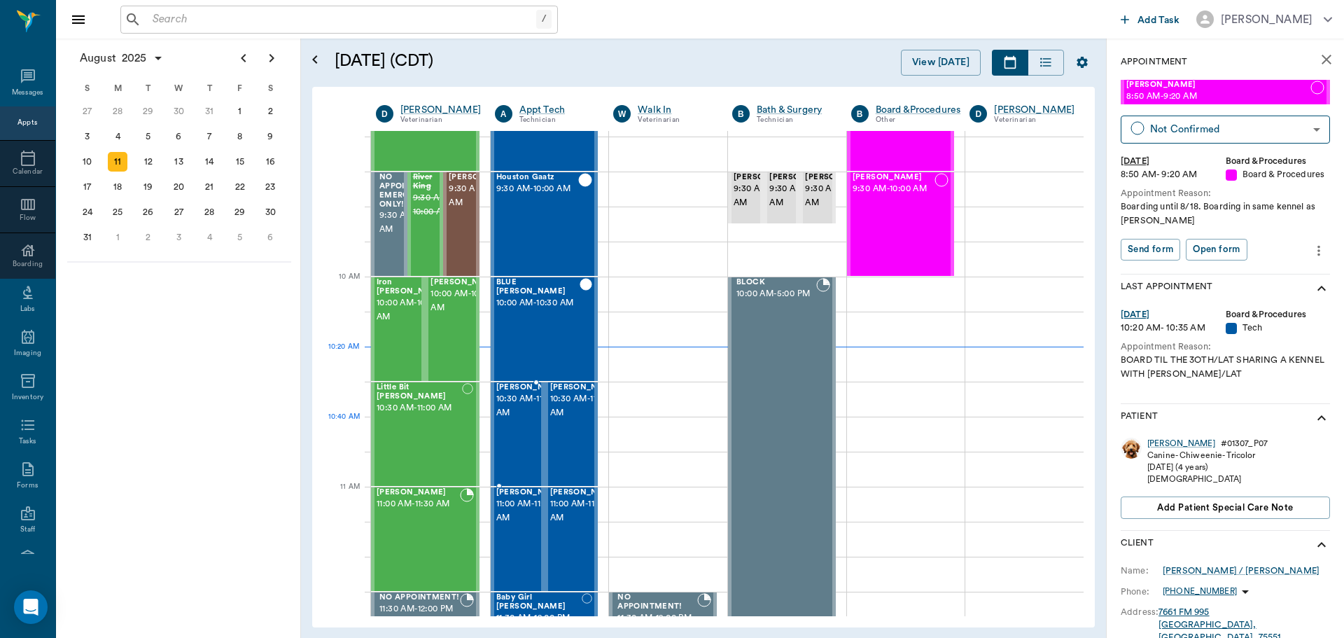
click at [515, 429] on div "Champagne Williams 10:30 AM - 11:00 AM" at bounding box center [531, 434] width 70 height 102
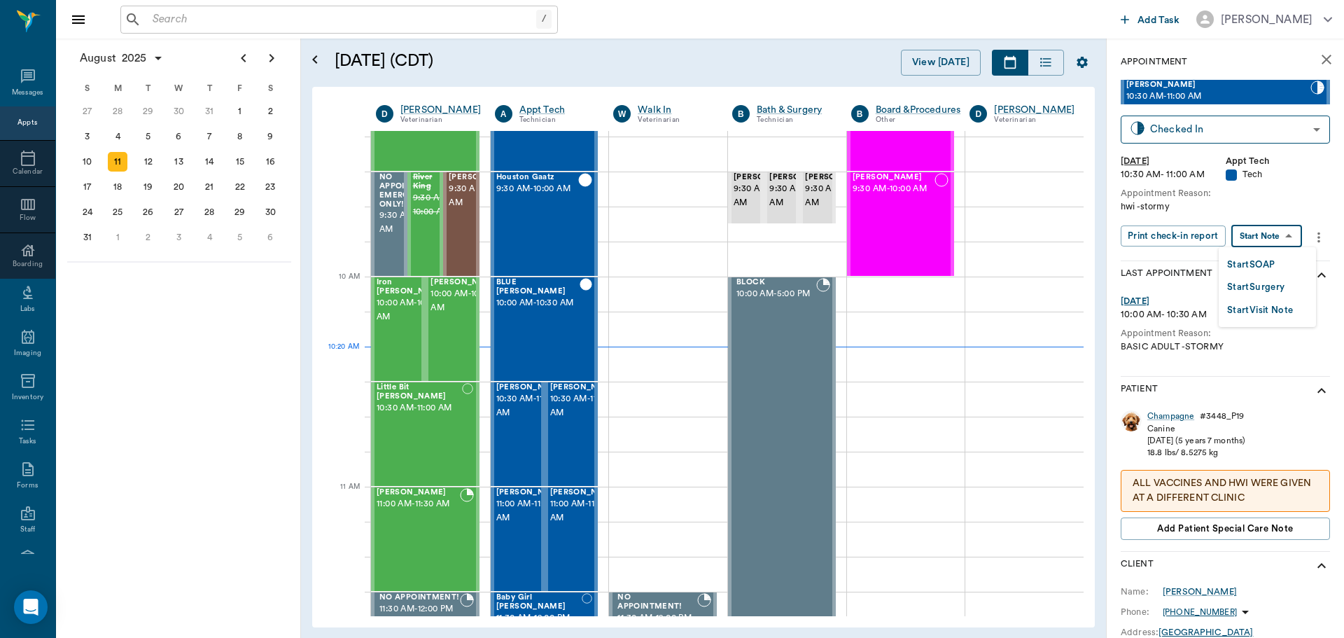
click at [1270, 238] on body "/ ​ Add Task Dr. Bert Ellsworth Nectar Messages Appts Calendar Flow Boarding La…" at bounding box center [672, 319] width 1344 height 638
click at [1254, 263] on button "Start SOAP" at bounding box center [1251, 265] width 48 height 16
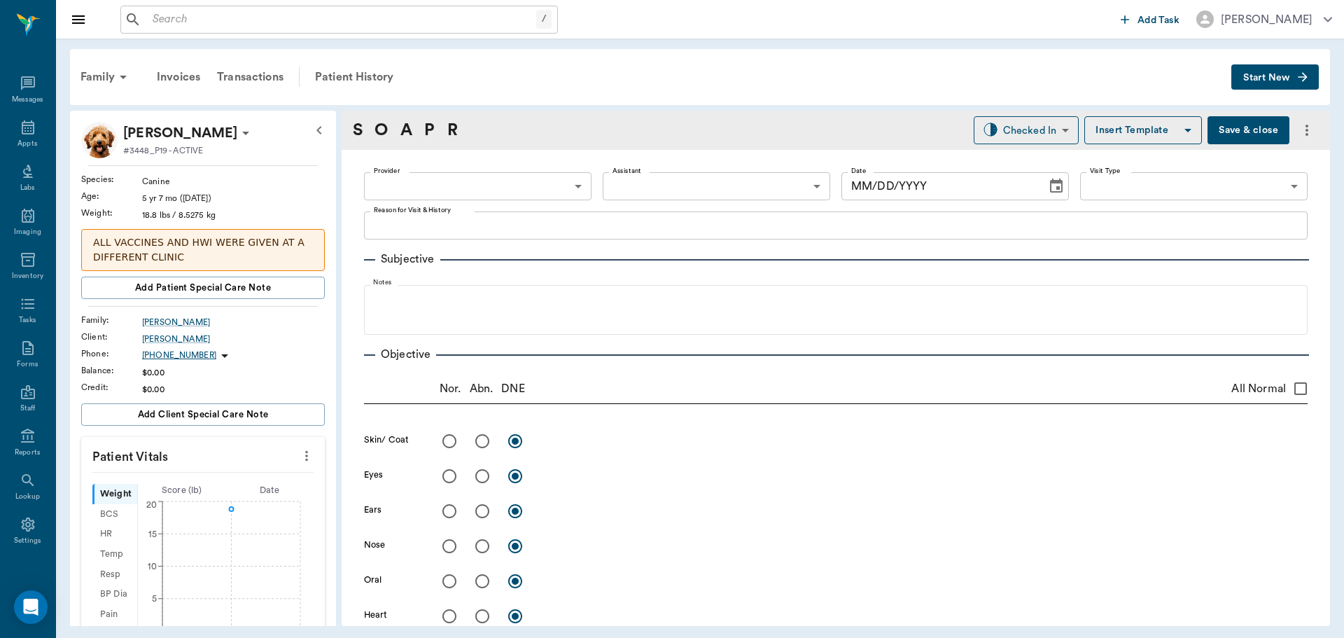
type input "63ec2f075fda476ae8351a4c"
type input "65d2be4f46e3a538d89b8c1a"
type textarea "hwi -stormy"
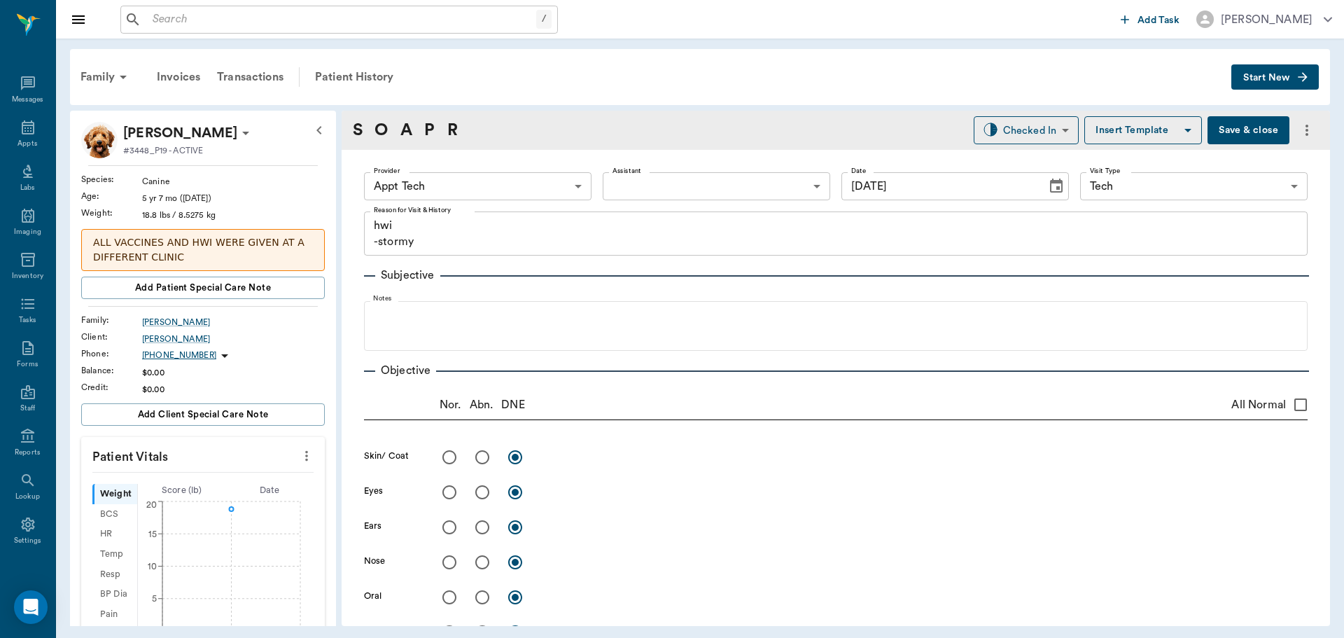
type input "[DATE]"
click at [300, 449] on icon "more" at bounding box center [306, 455] width 15 height 17
click at [220, 479] on span "Enter Vitals" at bounding box center [238, 480] width 118 height 15
click at [202, 496] on input "text" at bounding box center [202, 498] width 122 height 28
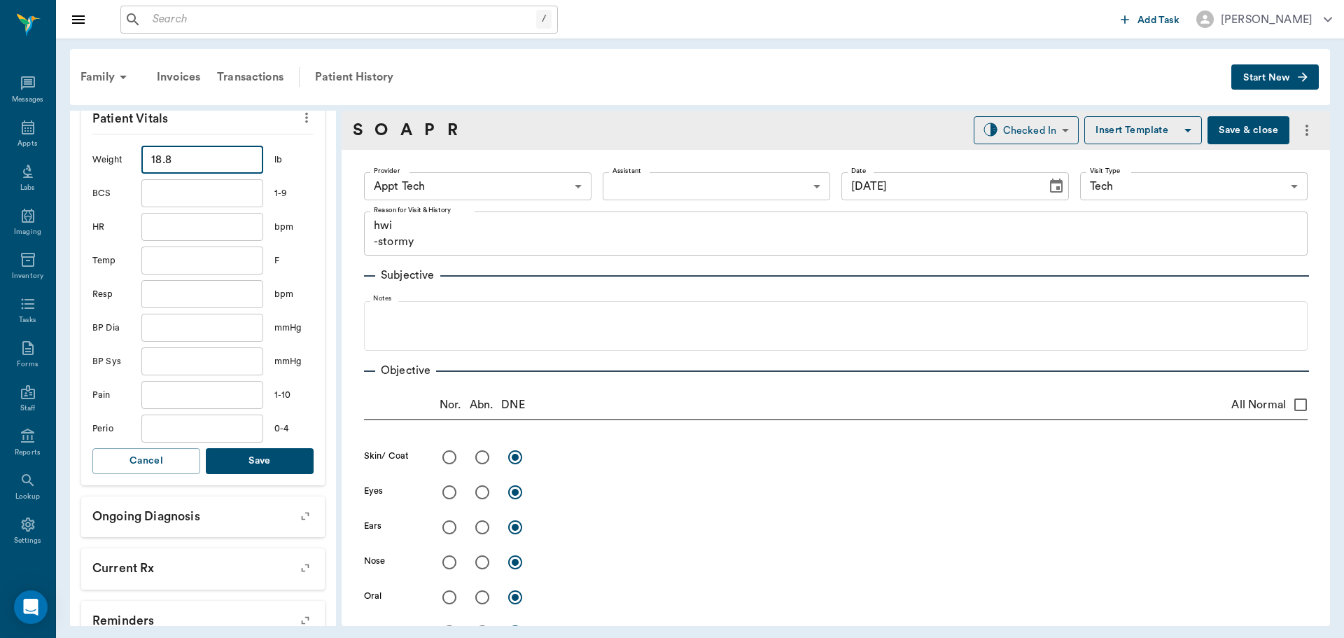
scroll to position [350, 0]
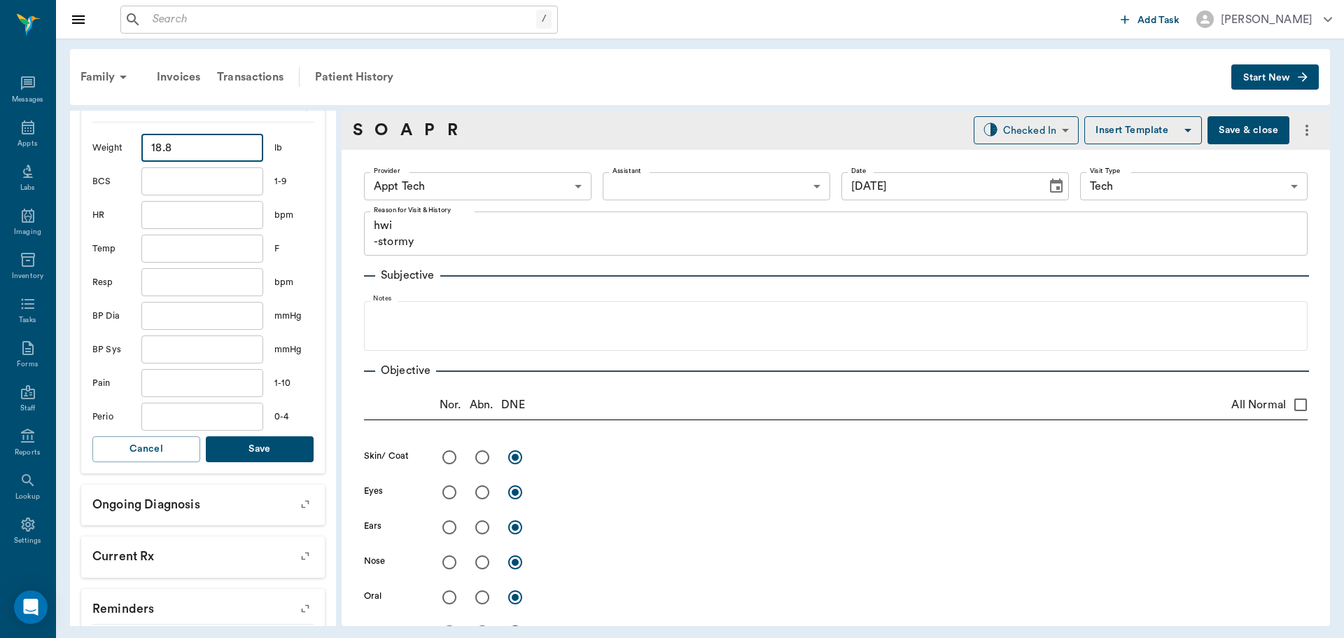
type input "18.8"
click at [277, 449] on button "Save" at bounding box center [260, 449] width 108 height 26
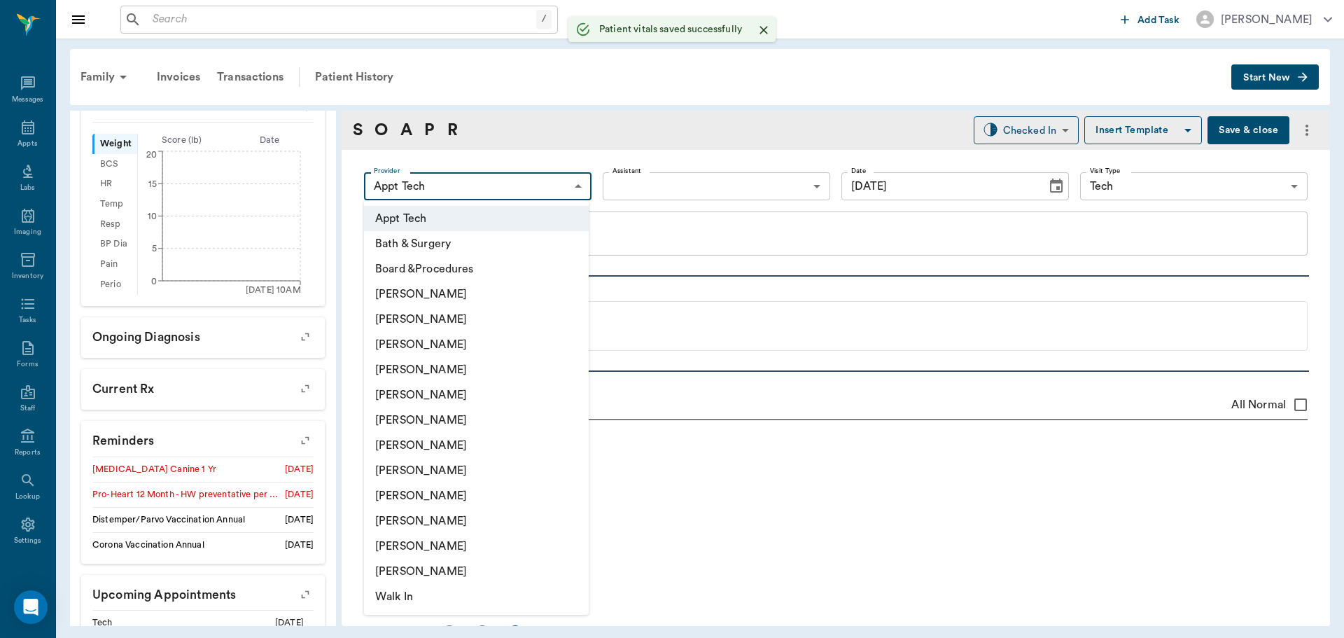
click at [453, 183] on body "/ ​ Add Task Dr. Bert Ellsworth Nectar Messages Appts Labs Imaging Inventory Ta…" at bounding box center [672, 319] width 1344 height 638
click at [417, 325] on li "[PERSON_NAME]" at bounding box center [476, 319] width 225 height 25
type input "642ef10e332a41444de2bad1"
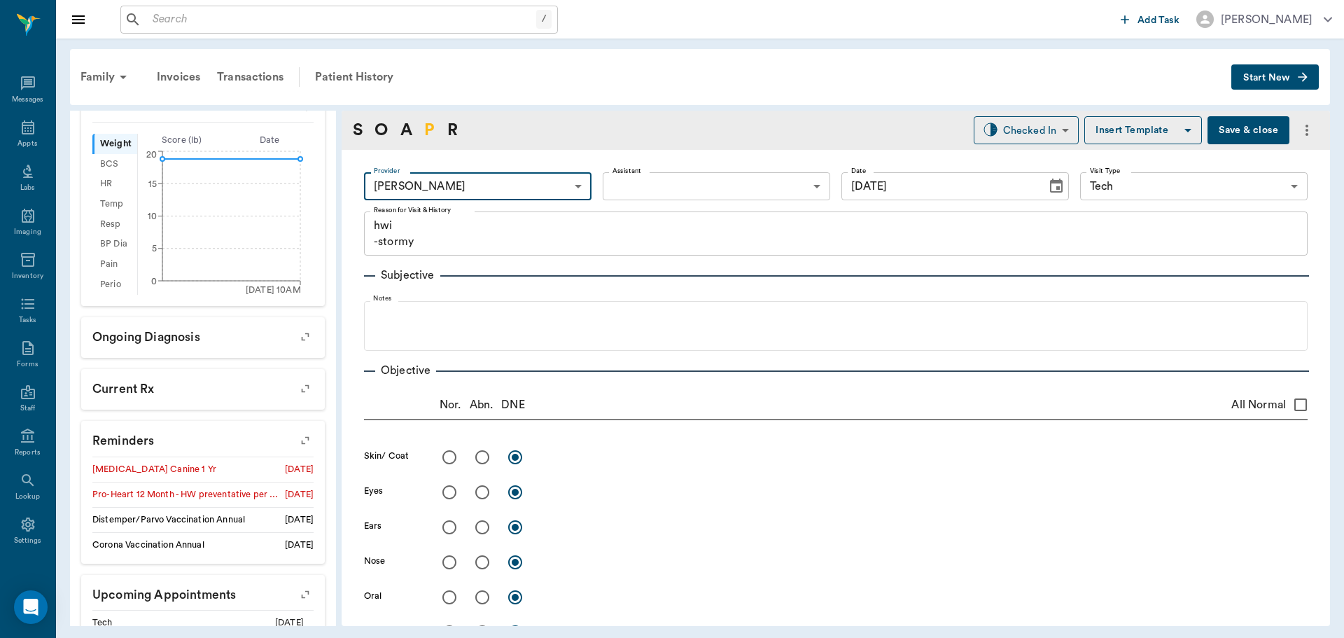
click at [433, 133] on link "P" at bounding box center [429, 130] width 11 height 25
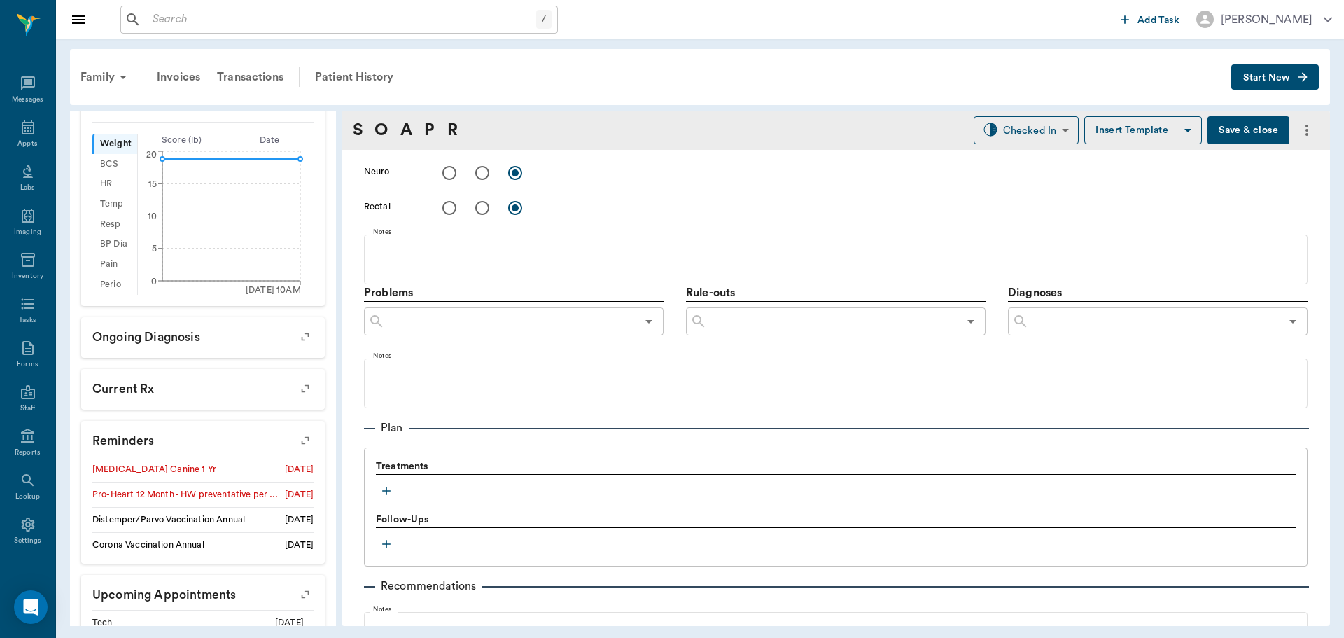
scroll to position [834, 0]
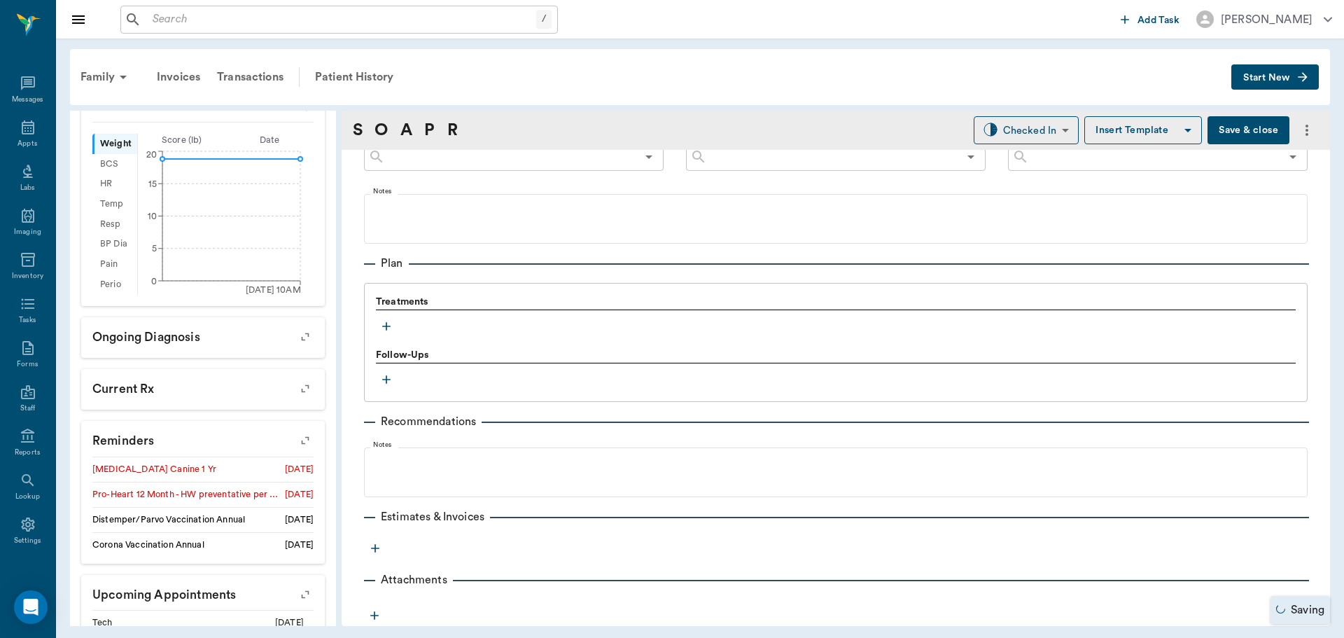
click at [392, 324] on icon "button" at bounding box center [386, 326] width 14 height 14
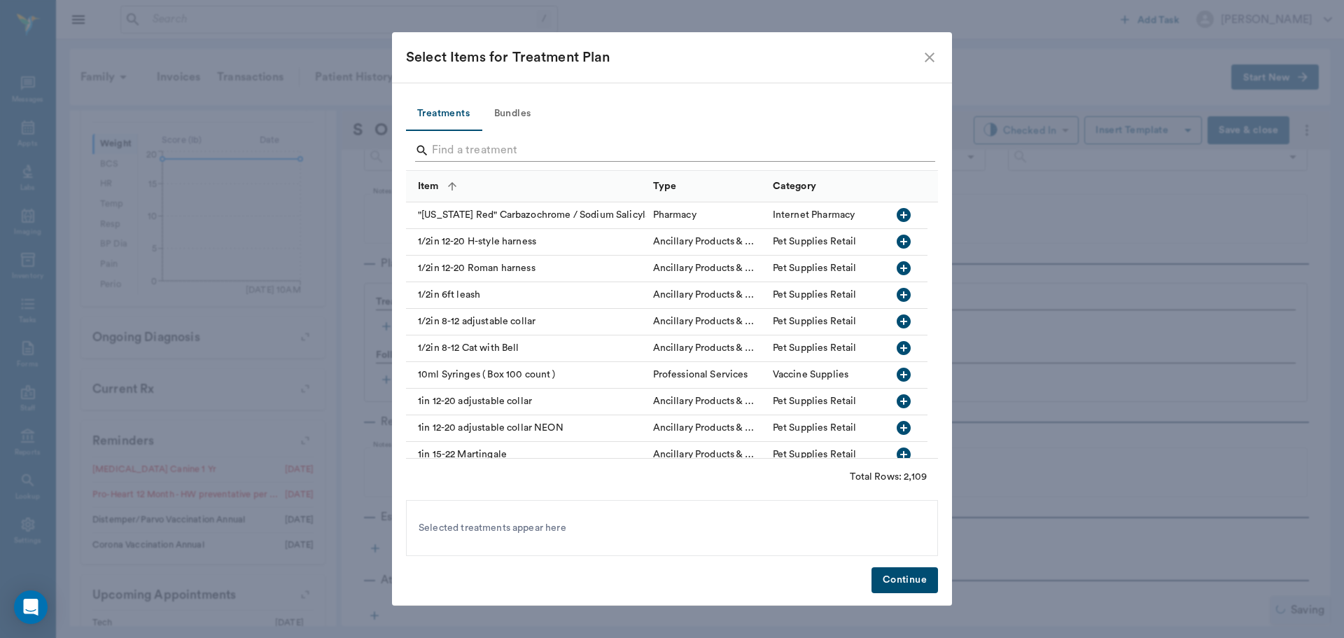
click at [473, 149] on input "Search" at bounding box center [673, 150] width 482 height 22
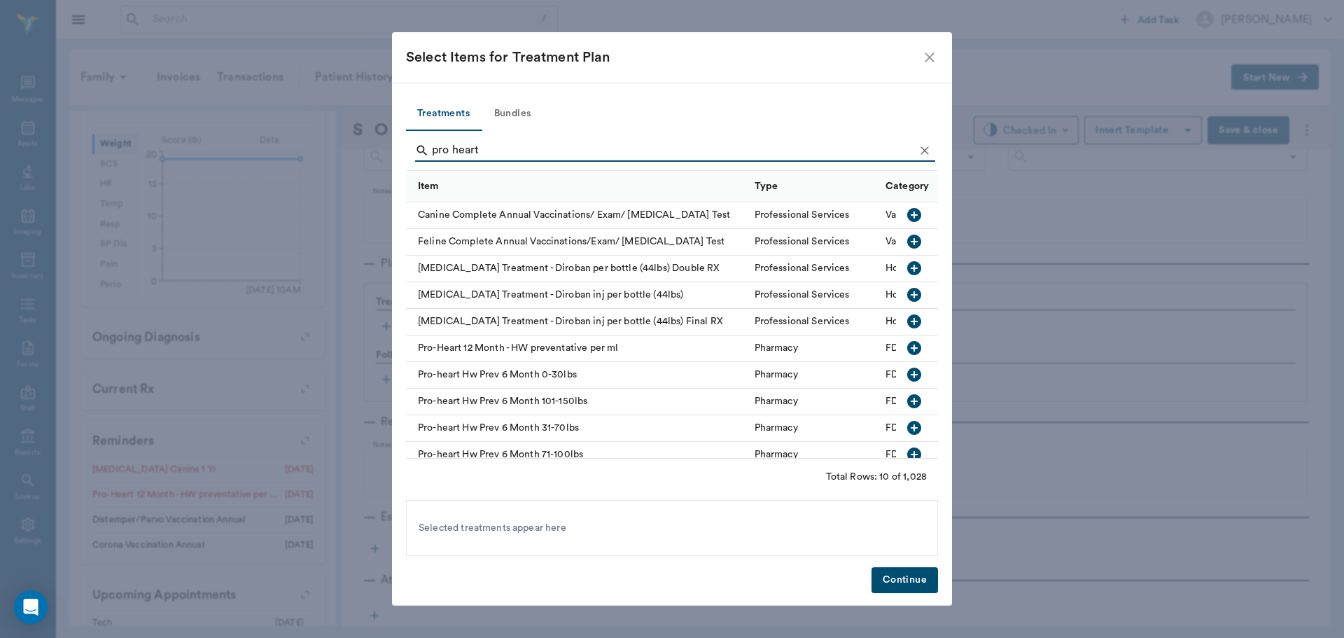
type input "pro heart"
drag, startPoint x: 902, startPoint y: 374, endPoint x: 977, endPoint y: 546, distance: 187.8
click at [906, 375] on icon "button" at bounding box center [914, 374] width 17 height 17
drag, startPoint x: 927, startPoint y: 580, endPoint x: 956, endPoint y: 444, distance: 139.6
click at [926, 580] on button "Continue" at bounding box center [905, 580] width 67 height 26
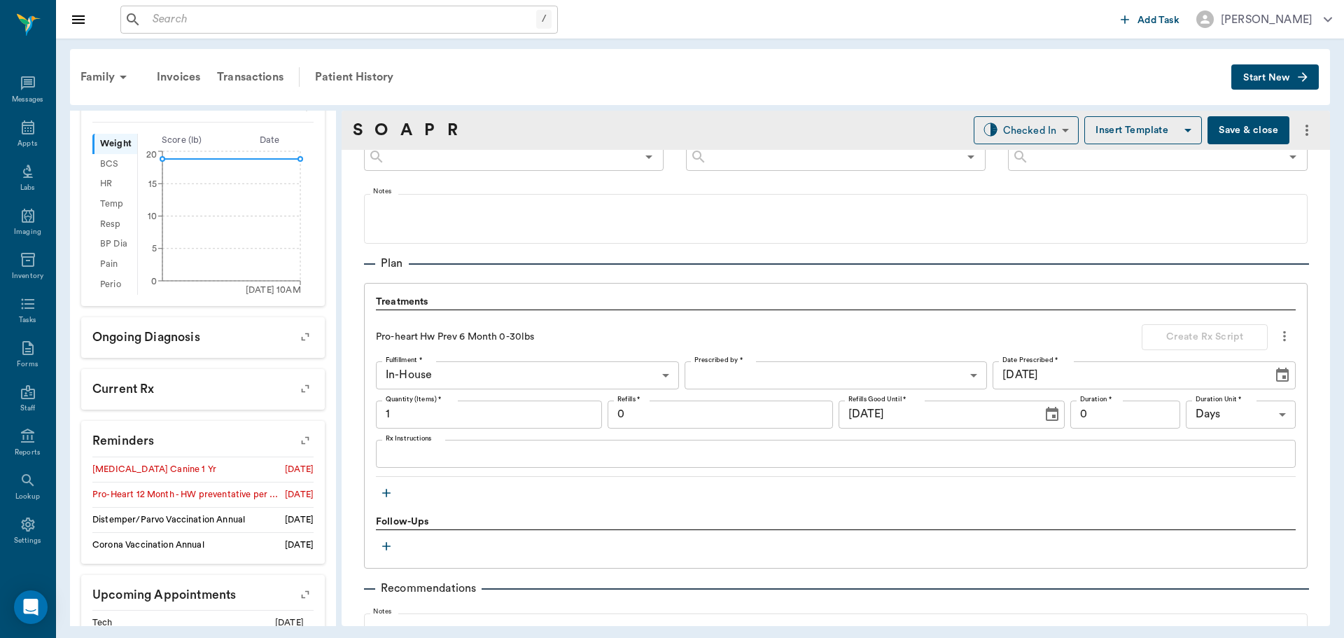
click at [1066, 149] on div "S O A P R Checked In CHECKED_IN ​ Insert Template Save & close Provider Daniel …" at bounding box center [836, 368] width 988 height 515
click at [1009, 72] on div "Family Invoices Transactions Patient History" at bounding box center [651, 77] width 1159 height 34
click at [1019, 132] on body "/ ​ Add Task Dr. Bert Ellsworth Nectar Messages Appts Labs Imaging Inventory Ta…" at bounding box center [672, 319] width 1344 height 638
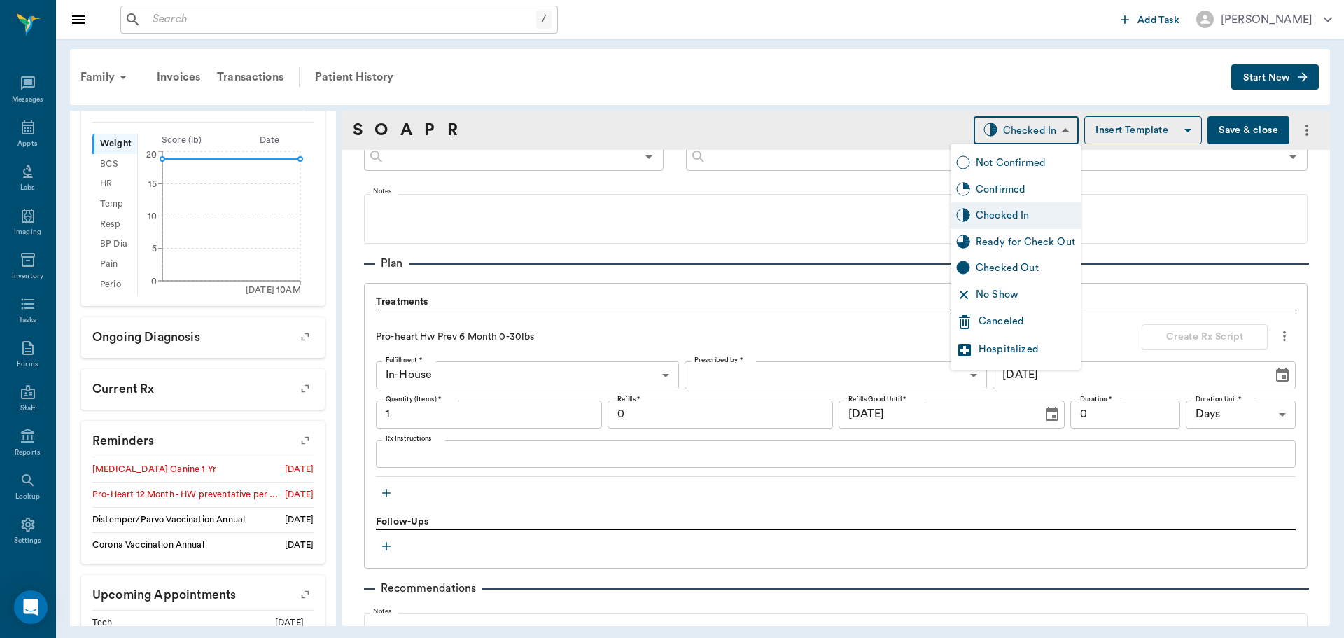
click at [994, 233] on div "Ready for Check Out" at bounding box center [1016, 242] width 130 height 27
type input "READY_TO_CHECKOUT"
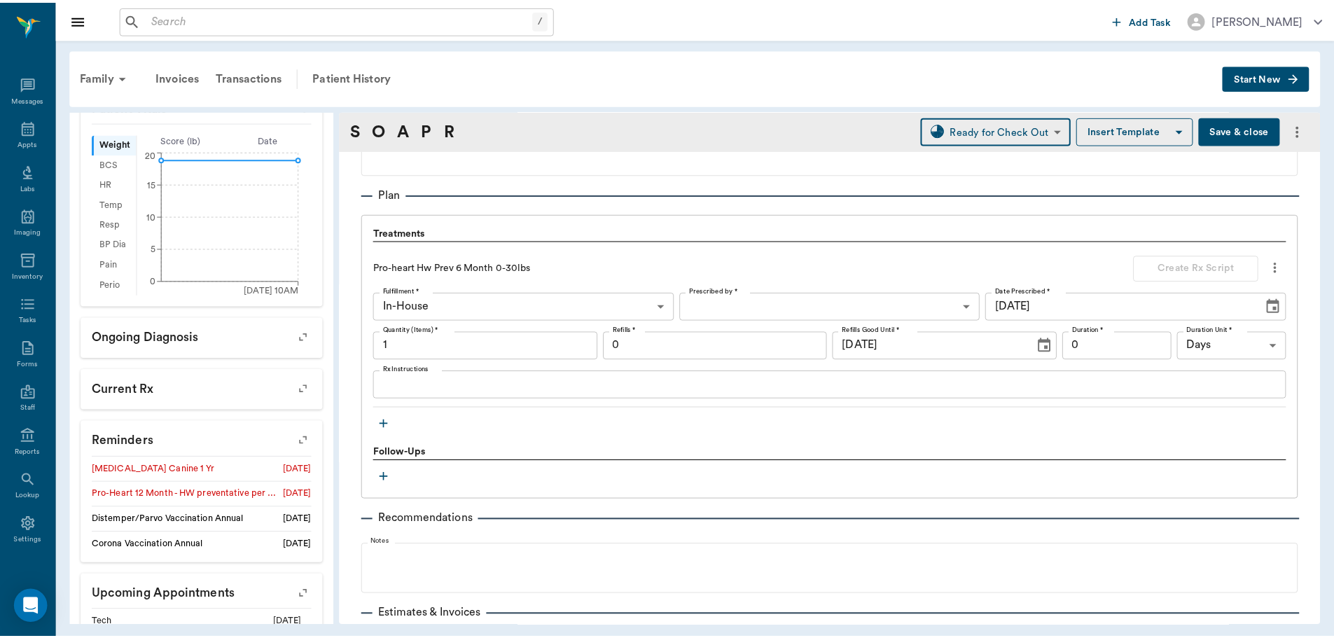
scroll to position [1017, 0]
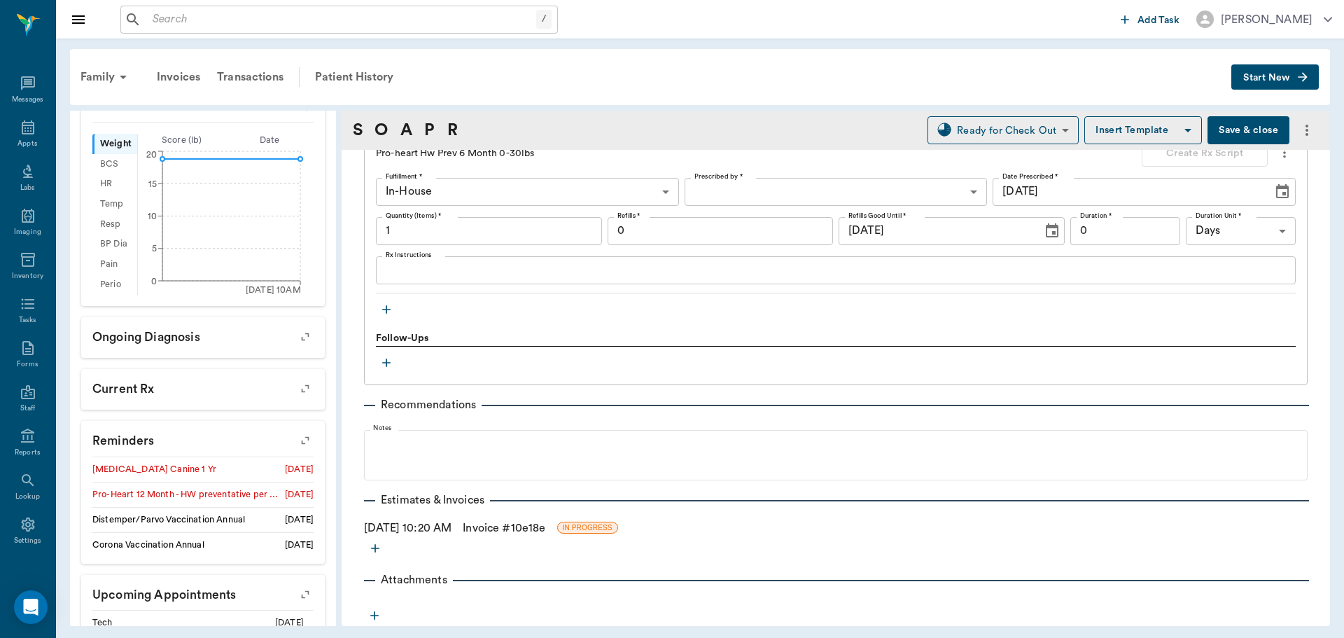
click at [531, 529] on link "Invoice # 10e18e" at bounding box center [504, 527] width 83 height 17
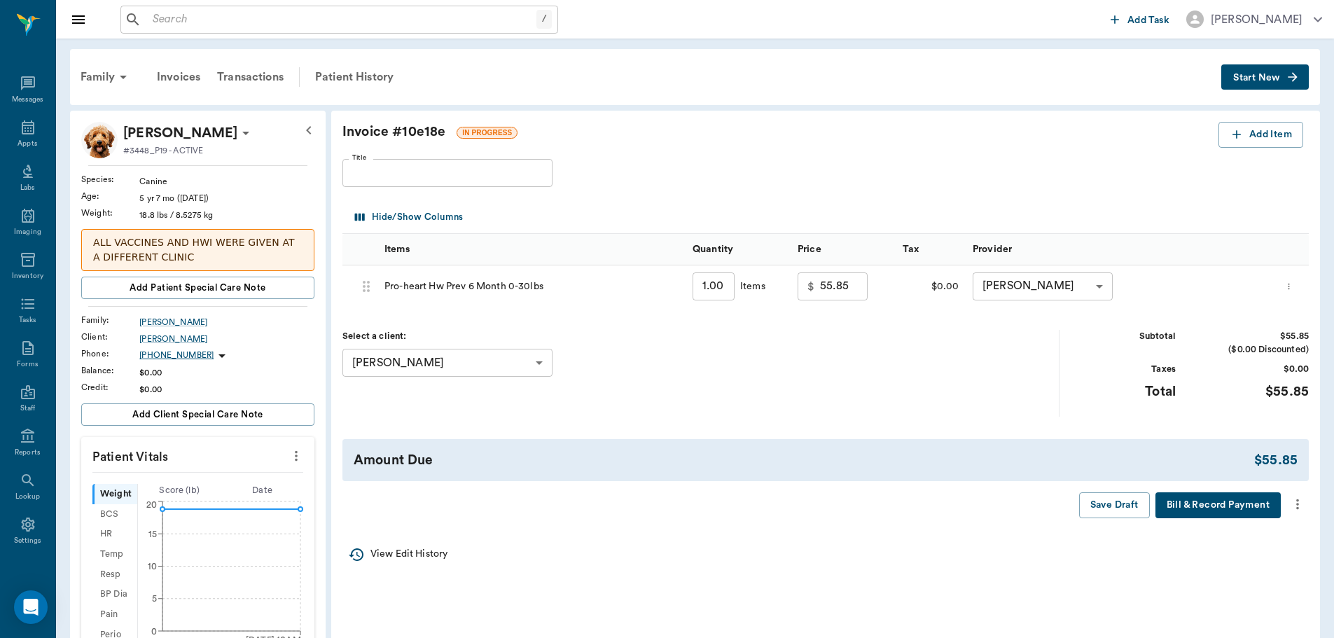
click at [1297, 503] on icon "more" at bounding box center [1297, 504] width 3 height 11
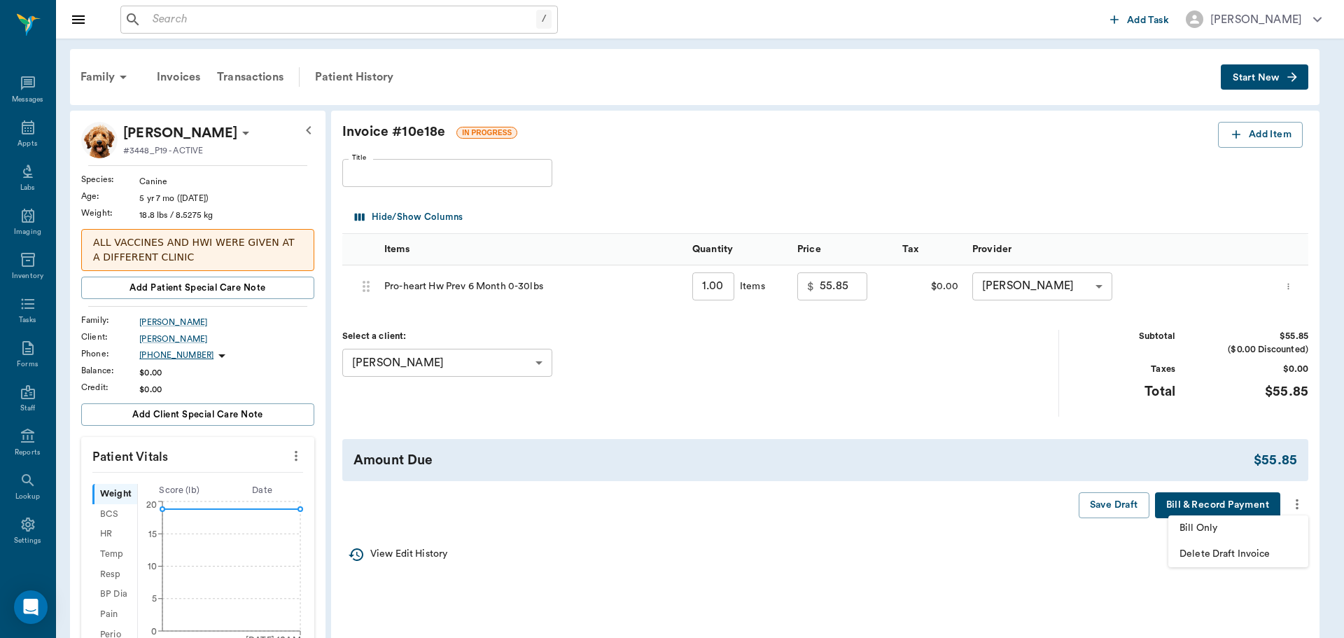
click at [1184, 527] on span "Bill Only" at bounding box center [1239, 528] width 118 height 15
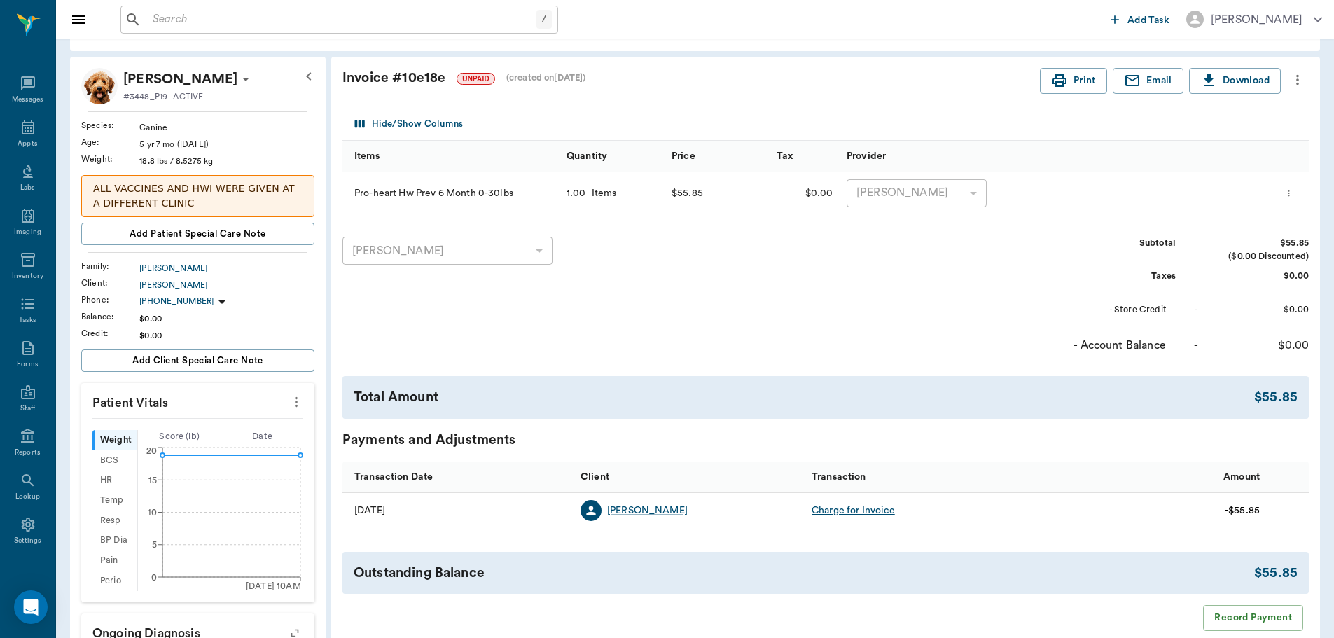
scroll to position [70, 0]
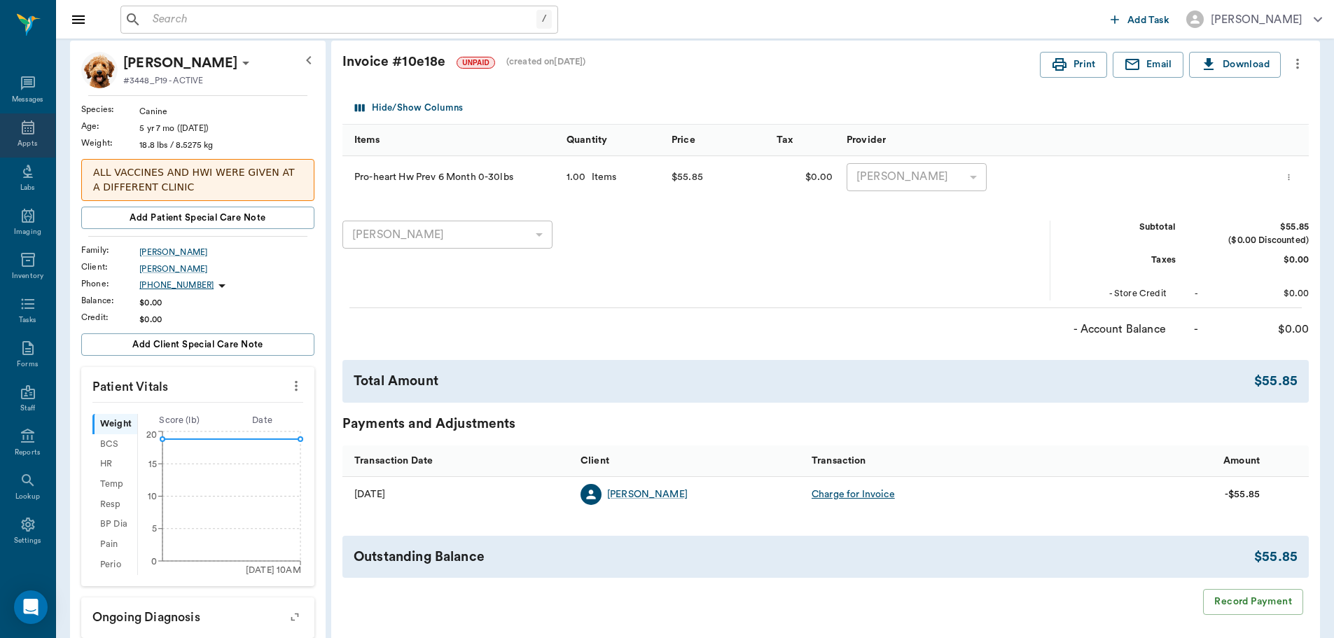
click at [23, 127] on icon at bounding box center [28, 127] width 17 height 17
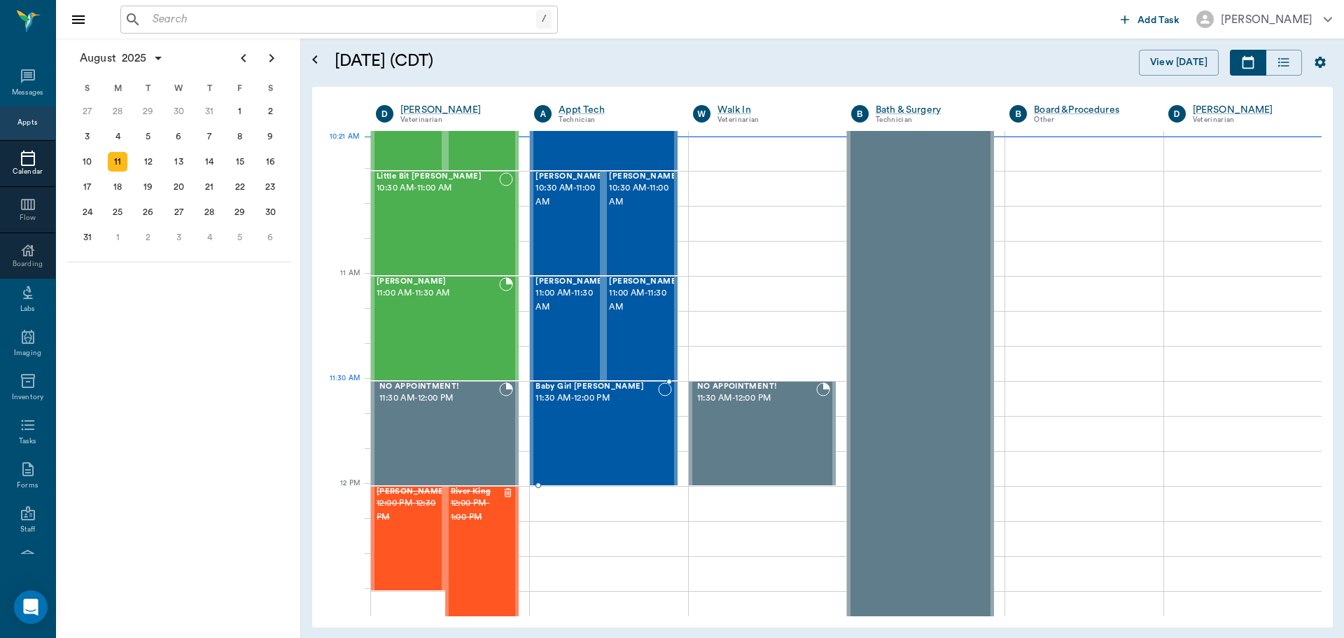
scroll to position [494, 0]
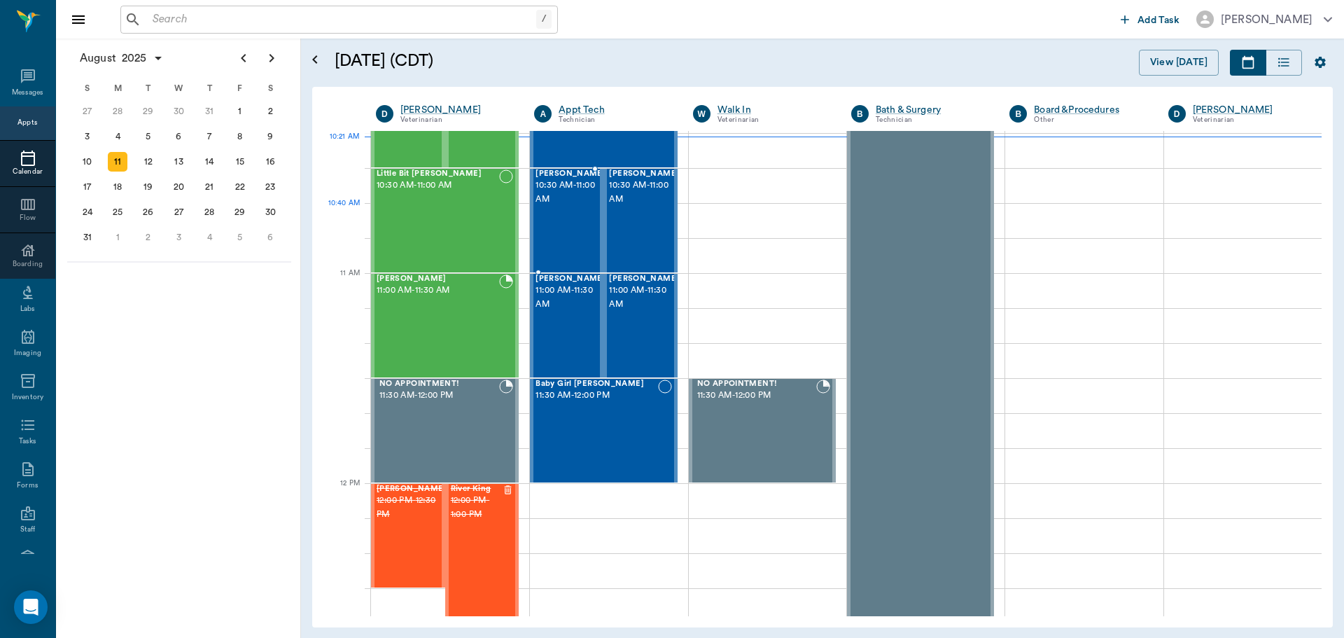
click at [579, 232] on div "D.O.G. Williams 10:30 AM - 11:00 AM" at bounding box center [571, 220] width 70 height 102
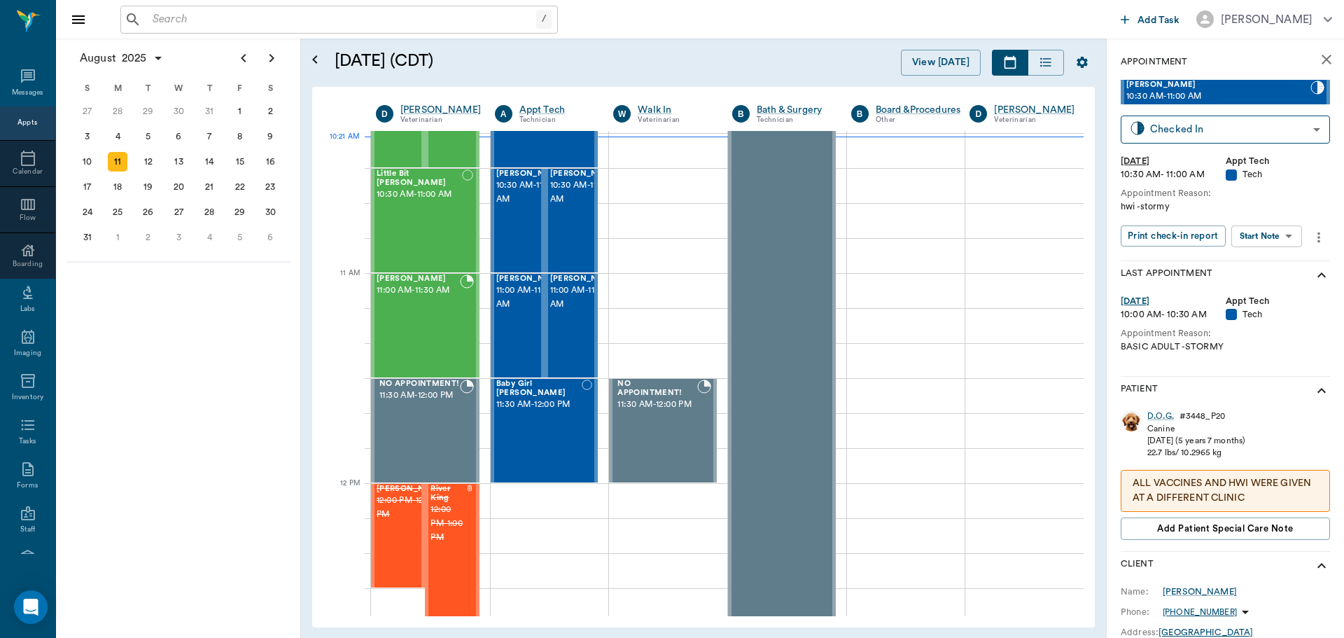
click at [1268, 243] on body "/ ​ Add Task Dr. Bert Ellsworth Nectar Messages Appts Calendar Flow Boarding La…" at bounding box center [672, 319] width 1344 height 638
drag, startPoint x: 1253, startPoint y: 267, endPoint x: 1234, endPoint y: 258, distance: 21.3
click at [1253, 267] on button "Start SOAP" at bounding box center [1251, 265] width 48 height 16
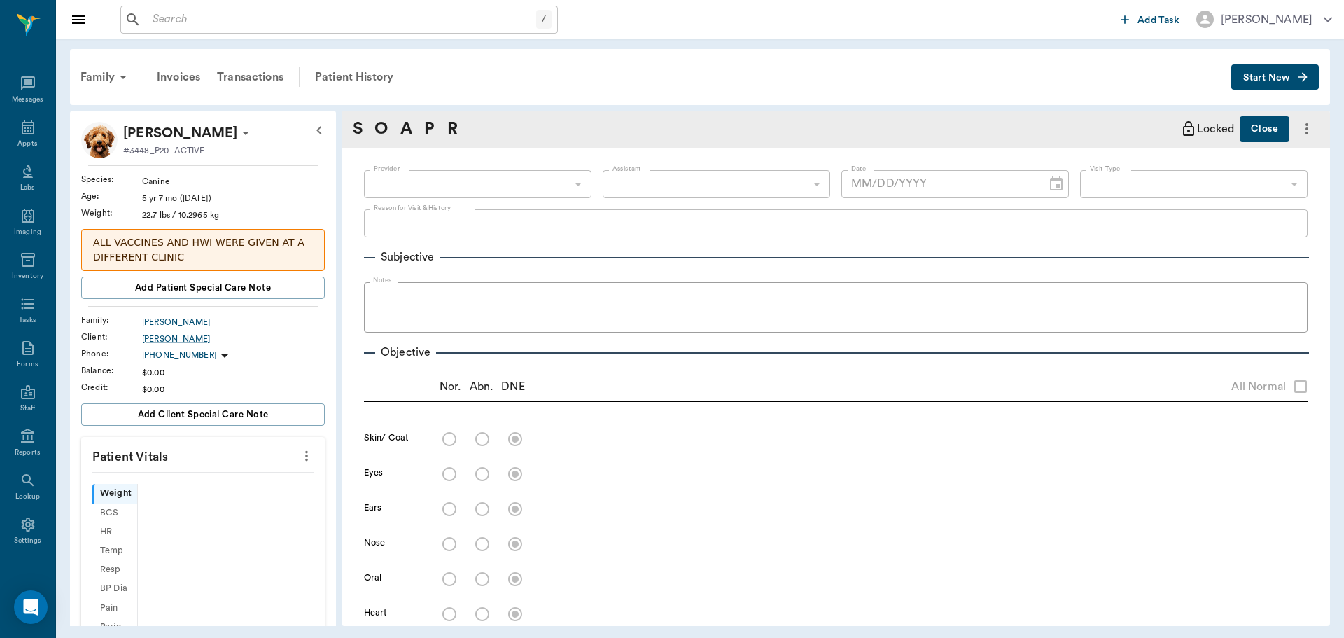
type input "63ec2f075fda476ae8351a4c"
type input "65d2be4f46e3a538d89b8c1a"
type textarea "hwi -stormy"
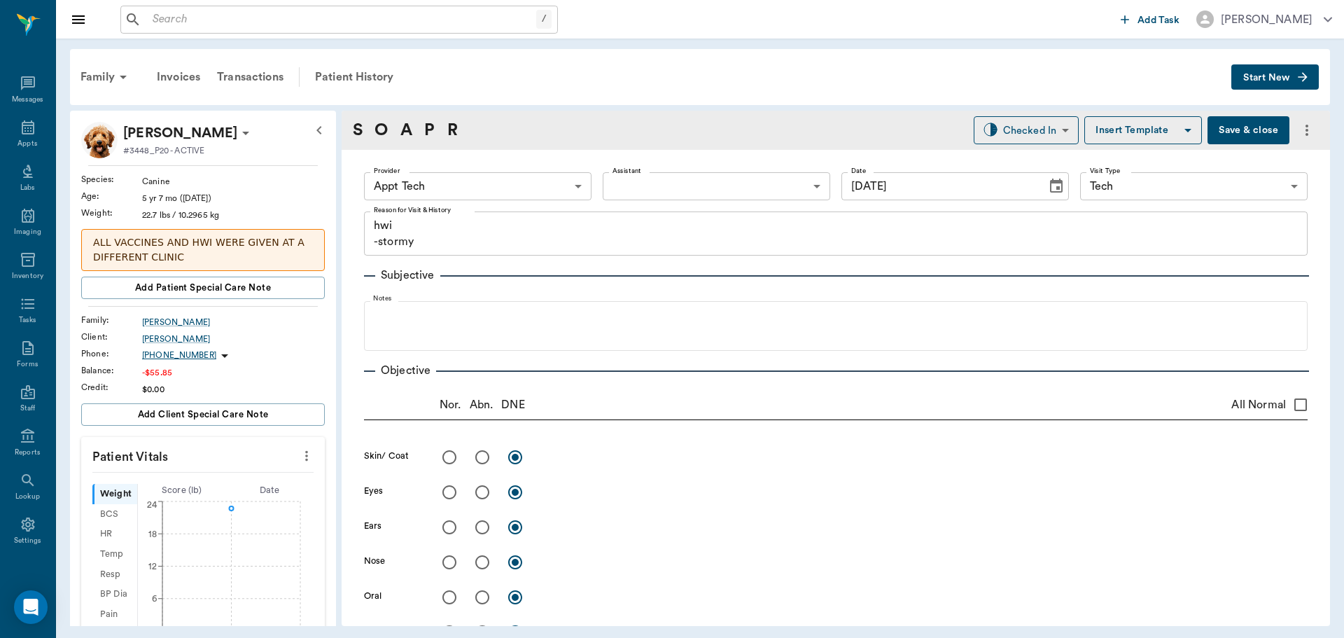
type input "[DATE]"
click at [305, 456] on icon "more" at bounding box center [306, 456] width 3 height 11
click at [263, 478] on span "Enter Vitals" at bounding box center [238, 480] width 118 height 15
click at [220, 501] on input "text" at bounding box center [202, 498] width 122 height 28
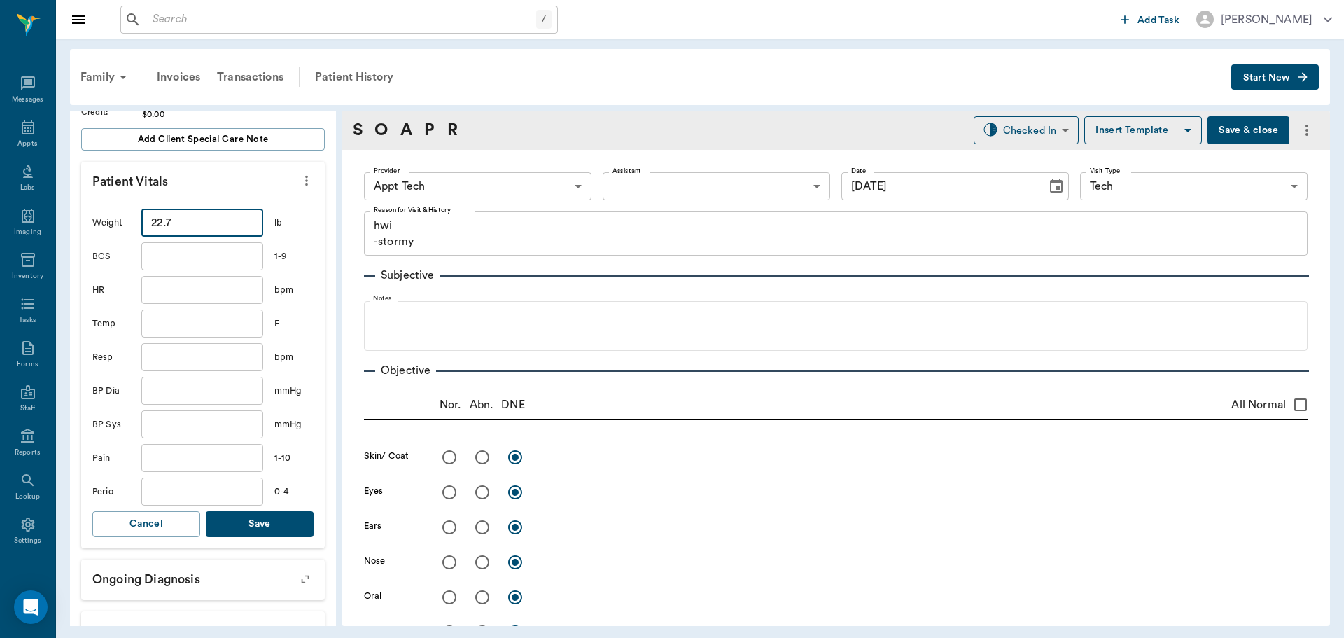
scroll to position [280, 0]
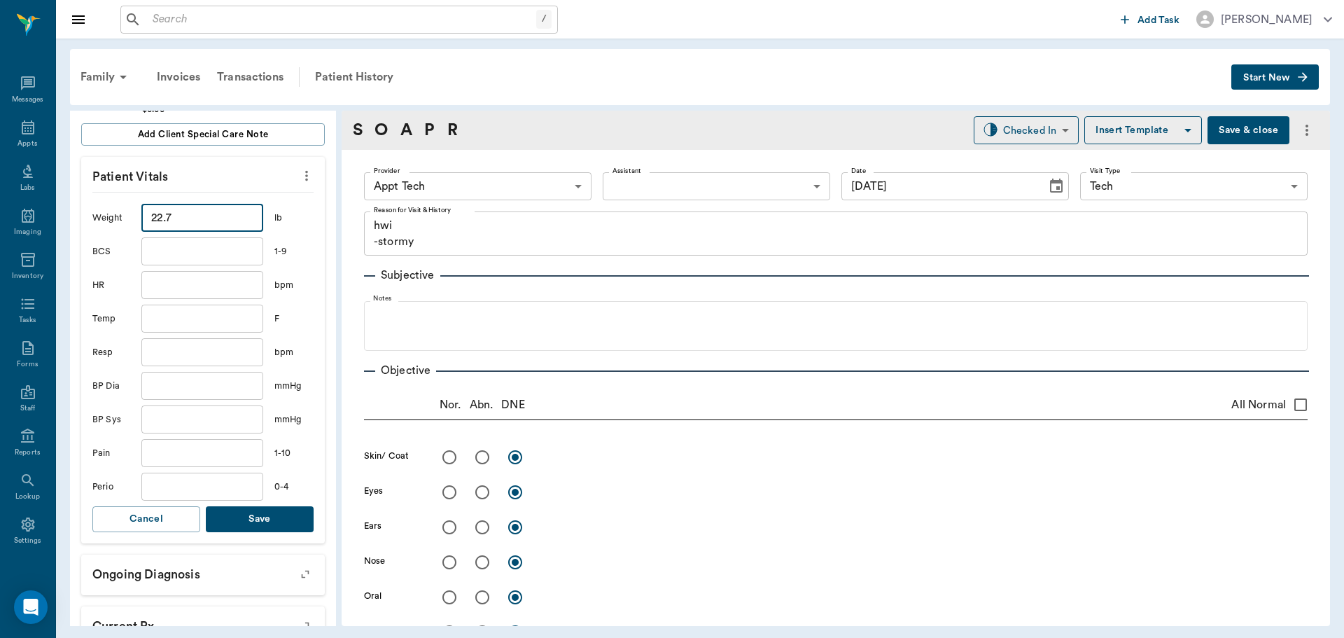
type input "22.7"
click at [254, 515] on button "Save" at bounding box center [260, 519] width 108 height 26
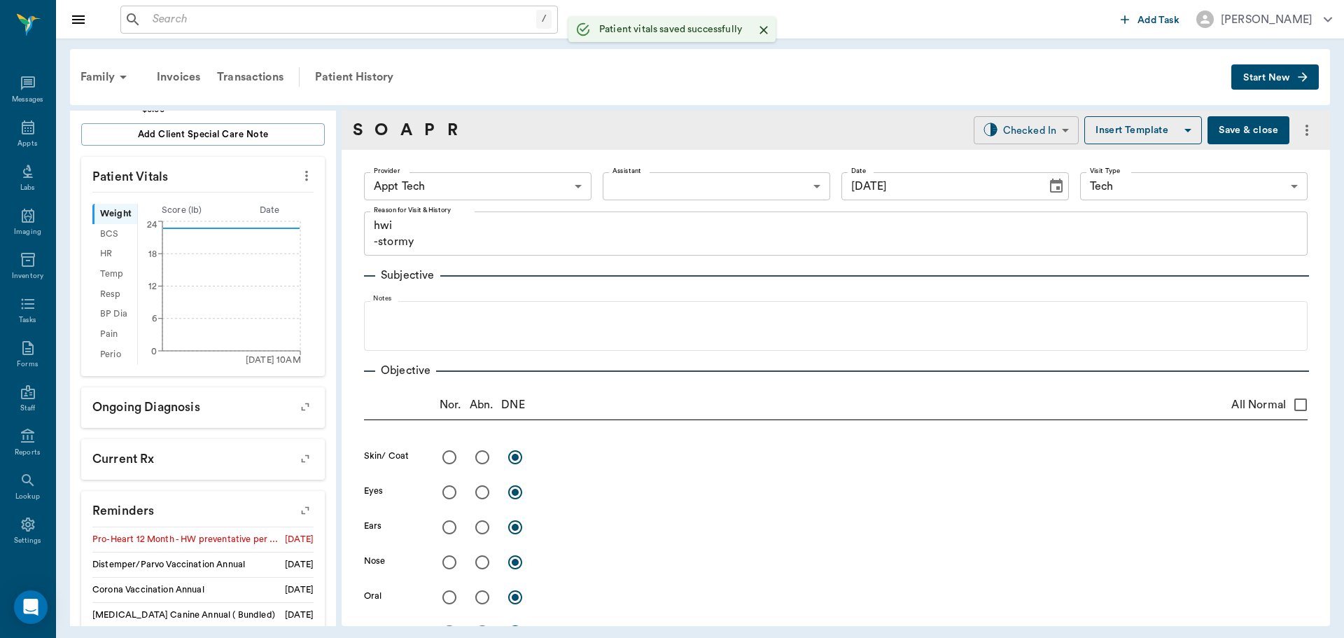
click at [1021, 131] on body "/ ​ Add Task Dr. Bert Ellsworth Nectar Messages Appts Labs Imaging Inventory Ta…" at bounding box center [672, 319] width 1344 height 638
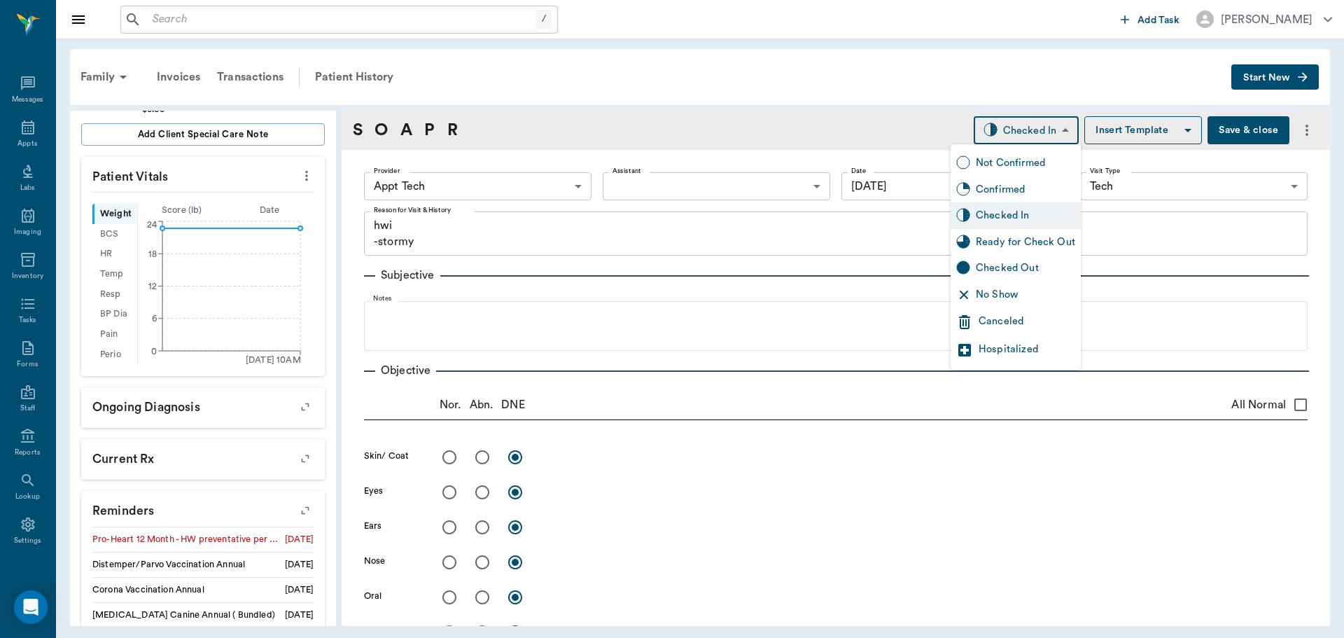
click at [993, 238] on div "Ready for Check Out" at bounding box center [1025, 242] width 99 height 15
type input "READY_TO_CHECKOUT"
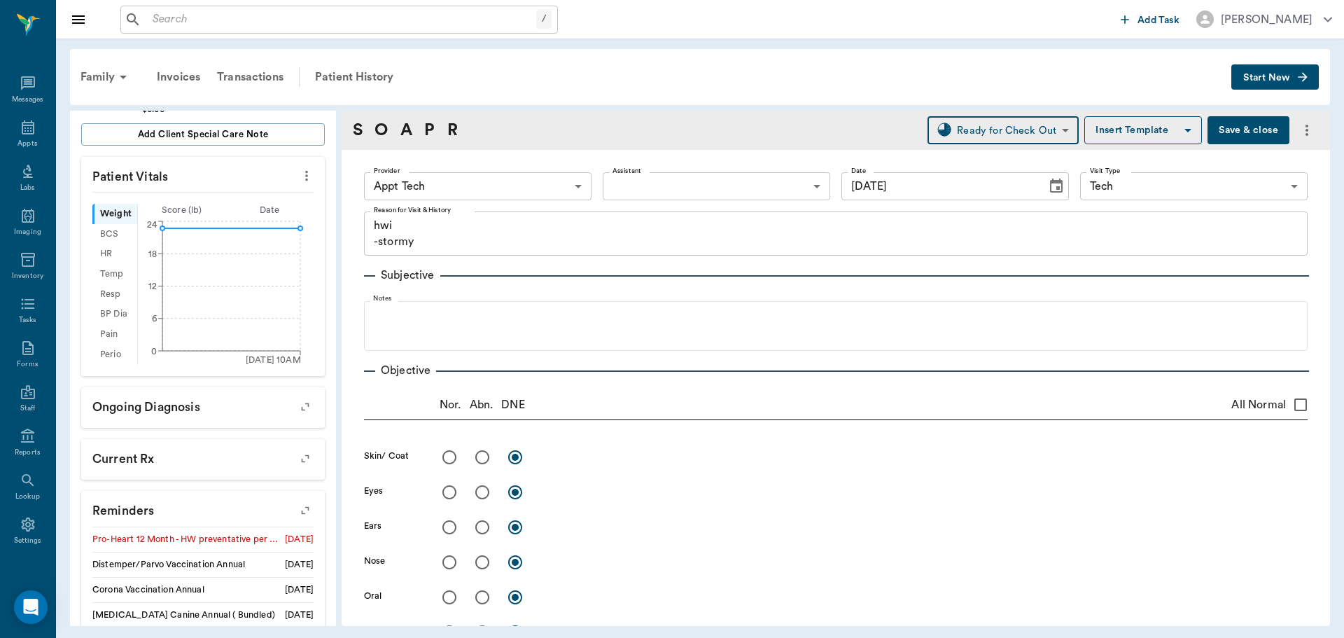
click at [497, 179] on body "/ ​ Add Task Dr. Bert Ellsworth Nectar Messages Appts Labs Imaging Inventory Ta…" at bounding box center [672, 319] width 1344 height 638
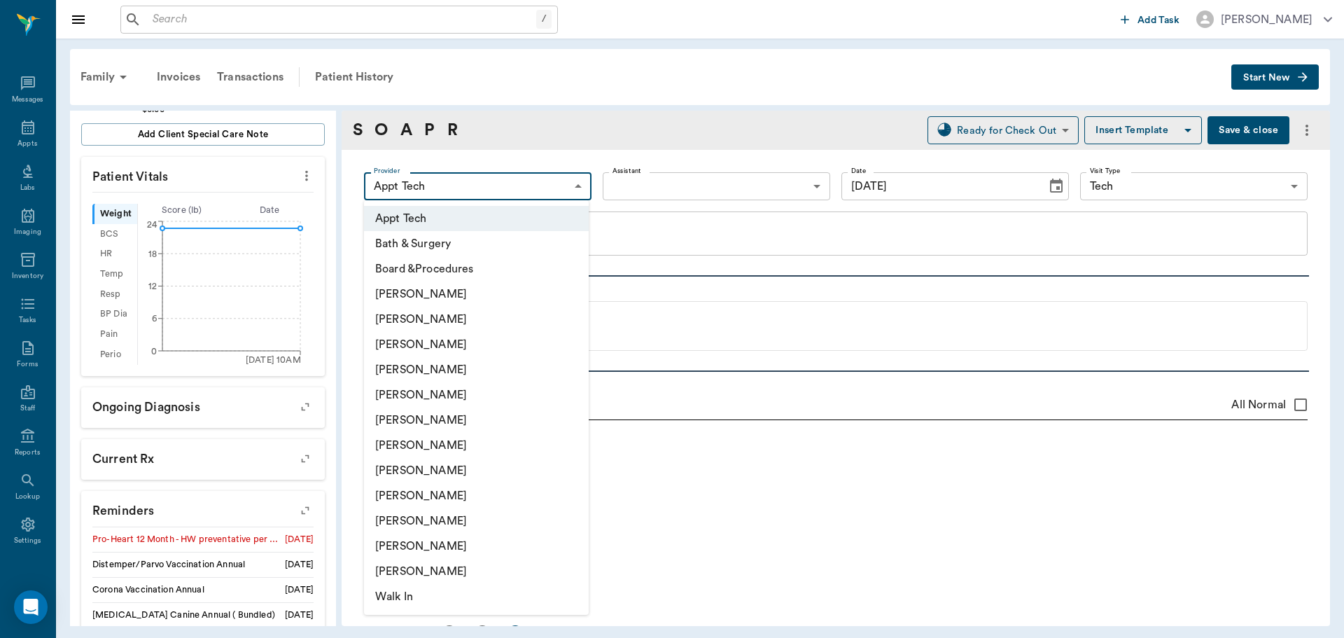
click at [456, 316] on li "[PERSON_NAME]" at bounding box center [476, 319] width 225 height 25
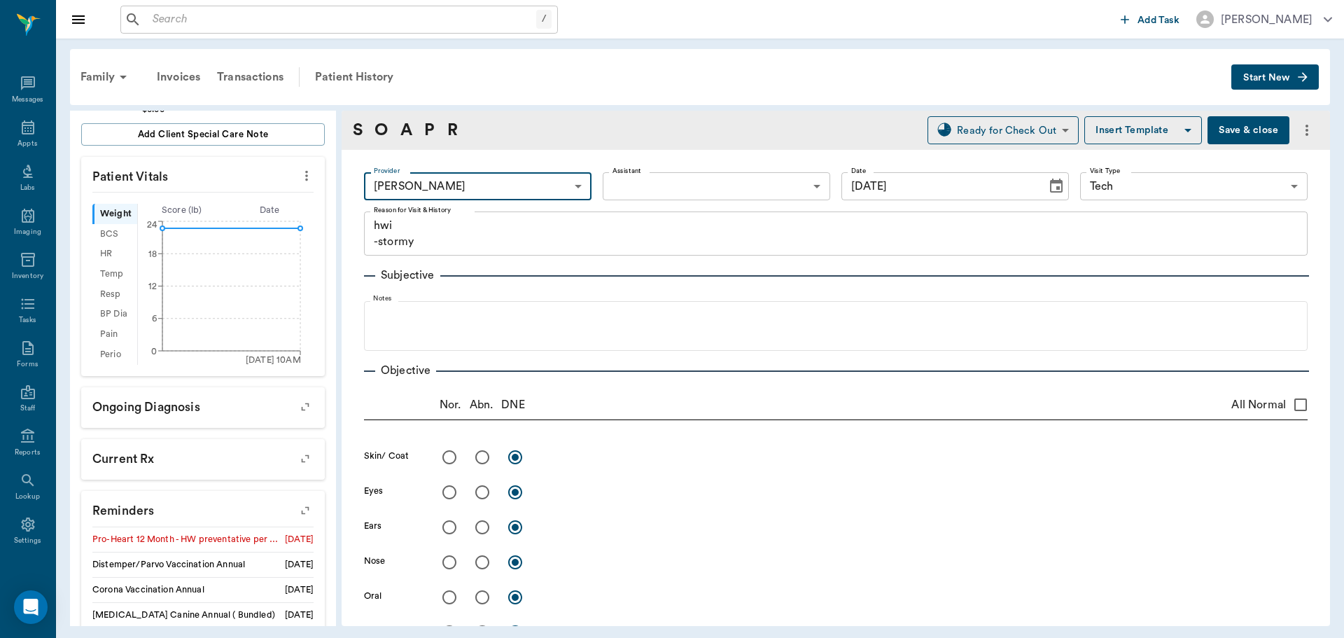
type input "642ef10e332a41444de2bad1"
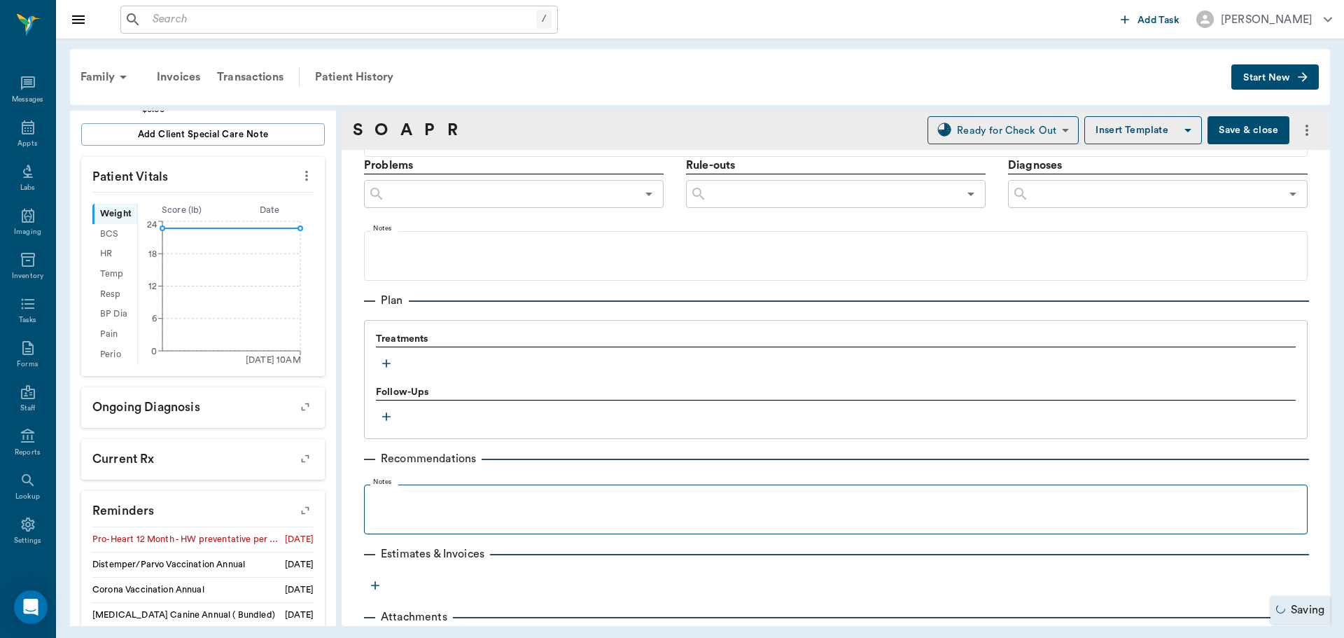
scroll to position [834, 0]
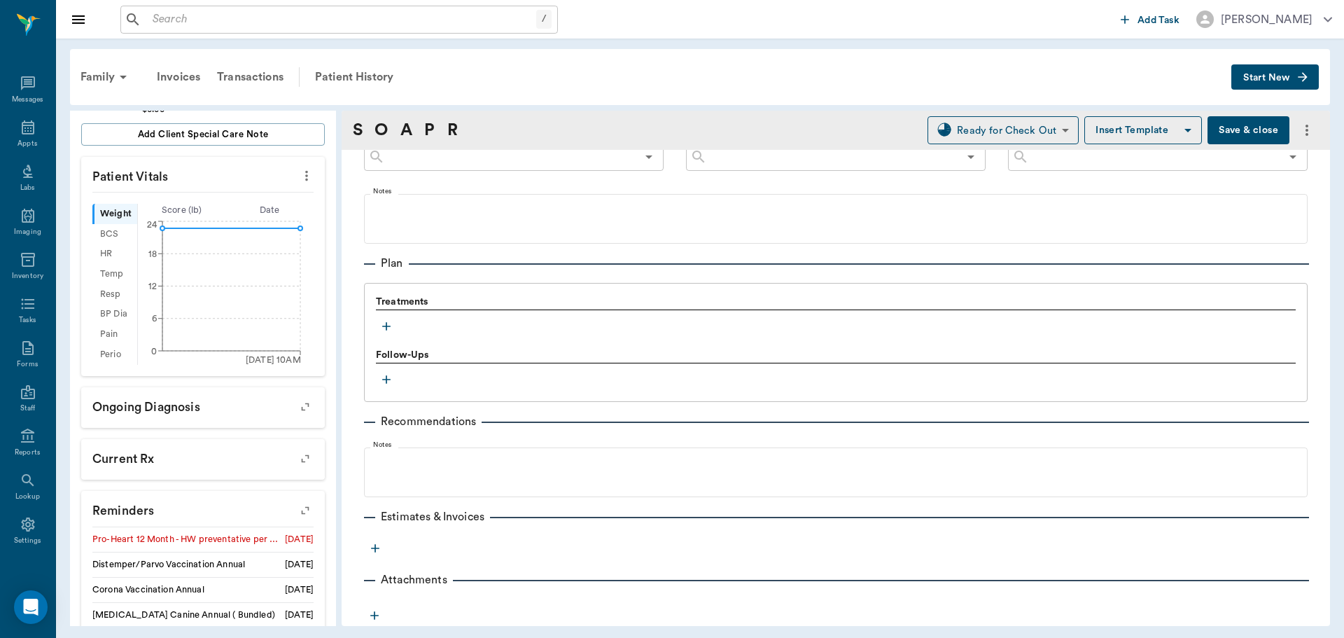
click at [382, 327] on icon "button" at bounding box center [386, 326] width 14 height 14
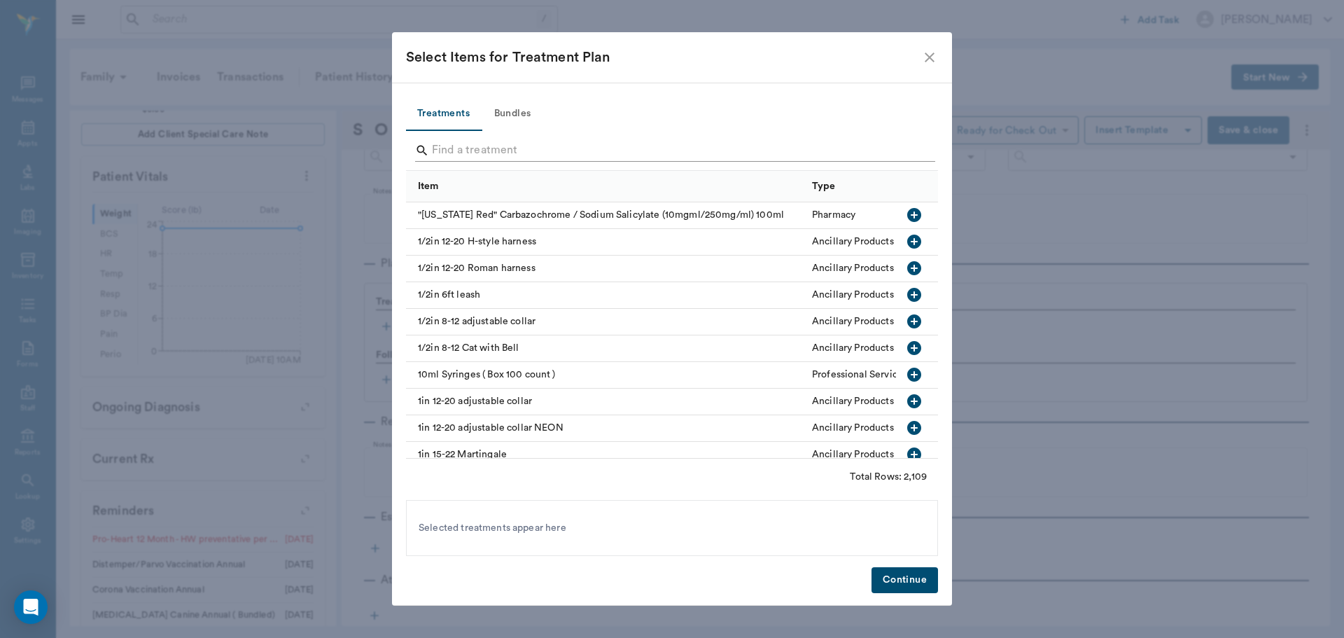
click at [460, 141] on input "Search" at bounding box center [673, 150] width 482 height 22
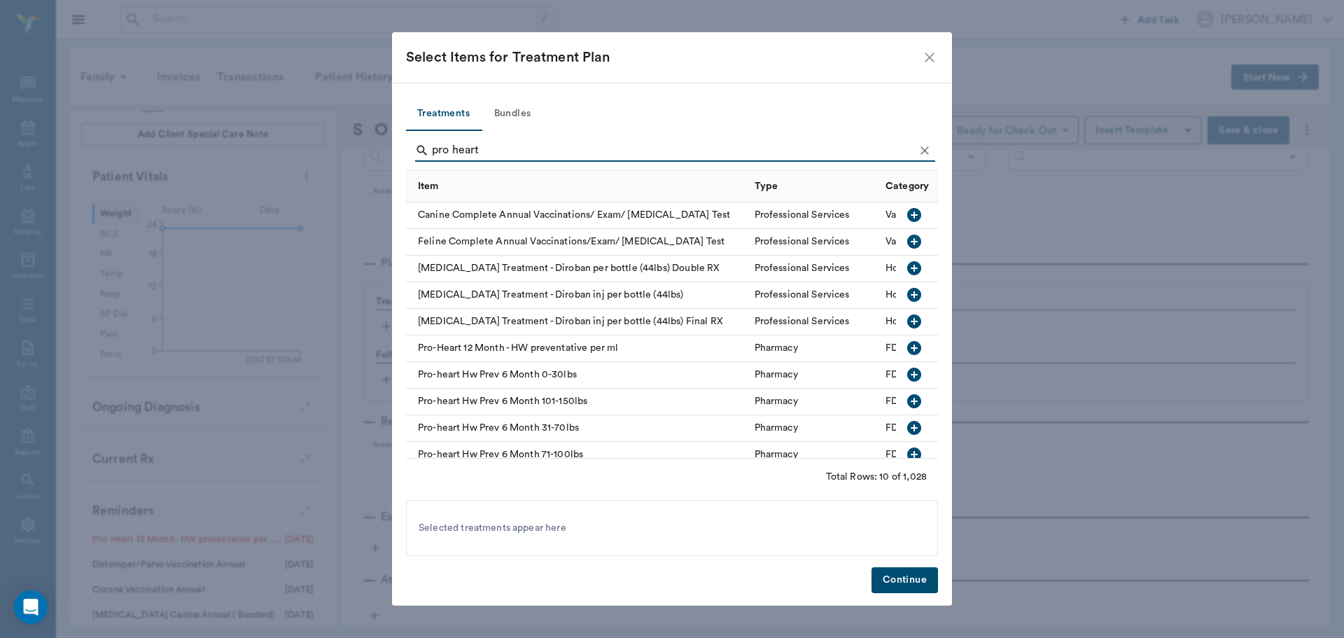
type input "pro heart"
click at [907, 374] on icon "button" at bounding box center [914, 375] width 14 height 14
click at [898, 585] on button "Continue" at bounding box center [905, 580] width 67 height 26
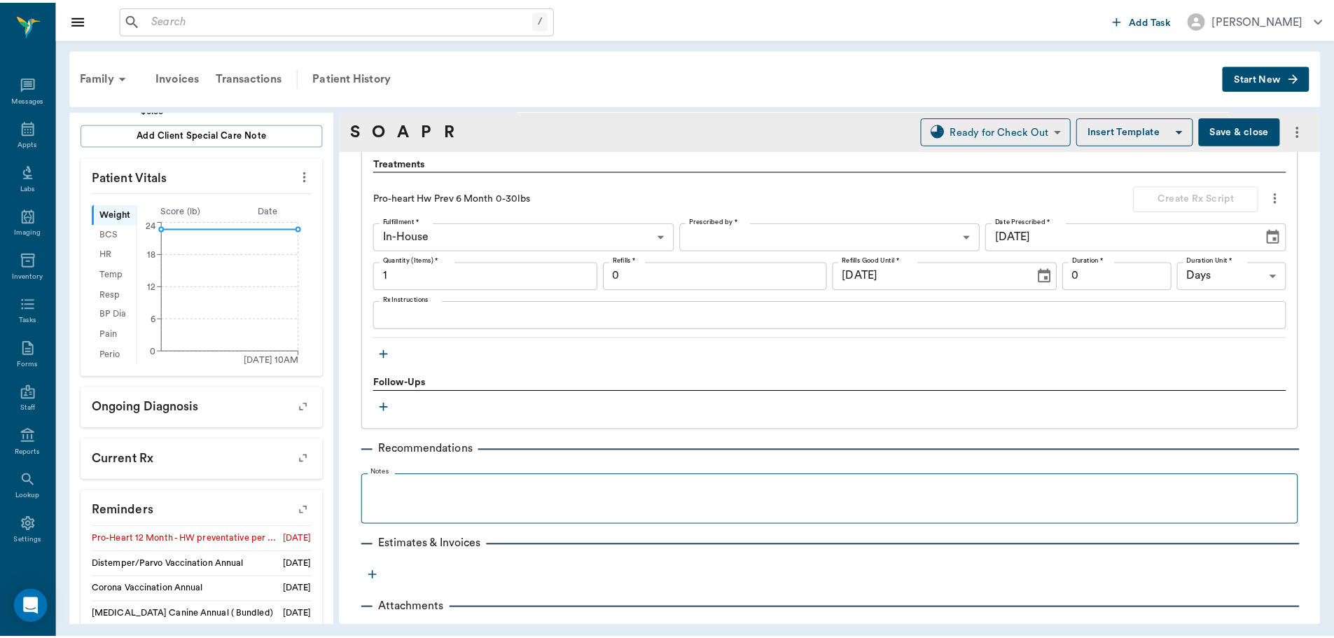
scroll to position [1000, 0]
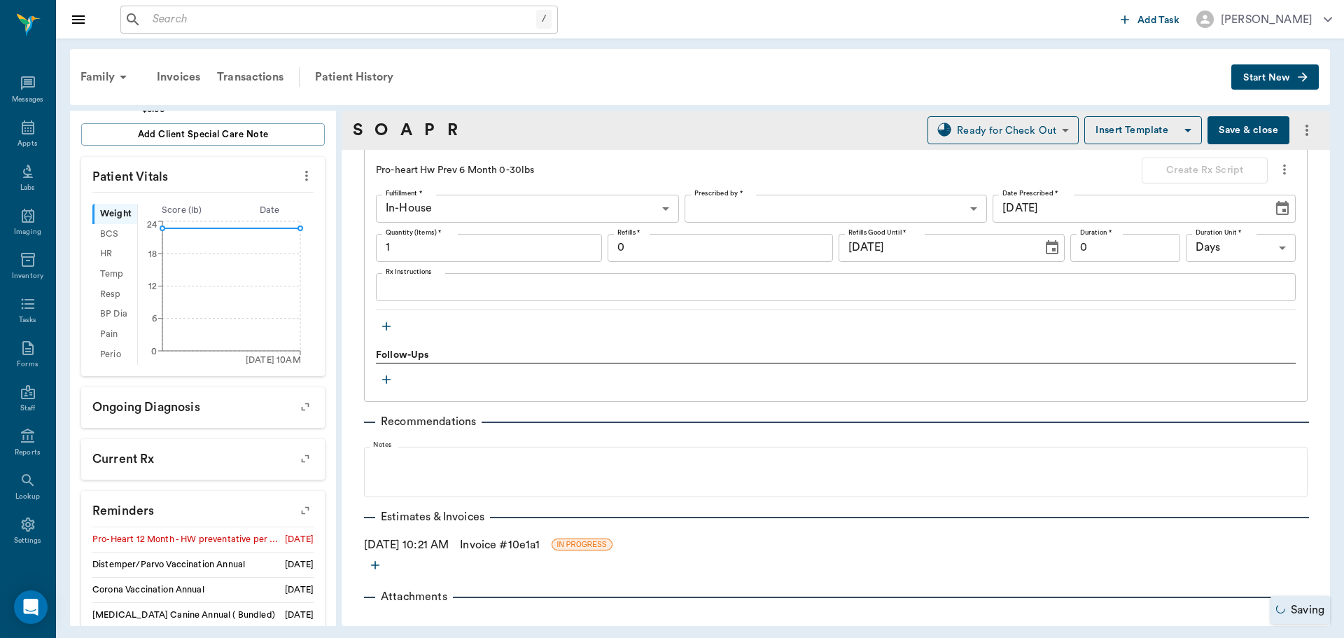
click at [419, 544] on div "08/11/2025 10:21 AM Invoice # 10e1a1 IN PROGRESS" at bounding box center [836, 544] width 944 height 17
click at [512, 544] on link "Invoice # 10e1a1" at bounding box center [500, 544] width 80 height 17
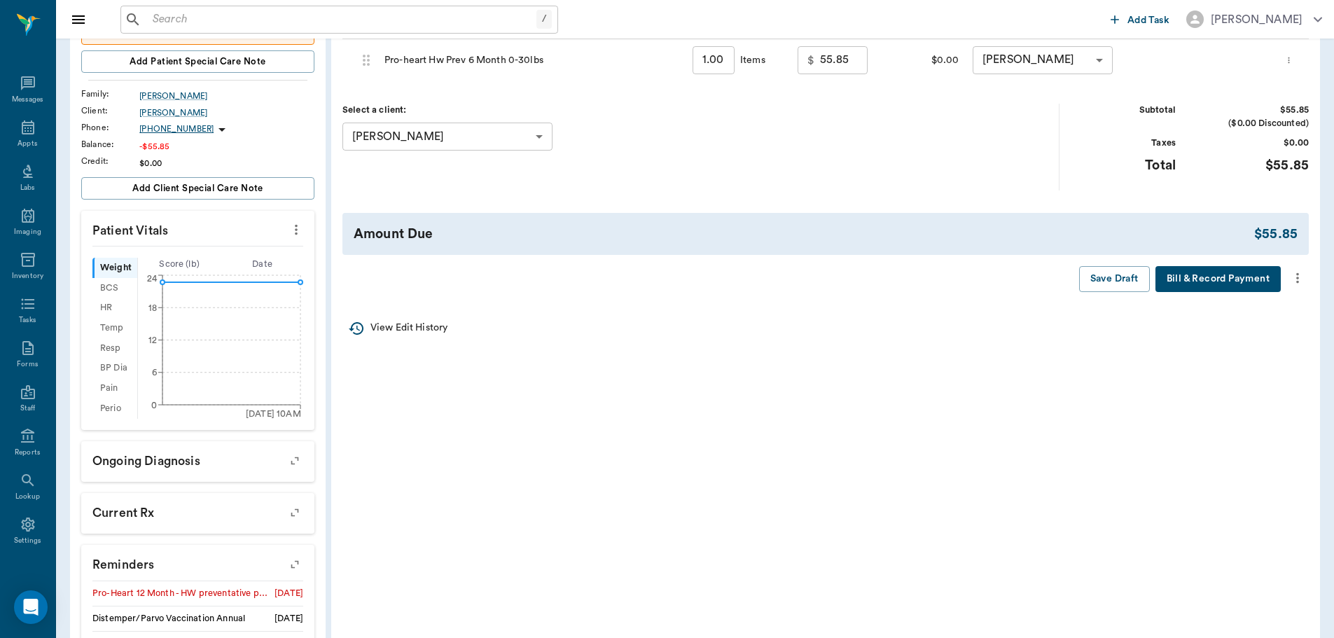
scroll to position [280, 0]
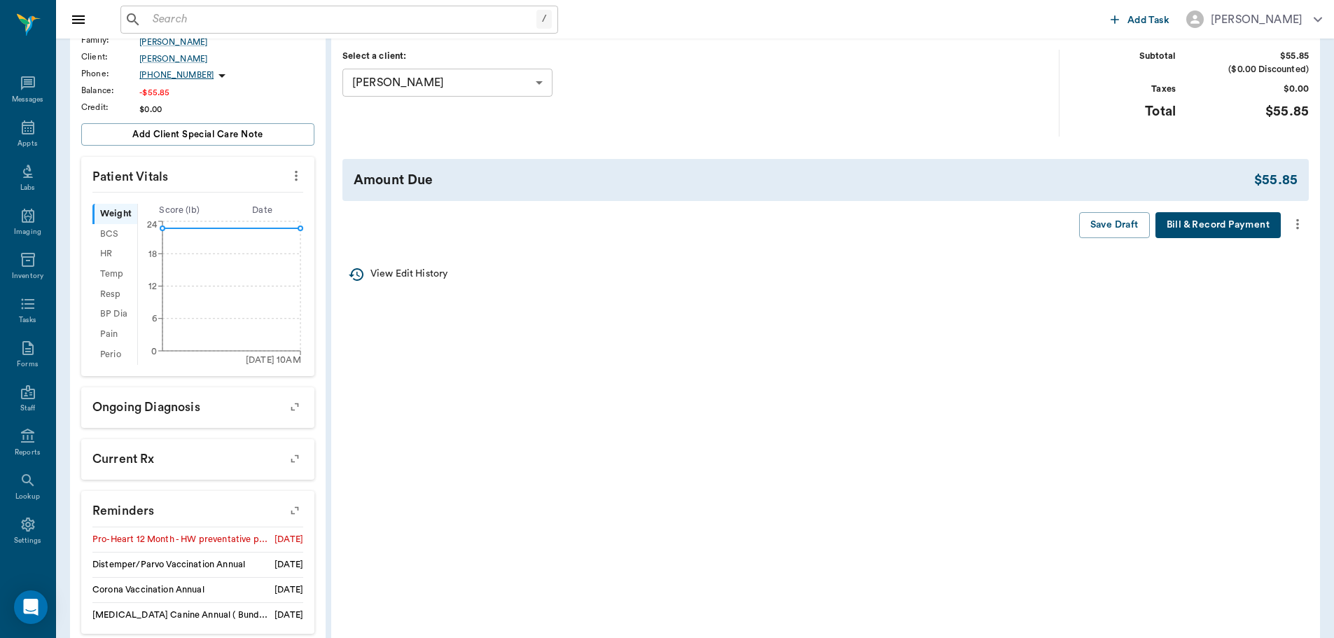
click at [1302, 224] on icon "more" at bounding box center [1296, 224] width 15 height 17
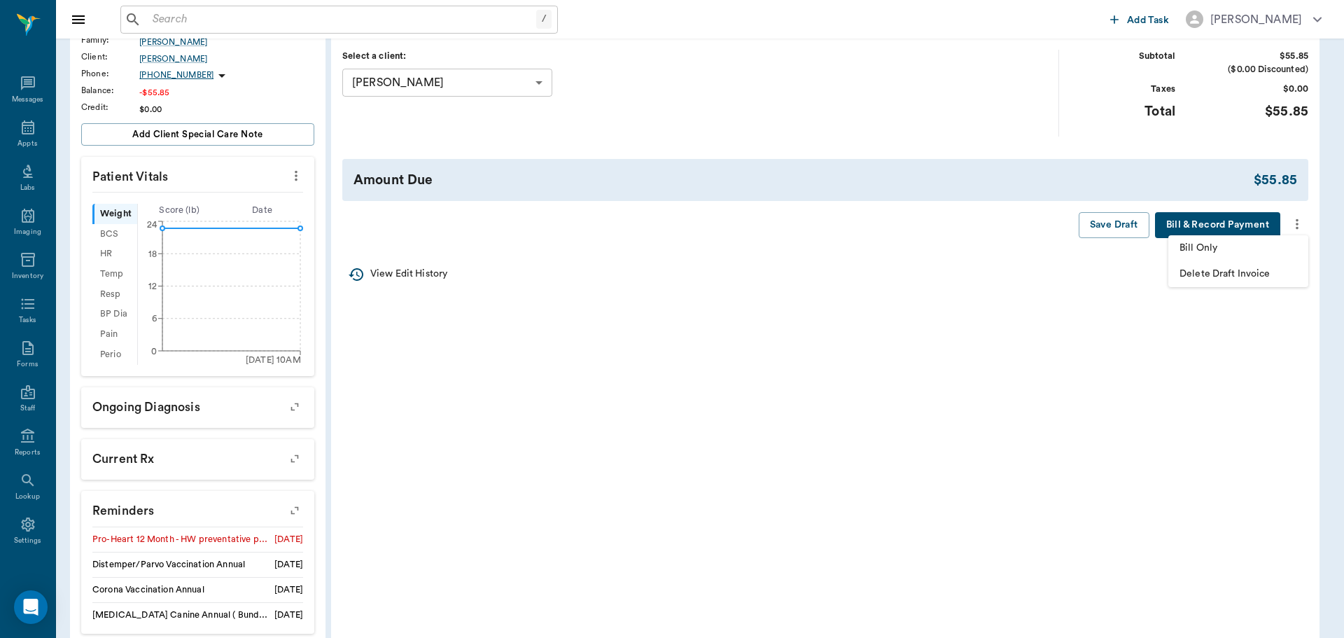
click at [1211, 251] on span "Bill Only" at bounding box center [1239, 248] width 118 height 15
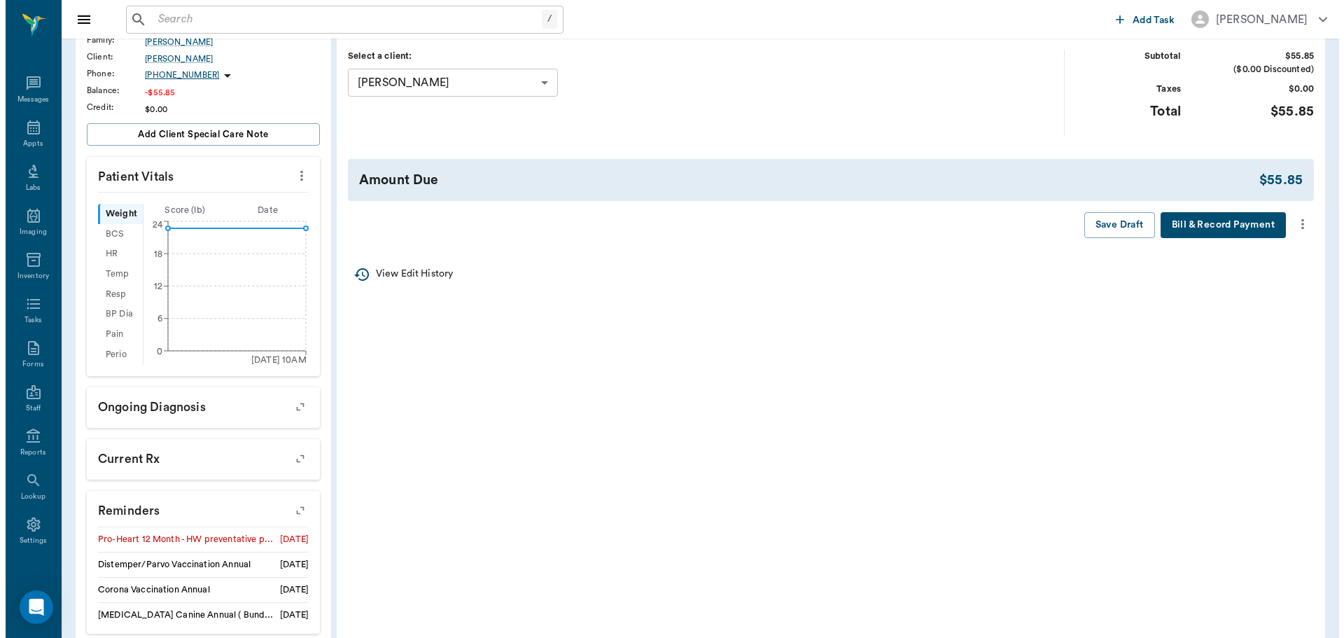
scroll to position [0, 0]
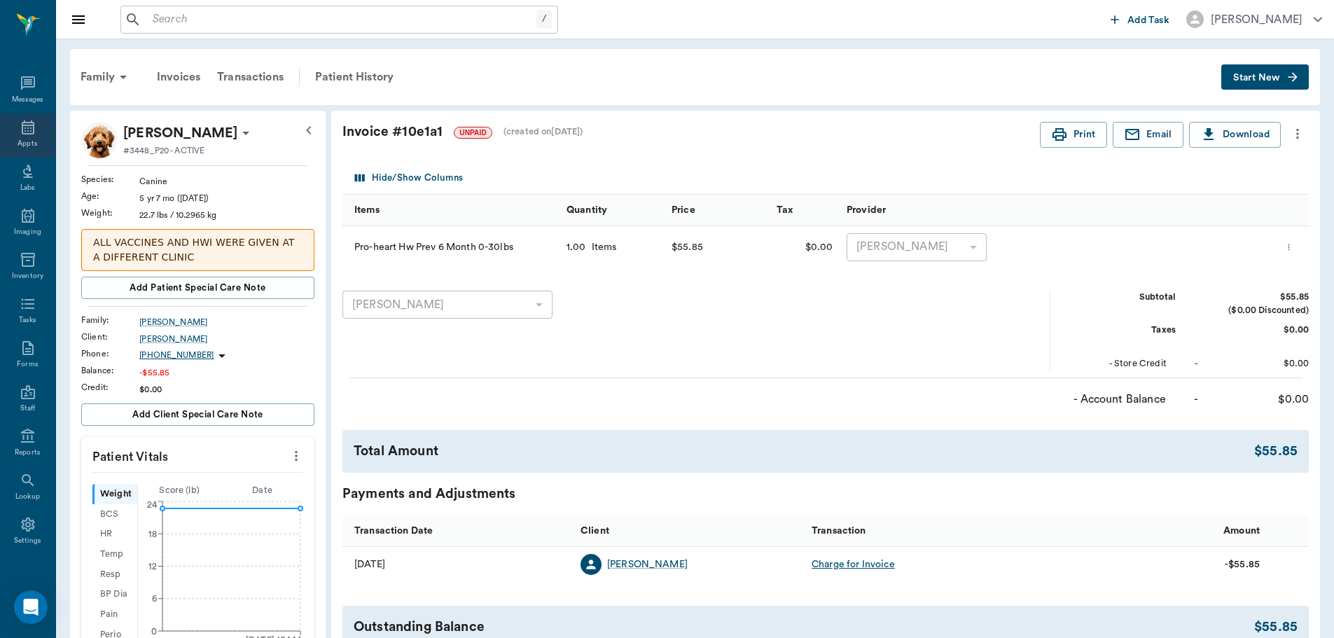
click at [22, 125] on icon at bounding box center [28, 127] width 13 height 14
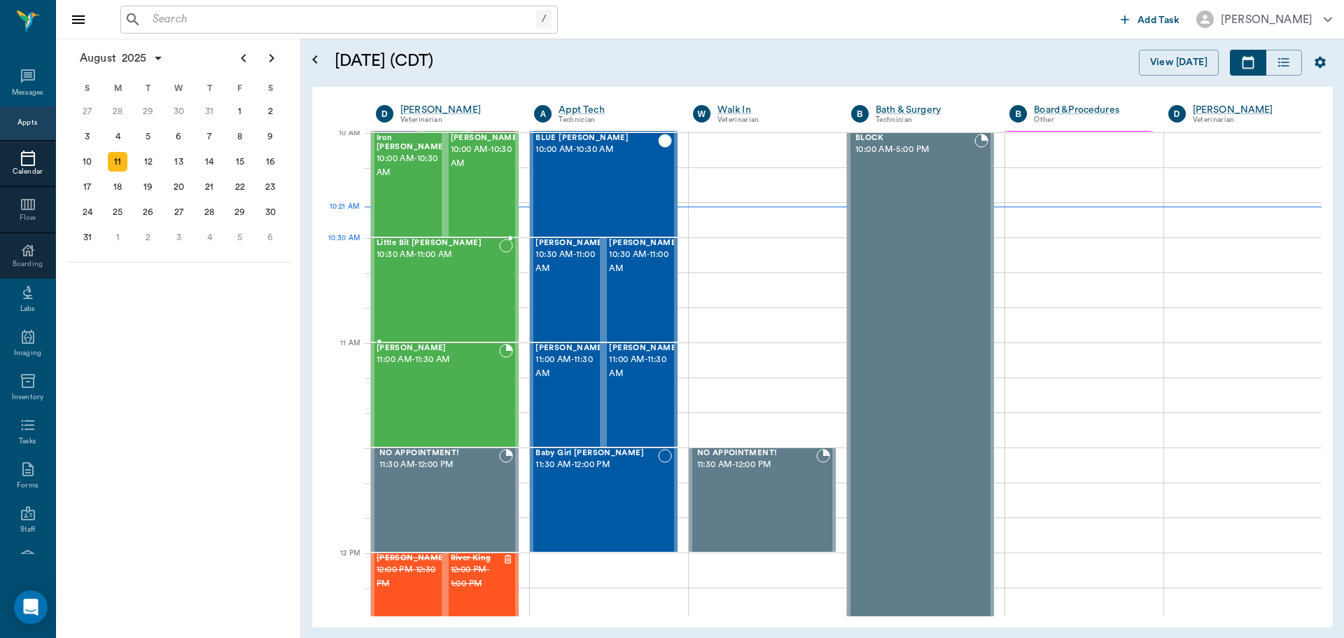
scroll to position [424, 0]
click at [576, 301] on div "Champagne Williams 10:30 AM - 11:00 AM" at bounding box center [571, 290] width 70 height 102
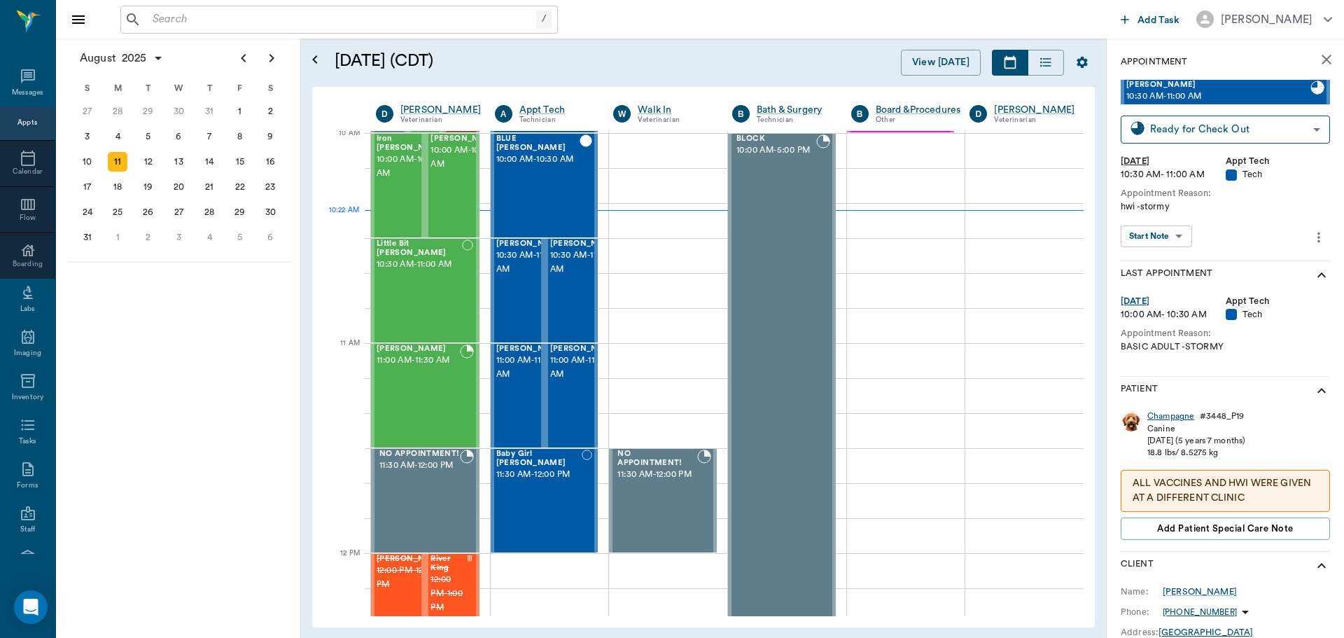
click at [1175, 416] on div "Champagne" at bounding box center [1170, 416] width 47 height 12
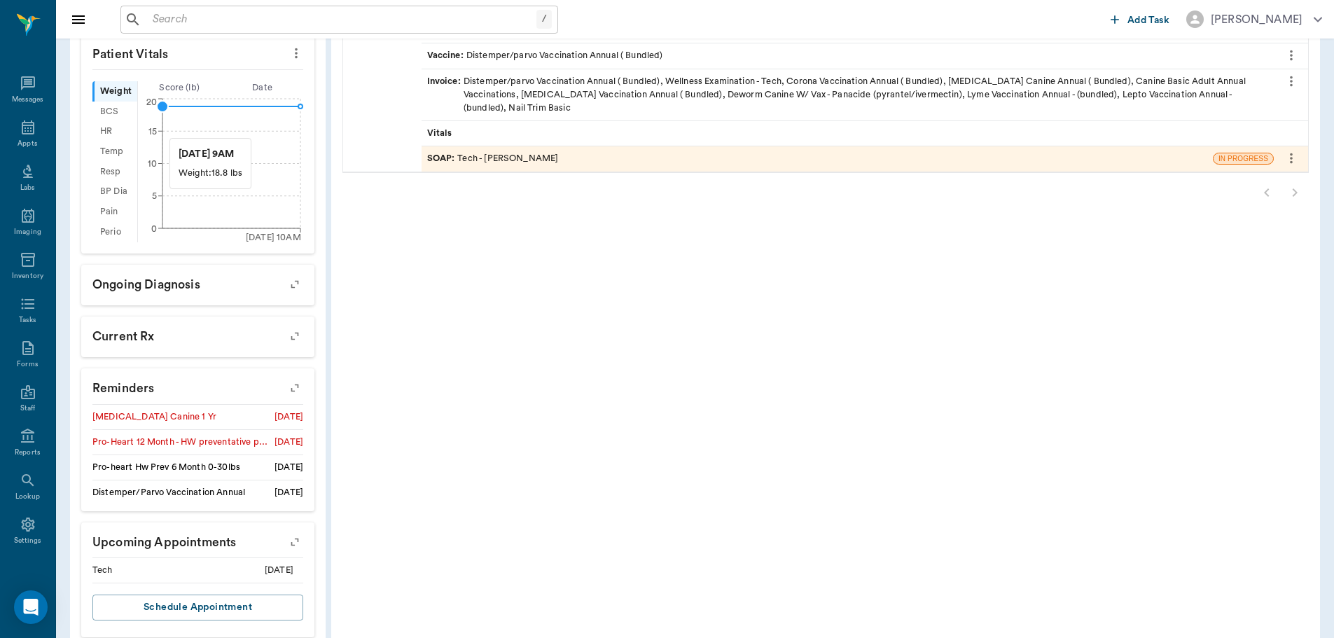
scroll to position [420, 0]
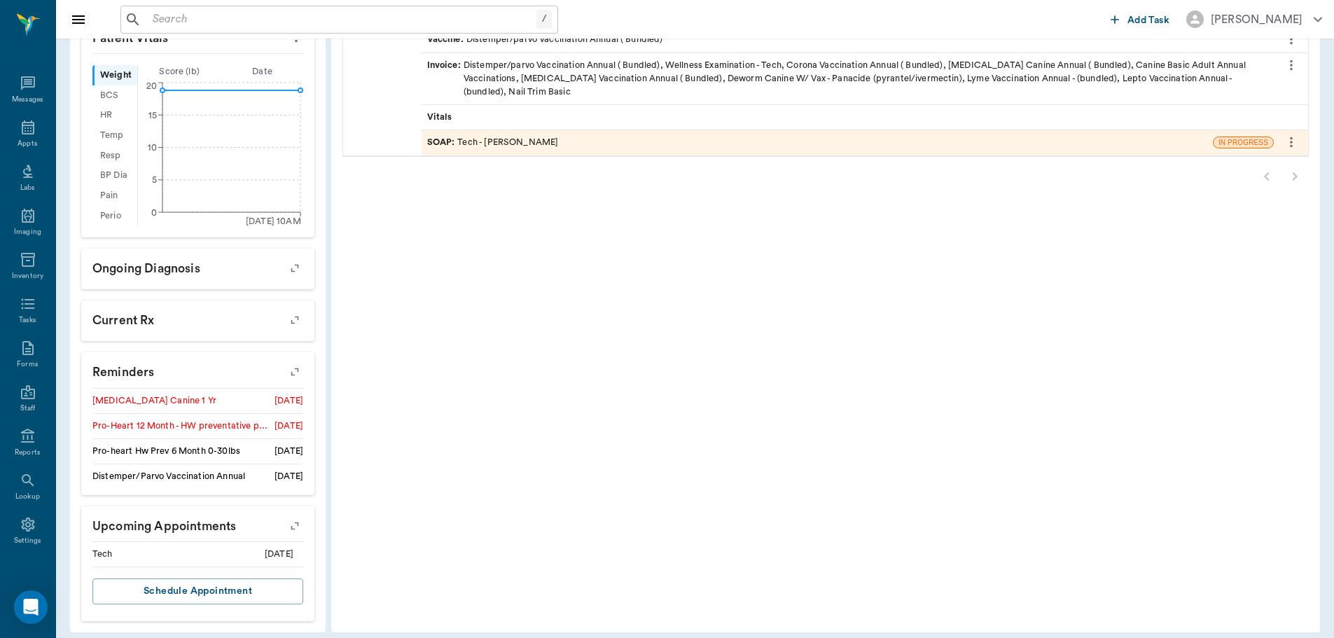
click at [293, 370] on icon "button" at bounding box center [295, 372] width 20 height 20
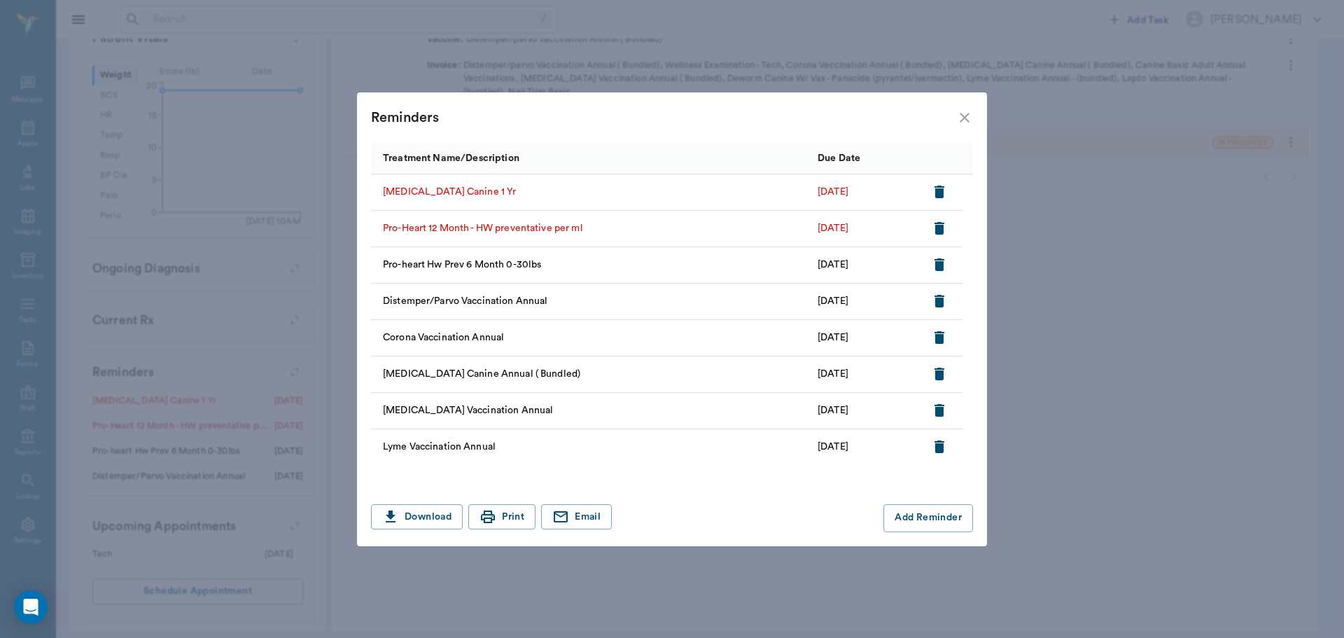
click at [937, 229] on icon "button" at bounding box center [940, 228] width 10 height 13
click at [939, 226] on icon "button" at bounding box center [940, 228] width 10 height 13
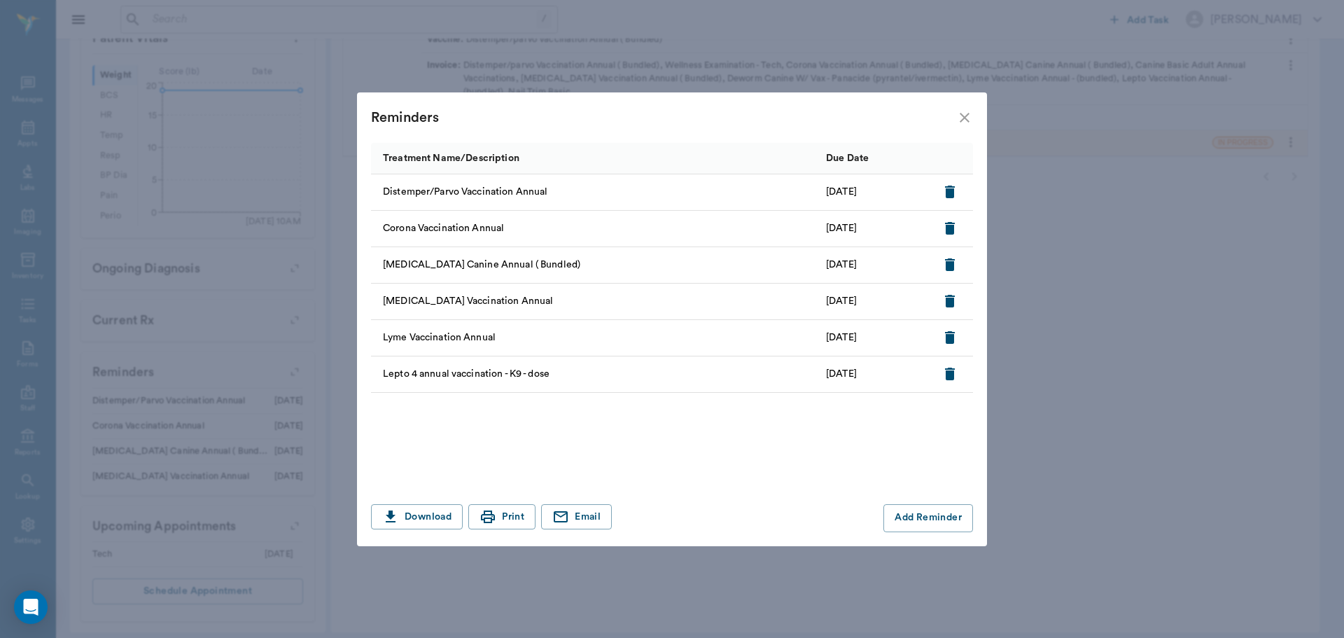
click at [963, 114] on icon "close" at bounding box center [964, 117] width 17 height 17
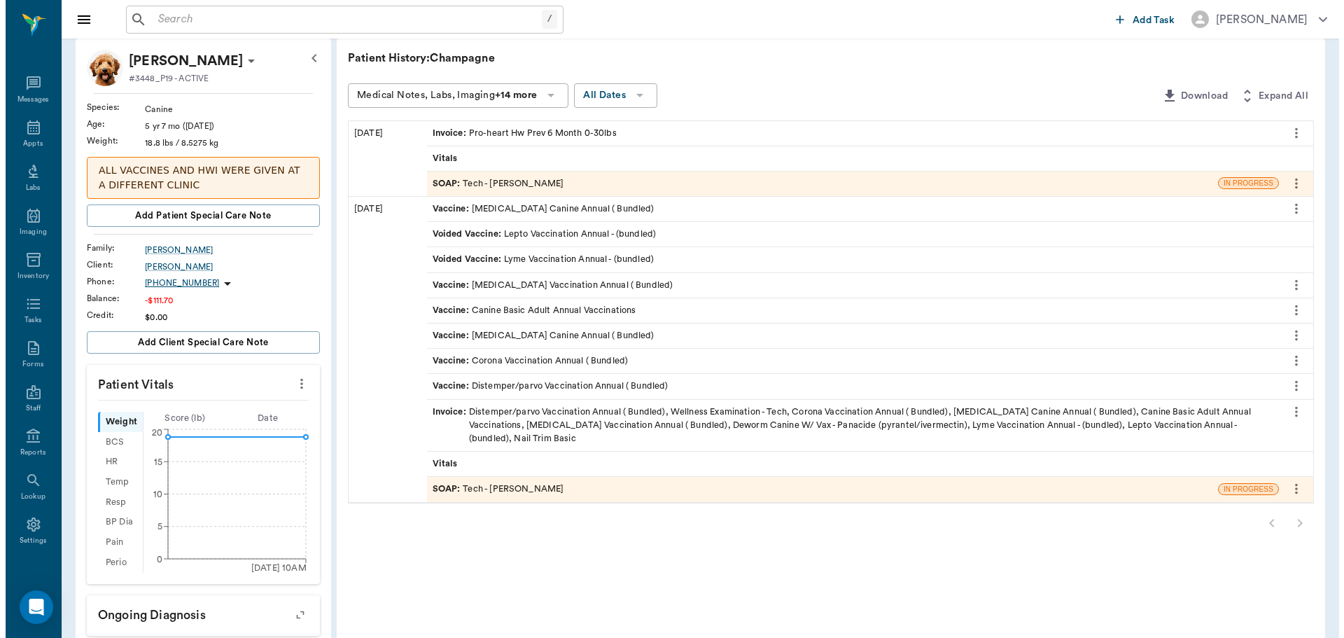
scroll to position [0, 0]
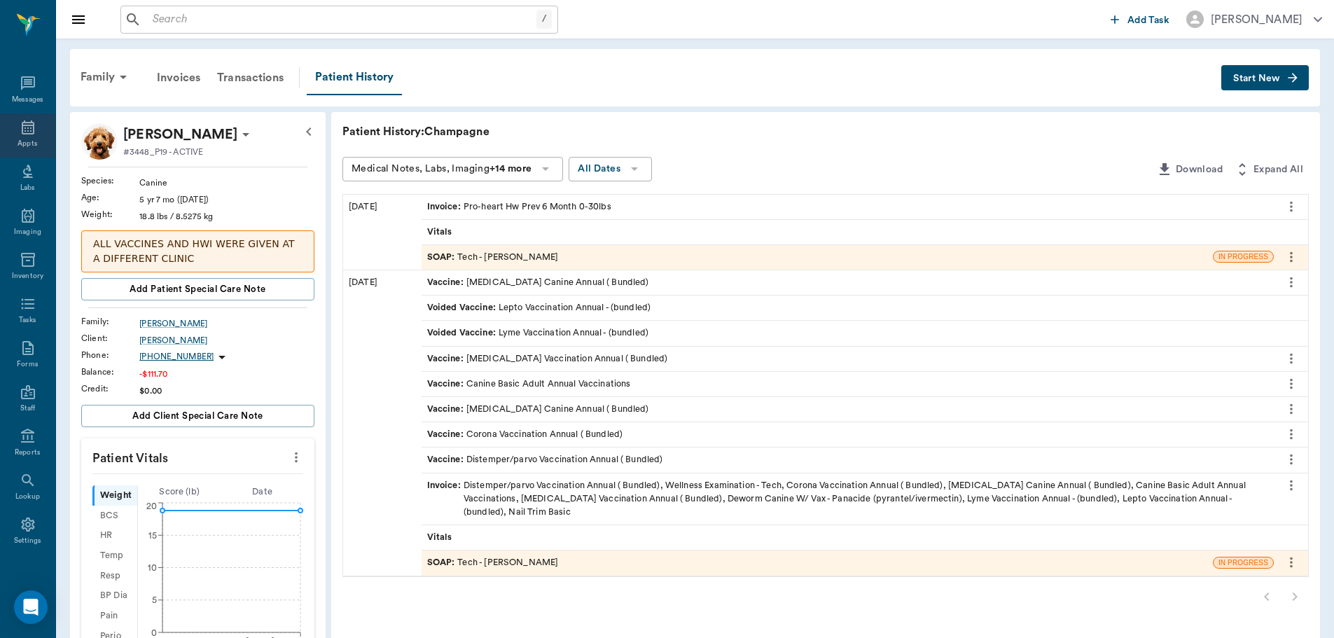
click at [18, 142] on div "Appts" at bounding box center [28, 144] width 20 height 11
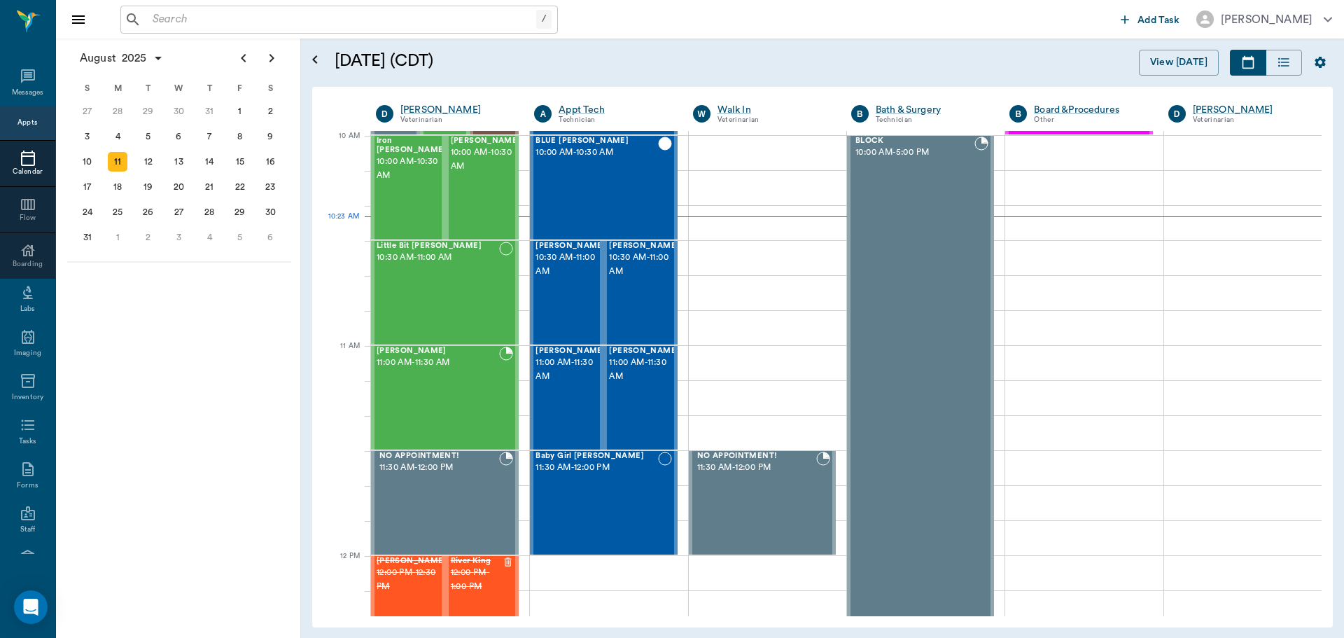
scroll to position [421, 0]
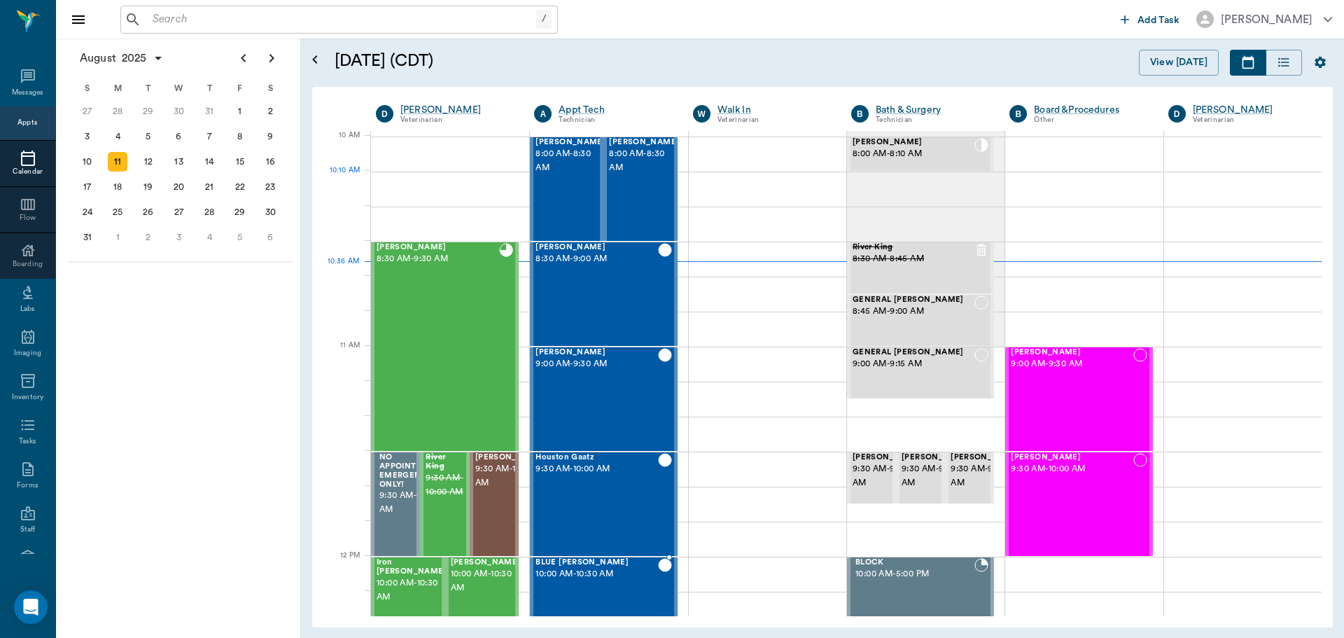
scroll to position [421, 0]
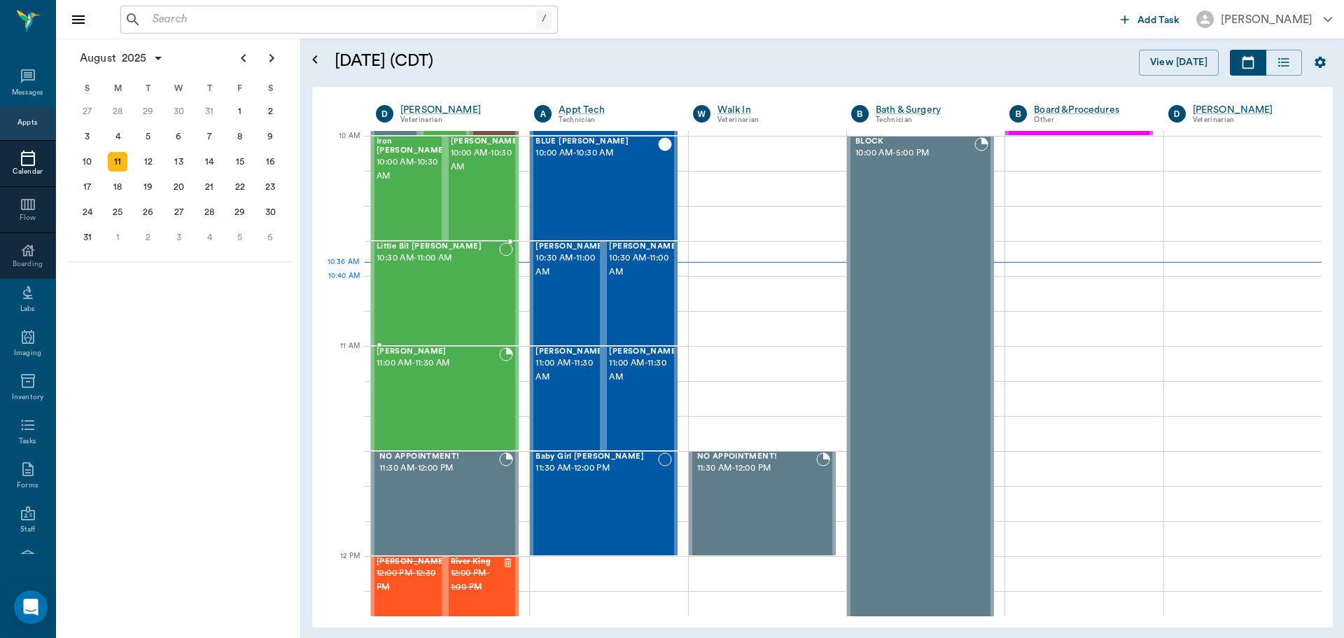
click at [477, 300] on div "Little Bit [PERSON_NAME] 10:30 AM - 11:00 AM" at bounding box center [438, 293] width 123 height 102
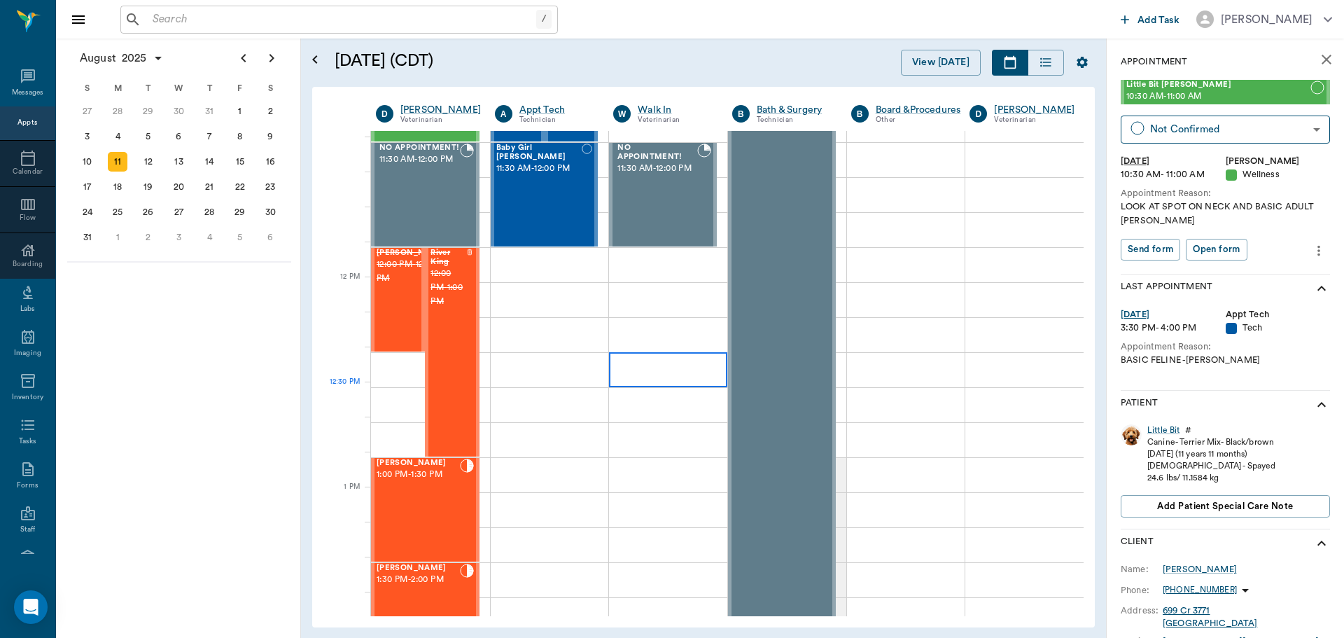
scroll to position [700, 0]
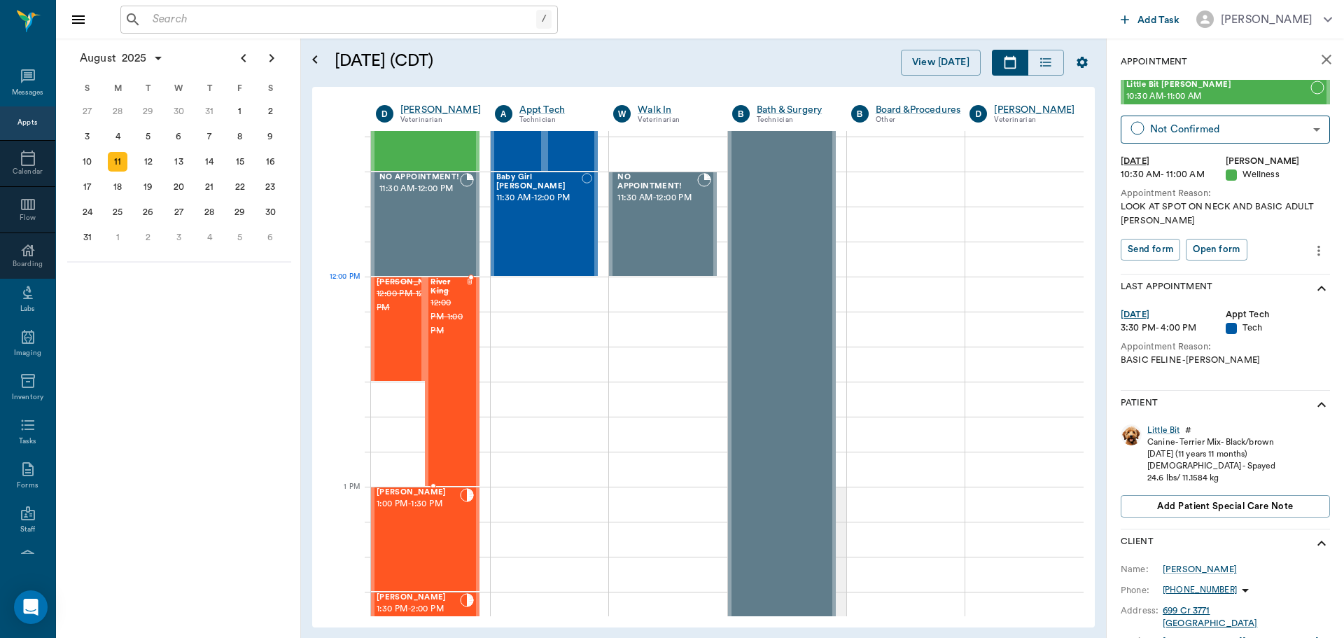
click at [444, 300] on span "12:00 PM - 1:00 PM" at bounding box center [449, 317] width 36 height 42
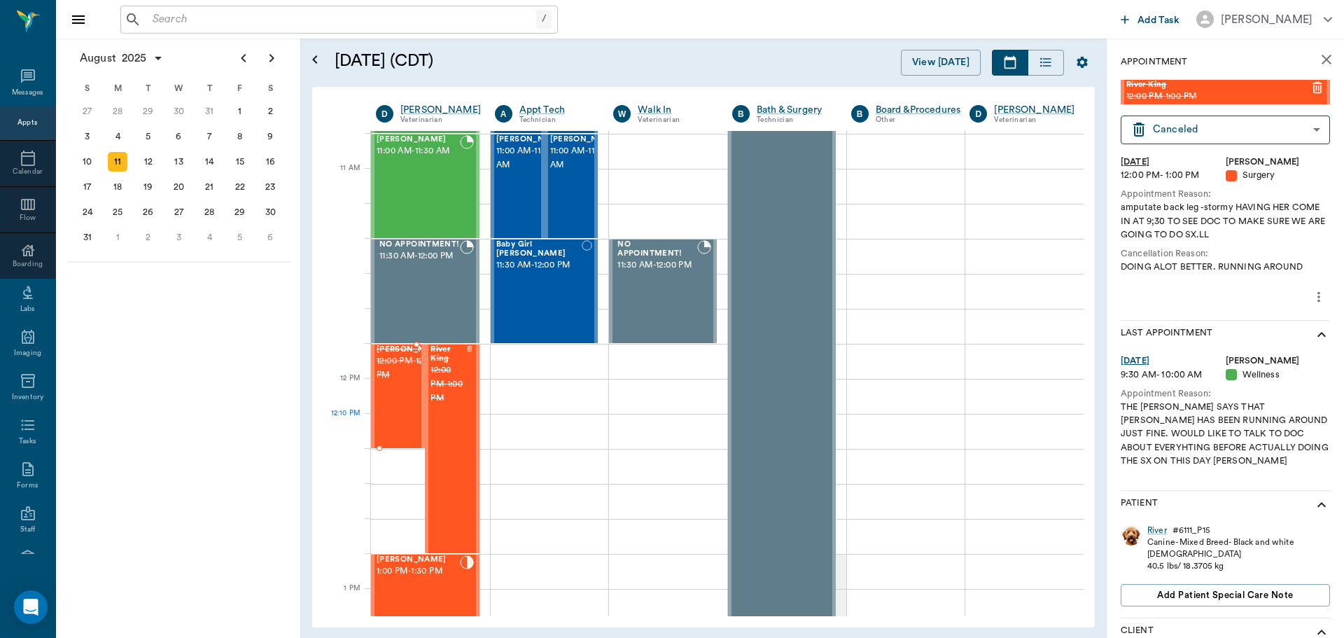
scroll to position [700, 0]
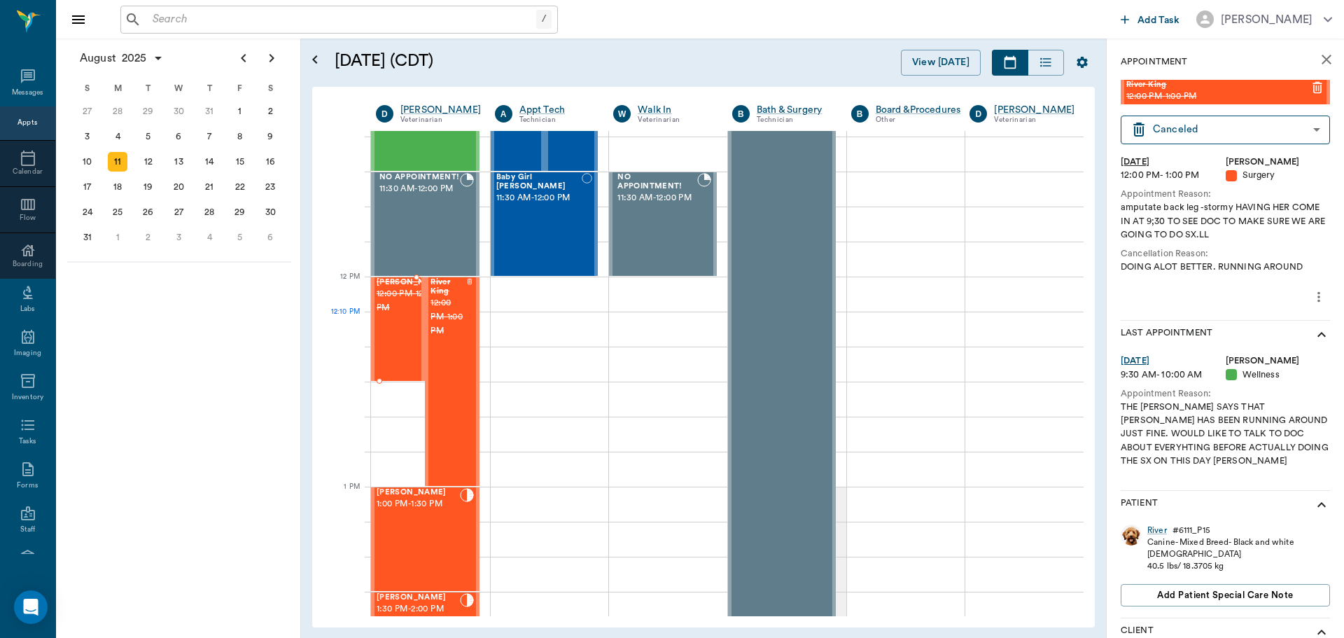
click at [403, 315] on span "12:00 PM - 12:30 PM" at bounding box center [412, 301] width 70 height 28
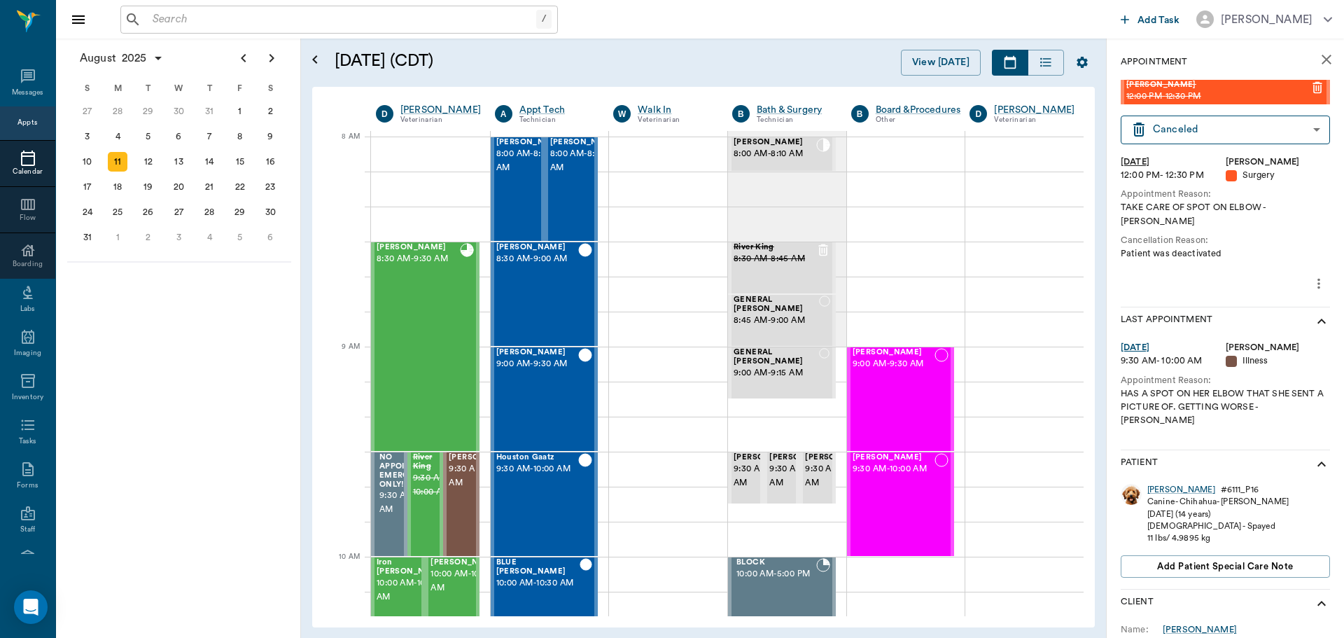
click at [20, 170] on div "Calendar" at bounding box center [27, 172] width 55 height 11
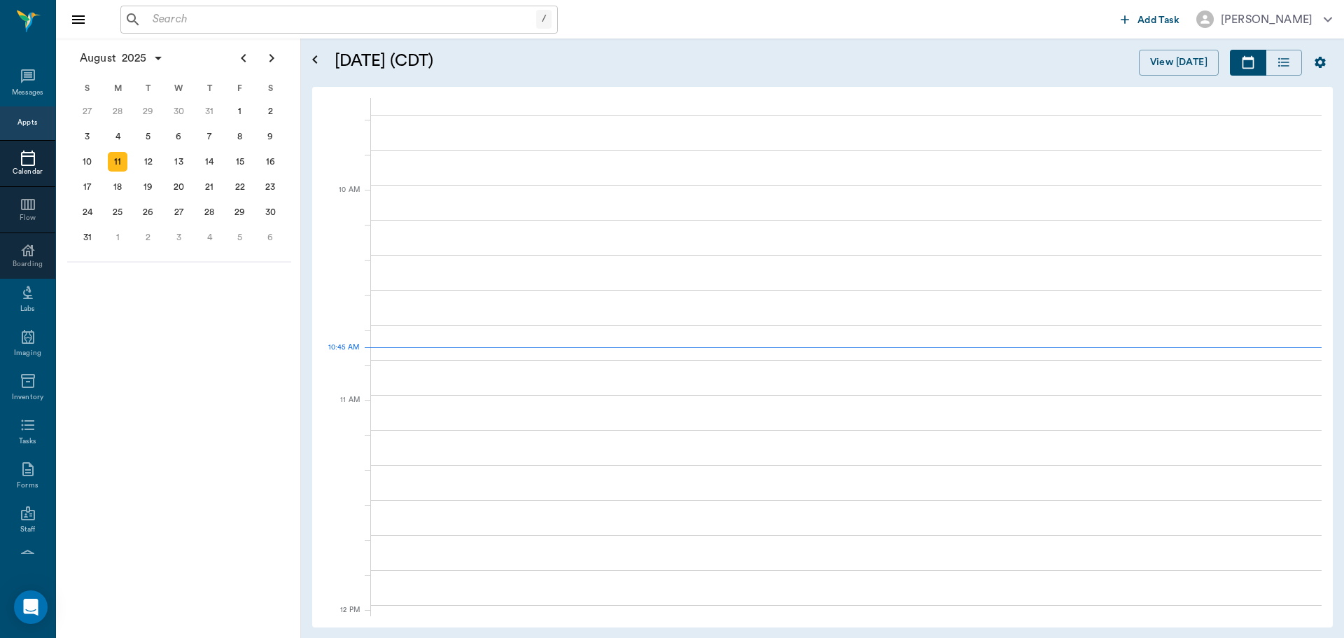
scroll to position [422, 0]
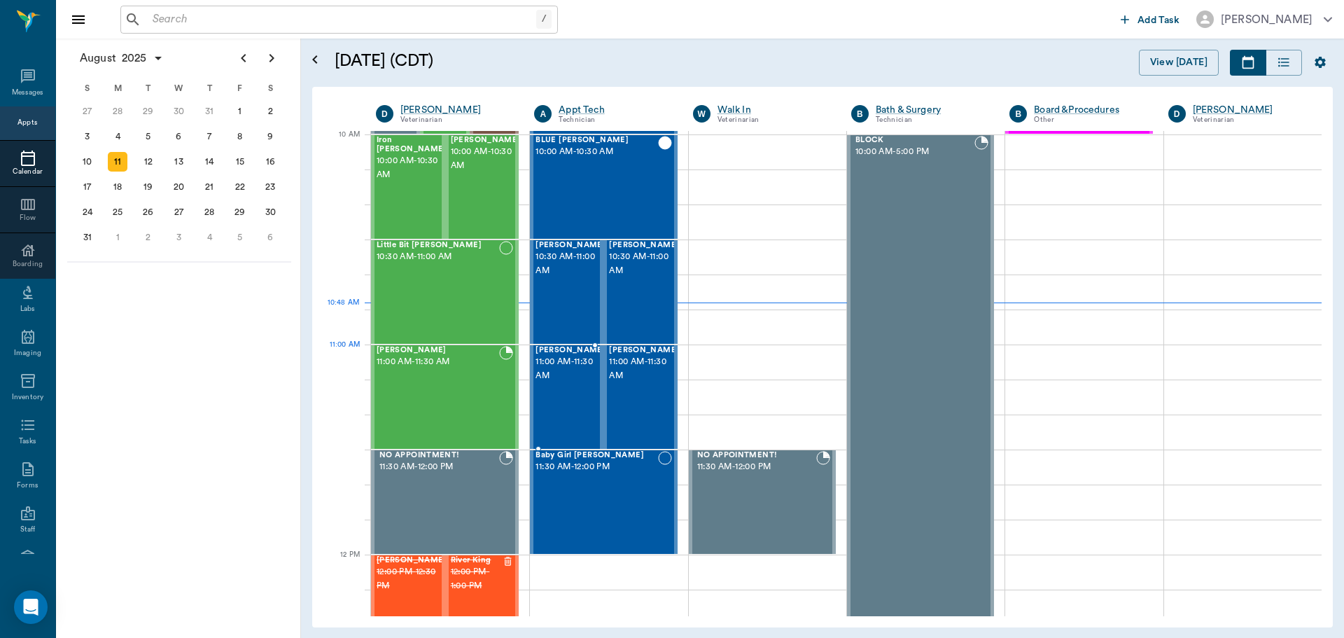
click at [552, 373] on span "11:00 AM - 11:30 AM" at bounding box center [571, 369] width 70 height 28
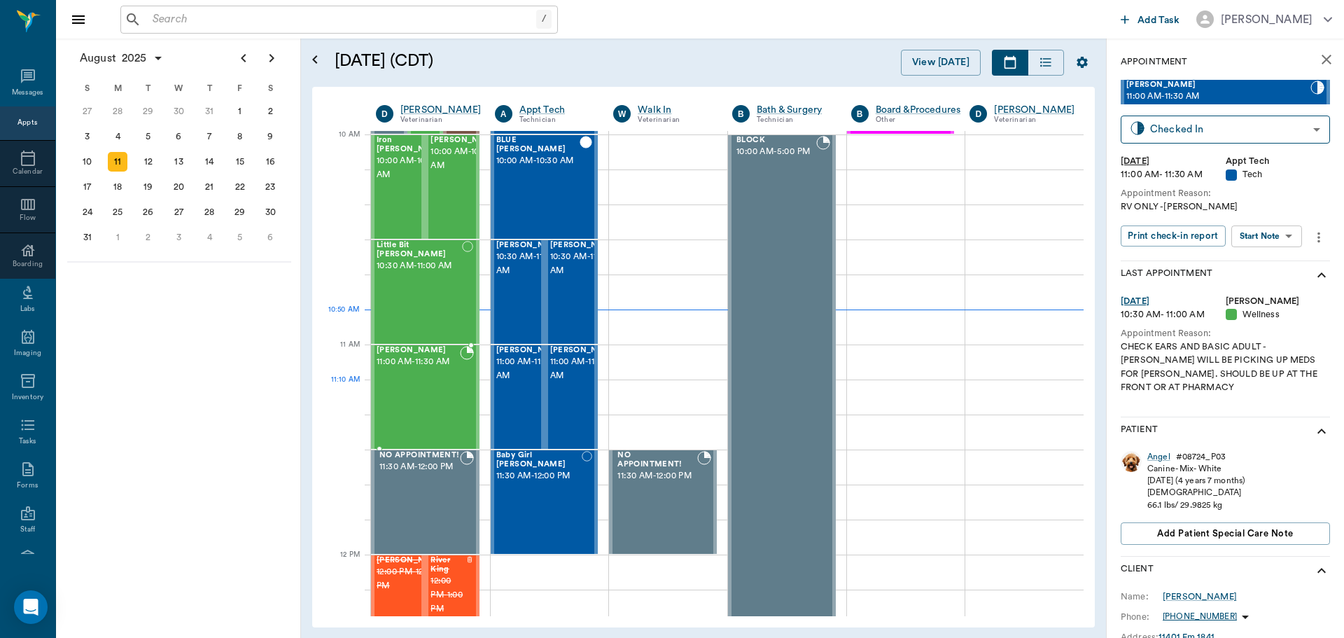
click at [412, 396] on div "[PERSON_NAME] 11:00 AM - 11:30 AM" at bounding box center [418, 397] width 83 height 102
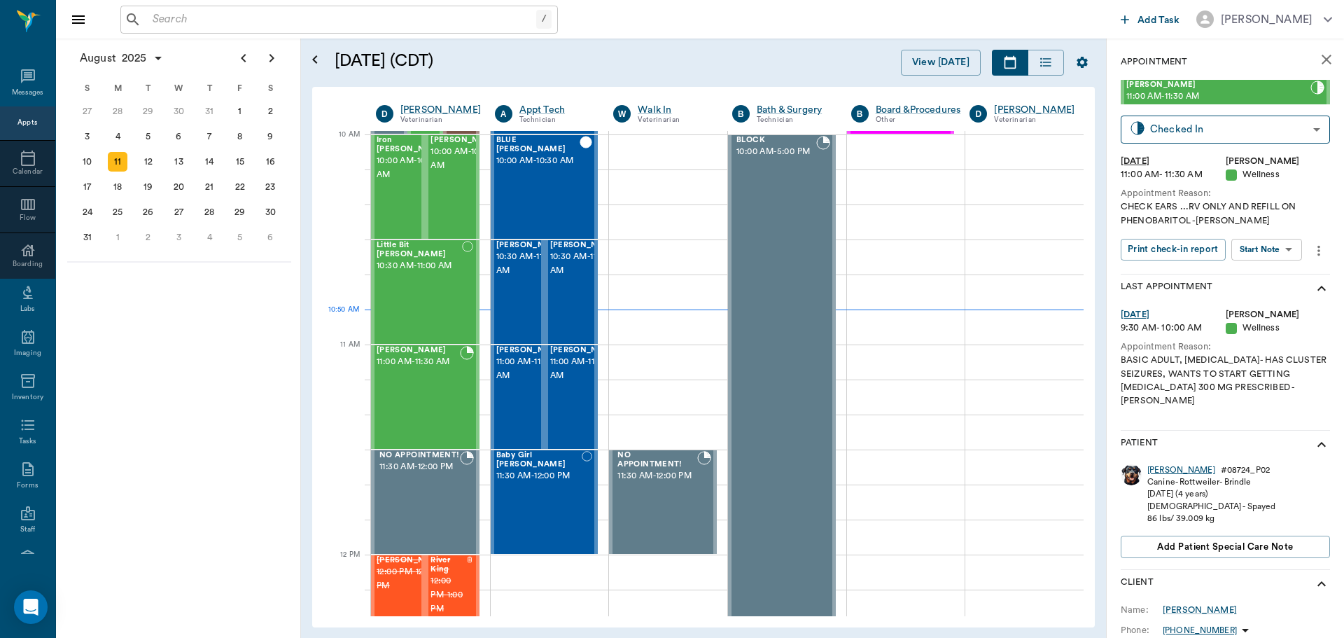
click at [1166, 464] on div "[PERSON_NAME]" at bounding box center [1181, 470] width 68 height 12
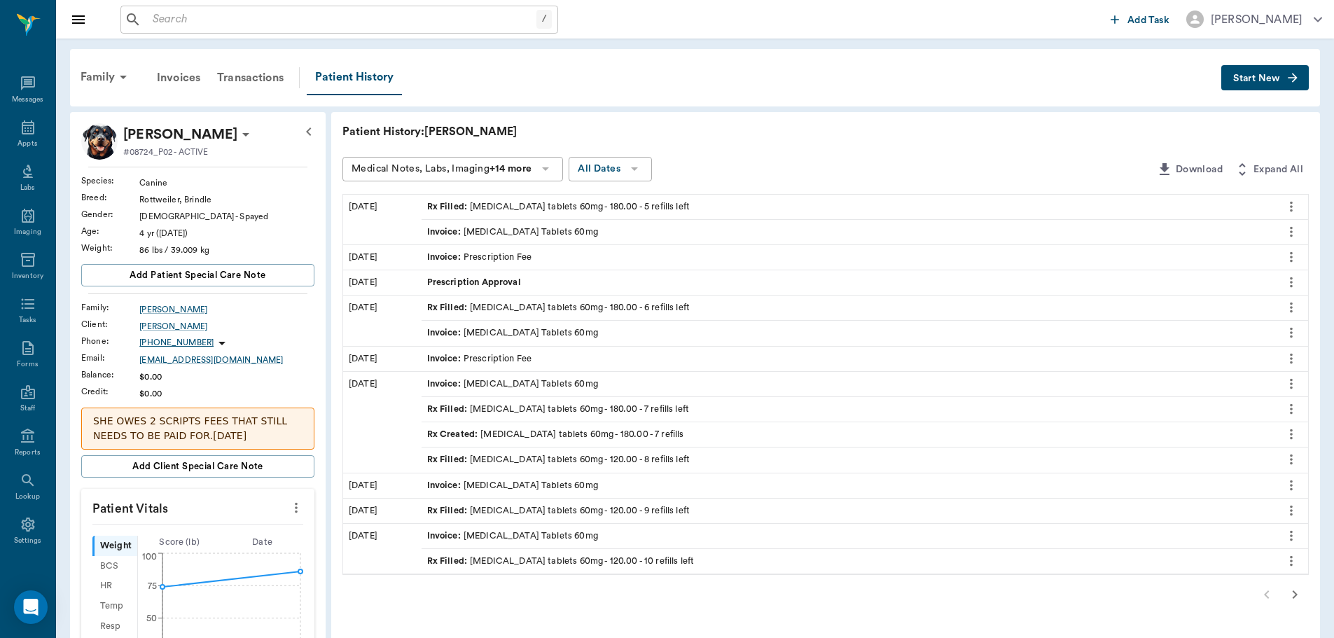
click at [1290, 206] on icon "more" at bounding box center [1290, 206] width 3 height 11
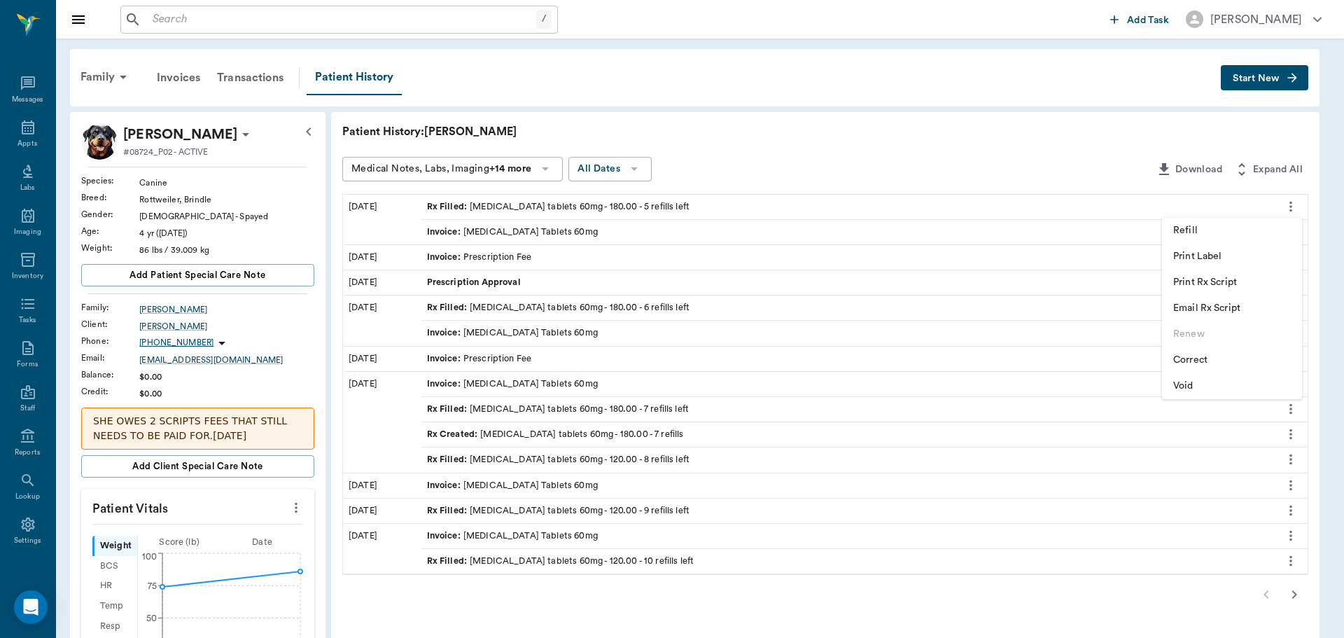
click at [1200, 224] on span "Refill" at bounding box center [1232, 230] width 118 height 15
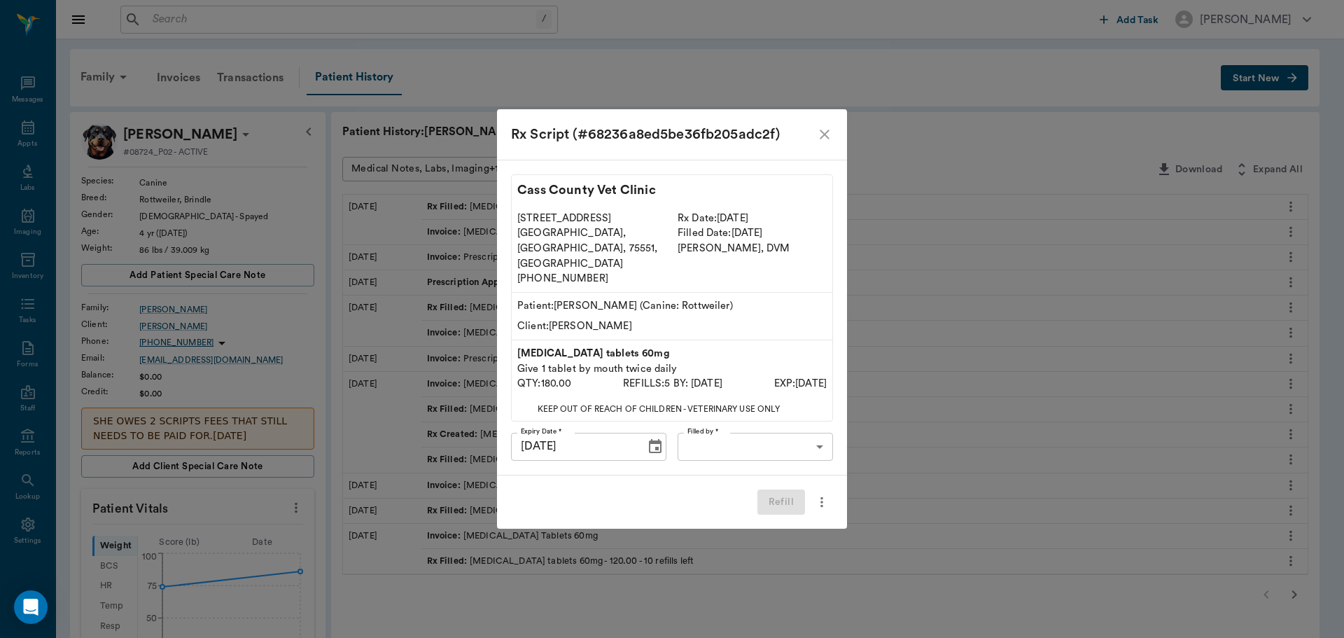
click at [748, 433] on body "/ ​ Add Task [PERSON_NAME] Nectar Messages Appts Labs Imaging Inventory Tasks F…" at bounding box center [672, 572] width 1344 height 1144
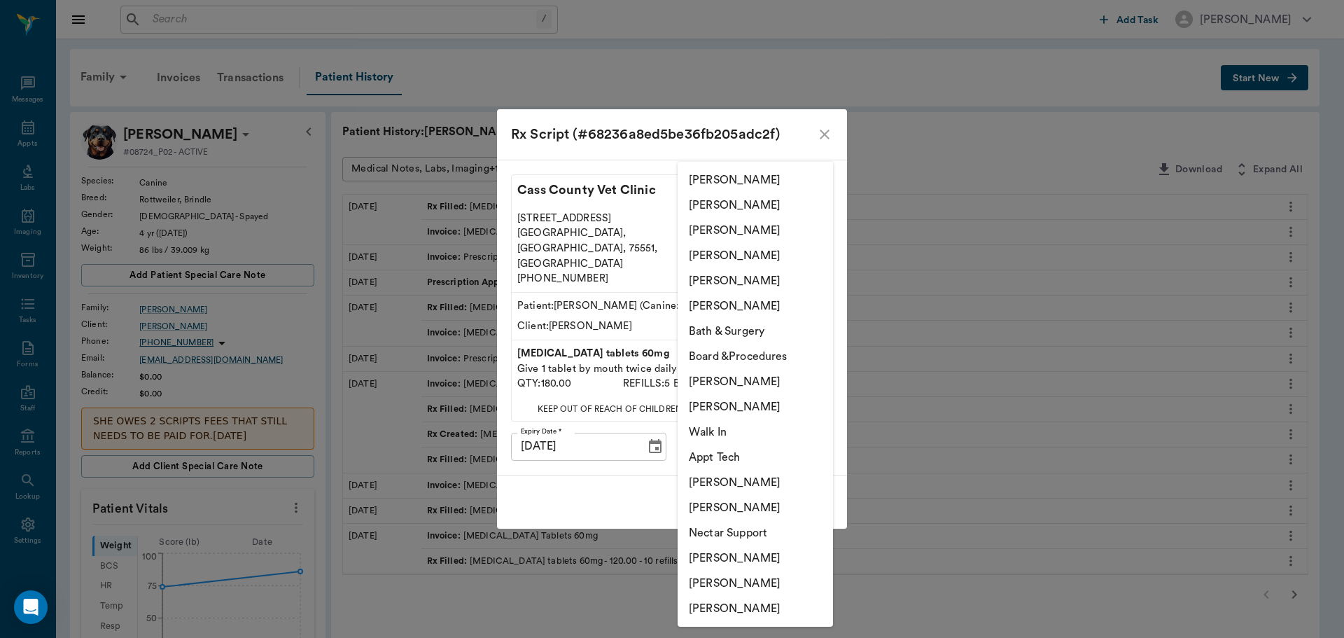
click at [739, 203] on li "[PERSON_NAME]" at bounding box center [755, 205] width 155 height 25
type input "63ec2e7e52e12b0ba117b124"
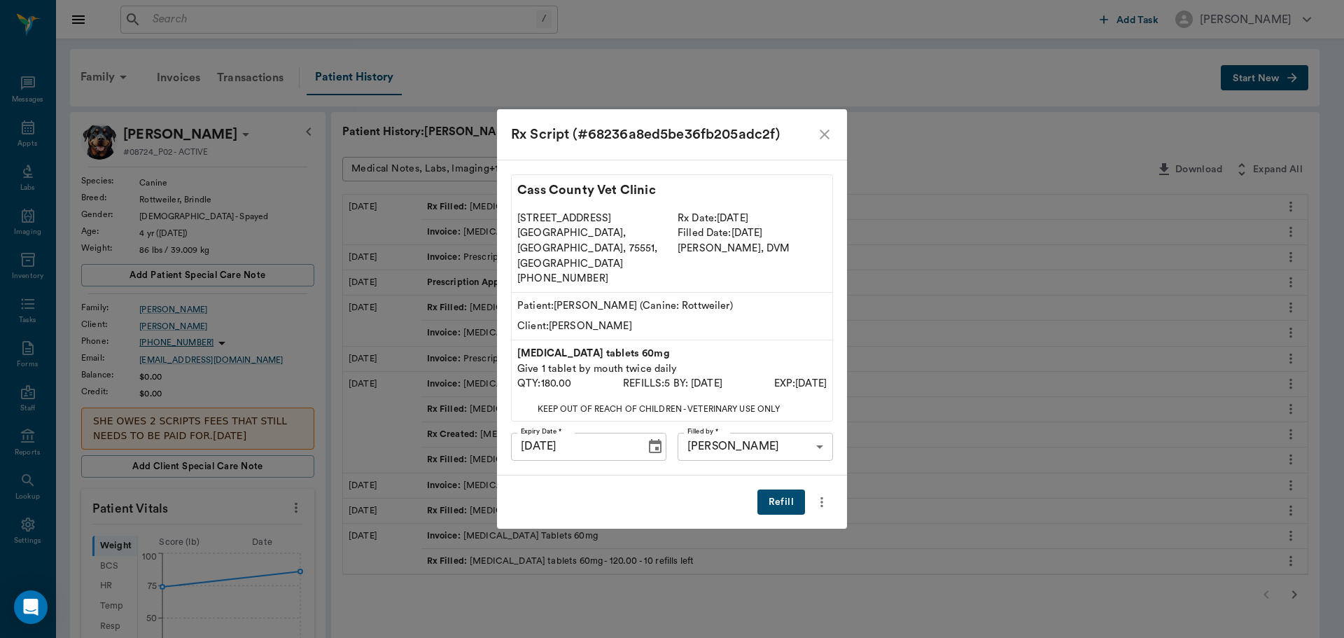
click at [788, 489] on button "Refill" at bounding box center [781, 502] width 48 height 26
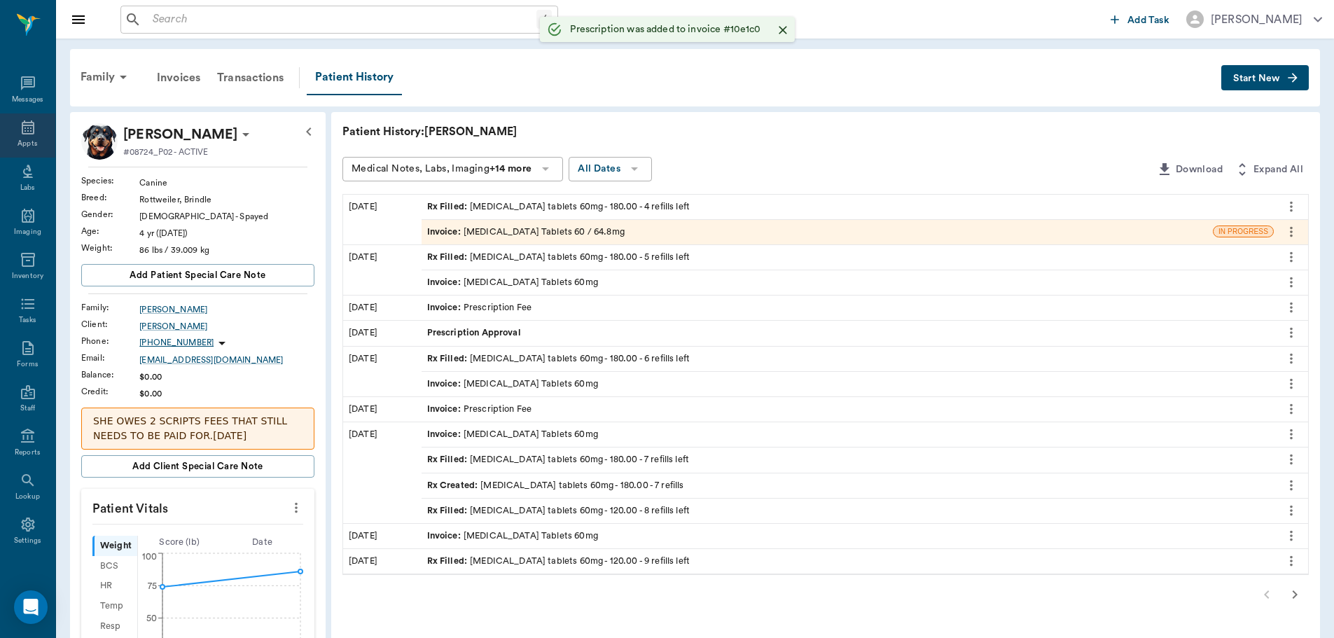
click at [35, 132] on div "Appts" at bounding box center [27, 135] width 55 height 44
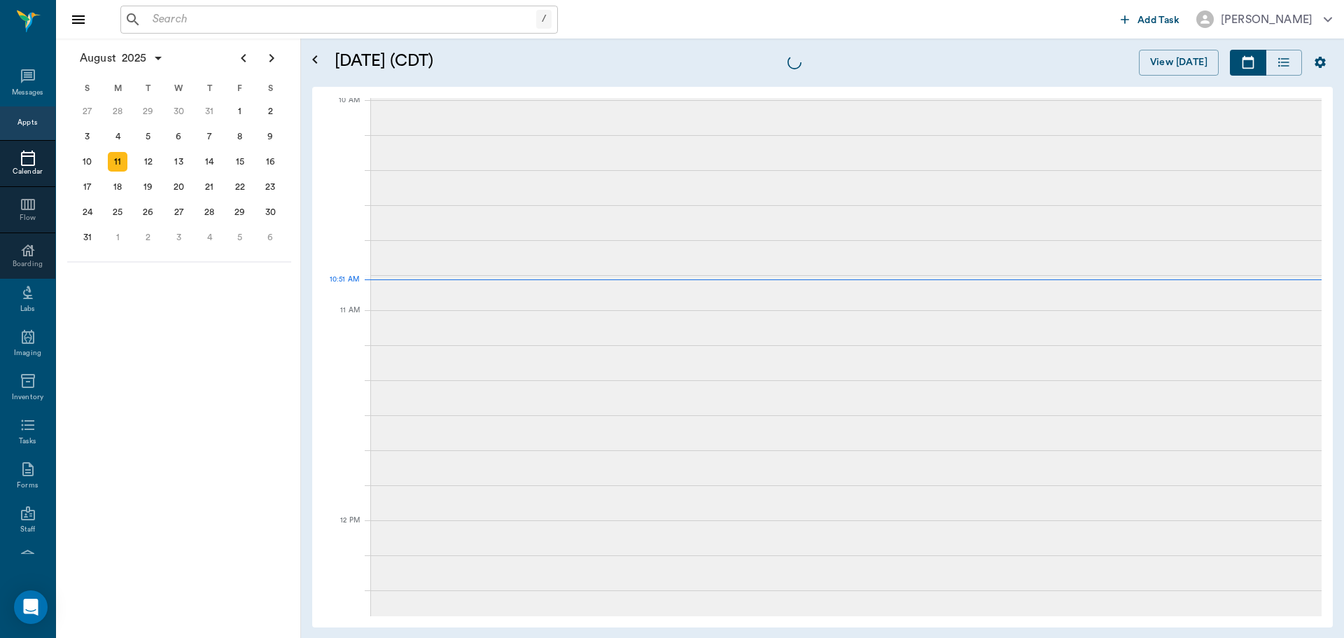
scroll to position [423, 0]
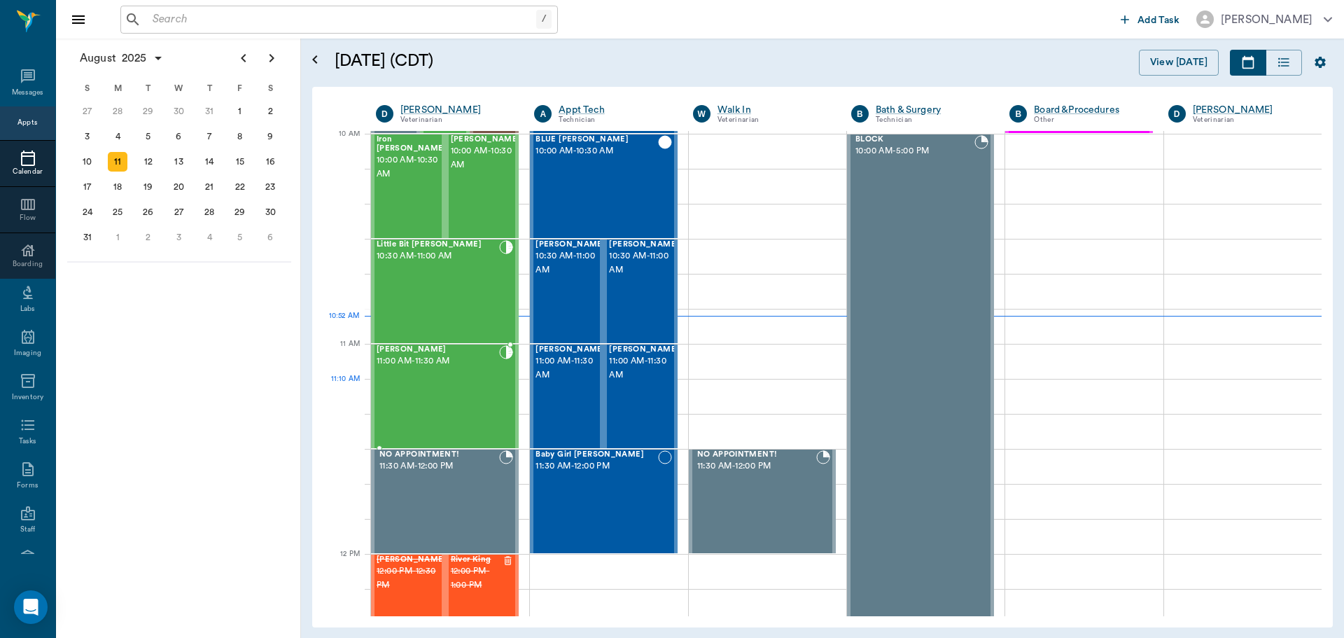
click at [454, 404] on div "[PERSON_NAME] 11:00 AM - 11:30 AM" at bounding box center [438, 396] width 123 height 102
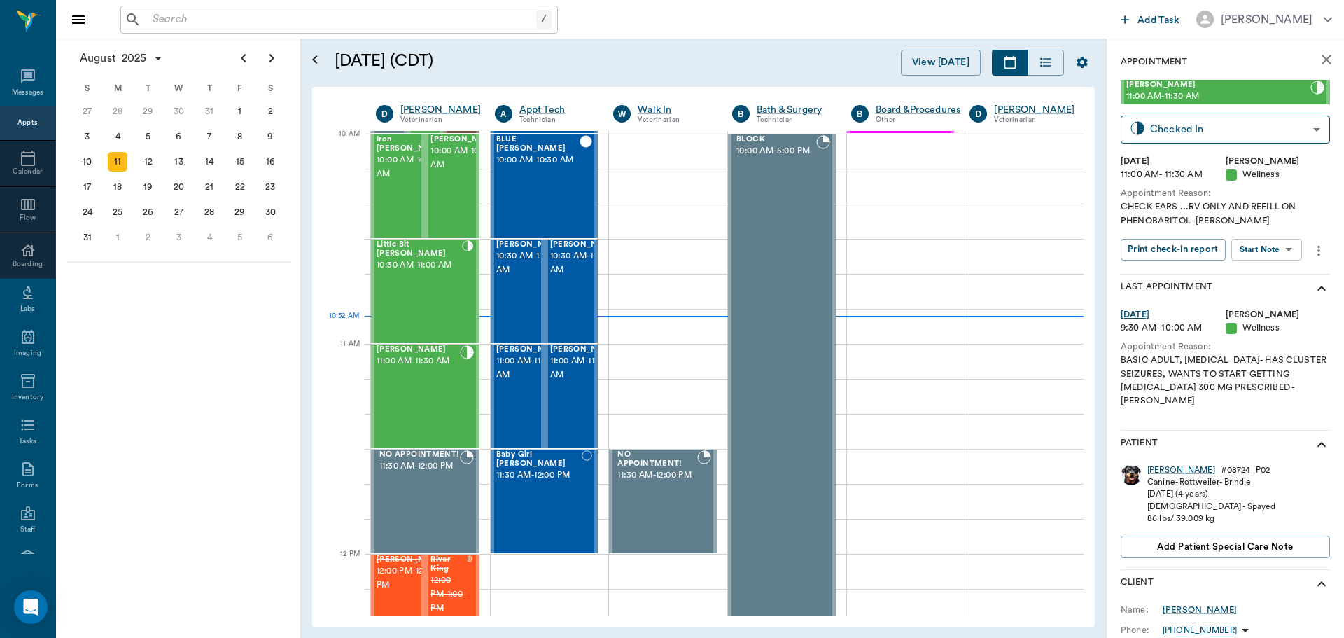
click at [1272, 249] on body "/ ​ Add Task [PERSON_NAME] Nectar Messages Appts Calendar Flow Boarding Labs Im…" at bounding box center [672, 319] width 1344 height 638
click at [1249, 284] on button "Start SOAP" at bounding box center [1251, 278] width 48 height 16
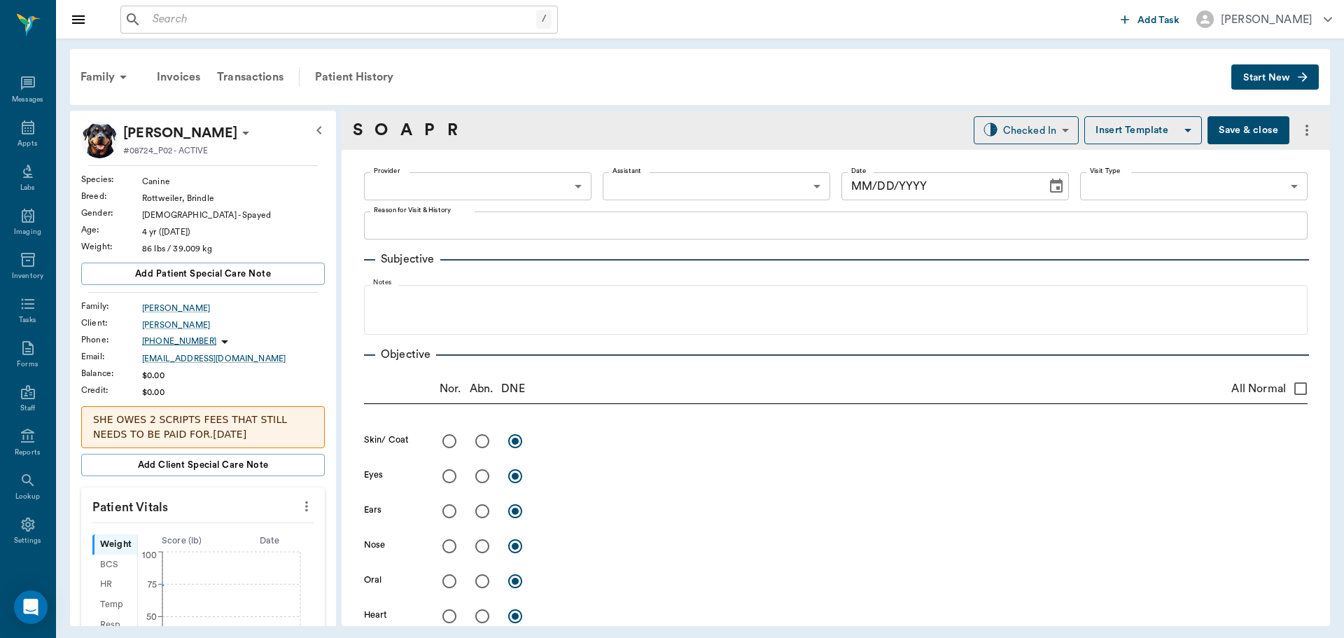
type input "63ec2f075fda476ae8351a4d"
type input "65d2be4f46e3a538d89b8c14"
type textarea "CHECK EARS ...RV ONLY AND REFILL ON PHENOBARITOL -[PERSON_NAME]"
type input "[DATE]"
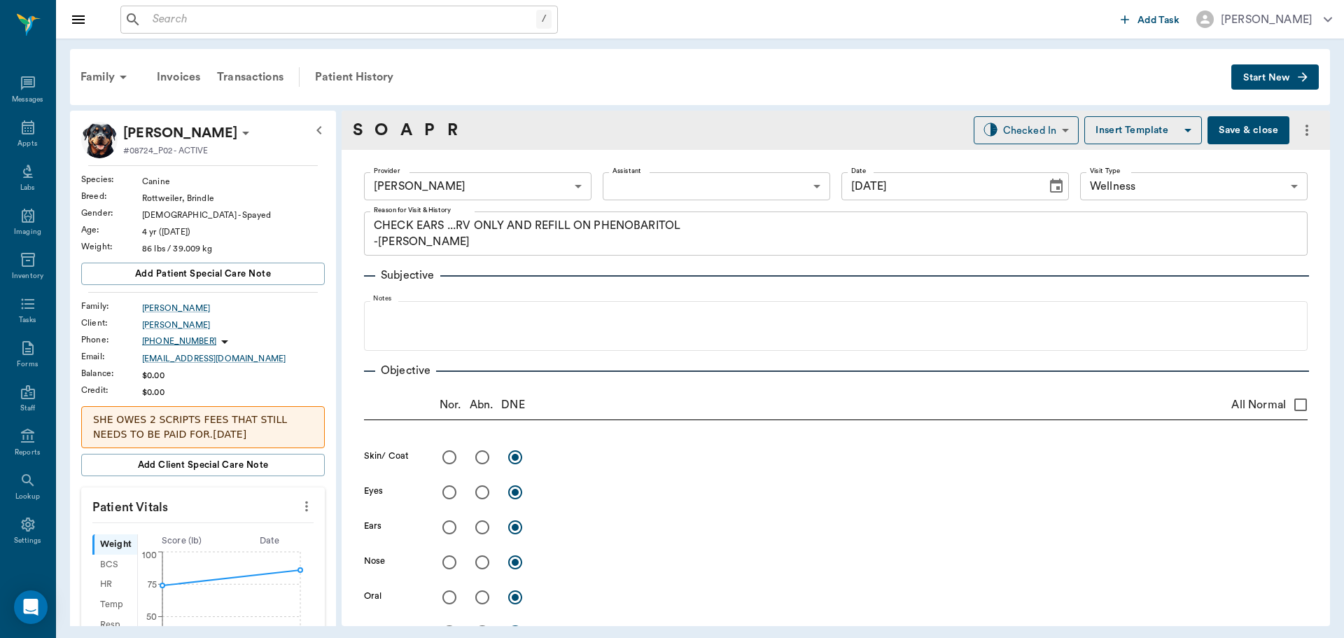
click at [493, 187] on body "/ ​ Add Task [PERSON_NAME] Nectar Messages Appts Labs Imaging Inventory Tasks F…" at bounding box center [672, 319] width 1344 height 638
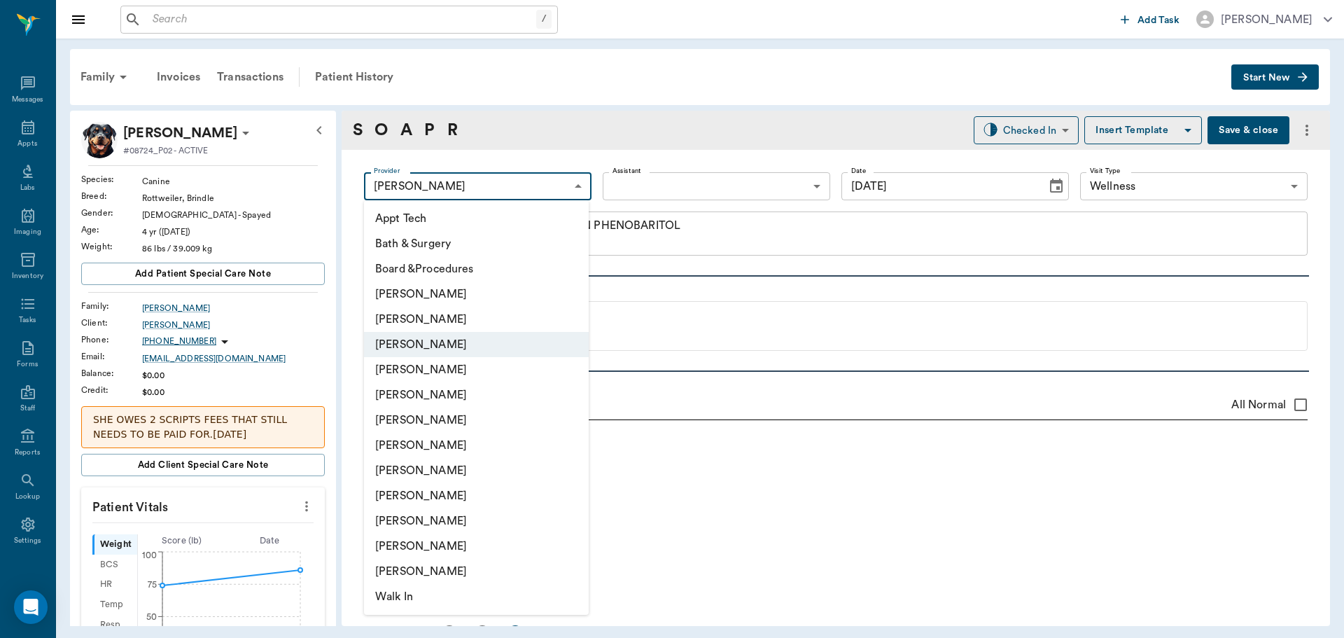
click at [443, 348] on li "[PERSON_NAME]" at bounding box center [476, 344] width 225 height 25
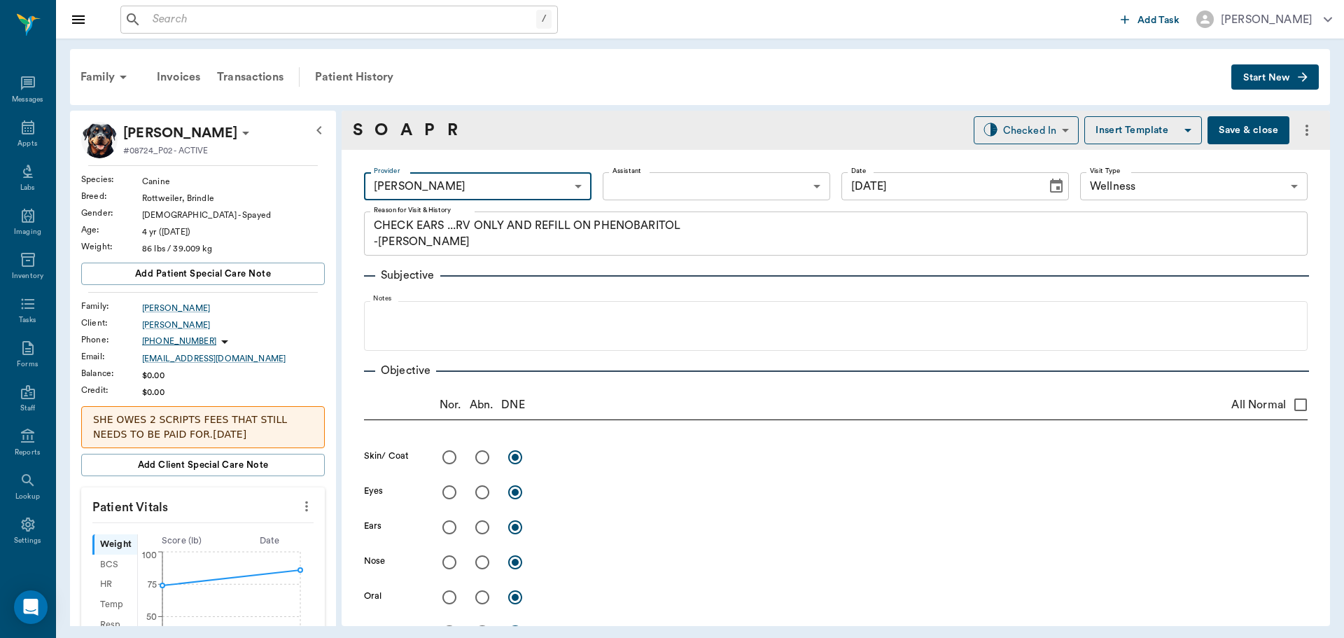
click at [510, 193] on body "/ ​ Add Task [PERSON_NAME] Nectar Messages Appts Labs Imaging Inventory Tasks F…" at bounding box center [672, 319] width 1344 height 638
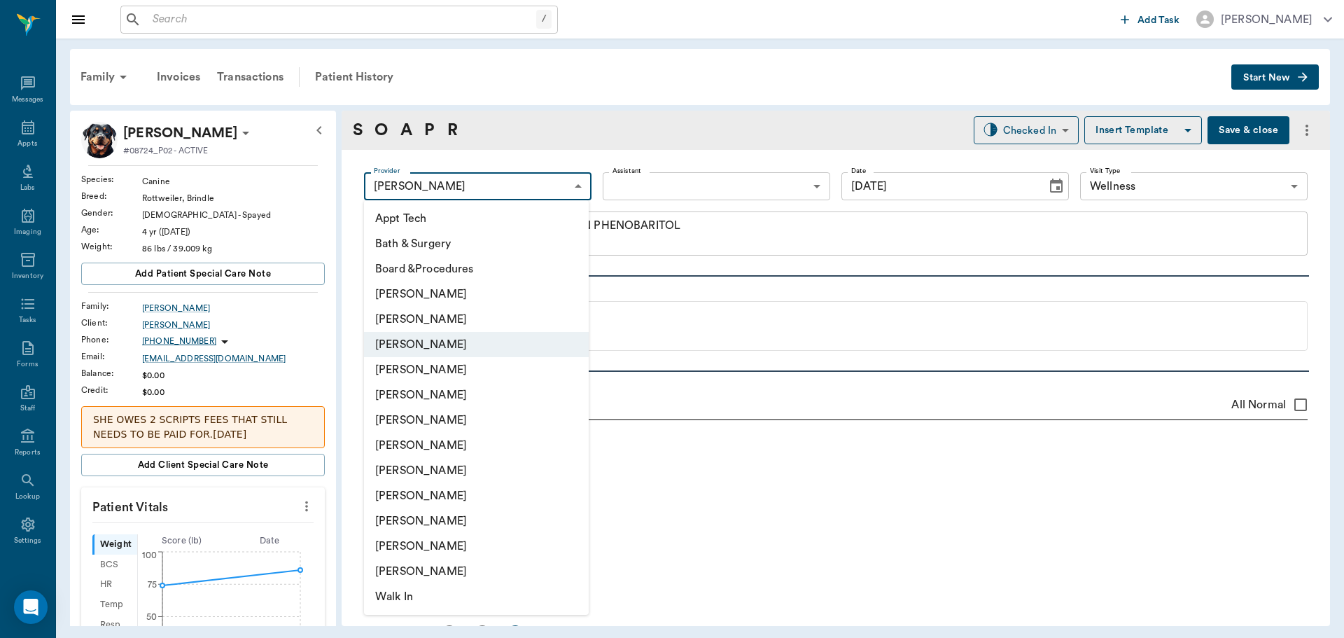
click at [442, 322] on li "[PERSON_NAME]" at bounding box center [476, 319] width 225 height 25
type input "642ef10e332a41444de2bad1"
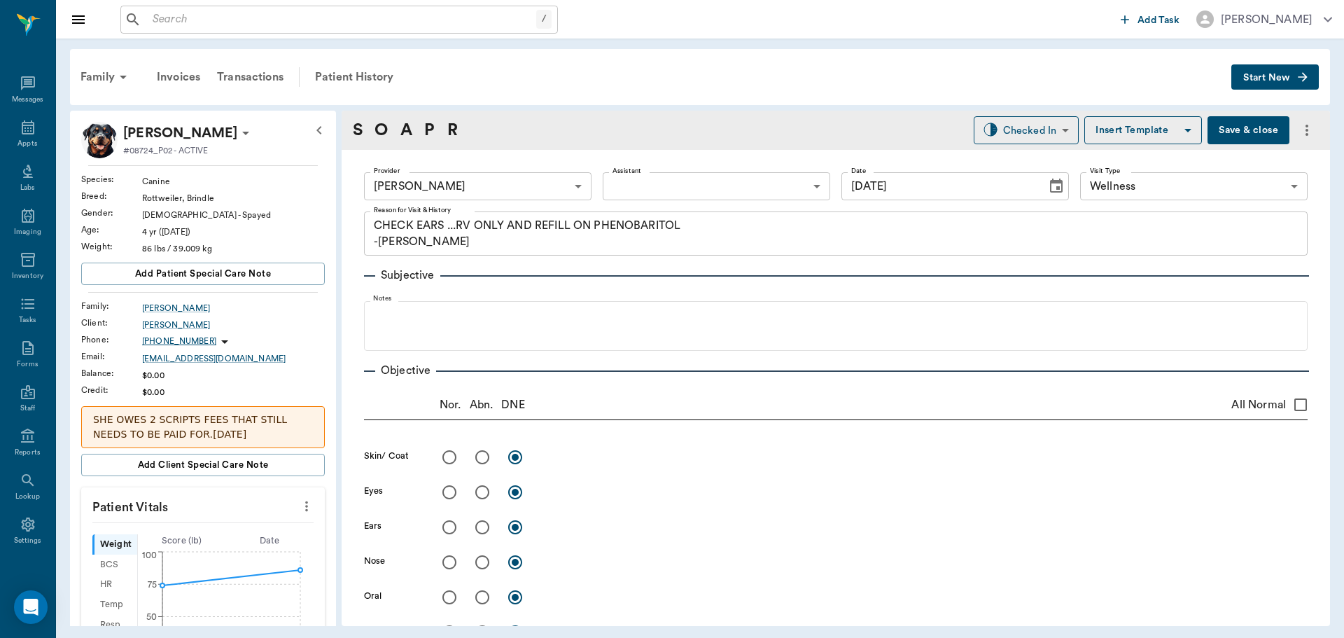
click at [299, 510] on icon "more" at bounding box center [306, 506] width 15 height 17
click at [211, 536] on span "Enter Vitals" at bounding box center [238, 530] width 118 height 15
click at [193, 552] on input "text" at bounding box center [202, 548] width 122 height 28
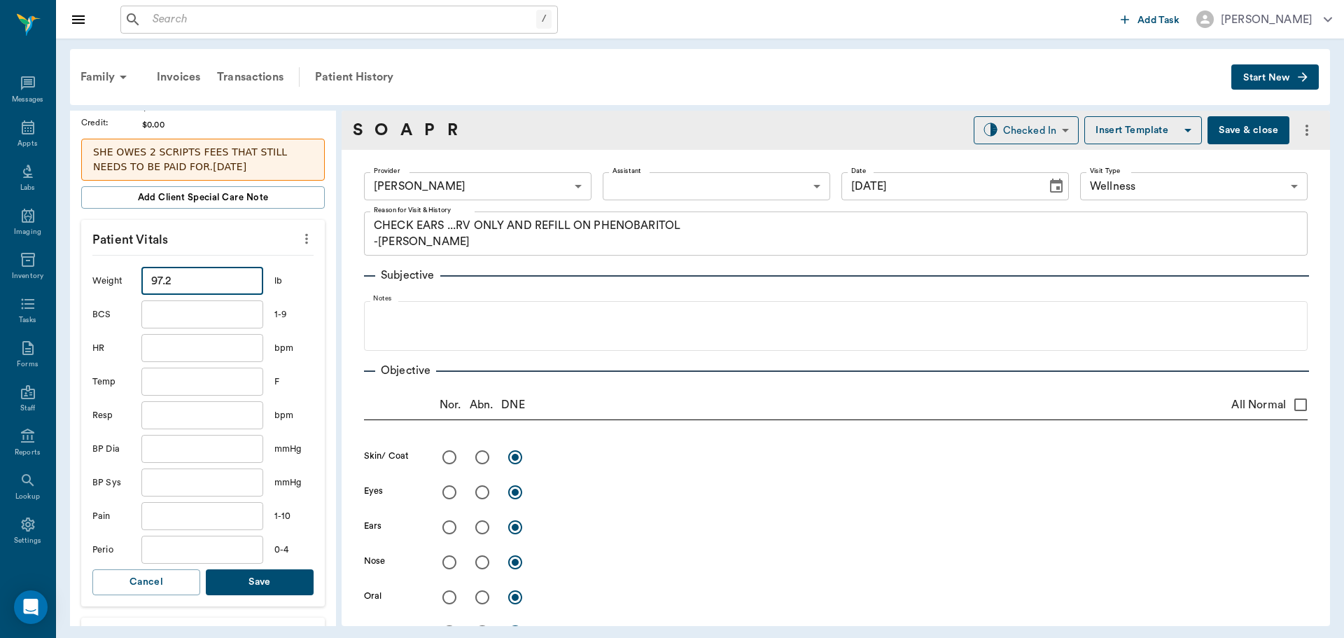
scroll to position [280, 0]
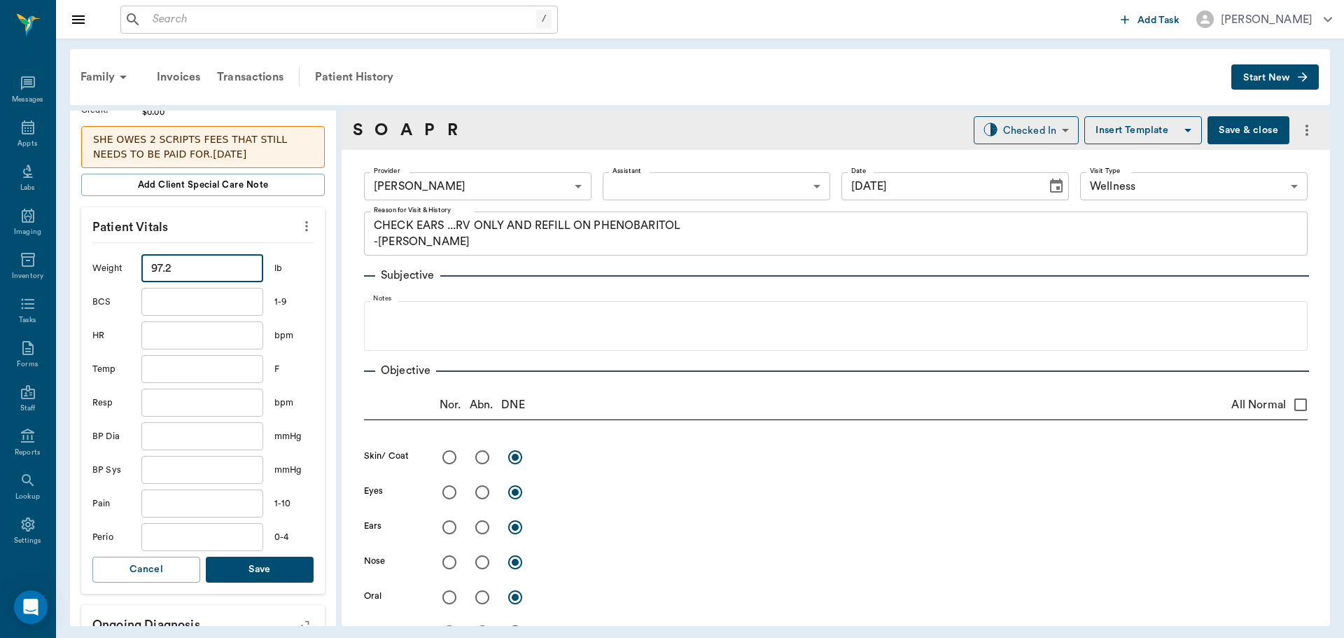
type input "97.2"
click at [253, 568] on button "Save" at bounding box center [260, 570] width 108 height 26
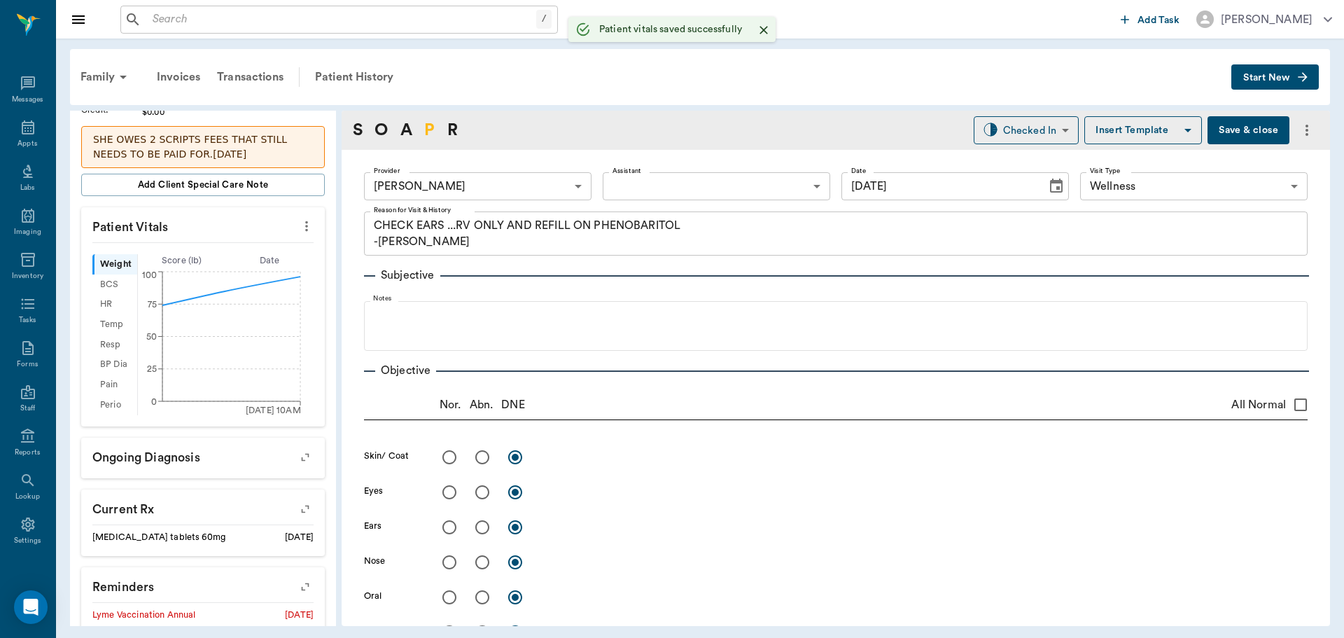
click at [426, 123] on link "P" at bounding box center [429, 130] width 11 height 25
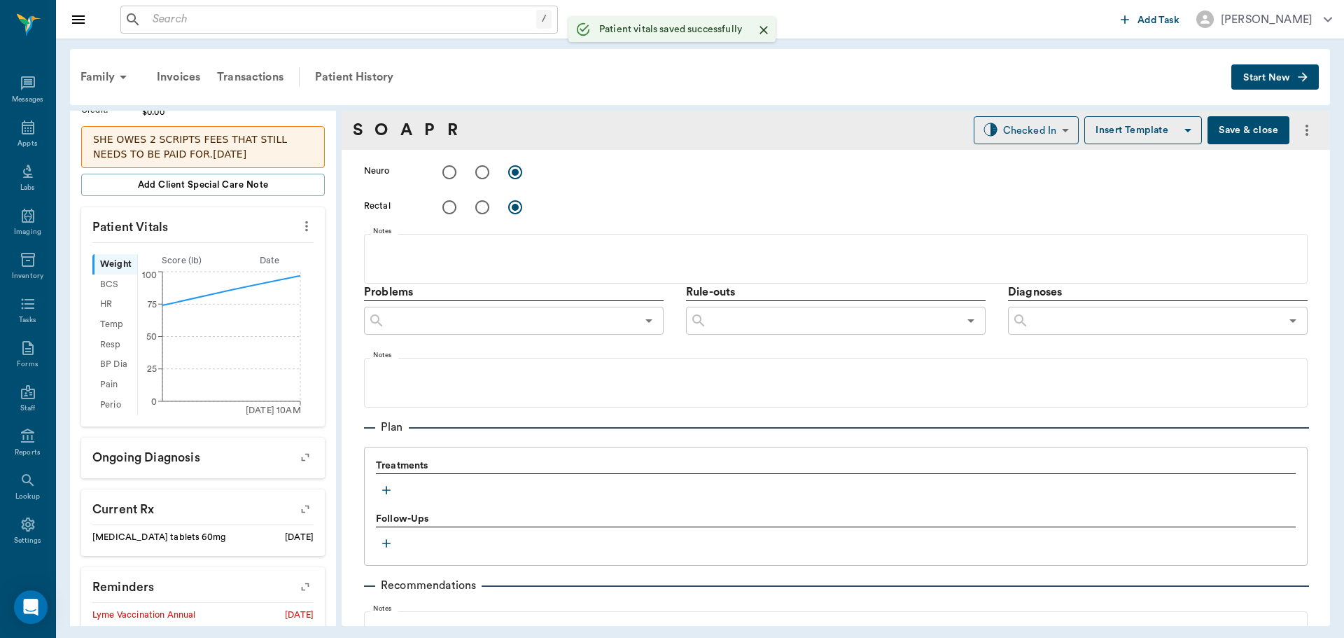
scroll to position [834, 0]
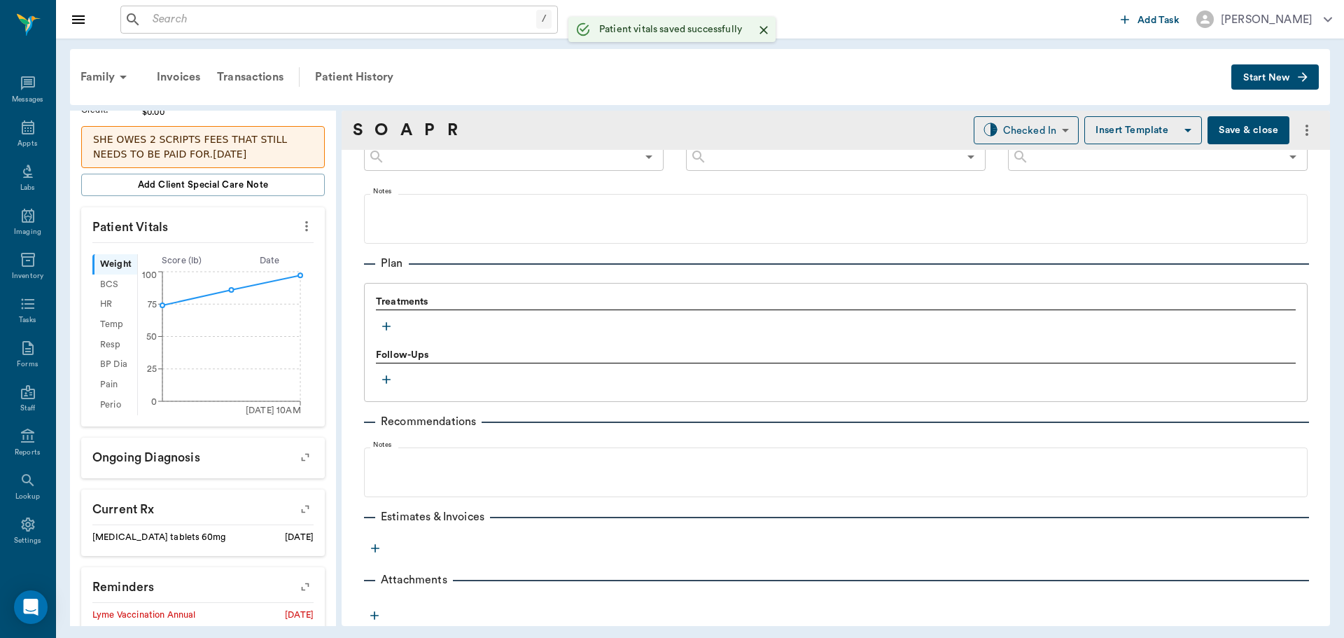
click at [386, 334] on button "button" at bounding box center [386, 326] width 21 height 21
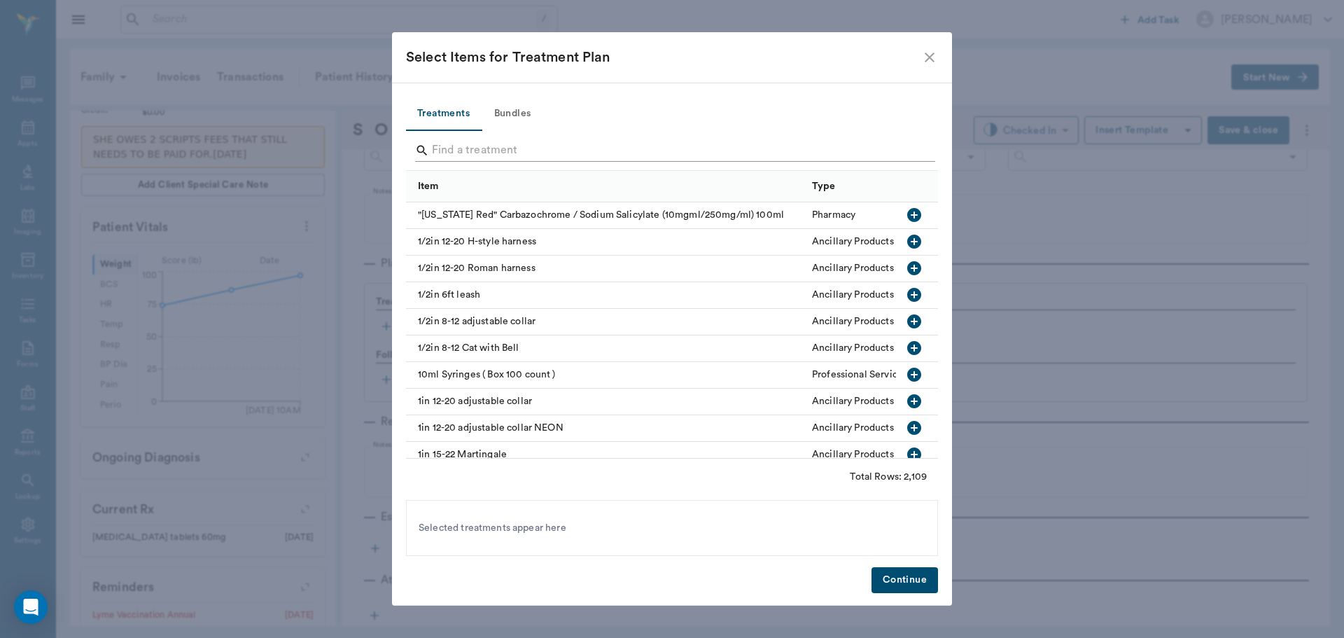
click at [456, 144] on input "Search" at bounding box center [673, 150] width 482 height 22
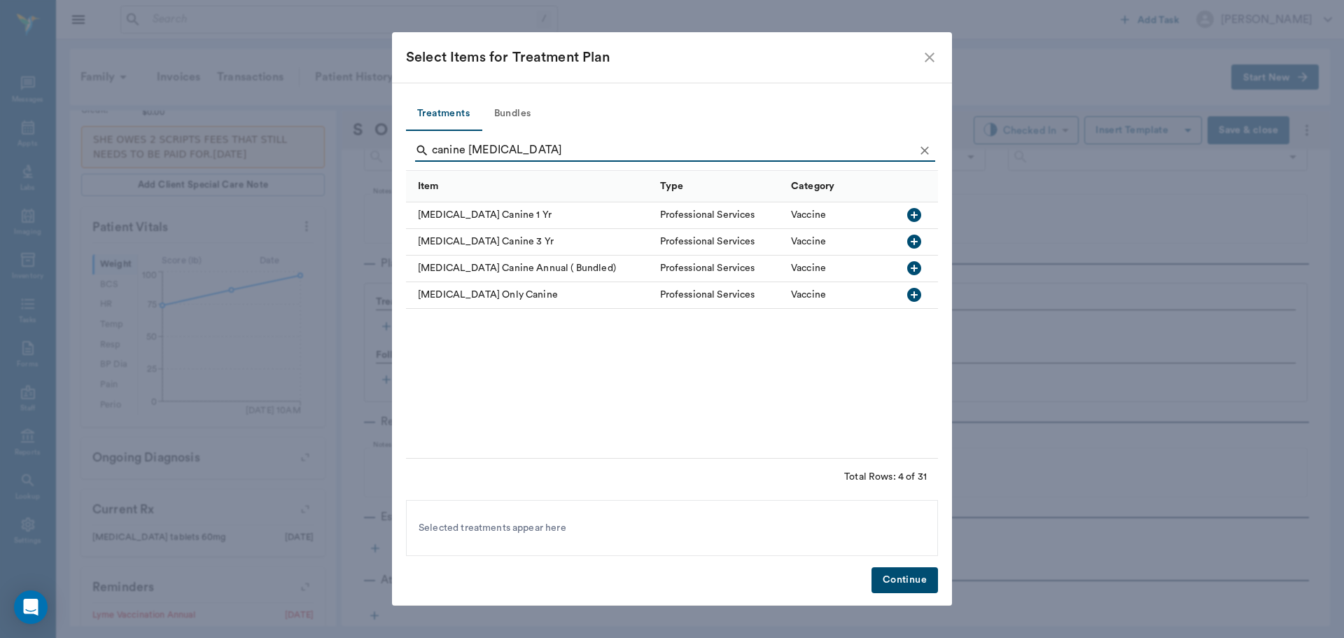
type input "canine [MEDICAL_DATA]"
click at [921, 293] on icon "button" at bounding box center [914, 294] width 17 height 17
click at [908, 581] on button "Continue" at bounding box center [905, 580] width 67 height 26
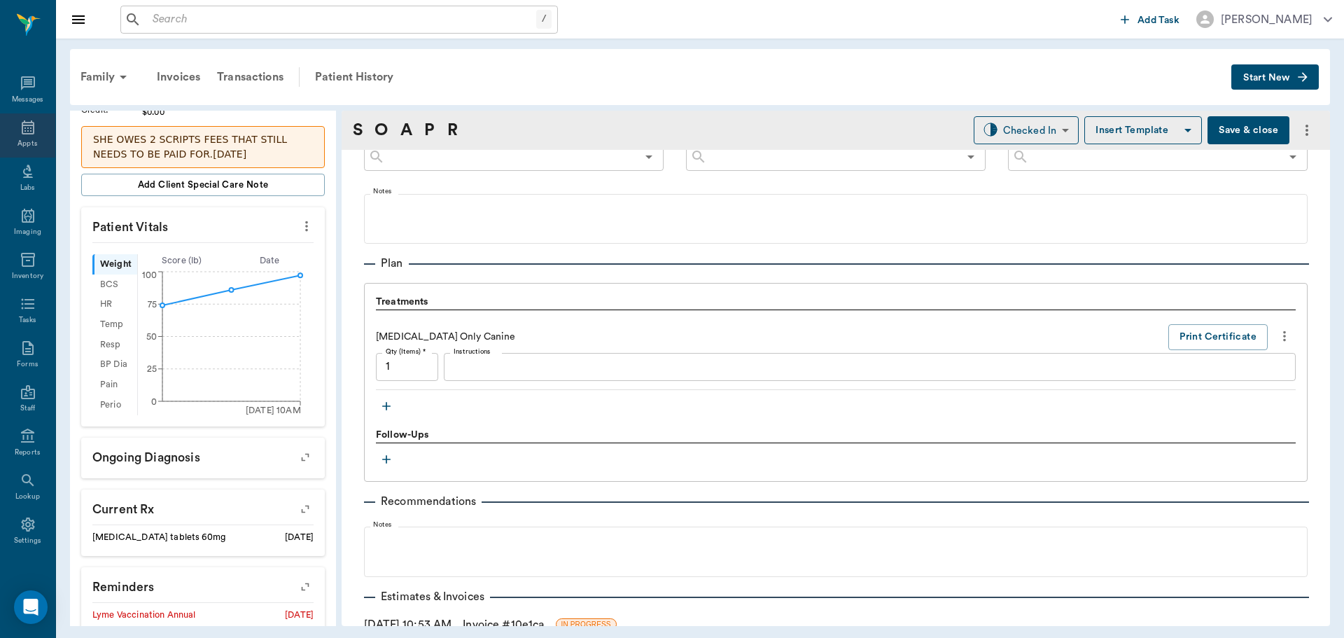
click at [23, 139] on div "Appts" at bounding box center [28, 144] width 20 height 11
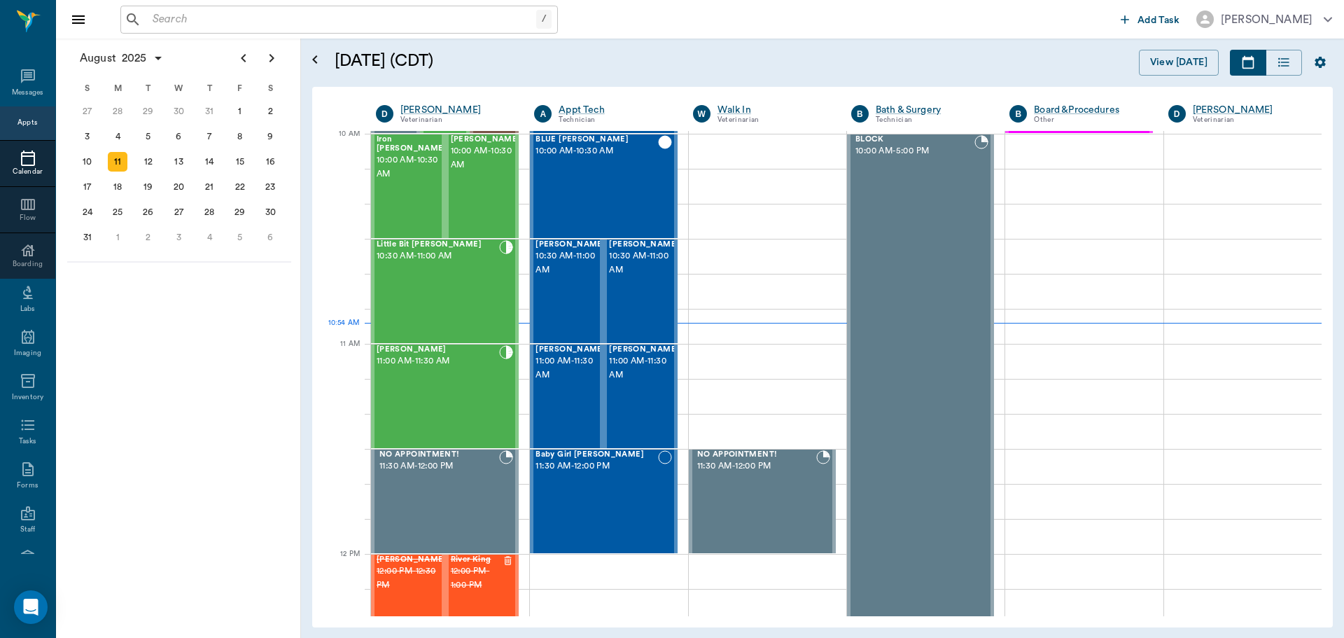
scroll to position [422, 0]
click at [547, 403] on div "[PERSON_NAME] 11:00 AM - 11:30 AM" at bounding box center [571, 397] width 70 height 102
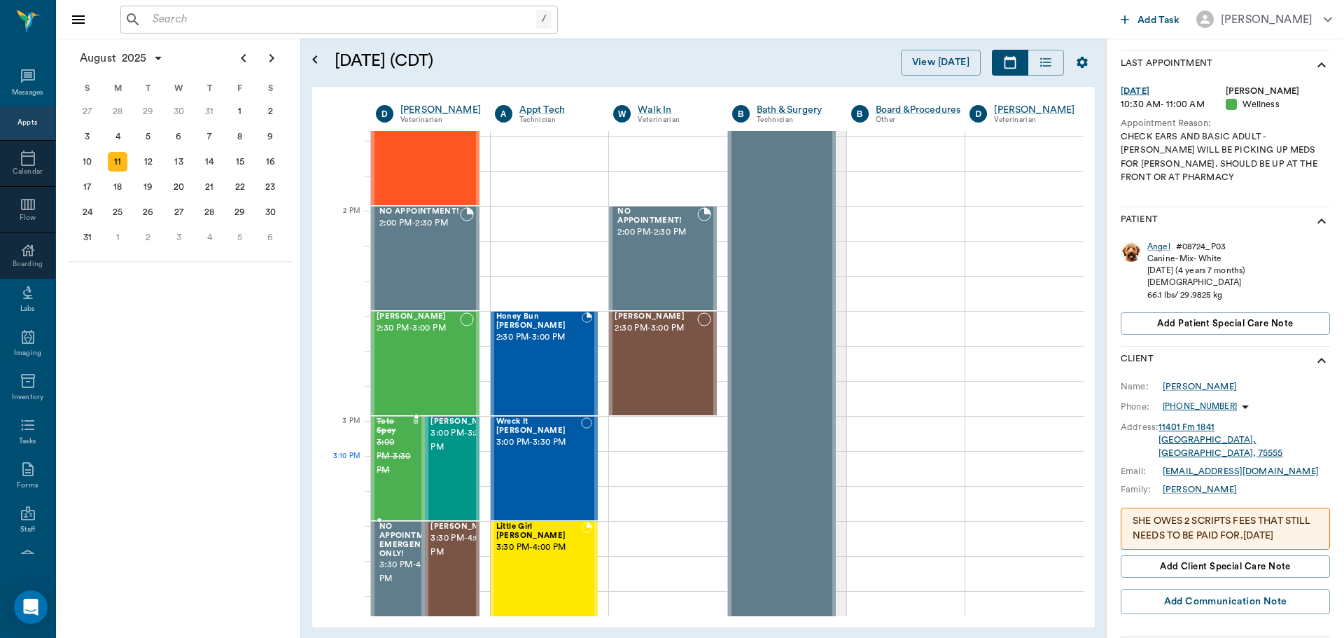
scroll to position [1192, 0]
click at [425, 374] on div "Petunia [PERSON_NAME] 2:30 PM - 3:00 PM" at bounding box center [418, 362] width 83 height 102
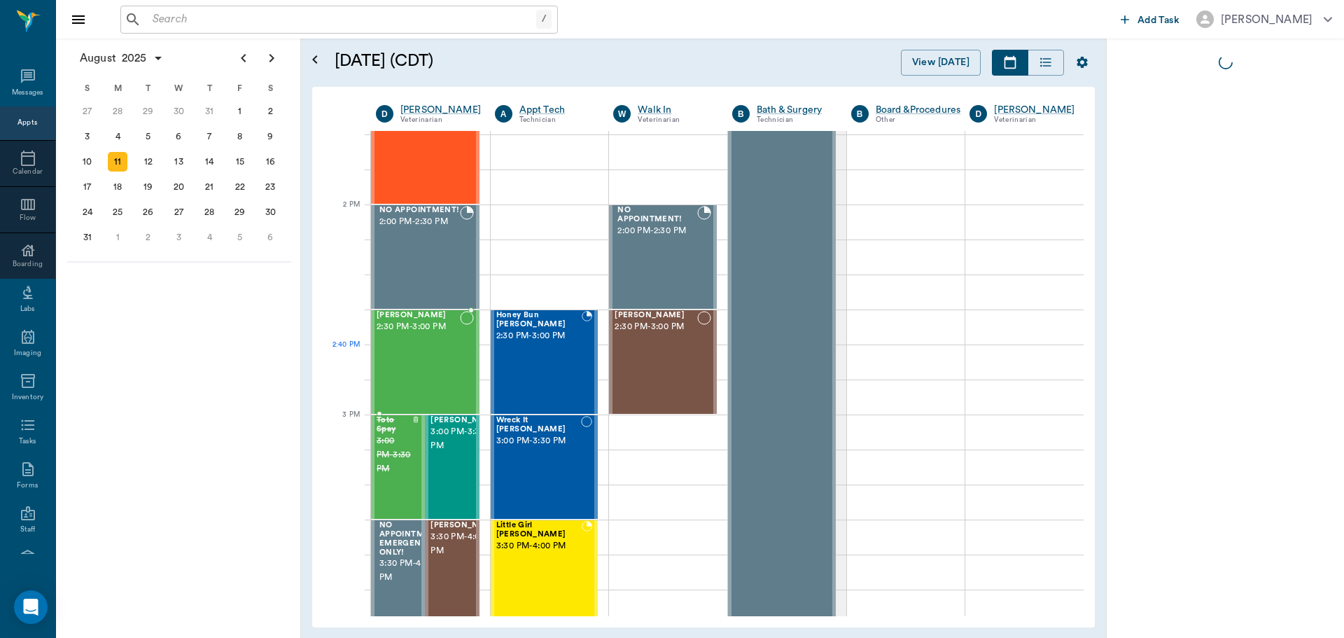
scroll to position [0, 0]
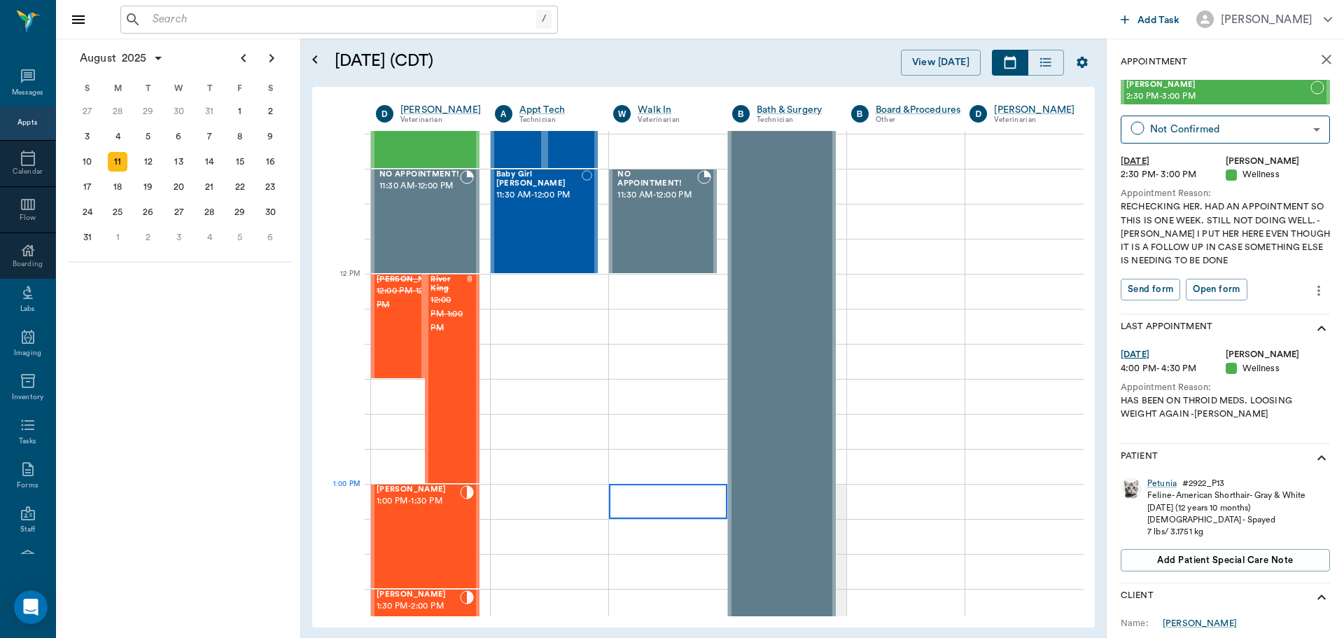
scroll to position [702, 0]
click at [396, 393] on div at bounding box center [430, 396] width 119 height 35
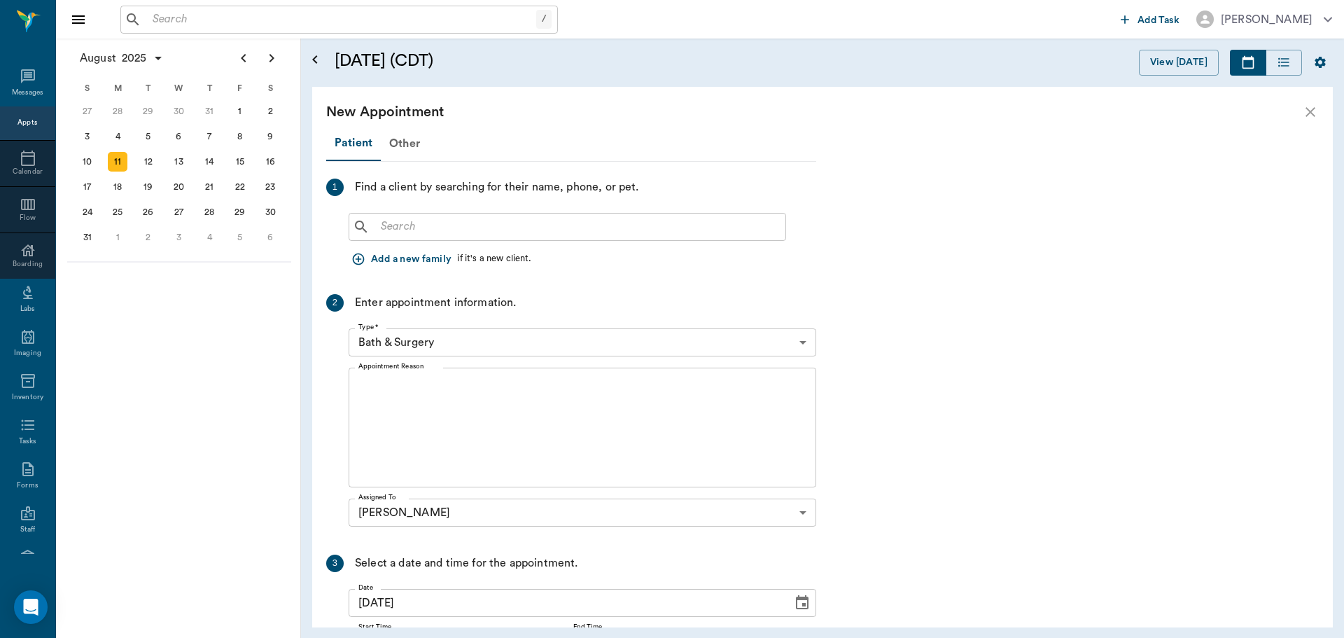
click at [501, 228] on input "text" at bounding box center [577, 227] width 405 height 20
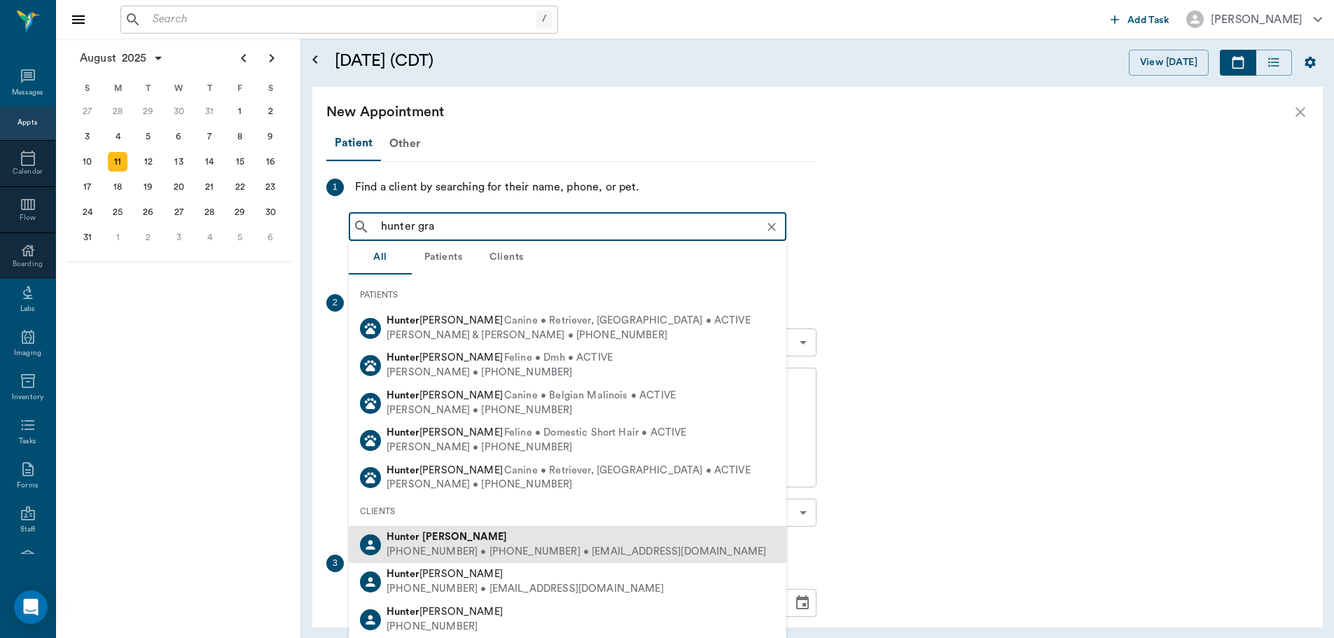
click at [561, 535] on div "Hunter Graves" at bounding box center [575, 537] width 379 height 15
type input "hunter gra"
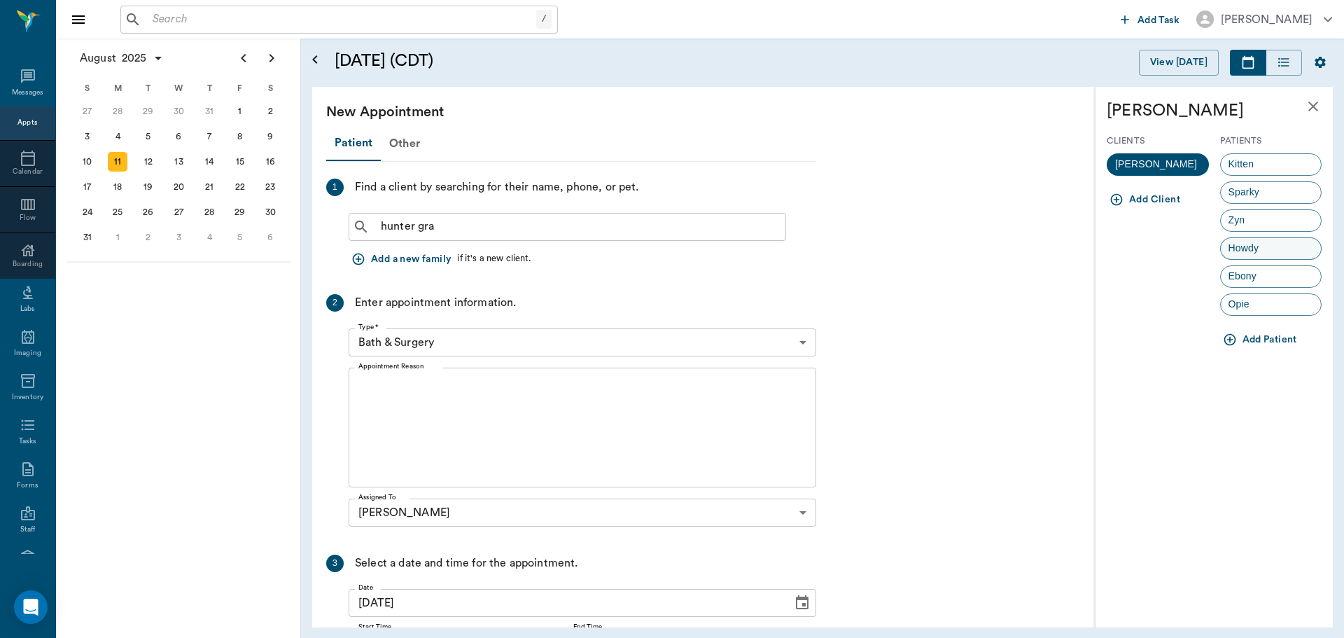
click at [1260, 243] on span "Howdy" at bounding box center [1244, 248] width 46 height 15
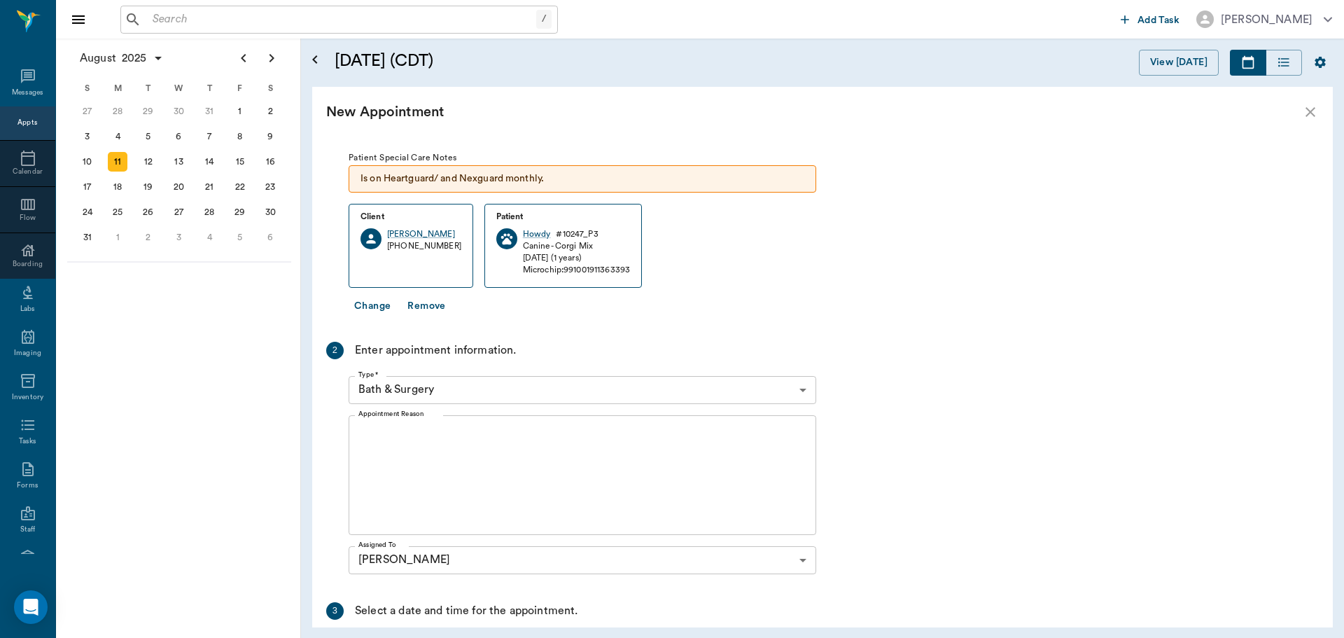
scroll to position [140, 0]
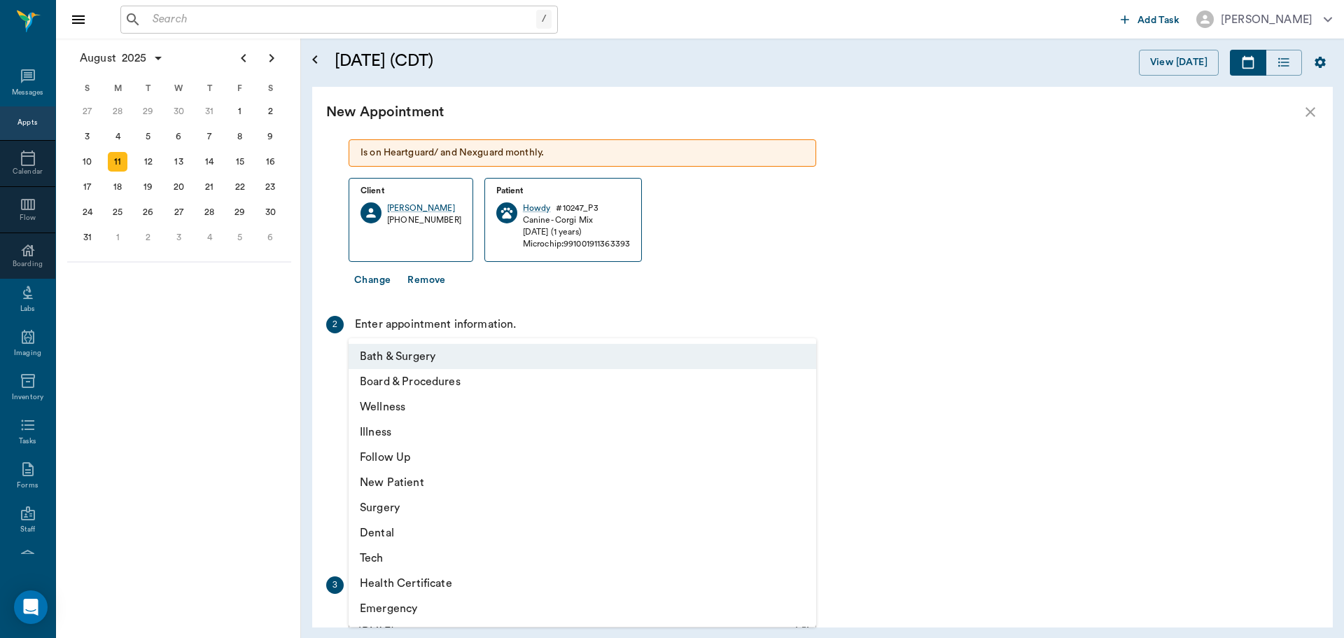
click at [484, 361] on body "/ ​ Add Task Dr. Bert Ellsworth Nectar Messages Appts Calendar Flow Boarding La…" at bounding box center [672, 319] width 1344 height 638
click at [442, 512] on li "Surgery" at bounding box center [583, 507] width 468 height 25
type input "65d2be4f46e3a538d89b8c18"
type input "01:00 PM"
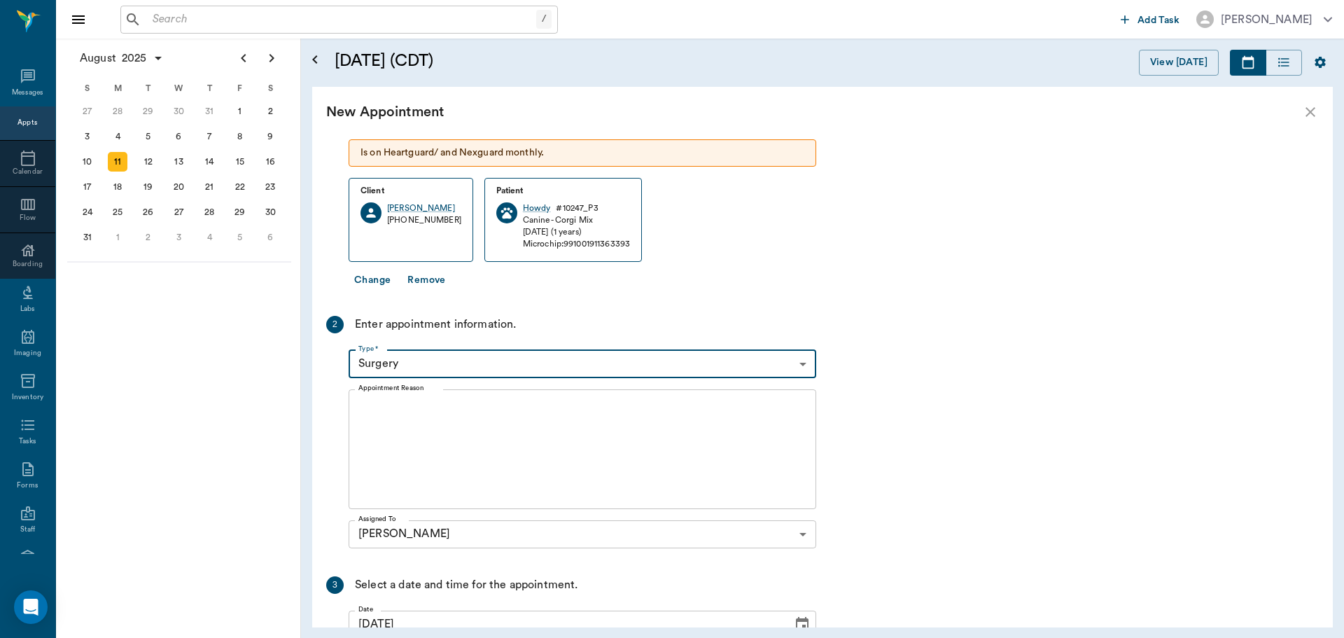
click at [459, 465] on textarea "Appointment Reason" at bounding box center [582, 448] width 448 height 97
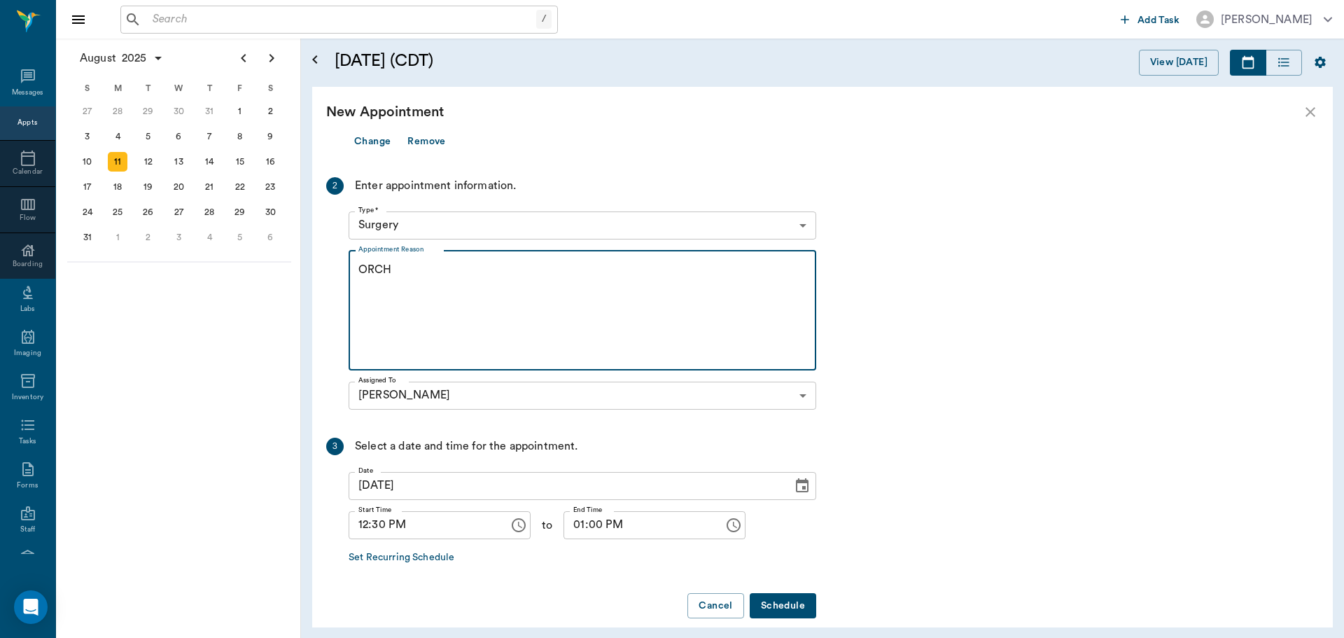
scroll to position [280, 0]
type textarea "ORCH"
click at [797, 599] on button "Schedule" at bounding box center [783, 605] width 67 height 26
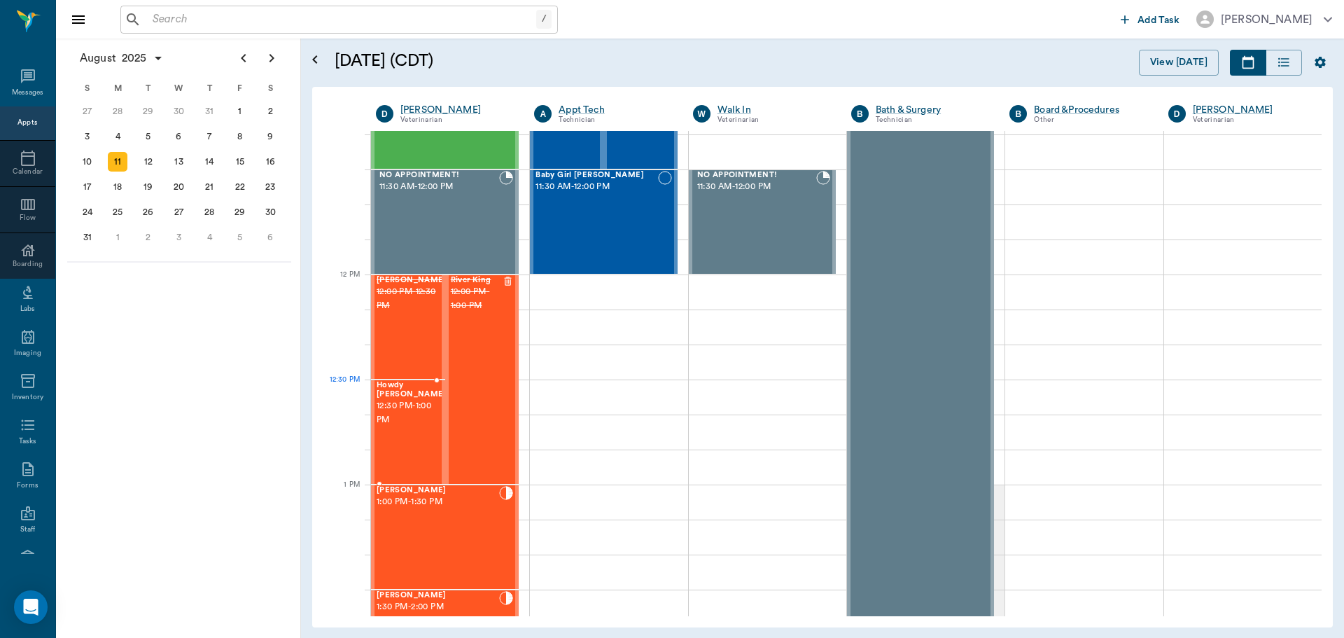
click at [418, 402] on span "12:30 PM - 1:00 PM" at bounding box center [412, 413] width 70 height 28
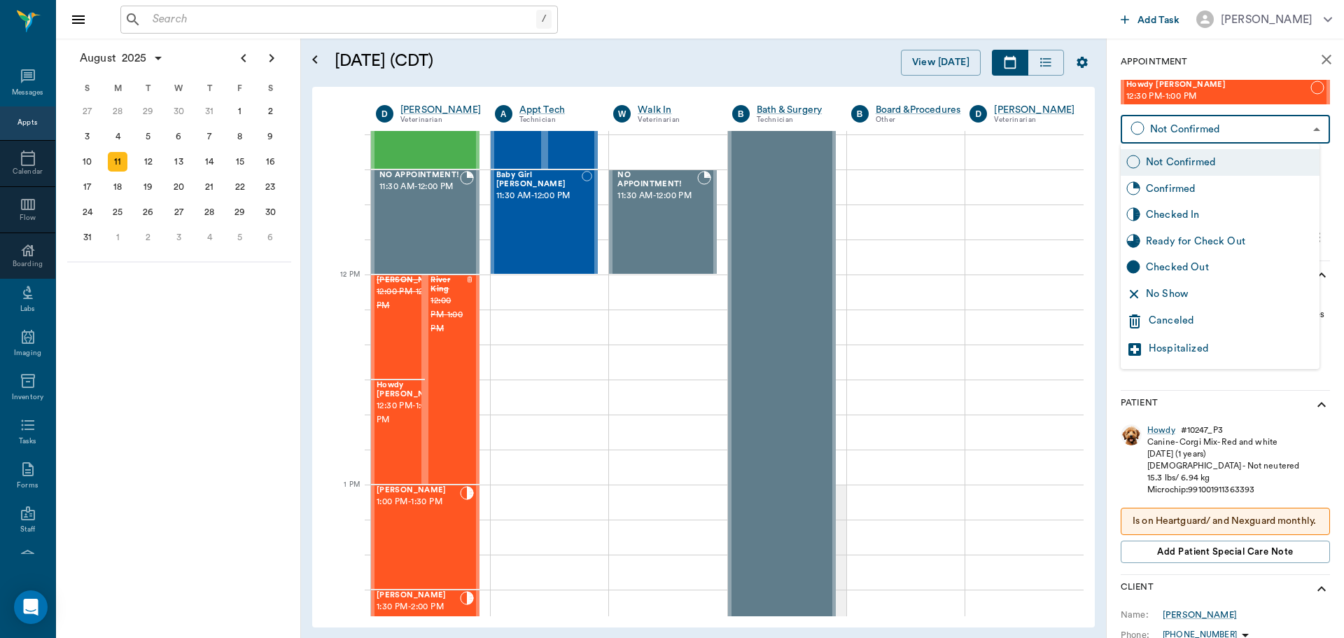
click at [1224, 125] on body "/ ​ Add Task Dr. Bert Ellsworth Nectar Messages Appts Calendar Flow Boarding La…" at bounding box center [672, 319] width 1344 height 638
click at [1205, 214] on div "Checked In" at bounding box center [1230, 214] width 168 height 15
type input "CHECKED_IN"
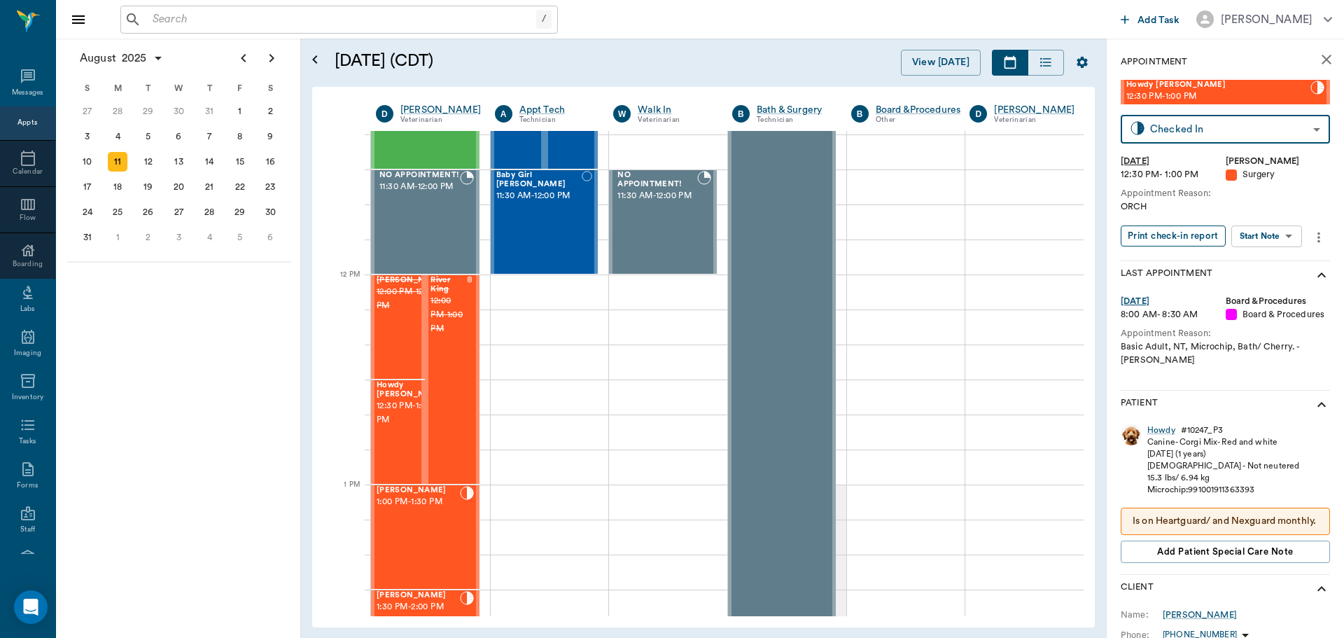
click at [1180, 237] on button "Print check-in report" at bounding box center [1173, 236] width 105 height 22
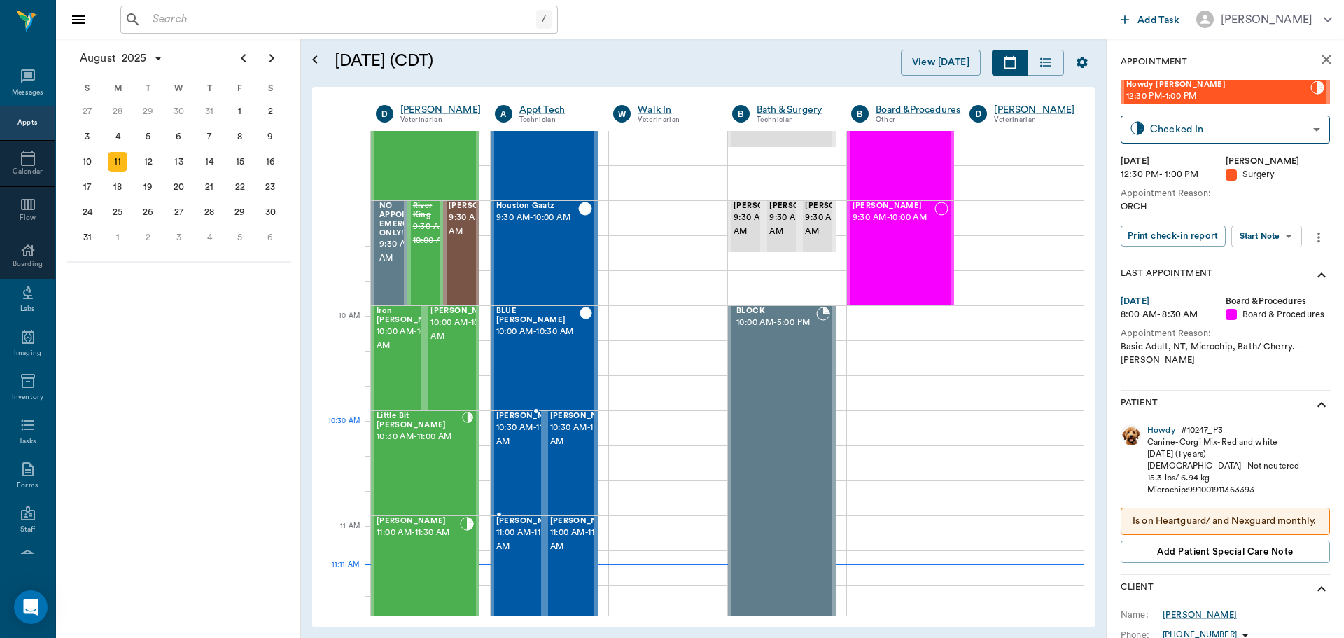
scroll to position [282, 0]
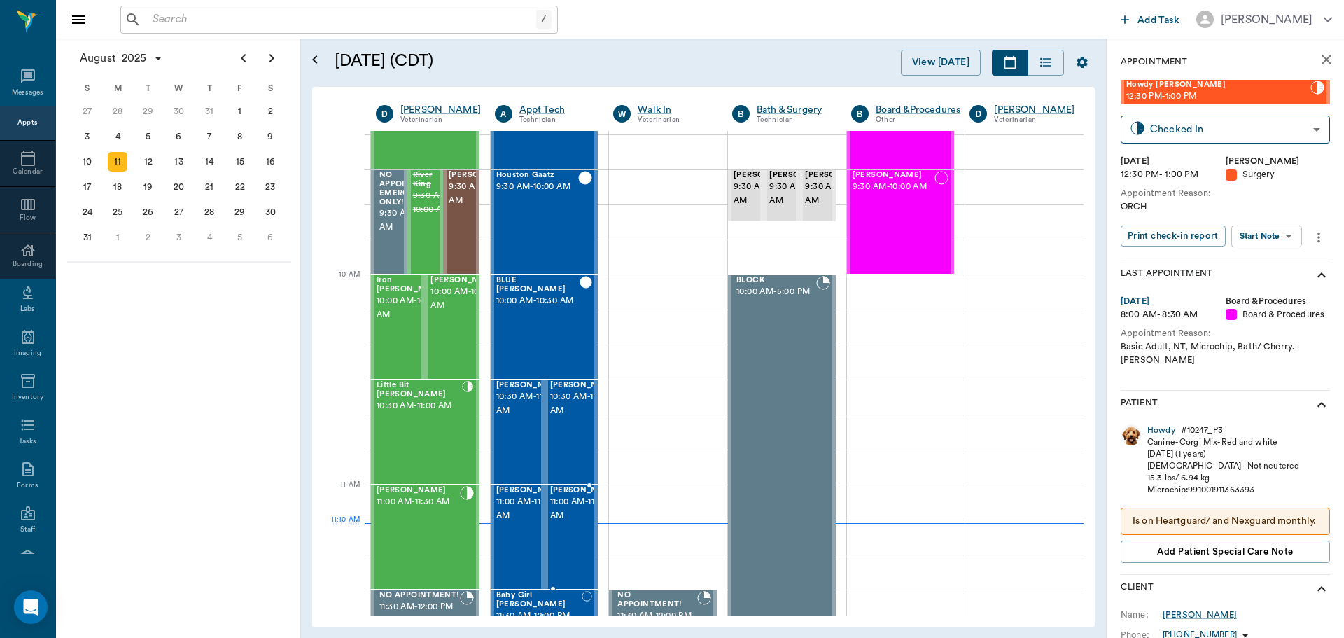
click at [567, 522] on span "11:00 AM - 11:30 AM" at bounding box center [585, 509] width 70 height 28
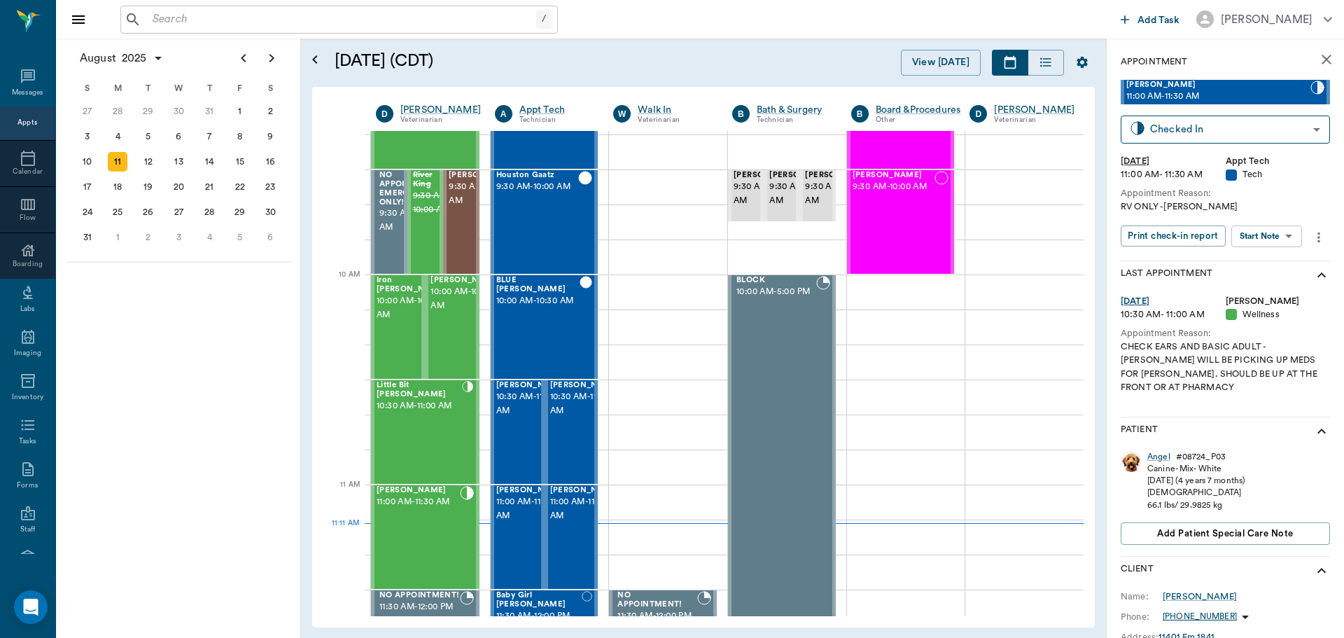
click at [1273, 229] on body "/ ​ Add Task Dr. Bert Ellsworth Nectar Messages Appts Calendar Flow Boarding La…" at bounding box center [672, 319] width 1344 height 638
click at [1261, 259] on button "Start SOAP" at bounding box center [1251, 265] width 48 height 16
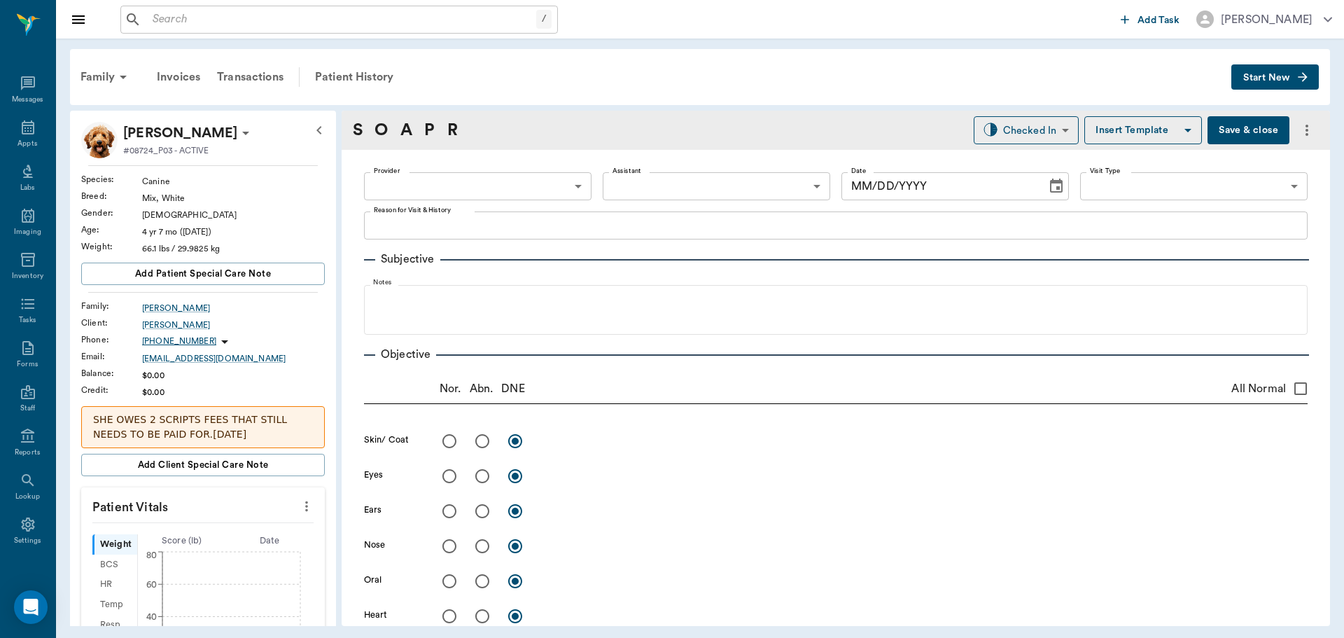
type input "63ec2f075fda476ae8351a4c"
type input "65d2be4f46e3a538d89b8c1a"
type textarea "RV ONLY -LORY"
type input "[DATE]"
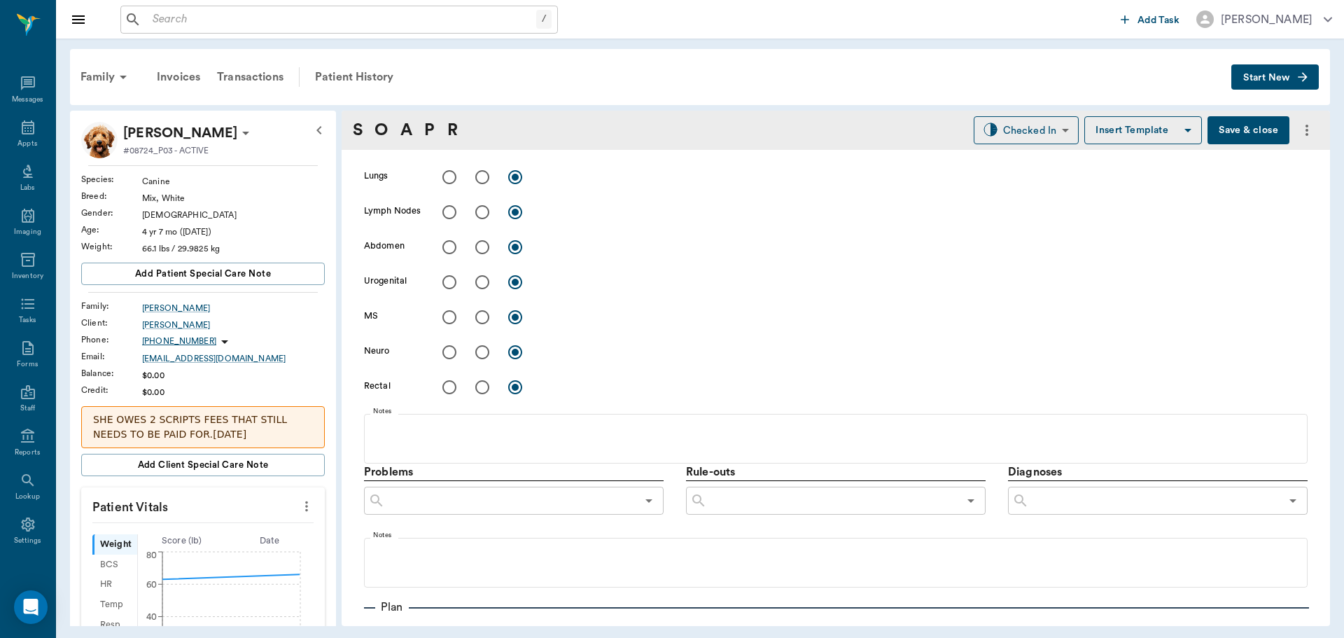
scroll to position [834, 0]
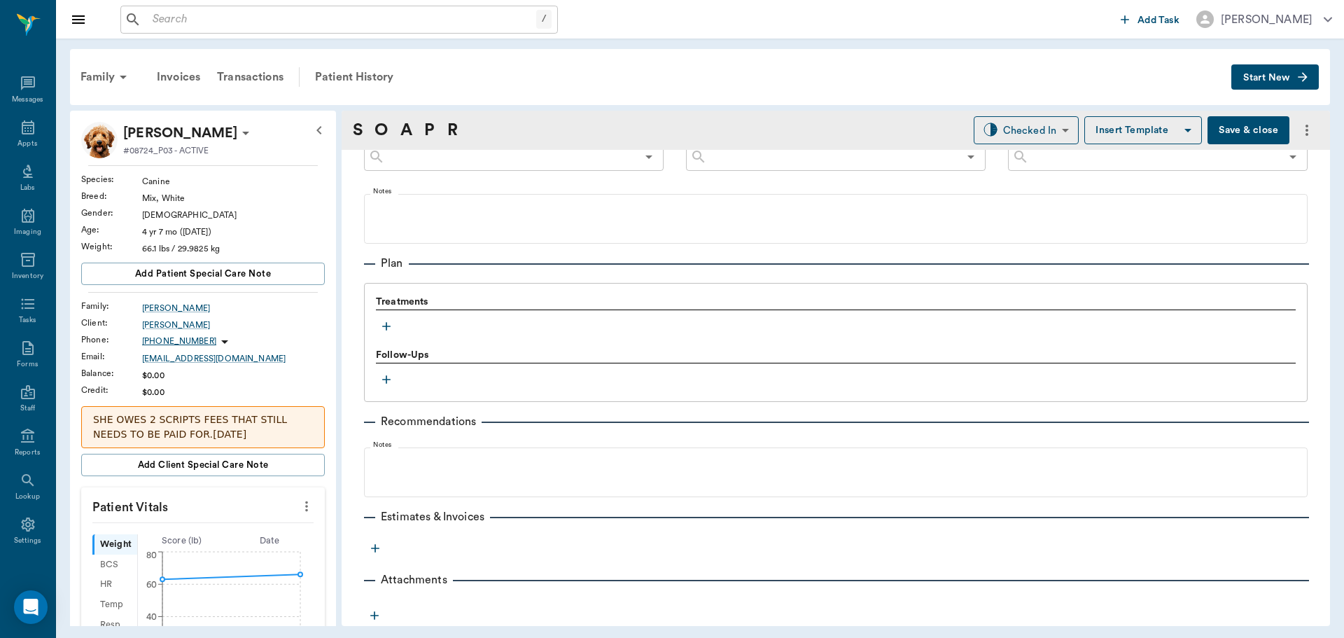
click at [388, 326] on icon "button" at bounding box center [386, 326] width 14 height 14
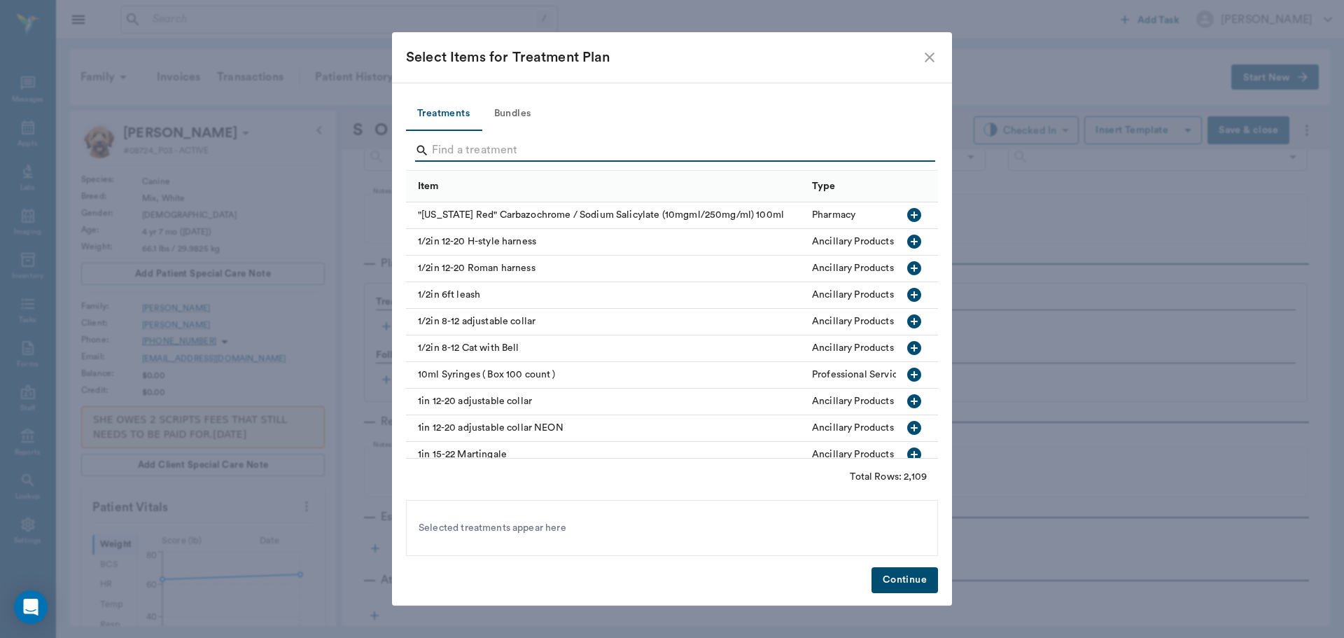
click at [473, 151] on input "Search" at bounding box center [673, 150] width 482 height 22
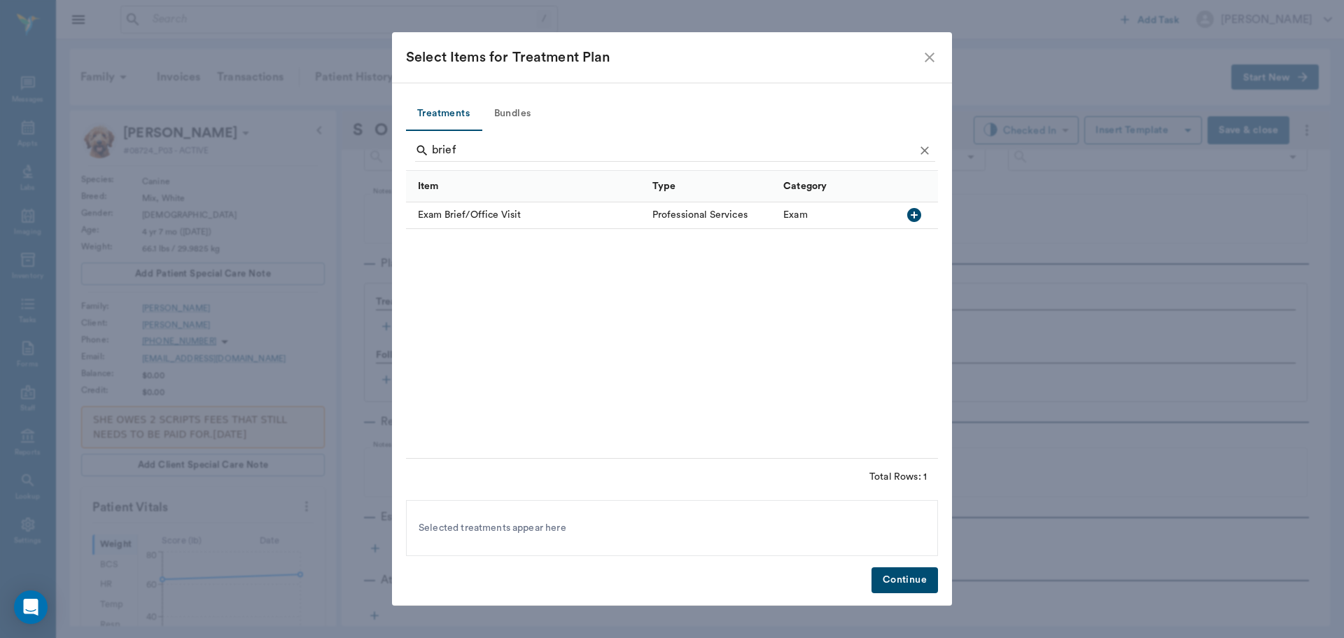
click at [911, 216] on icon "button" at bounding box center [914, 215] width 14 height 14
type input "b"
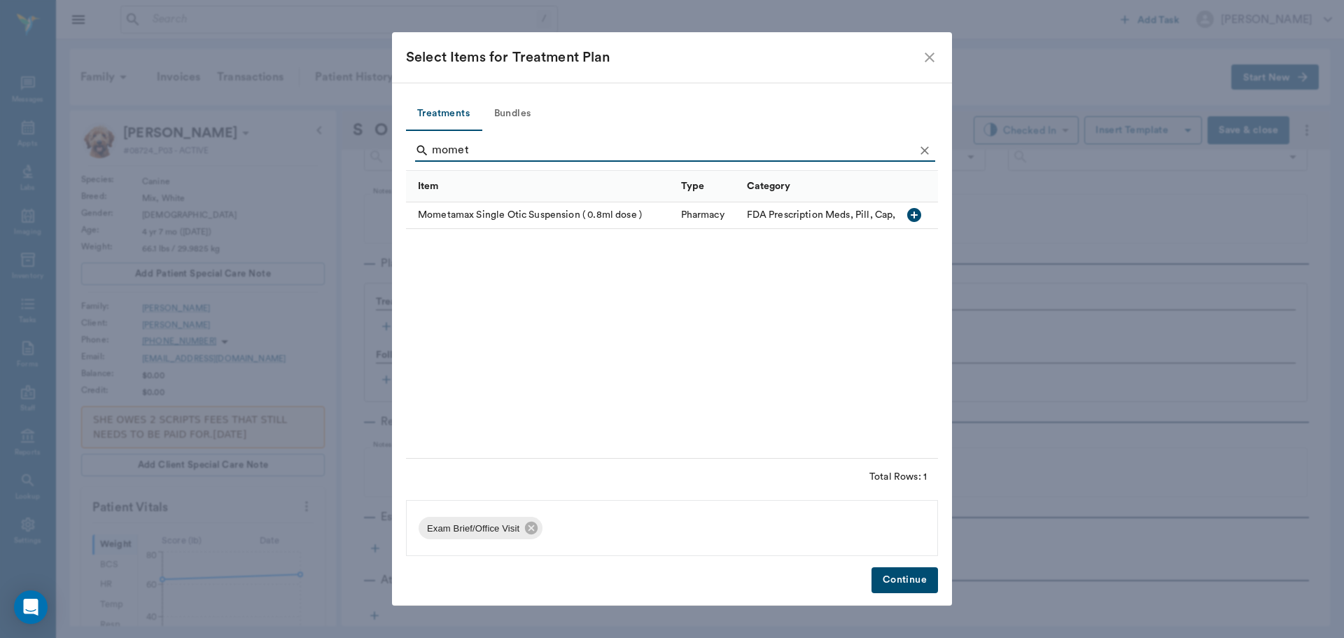
click at [911, 214] on icon "button" at bounding box center [914, 215] width 14 height 14
type input "m"
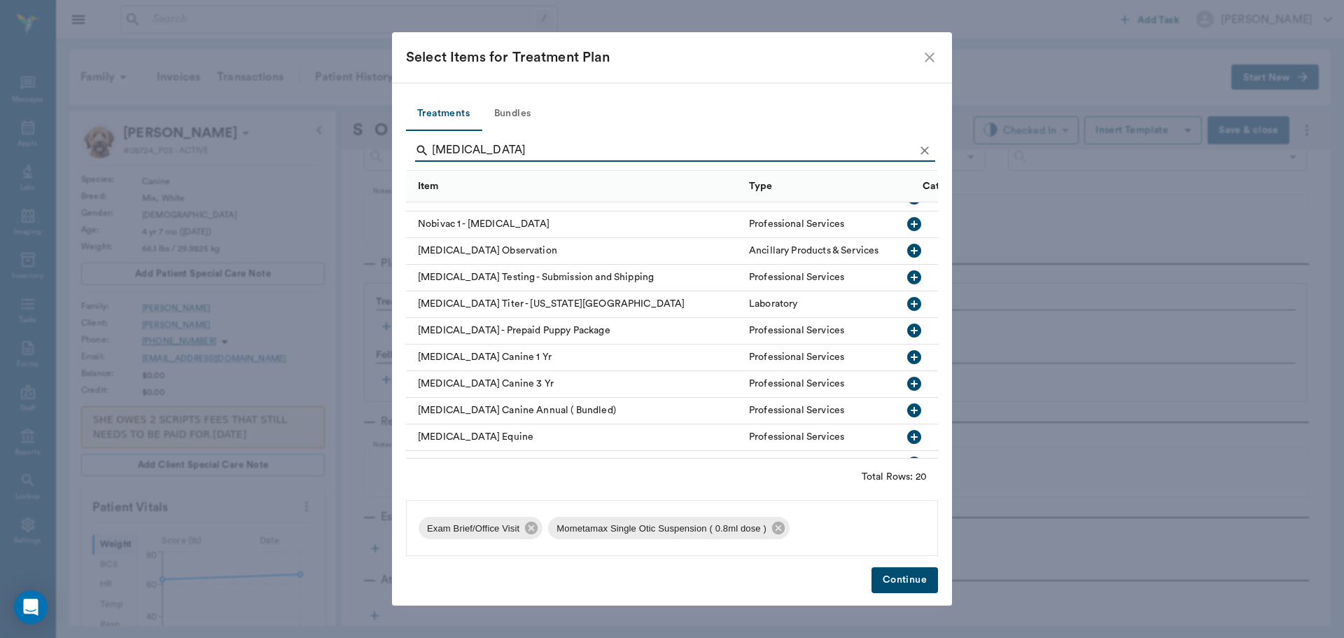
scroll to position [140, 0]
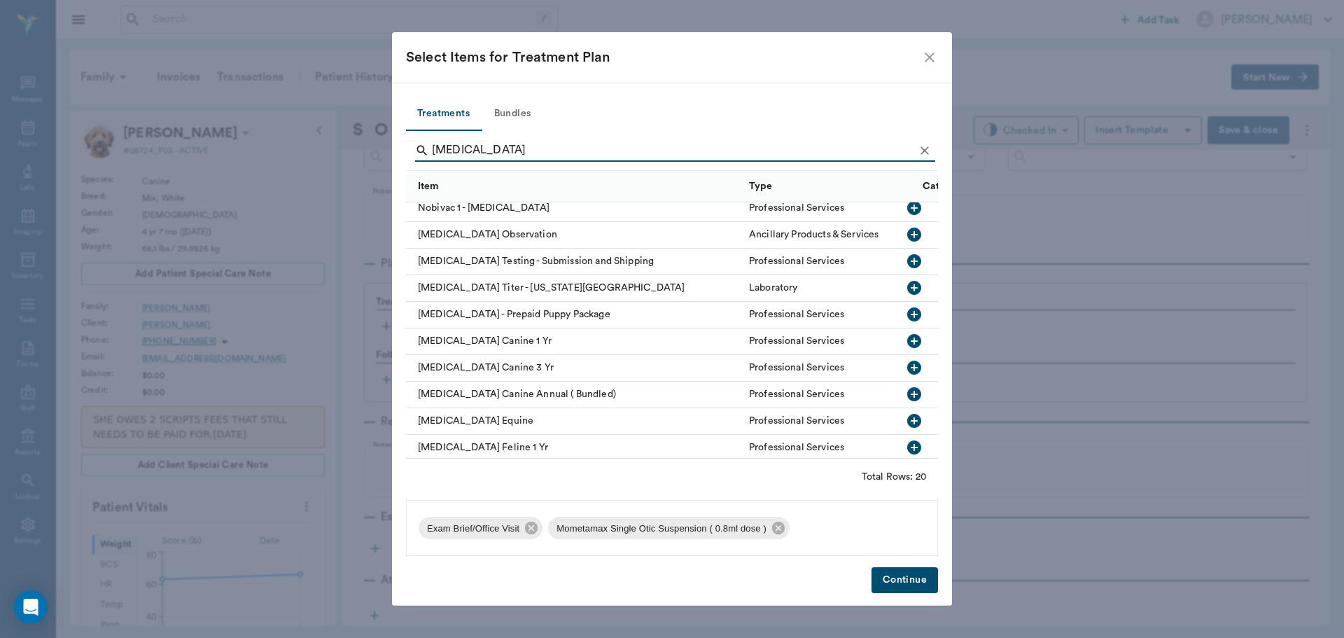
type input "[MEDICAL_DATA]"
click at [907, 335] on icon "button" at bounding box center [914, 341] width 14 height 14
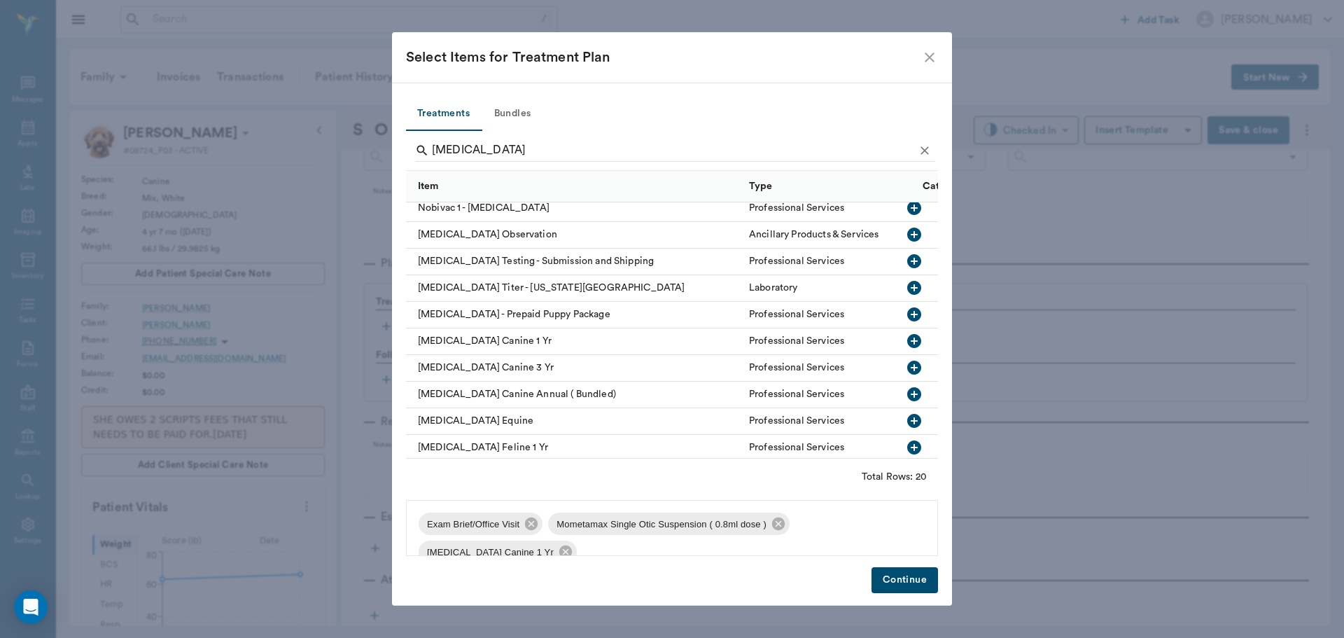
click at [895, 580] on button "Continue" at bounding box center [905, 580] width 67 height 26
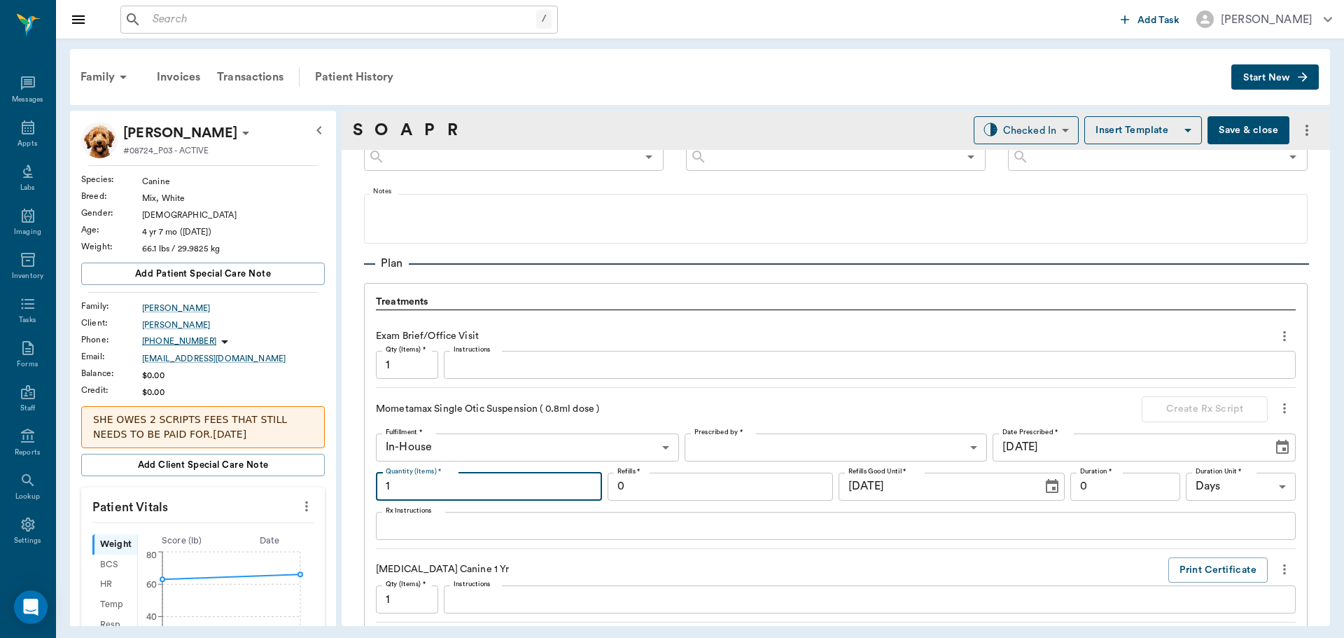
click at [423, 477] on input "1" at bounding box center [489, 487] width 226 height 28
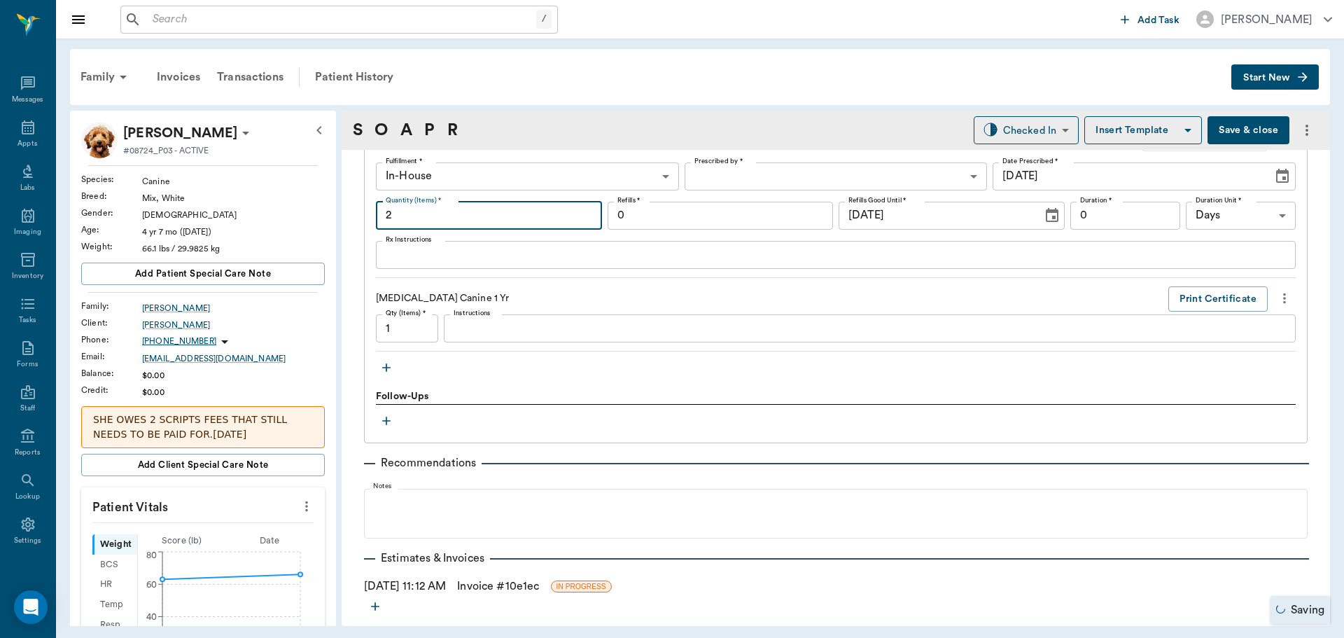
scroll to position [1163, 0]
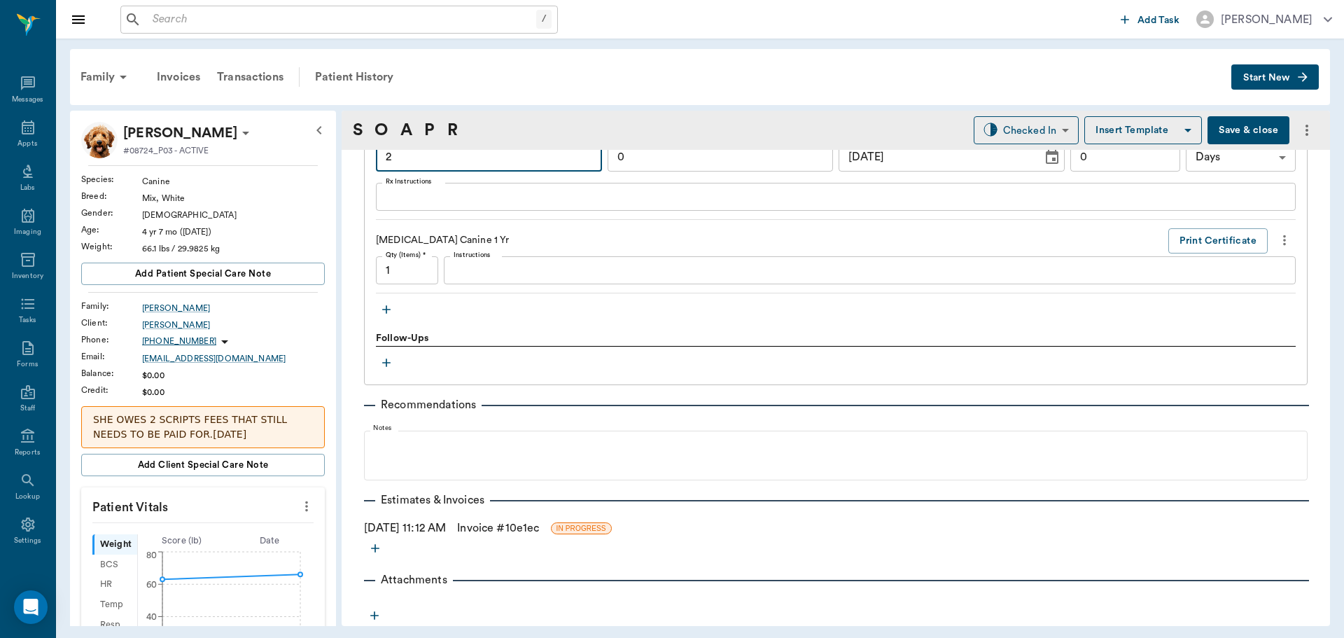
type input "2"
click at [1233, 133] on button "Save & close" at bounding box center [1249, 130] width 82 height 28
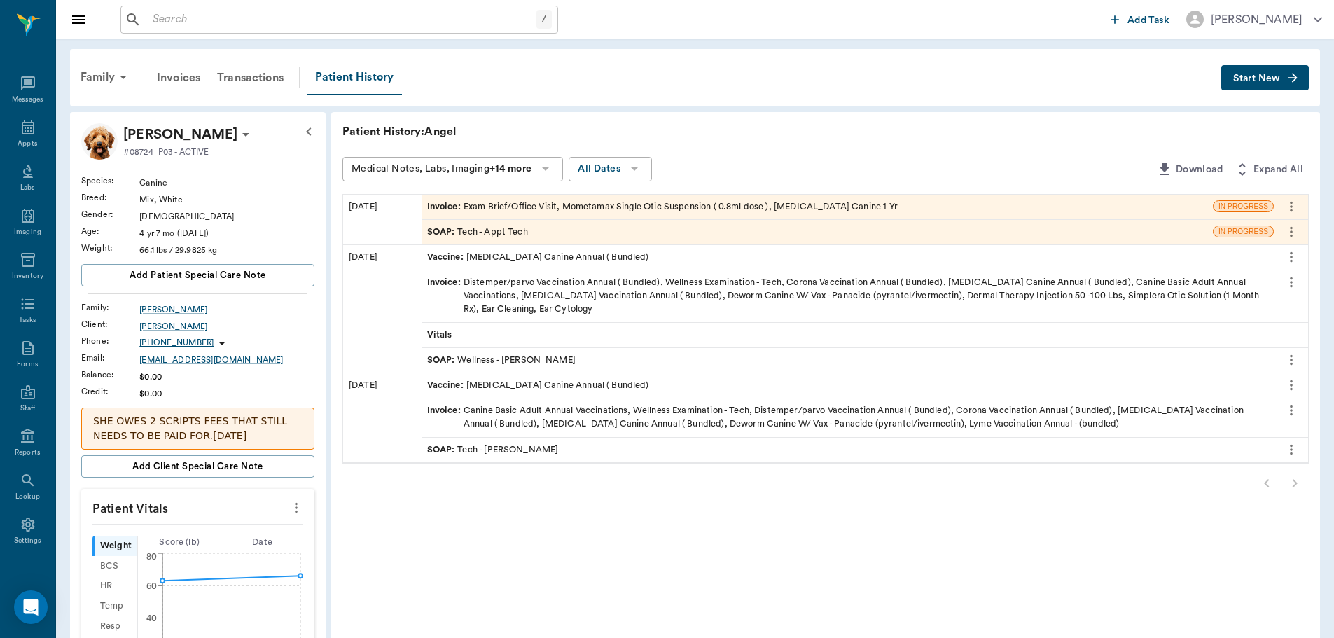
click at [503, 229] on div "SOAP : Tech - Appt Tech" at bounding box center [477, 231] width 101 height 13
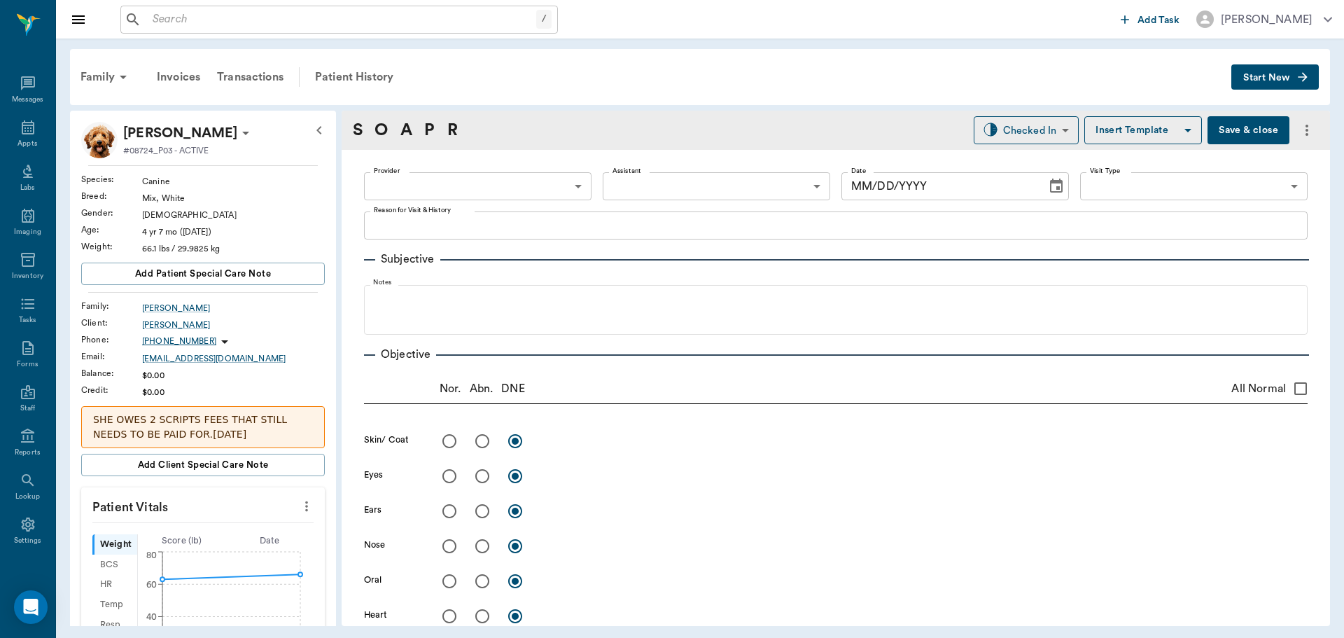
type input "63ec2f075fda476ae8351a4c"
type input "65d2be4f46e3a538d89b8c1a"
type textarea "RV ONLY -LORY"
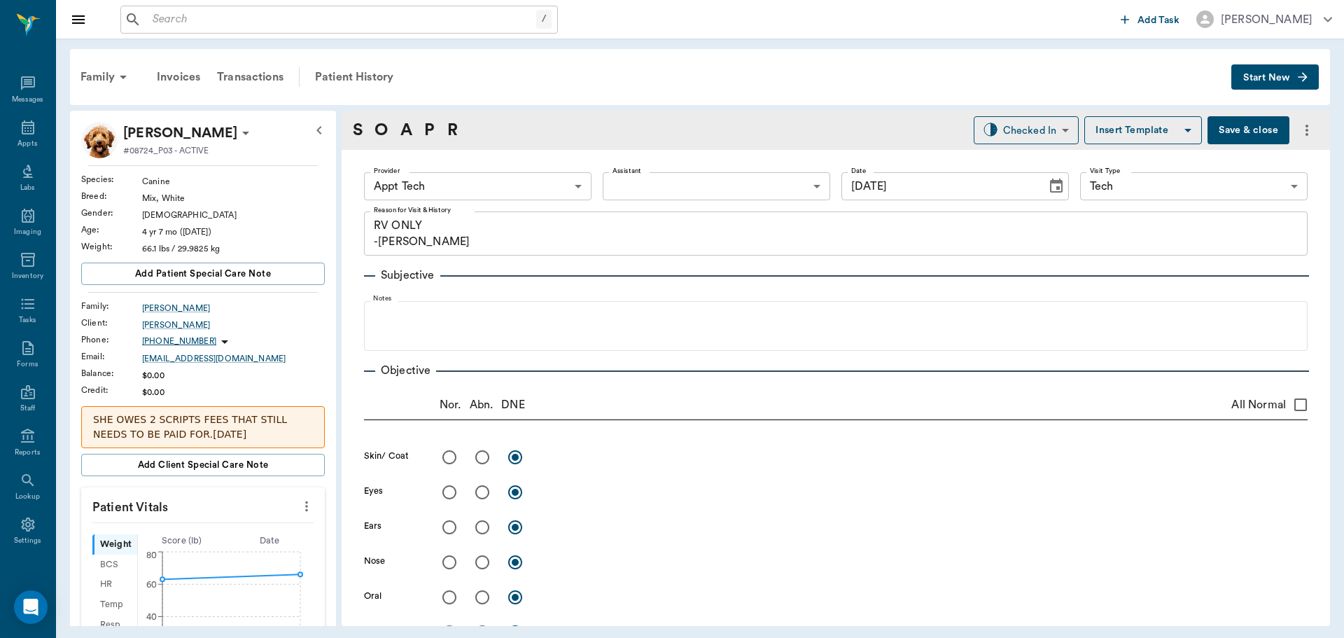
type input "[DATE]"
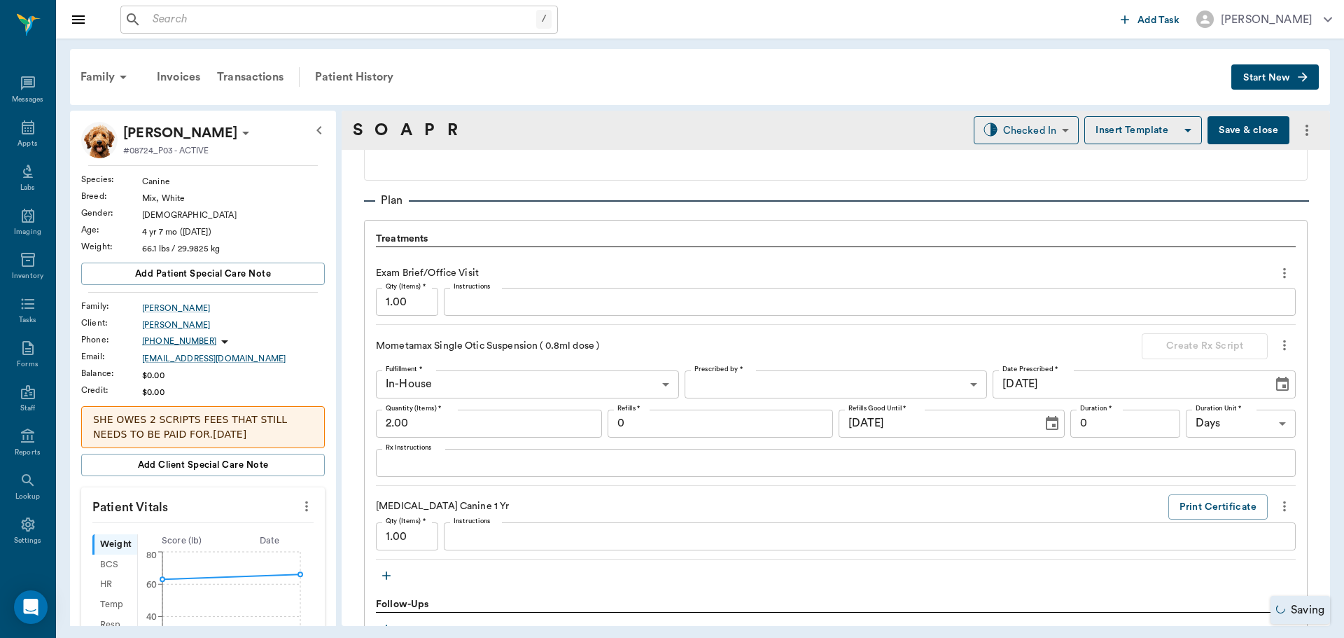
scroll to position [910, 0]
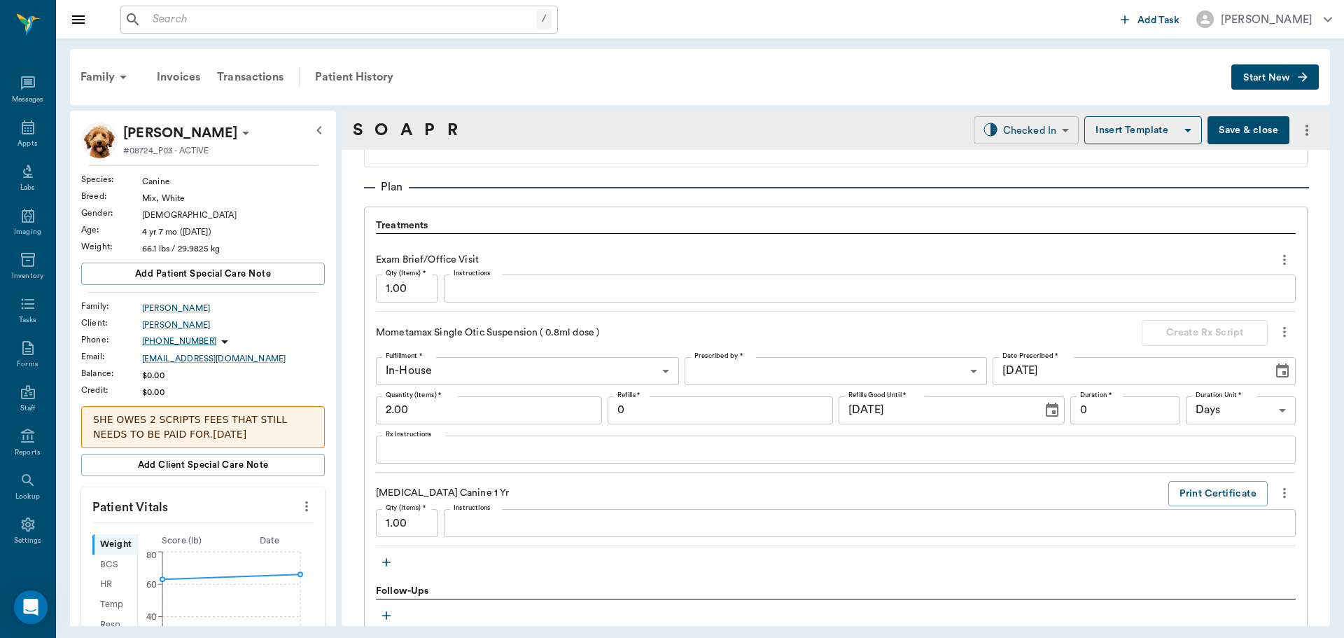
click at [1028, 130] on body "/ ​ Add Task Dr. Bert Ellsworth Nectar Messages Appts Labs Imaging Inventory Ta…" at bounding box center [672, 319] width 1344 height 638
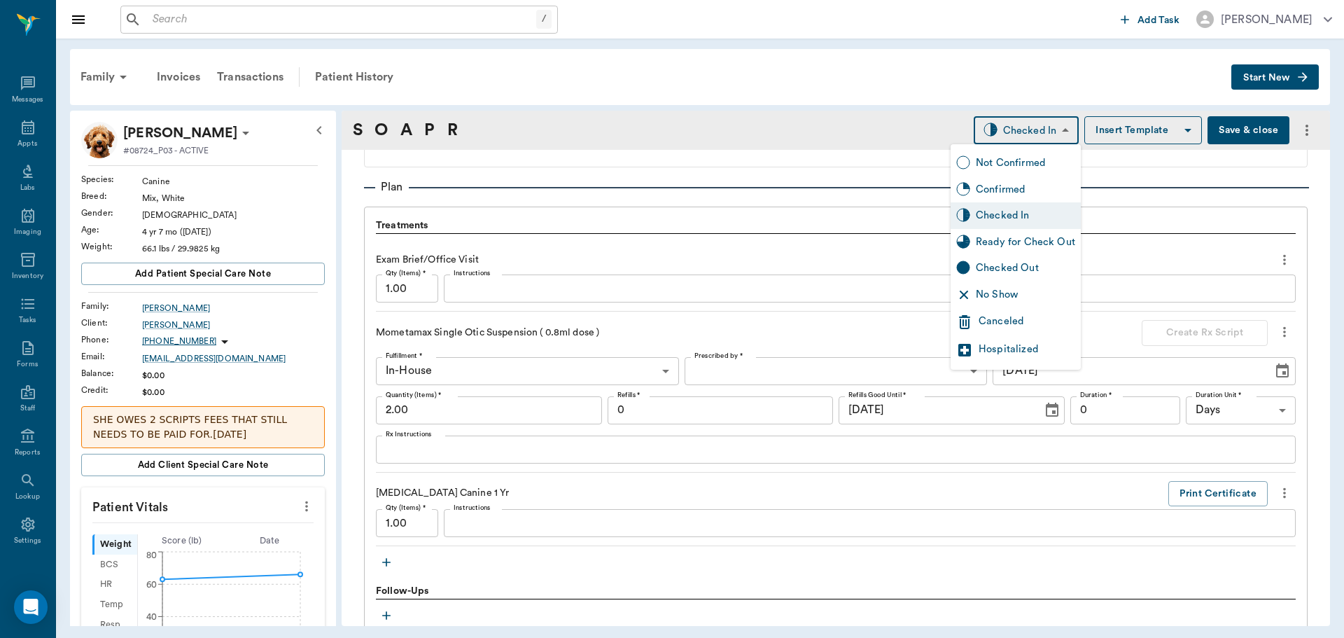
click at [1009, 239] on div "Ready for Check Out" at bounding box center [1025, 242] width 99 height 15
type input "READY_TO_CHECKOUT"
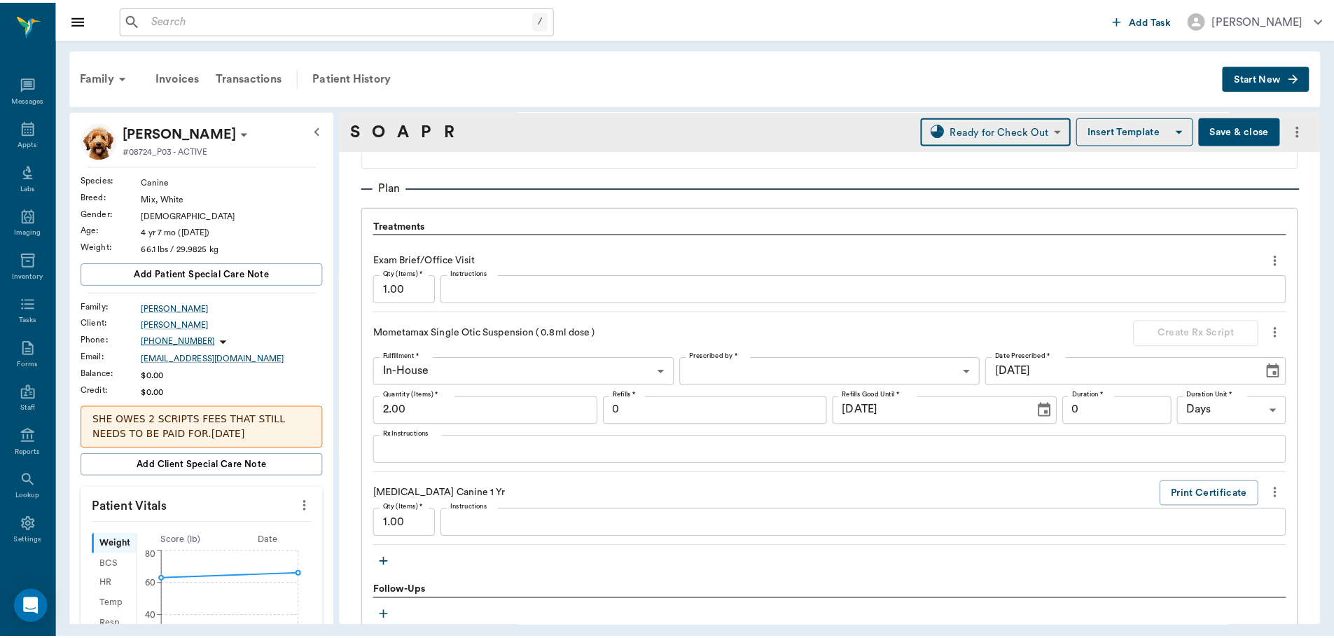
scroll to position [1163, 0]
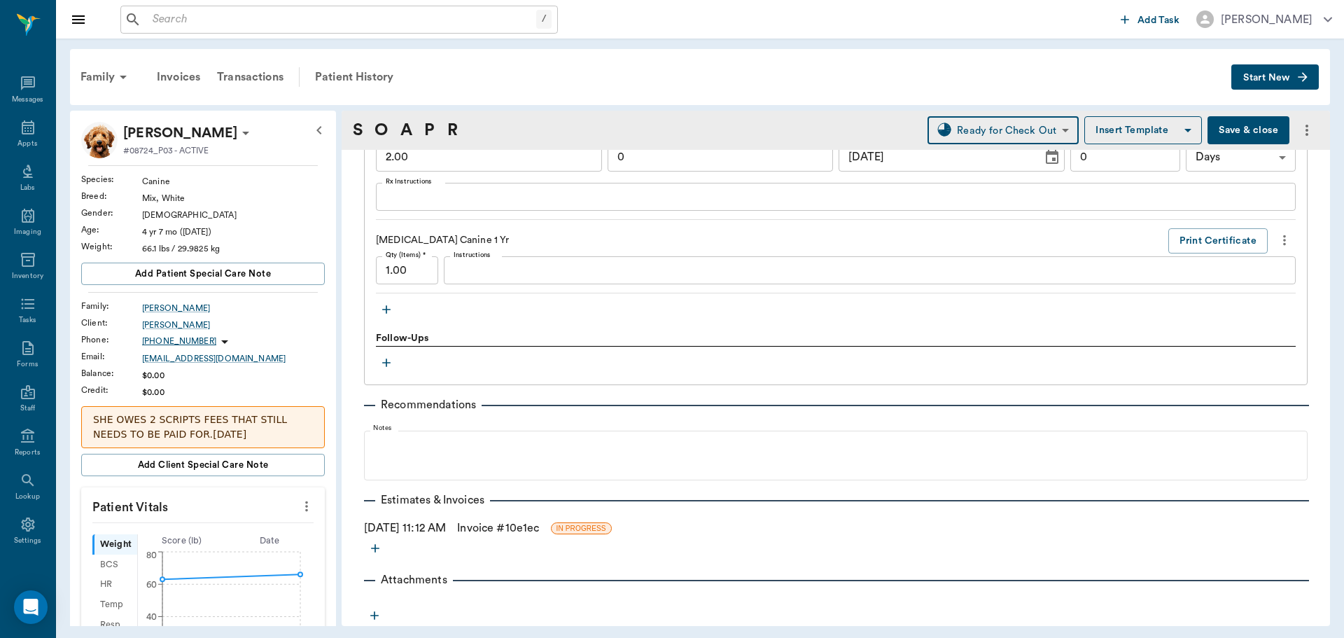
click at [501, 526] on link "Invoice # 10e1ec" at bounding box center [498, 527] width 82 height 17
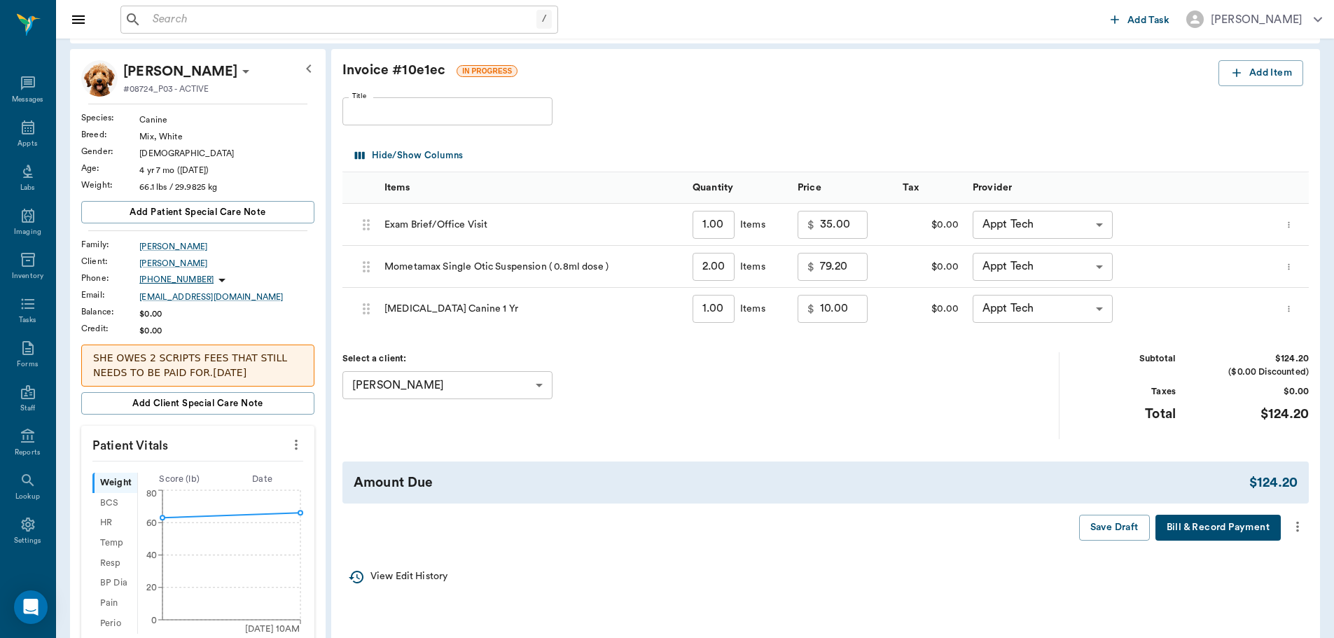
scroll to position [70, 0]
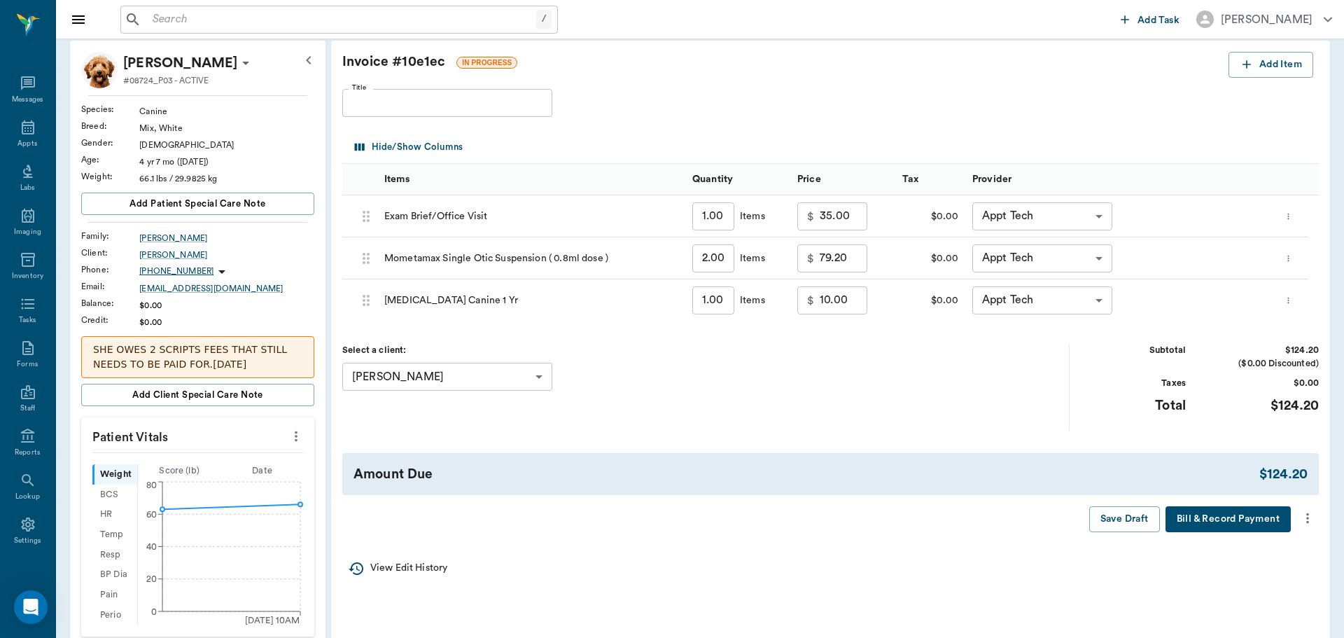
click at [1102, 214] on body "/ ​ Add Task Dr. Bert Ellsworth Nectar Messages Appts Labs Imaging Inventory Ta…" at bounding box center [672, 475] width 1344 height 1091
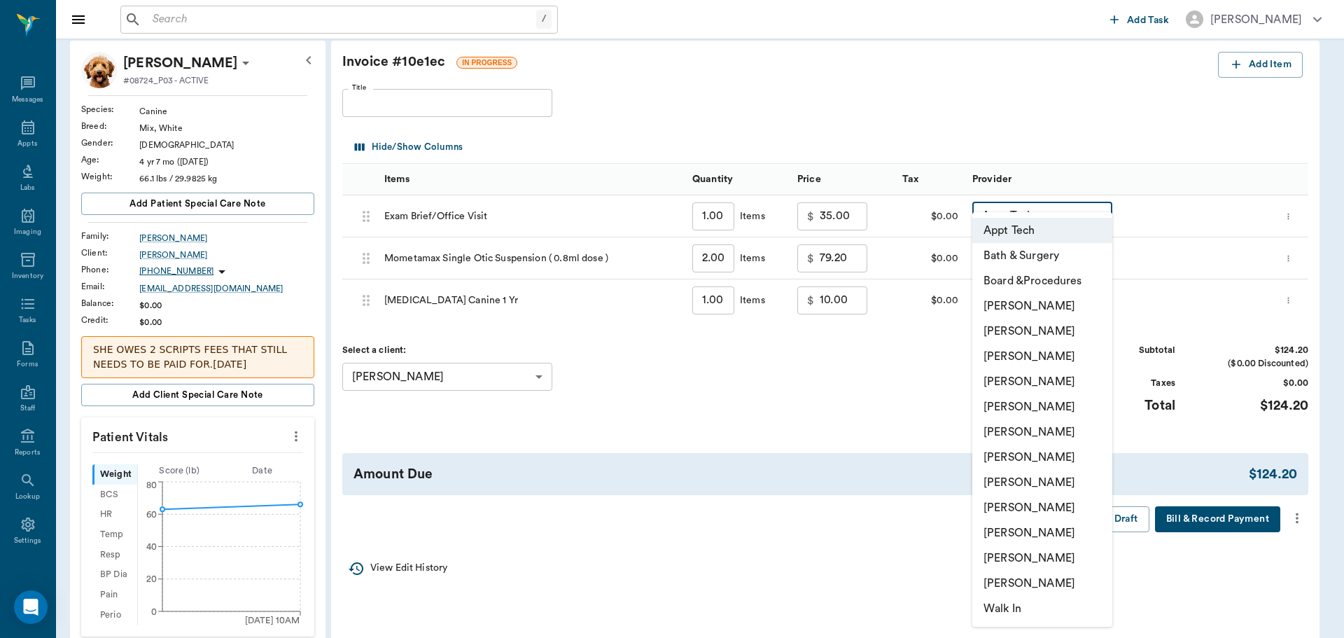
click at [1031, 359] on li "[PERSON_NAME]" at bounding box center [1042, 356] width 140 height 25
type input "none-63ec2f075fda476ae8351a4d"
click at [1094, 302] on body "/ ​ Add Task Dr. Bert Ellsworth Nectar Messages Appts Labs Imaging Inventory Ta…" at bounding box center [672, 475] width 1344 height 1091
click at [1045, 351] on li "[PERSON_NAME]" at bounding box center [1042, 356] width 140 height 25
type input "none-63ec2f075fda476ae8351a4d"
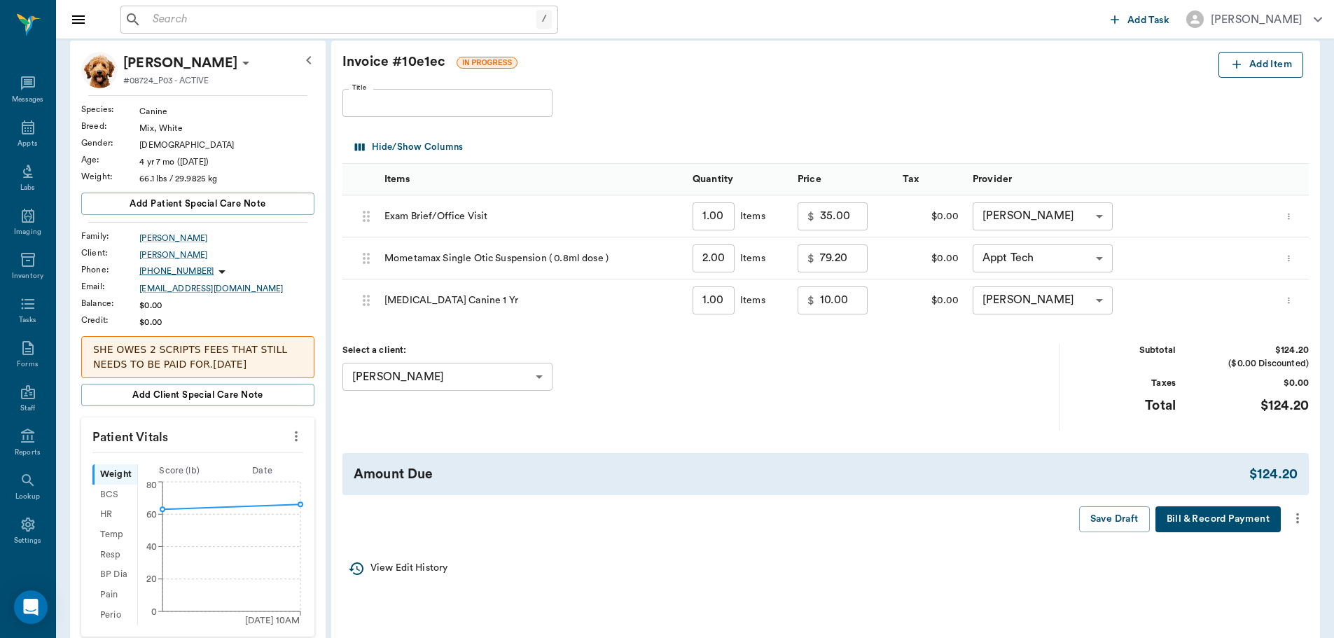
click at [1254, 70] on button "Add Item" at bounding box center [1260, 65] width 85 height 26
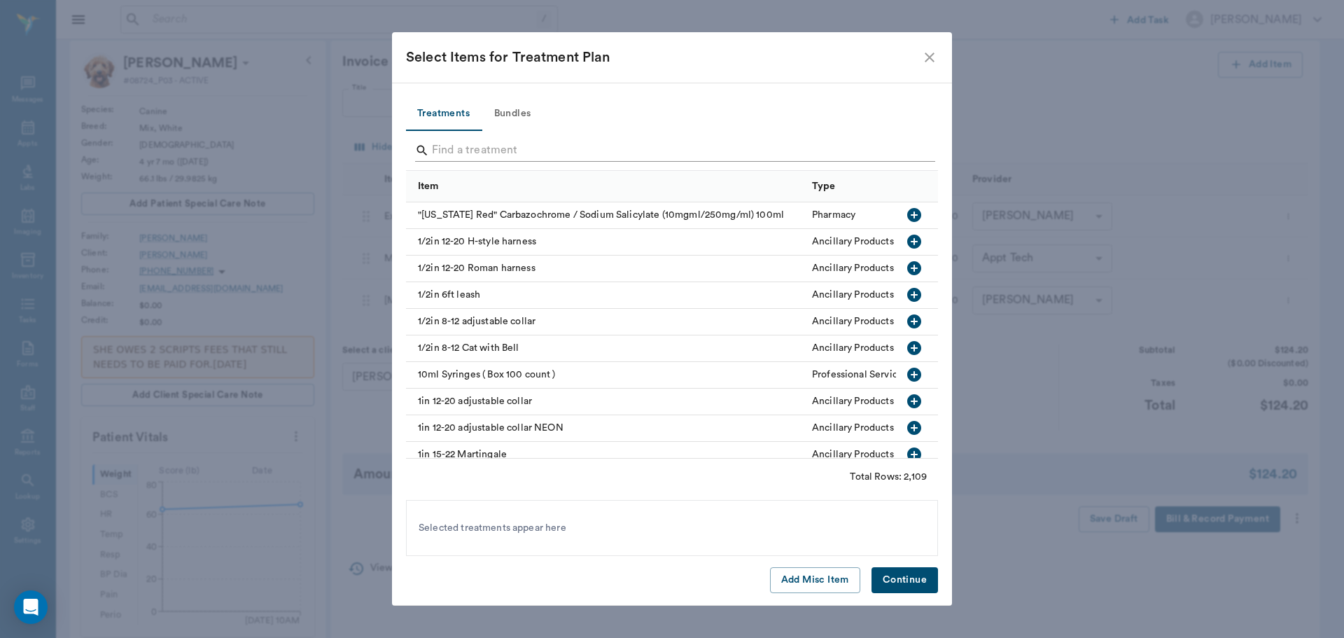
click at [538, 155] on input "Search" at bounding box center [673, 150] width 482 height 22
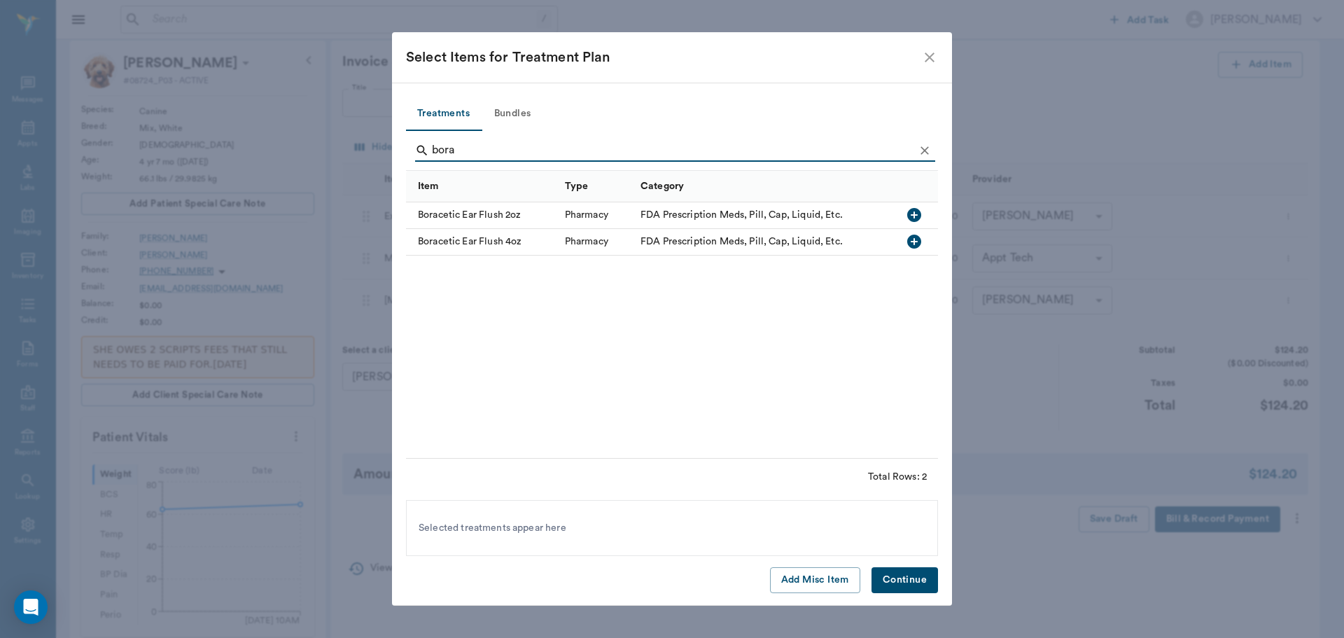
type input "bora"
click at [914, 213] on icon "button" at bounding box center [914, 215] width 17 height 17
drag, startPoint x: 900, startPoint y: 581, endPoint x: 895, endPoint y: 572, distance: 10.7
click at [901, 581] on button "Continue" at bounding box center [905, 580] width 67 height 26
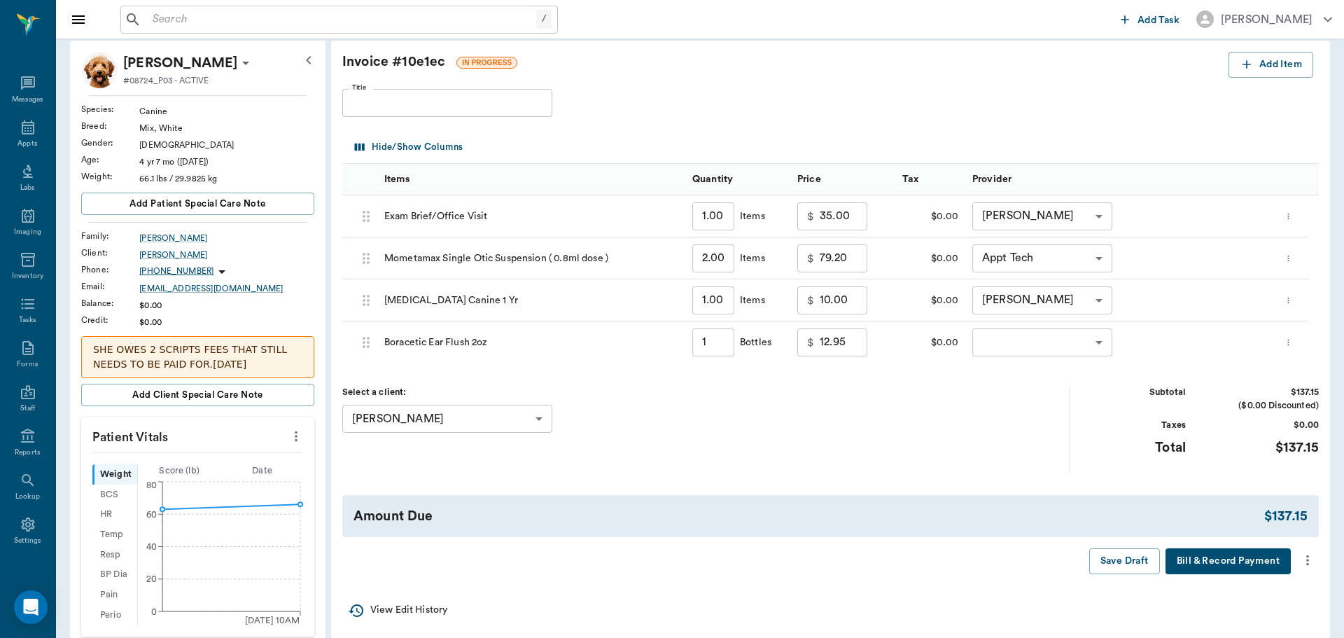
click at [1079, 342] on body "/ ​ Add Task Dr. Bert Ellsworth Nectar Messages Appts Labs Imaging Inventory Ta…" at bounding box center [672, 475] width 1344 height 1091
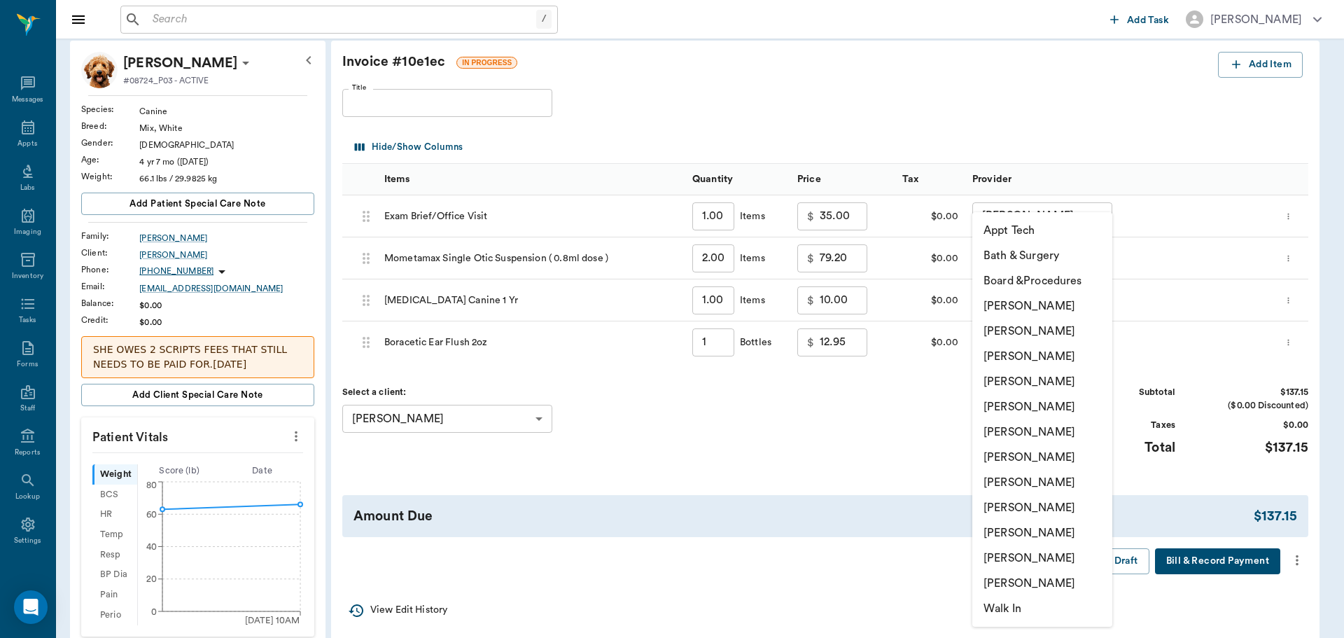
click at [1061, 351] on li "[PERSON_NAME]" at bounding box center [1042, 356] width 140 height 25
type input "none-63ec2f075fda476ae8351a4d"
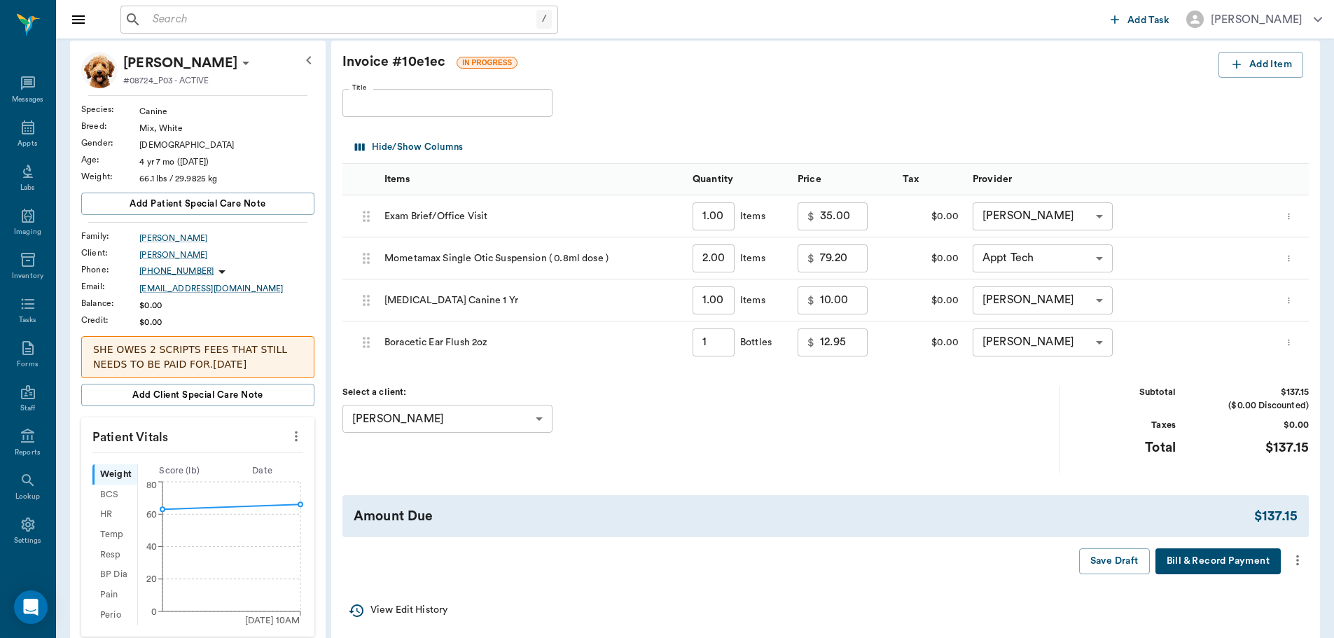
click at [1296, 557] on icon "more" at bounding box center [1297, 560] width 3 height 11
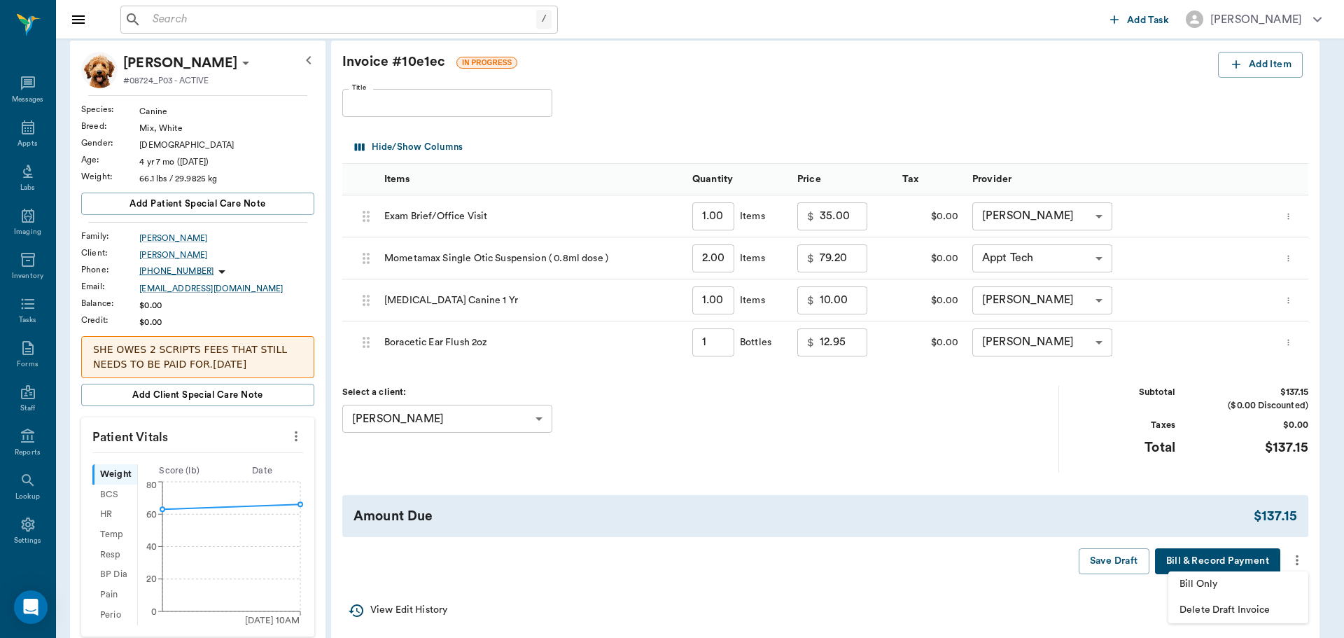
click at [1225, 585] on span "Bill Only" at bounding box center [1239, 584] width 118 height 15
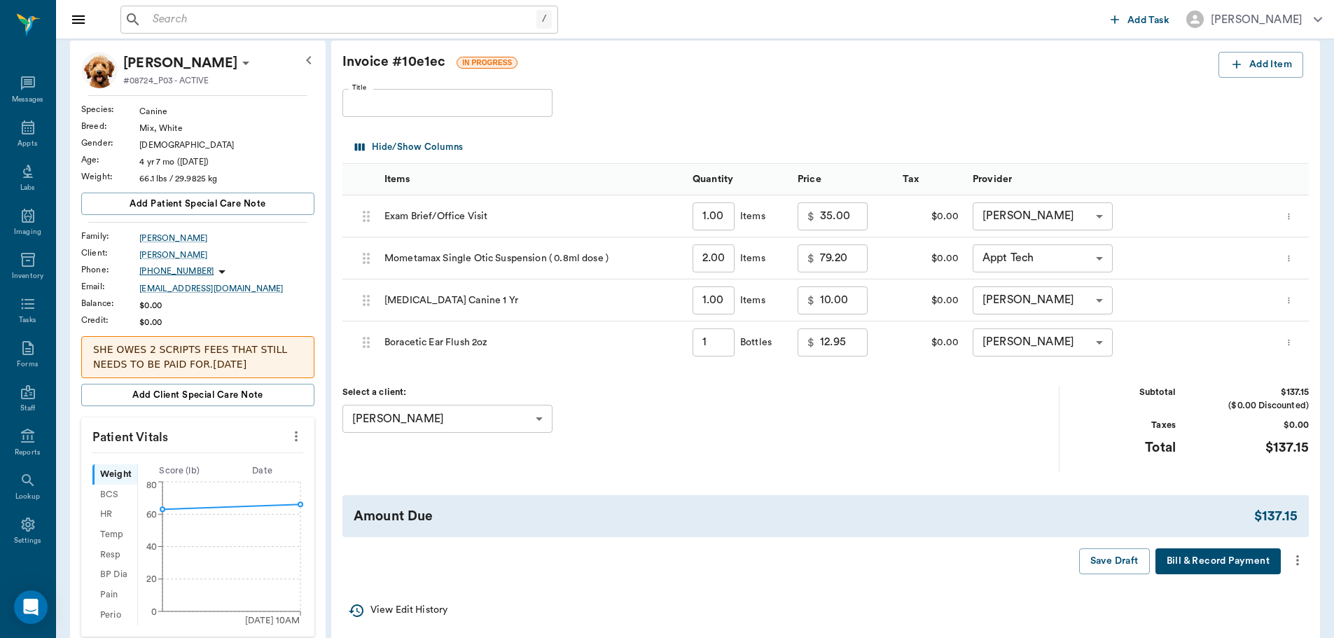
type input "1.00"
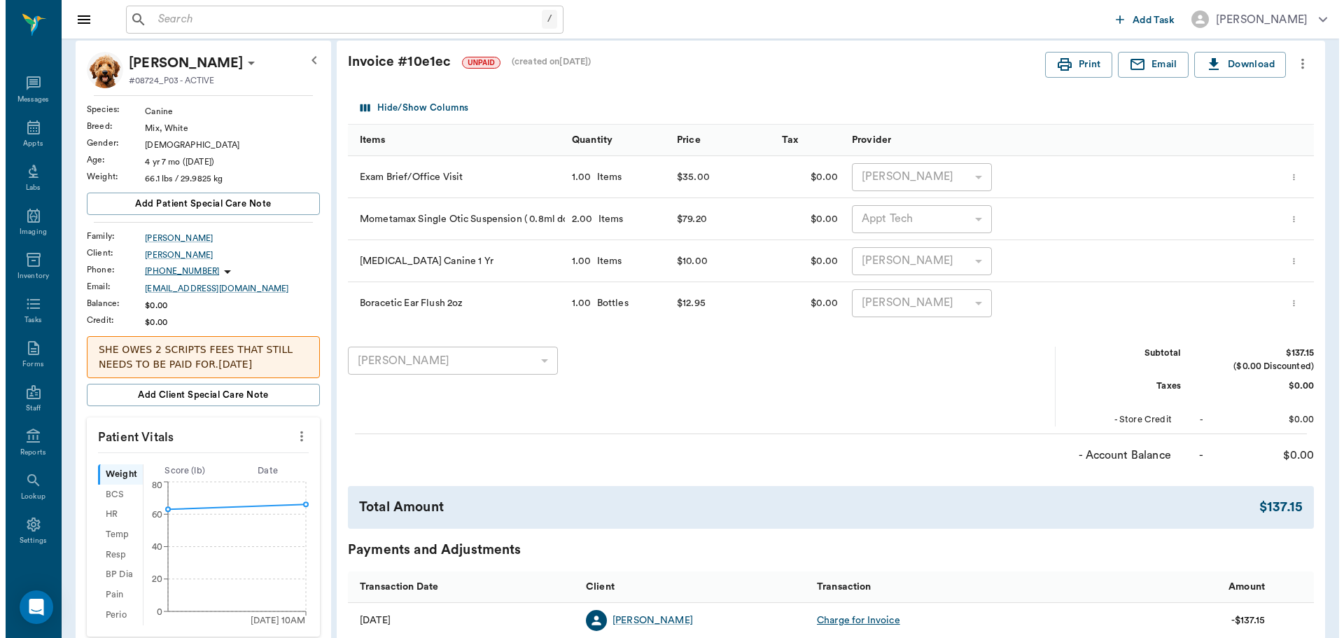
scroll to position [0, 0]
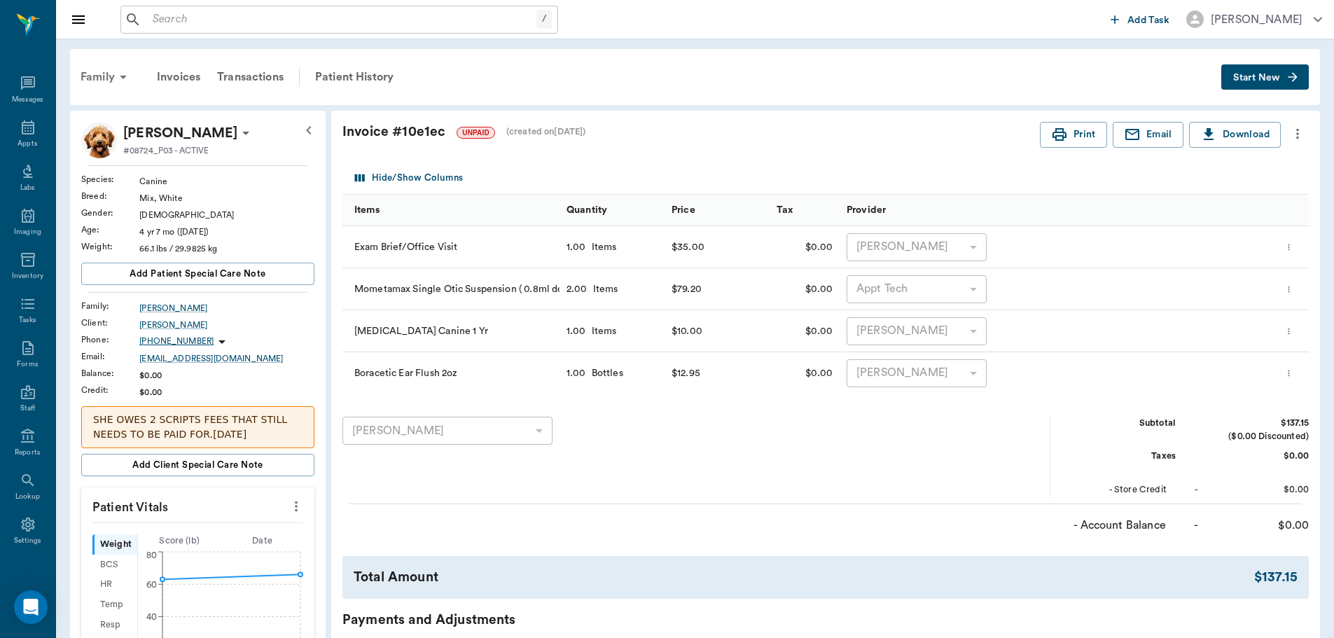
click at [116, 79] on icon at bounding box center [123, 77] width 17 height 17
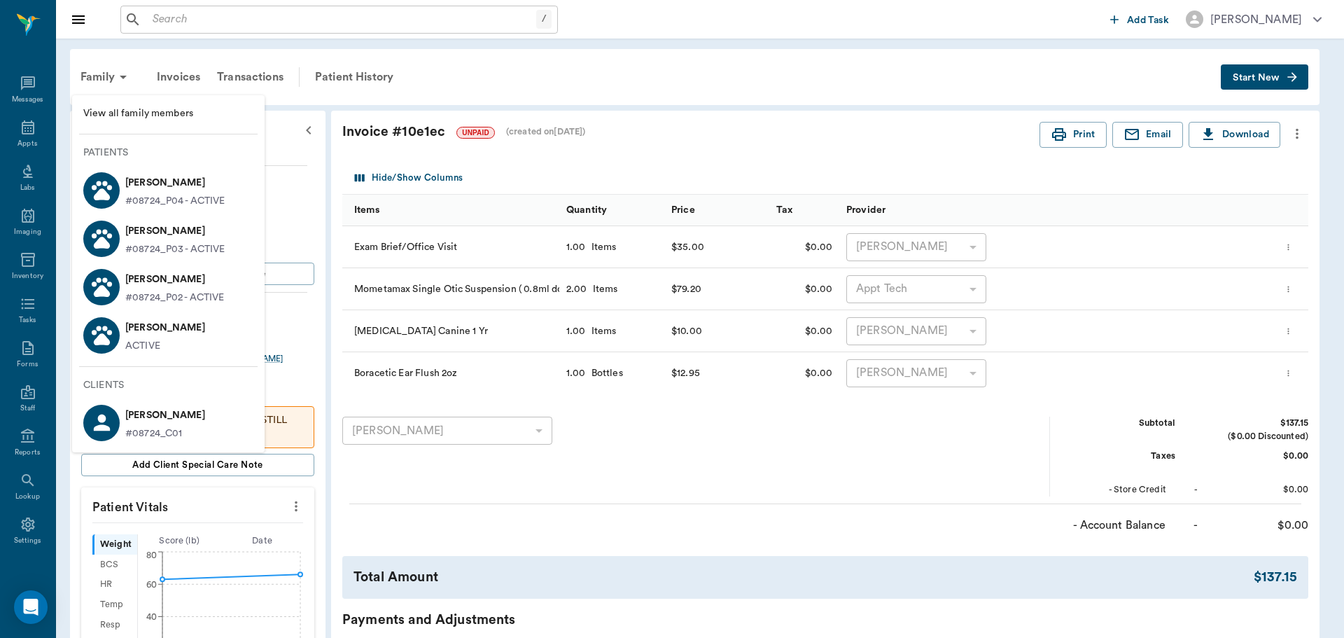
click at [440, 69] on div at bounding box center [672, 319] width 1344 height 638
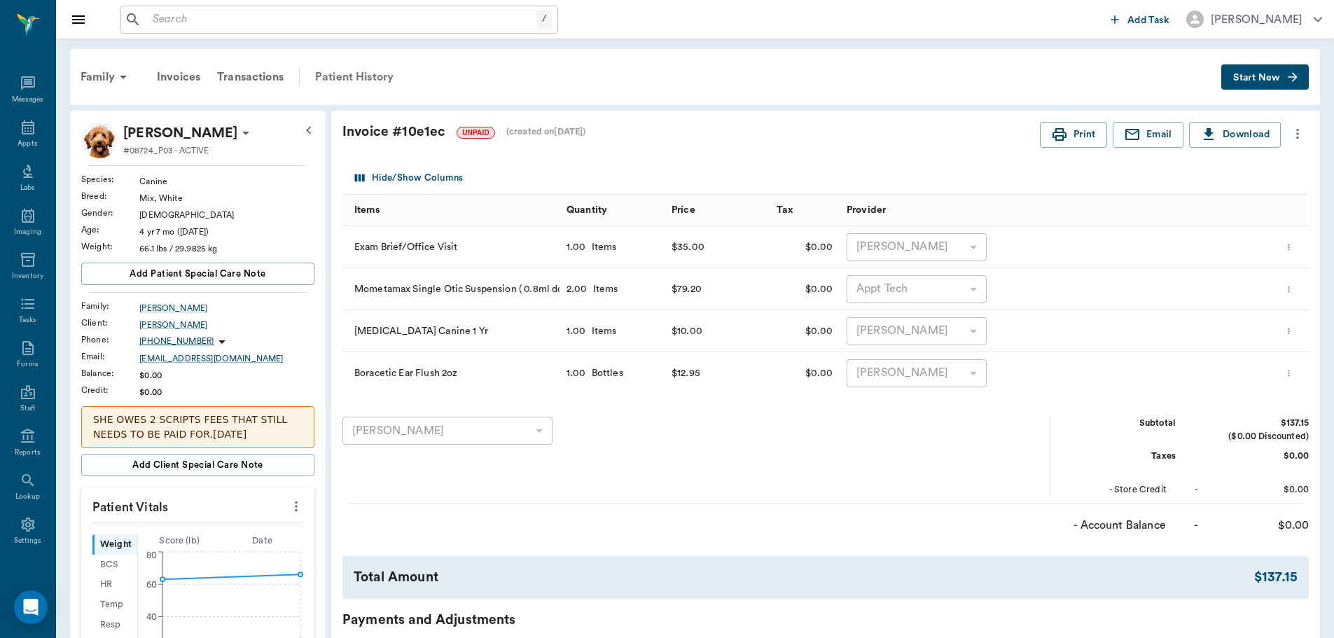
click at [361, 78] on div "Patient History" at bounding box center [354, 77] width 95 height 34
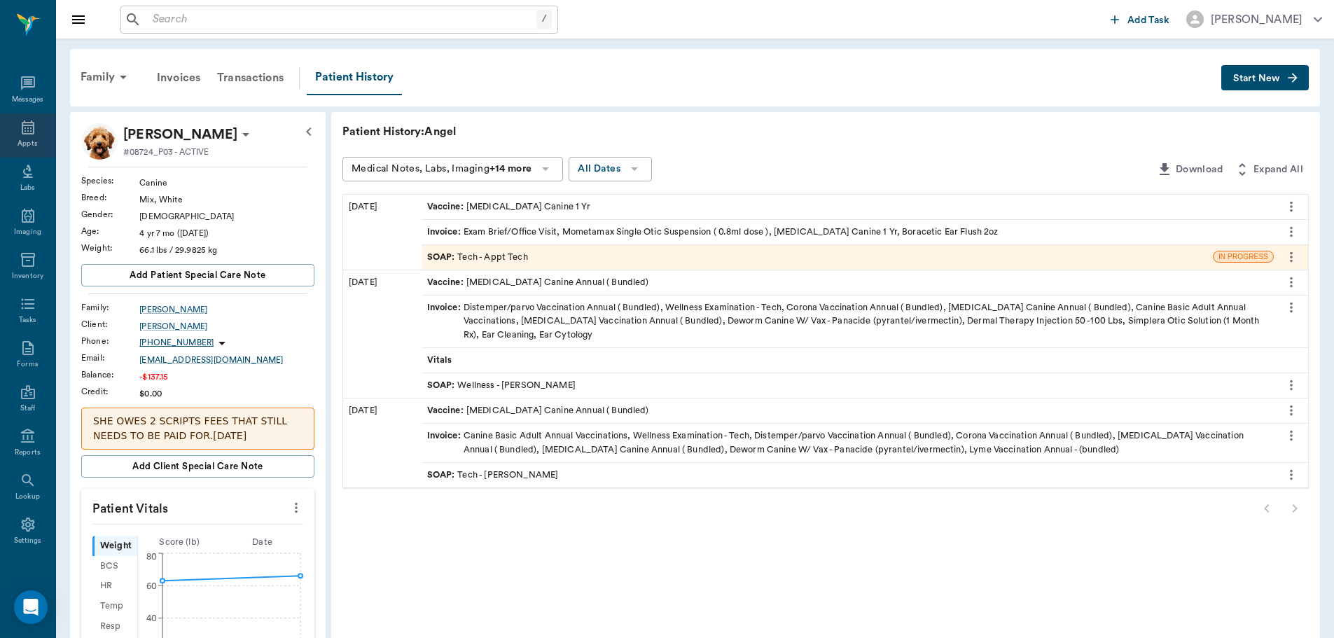
click at [18, 139] on div "Appts" at bounding box center [28, 144] width 20 height 11
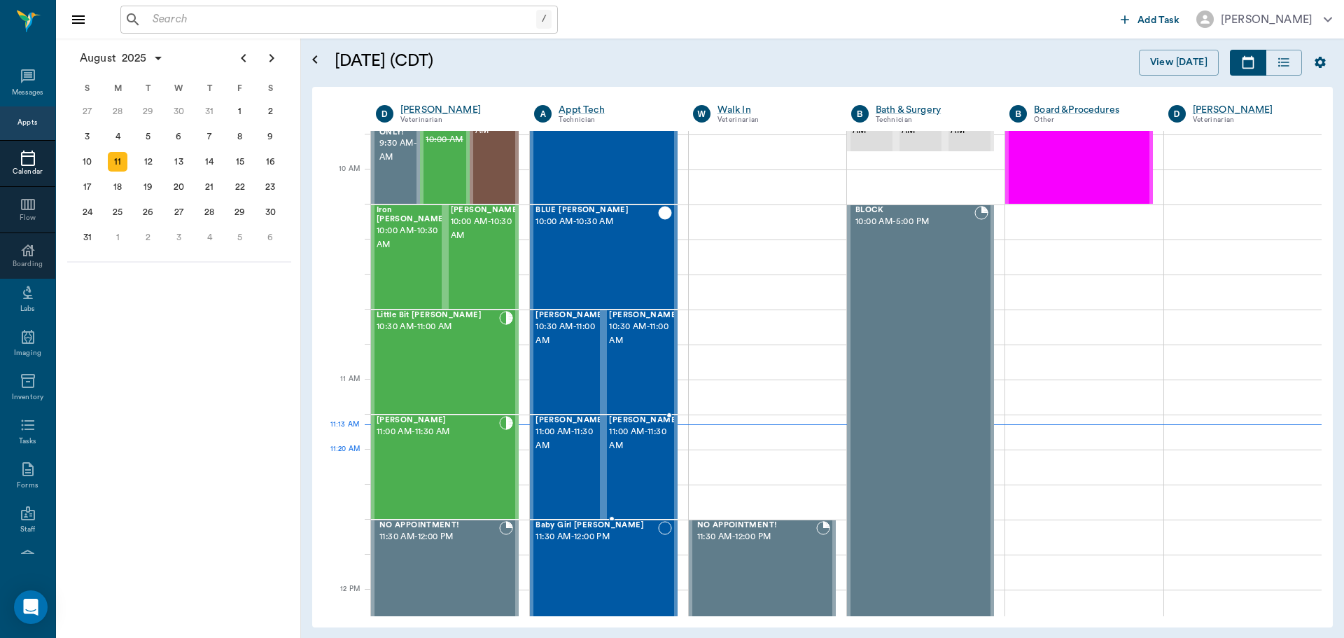
scroll to position [422, 0]
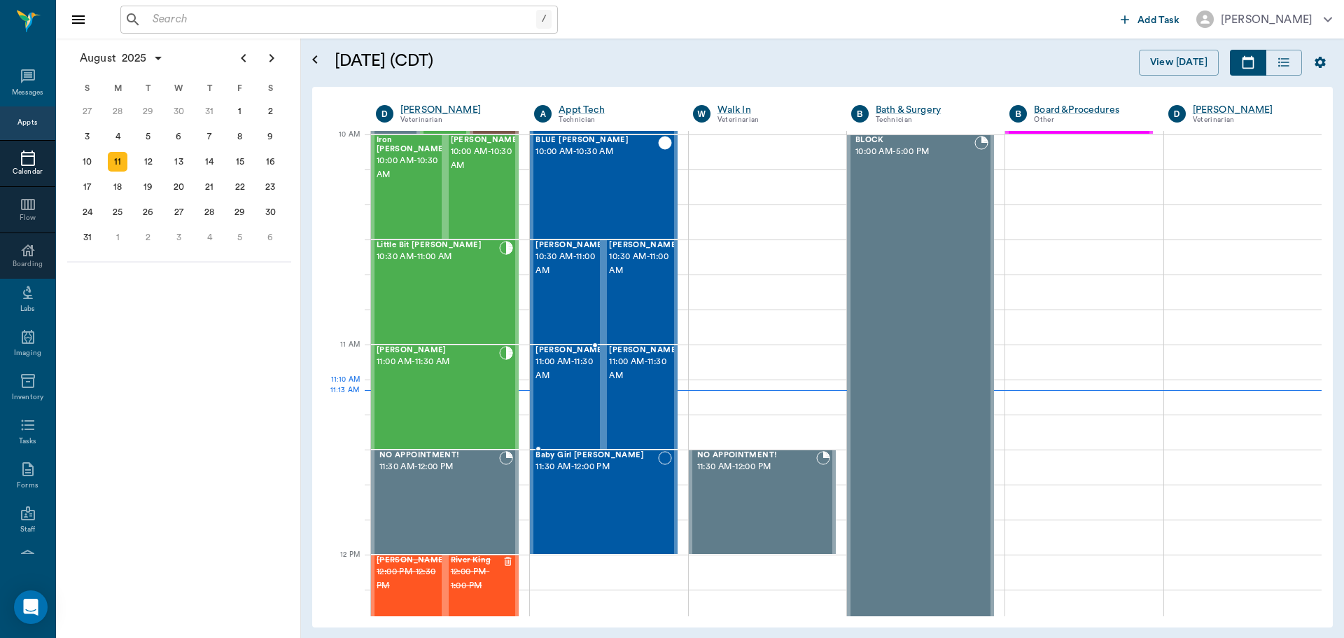
click at [552, 403] on div "Annie Allen 11:00 AM - 11:30 AM" at bounding box center [571, 397] width 70 height 102
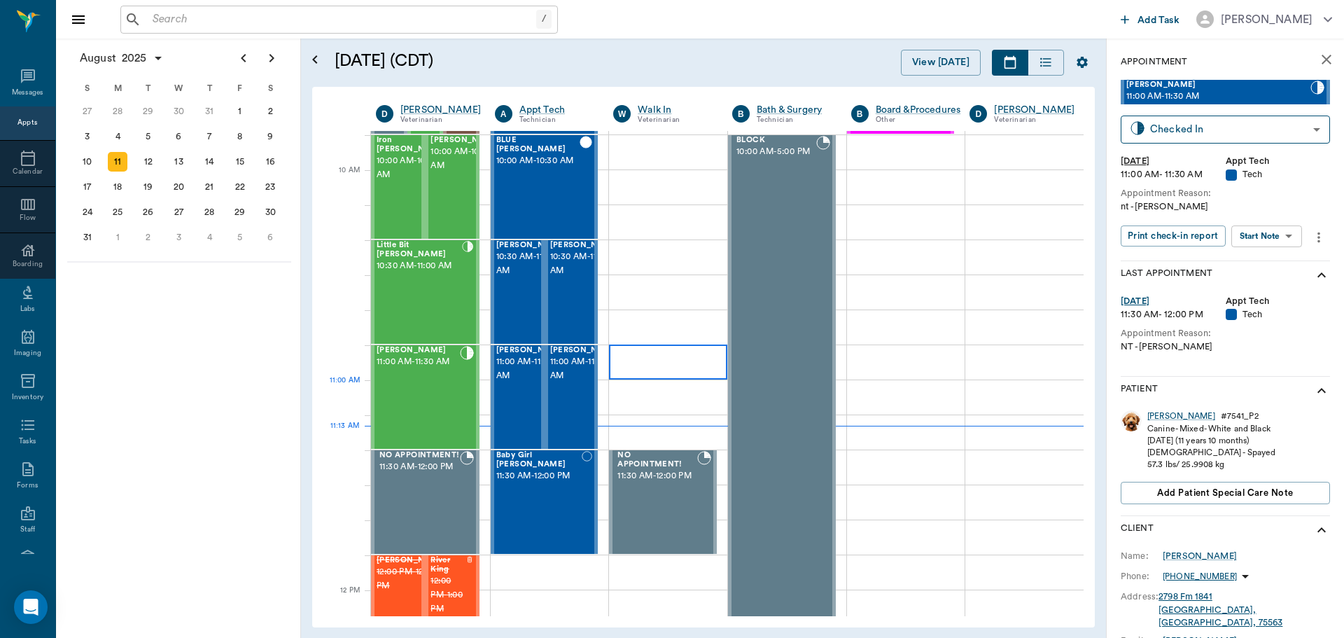
scroll to position [352, 0]
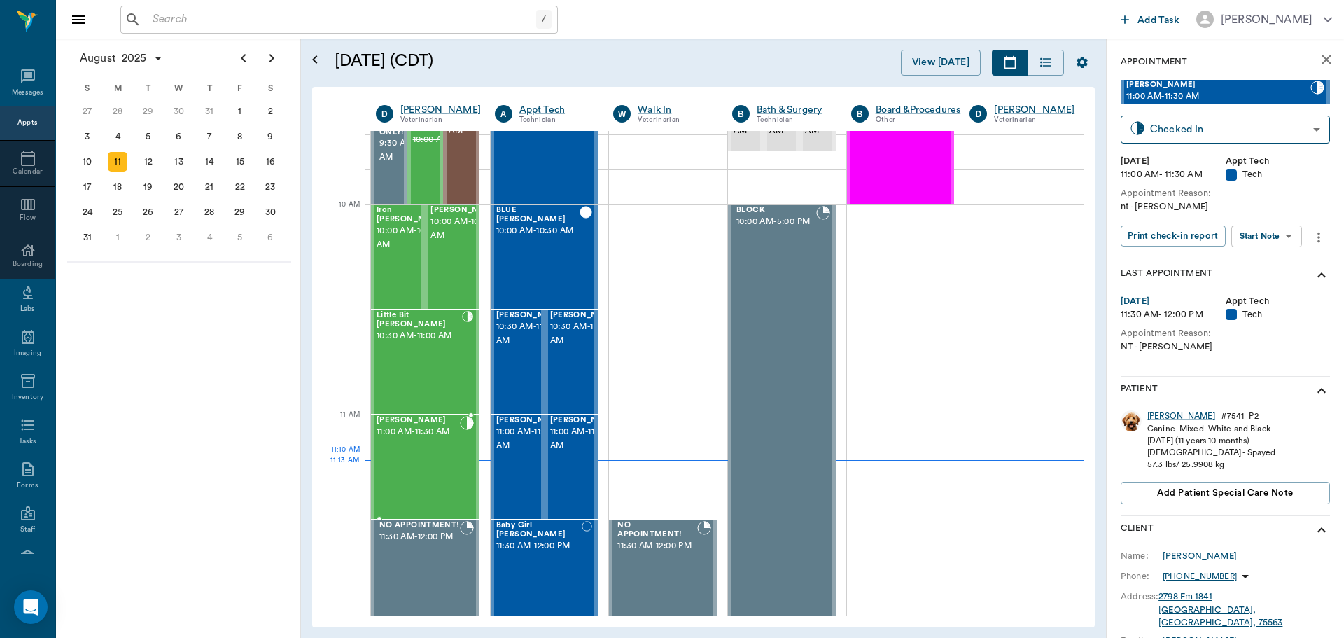
click at [420, 461] on div "[PERSON_NAME] 11:00 AM - 11:30 AM" at bounding box center [418, 467] width 83 height 102
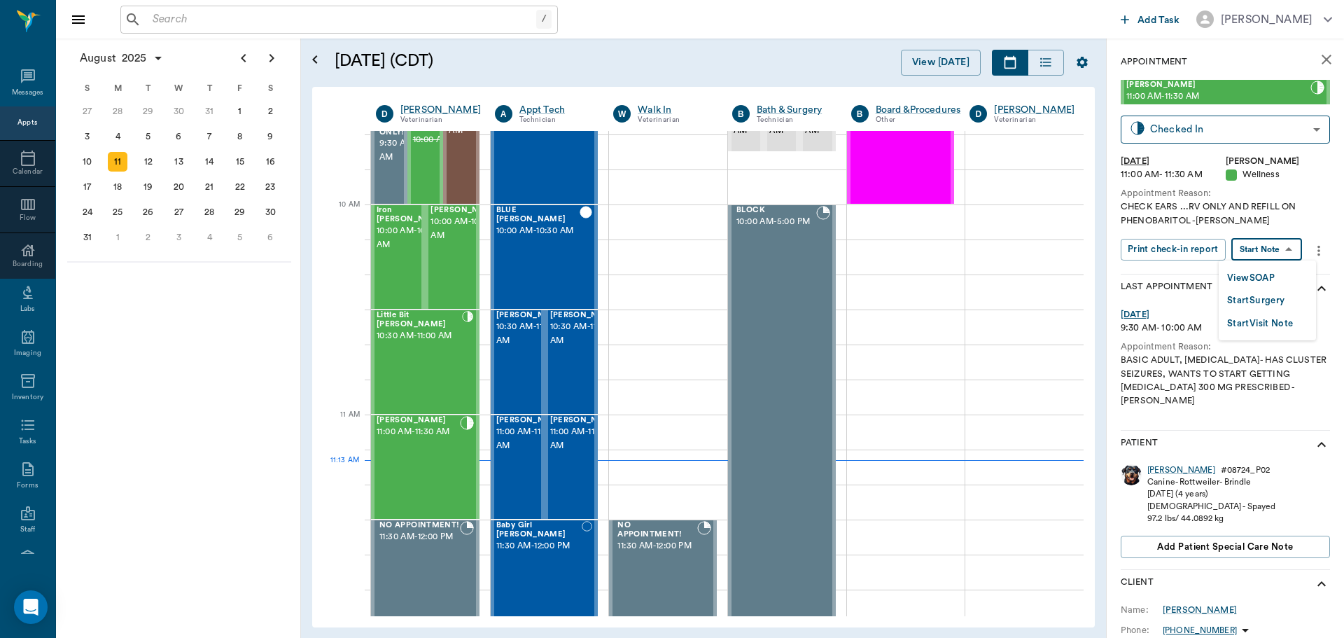
click at [1282, 247] on body "/ ​ Add Task Dr. Bert Ellsworth Nectar Messages Appts Calendar Flow Boarding La…" at bounding box center [672, 319] width 1344 height 638
click at [1258, 278] on button "View SOAP" at bounding box center [1251, 278] width 48 height 16
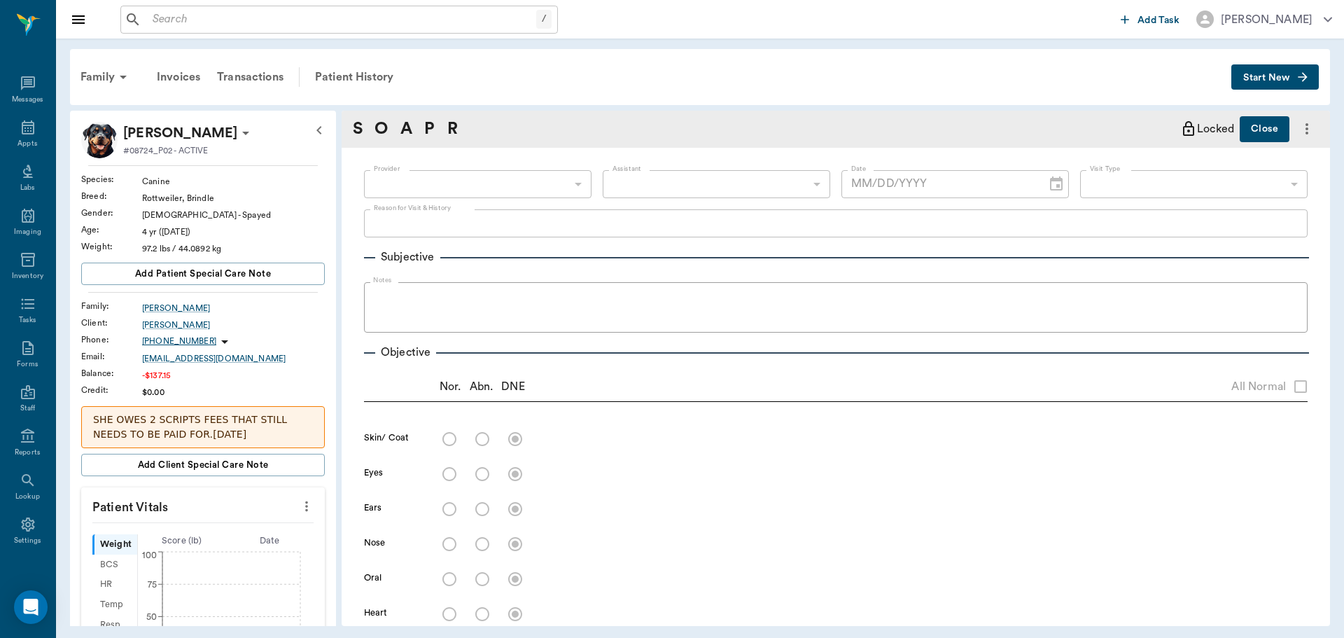
type input "642ef10e332a41444de2bad1"
type input "65d2be4f46e3a538d89b8c14"
type textarea "CHECK EARS ...RV ONLY AND REFILL ON PHENOBARITOL -[PERSON_NAME]"
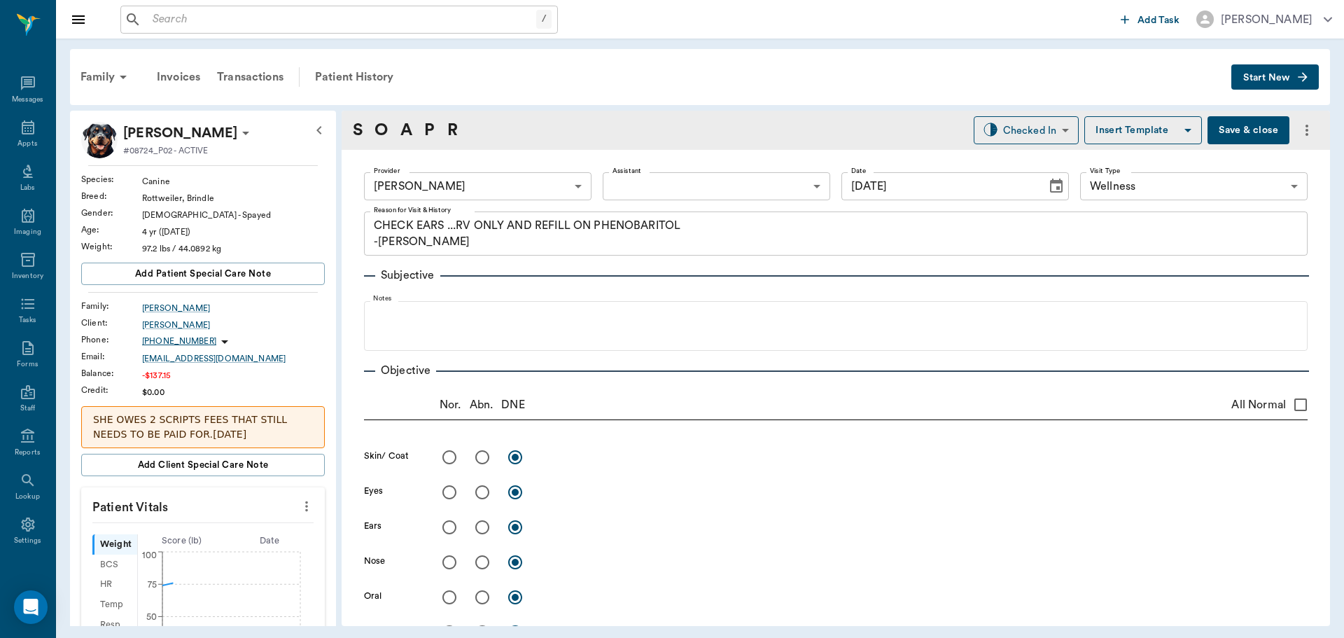
type input "[DATE]"
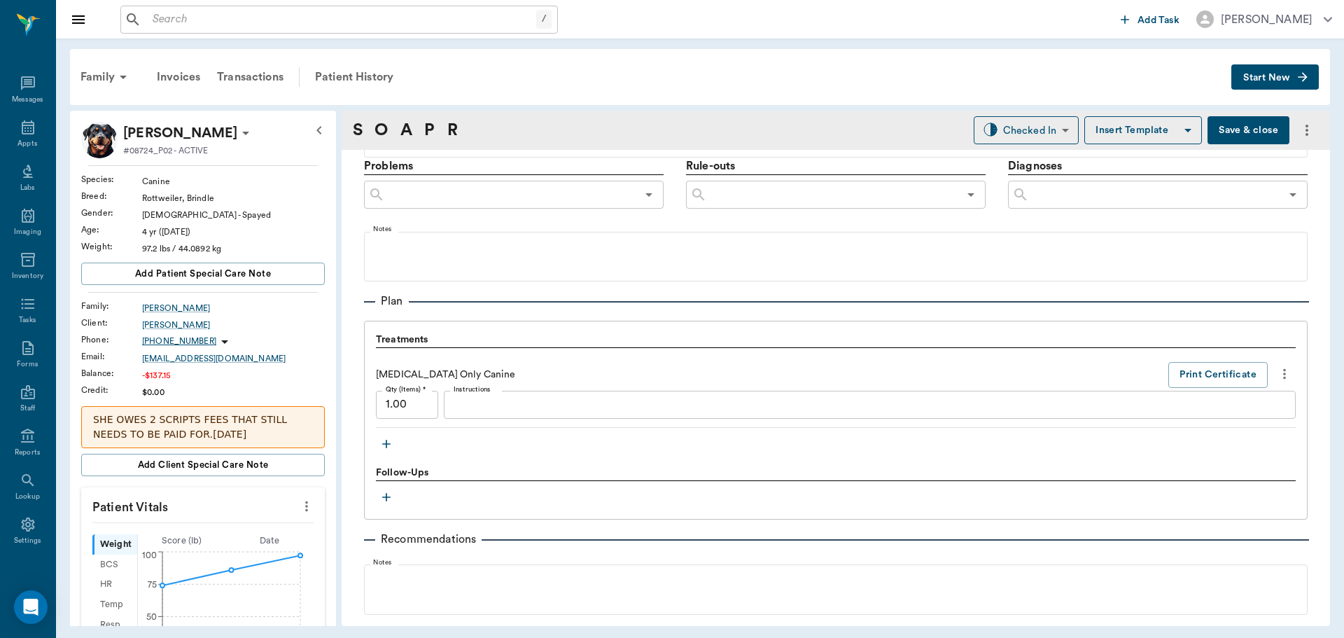
scroll to position [790, 0]
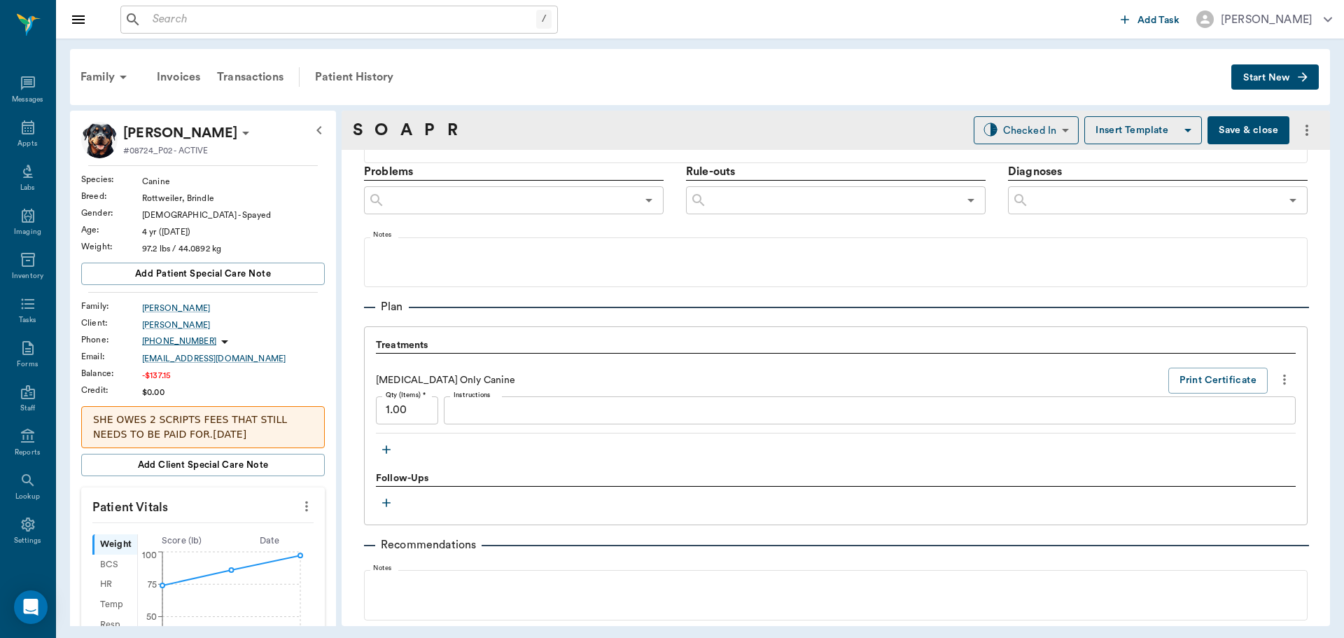
click at [385, 450] on icon "button" at bounding box center [386, 449] width 14 height 14
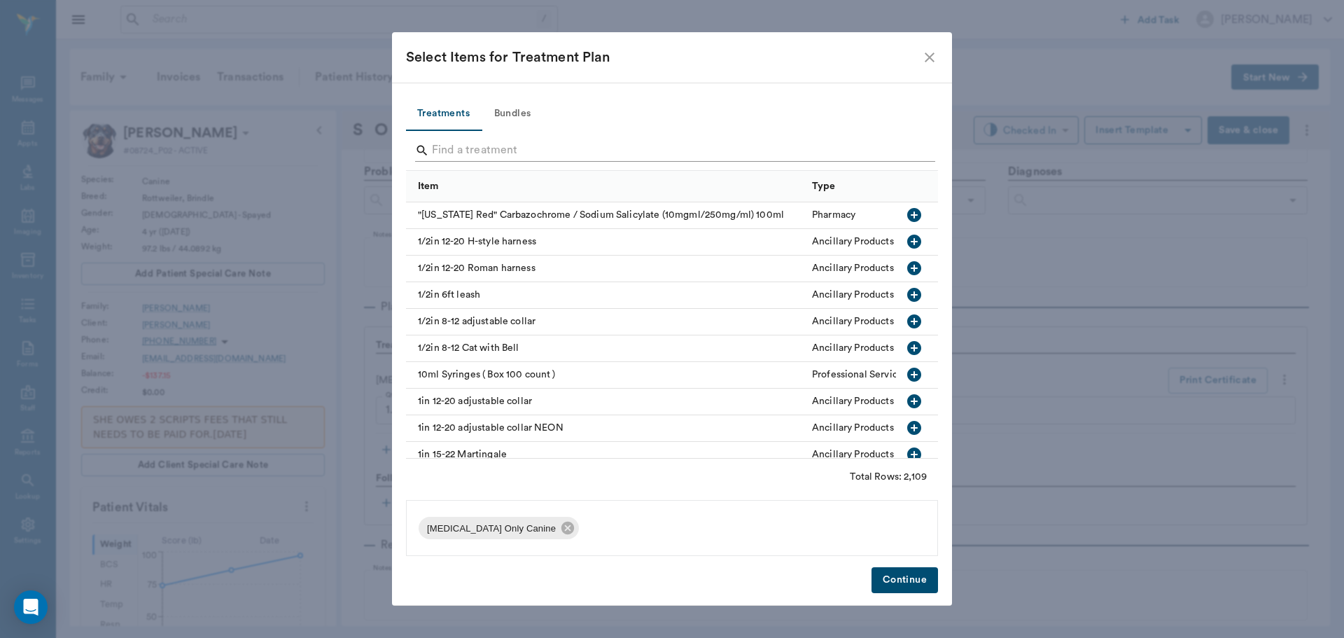
click at [492, 147] on input "Search" at bounding box center [673, 150] width 482 height 22
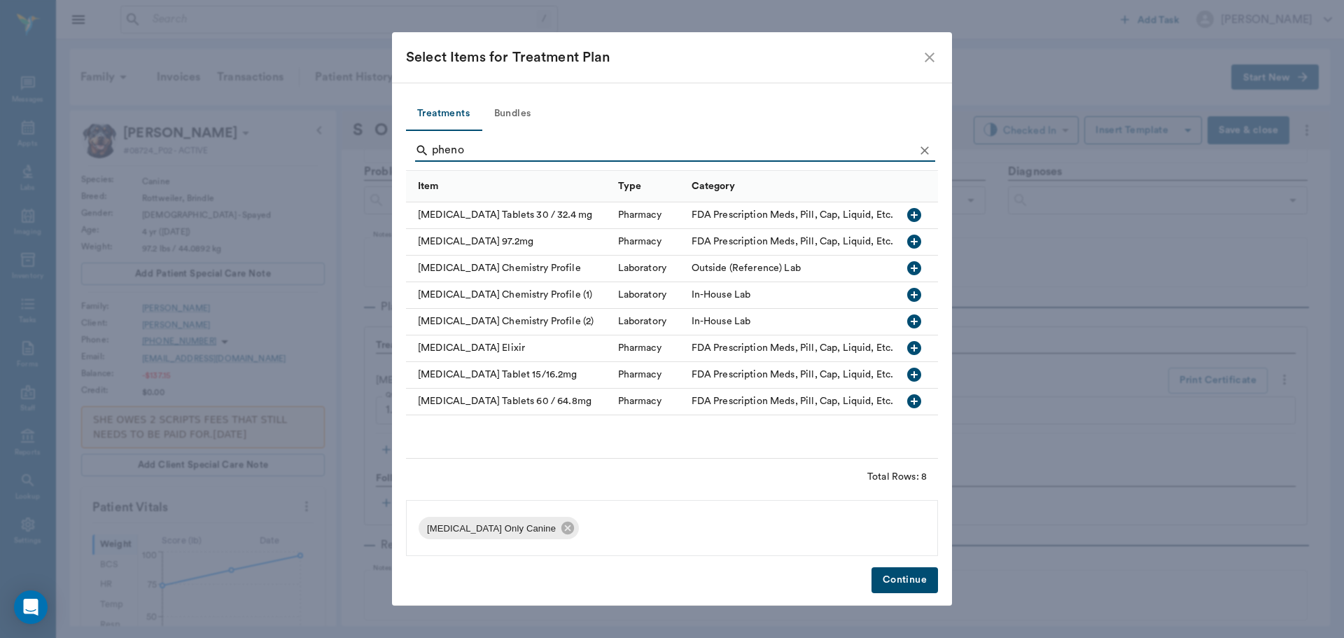
type input "pheno"
click at [911, 295] on icon "button" at bounding box center [914, 294] width 17 height 17
click at [907, 583] on button "Continue" at bounding box center [905, 580] width 67 height 26
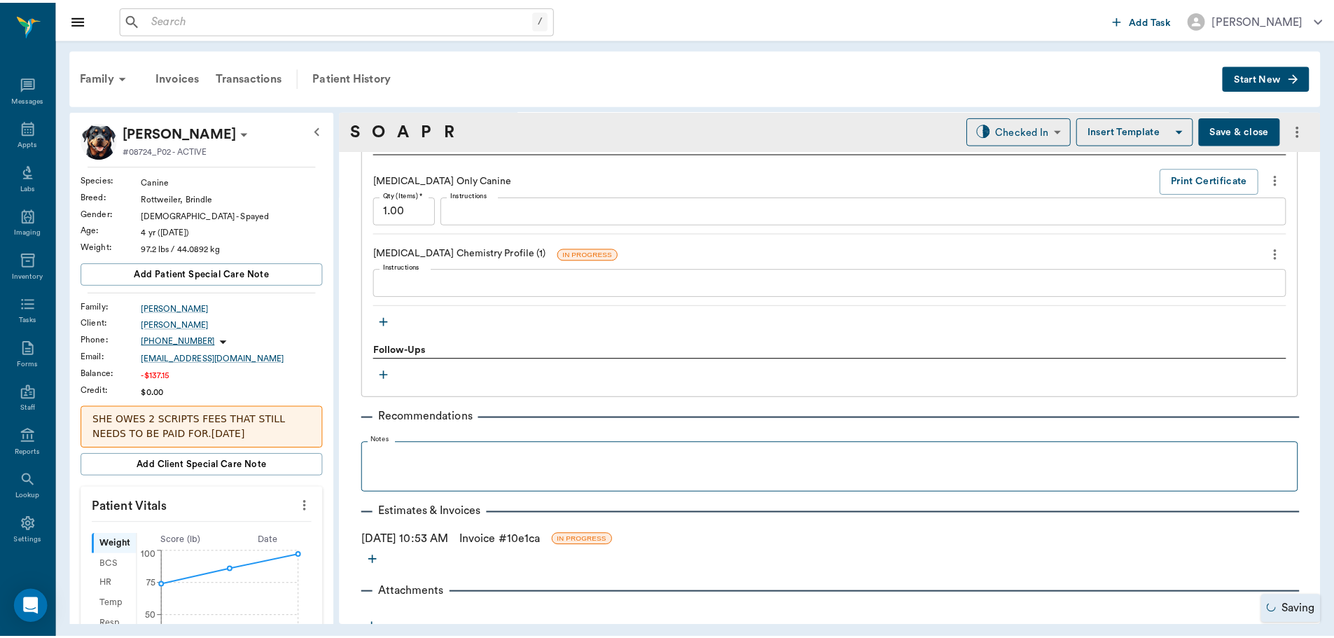
scroll to position [1002, 0]
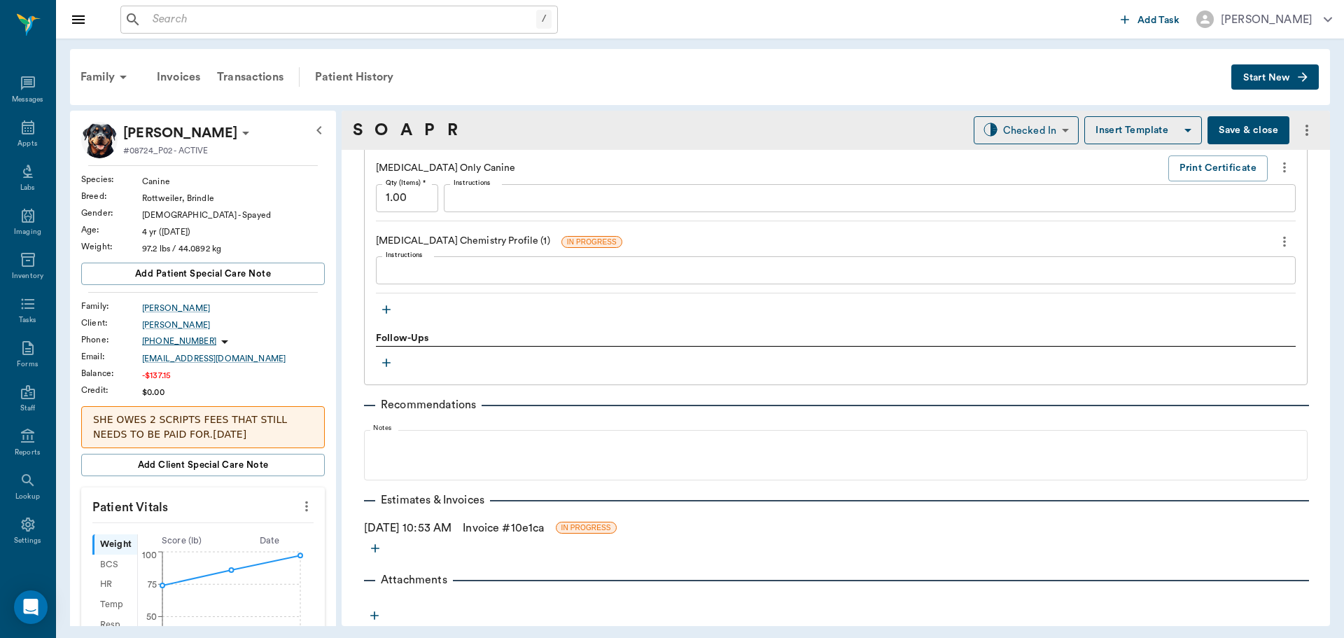
click at [500, 531] on link "Invoice # 10e1ca" at bounding box center [503, 527] width 81 height 17
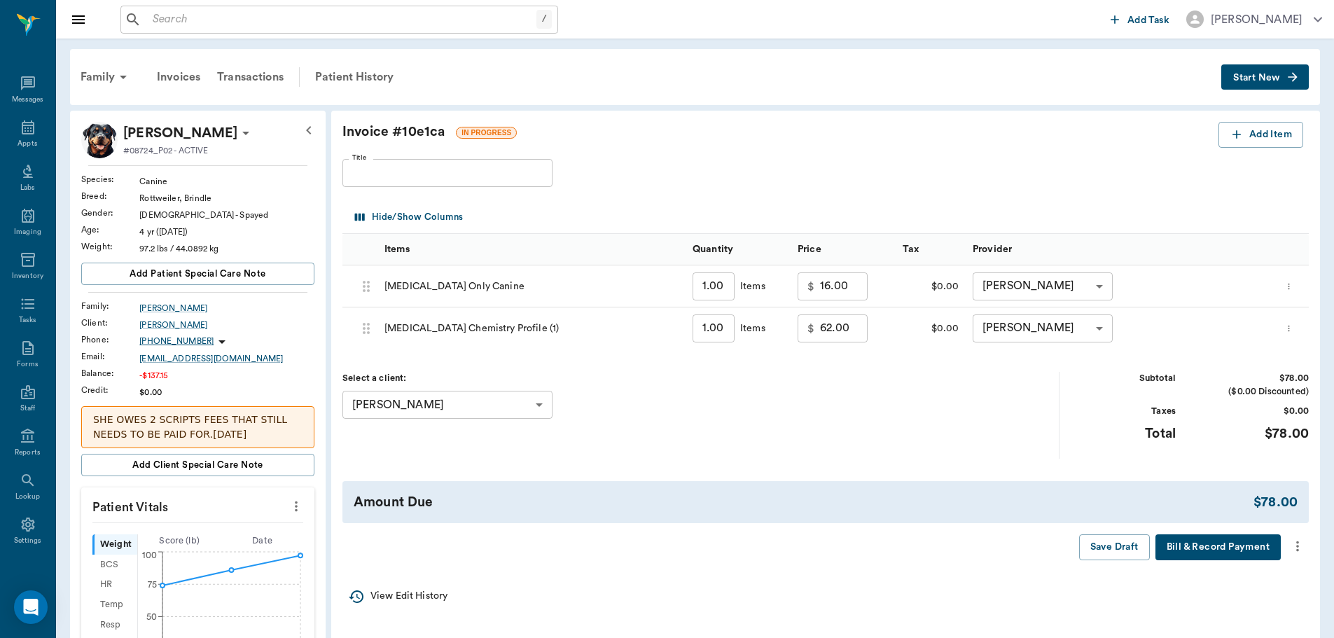
click at [762, 188] on div "Invoice # 10e1ca IN PROGRESS Add Item Title Title Hide/Show Columns Items Quant…" at bounding box center [825, 341] width 988 height 461
click at [352, 76] on div "Patient History" at bounding box center [354, 77] width 95 height 34
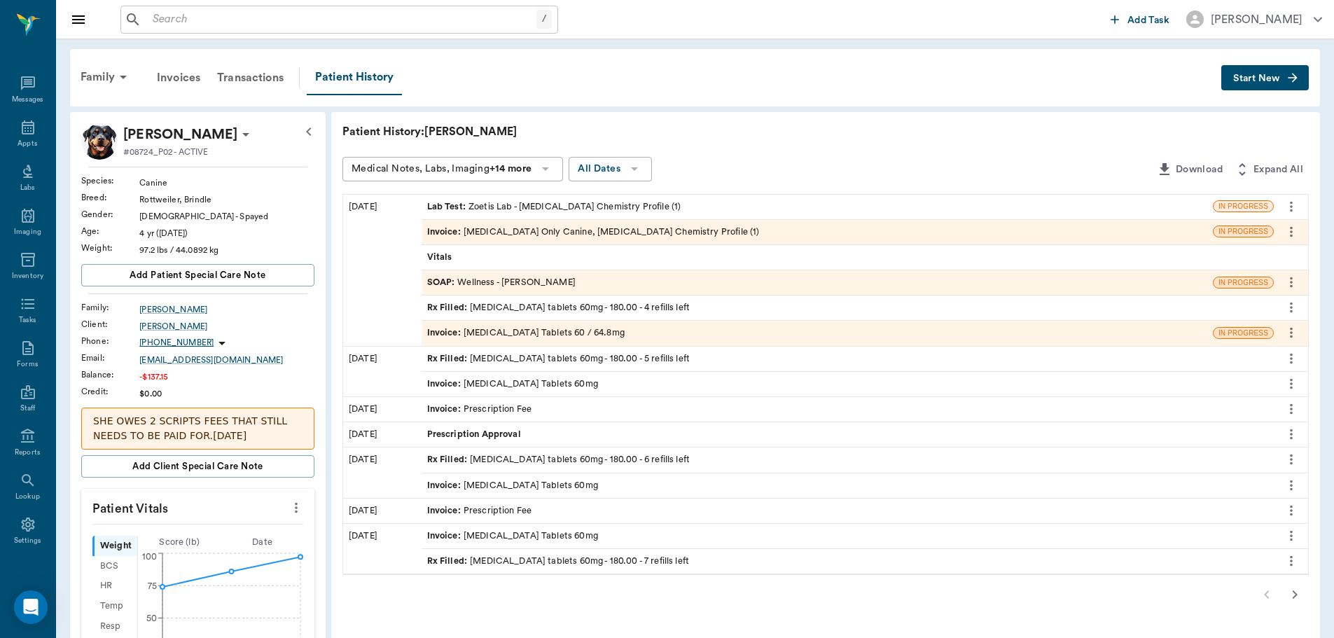
click at [525, 335] on div "Invoice : Phenobarbital Tablets 60 / 64.8mg" at bounding box center [525, 332] width 197 height 13
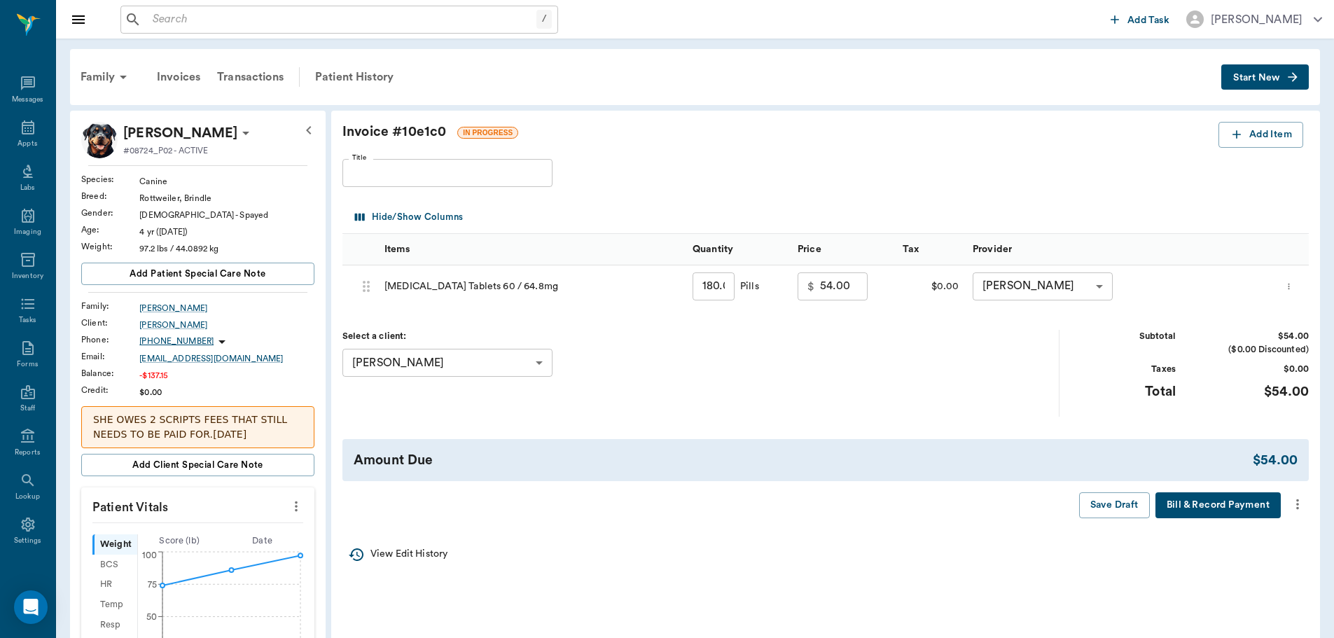
click at [1296, 501] on icon "more" at bounding box center [1297, 504] width 3 height 11
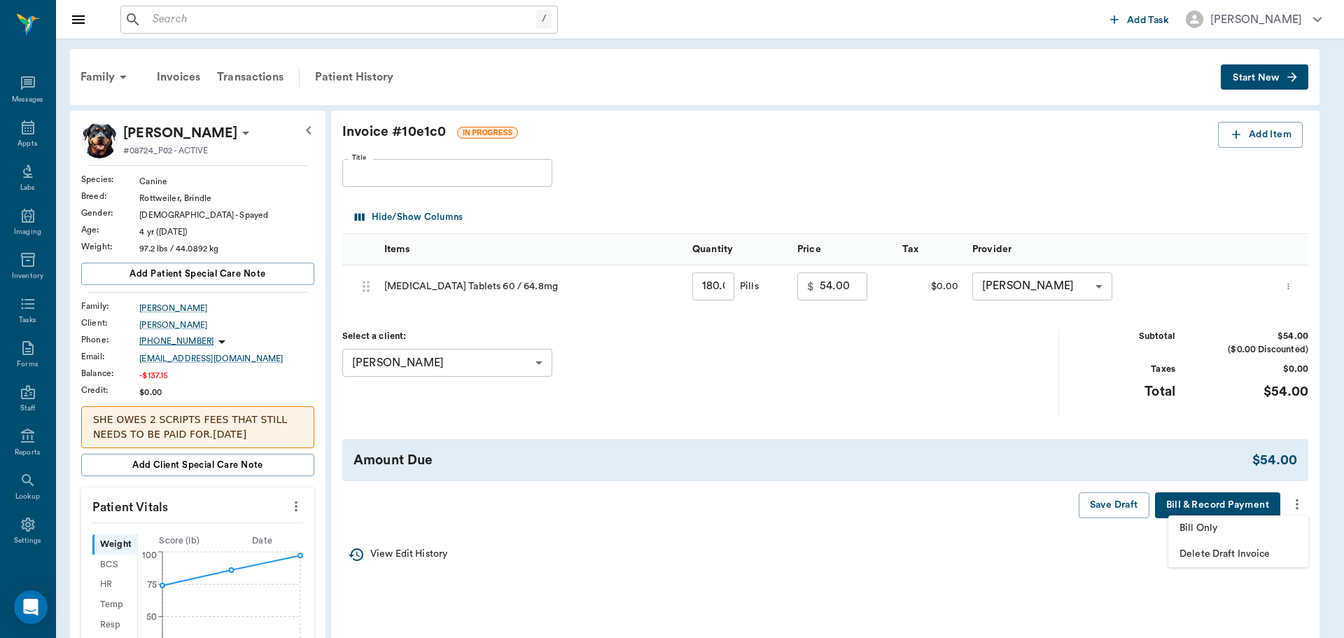
click at [1213, 528] on span "Bill Only" at bounding box center [1239, 528] width 118 height 15
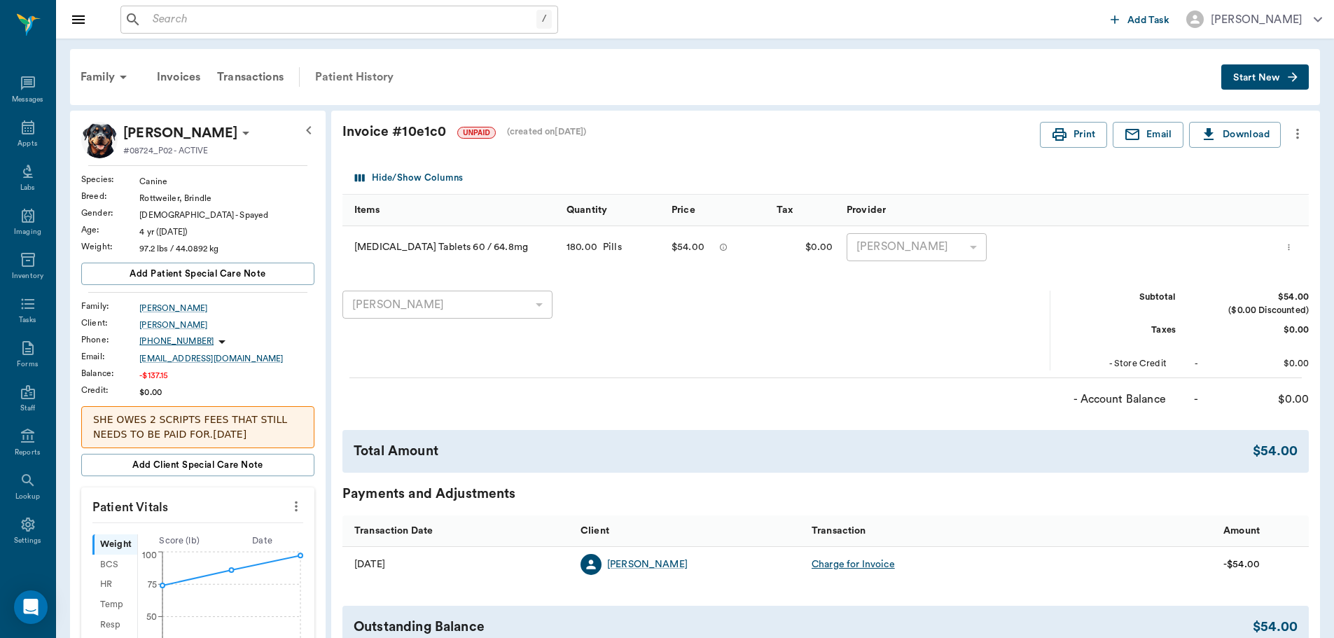
click at [361, 76] on div "Patient History" at bounding box center [354, 77] width 95 height 34
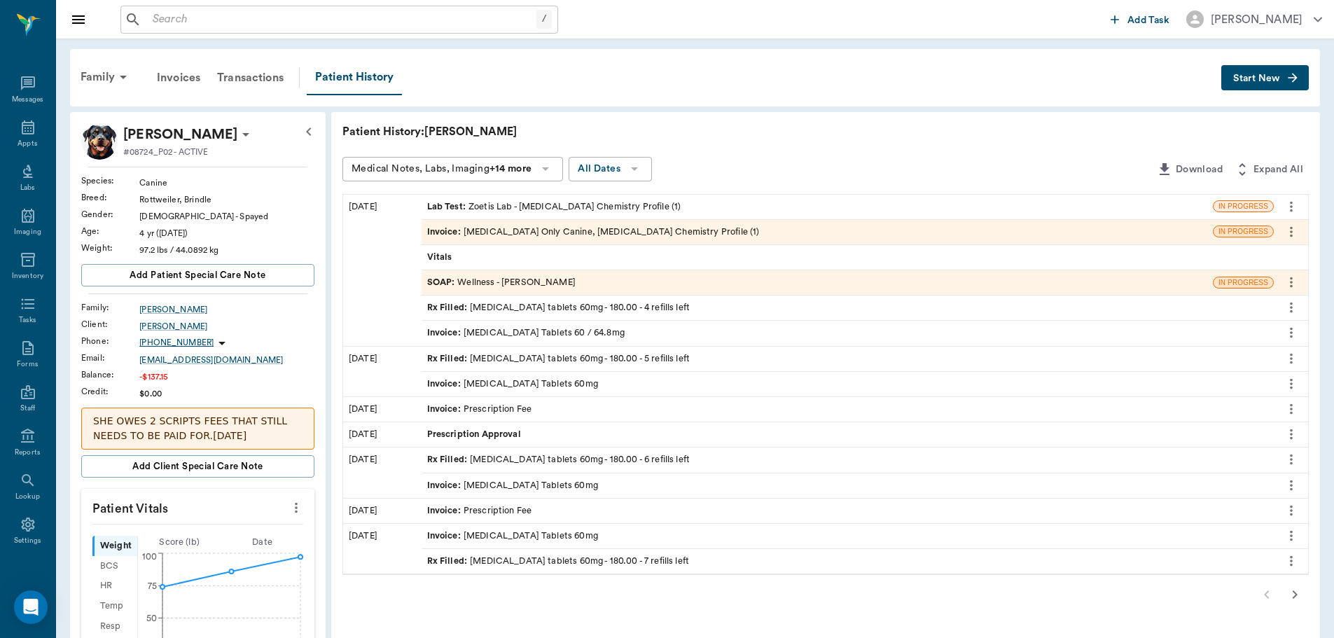
click at [904, 235] on div "Invoice : Rabies Vaccination Only Canine, Phenobarbital Chemistry Profile (1)" at bounding box center [816, 232] width 791 height 25
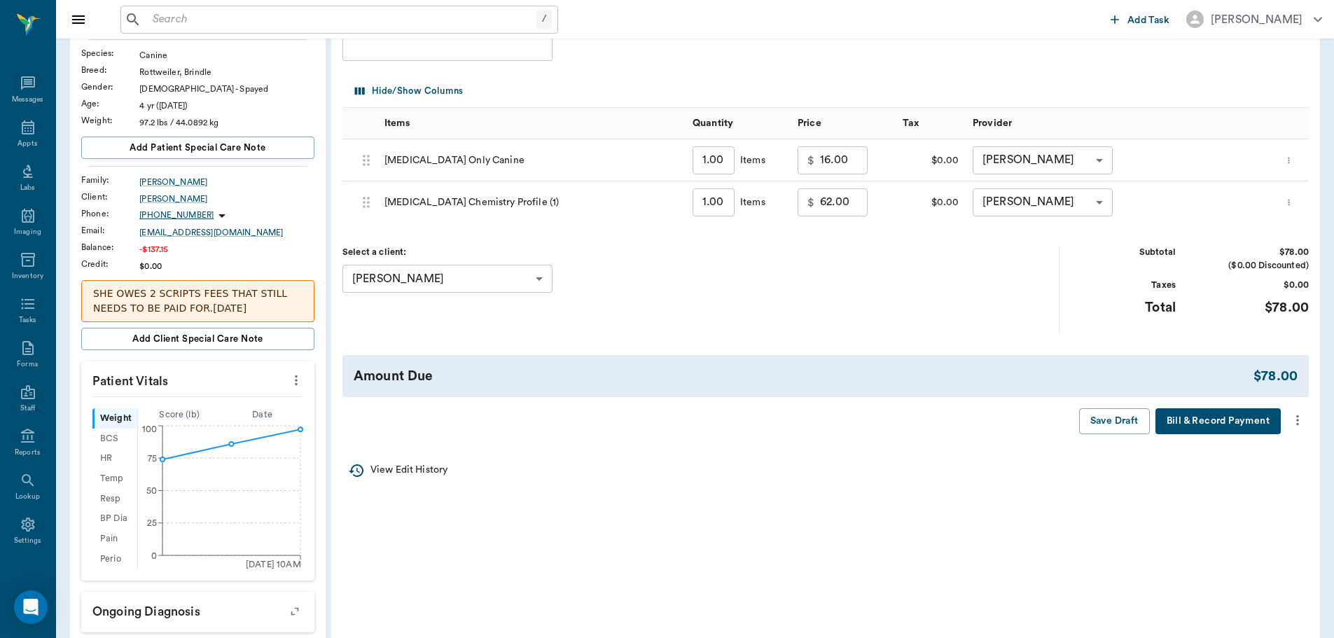
scroll to position [140, 0]
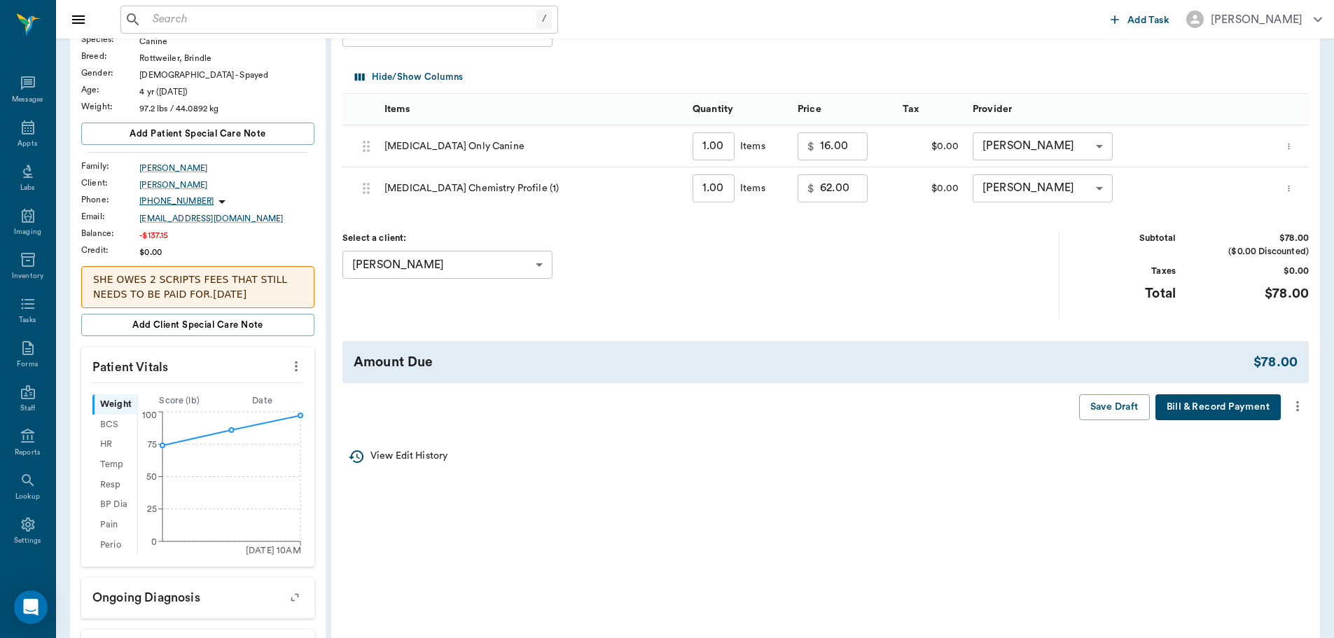
click at [1295, 405] on icon "more" at bounding box center [1296, 406] width 15 height 17
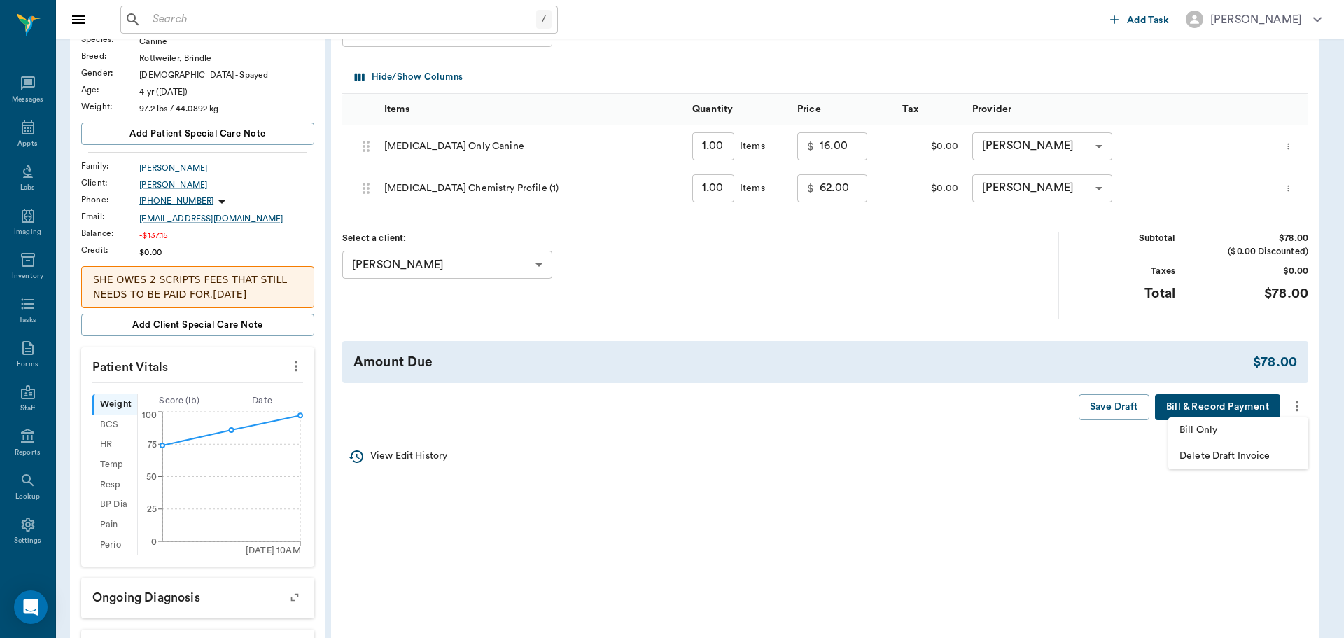
click at [1238, 431] on span "Bill Only" at bounding box center [1239, 430] width 118 height 15
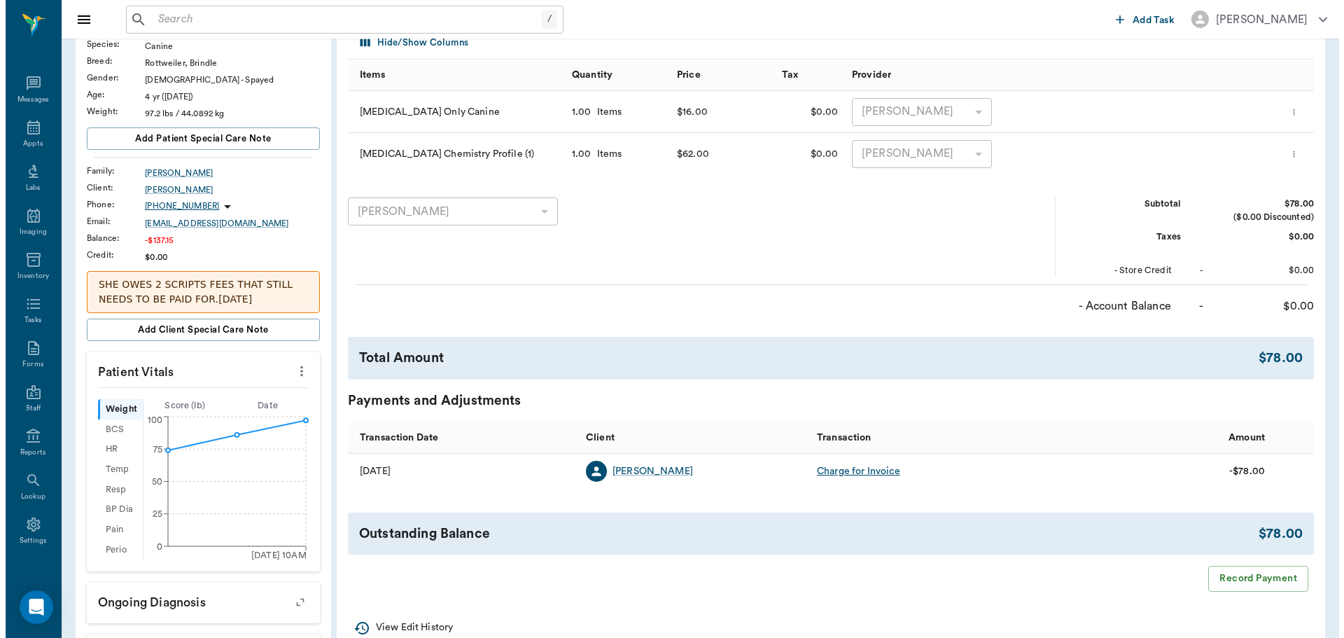
scroll to position [0, 0]
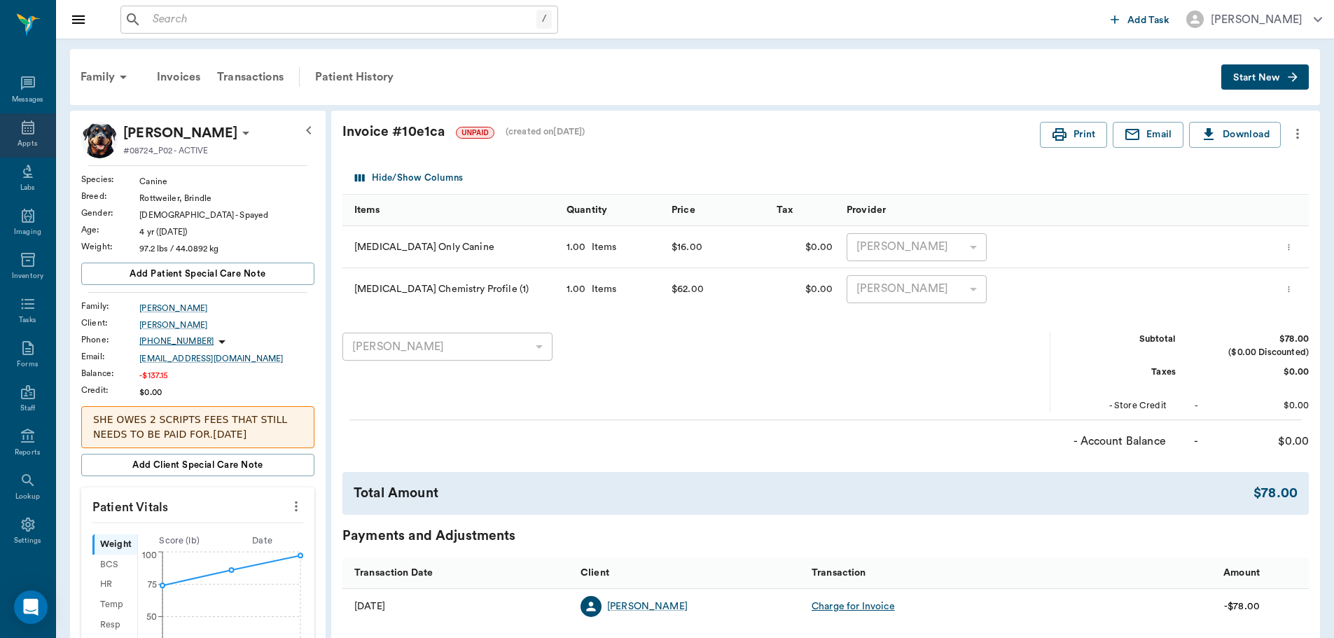
click at [21, 127] on icon at bounding box center [28, 127] width 17 height 17
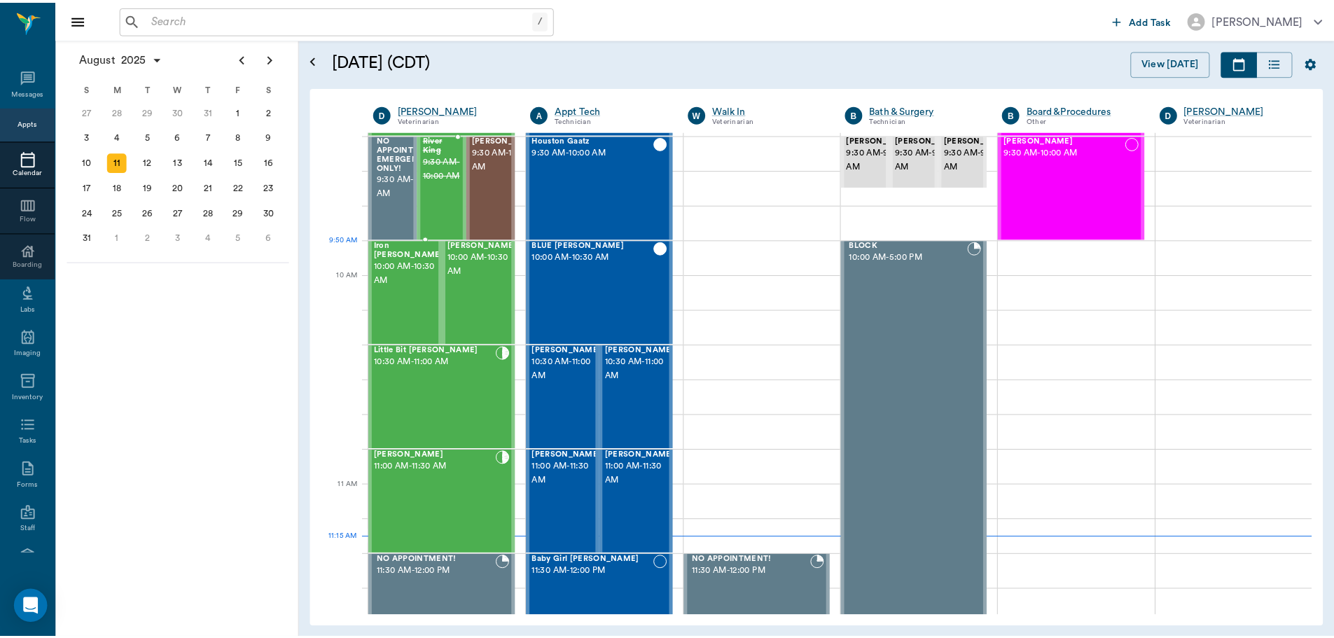
scroll to position [282, 0]
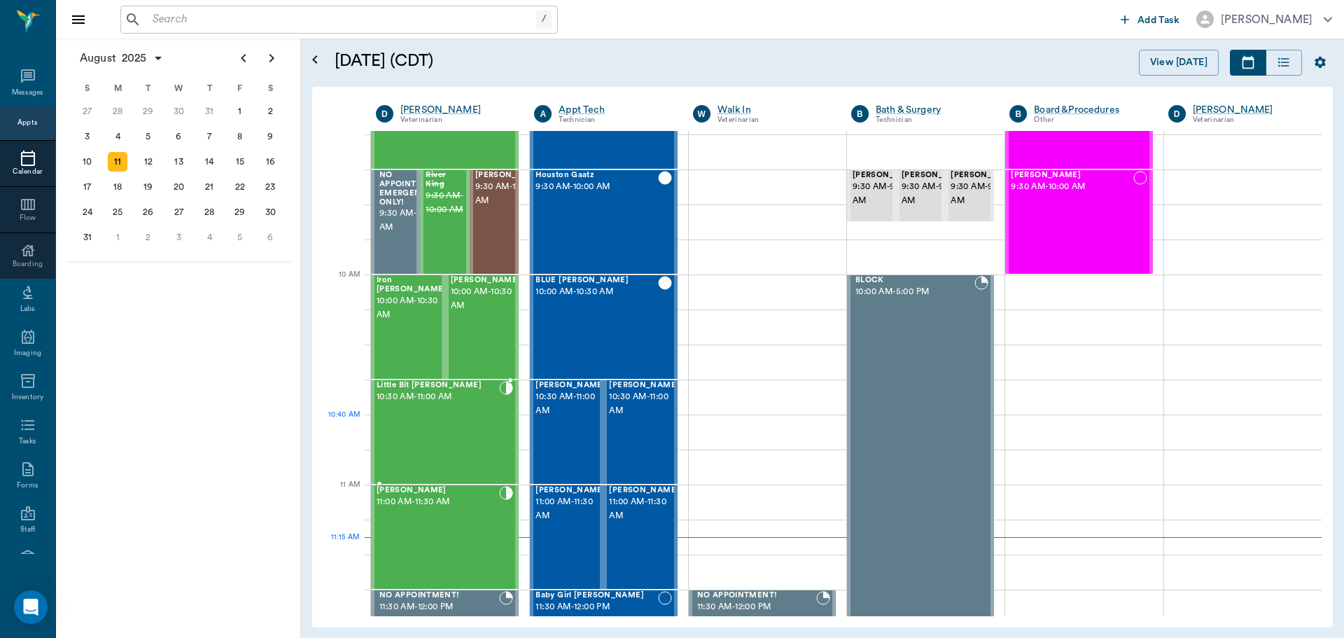
click at [436, 420] on div "Little Bit [PERSON_NAME] 10:30 AM - 11:00 AM" at bounding box center [438, 432] width 123 height 102
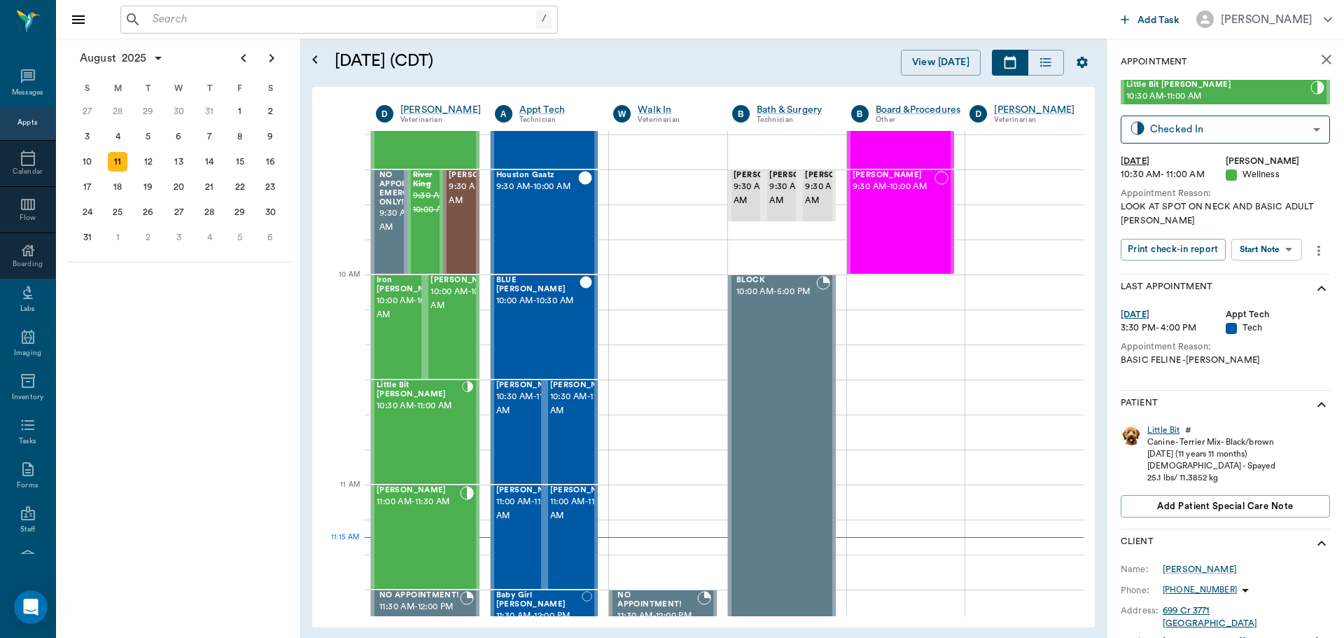
click at [1155, 427] on div "Little Bit" at bounding box center [1163, 430] width 32 height 12
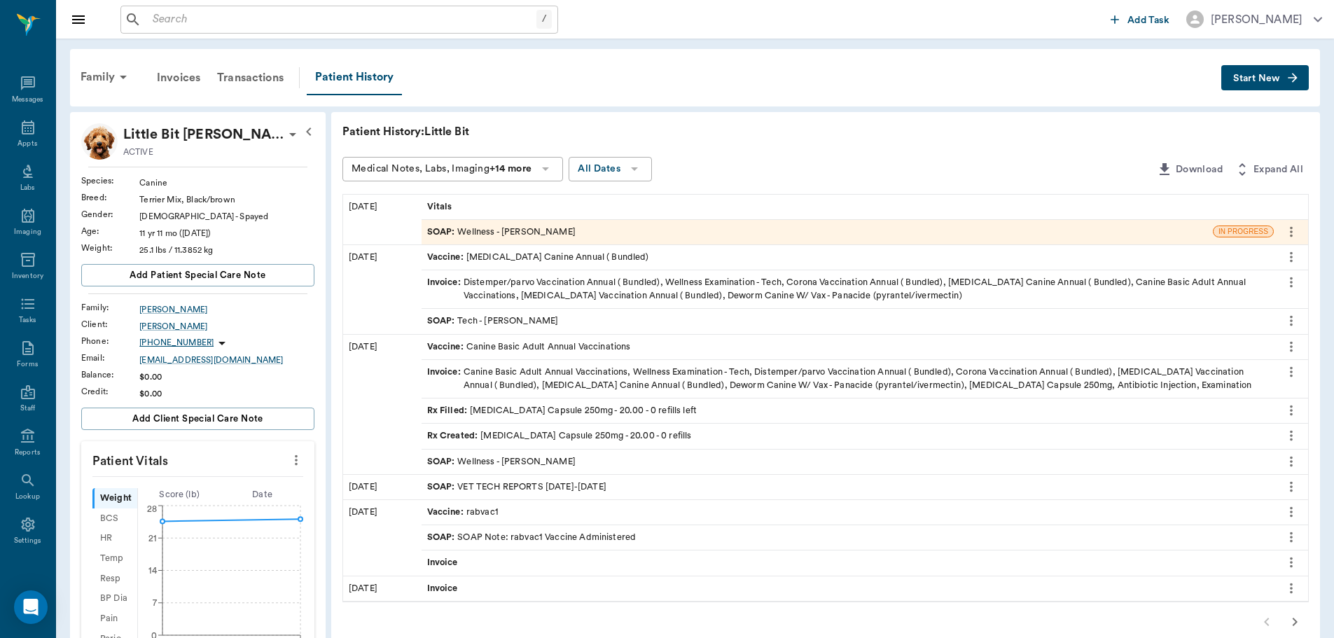
click at [527, 459] on div "SOAP : Wellness - [PERSON_NAME]" at bounding box center [501, 461] width 148 height 13
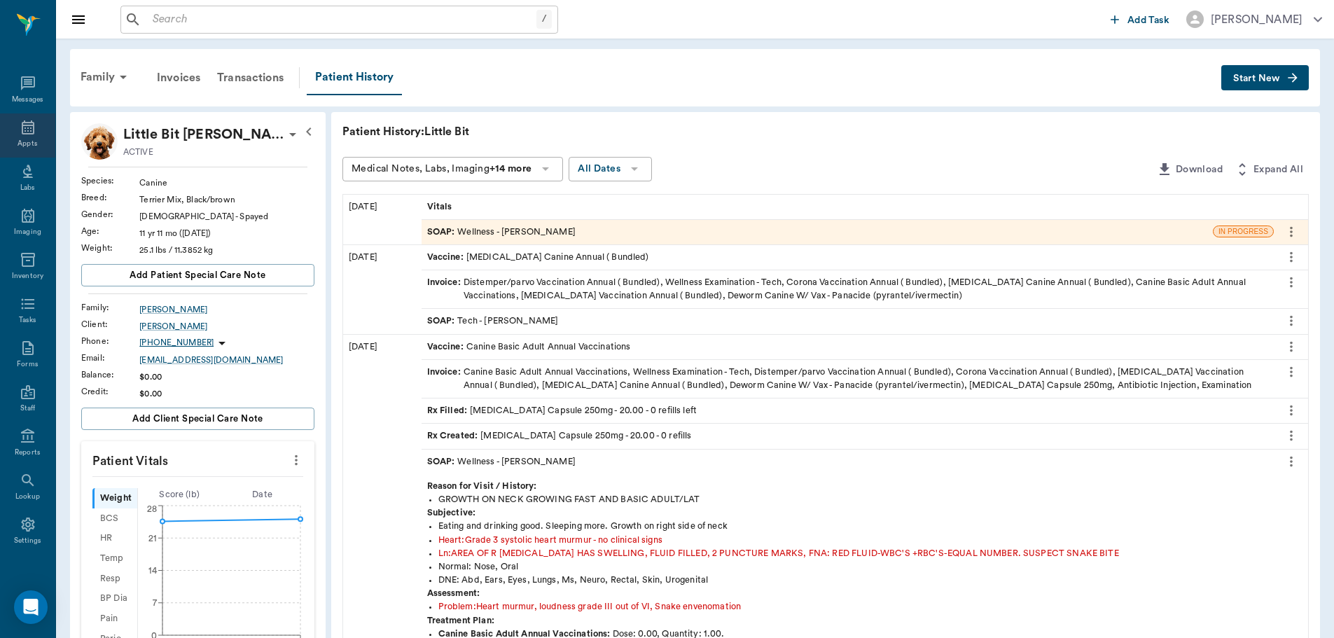
click at [25, 130] on icon at bounding box center [28, 127] width 17 height 17
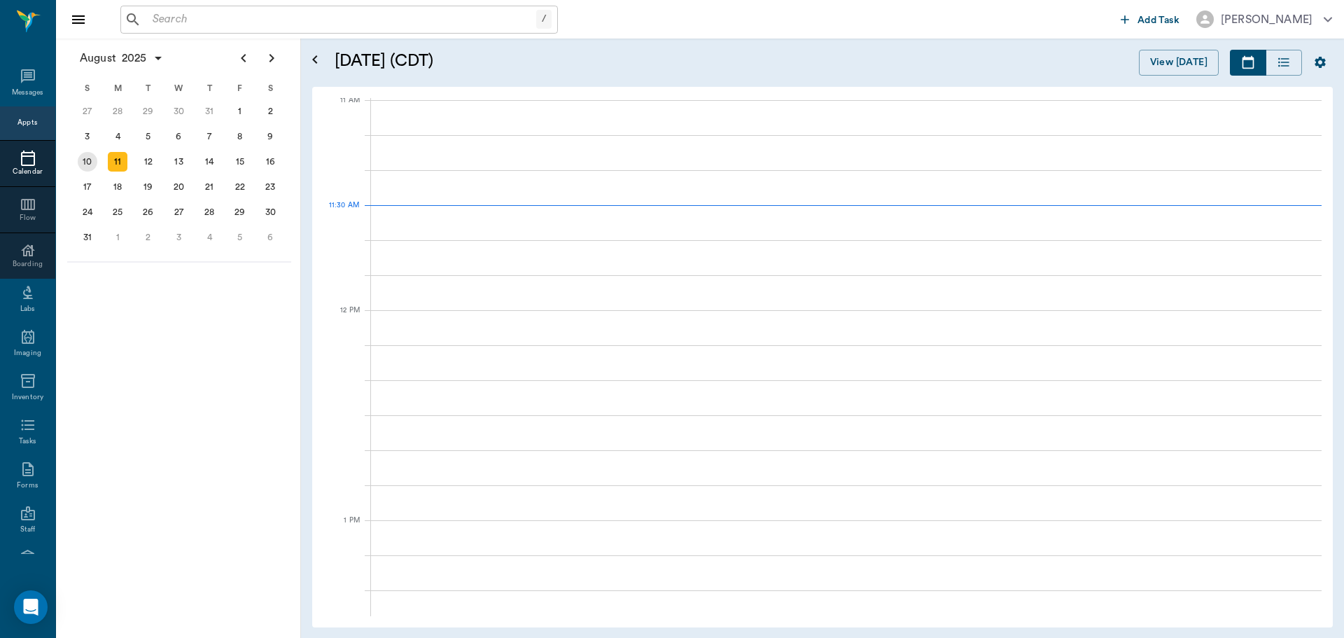
scroll to position [633, 0]
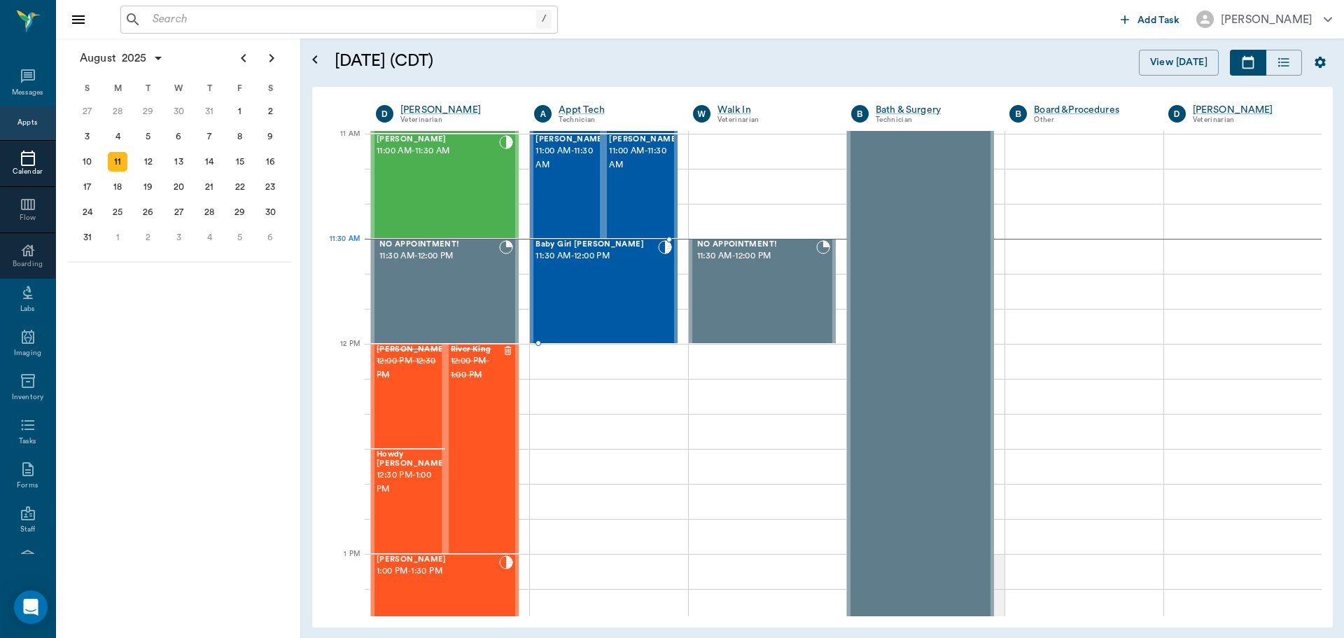
click at [620, 270] on div "Baby Girl [PERSON_NAME] 11:30 AM - 12:00 PM" at bounding box center [597, 291] width 122 height 102
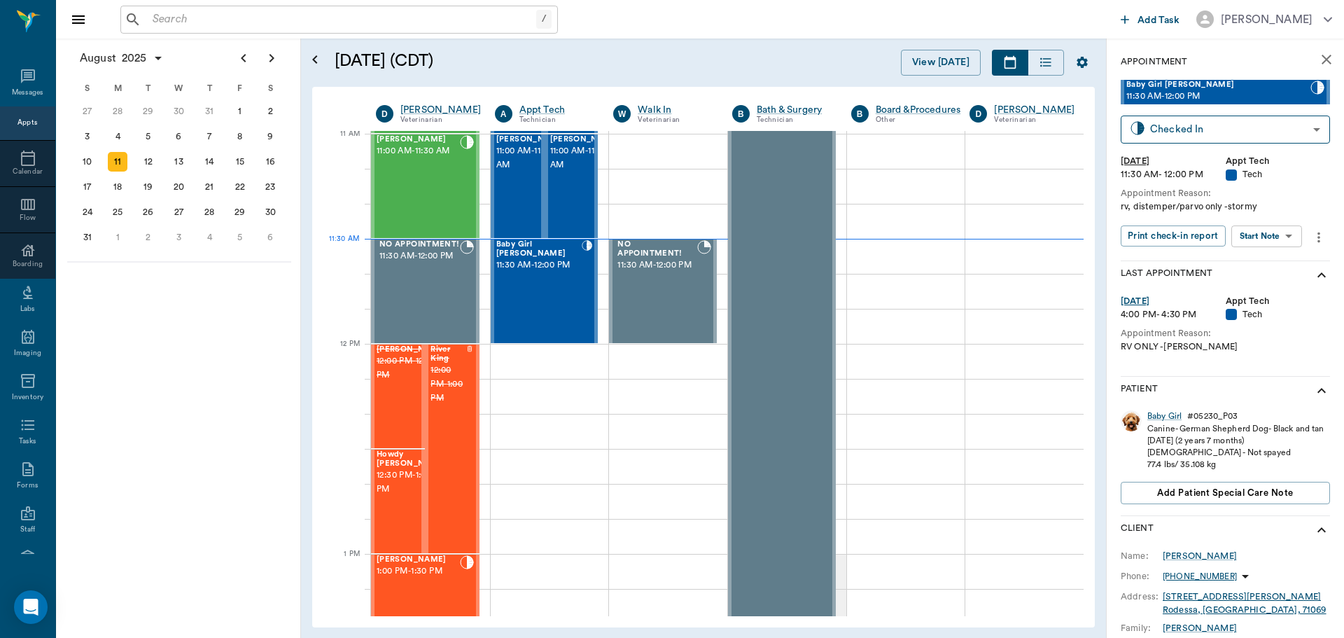
click at [1275, 243] on body "/ ​ Add Task [PERSON_NAME] Nectar Messages Appts Calendar Flow Boarding Labs Im…" at bounding box center [672, 319] width 1344 height 638
click at [1258, 270] on button "Start SOAP" at bounding box center [1251, 265] width 48 height 16
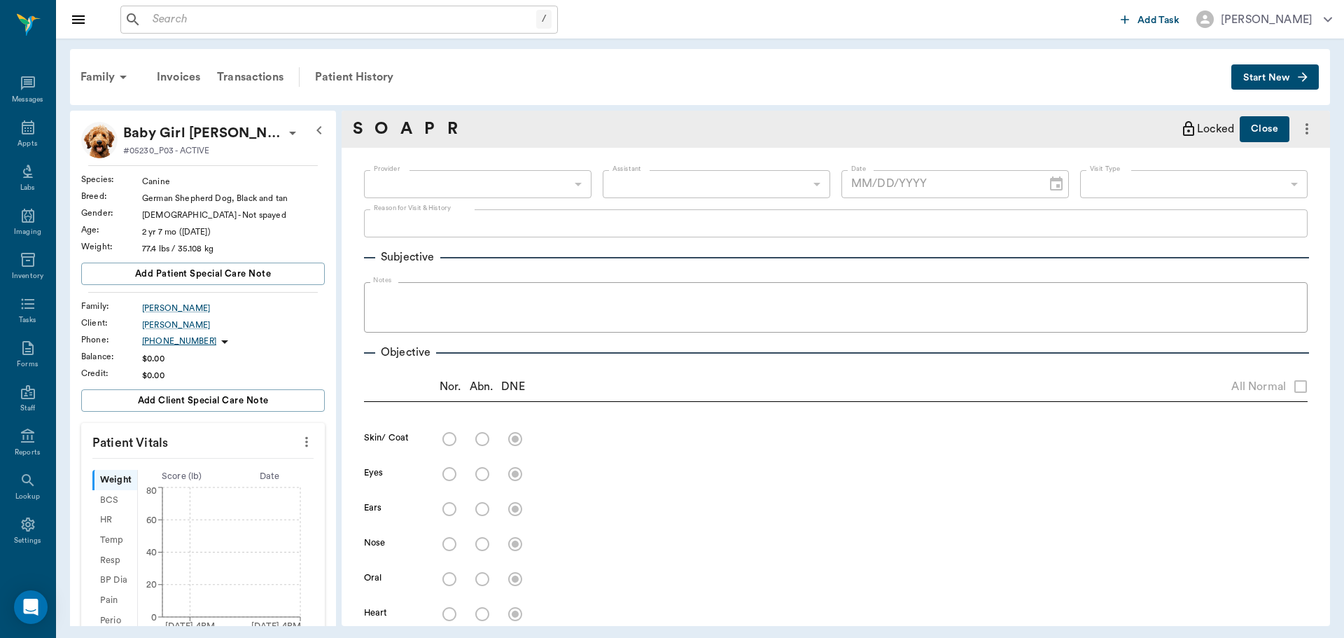
type input "63ec2f075fda476ae8351a4c"
type input "65d2be4f46e3a538d89b8c1a"
type textarea "rv, distemper/parvo only -stormy"
type input "[DATE]"
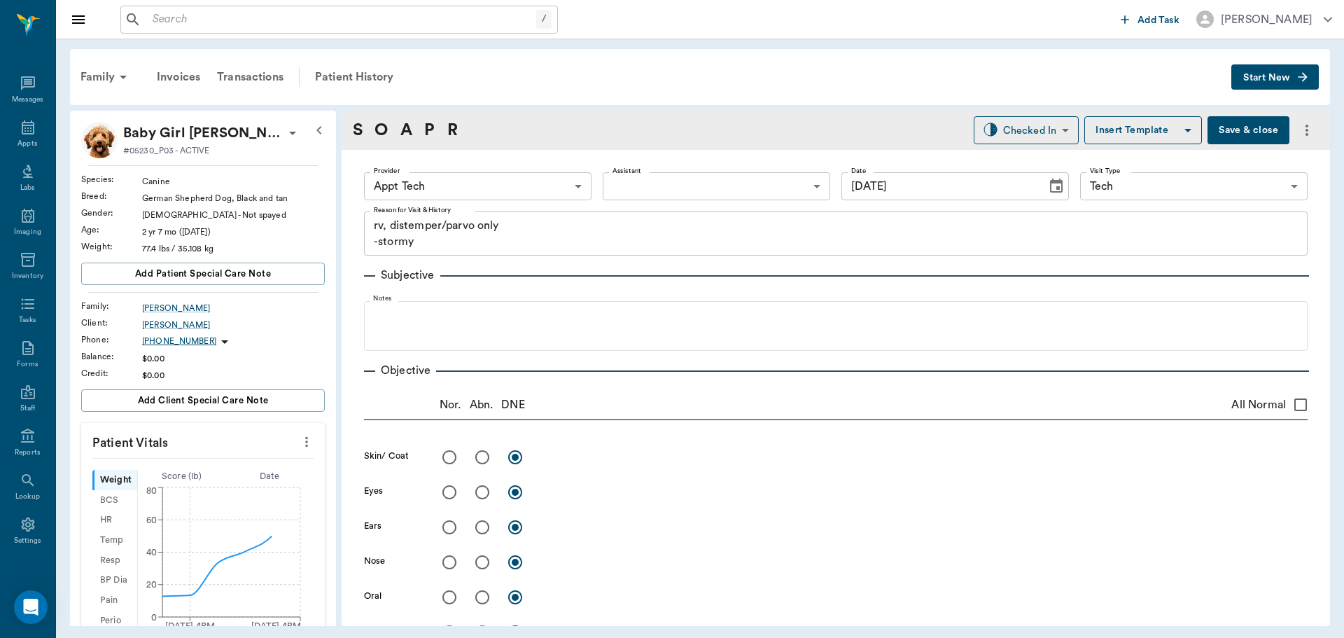
click at [299, 440] on icon "more" at bounding box center [306, 441] width 15 height 17
click at [233, 458] on li "Enter Vitals" at bounding box center [237, 466] width 140 height 26
click at [195, 481] on input "text" at bounding box center [202, 484] width 122 height 28
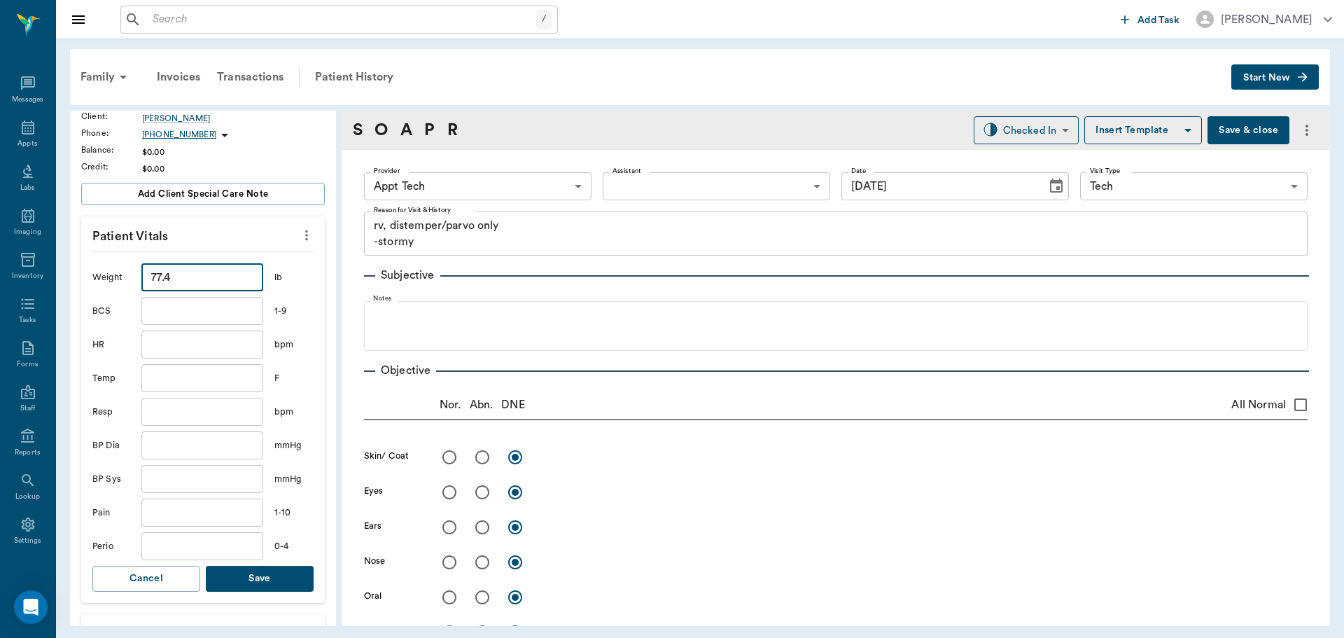
scroll to position [210, 0]
type input "77.4"
click at [251, 576] on button "Save" at bounding box center [260, 575] width 108 height 26
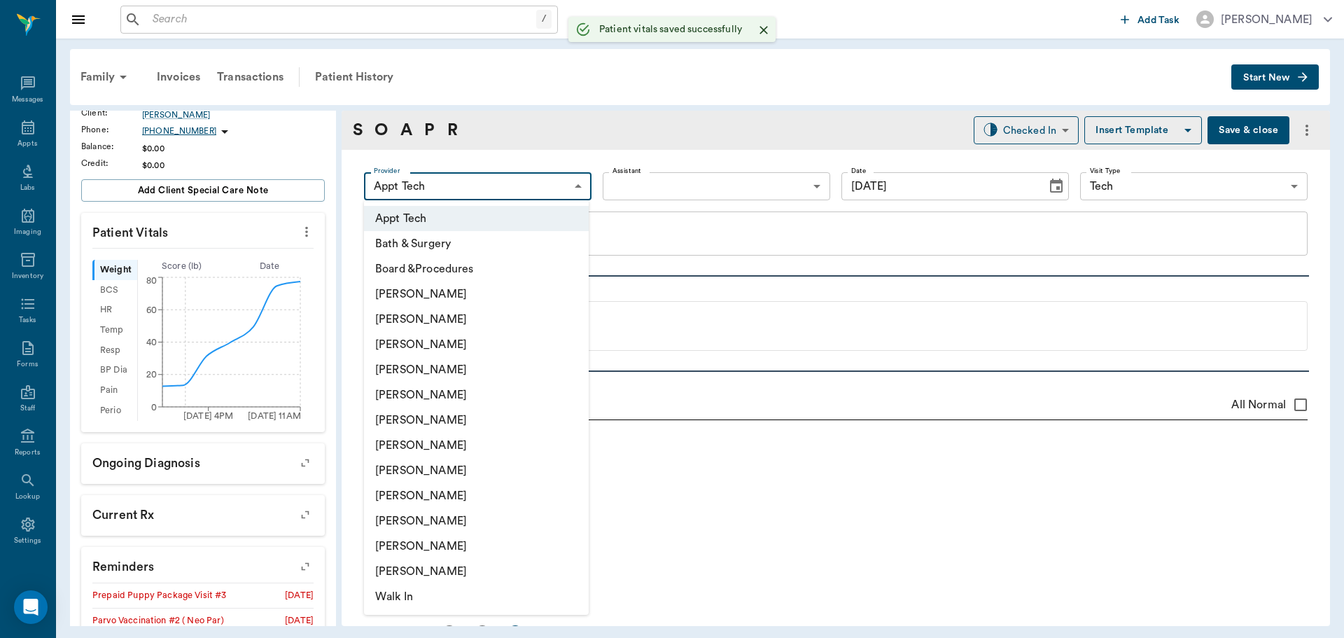
click at [530, 188] on body "/ ​ Add Task [PERSON_NAME] Nectar Messages Appts Labs Imaging Inventory Tasks F…" at bounding box center [672, 319] width 1344 height 638
click at [434, 324] on li "[PERSON_NAME]" at bounding box center [476, 319] width 225 height 25
type input "642ef10e332a41444de2bad1"
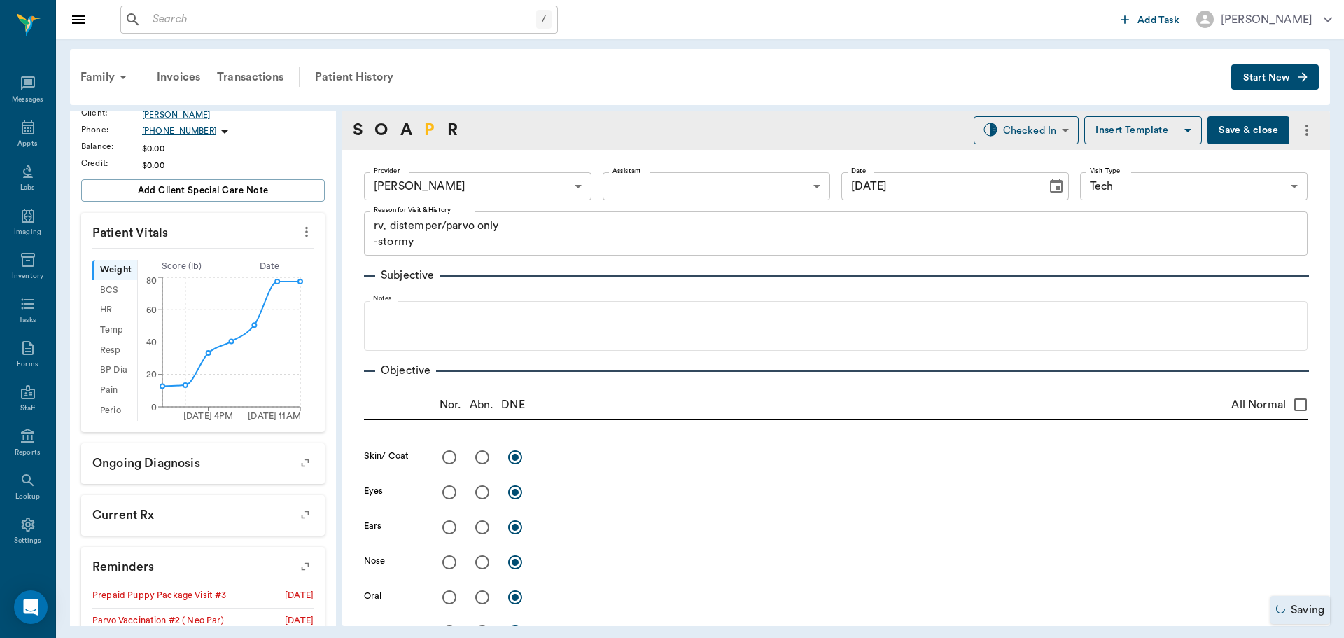
click at [427, 130] on link "P" at bounding box center [429, 130] width 11 height 25
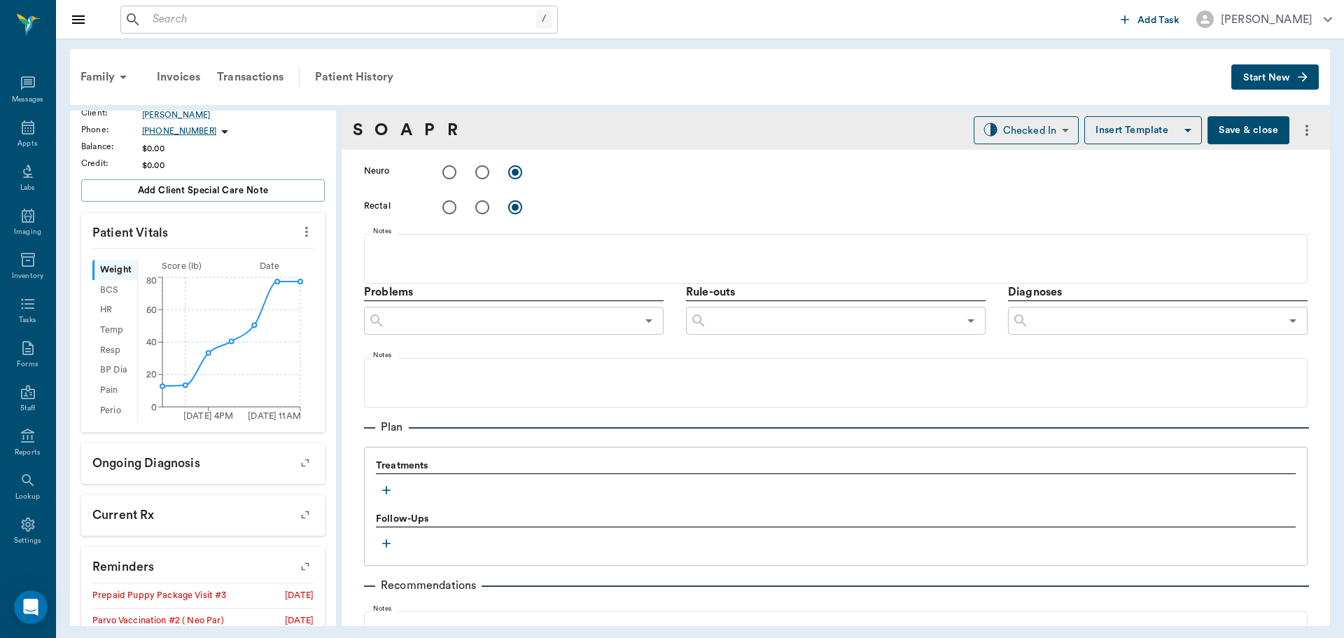
scroll to position [834, 0]
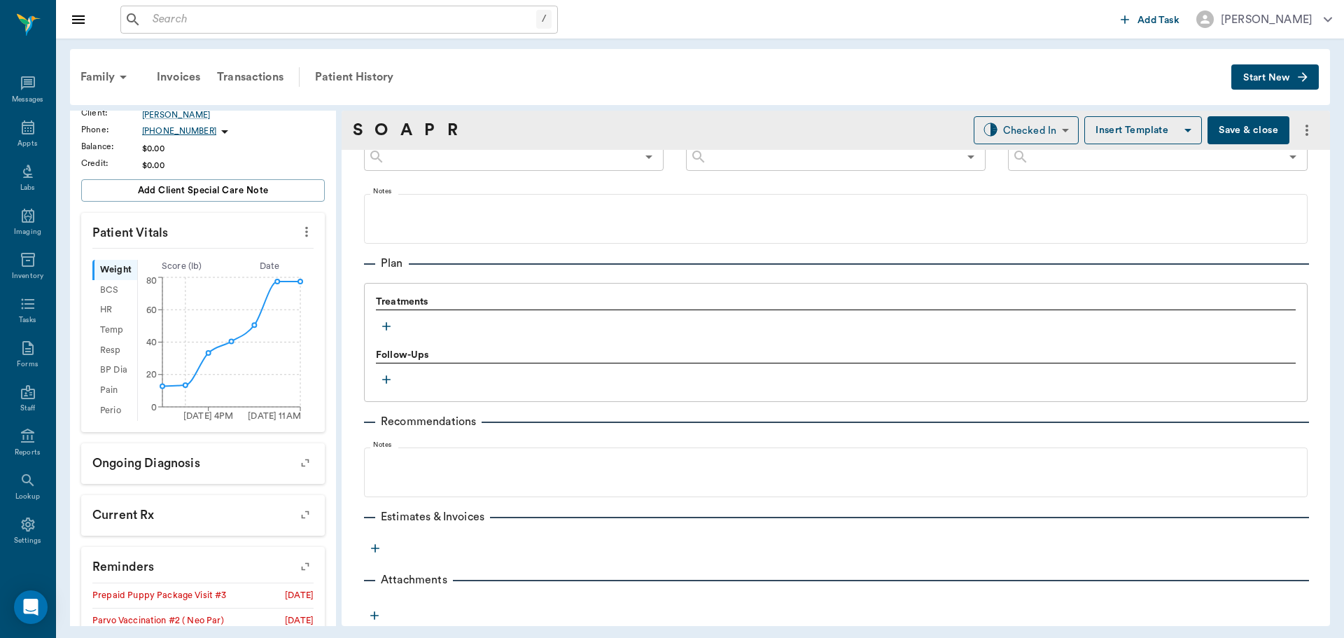
click at [387, 329] on icon "button" at bounding box center [386, 326] width 14 height 14
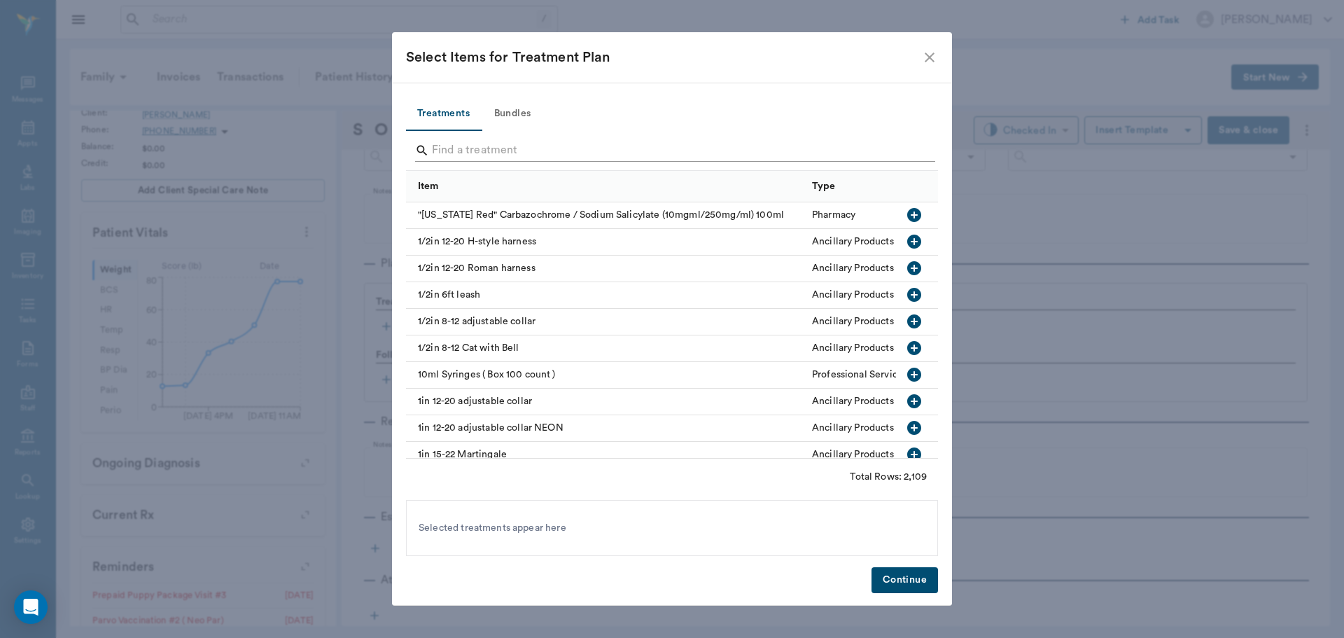
click at [456, 154] on input "Search" at bounding box center [673, 150] width 482 height 22
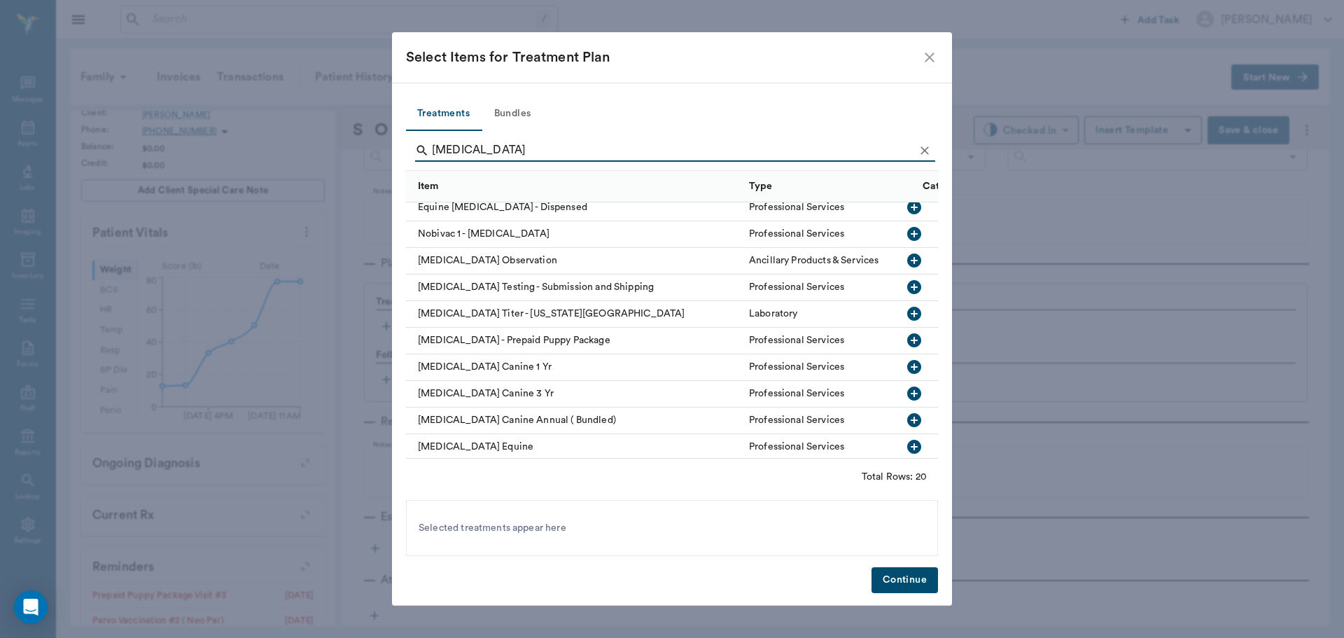
scroll to position [210, 0]
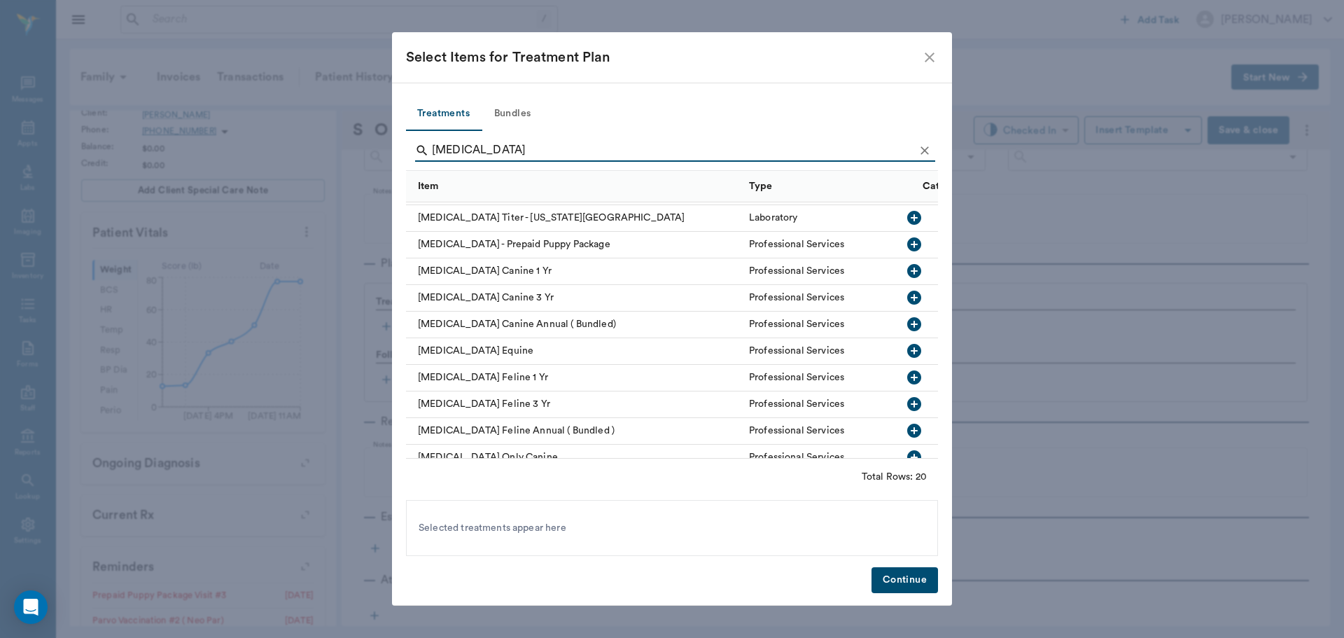
type input "[MEDICAL_DATA]"
click at [907, 274] on icon "button" at bounding box center [914, 271] width 14 height 14
click at [903, 577] on button "Continue" at bounding box center [905, 580] width 67 height 26
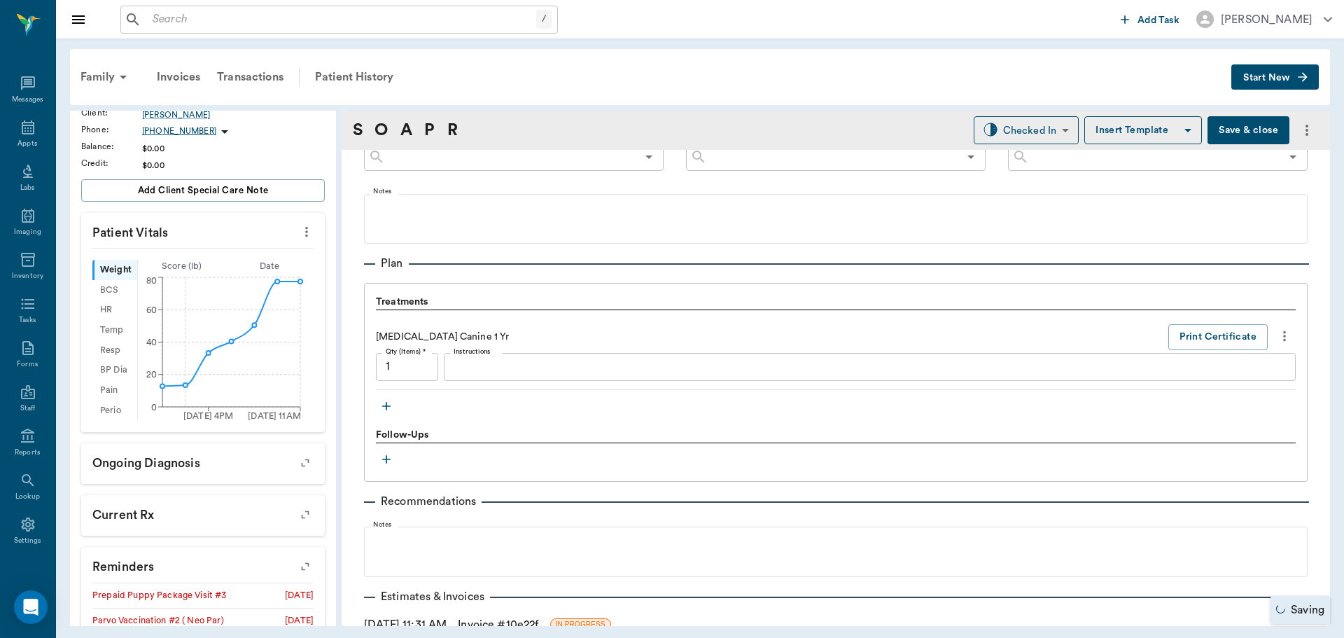
click at [390, 405] on icon "button" at bounding box center [386, 406] width 14 height 14
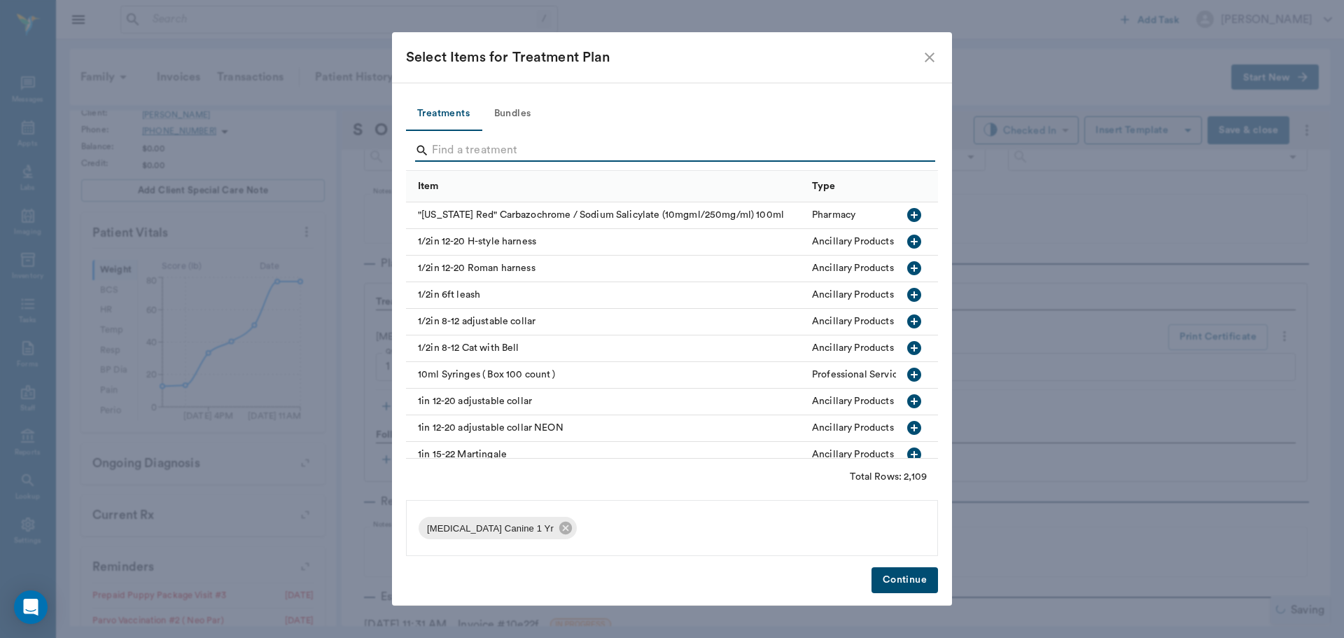
click at [470, 148] on input "Search" at bounding box center [673, 150] width 482 height 22
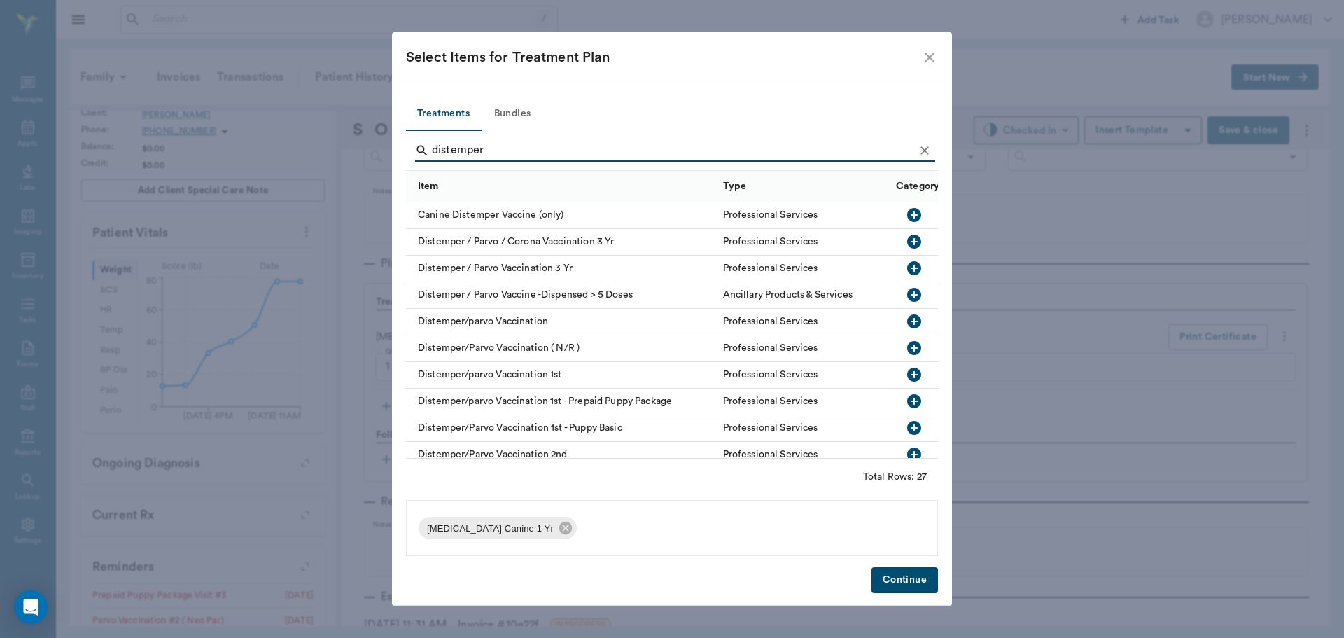
type input "distemper"
click at [907, 320] on icon "button" at bounding box center [914, 321] width 14 height 14
click at [911, 579] on button "Continue" at bounding box center [905, 580] width 67 height 26
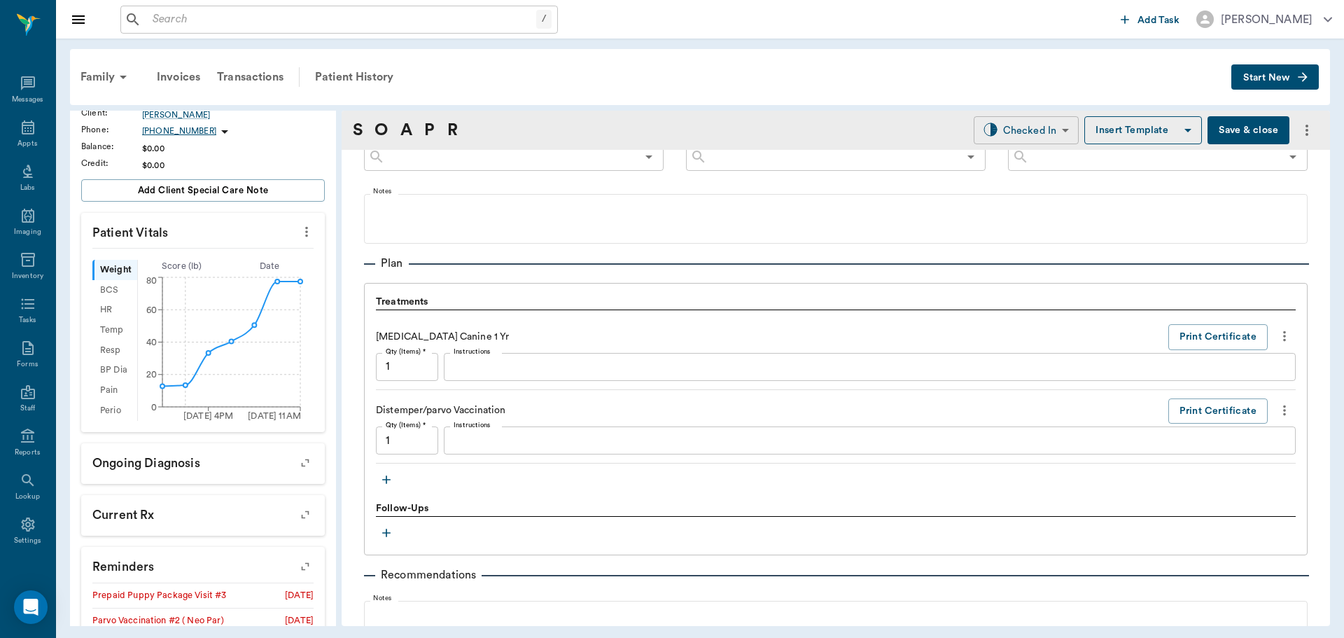
click at [1035, 132] on body "/ ​ Add Task [PERSON_NAME] Nectar Messages Appts Labs Imaging Inventory Tasks F…" at bounding box center [672, 319] width 1344 height 638
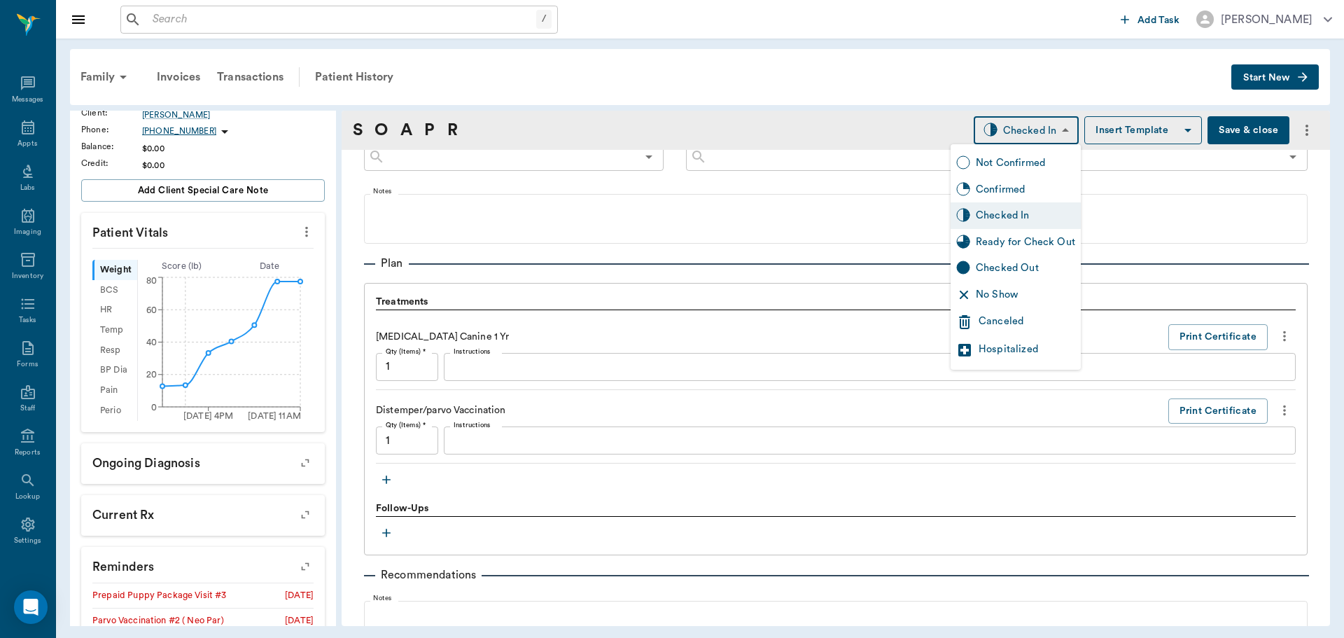
click at [992, 244] on div "Ready for Check Out" at bounding box center [1025, 242] width 99 height 15
type input "READY_TO_CHECKOUT"
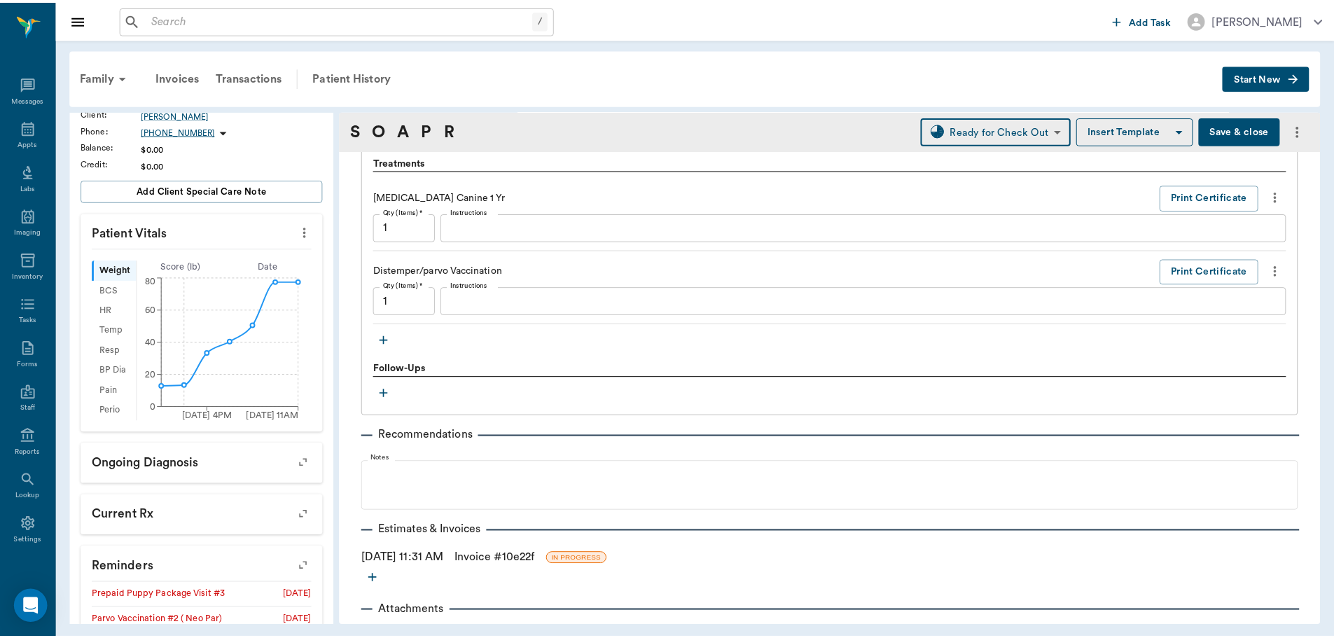
scroll to position [1004, 0]
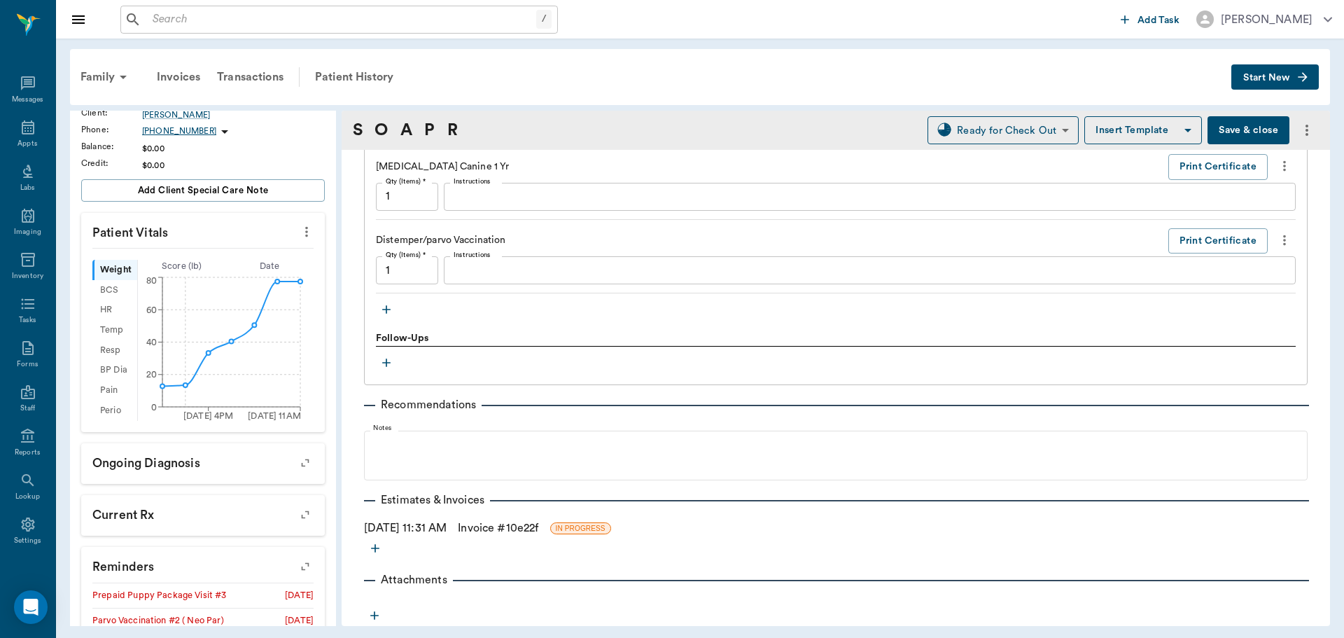
click at [538, 522] on link "Invoice # 10e22f" at bounding box center [498, 527] width 81 height 17
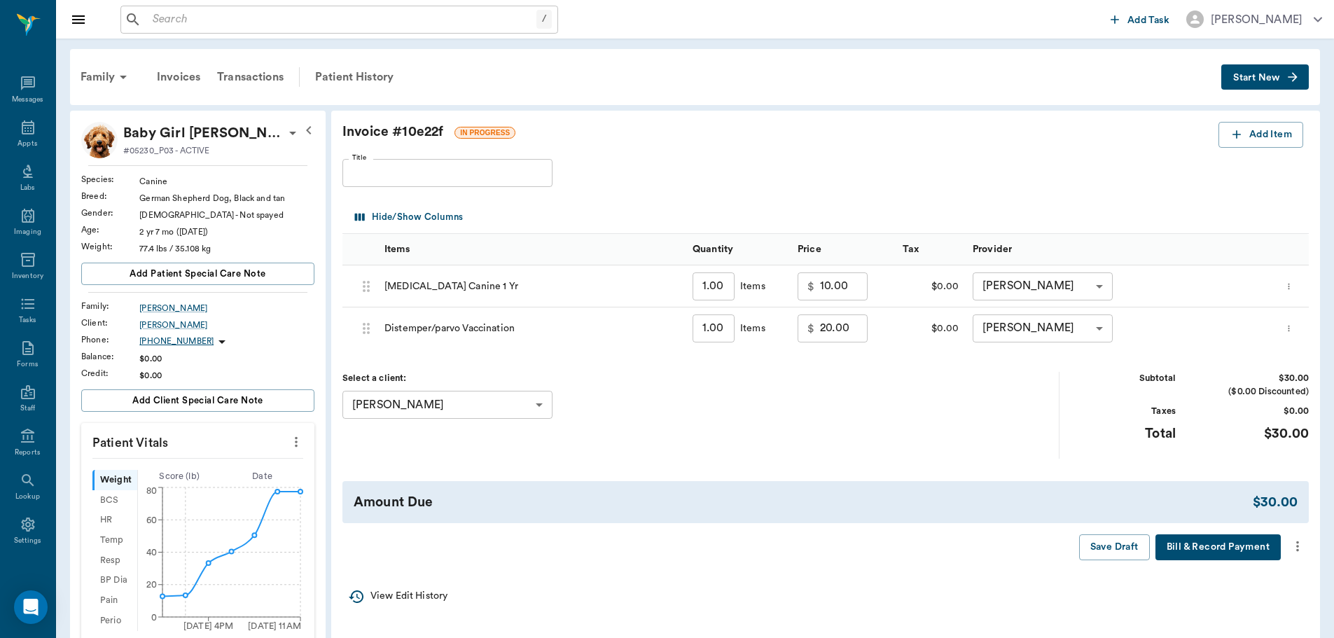
click at [1298, 545] on icon "more" at bounding box center [1296, 546] width 15 height 17
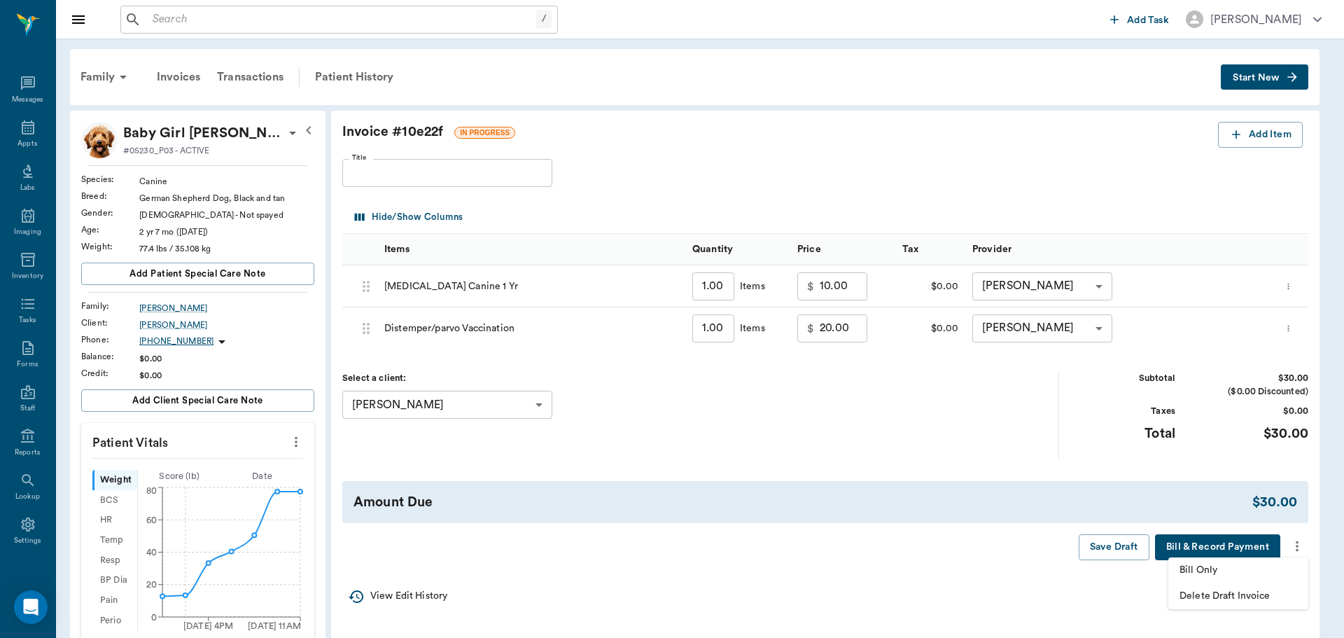
click at [1204, 573] on span "Bill Only" at bounding box center [1239, 570] width 118 height 15
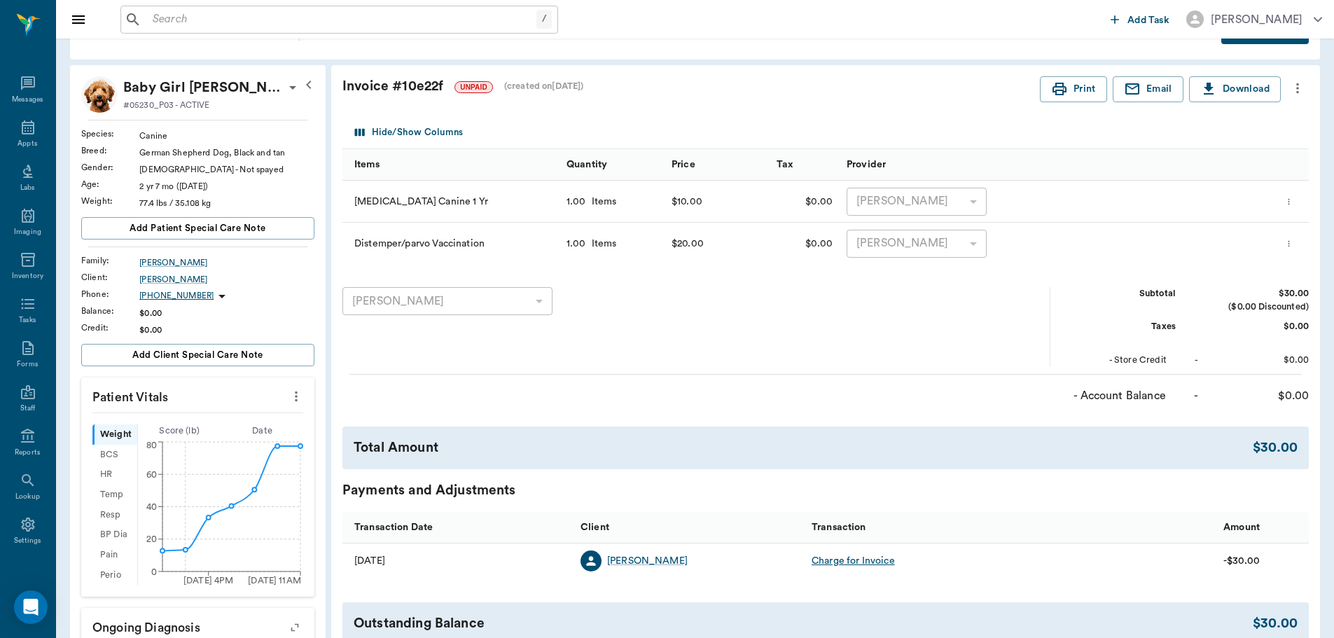
scroll to position [70, 0]
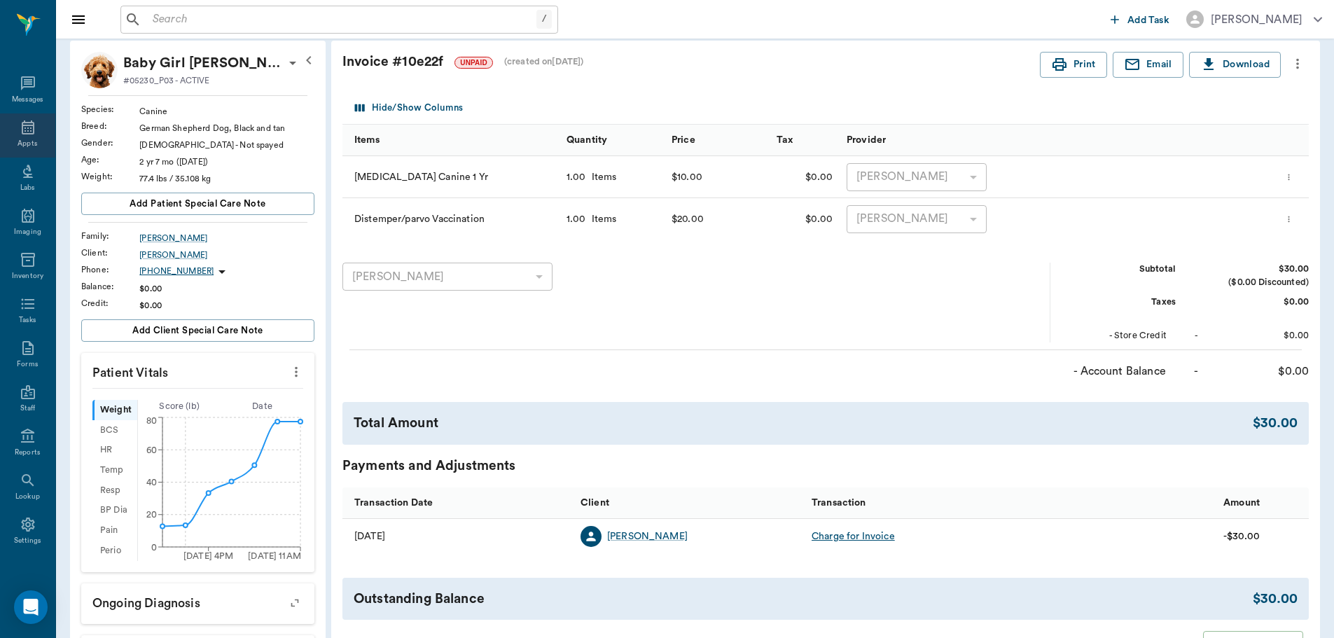
click at [20, 135] on icon at bounding box center [28, 127] width 17 height 17
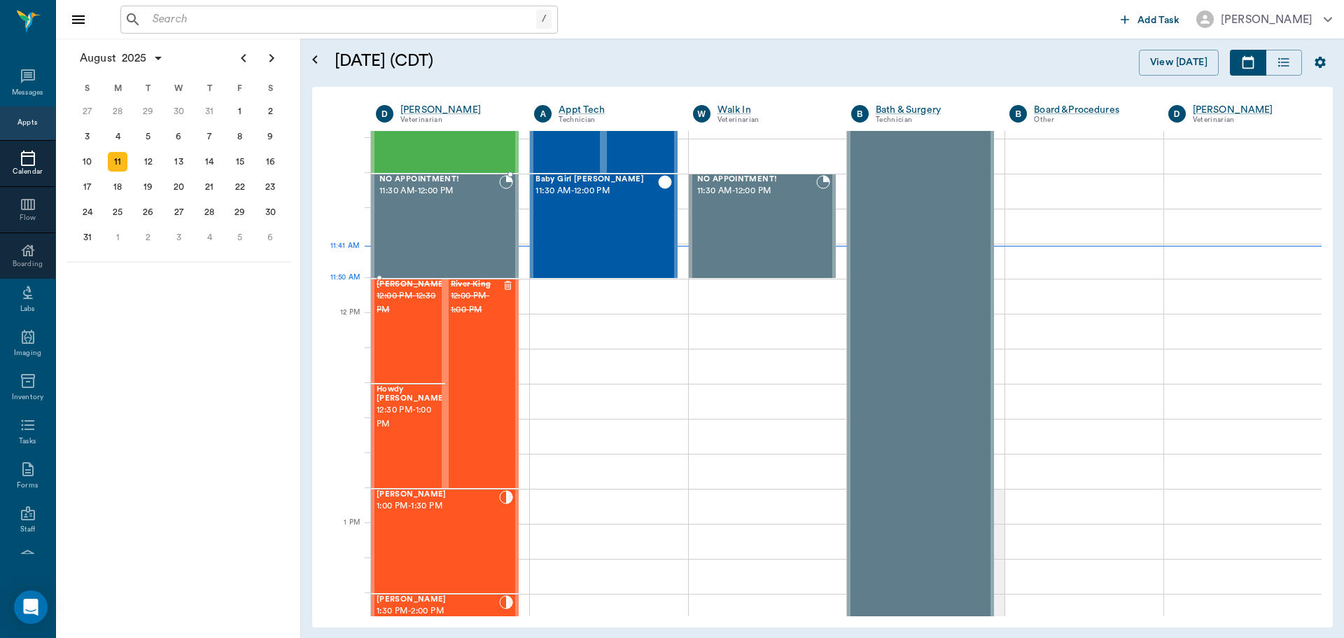
scroll to position [421, 0]
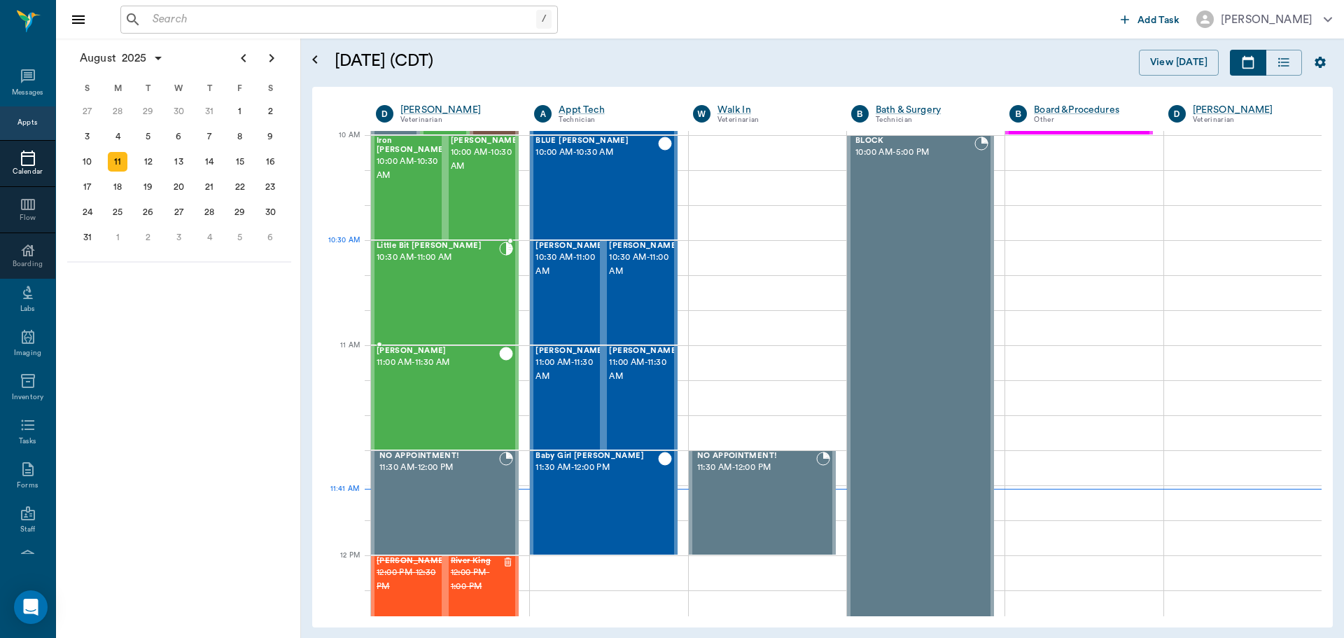
click at [424, 270] on div "Little Bit [PERSON_NAME] 10:30 AM - 11:00 AM" at bounding box center [438, 293] width 123 height 102
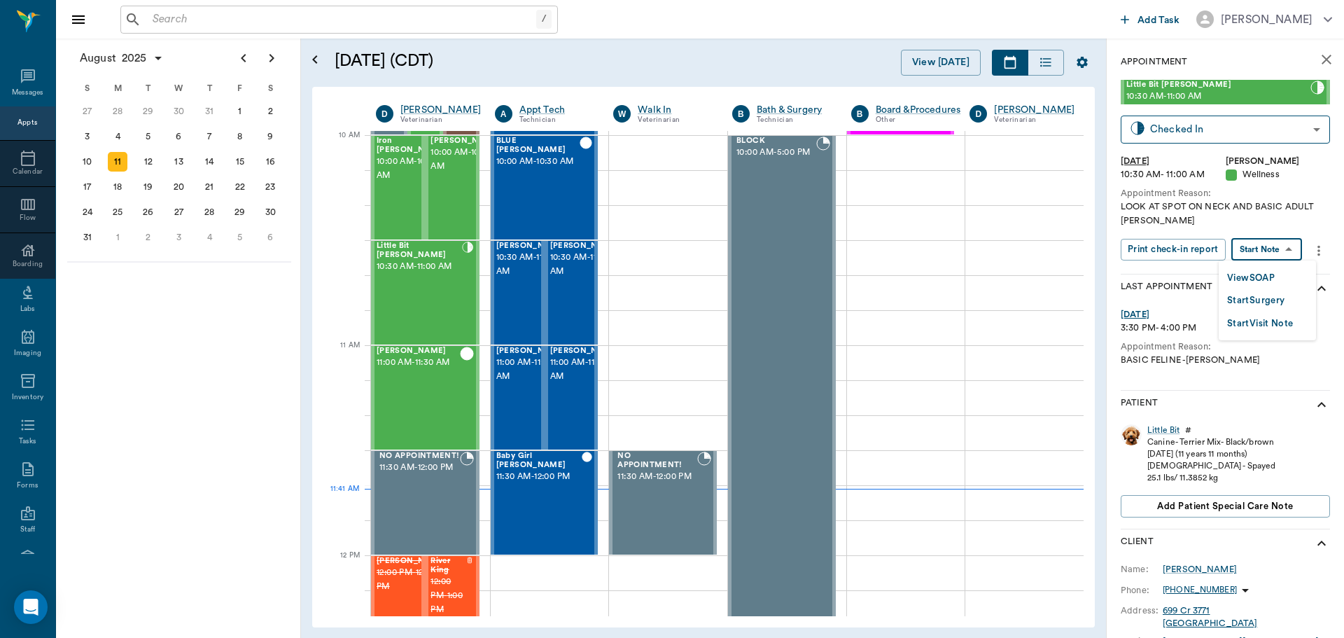
click at [1272, 249] on body "/ ​ Add Task [PERSON_NAME] Nectar Messages Appts Calendar Flow Boarding Labs Im…" at bounding box center [672, 319] width 1344 height 638
click at [1266, 277] on button "View SOAP" at bounding box center [1251, 278] width 48 height 16
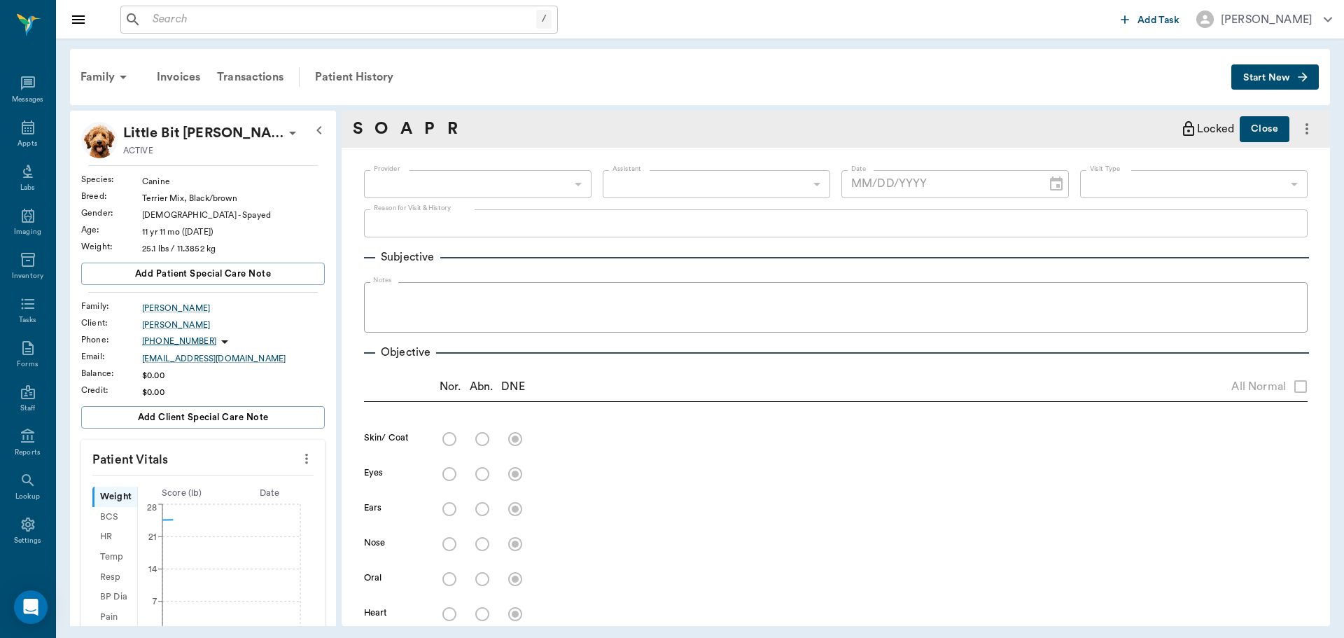
type input "63ec2f075fda476ae8351a4d"
type input "63ec2e7e52e12b0ba117b124"
type input "65d2be4f46e3a538d89b8c14"
type textarea "LOOK AT SPOT ON NECK AND BASIC ADULT [PERSON_NAME]"
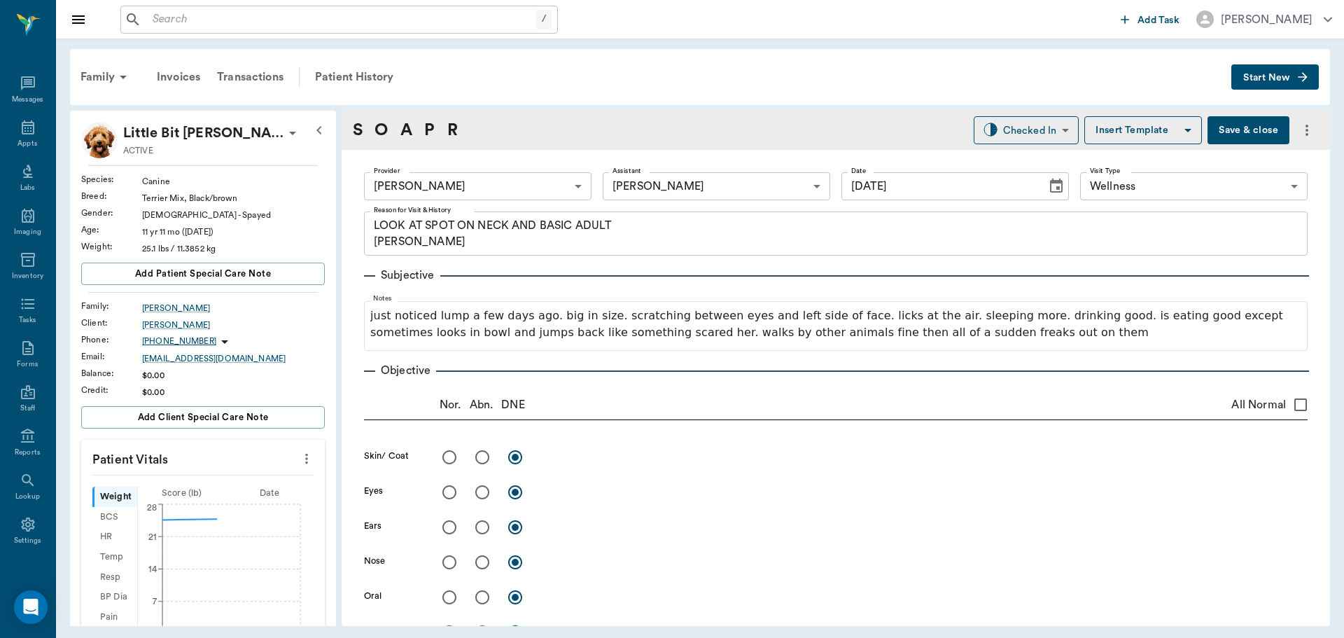
type input "[DATE]"
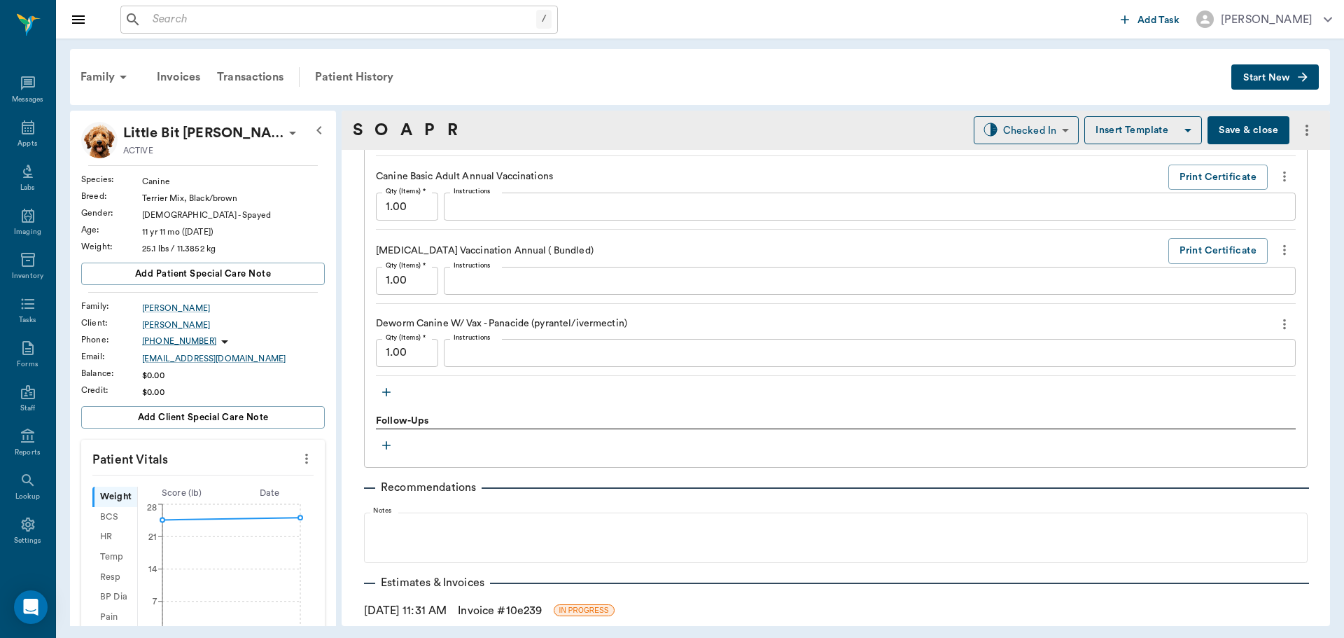
scroll to position [1330, 0]
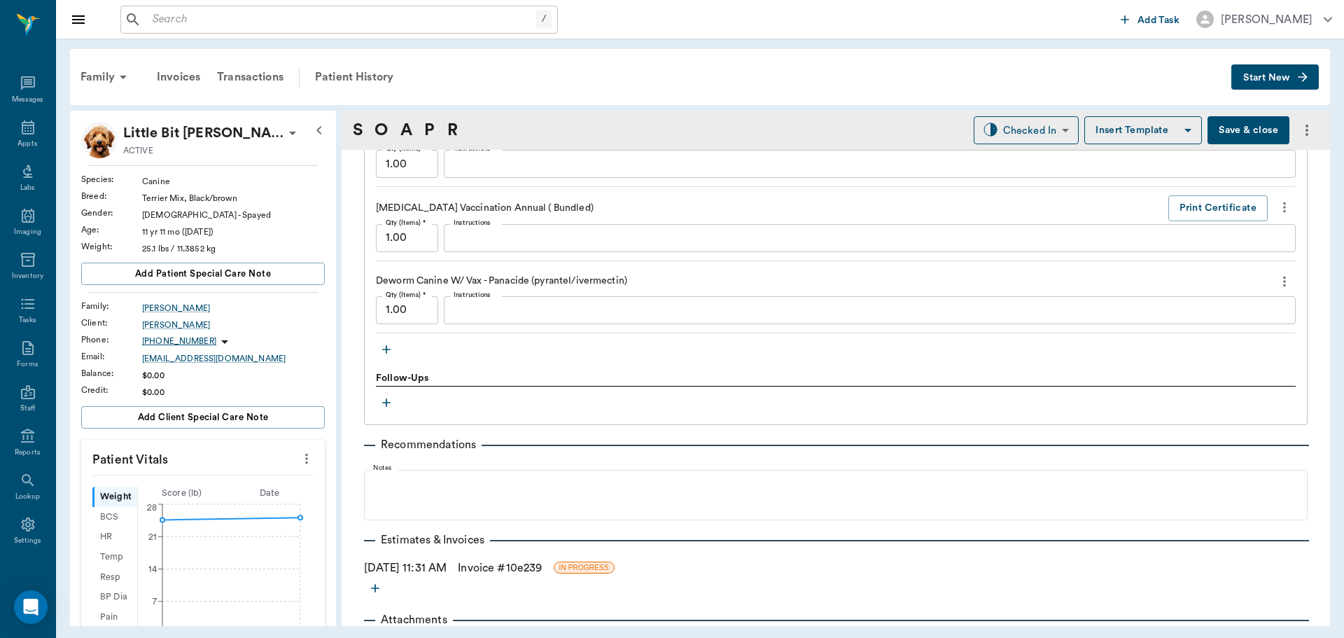
click at [383, 352] on icon "button" at bounding box center [386, 349] width 14 height 14
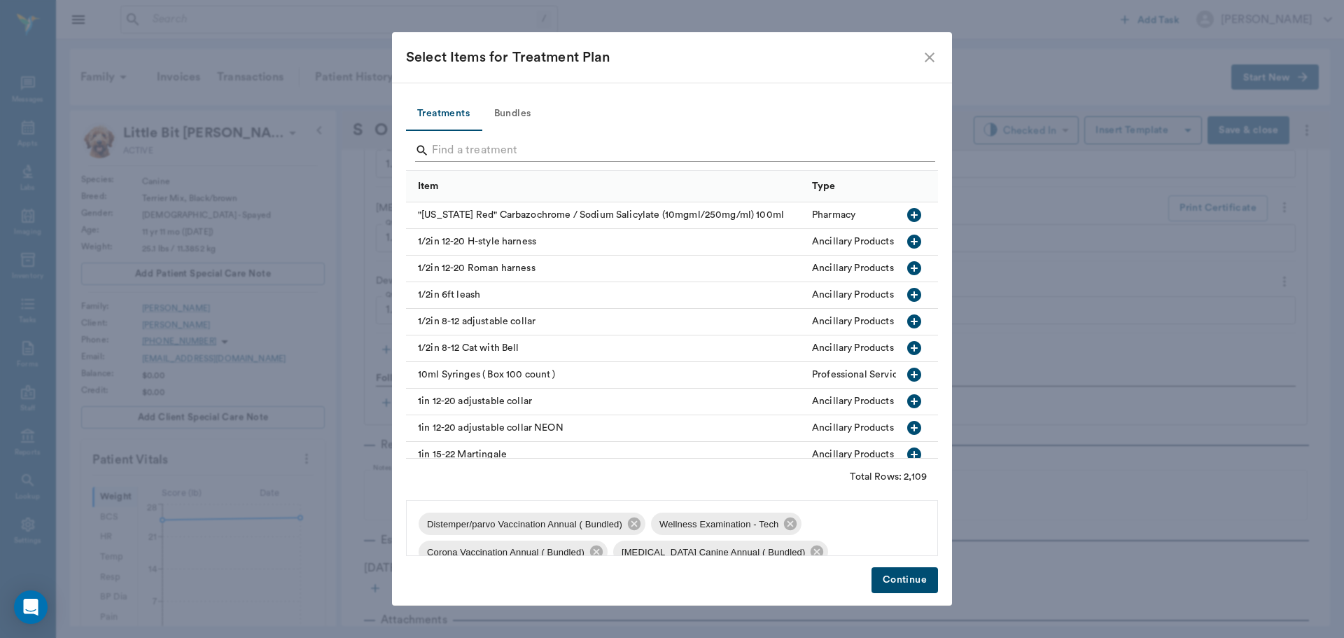
click at [514, 153] on input "Search" at bounding box center [673, 150] width 482 height 22
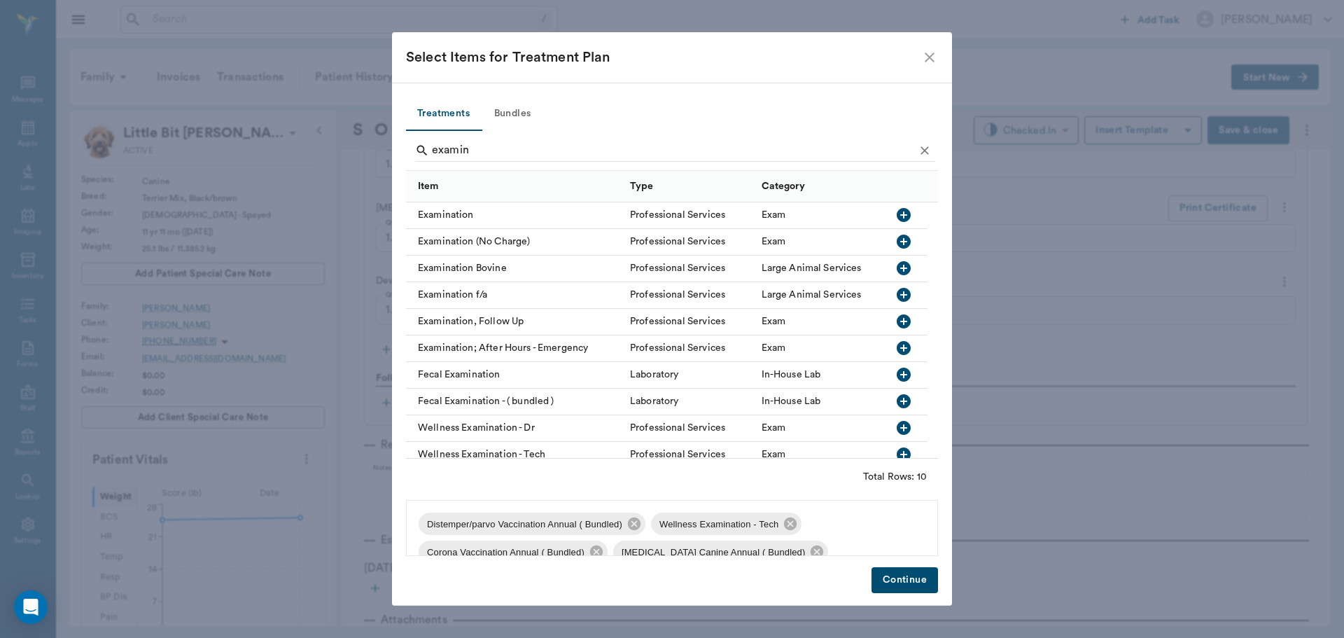
click at [908, 210] on icon "button" at bounding box center [904, 215] width 14 height 14
click at [789, 524] on icon at bounding box center [790, 523] width 13 height 13
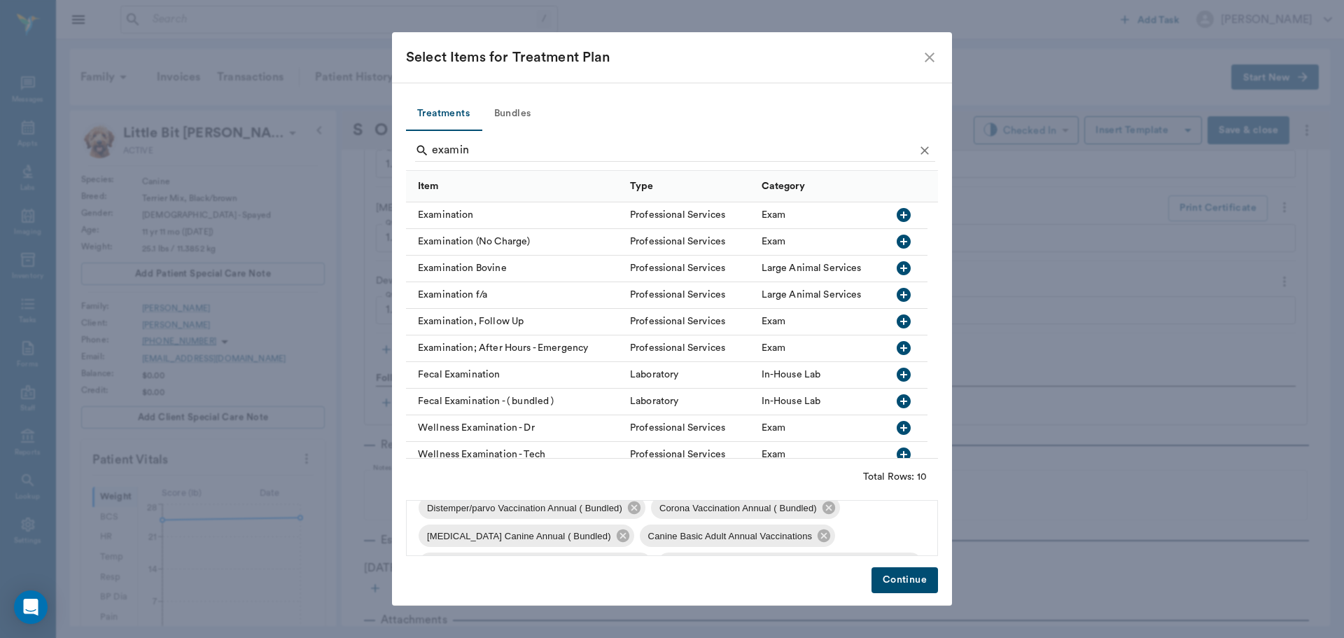
scroll to position [9, 0]
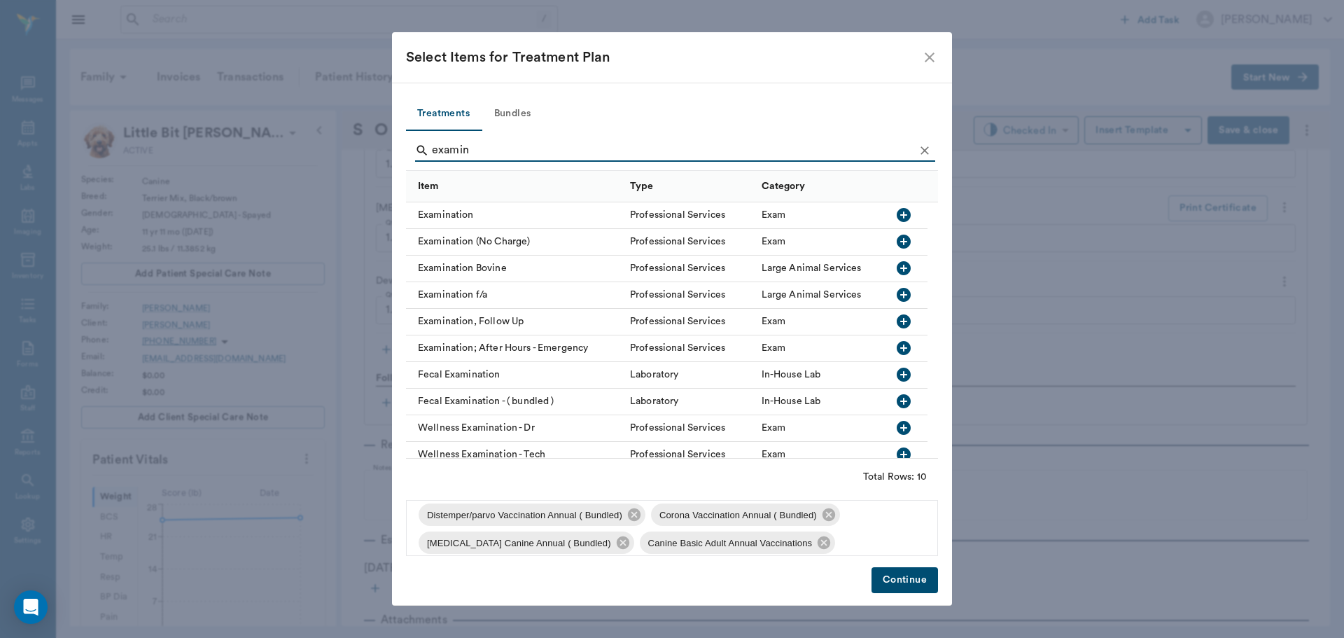
click at [546, 155] on input "examin" at bounding box center [673, 150] width 482 height 22
type input "e"
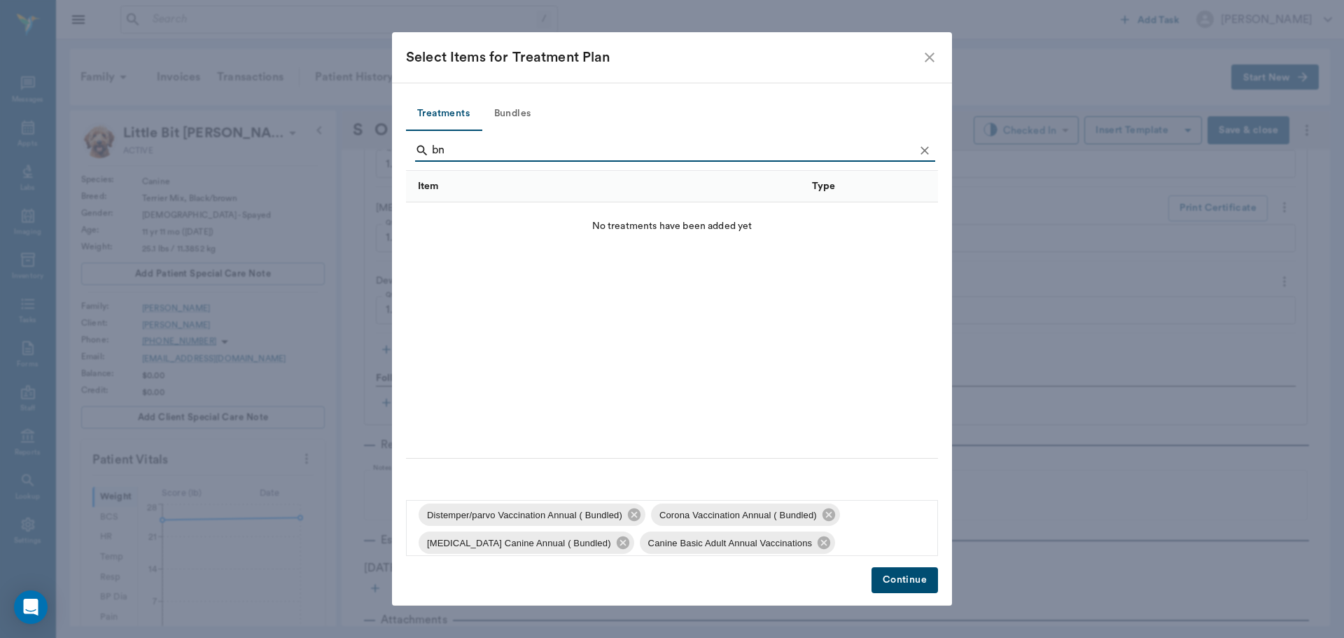
type input "b"
click at [447, 155] on input "pro bnp" at bounding box center [673, 150] width 482 height 22
type input "p"
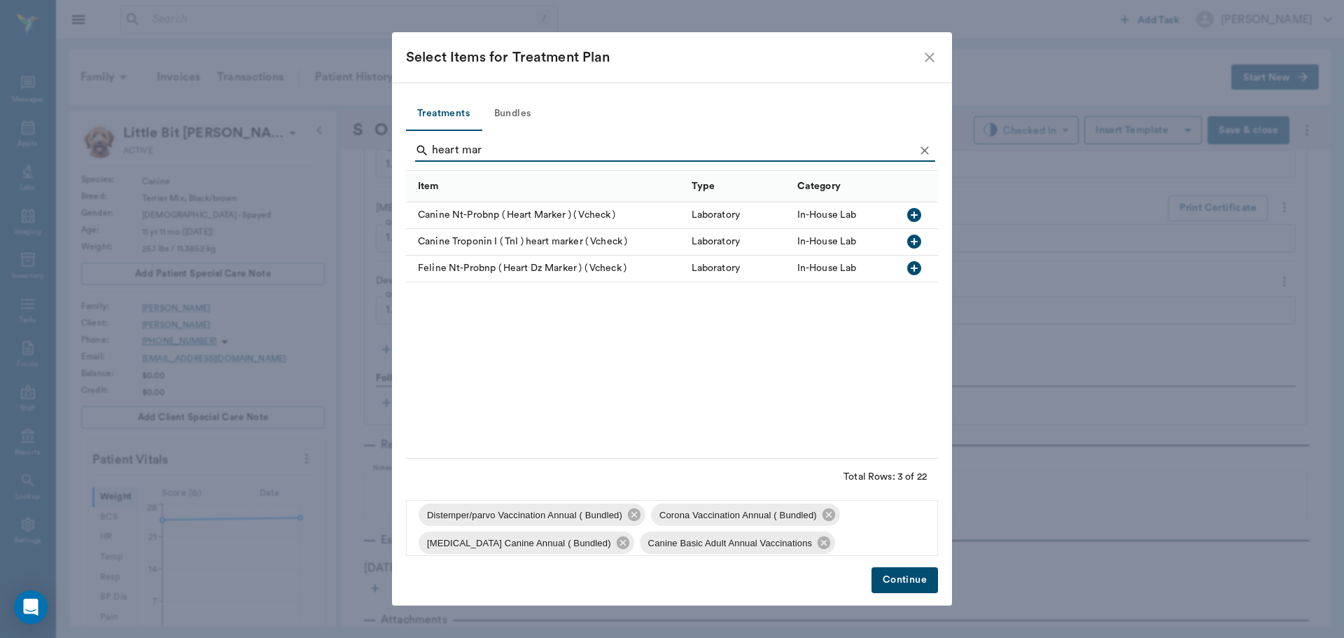
type input "heart mar"
click at [916, 213] on icon "button" at bounding box center [914, 215] width 14 height 14
click at [904, 582] on button "Continue" at bounding box center [905, 580] width 67 height 26
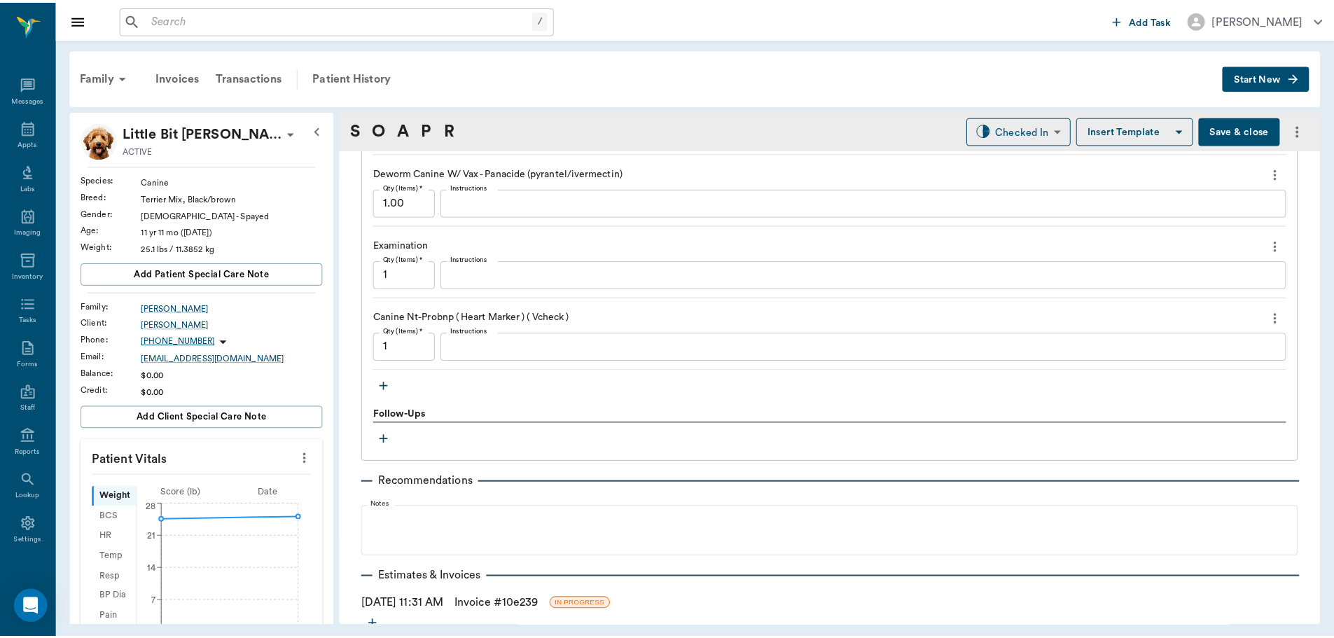
scroll to position [1442, 0]
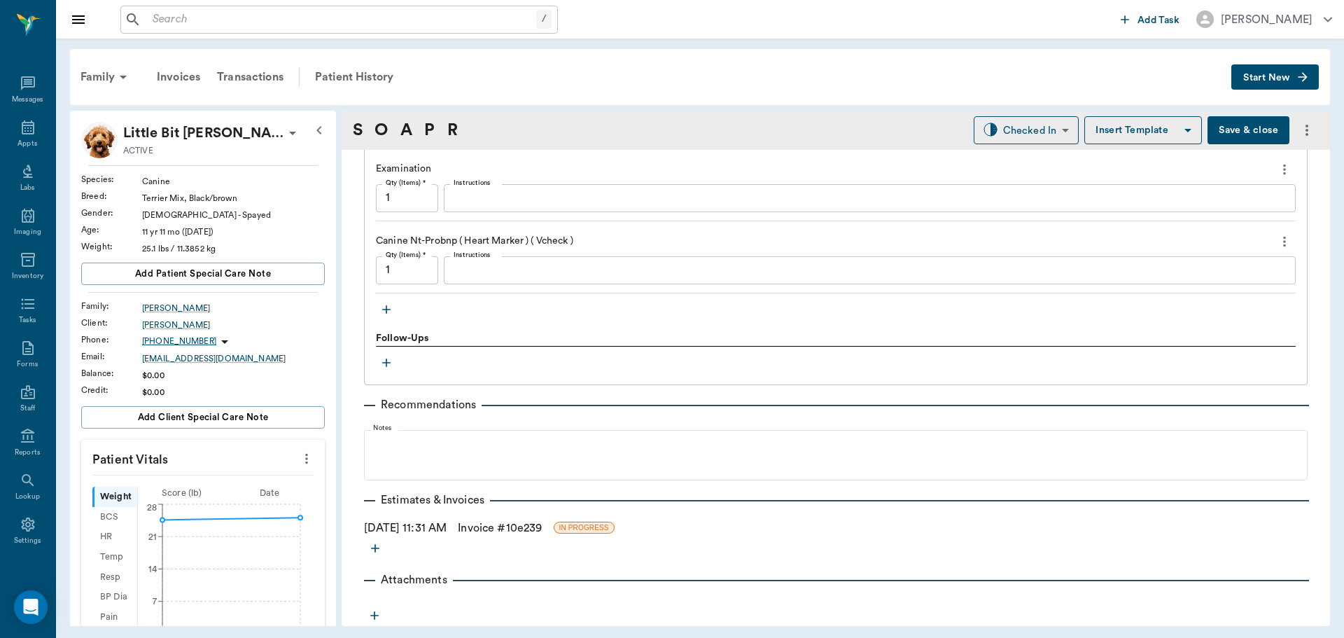
click at [499, 521] on link "Invoice # 10e239" at bounding box center [500, 527] width 84 height 17
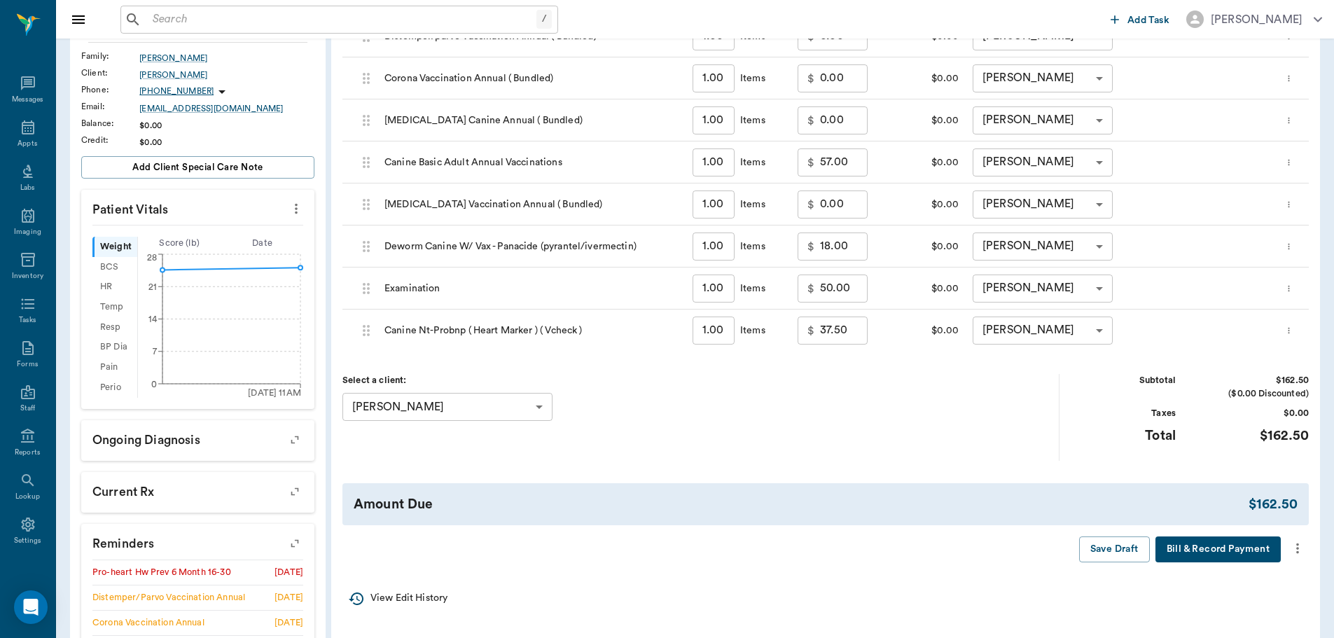
scroll to position [280, 0]
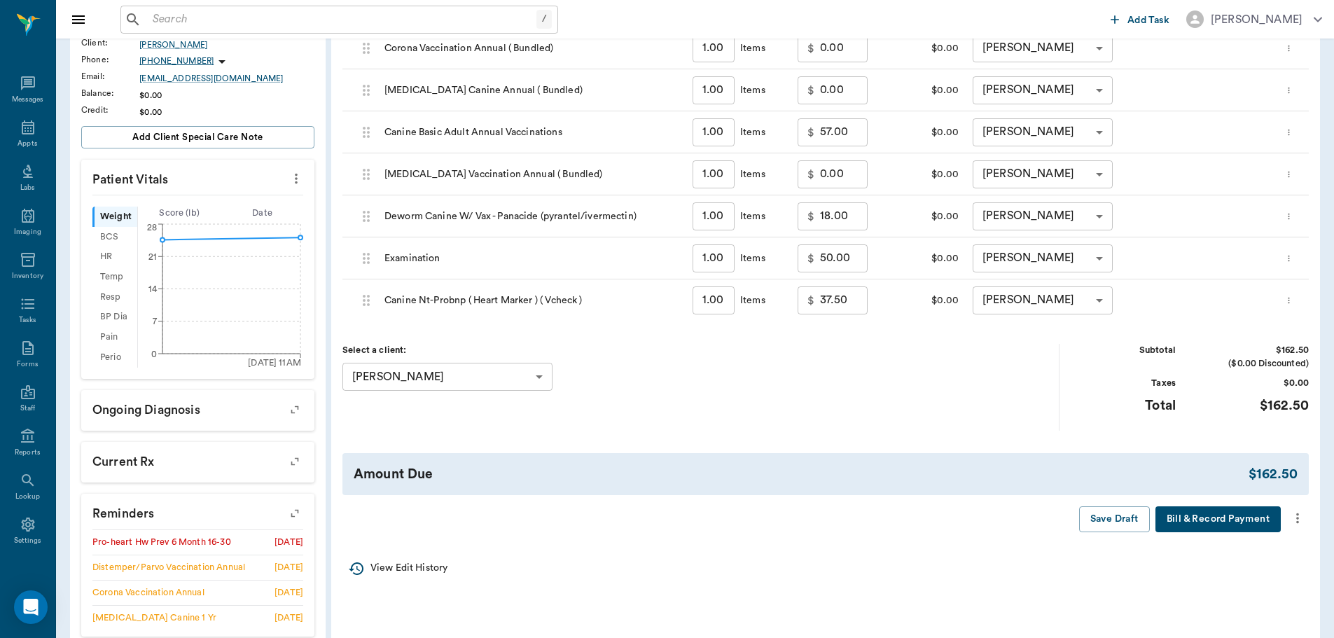
click at [1298, 517] on icon "more" at bounding box center [1296, 518] width 15 height 17
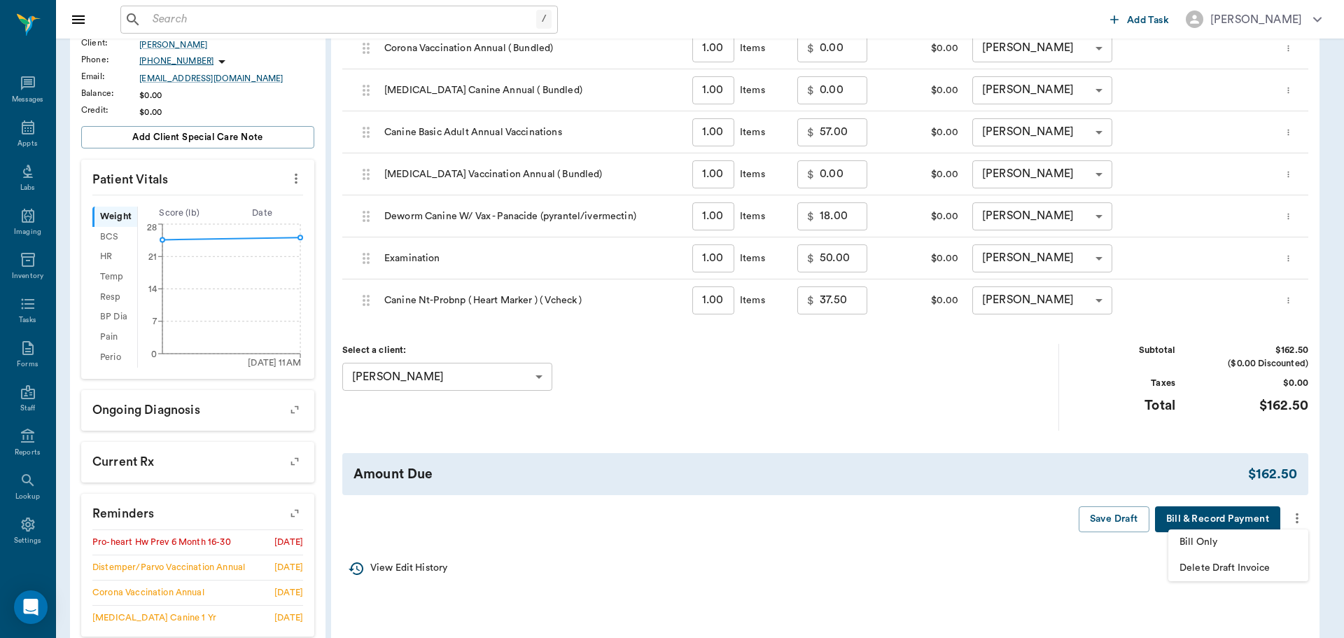
click at [1243, 542] on span "Bill Only" at bounding box center [1239, 542] width 118 height 15
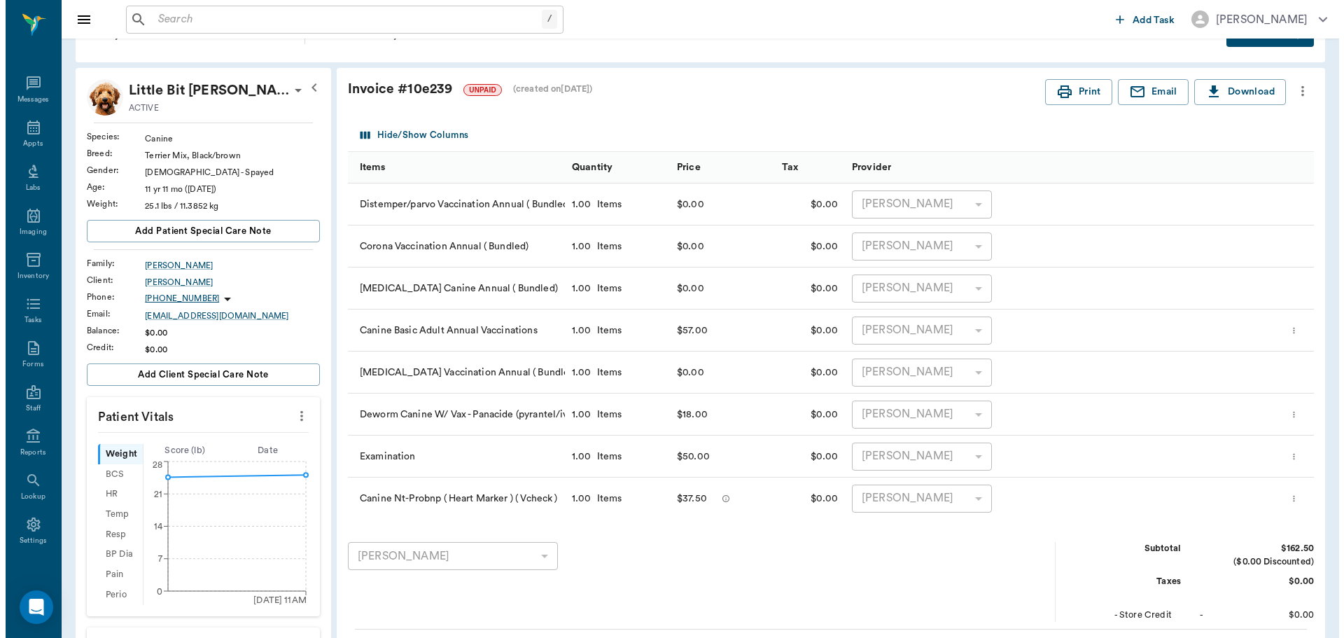
scroll to position [0, 0]
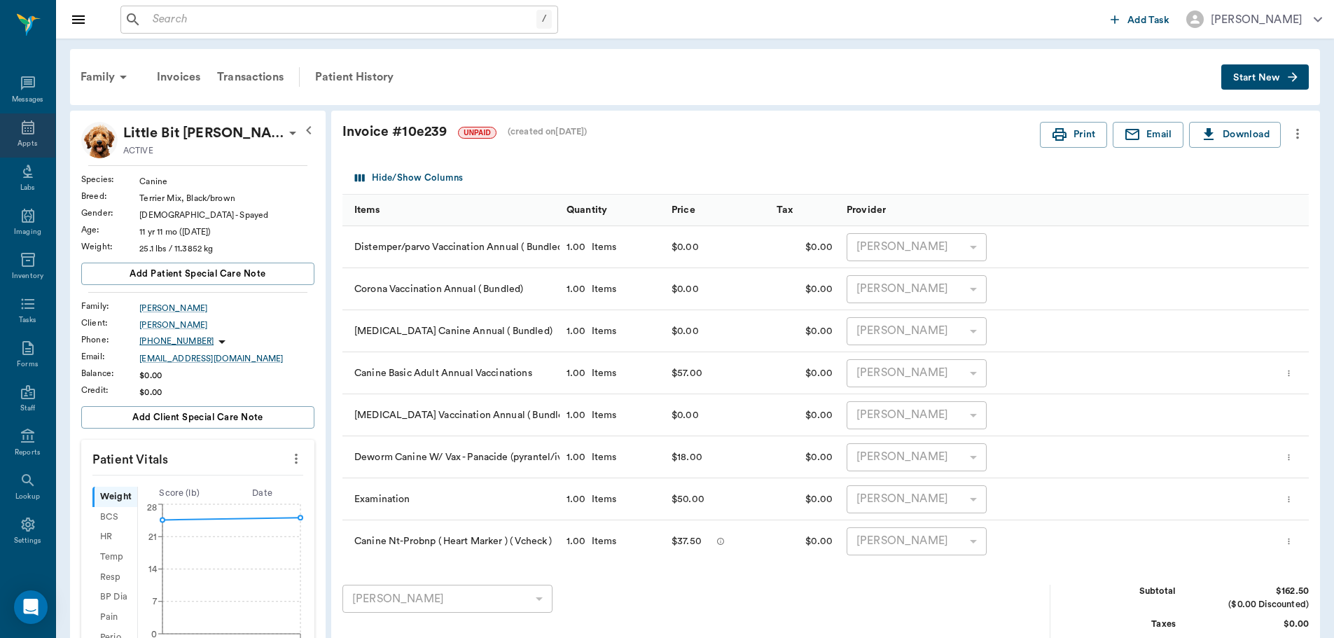
click at [23, 116] on div "Appts" at bounding box center [27, 135] width 55 height 44
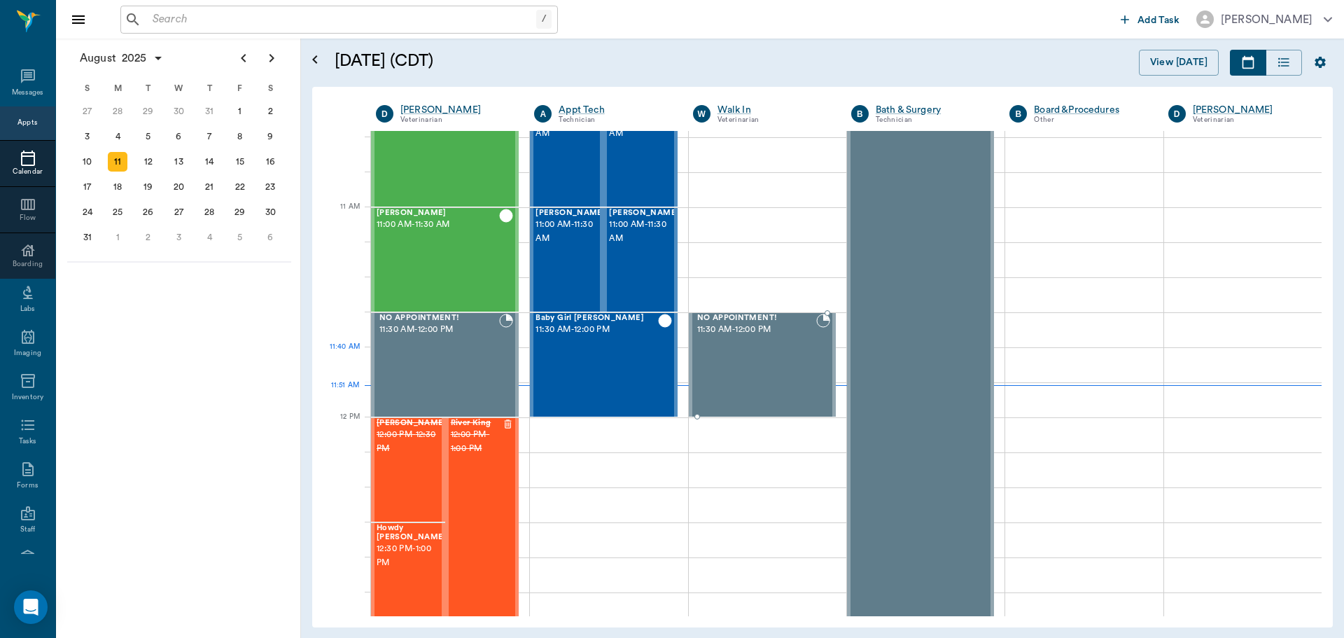
scroll to position [560, 0]
drag, startPoint x: 645, startPoint y: 346, endPoint x: 656, endPoint y: 343, distance: 10.9
click at [645, 346] on div "Baby Girl [PERSON_NAME] 11:30 AM - 12:00 PM" at bounding box center [597, 364] width 122 height 102
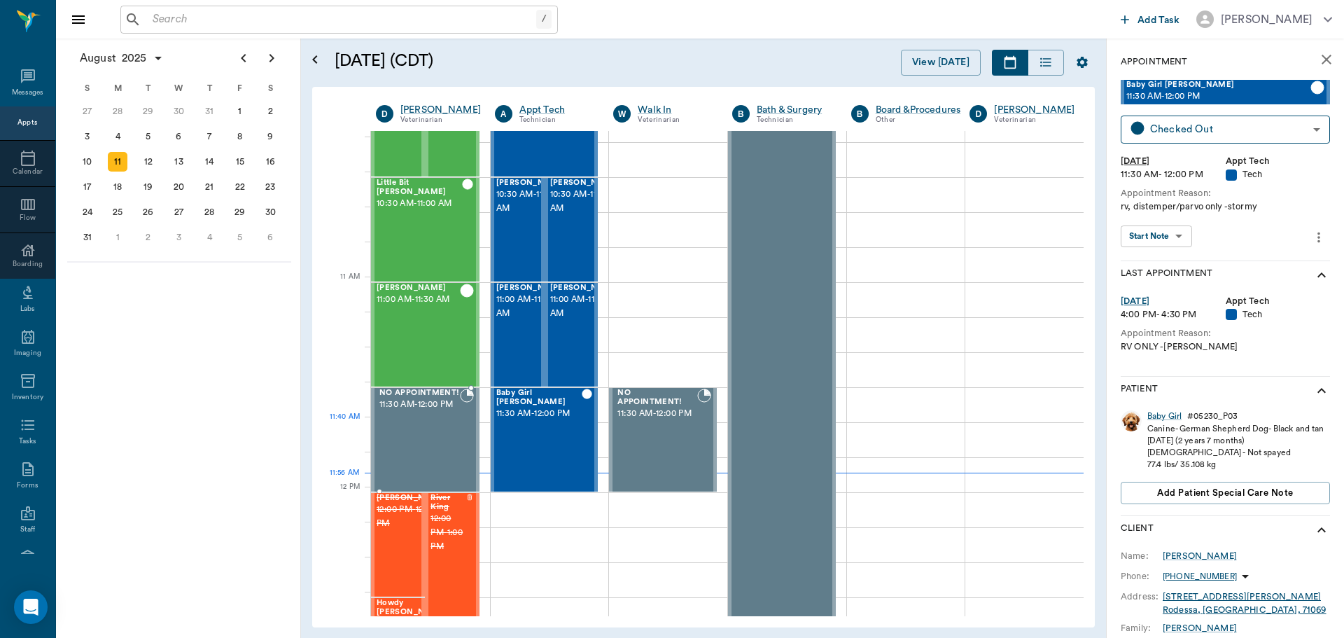
scroll to position [490, 0]
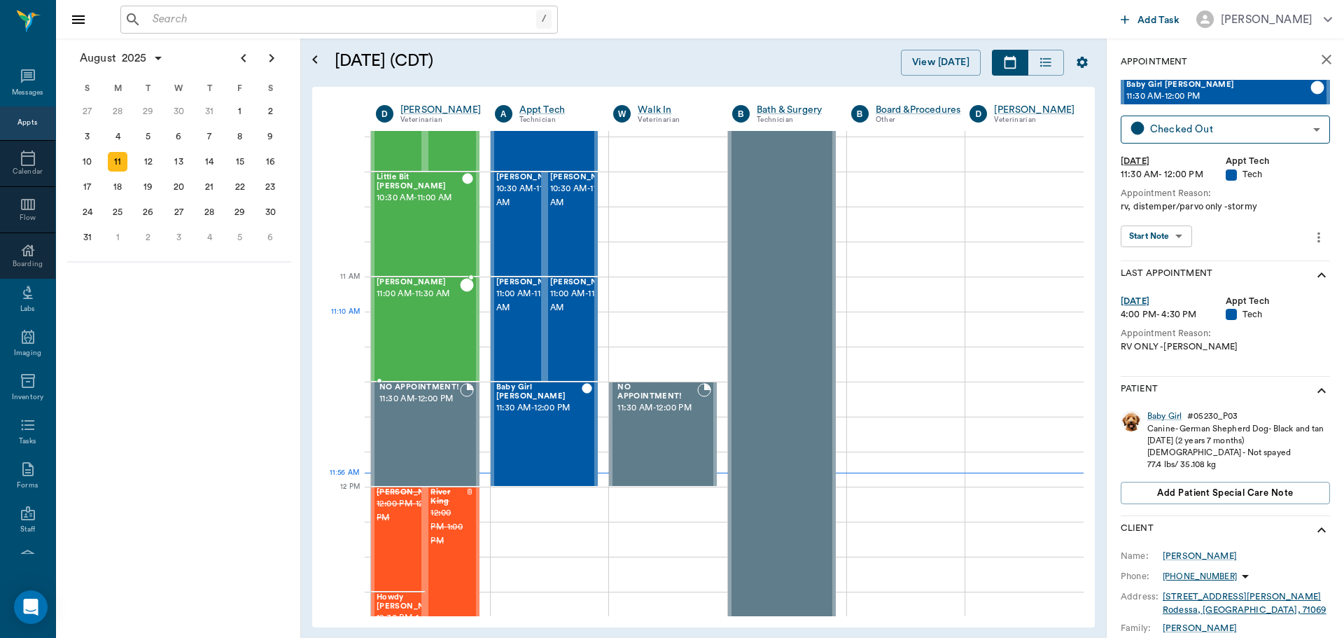
click at [396, 323] on div "[PERSON_NAME] 11:00 AM - 11:30 AM" at bounding box center [418, 329] width 83 height 102
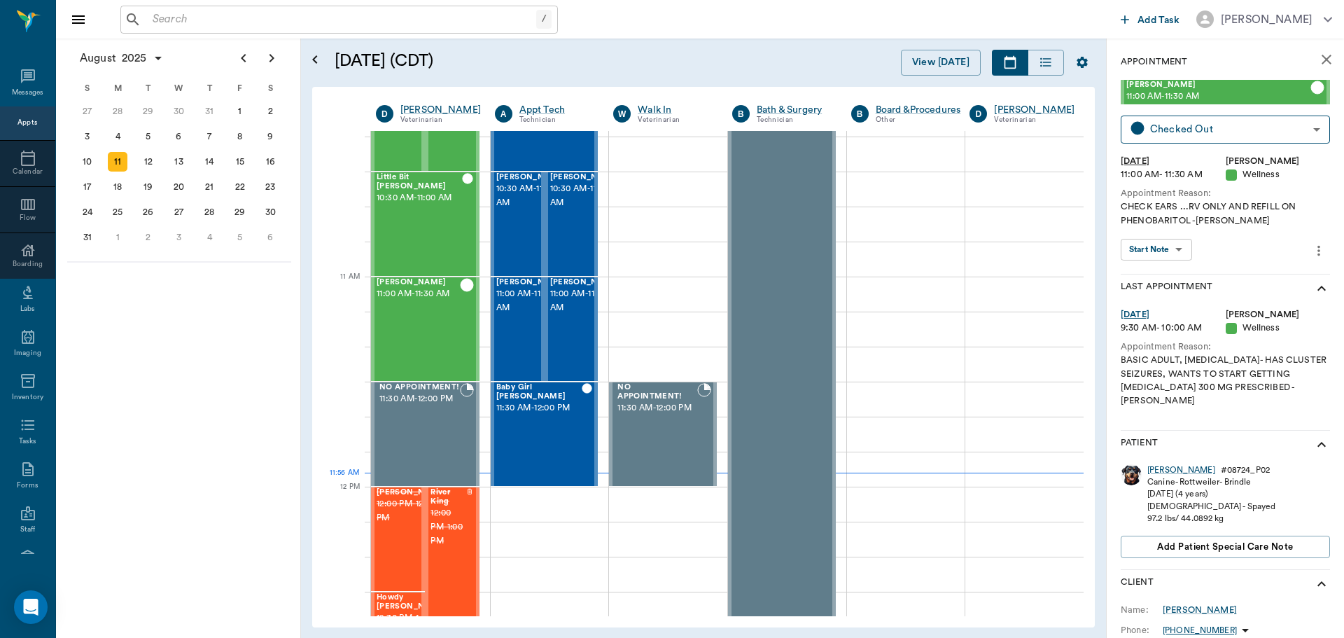
click at [1182, 249] on body "/ ​ Add Task [PERSON_NAME] Nectar Messages Appts Calendar Flow Boarding Labs Im…" at bounding box center [672, 319] width 1344 height 638
click at [1169, 277] on button "View SOAP" at bounding box center [1149, 278] width 48 height 16
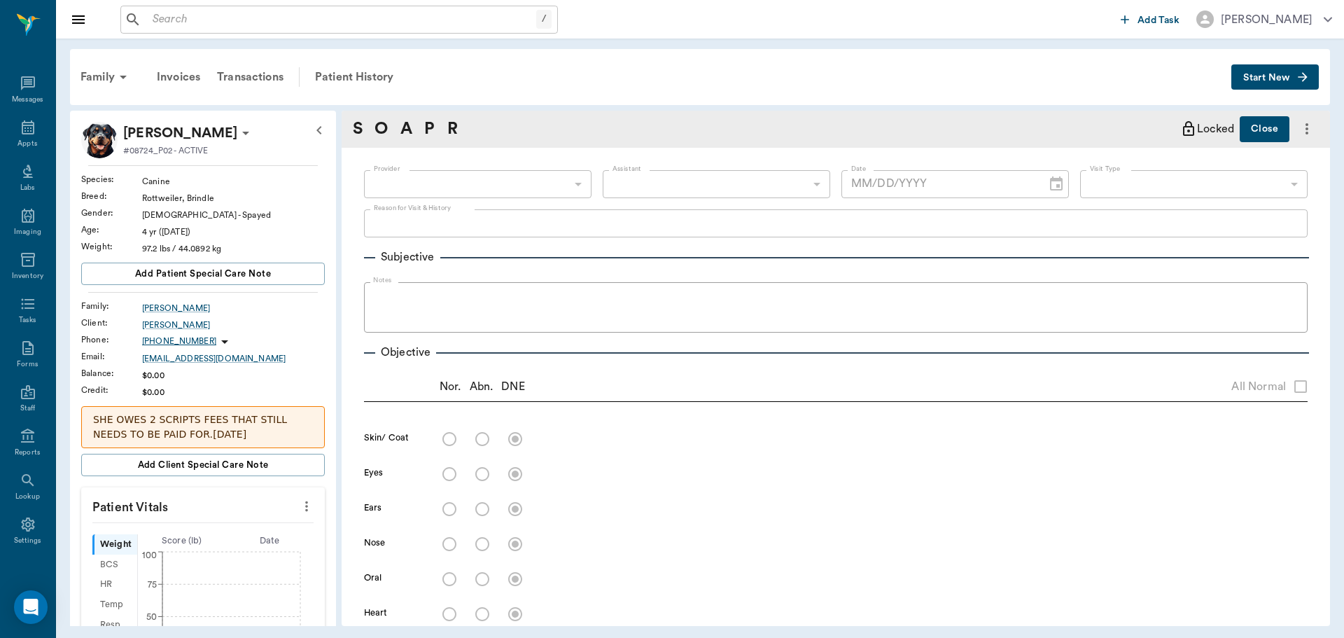
type input "642ef10e332a41444de2bad1"
type input "65d2be4f46e3a538d89b8c14"
type textarea "CHECK EARS ...RV ONLY AND REFILL ON PHENOBARITOL -[PERSON_NAME]"
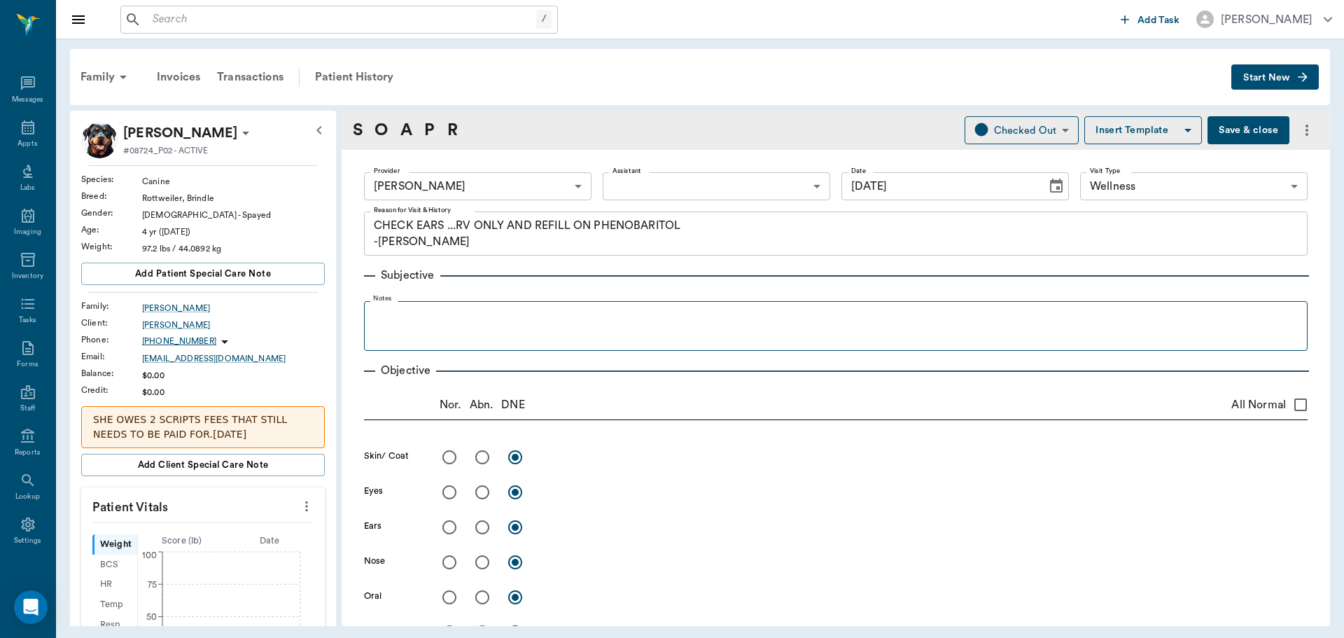
type input "[DATE]"
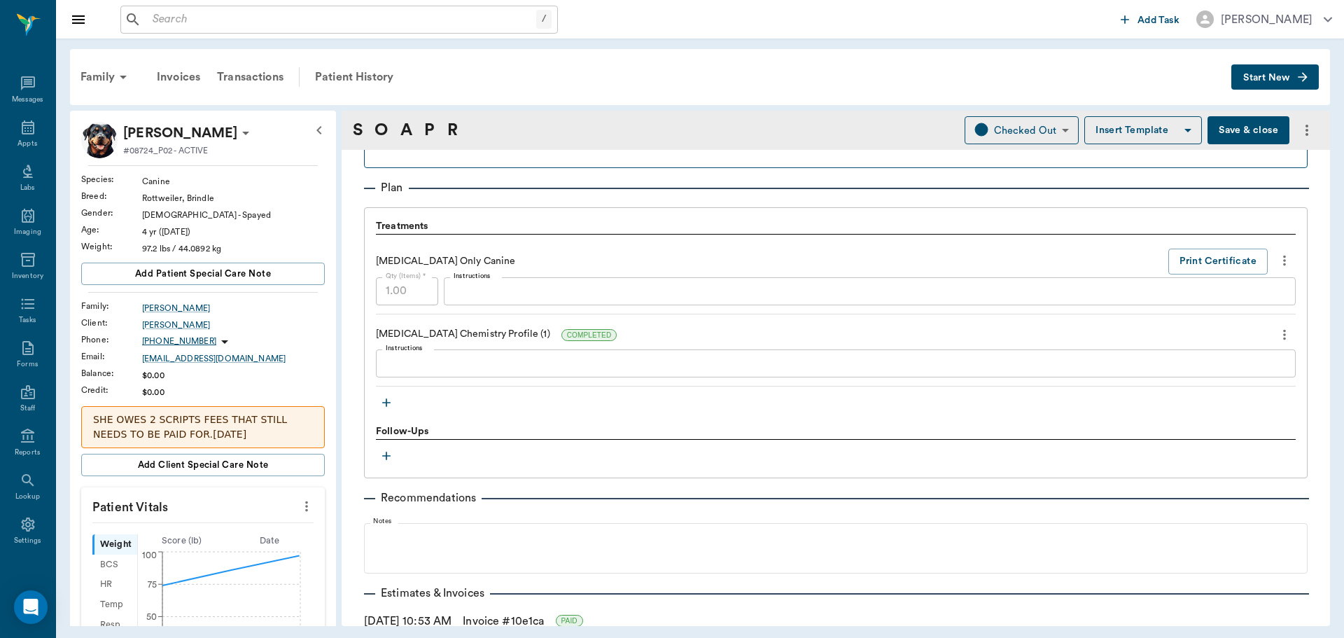
scroll to position [910, 0]
click at [425, 354] on div "x Instructions" at bounding box center [836, 363] width 920 height 28
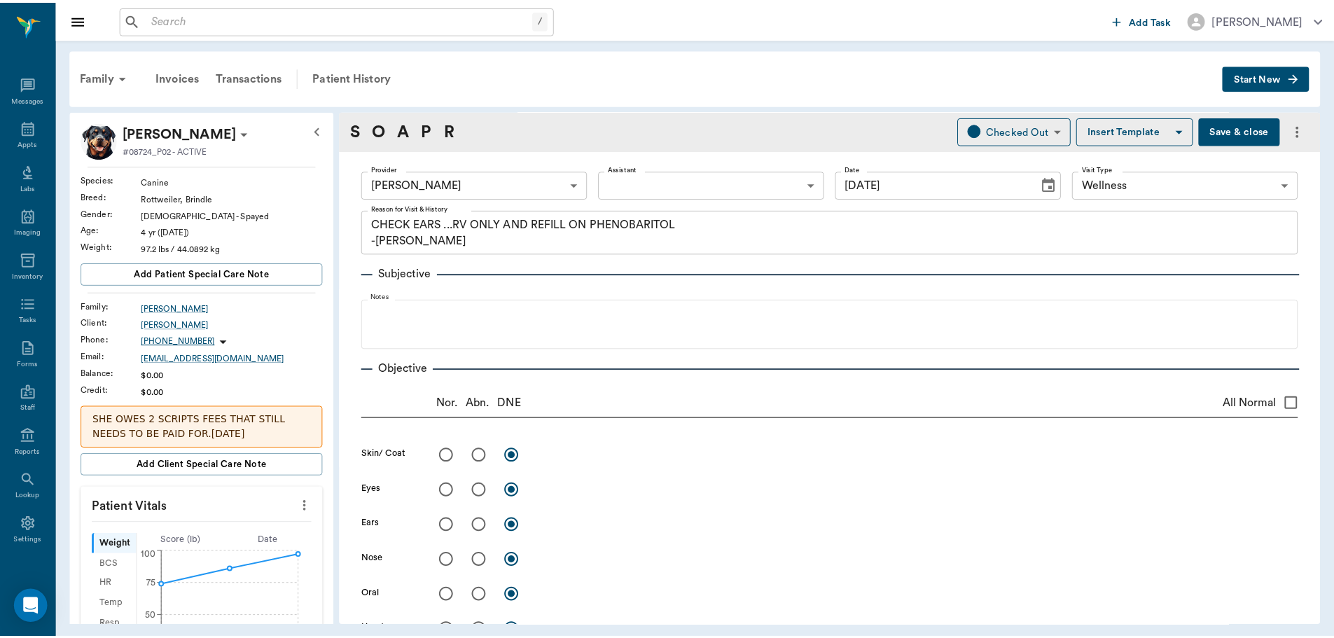
scroll to position [0, 0]
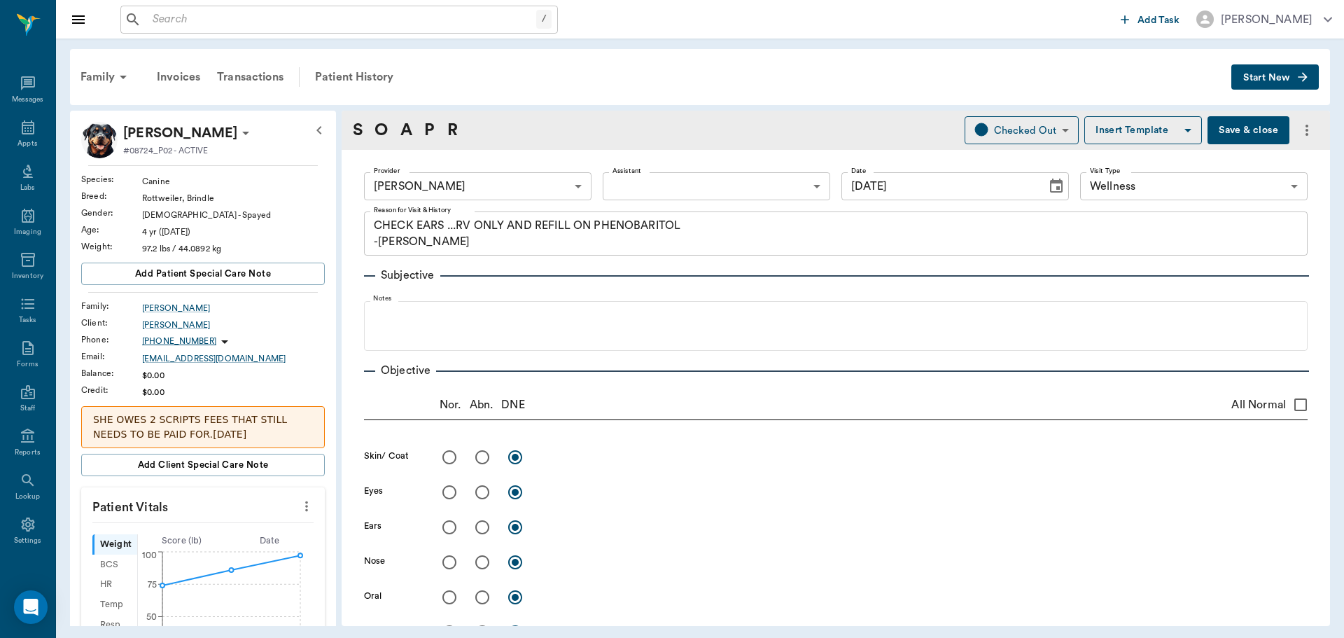
type textarea "PB 15.8, ALP 299, AST 46, GGT 8, TBIL .9, ALB 4.5"
click at [1242, 125] on button "Save & close" at bounding box center [1249, 130] width 82 height 28
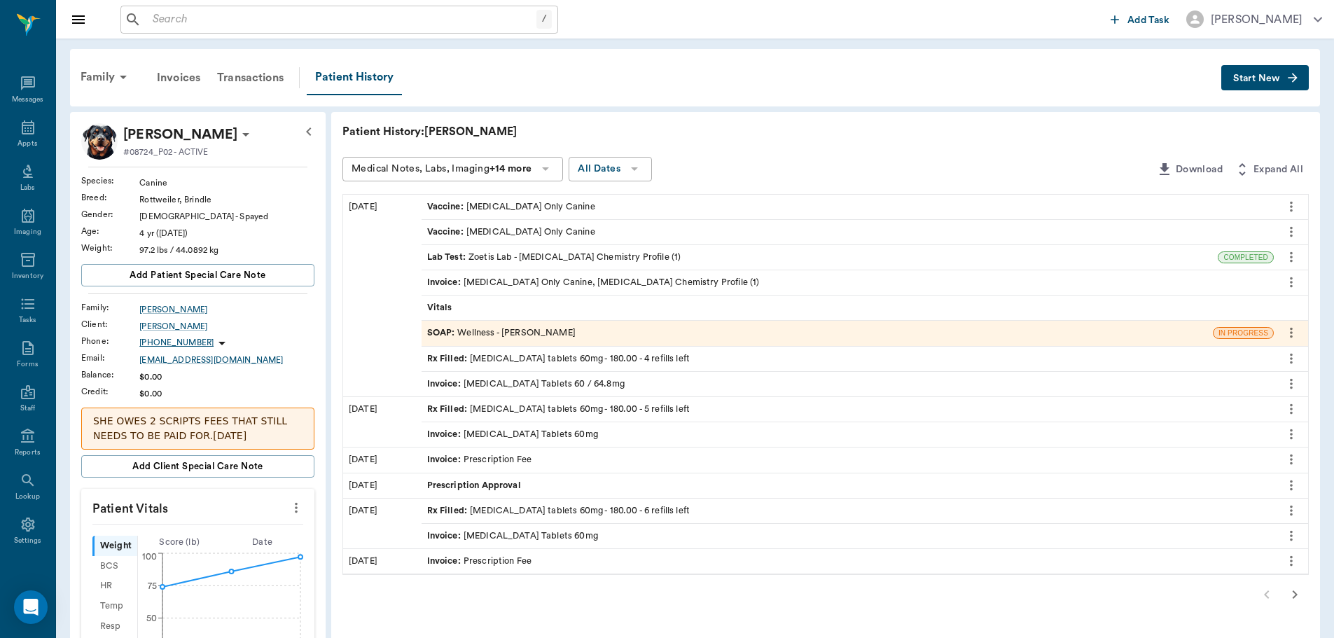
click at [1273, 64] on div "Family Invoices Transactions Patient History Start New" at bounding box center [695, 77] width 1250 height 57
click at [1266, 78] on span "Start New" at bounding box center [1256, 78] width 47 height 0
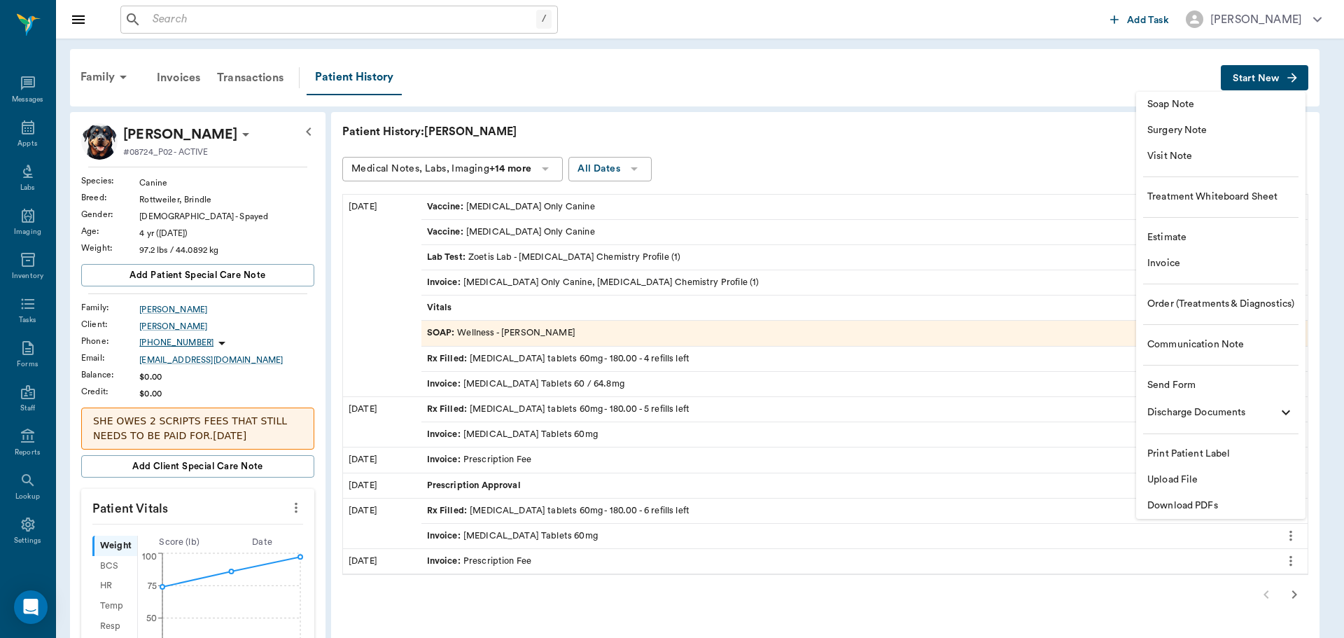
click at [1204, 342] on span "Communication Note" at bounding box center [1220, 344] width 147 height 15
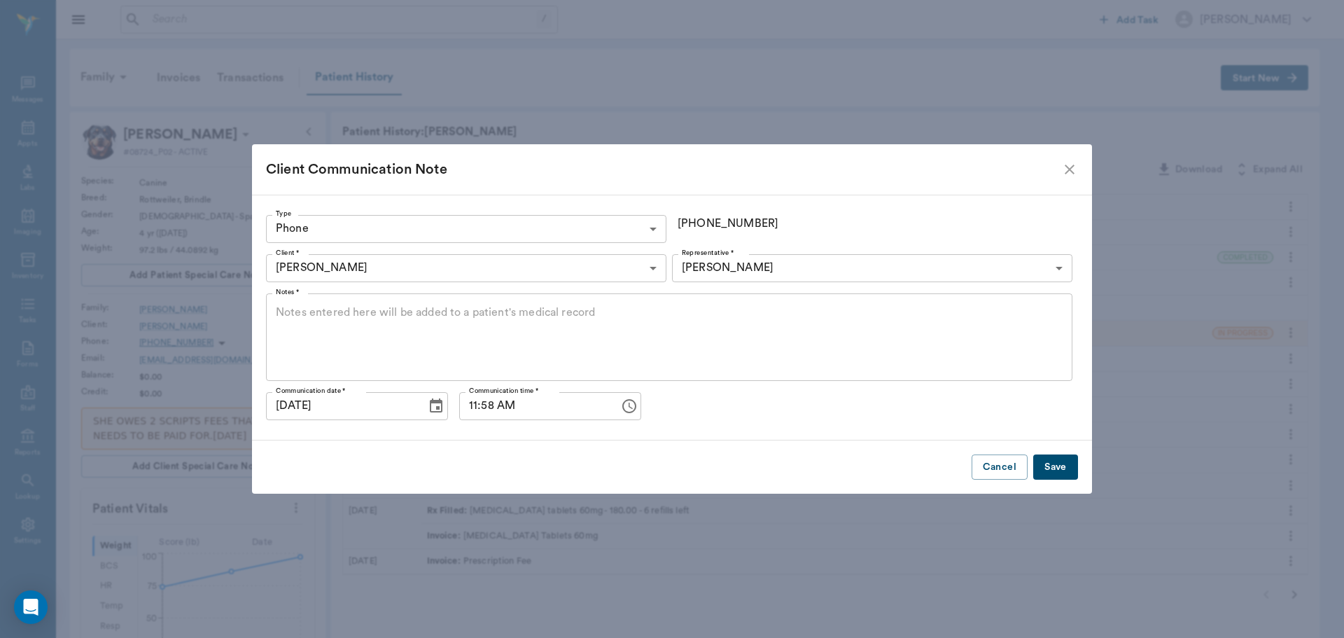
click at [648, 227] on body "/ ​ Add Task [PERSON_NAME] Nectar Messages Appts Labs Imaging Inventory Tasks F…" at bounding box center [672, 559] width 1344 height 1119
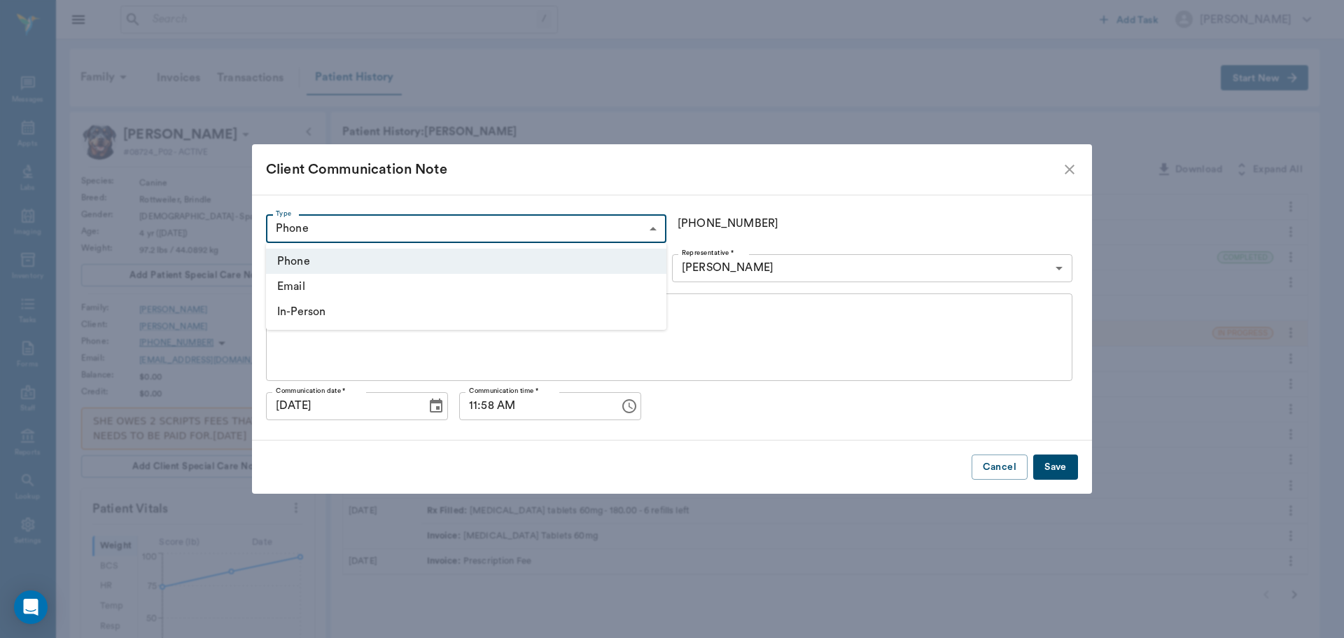
click at [431, 317] on li "In-Person" at bounding box center [466, 311] width 400 height 25
type input "IN_PERSON"
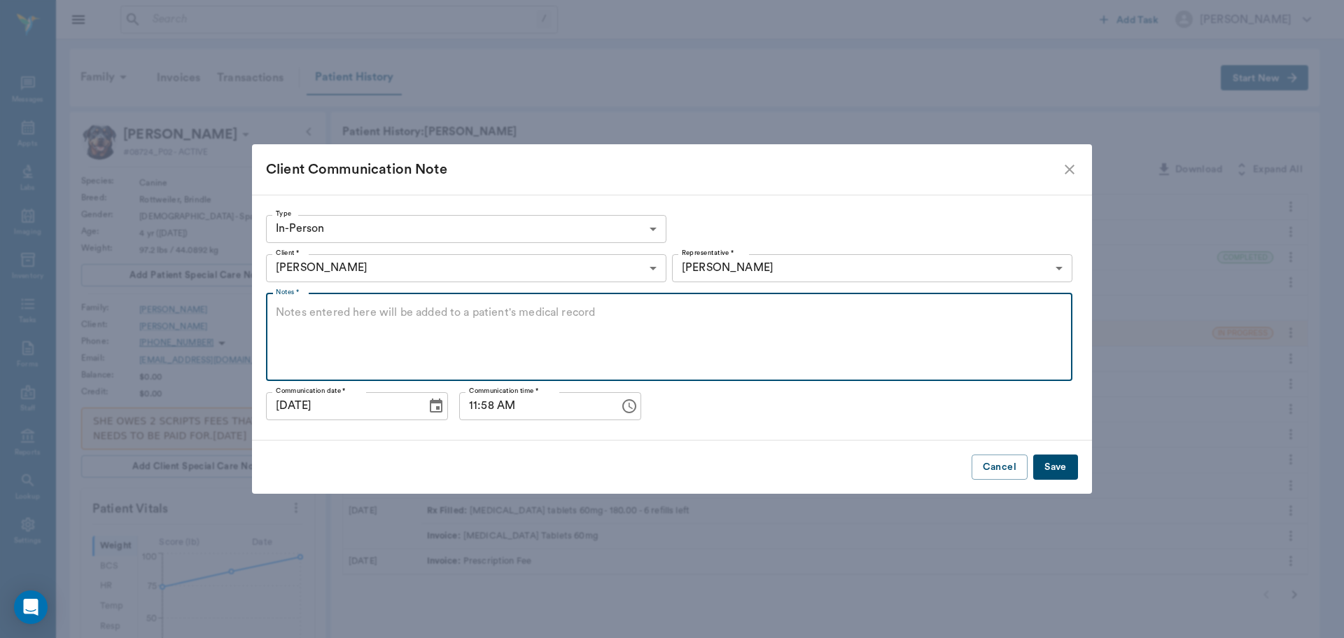
click at [435, 318] on textarea "Notes *" at bounding box center [669, 337] width 787 height 64
type textarea "pb on lower end, Rec: at next seizure increase to 1&1/2 tab and stay there"
click at [1051, 461] on button "Save" at bounding box center [1055, 467] width 45 height 26
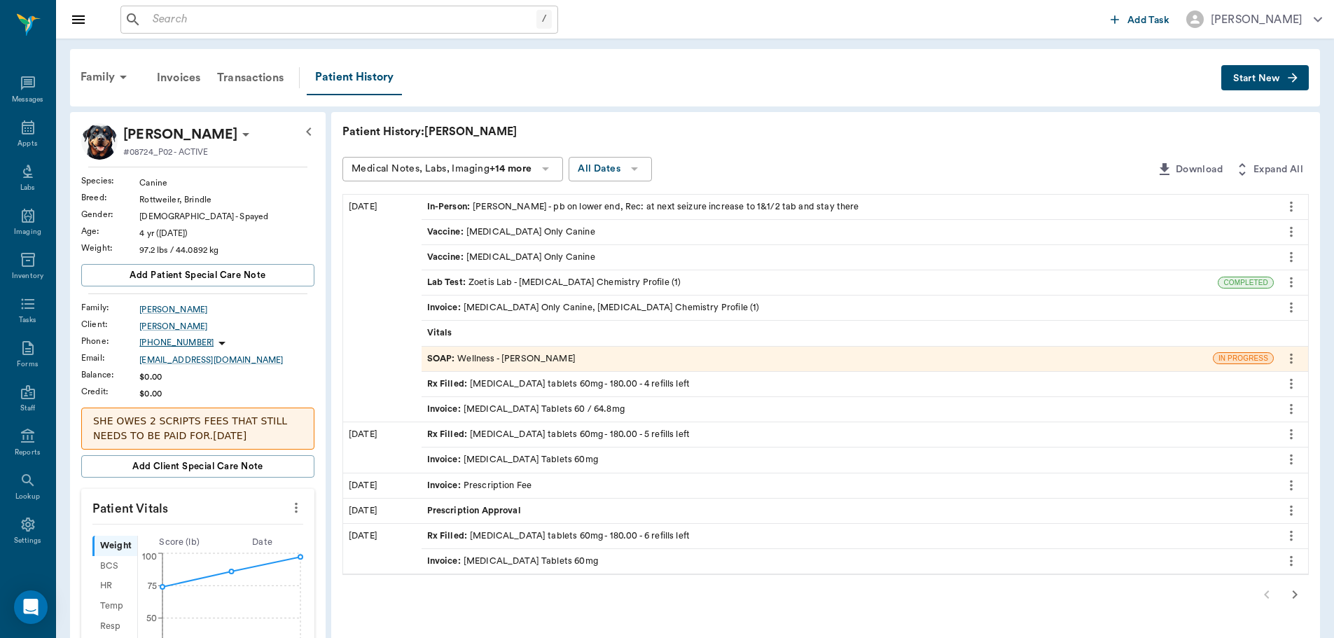
click at [1266, 78] on span "Start New" at bounding box center [1256, 78] width 47 height 0
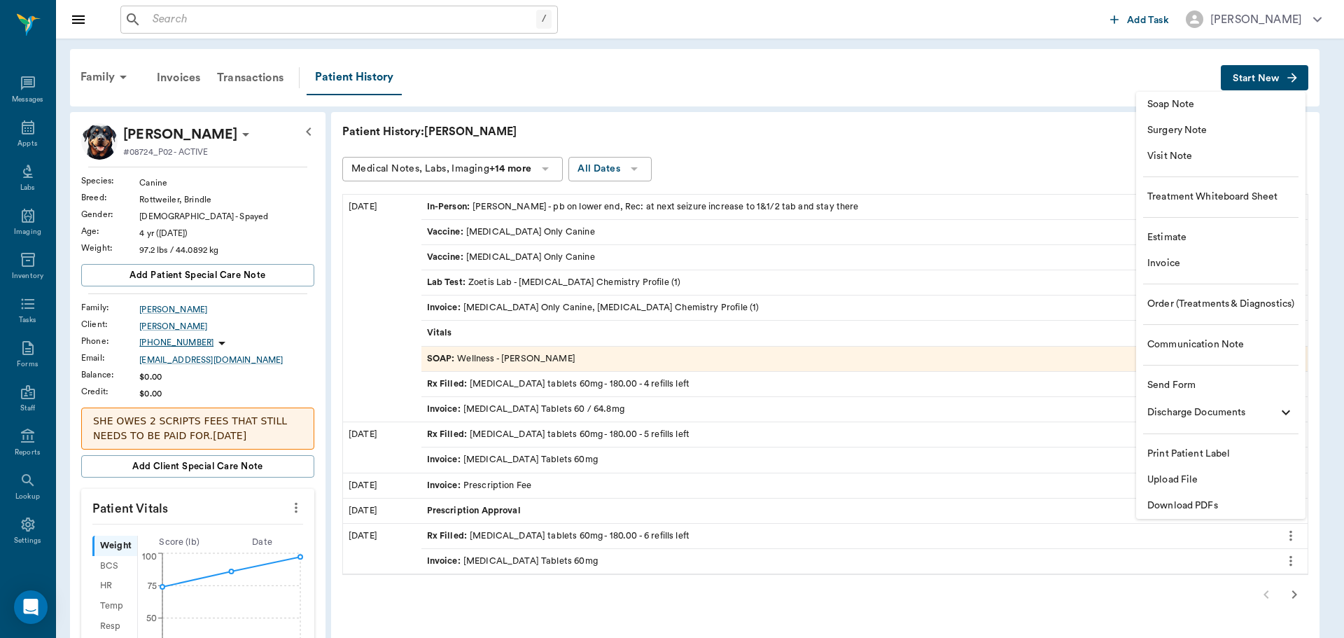
click at [999, 73] on div at bounding box center [672, 319] width 1344 height 638
